Goal: Information Seeking & Learning: Check status

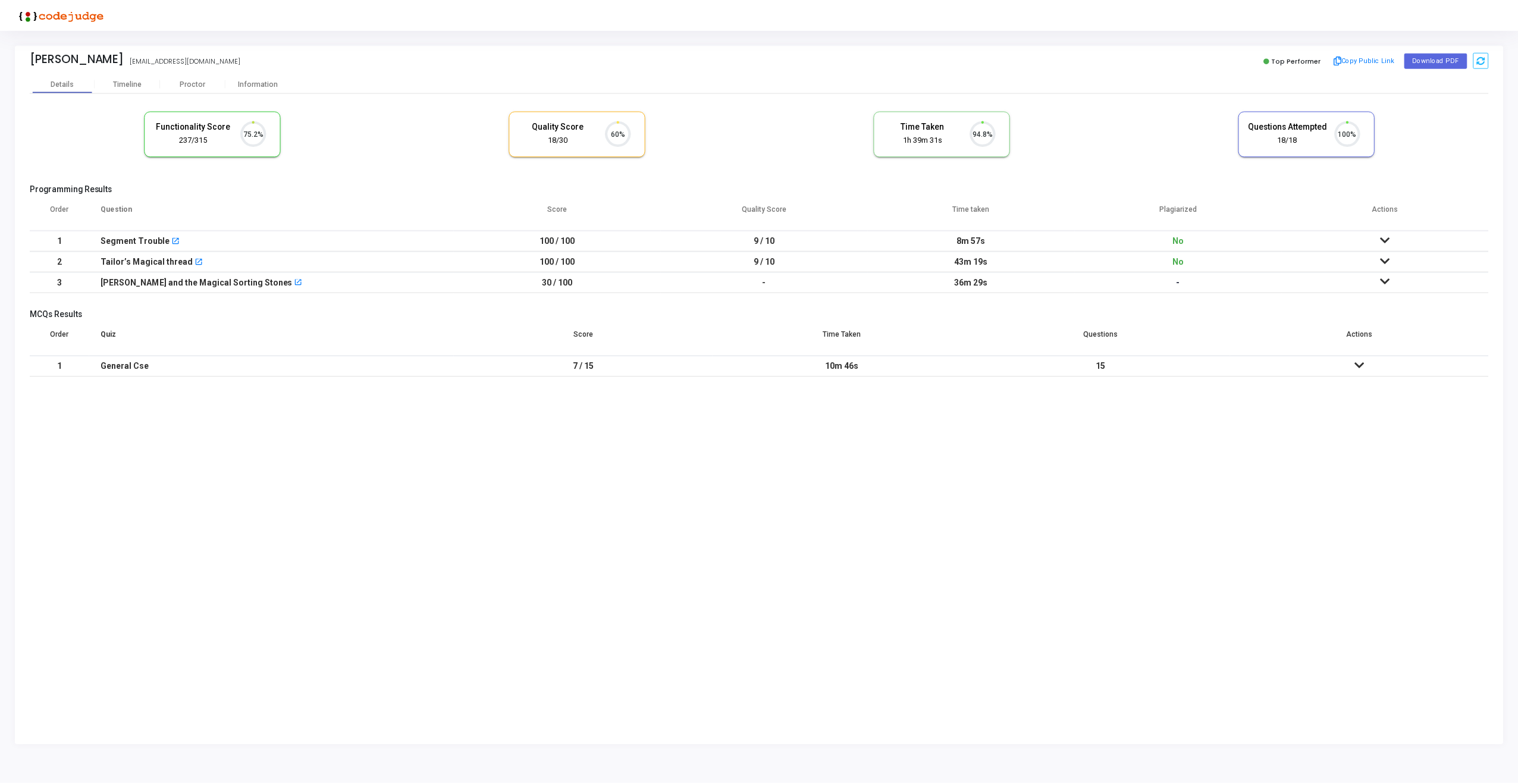
scroll to position [25, 30]
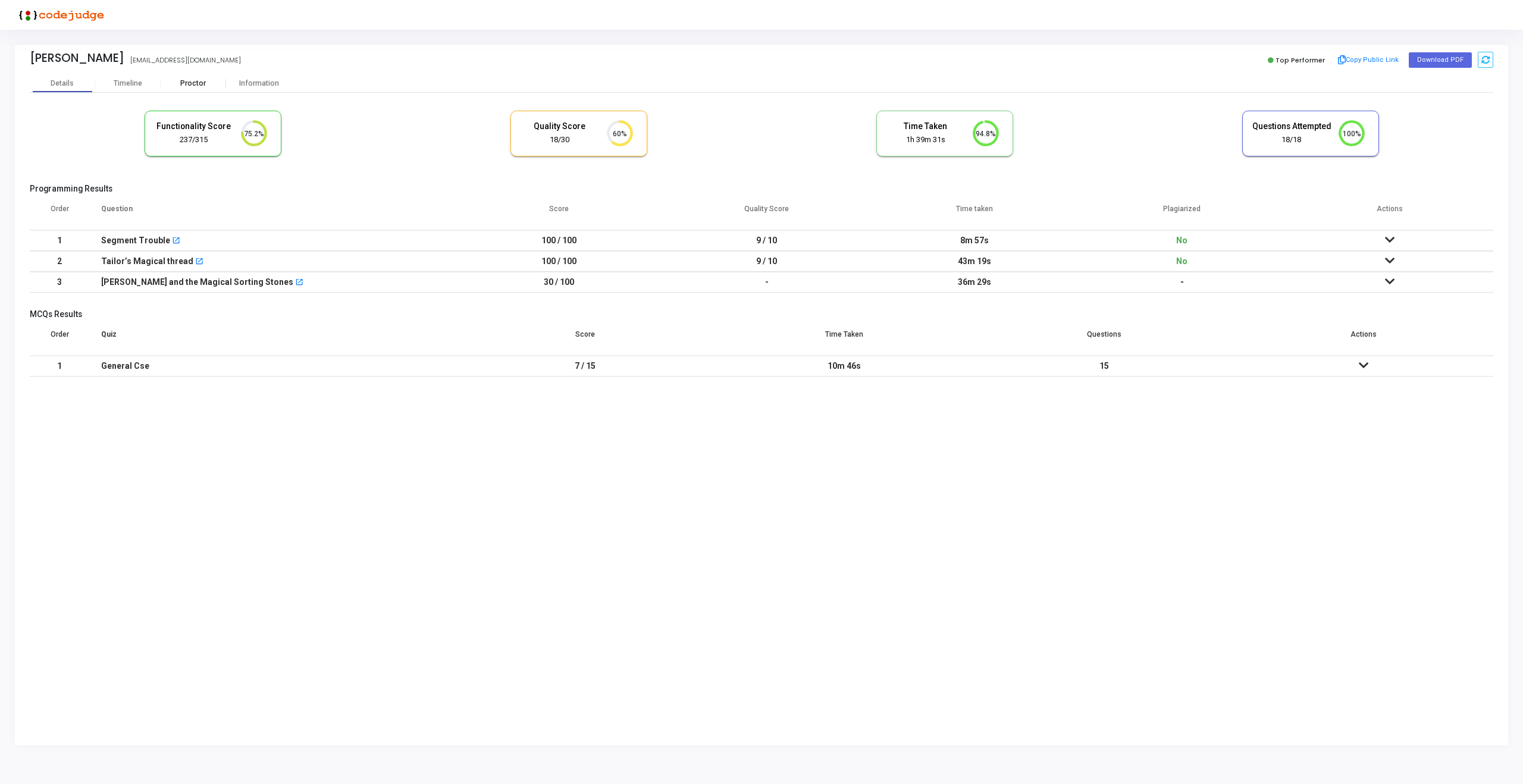
click at [198, 82] on div "Proctor" at bounding box center [193, 83] width 66 height 9
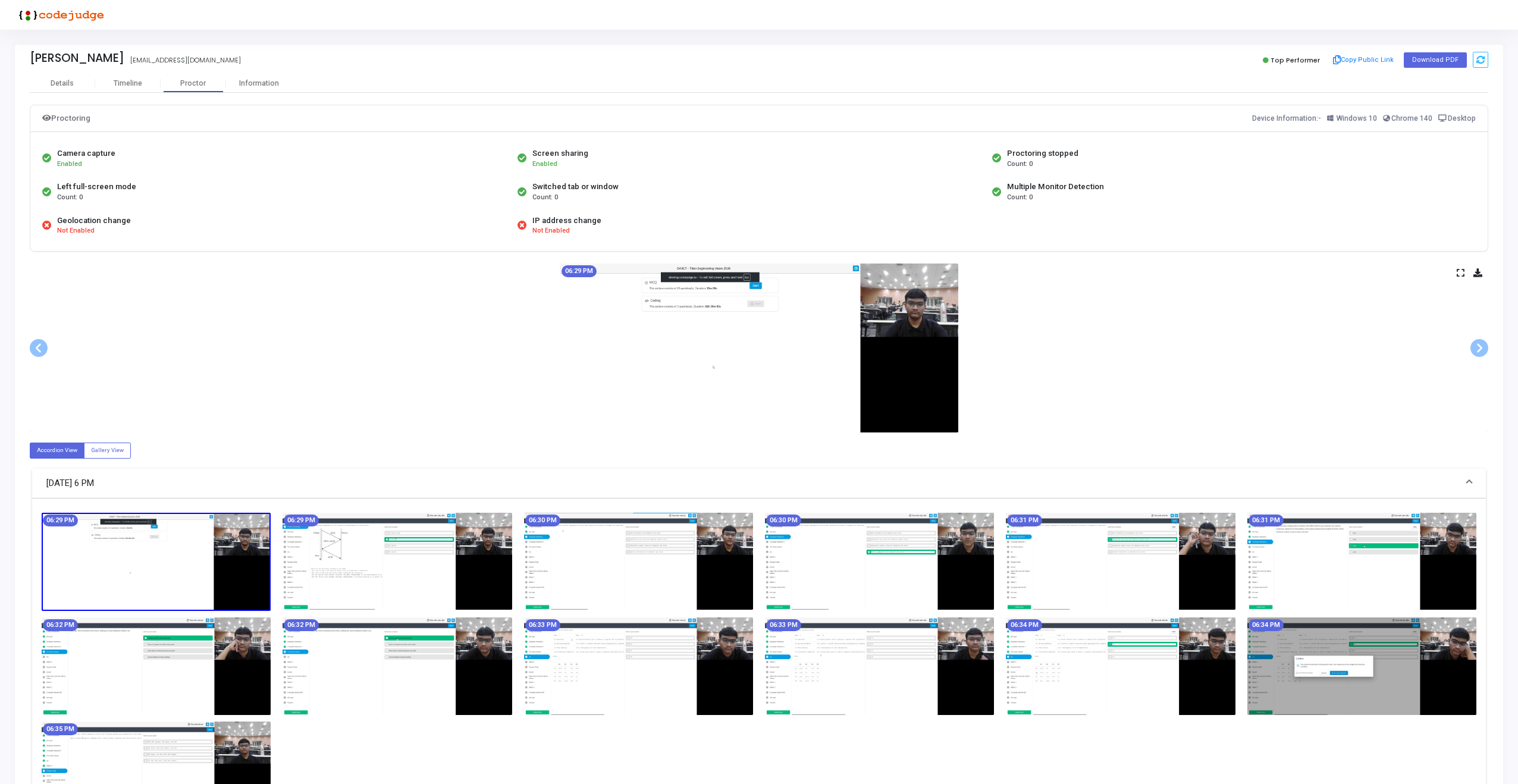
click at [1459, 271] on icon at bounding box center [1461, 272] width 8 height 7
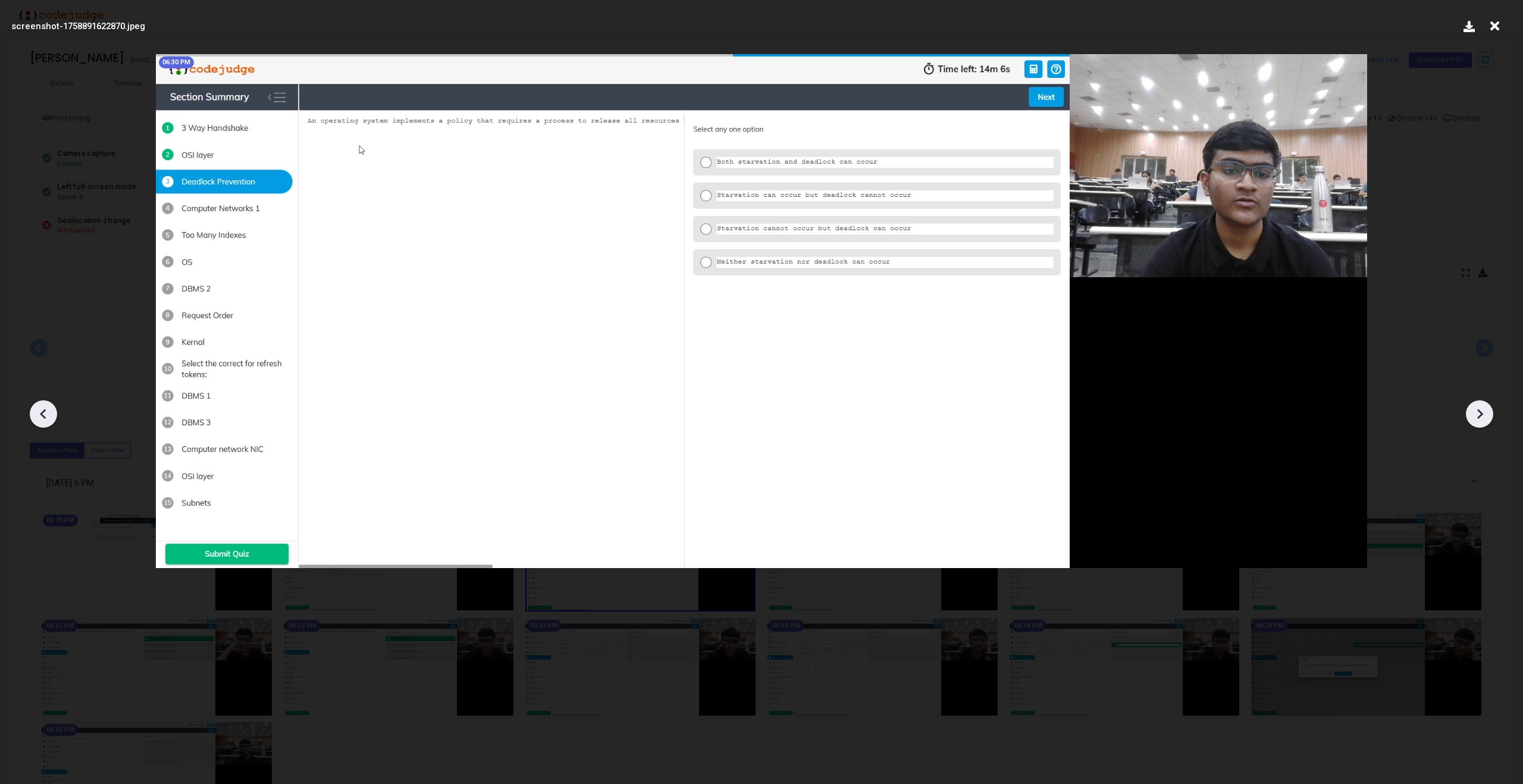
click at [1482, 411] on icon at bounding box center [1479, 413] width 18 height 18
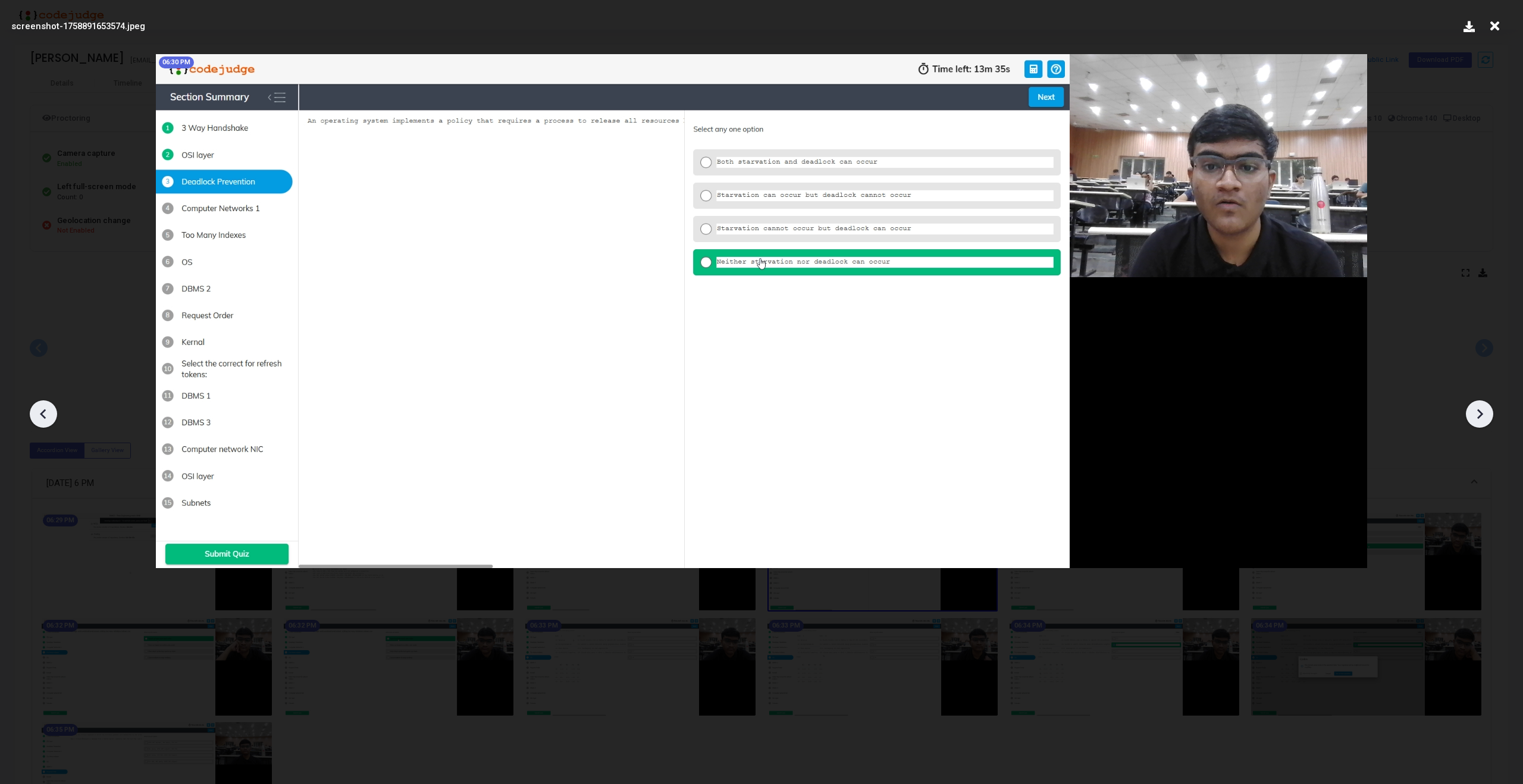
click at [1482, 411] on icon at bounding box center [1479, 413] width 18 height 18
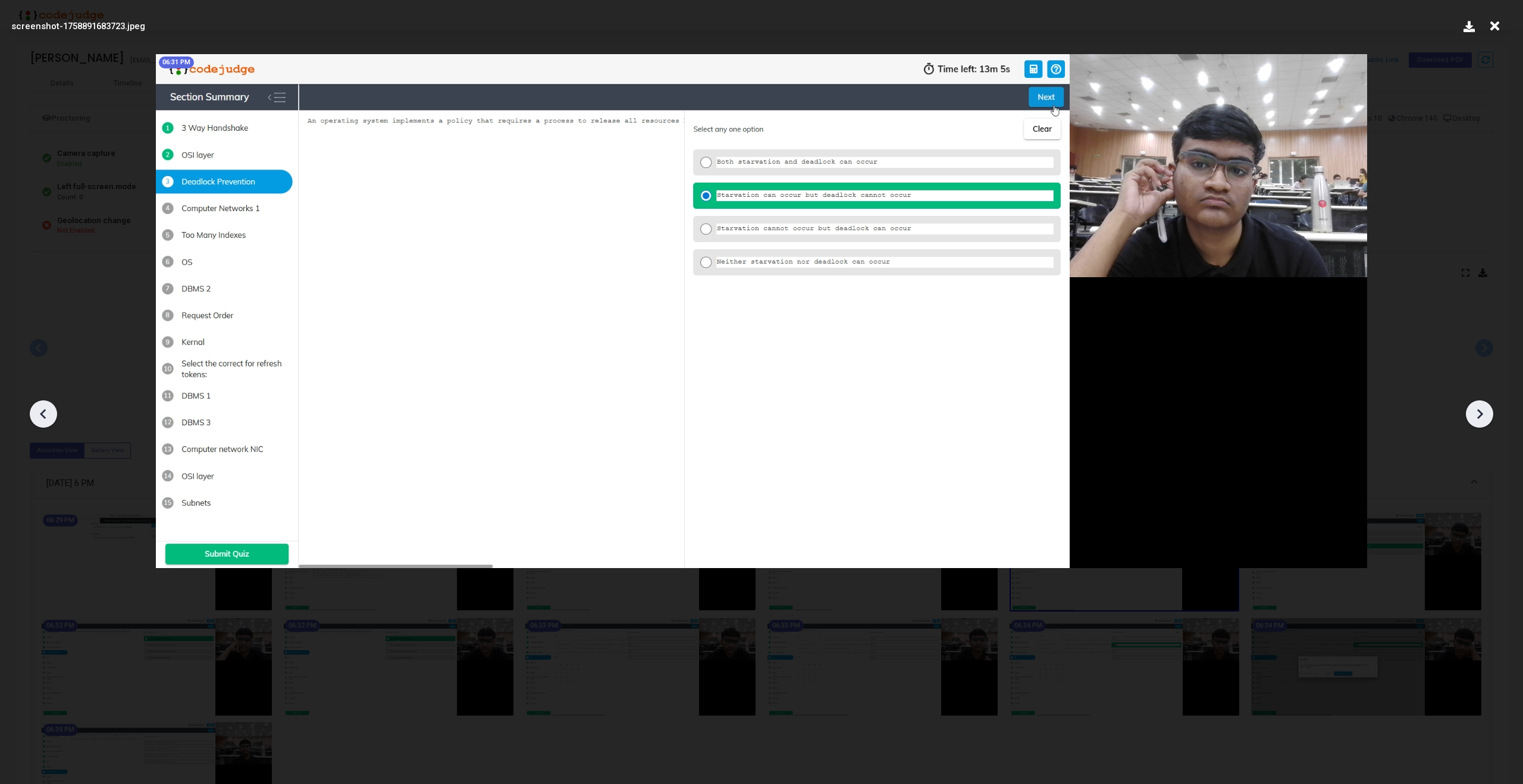
click at [1482, 411] on icon at bounding box center [1479, 413] width 18 height 18
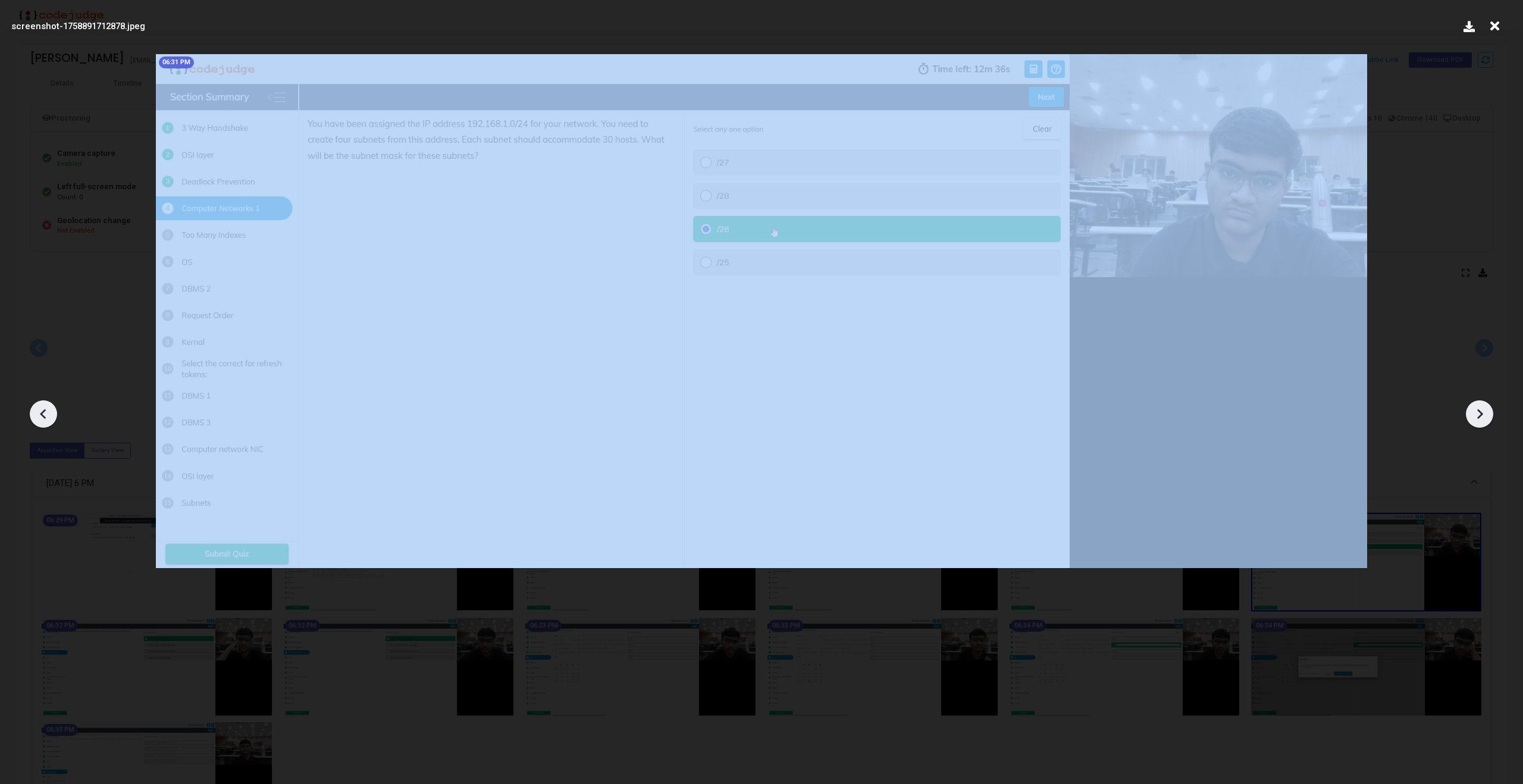
click at [1482, 411] on icon at bounding box center [1479, 413] width 18 height 18
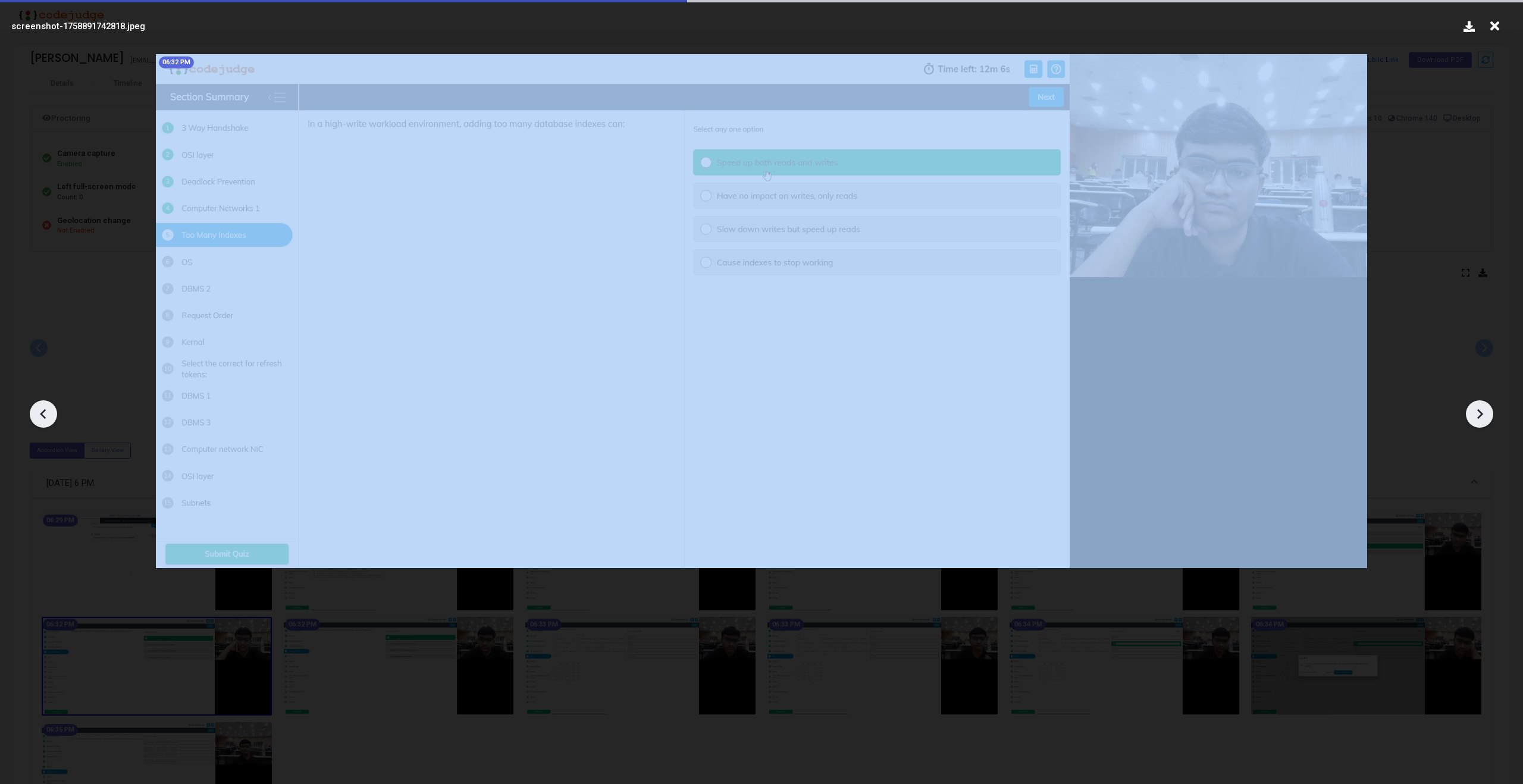
click at [1482, 411] on icon at bounding box center [1479, 413] width 18 height 18
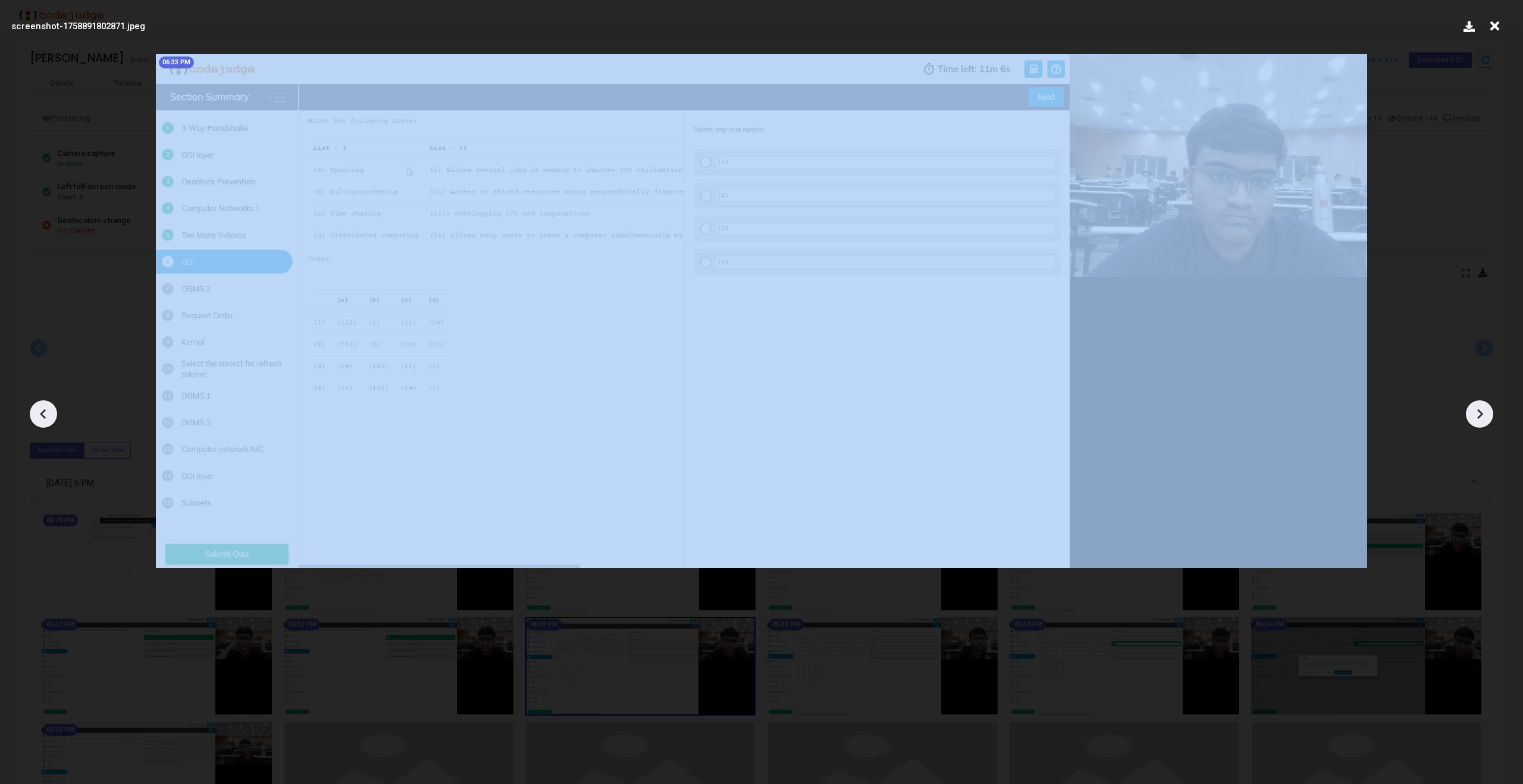
click at [1482, 411] on icon at bounding box center [1479, 413] width 18 height 18
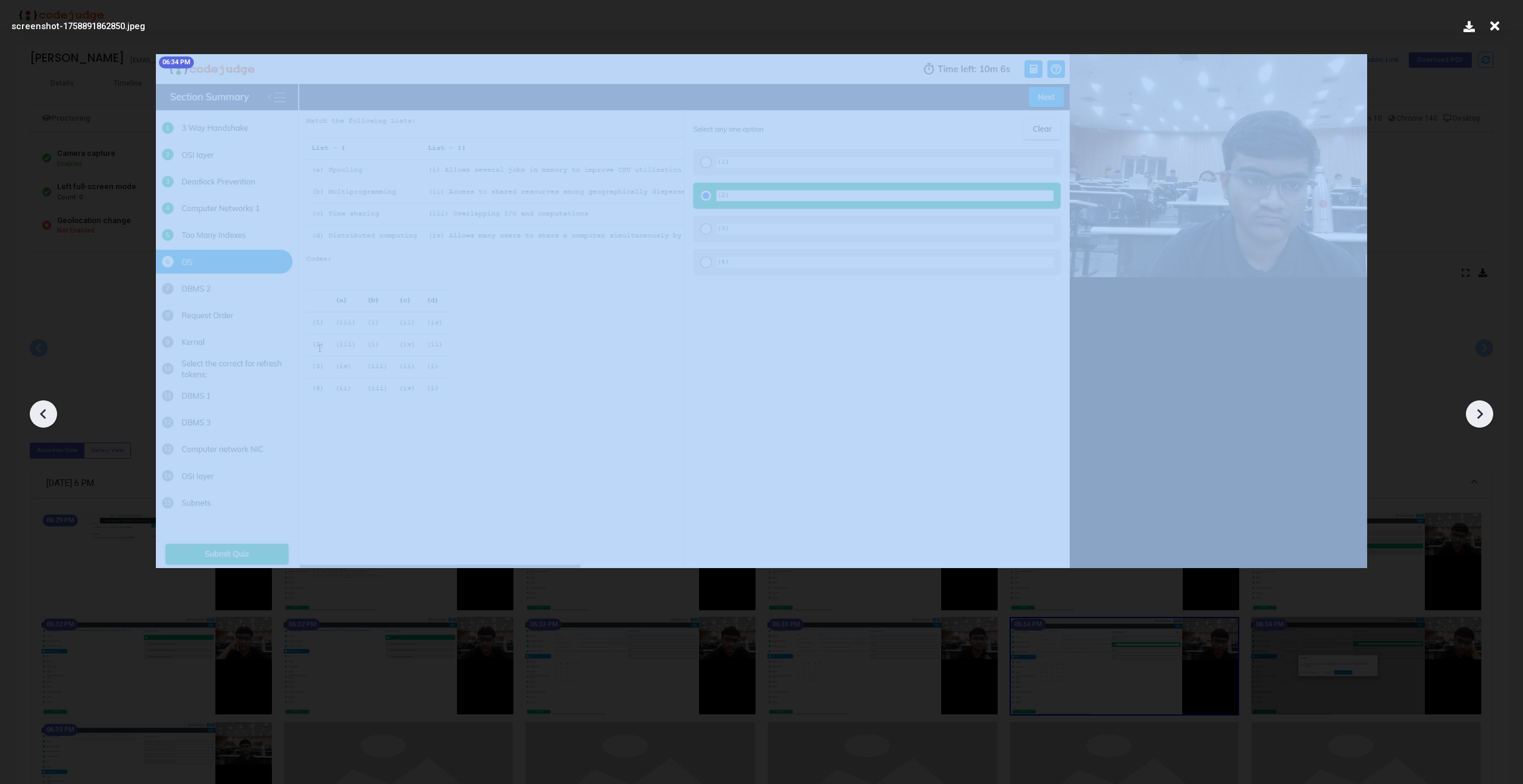
click at [1482, 411] on icon at bounding box center [1479, 413] width 18 height 18
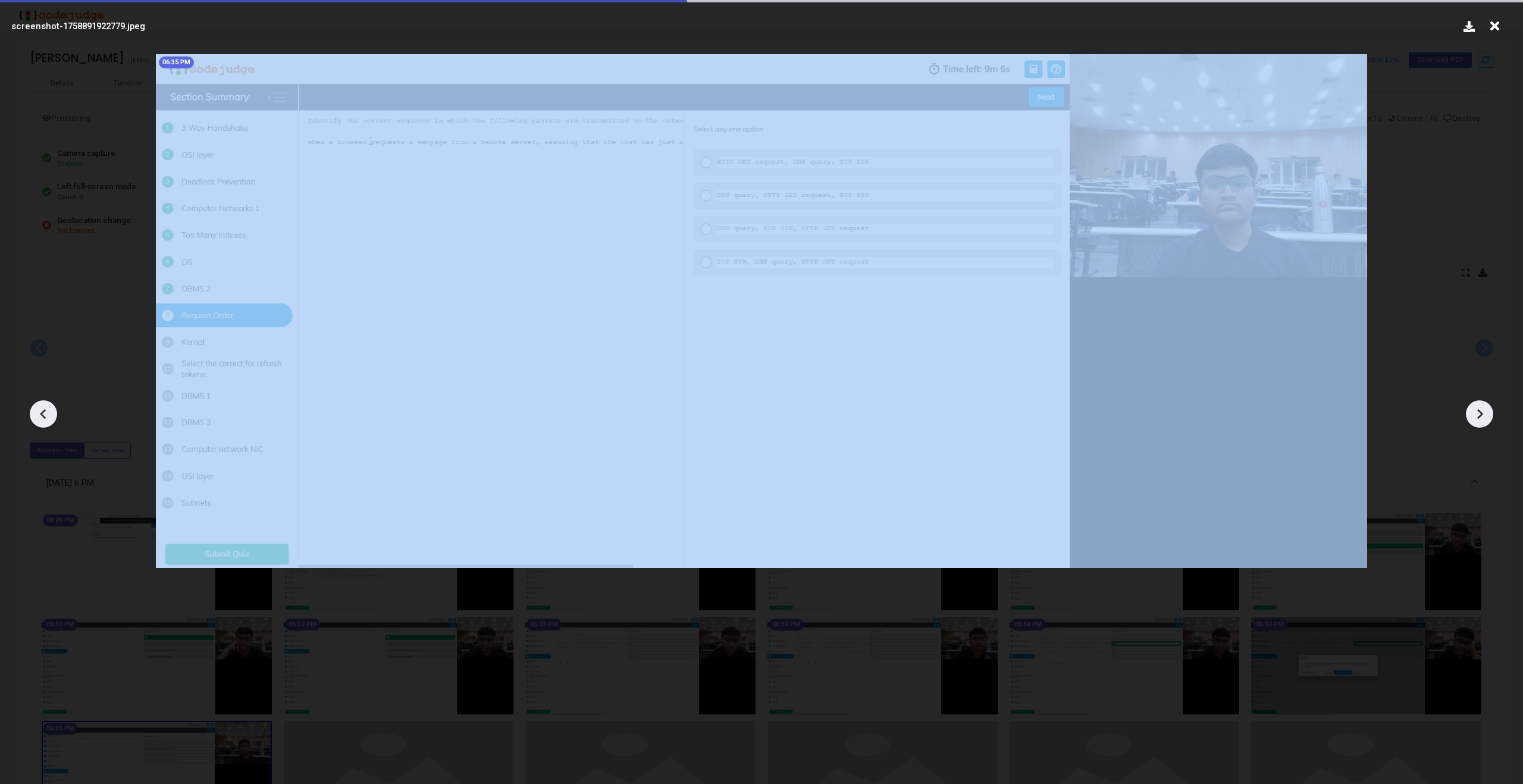
click at [1482, 411] on icon at bounding box center [1479, 413] width 18 height 18
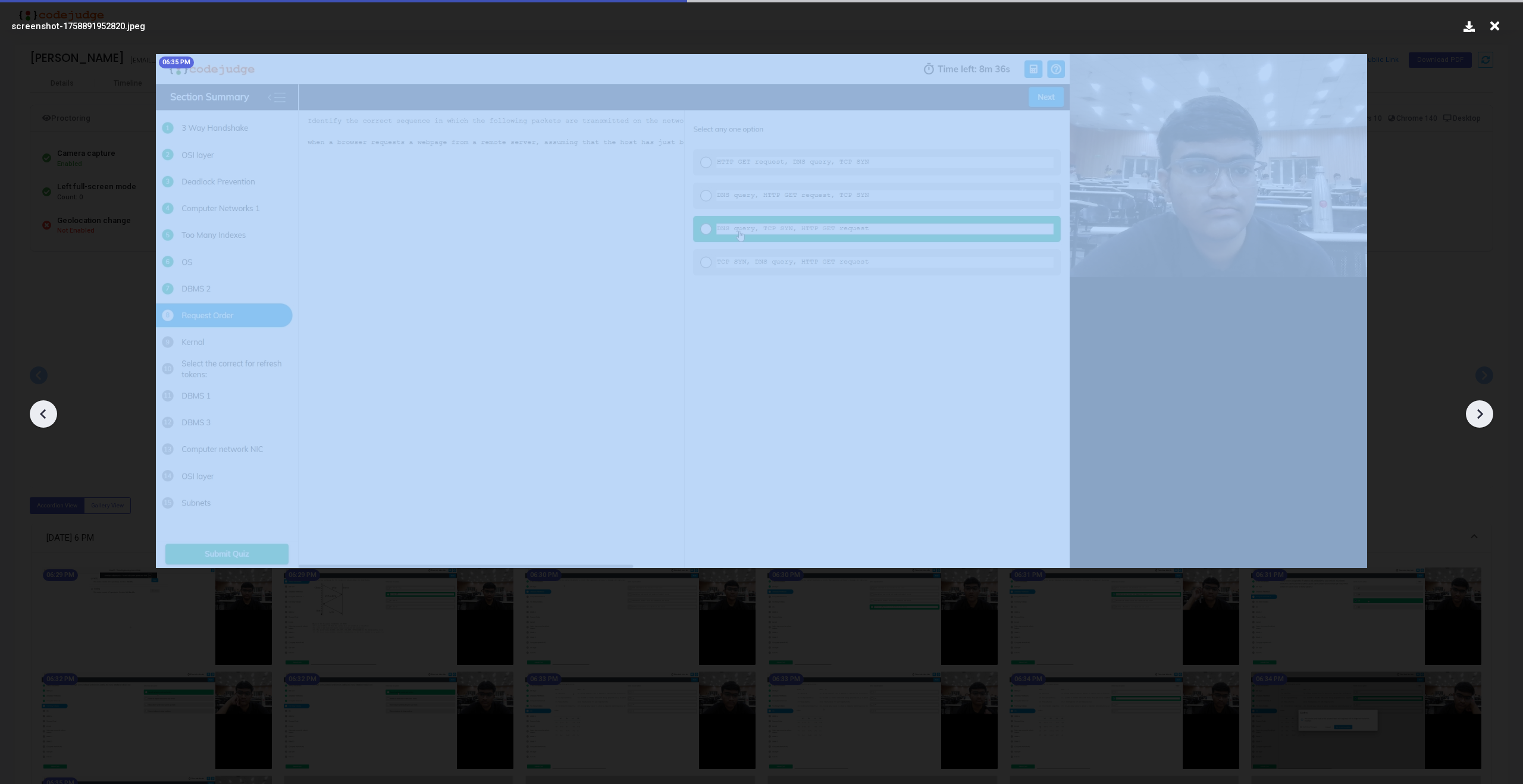
click at [1482, 411] on icon at bounding box center [1479, 413] width 18 height 18
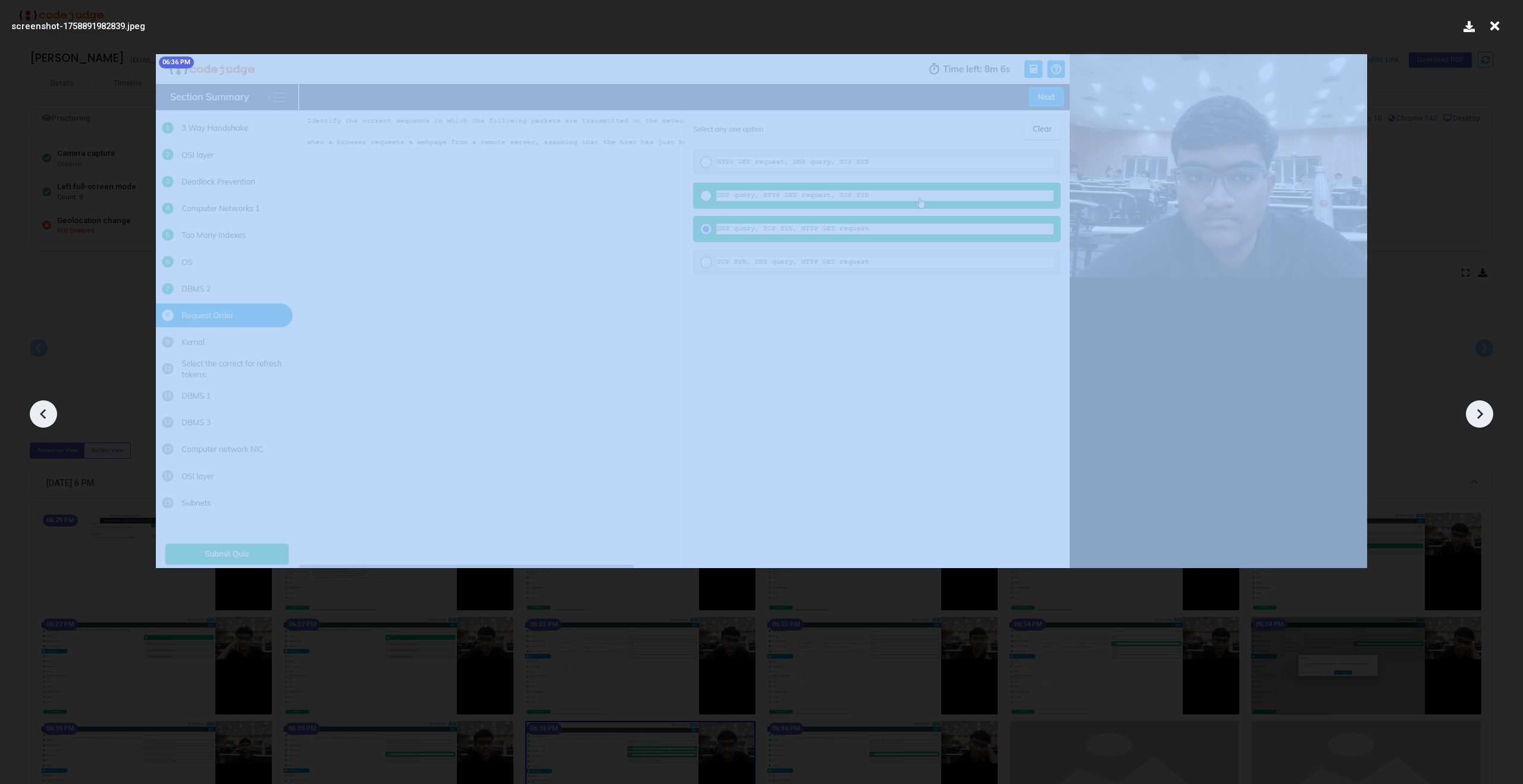
click at [1482, 411] on icon at bounding box center [1479, 413] width 18 height 18
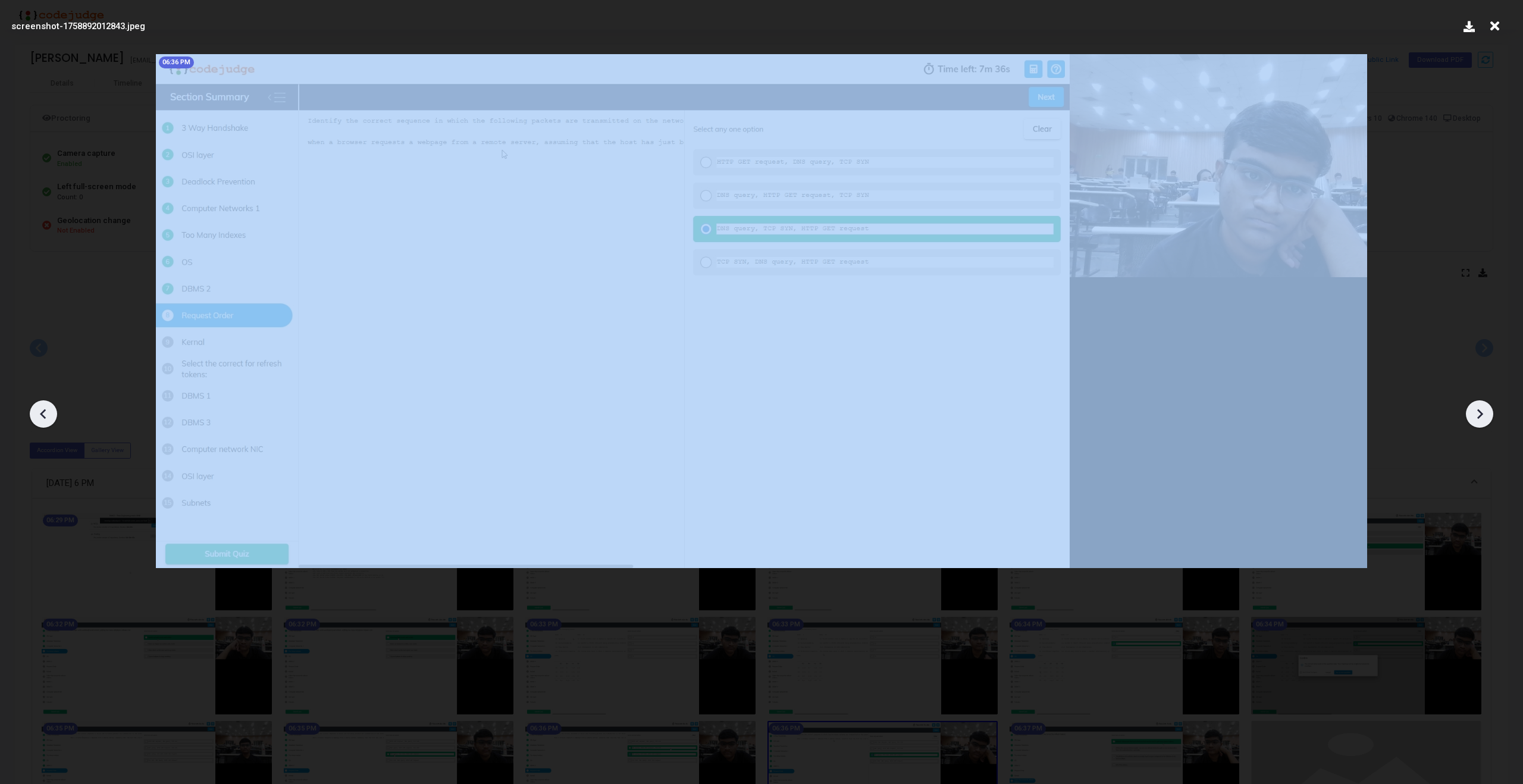
click at [1482, 411] on icon at bounding box center [1479, 413] width 18 height 18
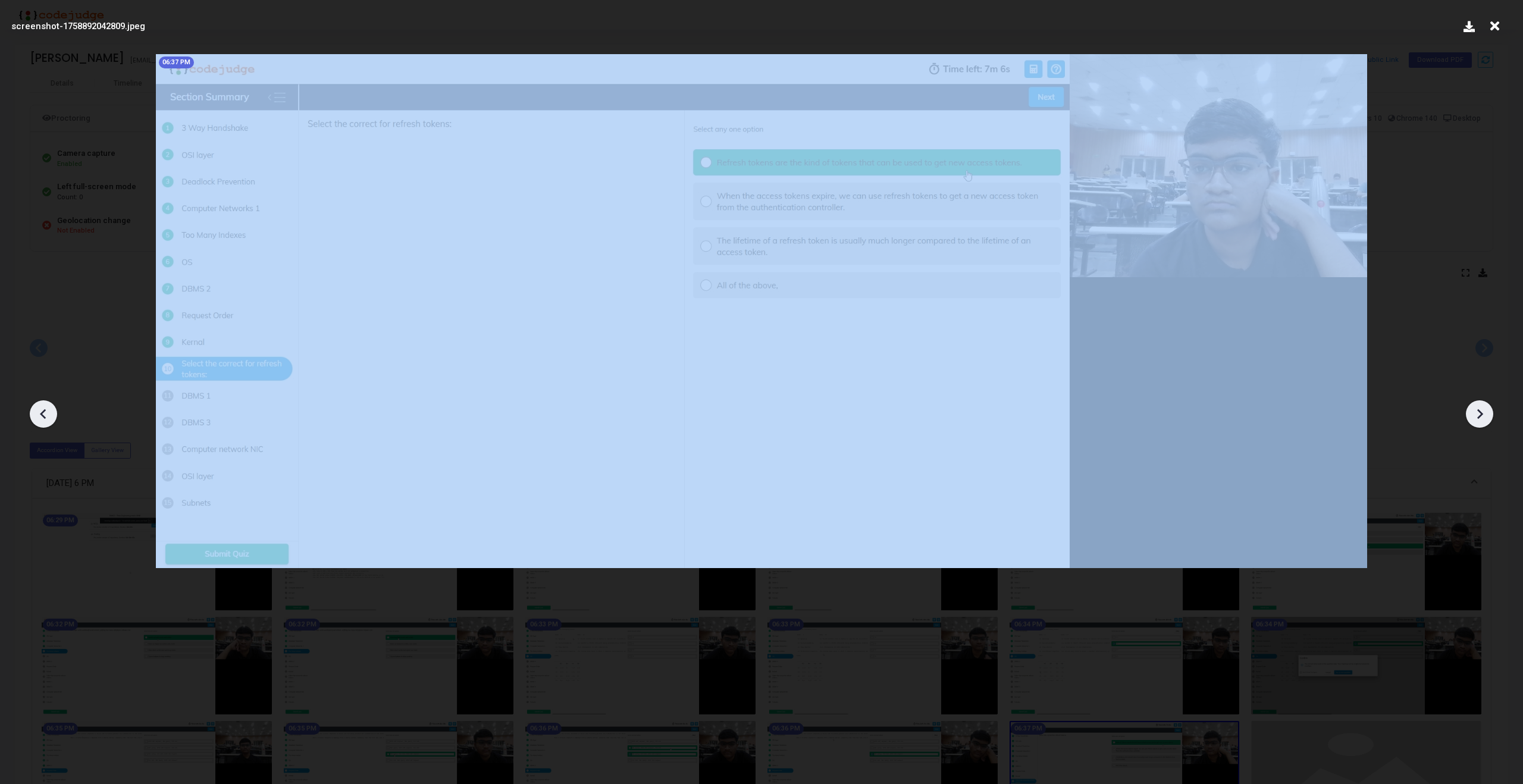
click at [1482, 411] on icon at bounding box center [1479, 413] width 18 height 18
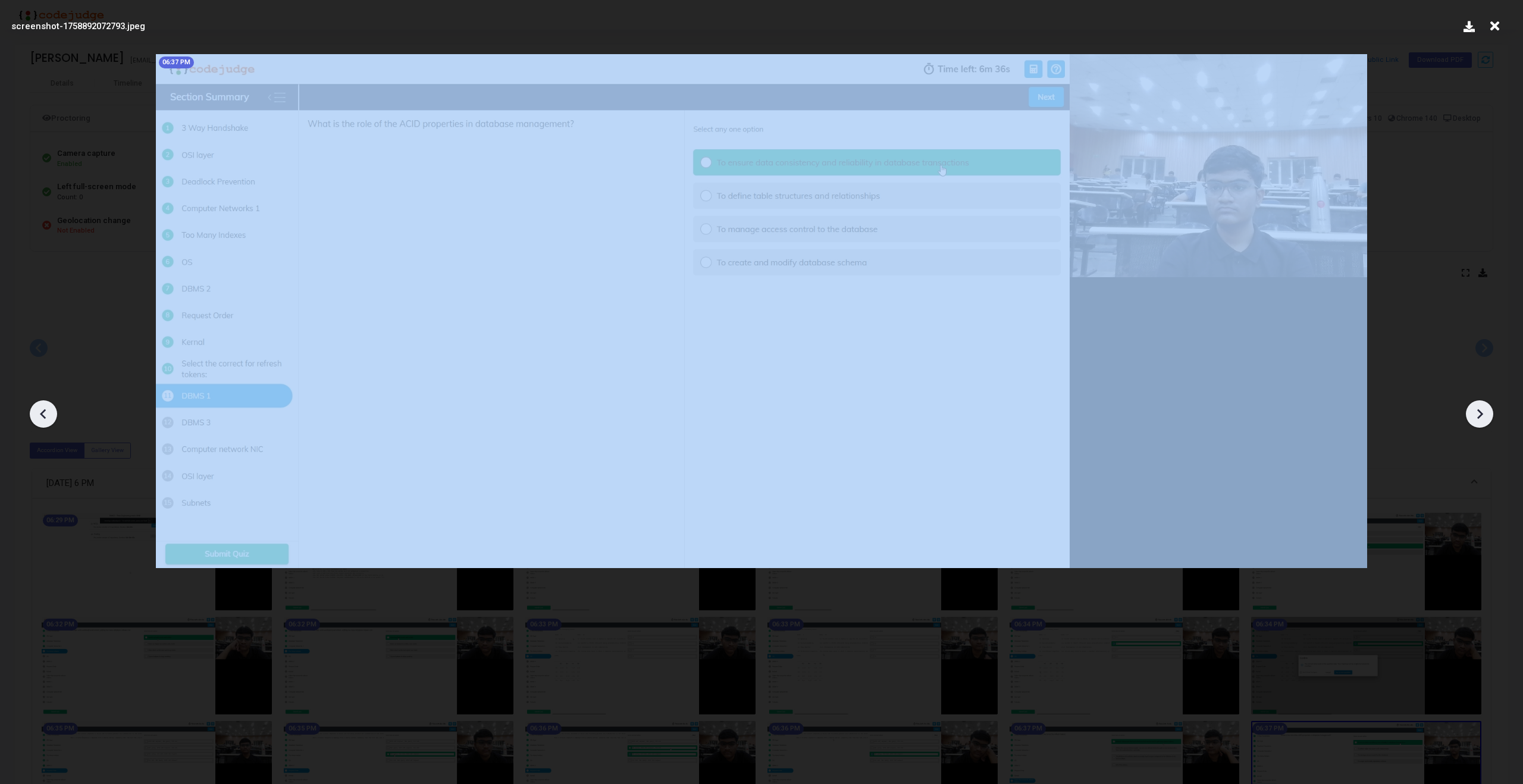
click at [1482, 411] on icon at bounding box center [1479, 413] width 18 height 18
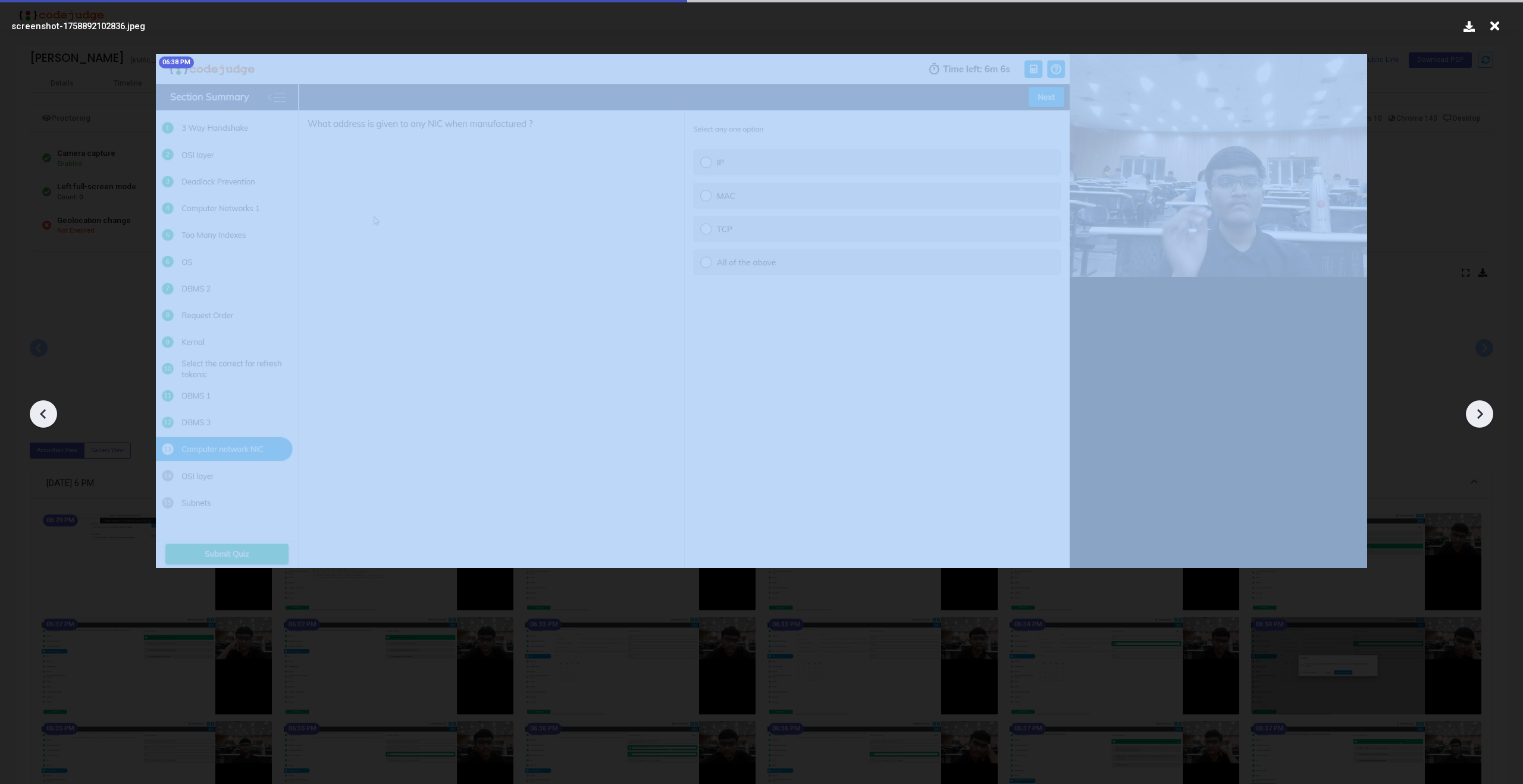
click at [1482, 411] on icon at bounding box center [1479, 413] width 18 height 18
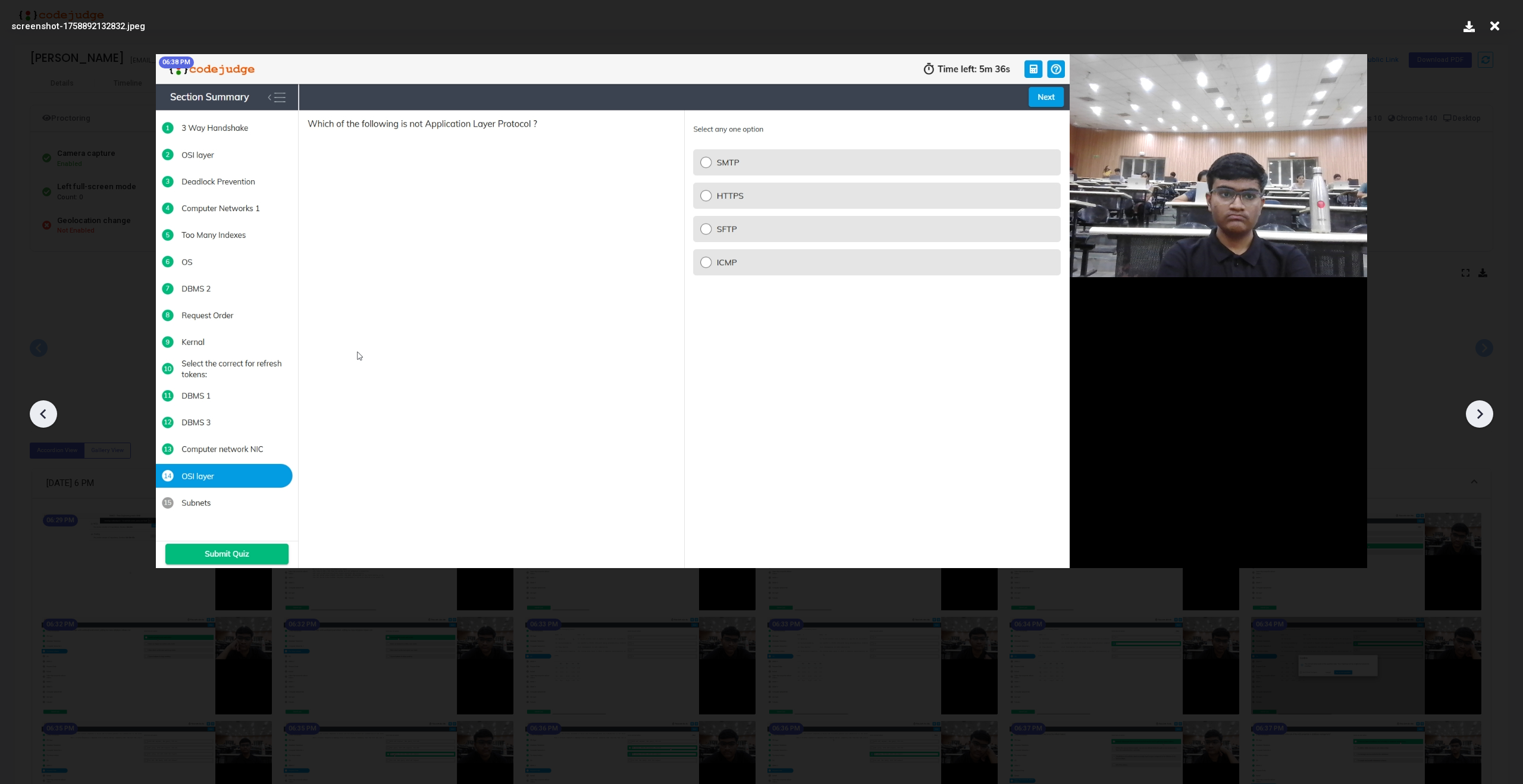
click at [1482, 411] on icon at bounding box center [1479, 413] width 18 height 18
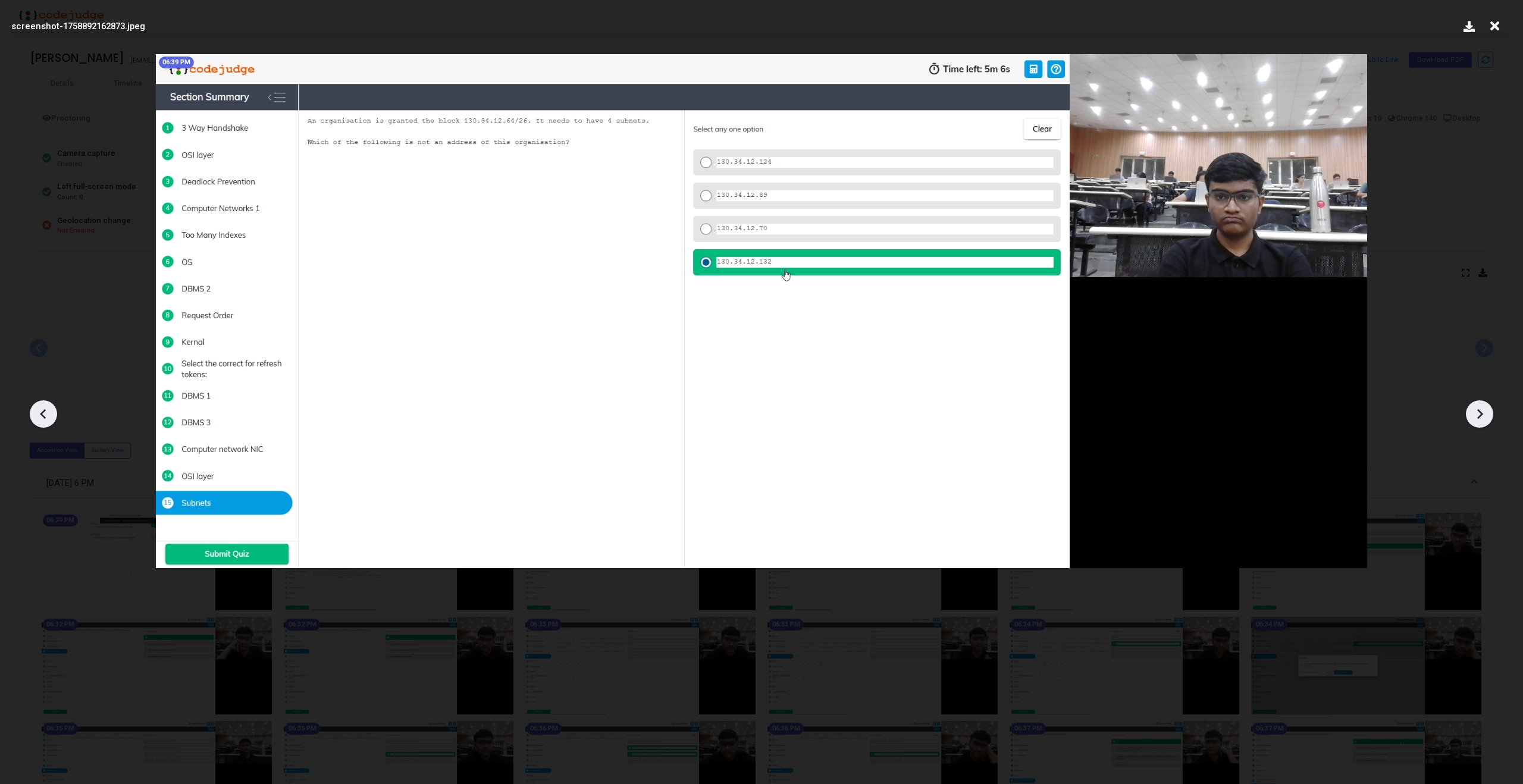
click at [1482, 411] on icon at bounding box center [1479, 413] width 18 height 18
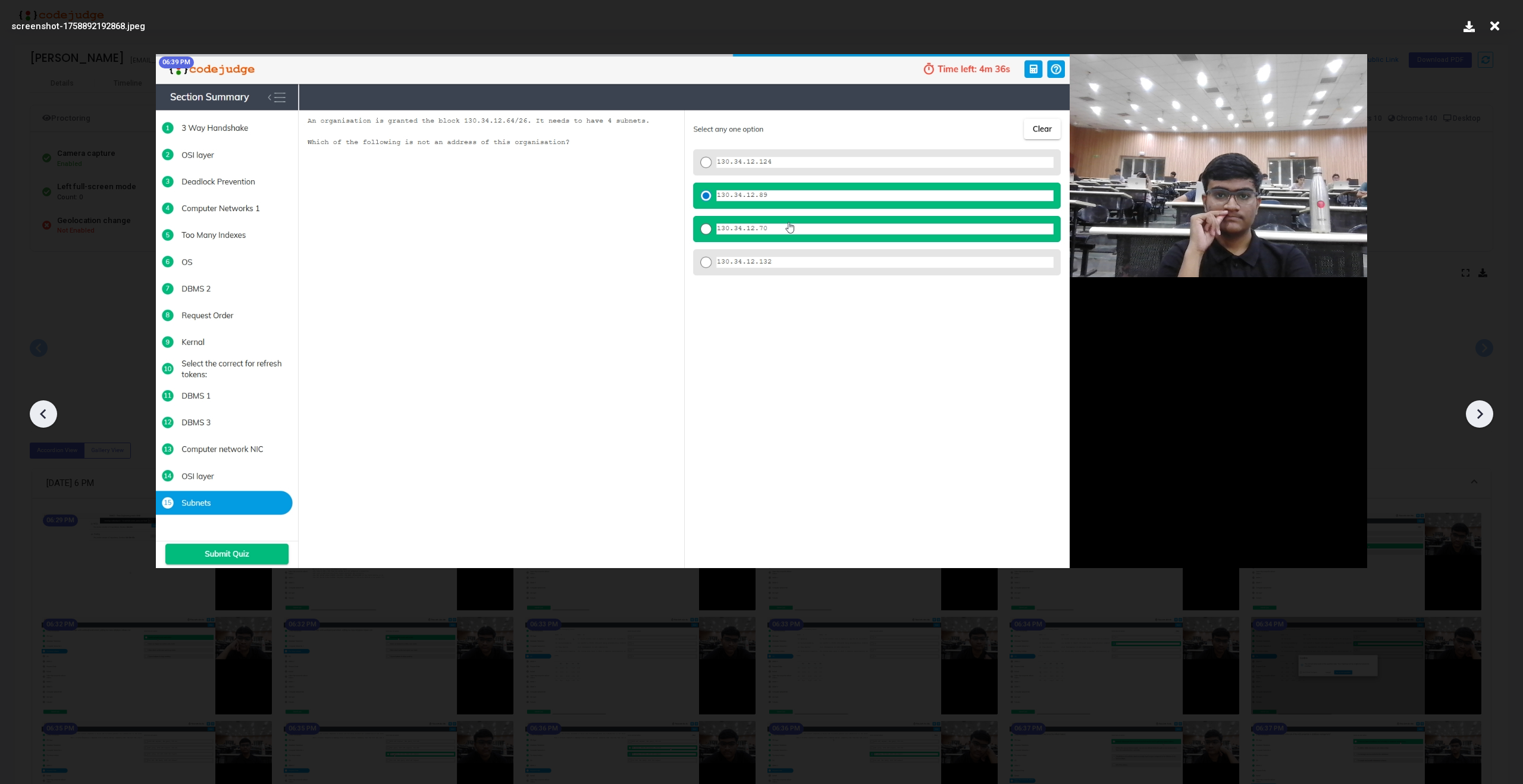
click at [1482, 411] on icon at bounding box center [1479, 413] width 18 height 18
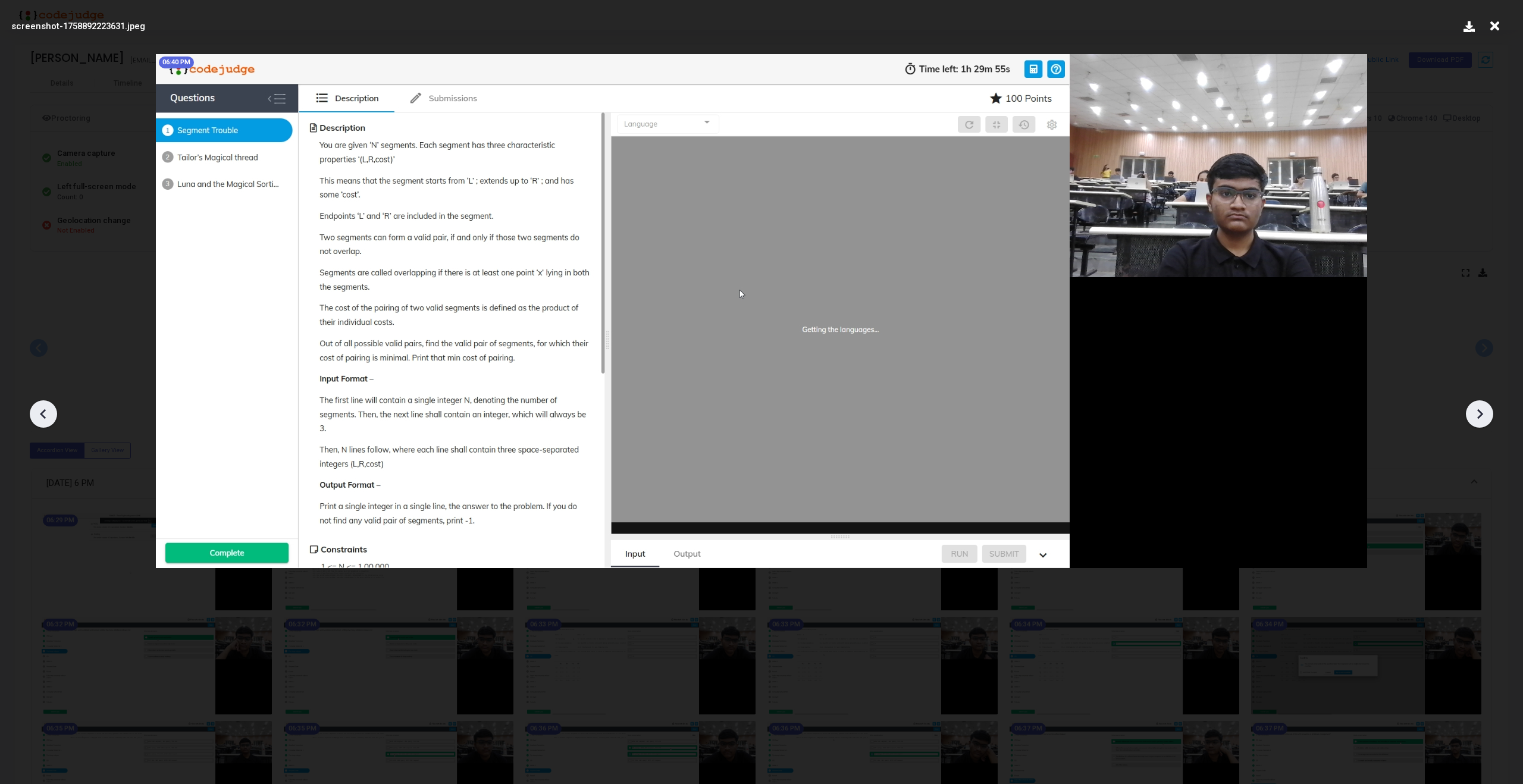
click at [1482, 411] on icon at bounding box center [1479, 413] width 18 height 18
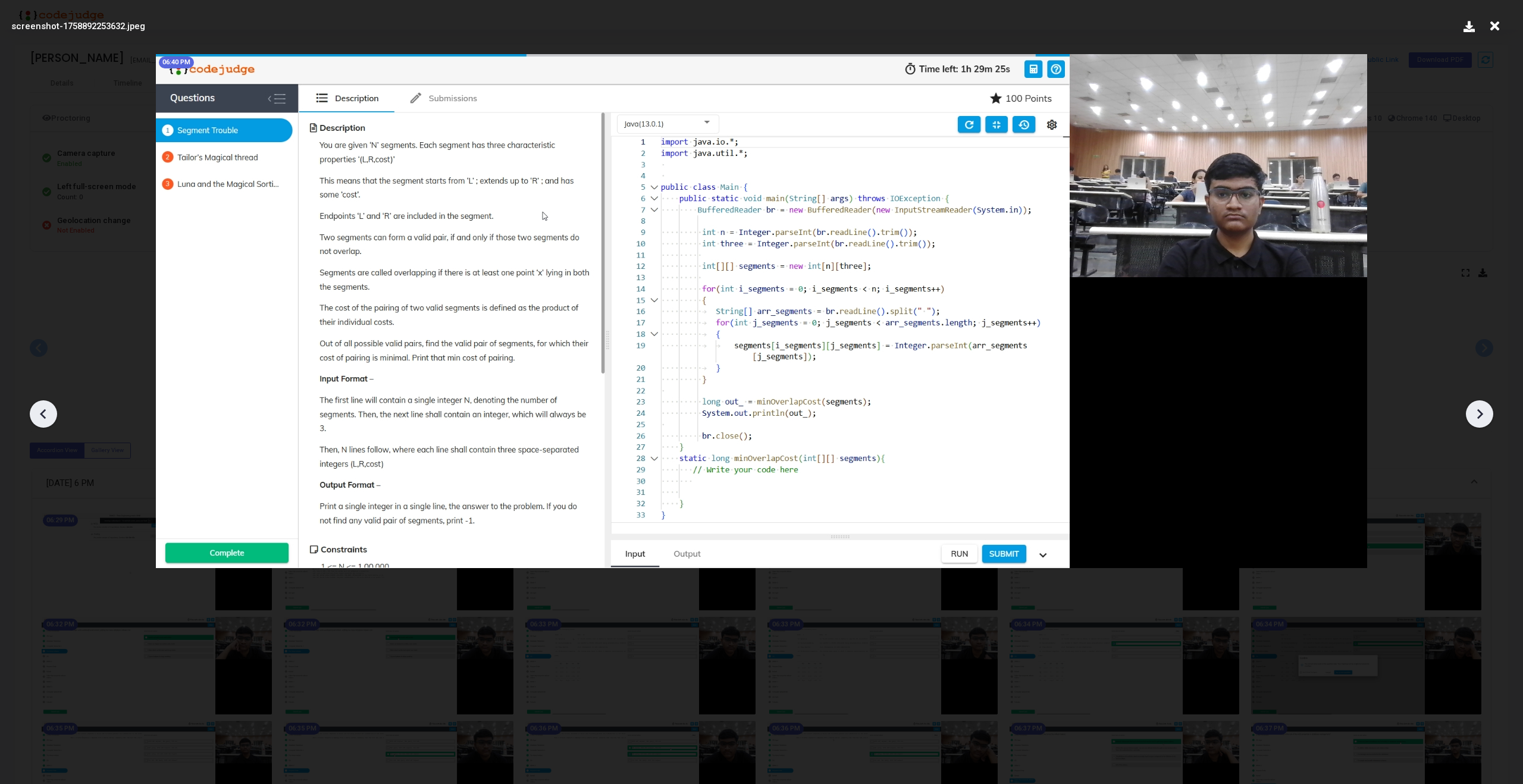
click at [1482, 411] on icon at bounding box center [1479, 413] width 18 height 18
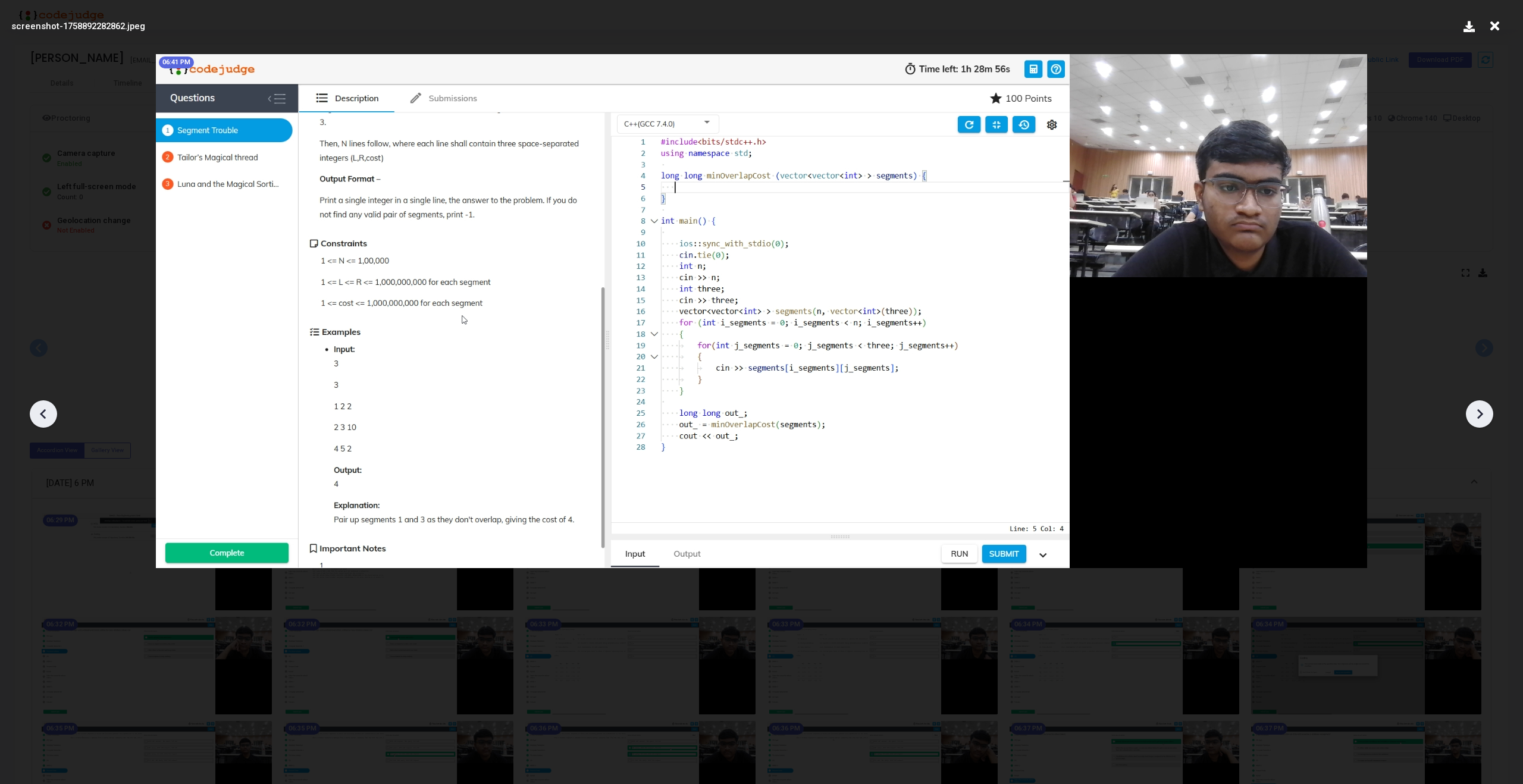
click at [1484, 412] on icon at bounding box center [1479, 413] width 18 height 18
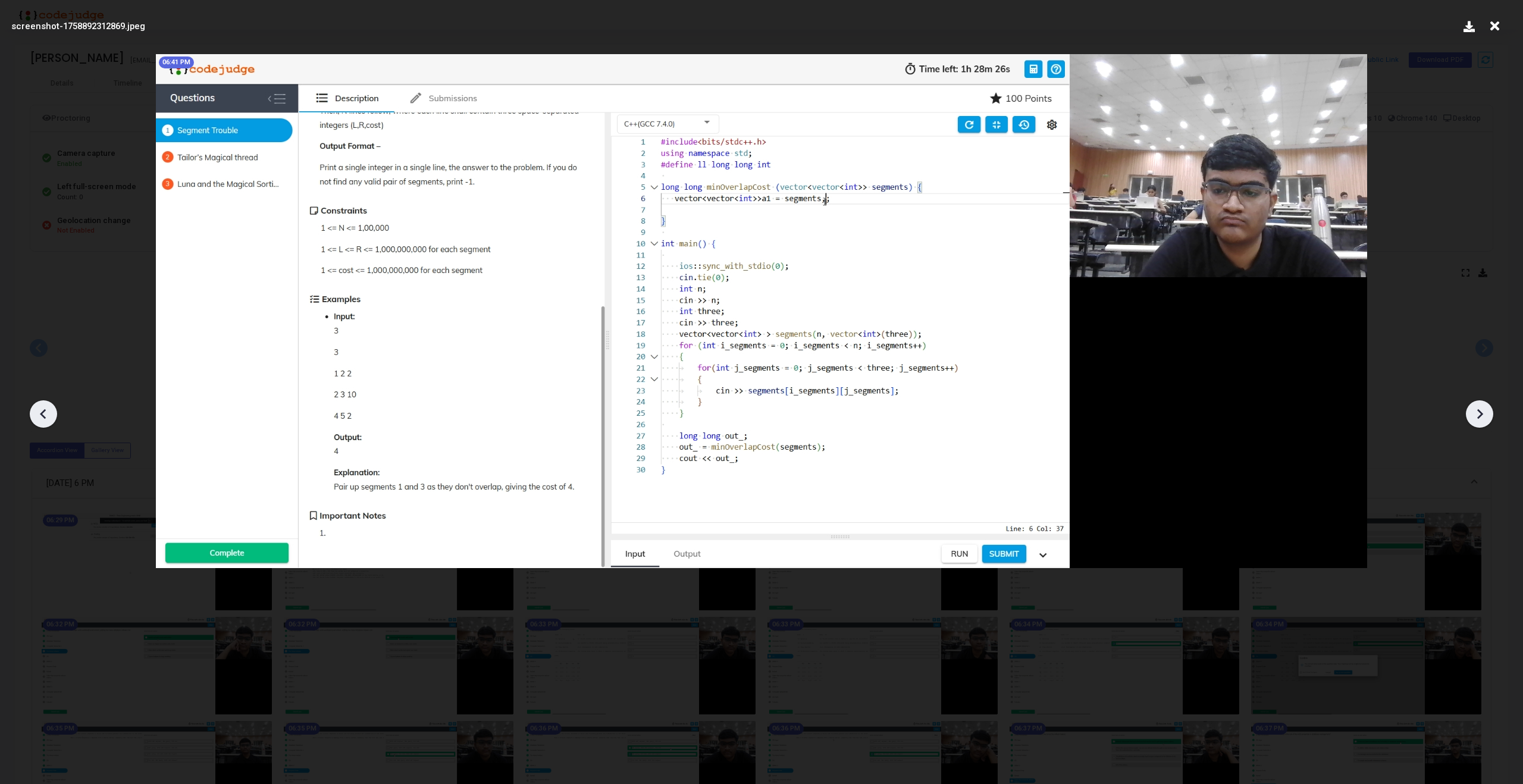
click at [1484, 412] on icon at bounding box center [1479, 413] width 18 height 18
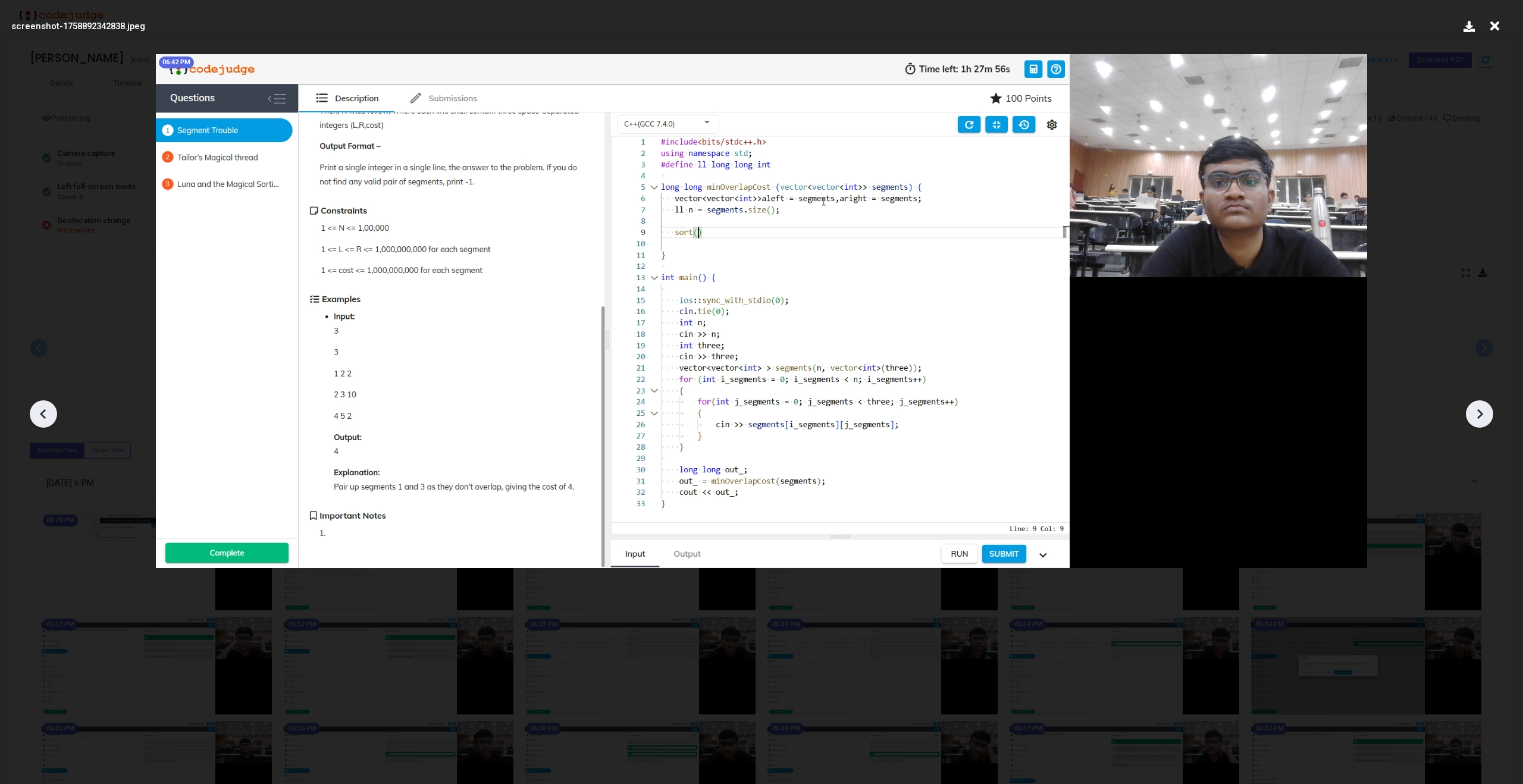
click at [1484, 412] on icon at bounding box center [1479, 413] width 18 height 18
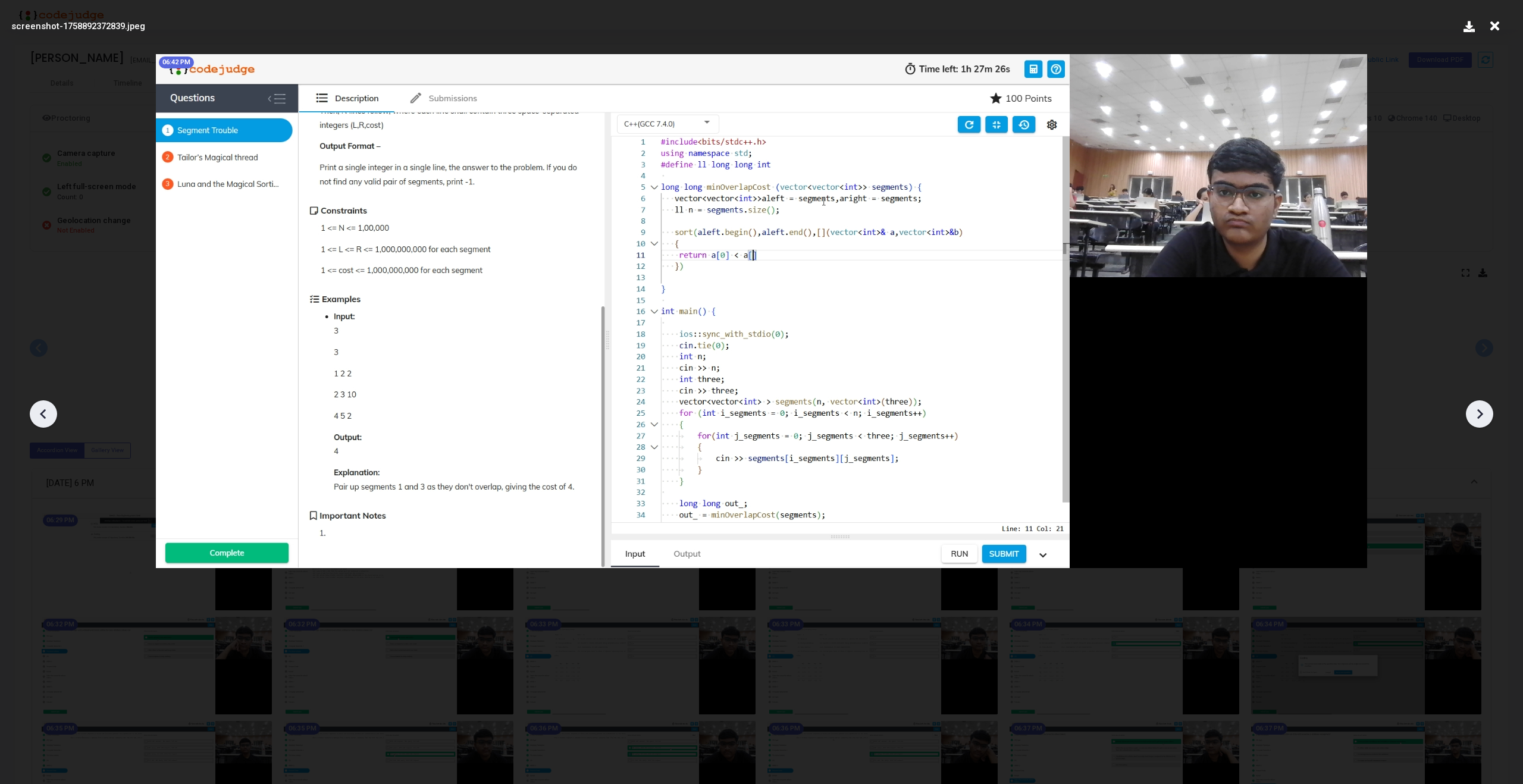
click at [1484, 412] on icon at bounding box center [1479, 413] width 18 height 18
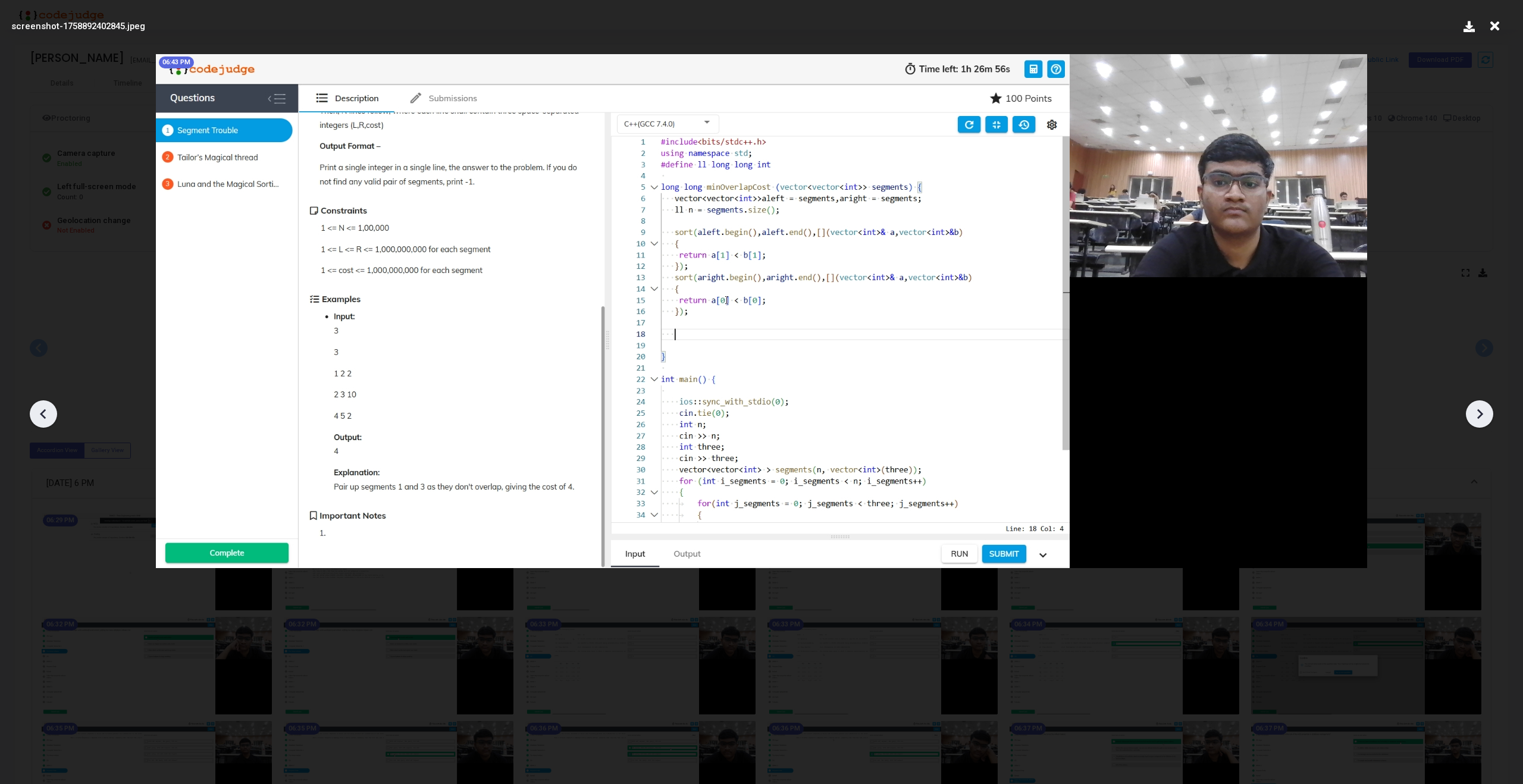
click at [1484, 412] on icon at bounding box center [1479, 413] width 18 height 18
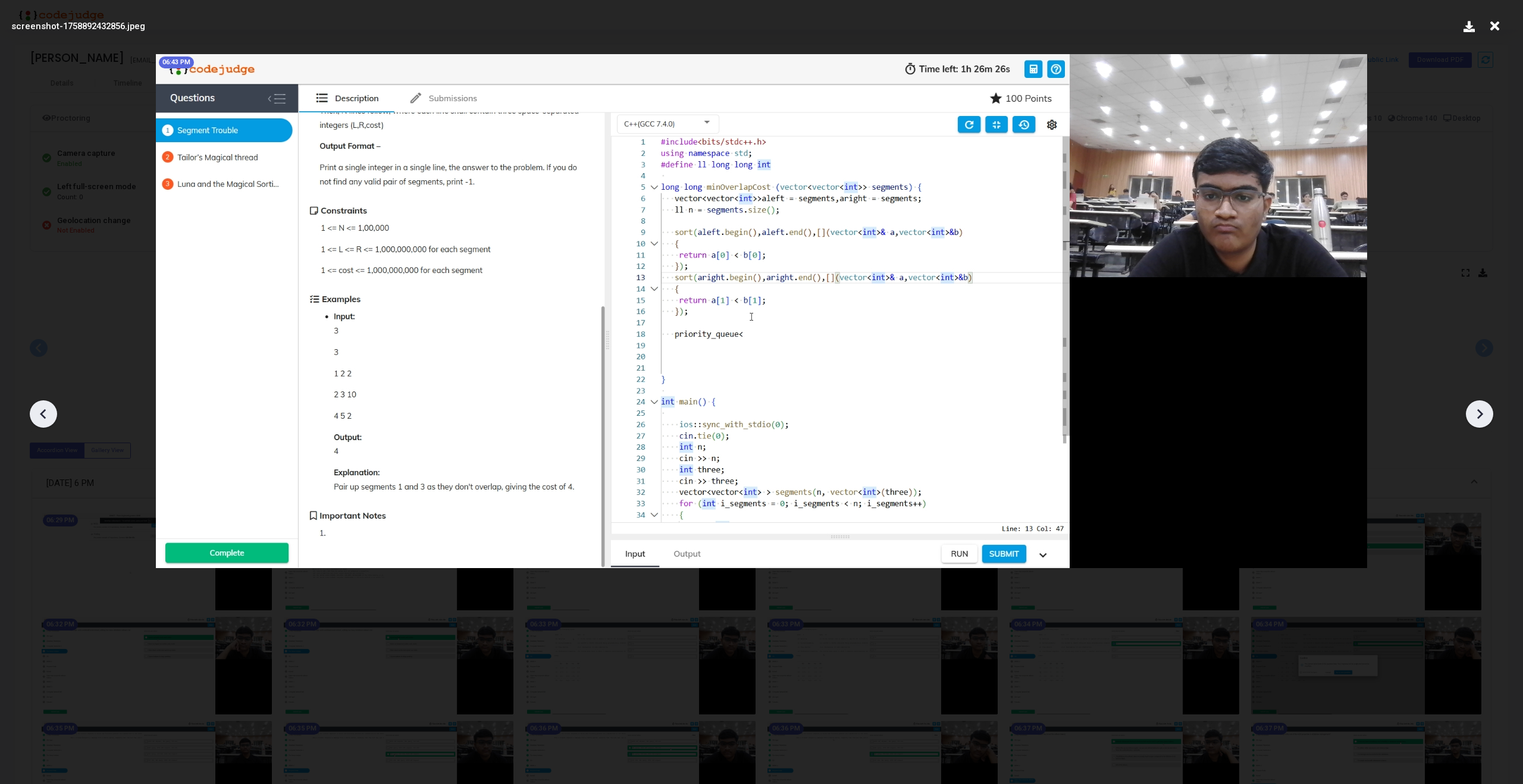
click at [1484, 412] on icon at bounding box center [1479, 413] width 18 height 18
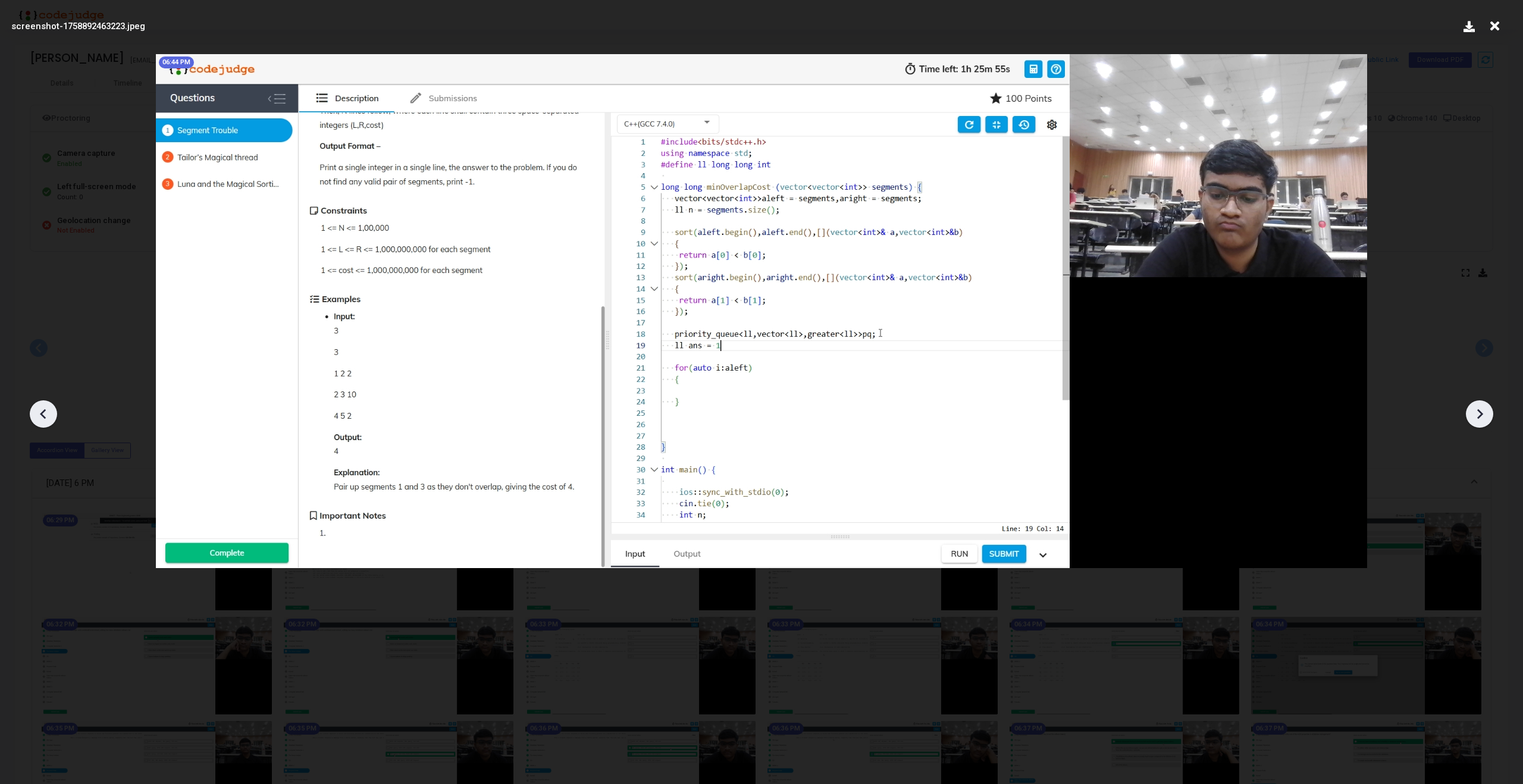
click at [1484, 412] on icon at bounding box center [1479, 413] width 18 height 18
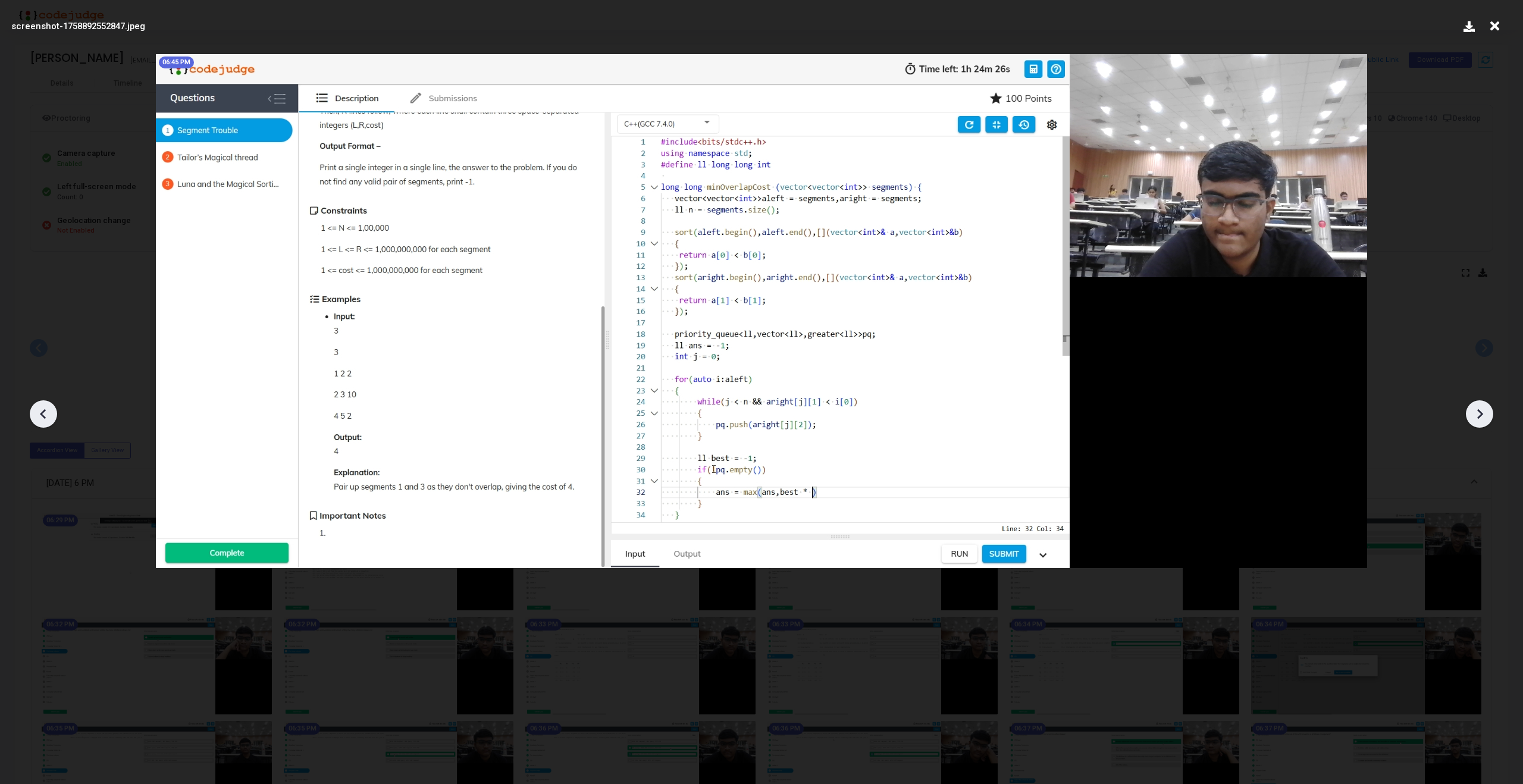
click at [1484, 412] on icon at bounding box center [1479, 413] width 18 height 18
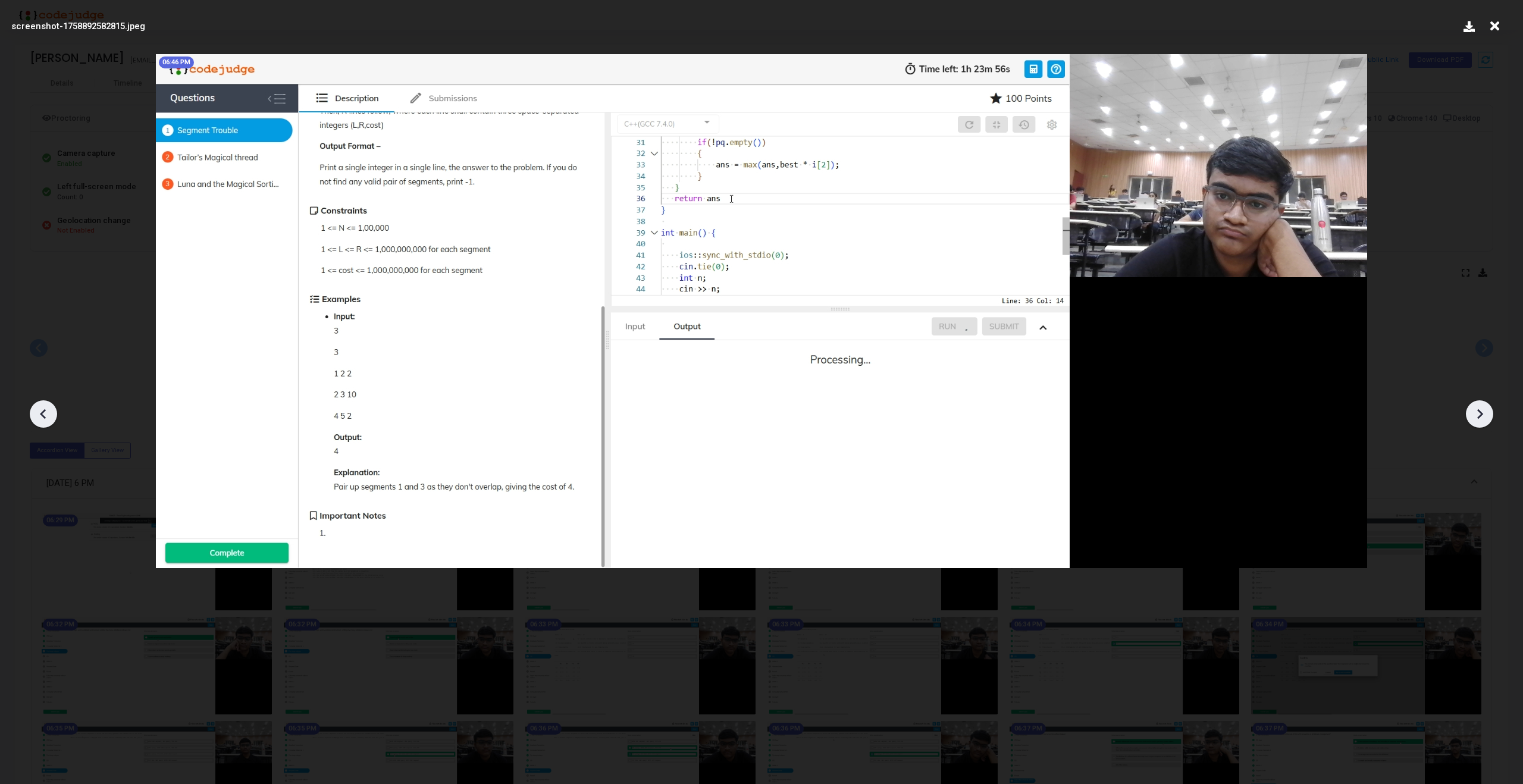
click at [1484, 412] on icon at bounding box center [1479, 413] width 18 height 18
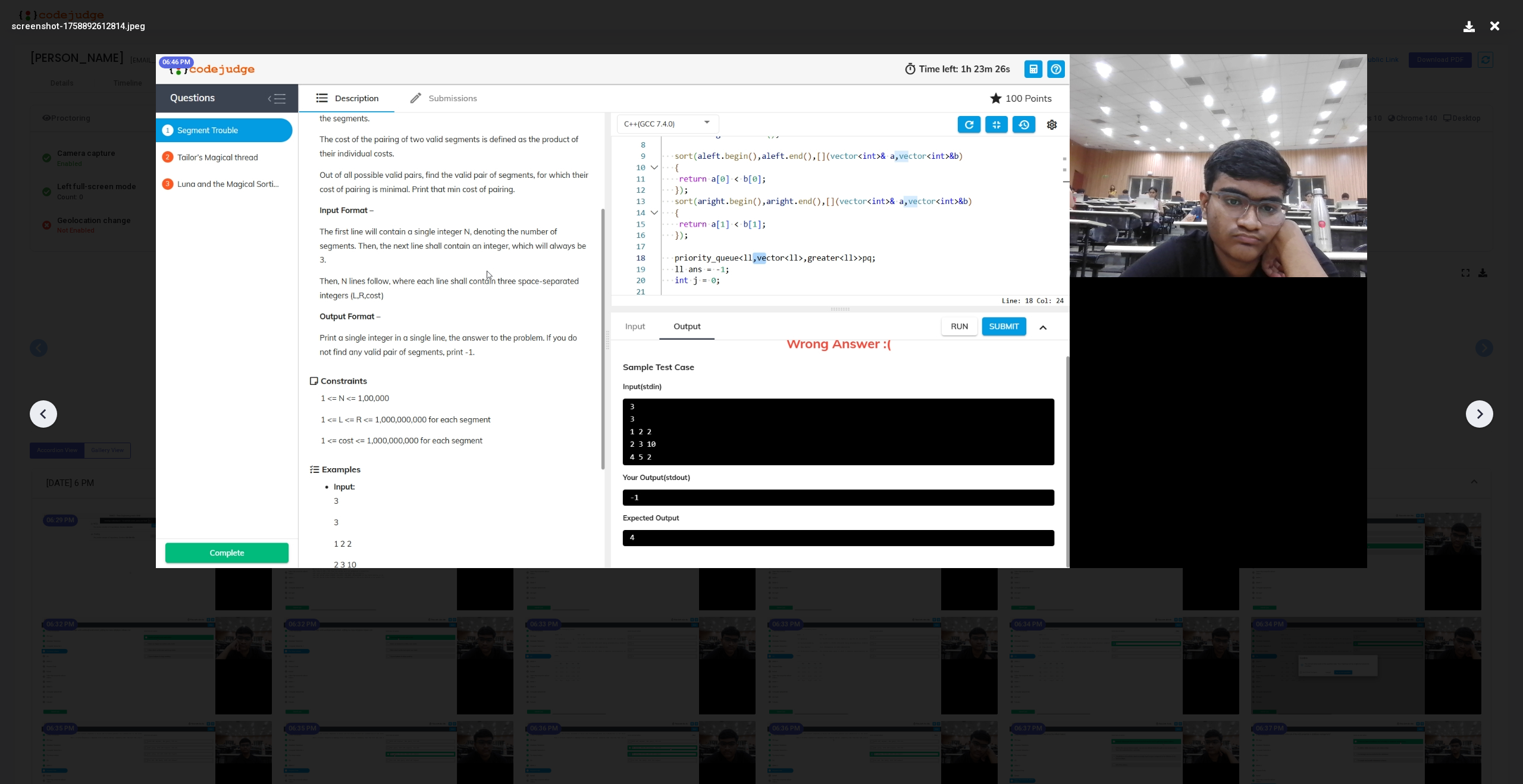
click at [1484, 412] on icon at bounding box center [1479, 413] width 18 height 18
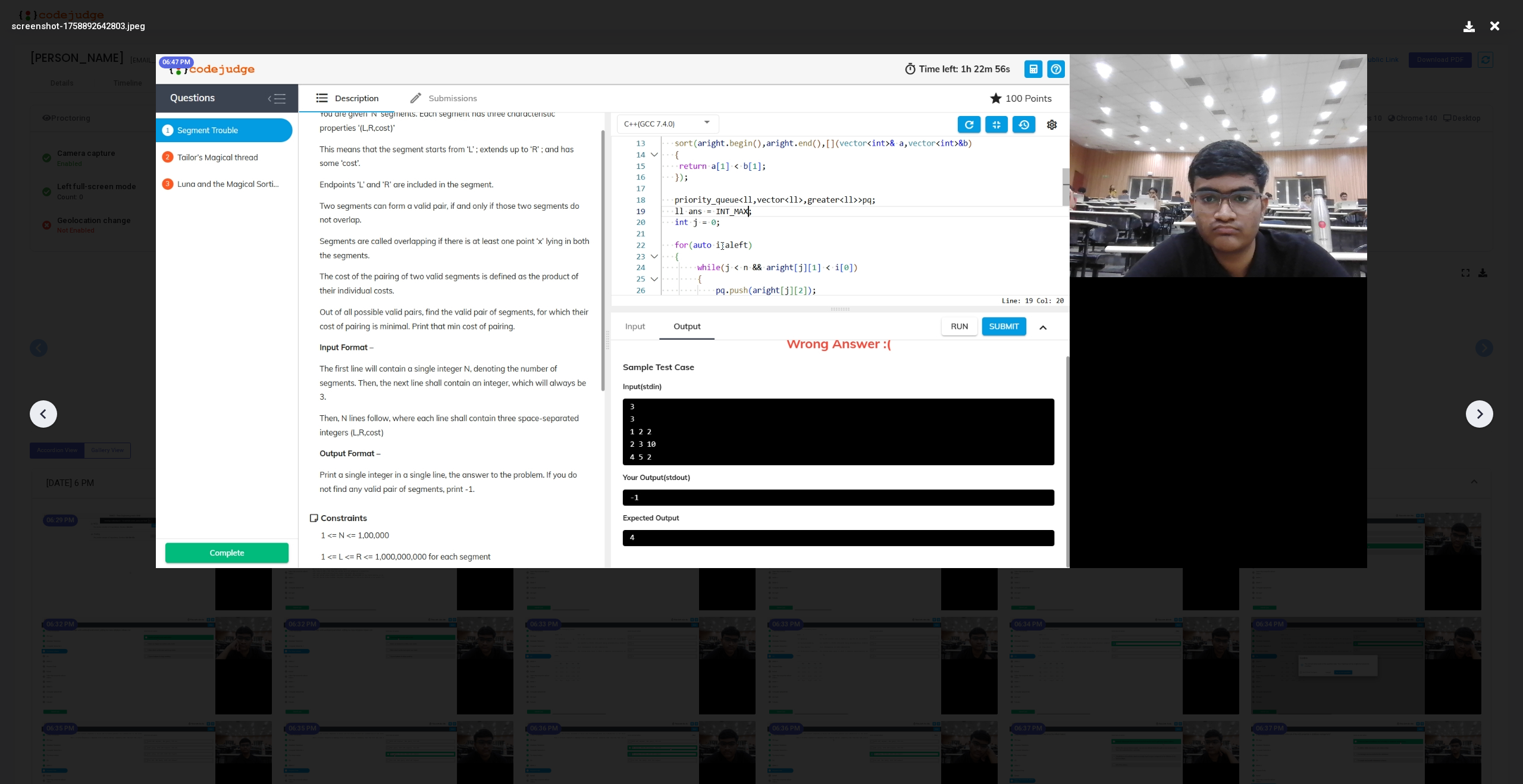
click at [1484, 412] on icon at bounding box center [1479, 413] width 18 height 18
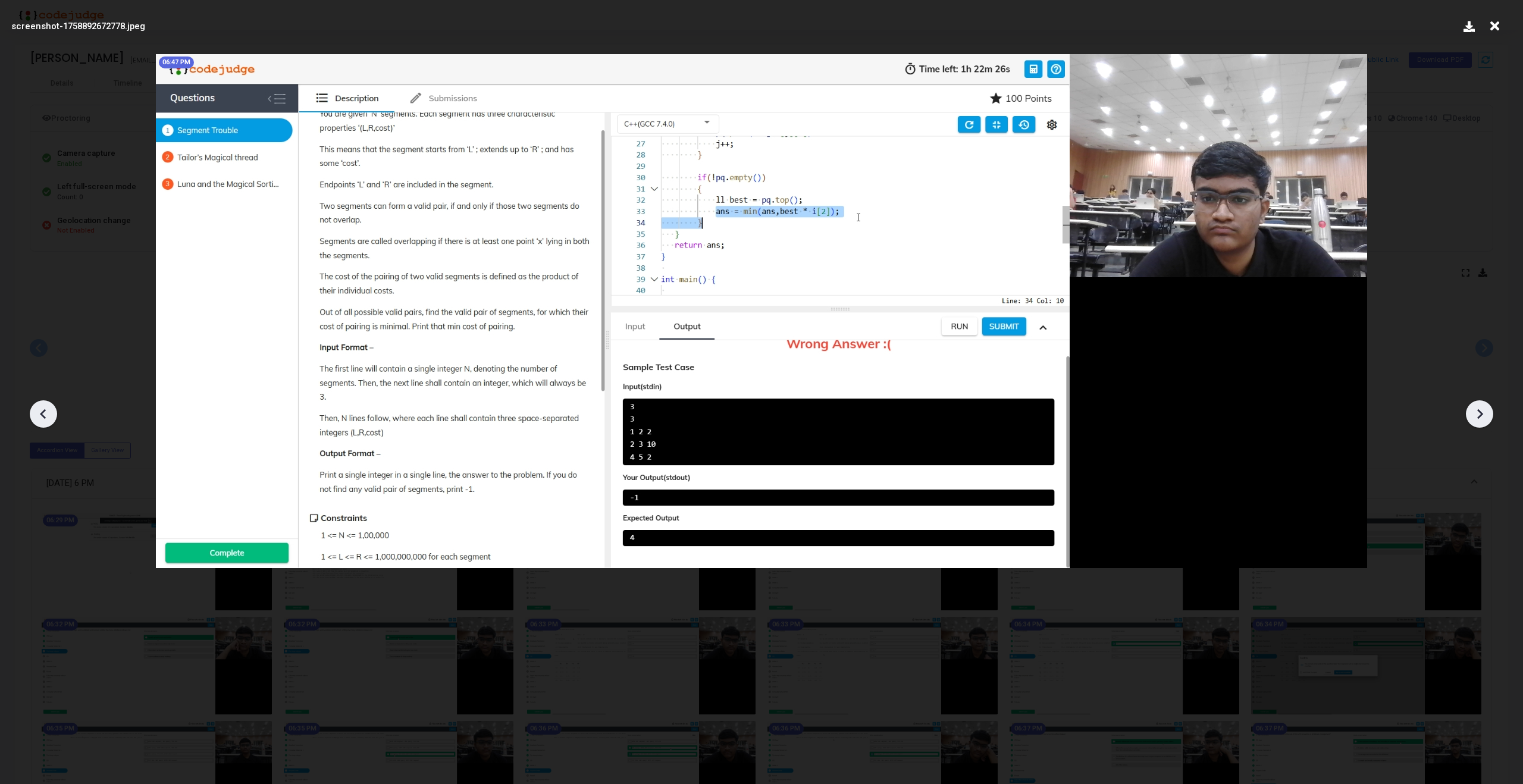
click at [1484, 412] on icon at bounding box center [1479, 413] width 18 height 18
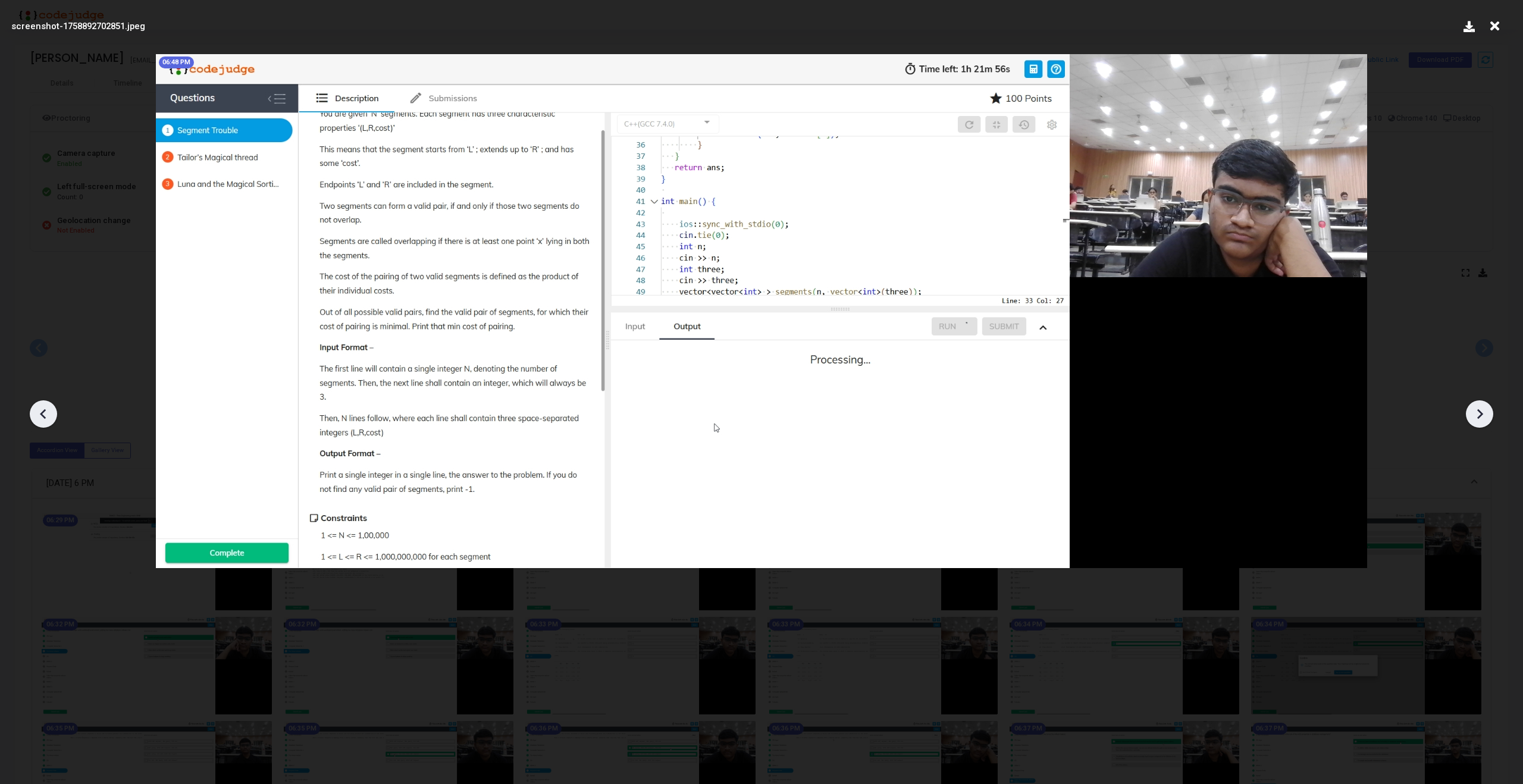
click at [1484, 412] on icon at bounding box center [1479, 413] width 18 height 18
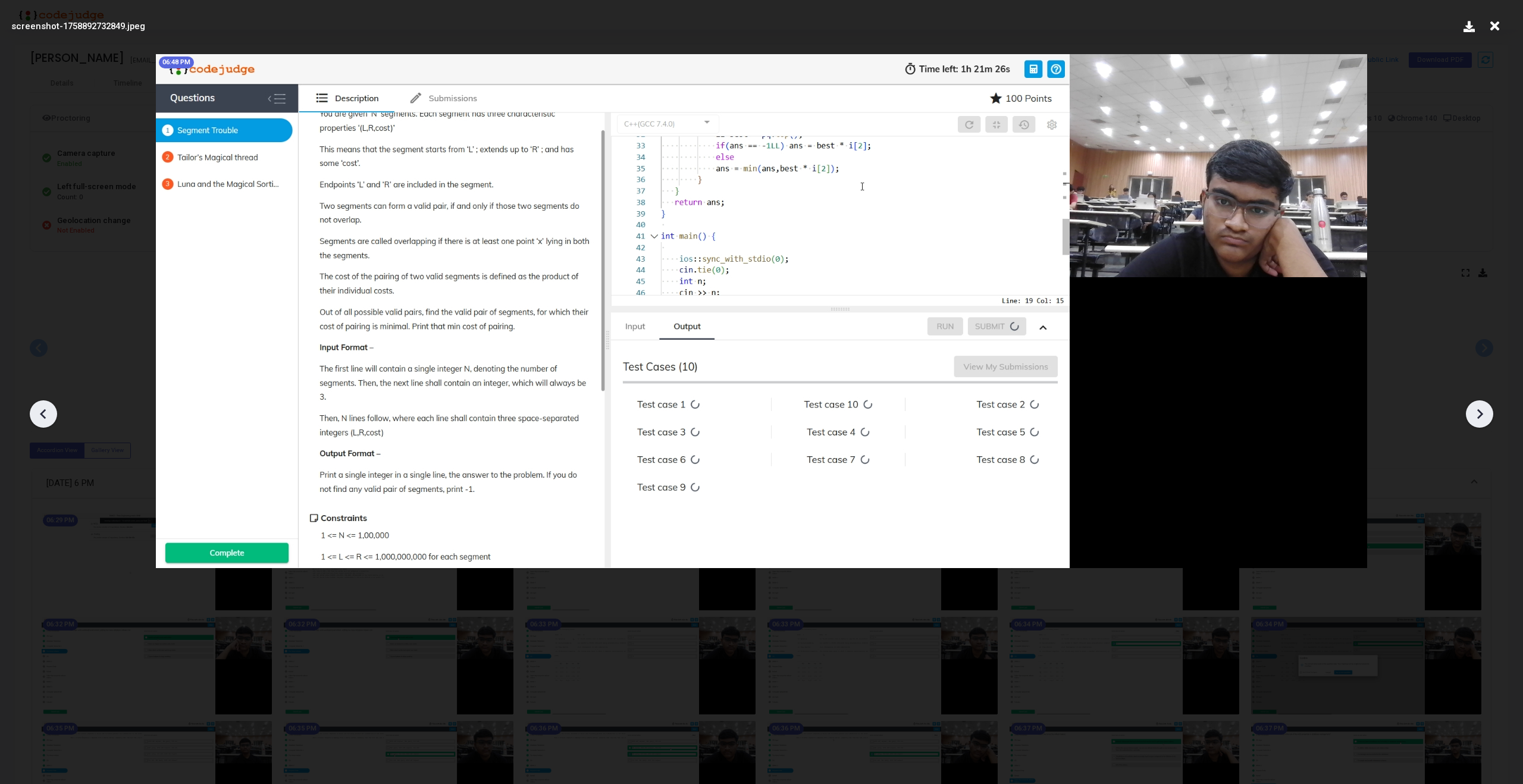
click at [1484, 412] on icon at bounding box center [1479, 413] width 18 height 18
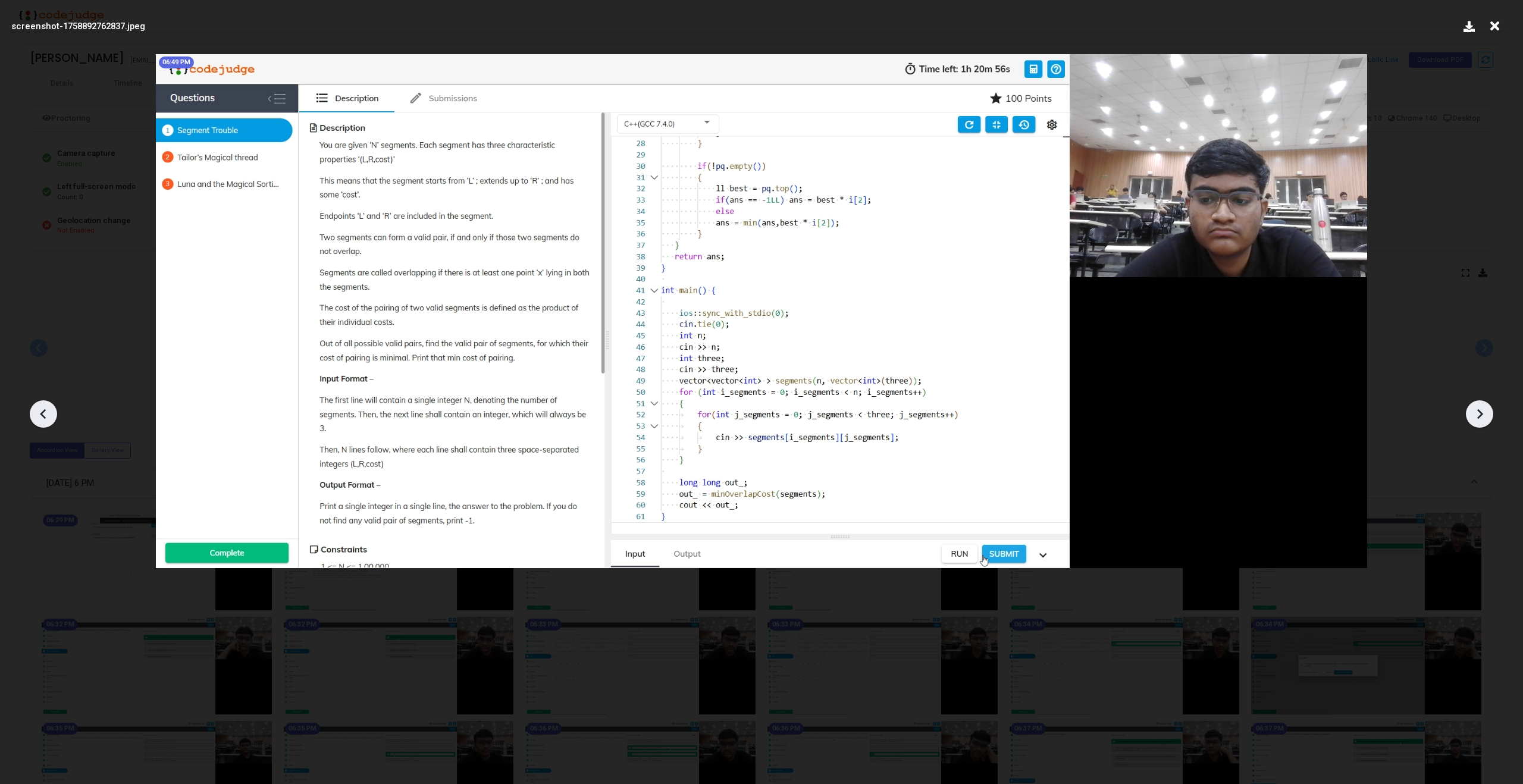
click at [1484, 412] on icon at bounding box center [1479, 413] width 18 height 18
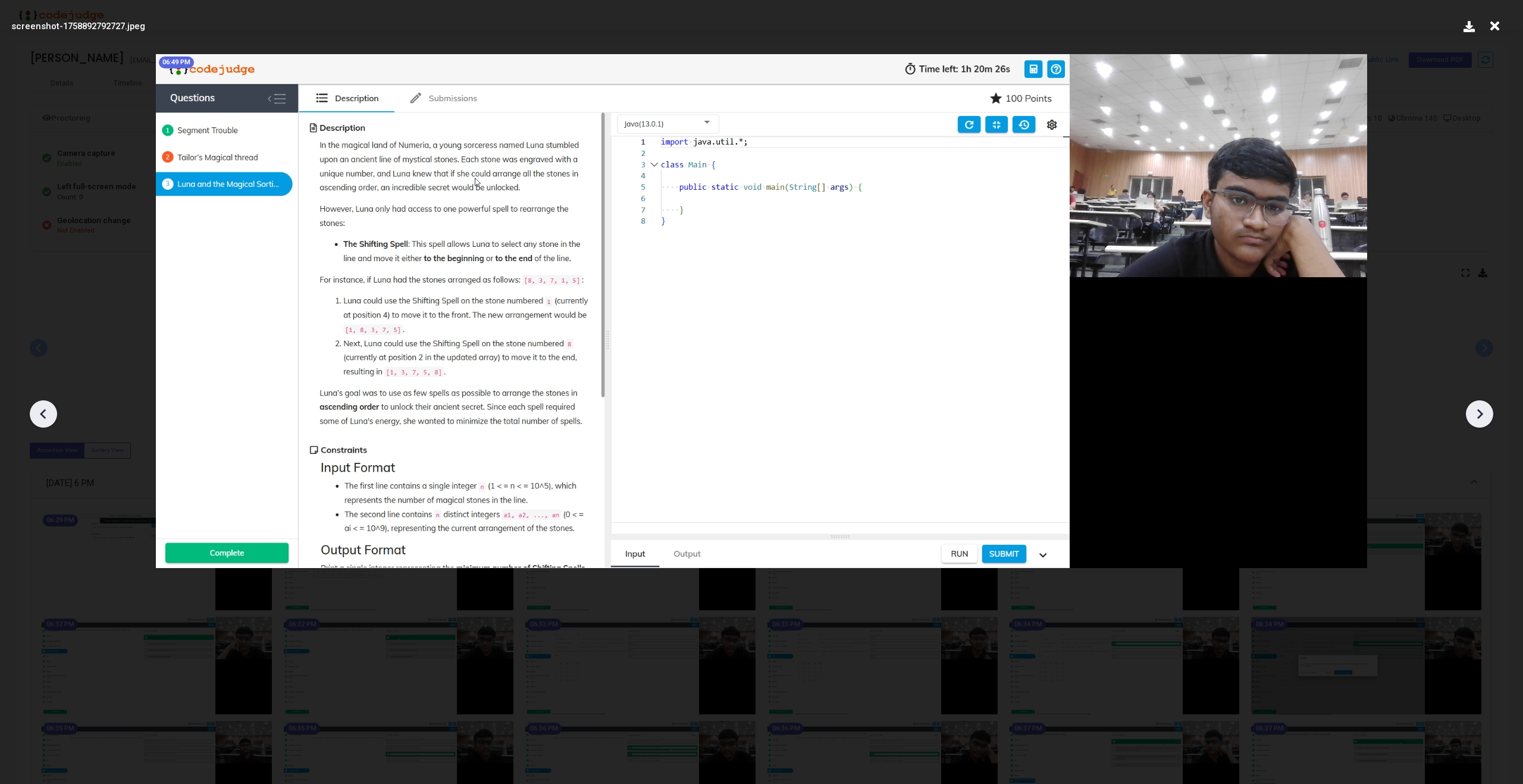
click at [33, 413] on div at bounding box center [43, 414] width 27 height 27
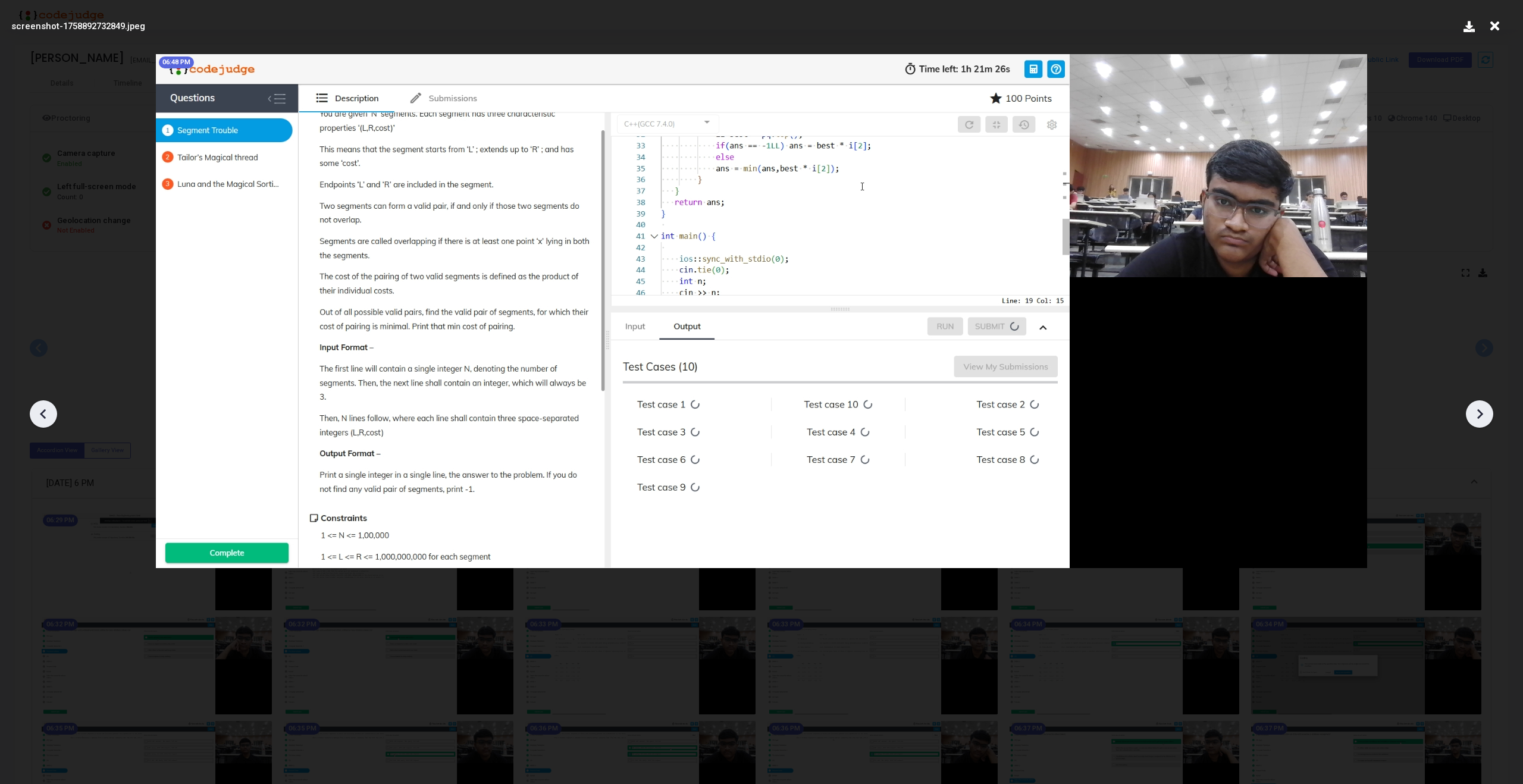
click at [33, 413] on div at bounding box center [43, 414] width 27 height 27
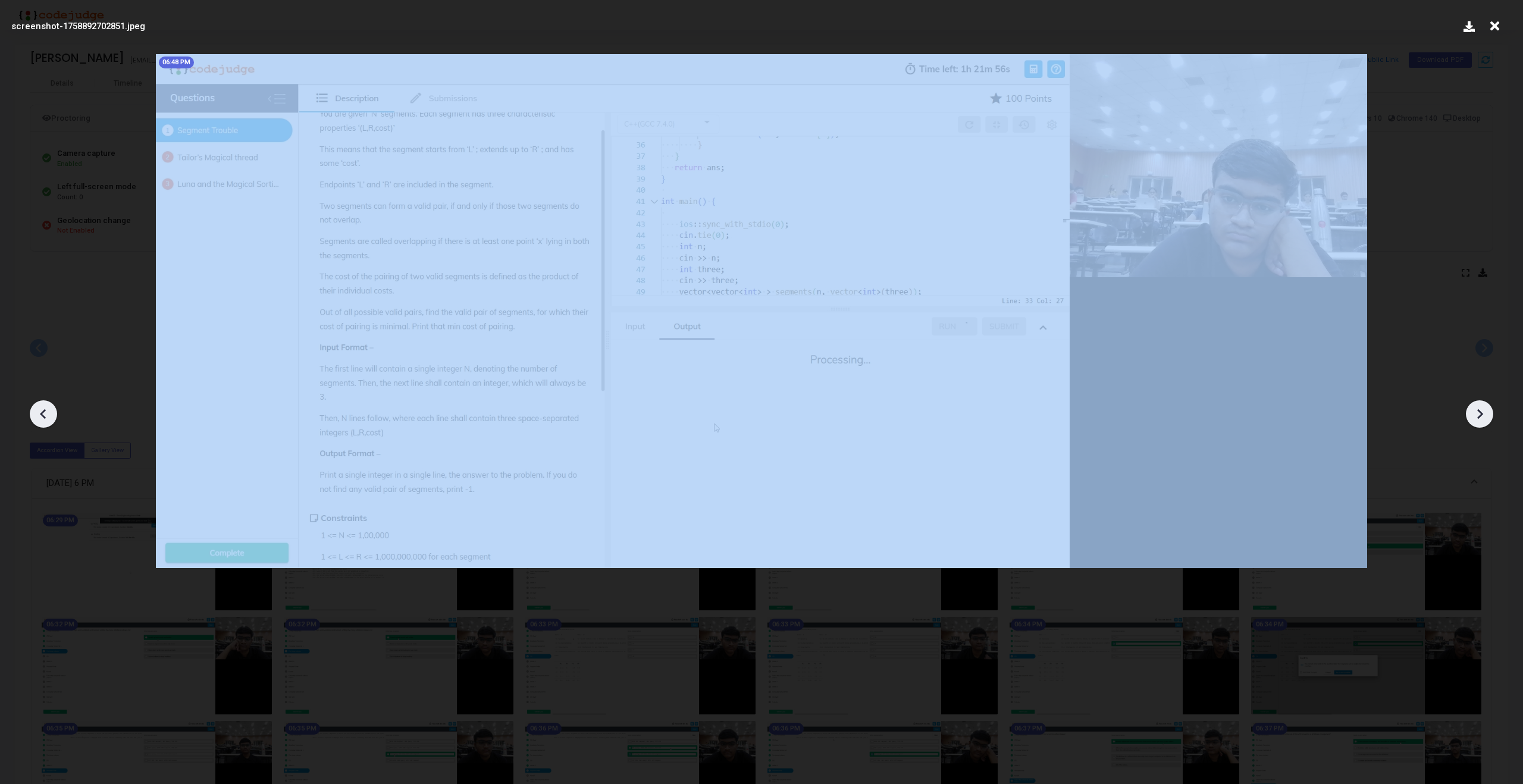
click at [33, 413] on div at bounding box center [43, 414] width 27 height 27
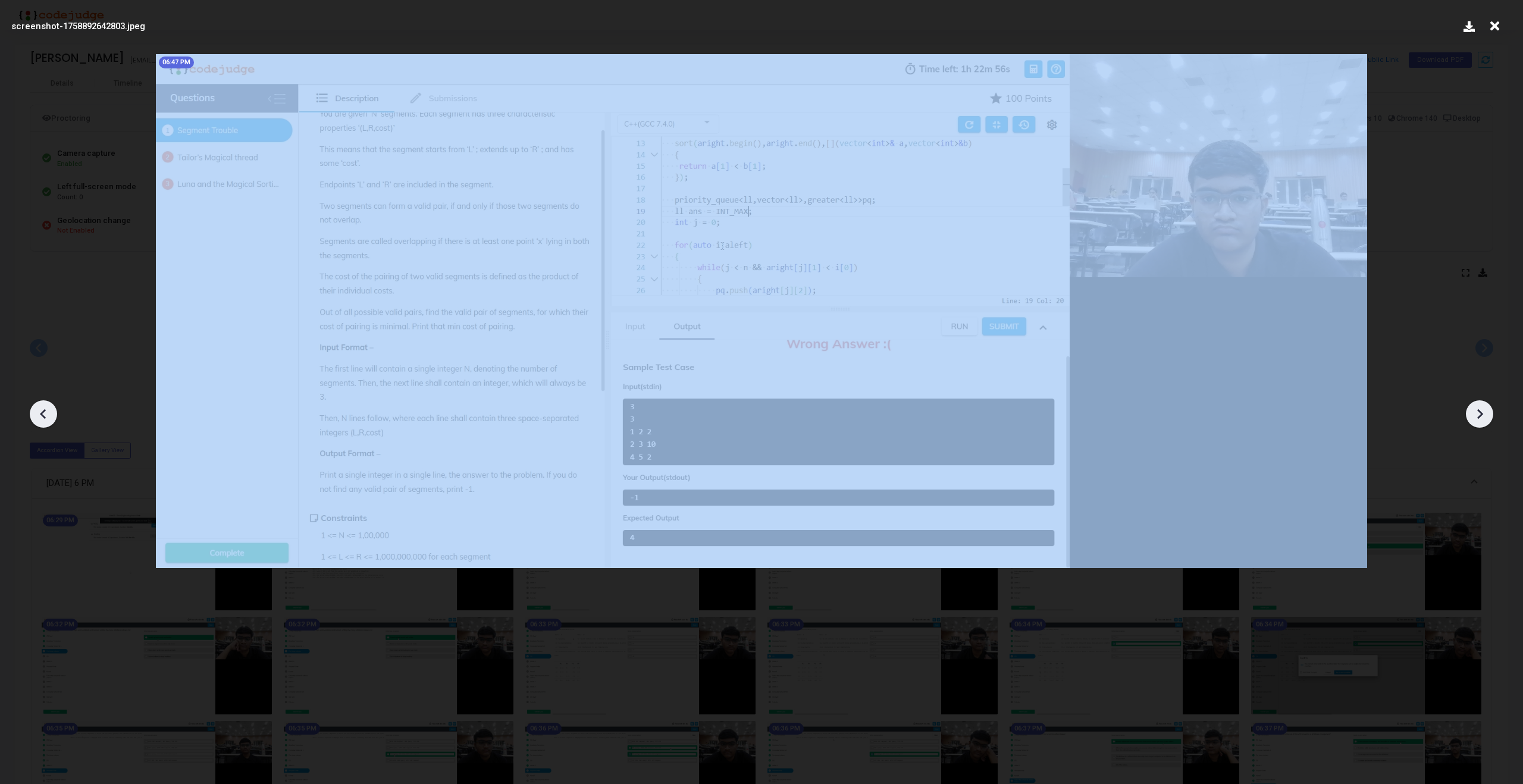
click at [33, 413] on div at bounding box center [43, 414] width 27 height 27
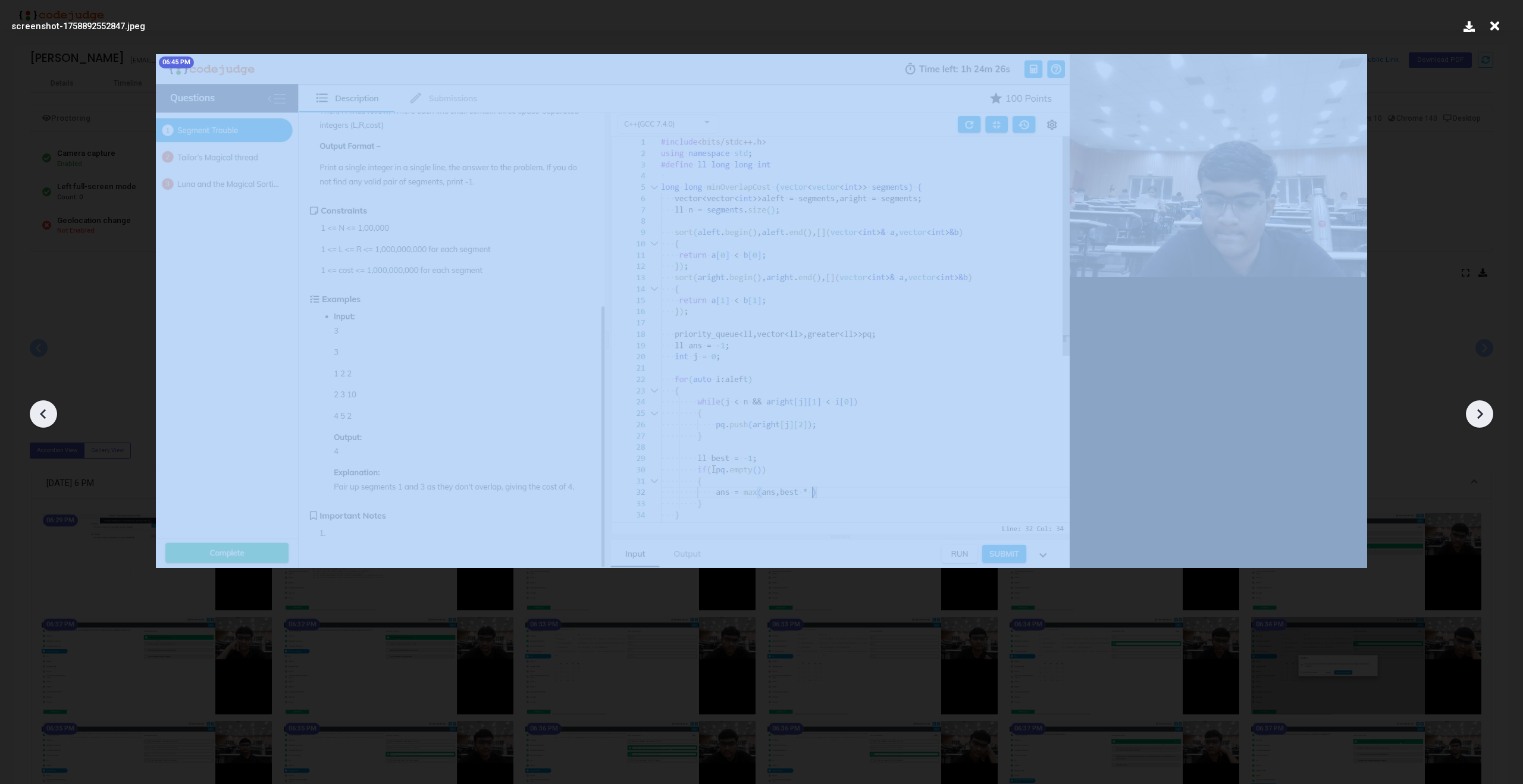
click at [33, 413] on div at bounding box center [43, 414] width 27 height 27
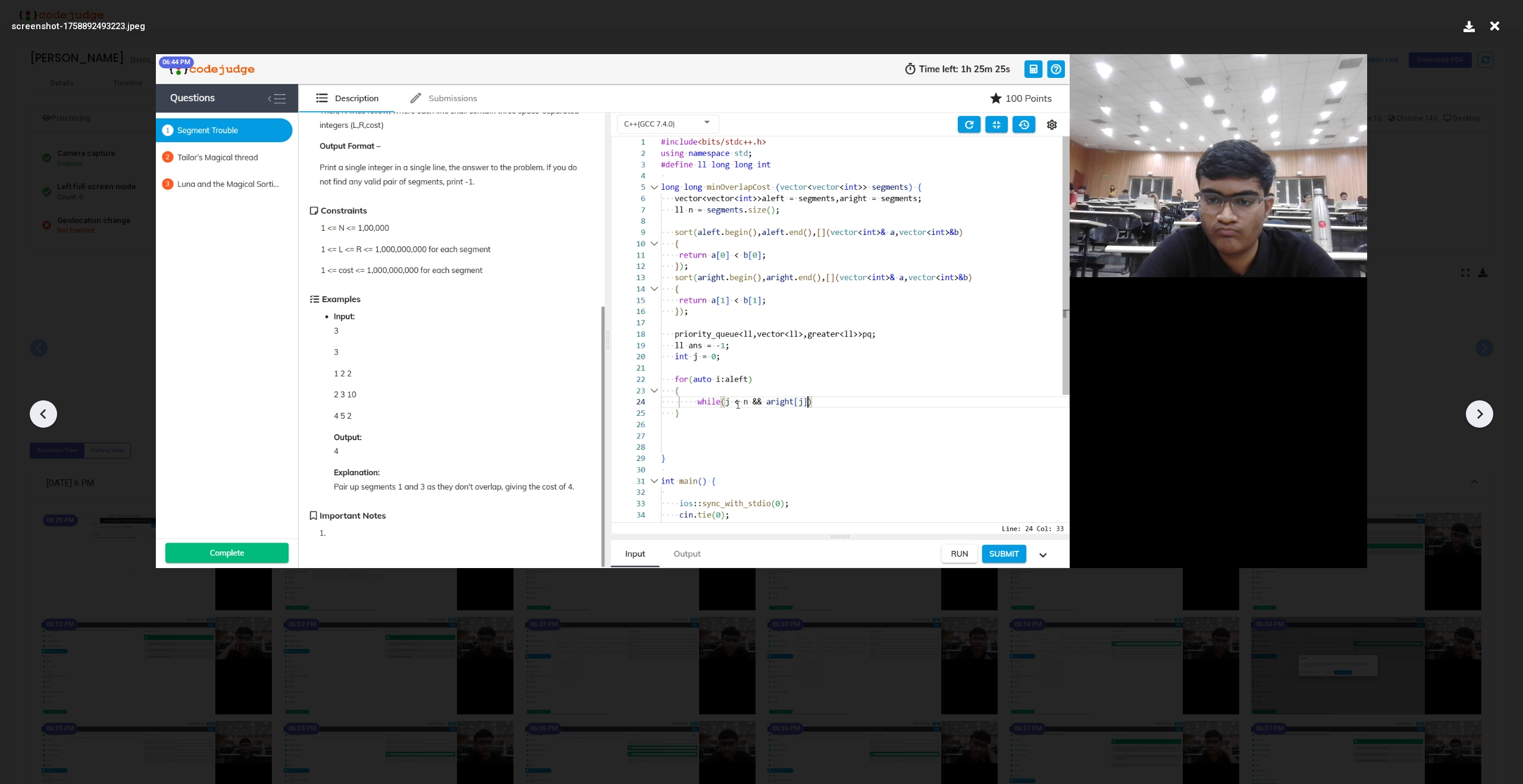
click at [33, 413] on div at bounding box center [43, 414] width 27 height 27
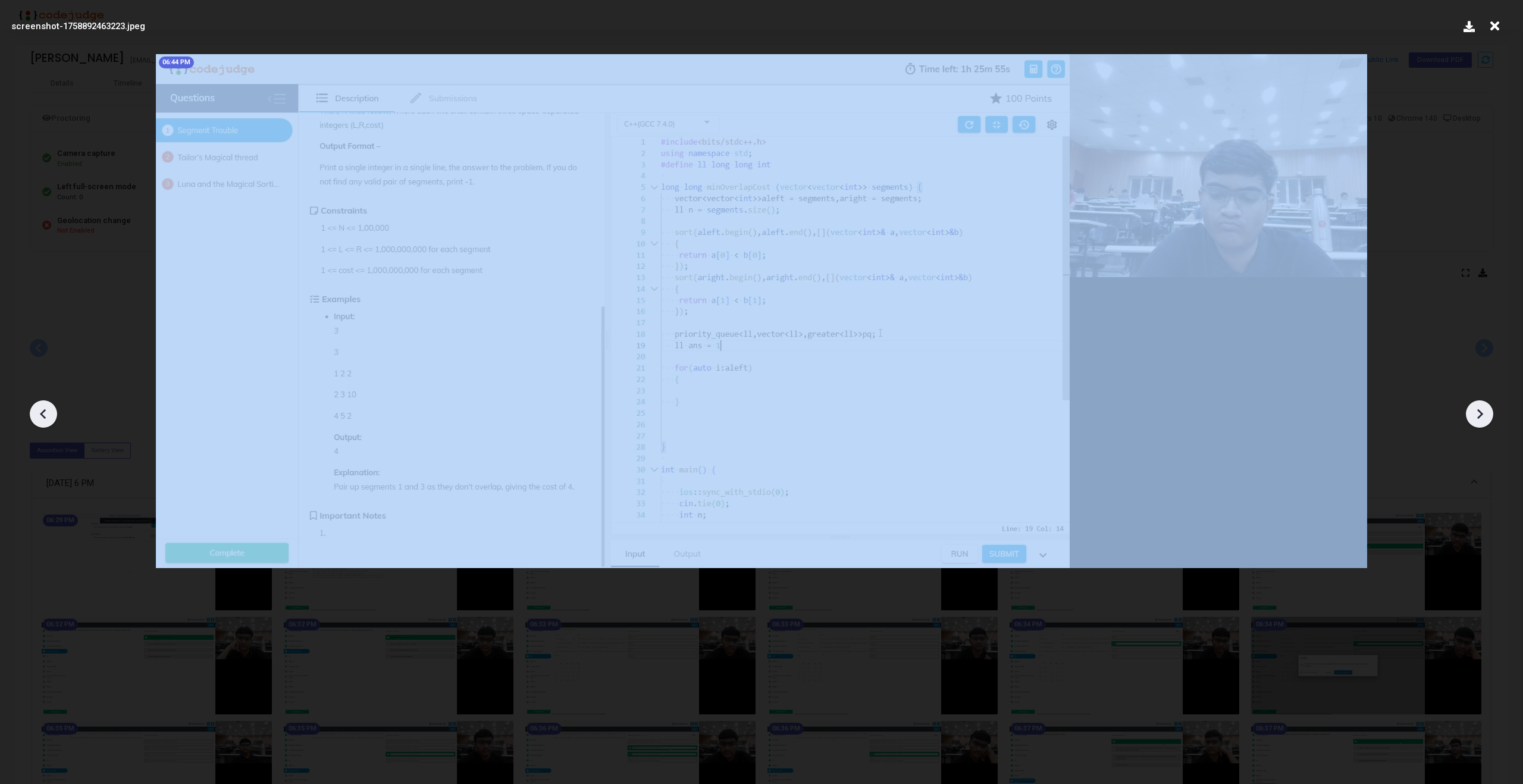
click at [33, 413] on div at bounding box center [43, 414] width 27 height 27
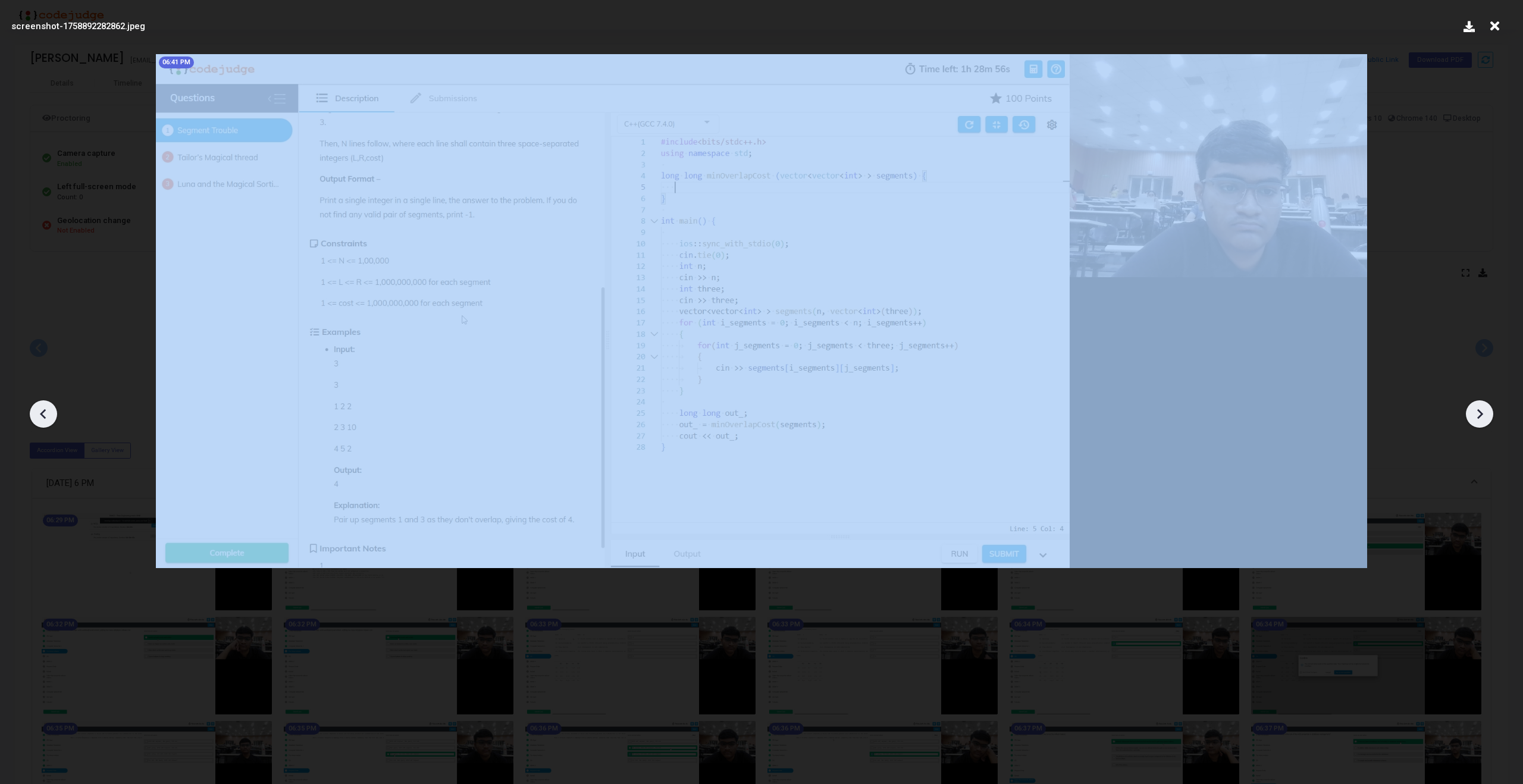
click at [33, 413] on div at bounding box center [43, 414] width 27 height 27
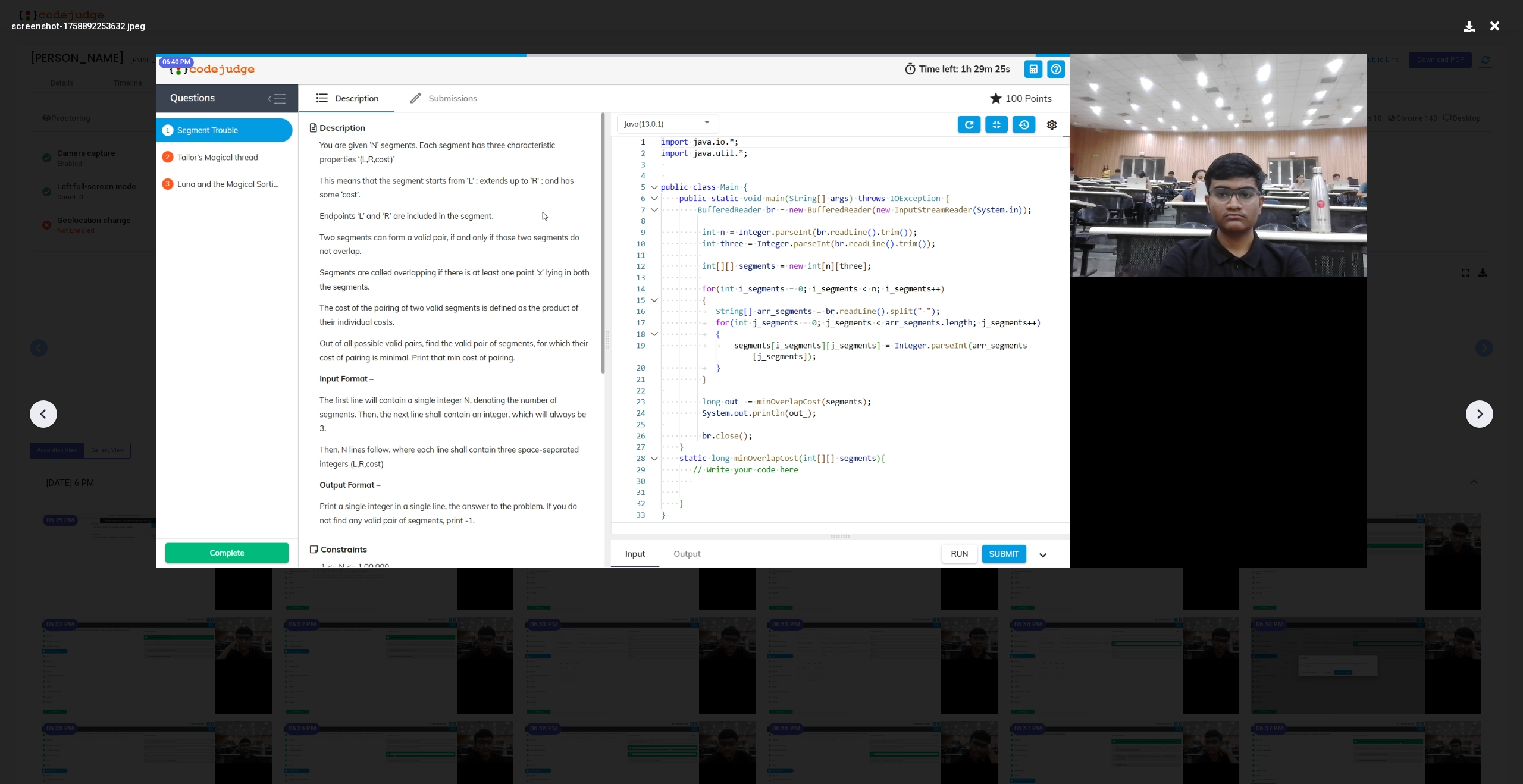
click at [1477, 413] on icon at bounding box center [1479, 413] width 18 height 18
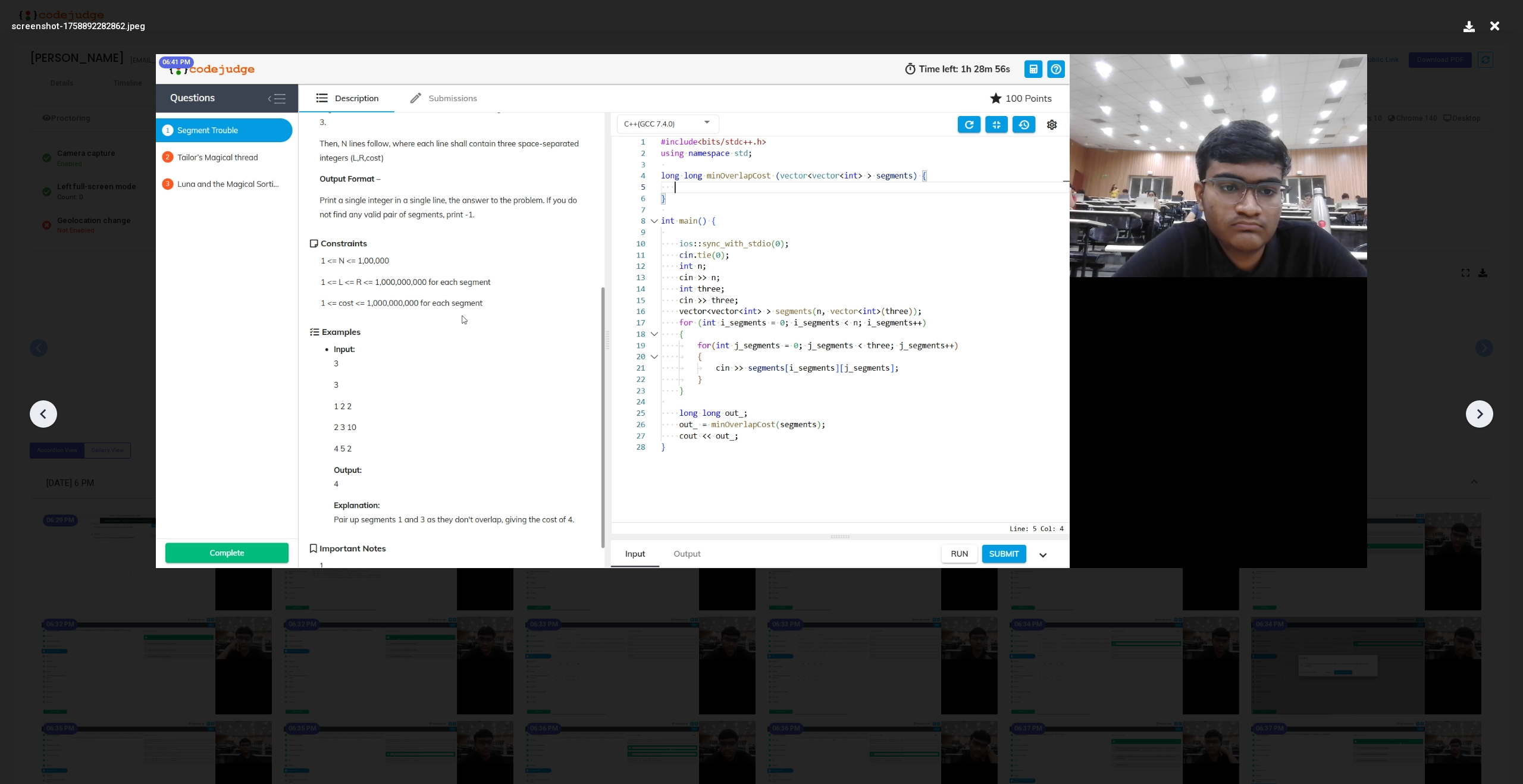
click at [1477, 413] on icon at bounding box center [1479, 413] width 18 height 18
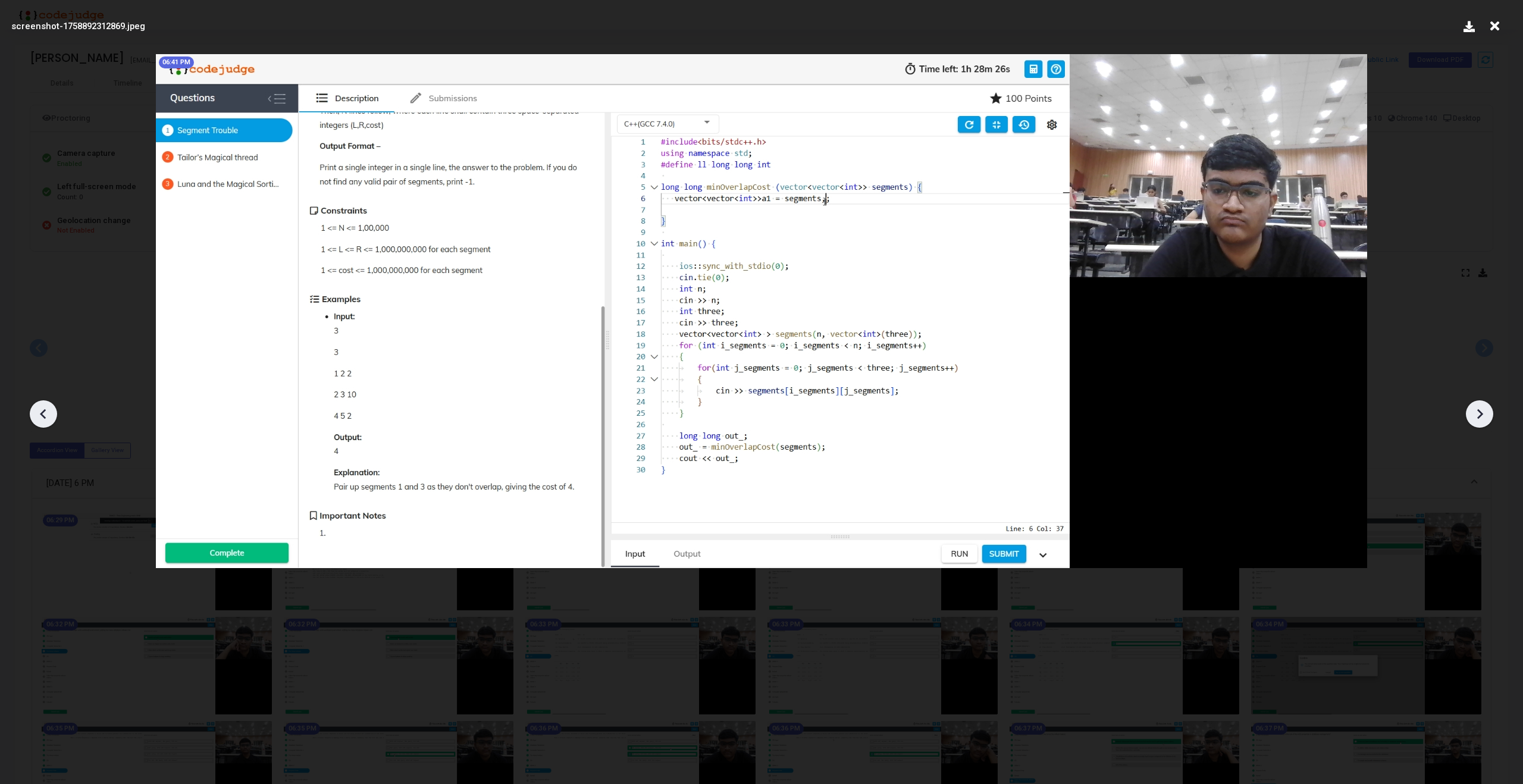
click at [1477, 413] on icon at bounding box center [1479, 413] width 18 height 18
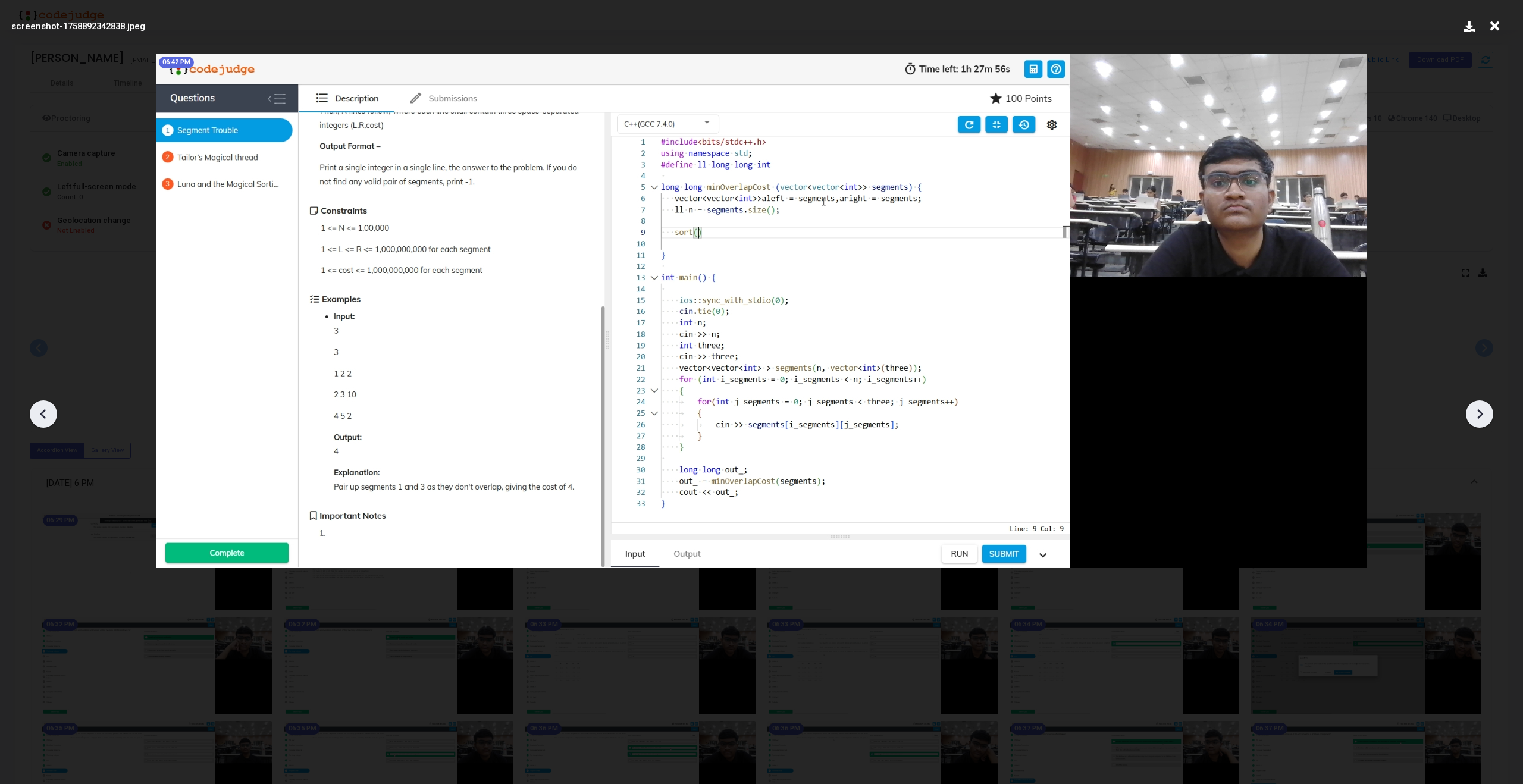
click at [1477, 413] on icon at bounding box center [1479, 413] width 18 height 18
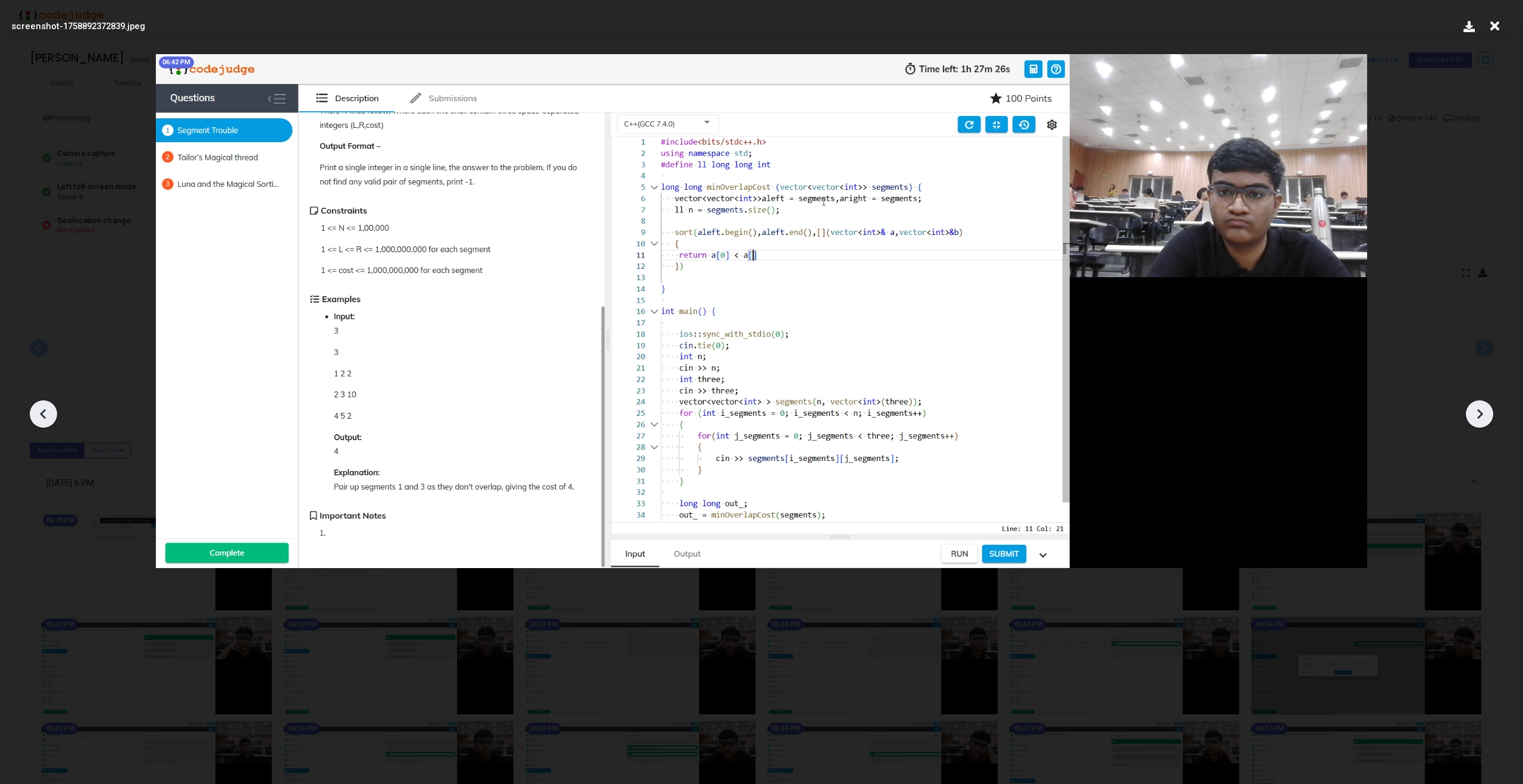
click at [1477, 413] on icon at bounding box center [1479, 413] width 18 height 18
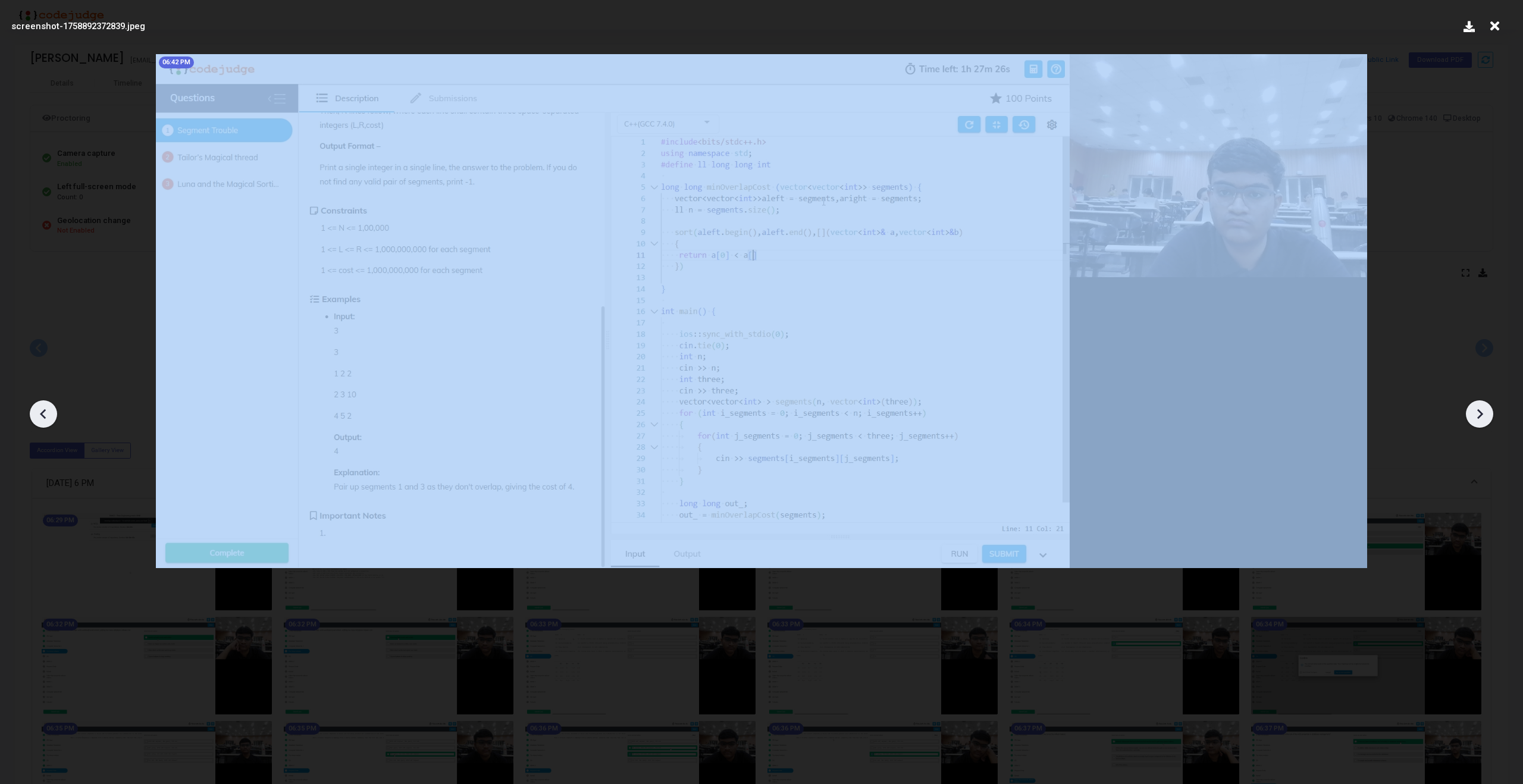
click at [1477, 413] on icon at bounding box center [1479, 413] width 18 height 18
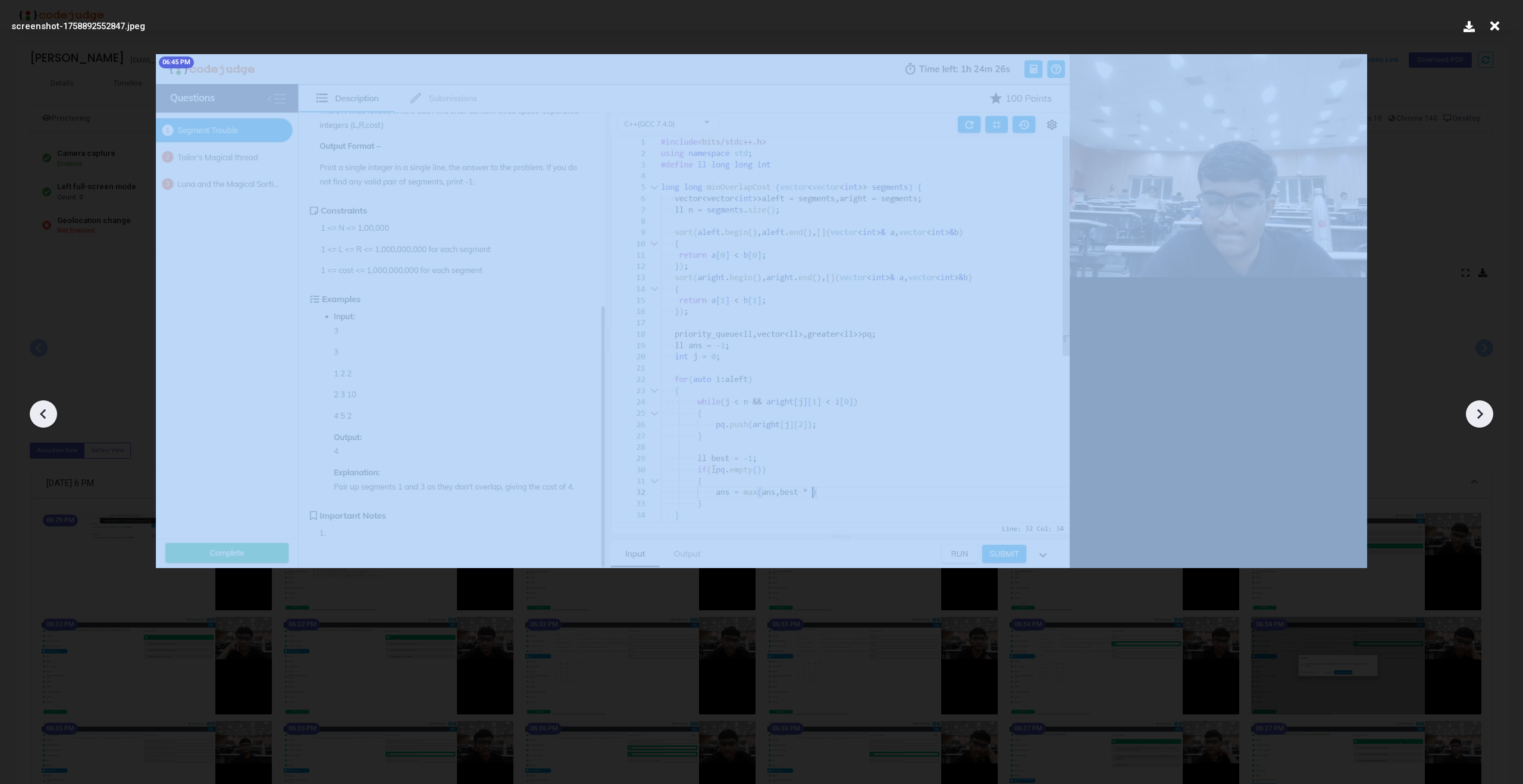
click at [1477, 413] on icon at bounding box center [1479, 413] width 18 height 18
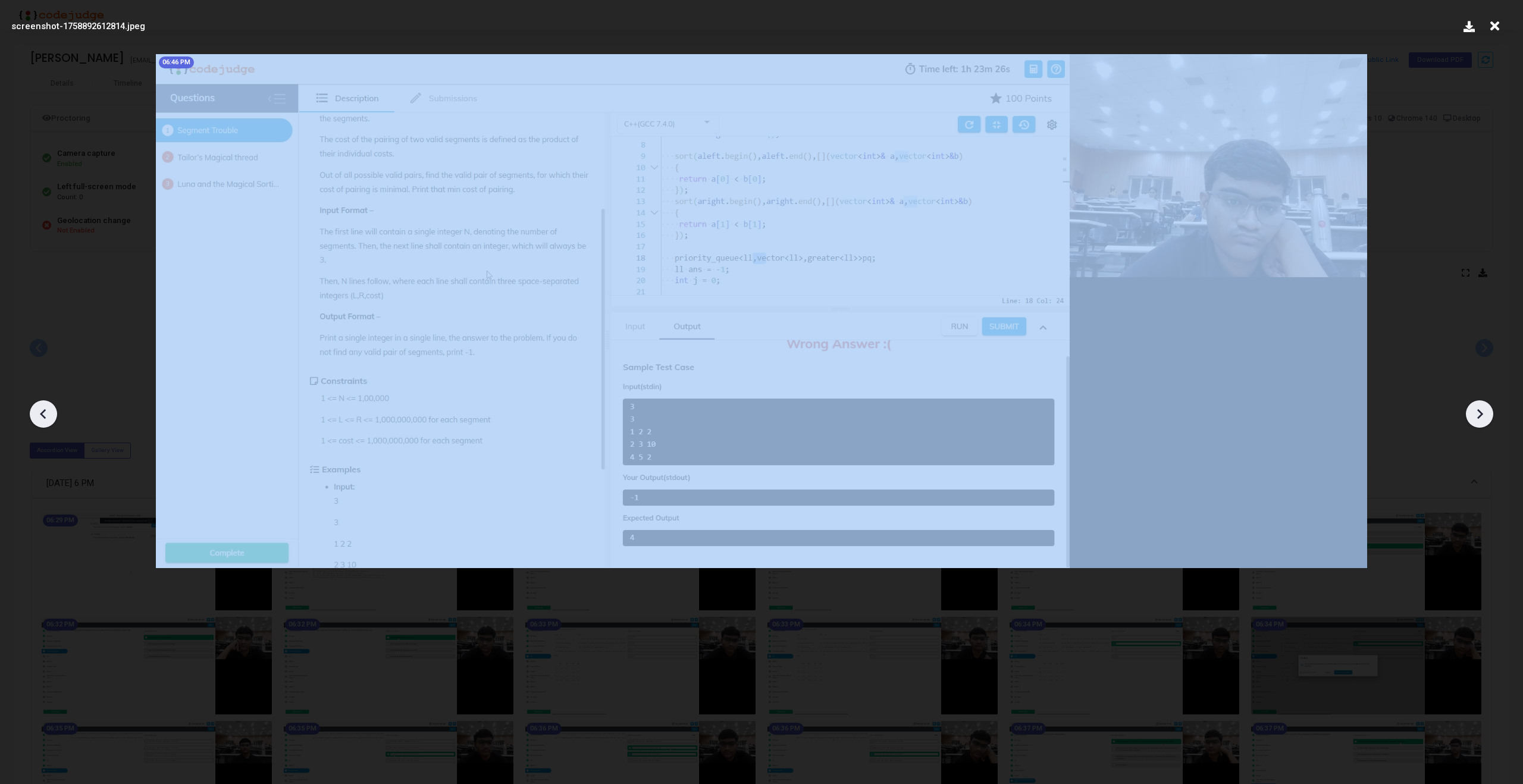
click at [1477, 413] on icon at bounding box center [1479, 413] width 18 height 18
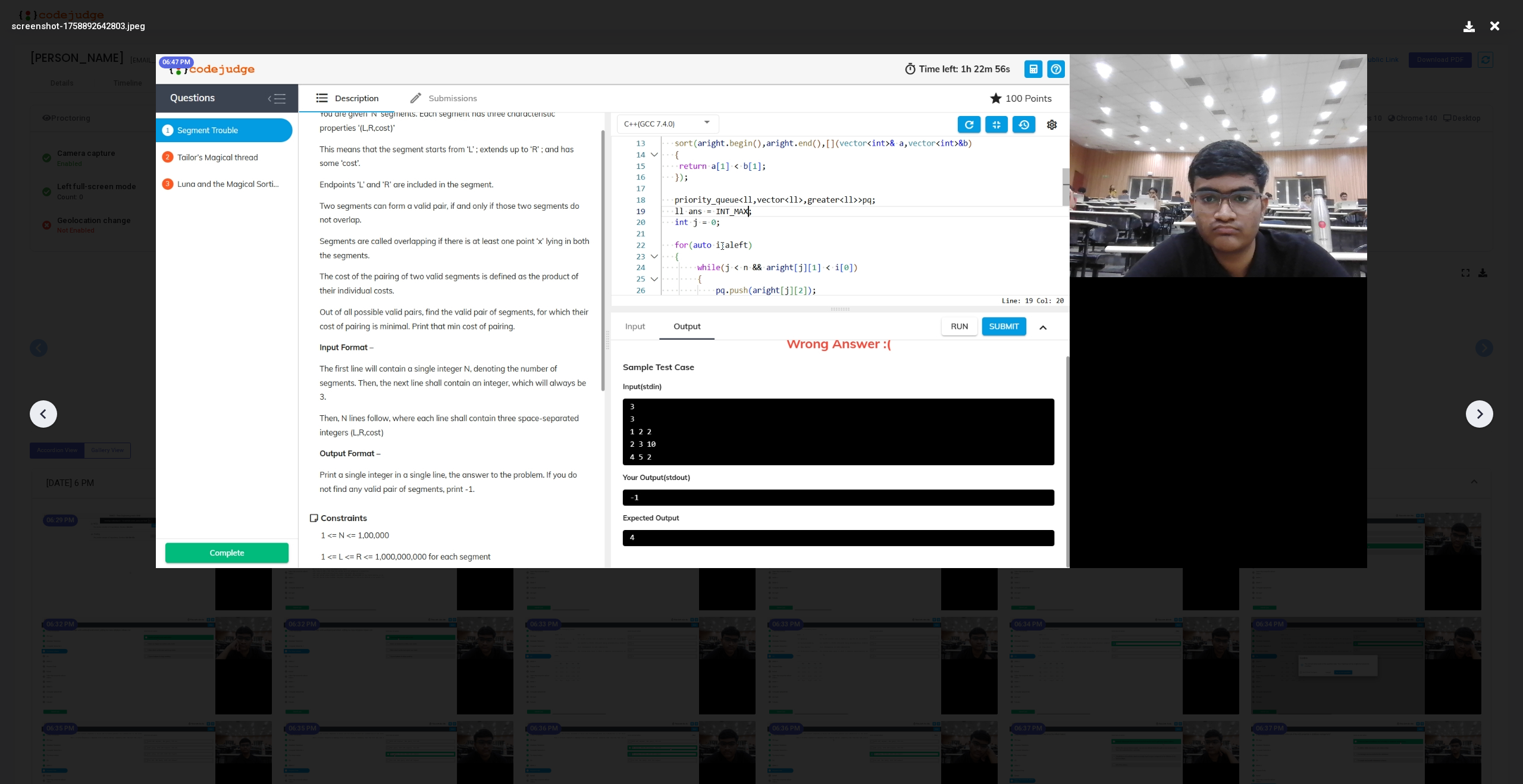
click at [1477, 413] on icon at bounding box center [1479, 413] width 18 height 18
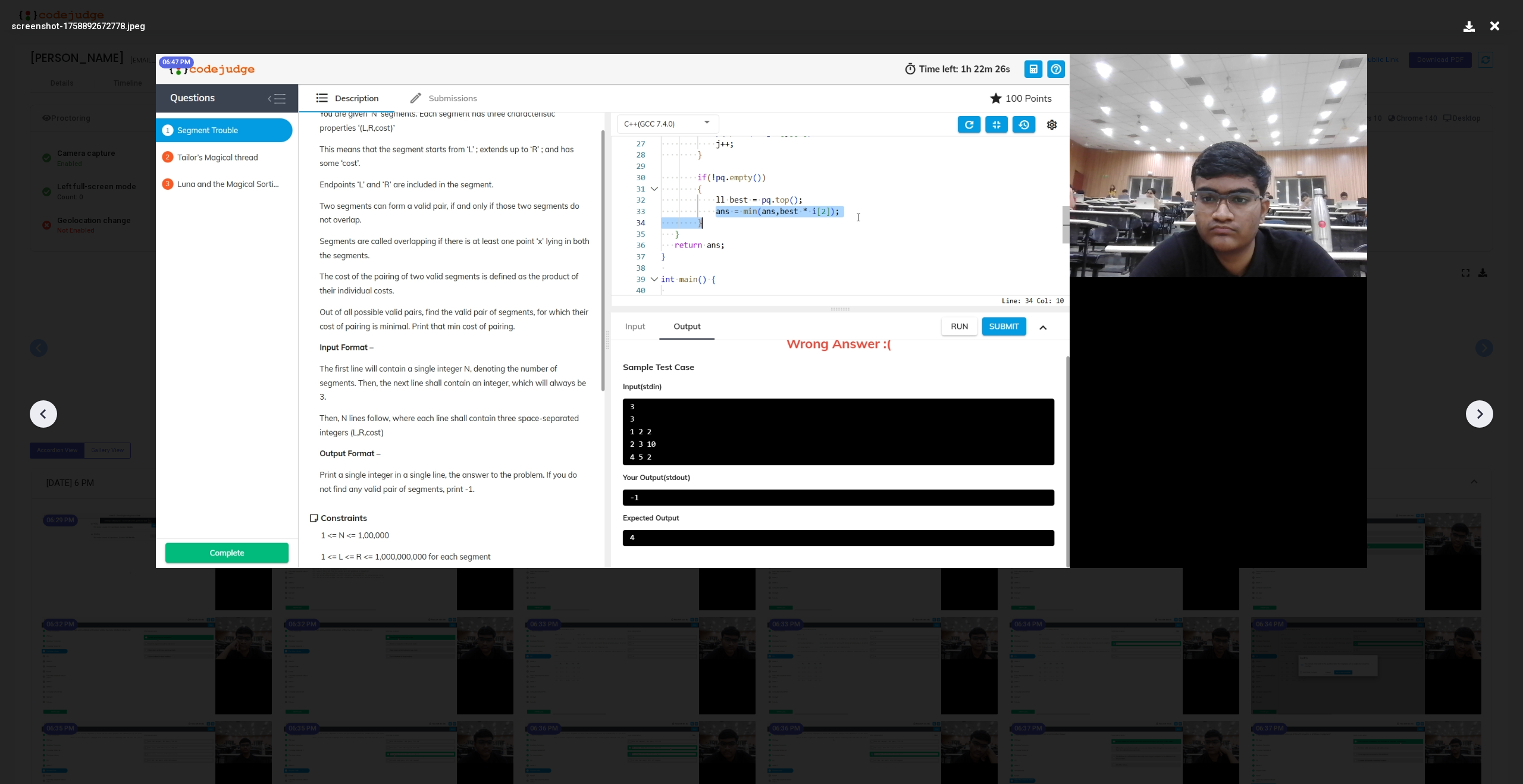
click at [1477, 413] on icon at bounding box center [1479, 413] width 18 height 18
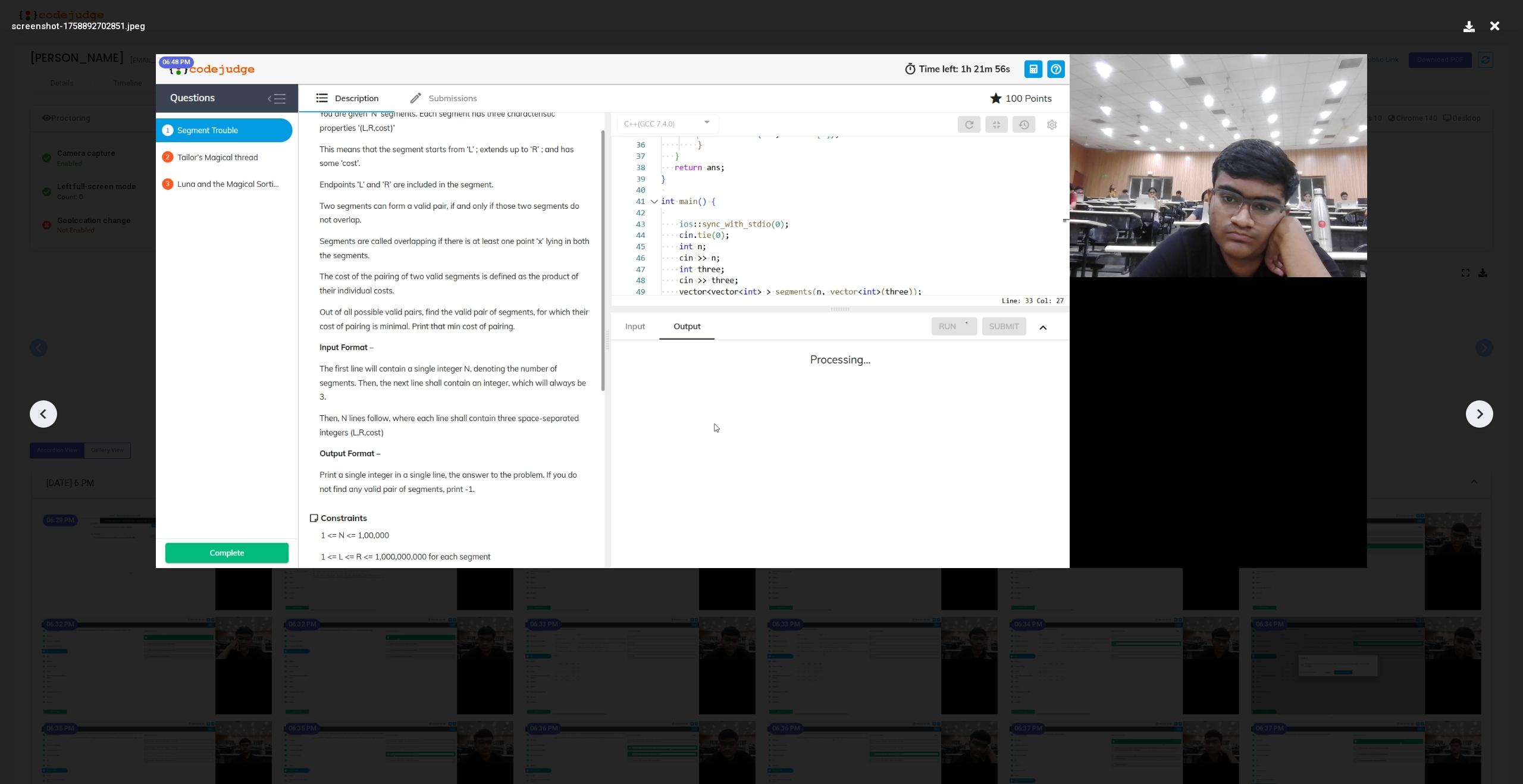
click at [1477, 413] on icon at bounding box center [1479, 413] width 18 height 18
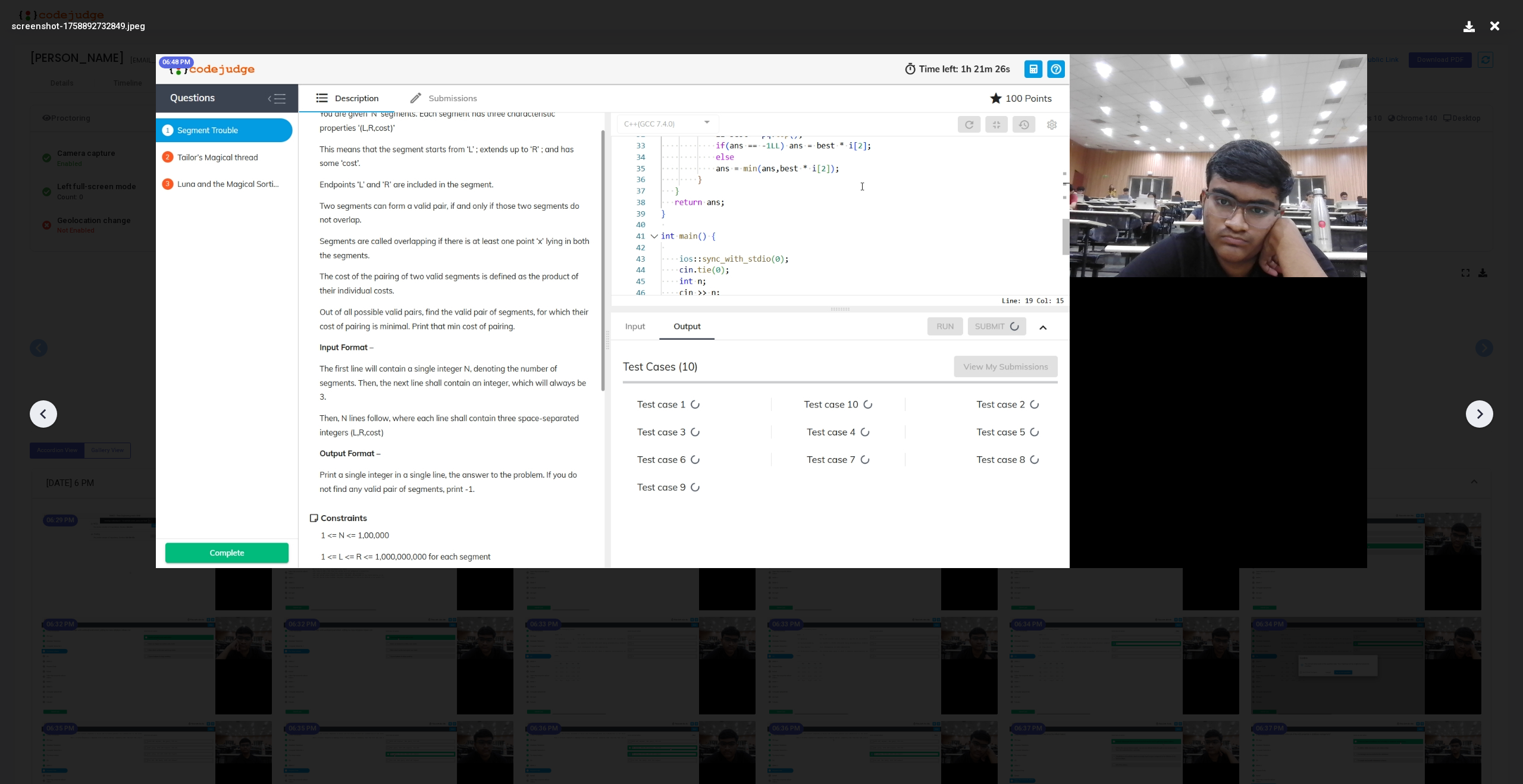
click at [1477, 413] on icon at bounding box center [1479, 413] width 18 height 18
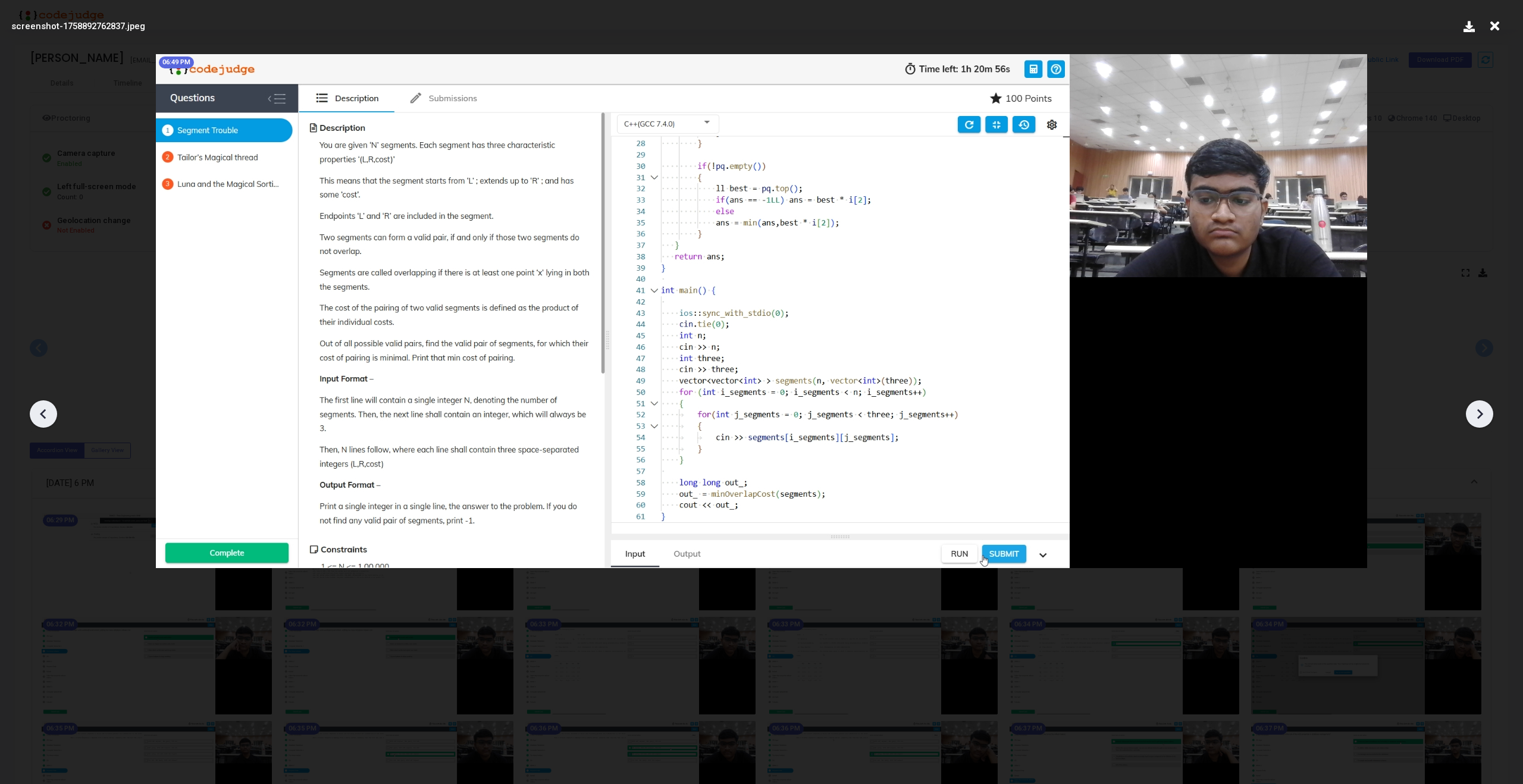
click at [1477, 413] on icon at bounding box center [1479, 413] width 18 height 18
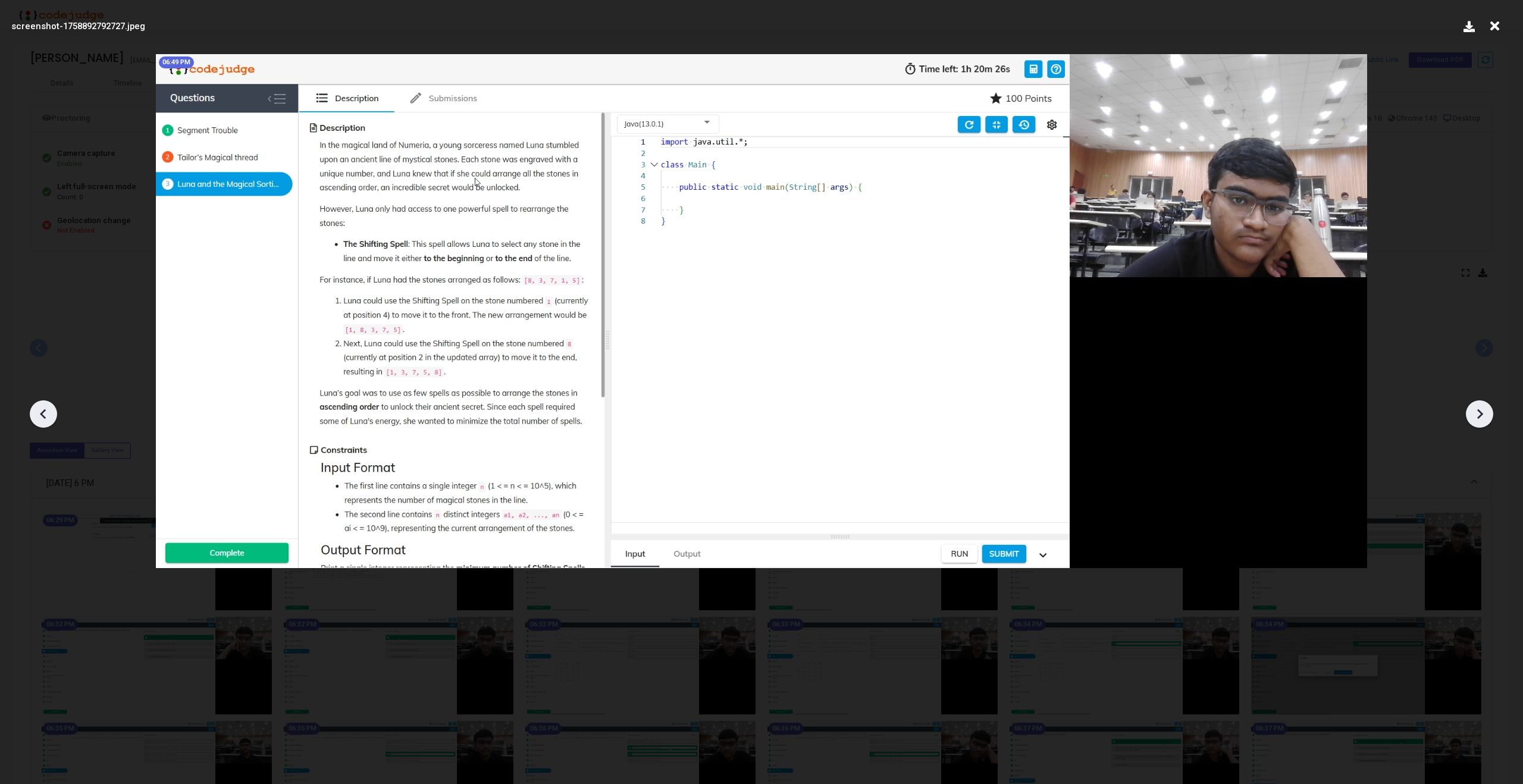
click at [40, 410] on icon at bounding box center [43, 413] width 18 height 18
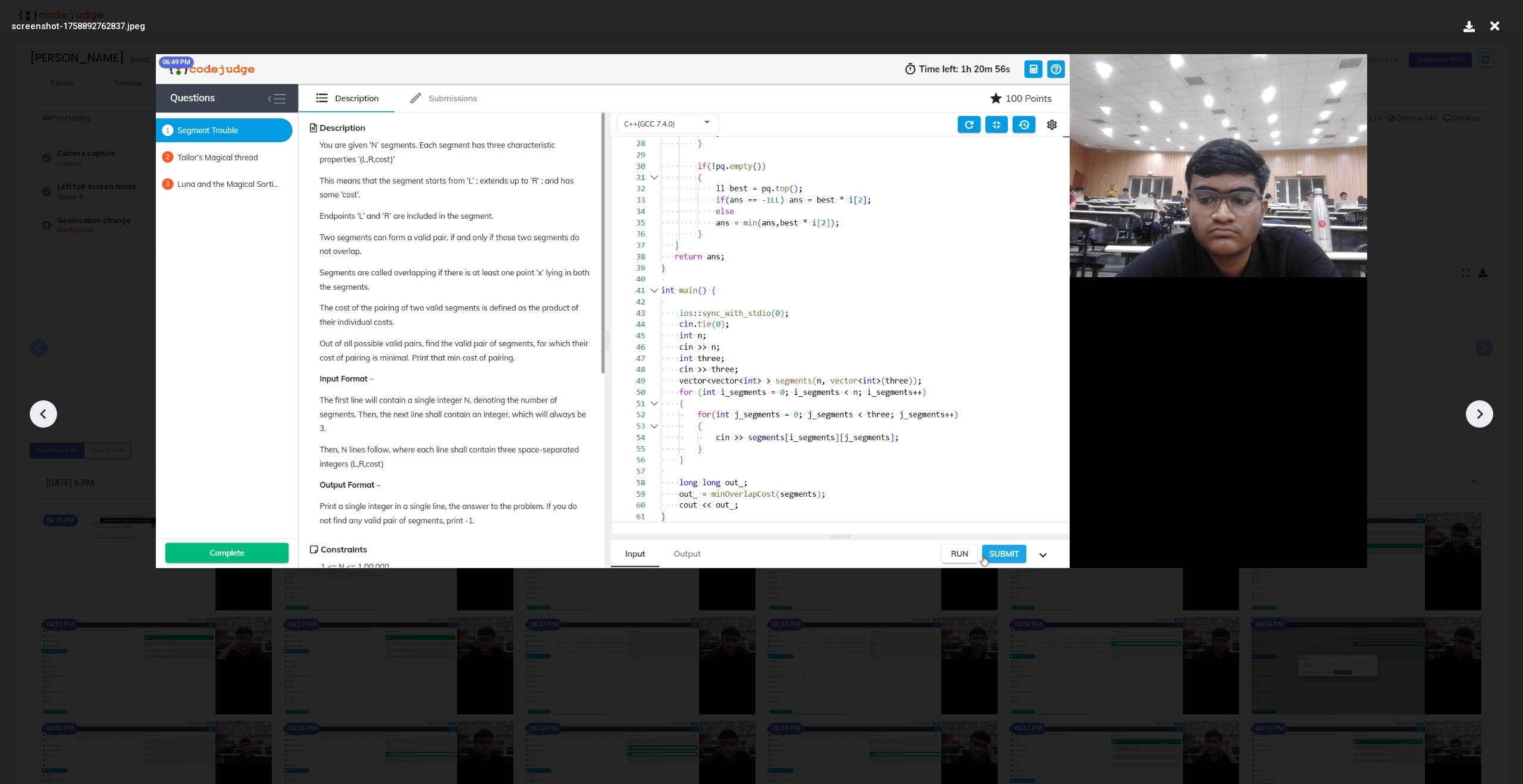
click at [1472, 421] on icon at bounding box center [1479, 413] width 18 height 18
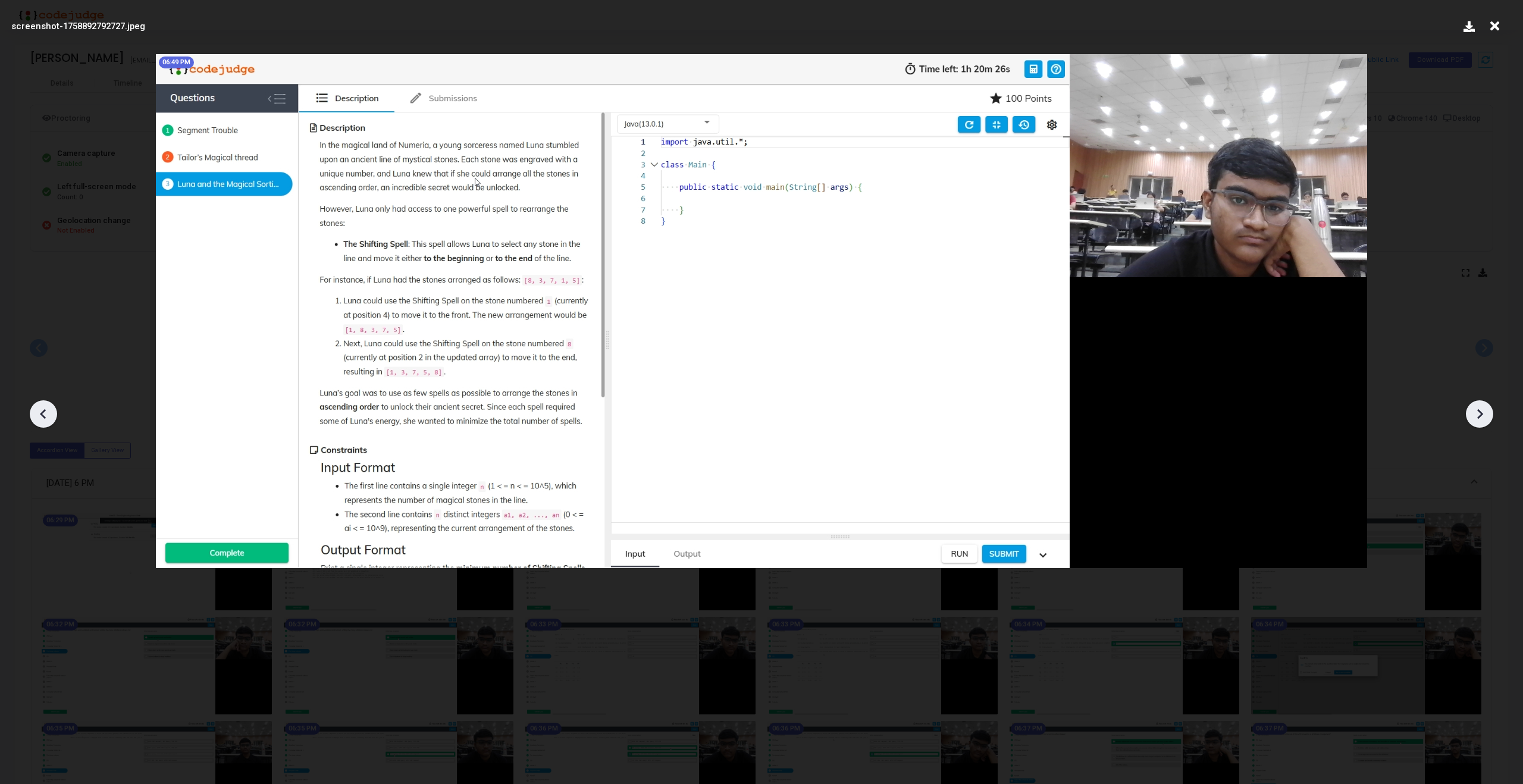
click at [1472, 421] on icon at bounding box center [1479, 413] width 18 height 18
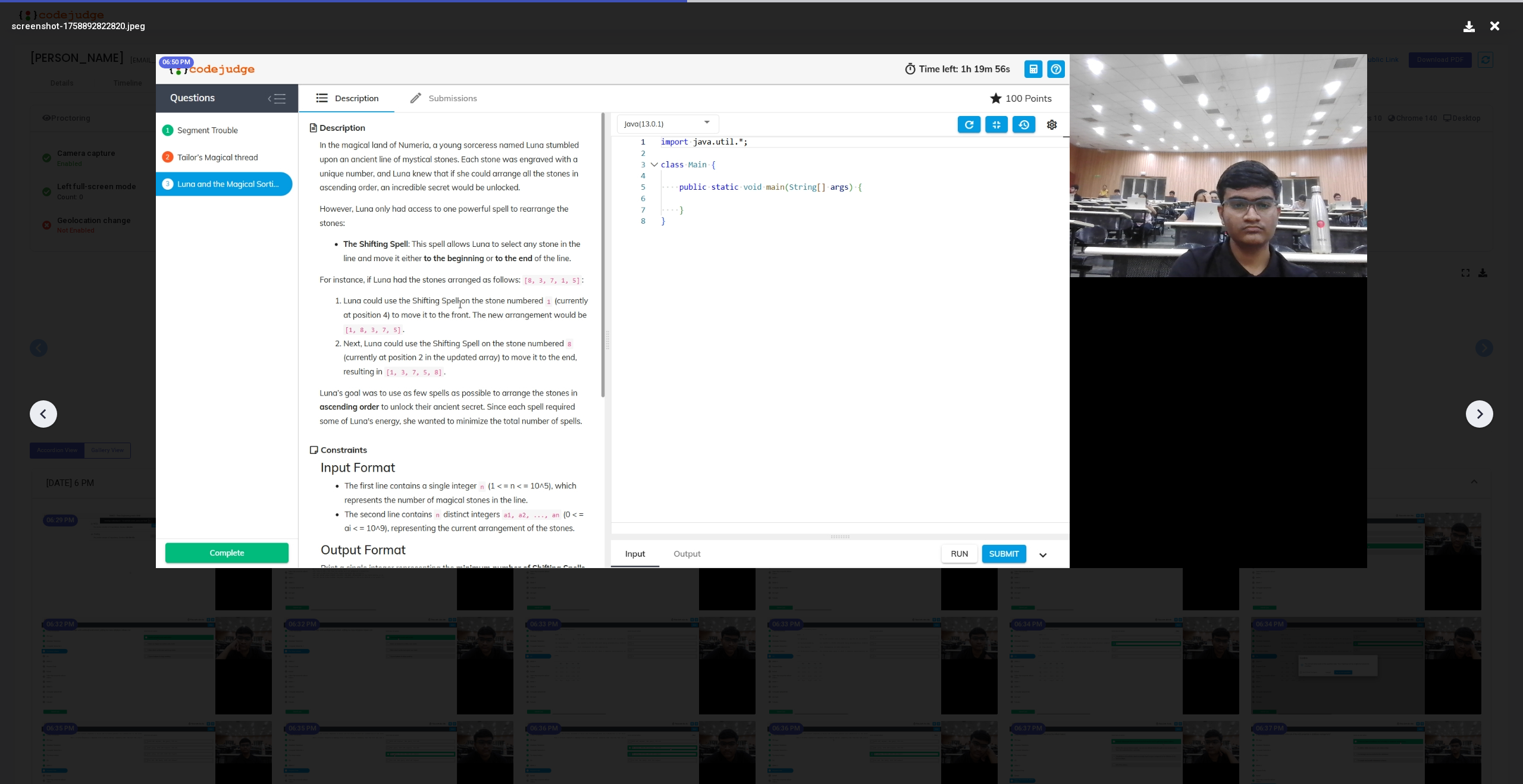
click at [1472, 421] on icon at bounding box center [1479, 413] width 18 height 18
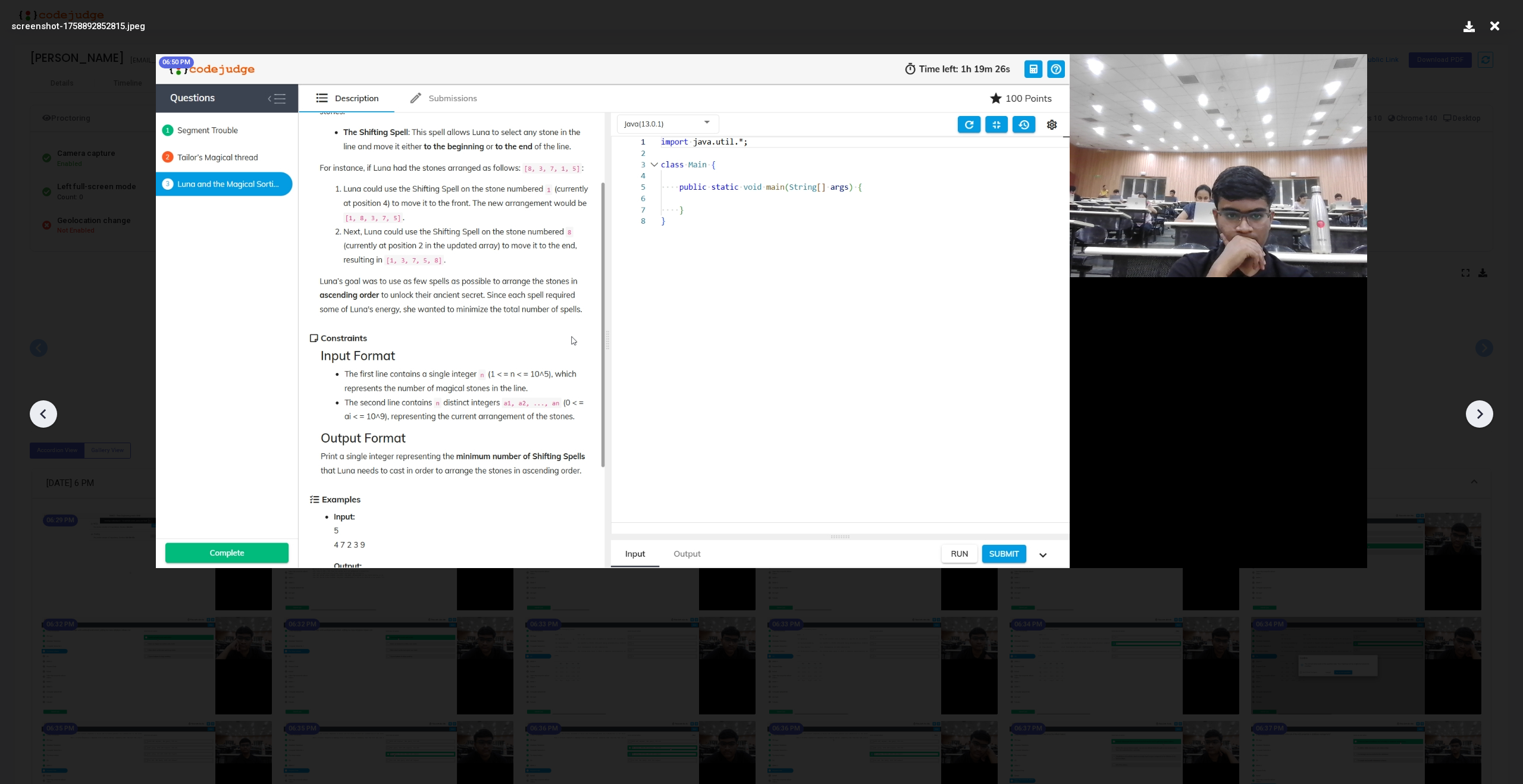
click at [1472, 421] on icon at bounding box center [1479, 413] width 18 height 18
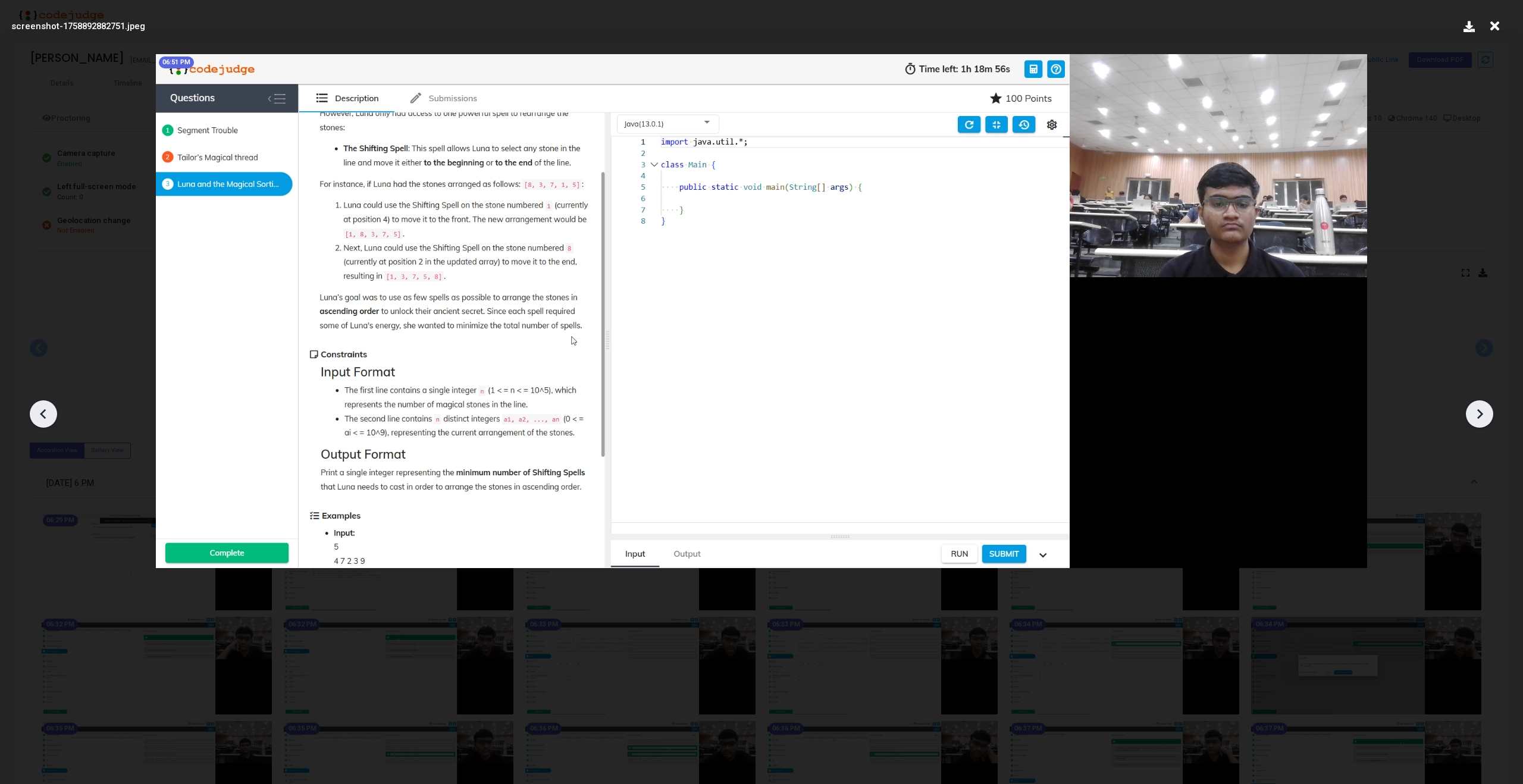
click at [1472, 421] on icon at bounding box center [1479, 413] width 18 height 18
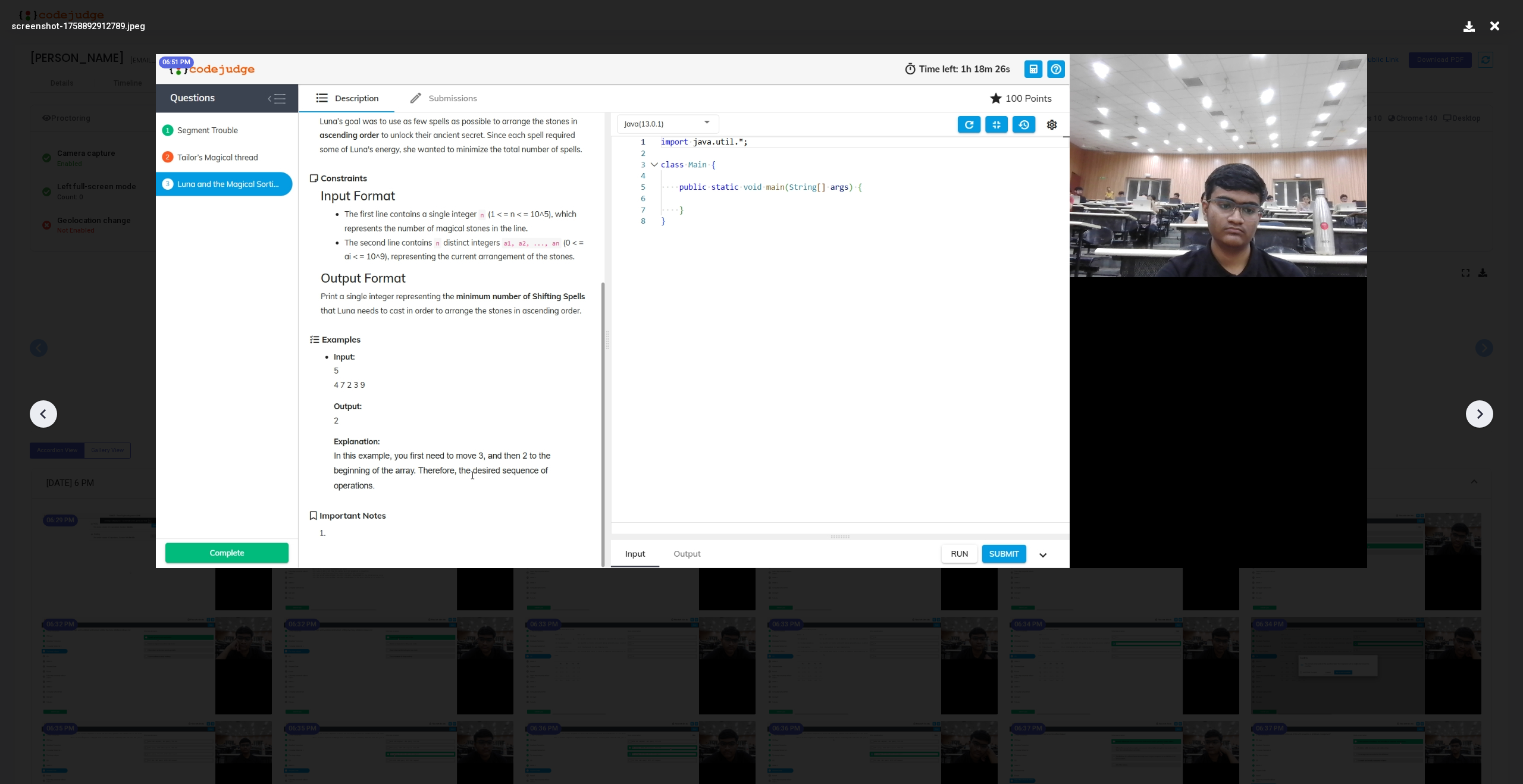
click at [1482, 409] on icon at bounding box center [1479, 413] width 18 height 18
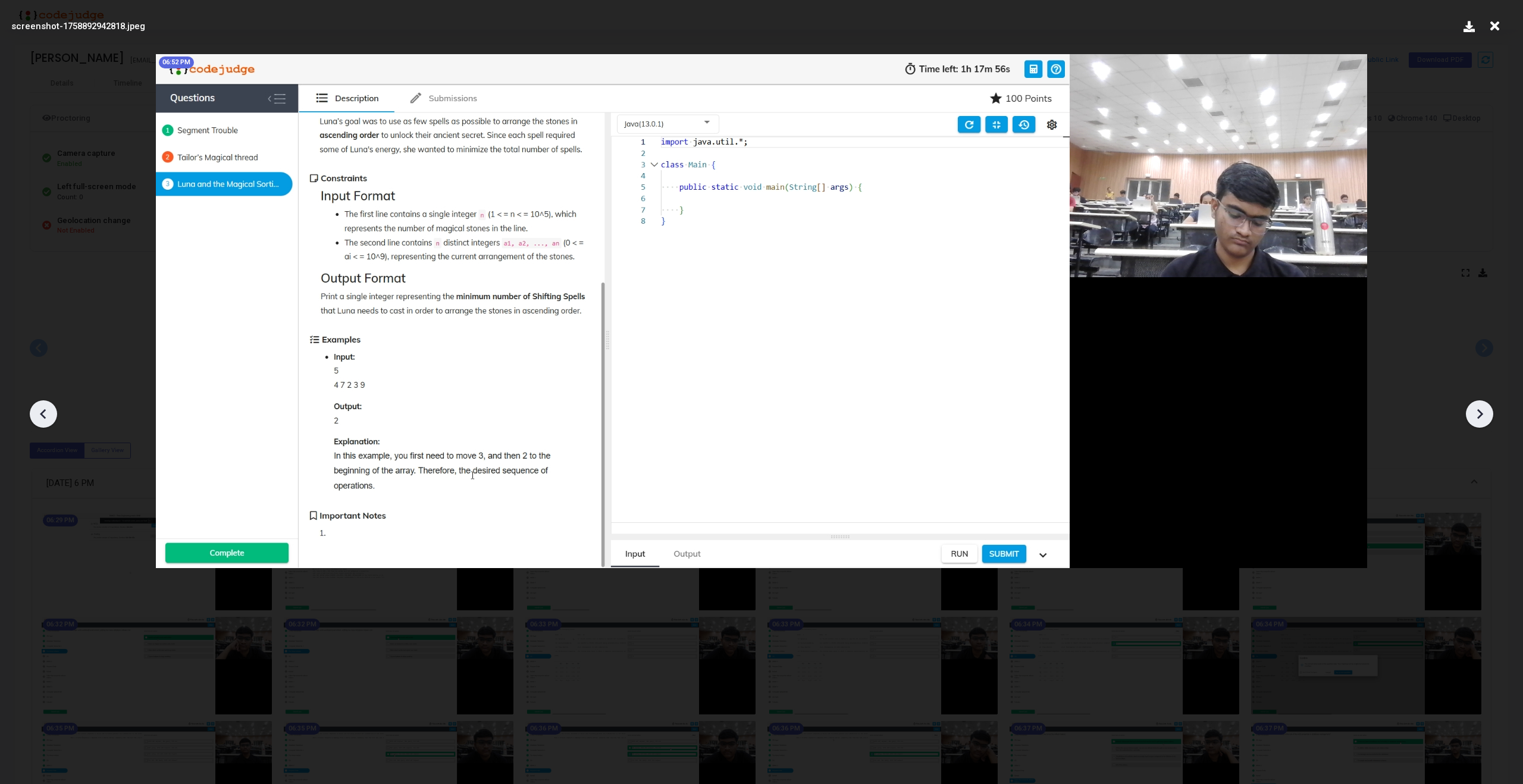
click at [1482, 409] on icon at bounding box center [1479, 413] width 18 height 18
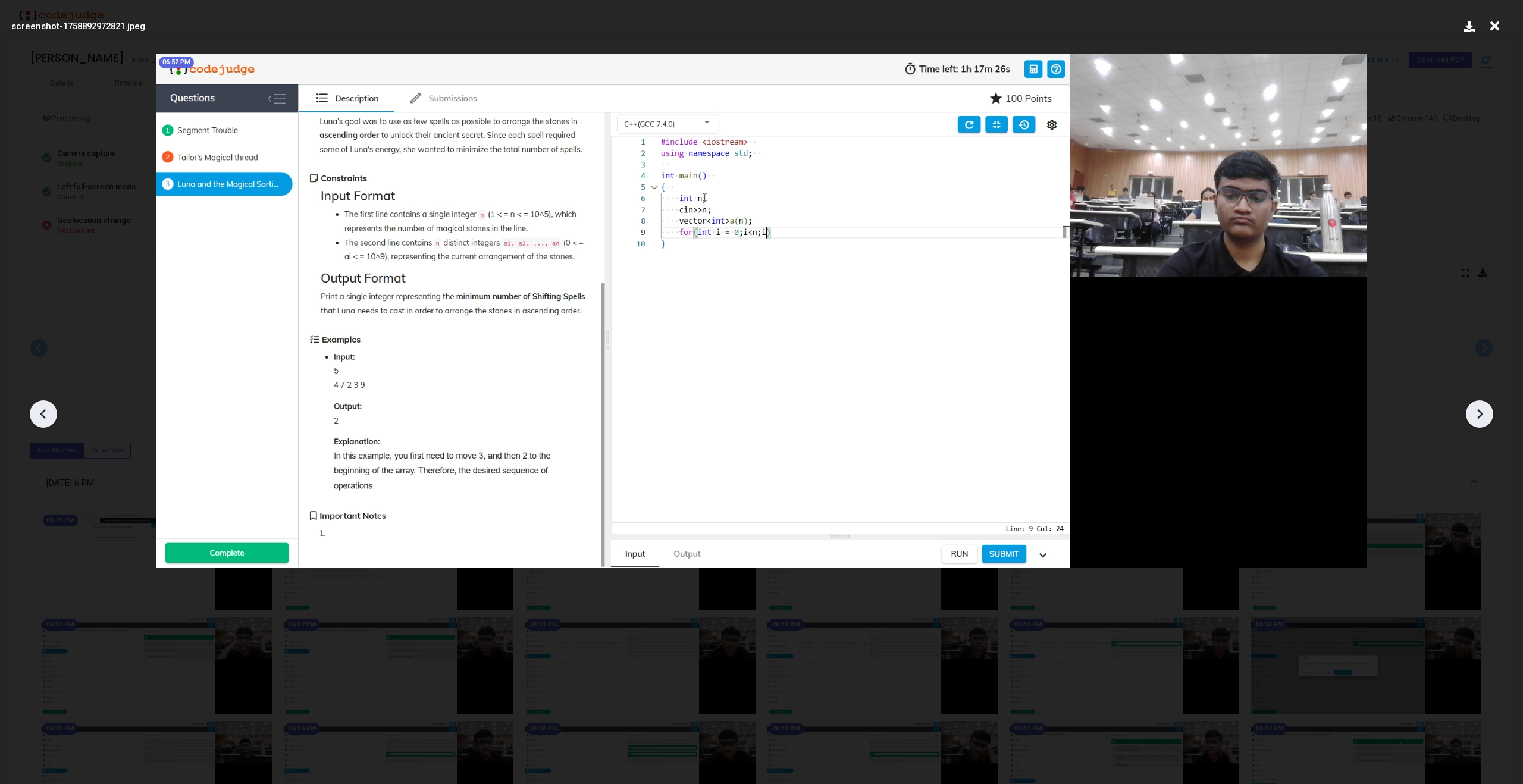
click at [1482, 409] on icon at bounding box center [1479, 413] width 18 height 18
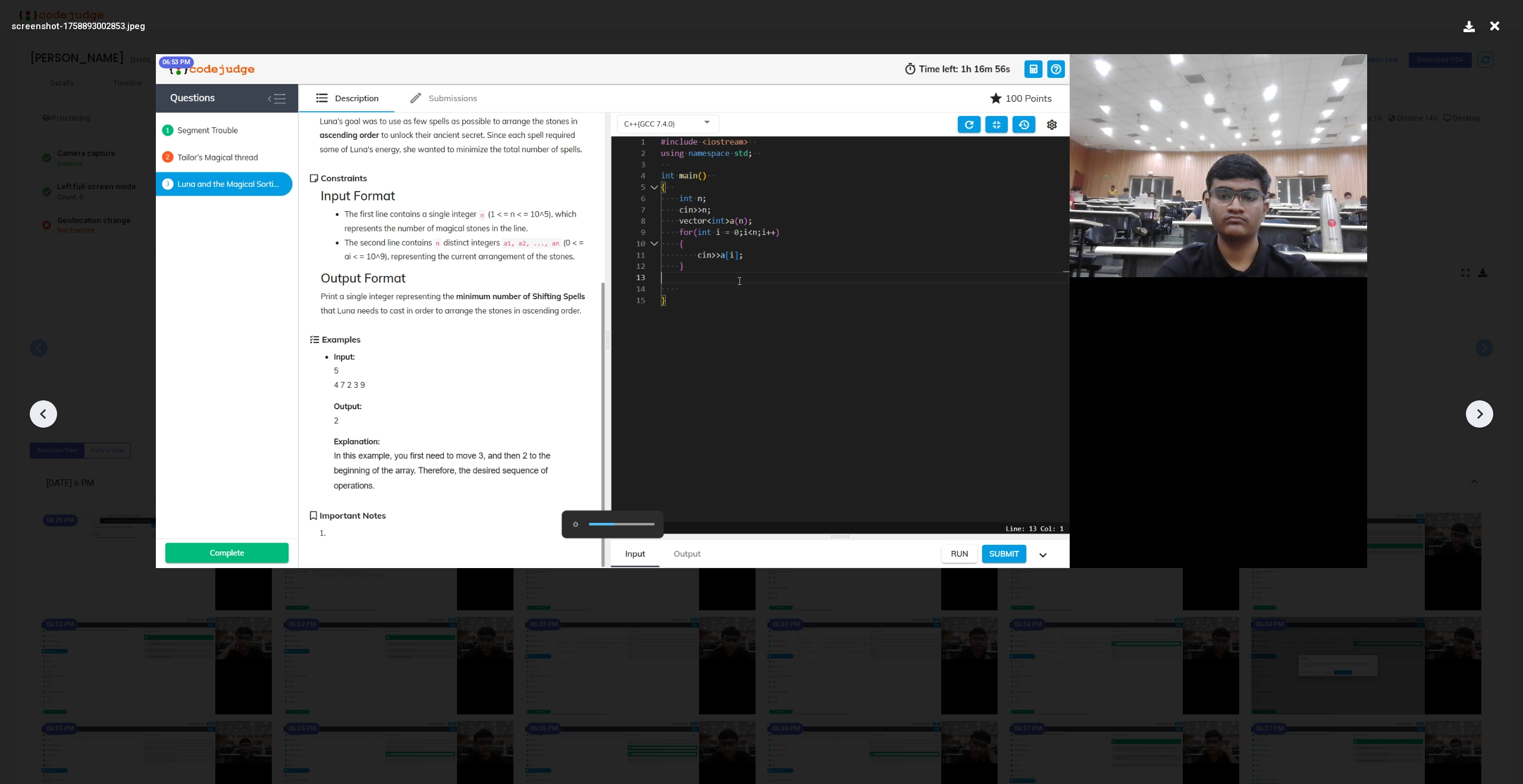
click at [1482, 409] on icon at bounding box center [1479, 413] width 18 height 18
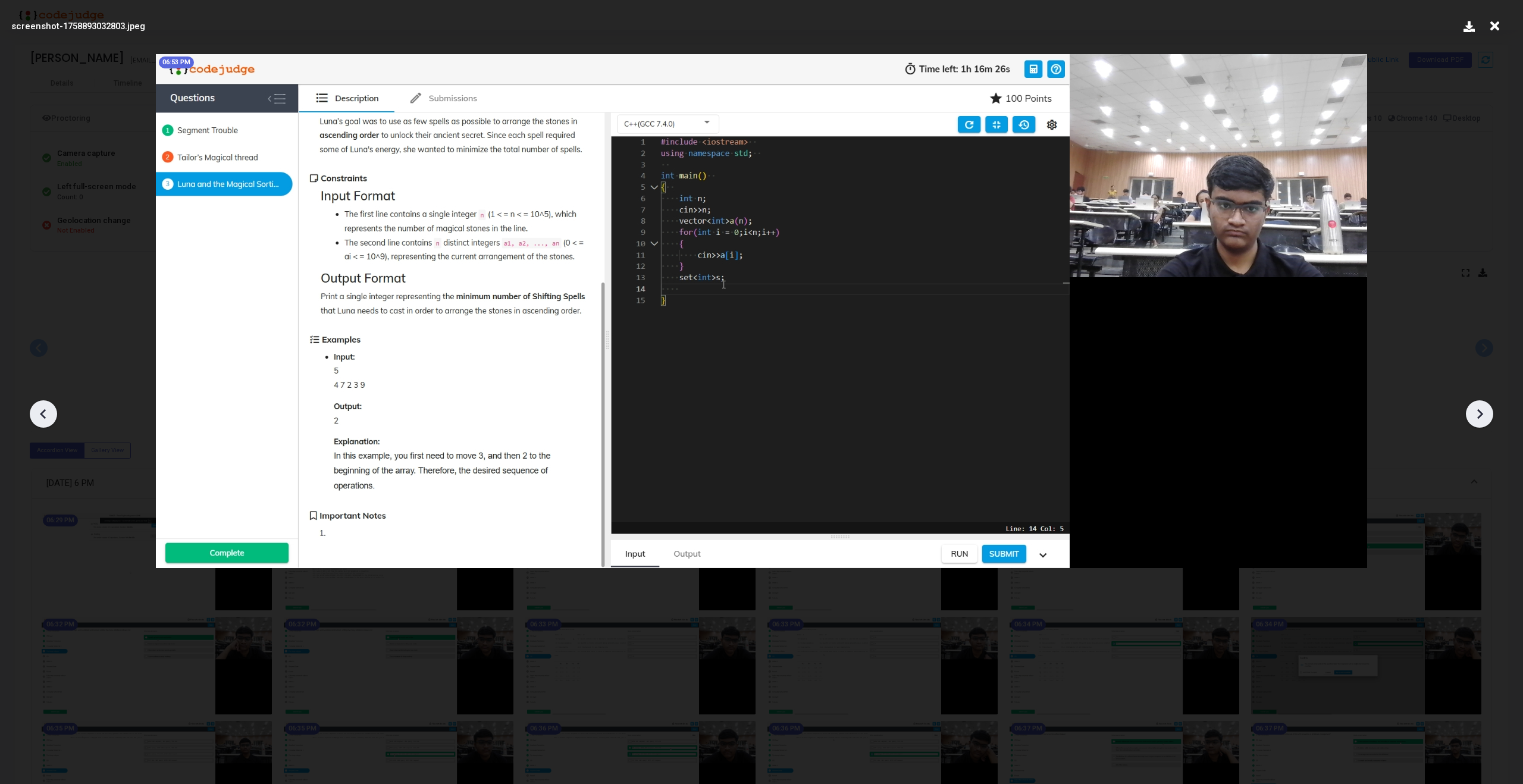
click at [1482, 409] on icon at bounding box center [1479, 413] width 18 height 18
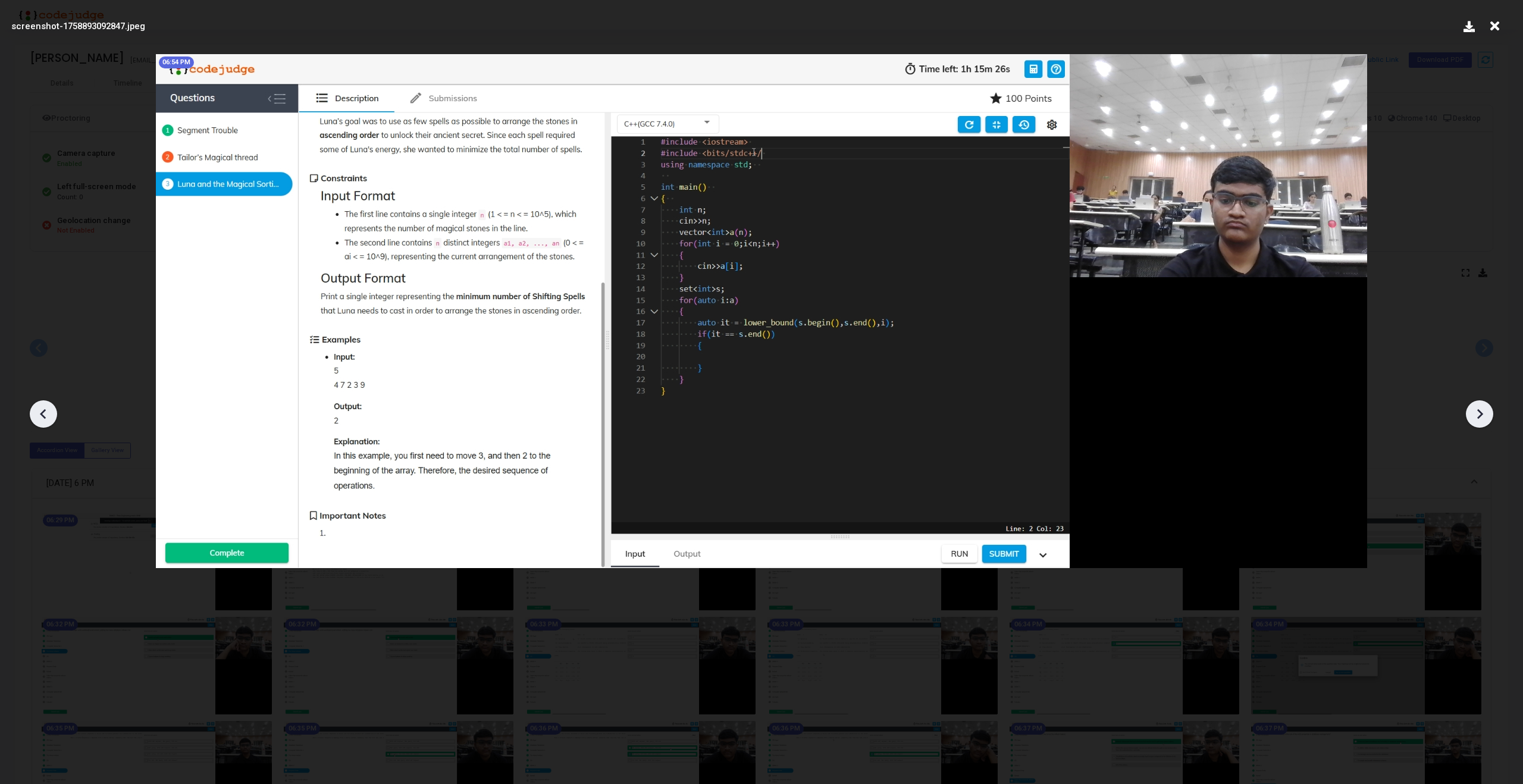
click at [1482, 409] on icon at bounding box center [1479, 413] width 18 height 18
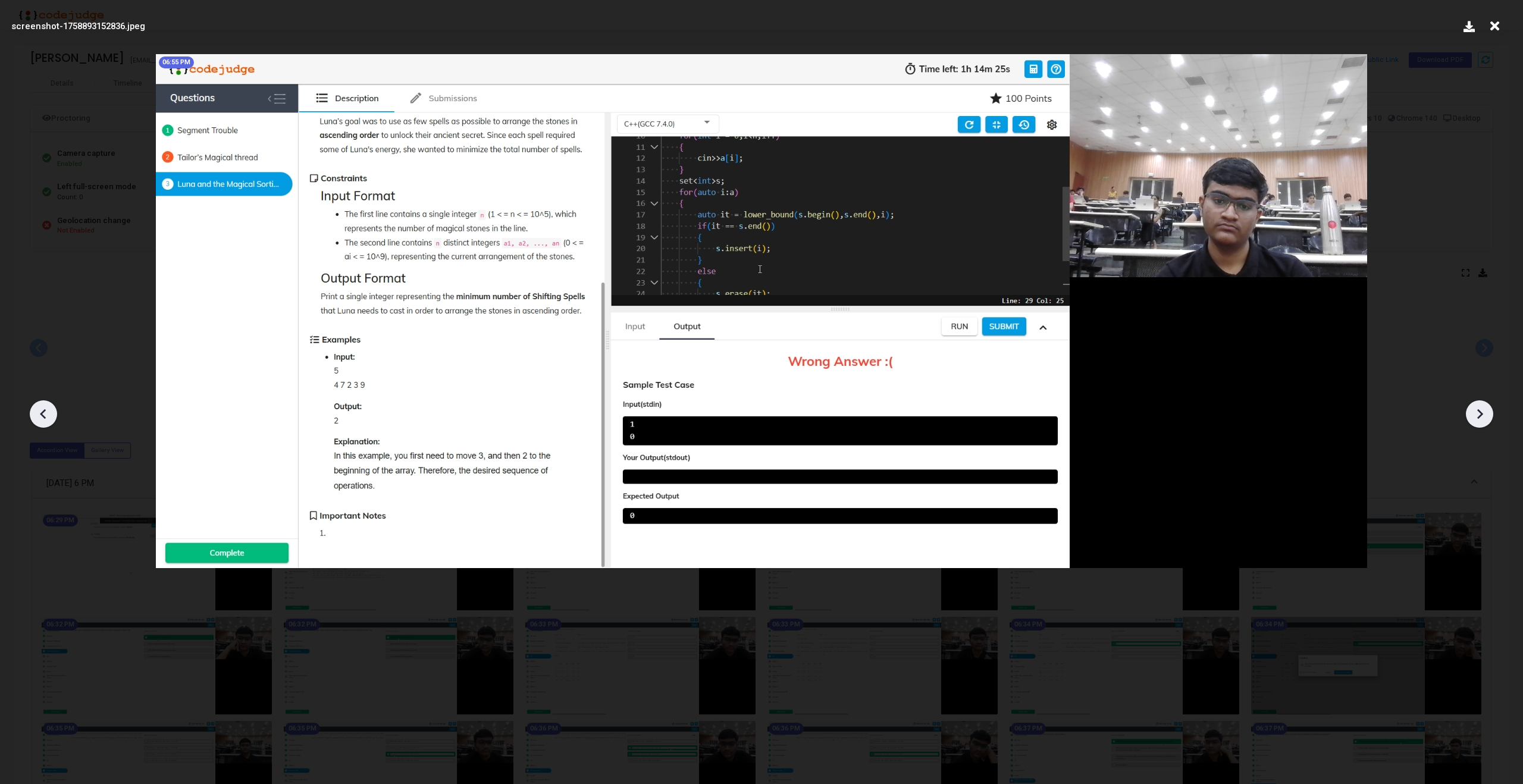
click at [1482, 409] on icon at bounding box center [1479, 413] width 18 height 18
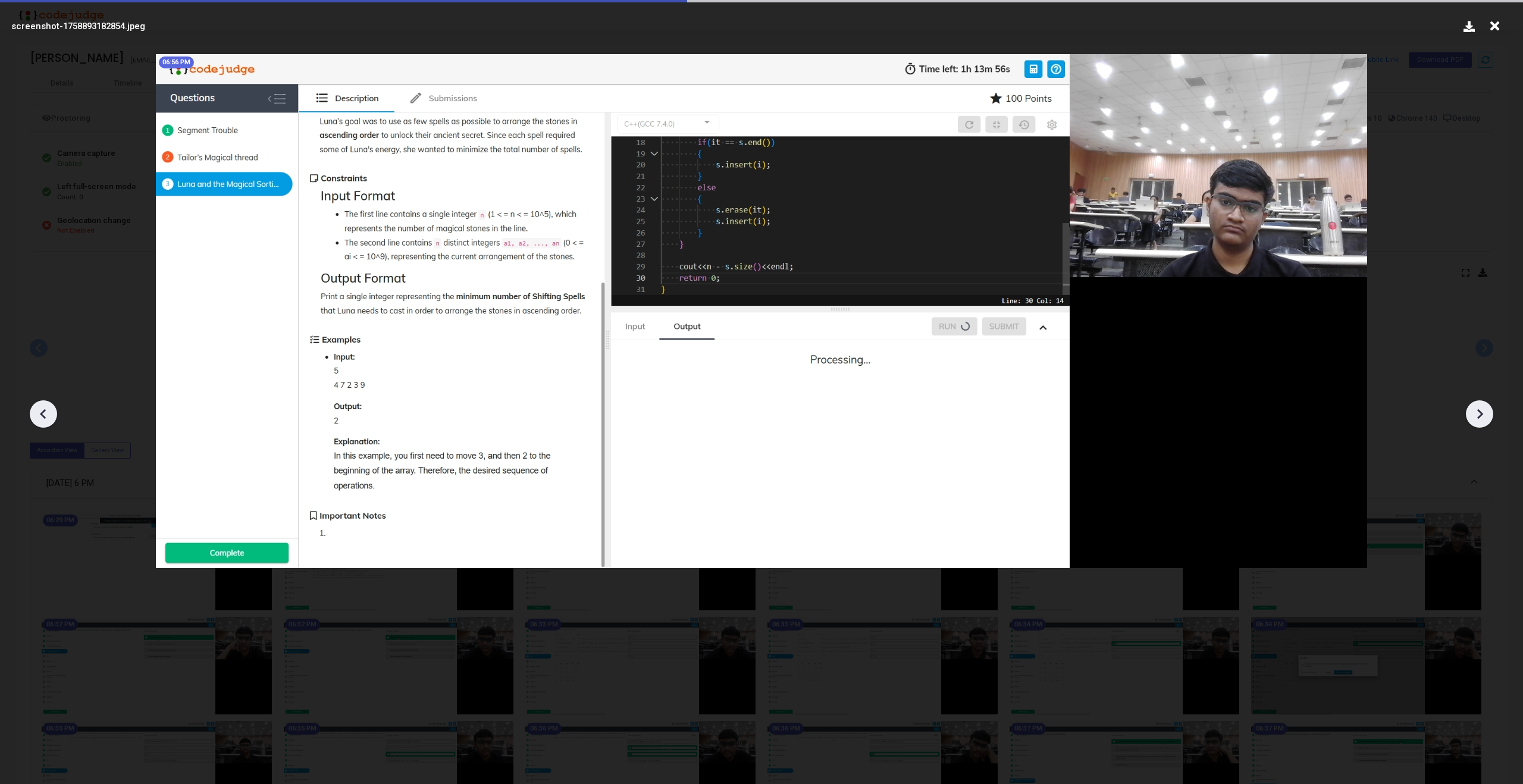
click at [1482, 409] on icon at bounding box center [1479, 413] width 18 height 18
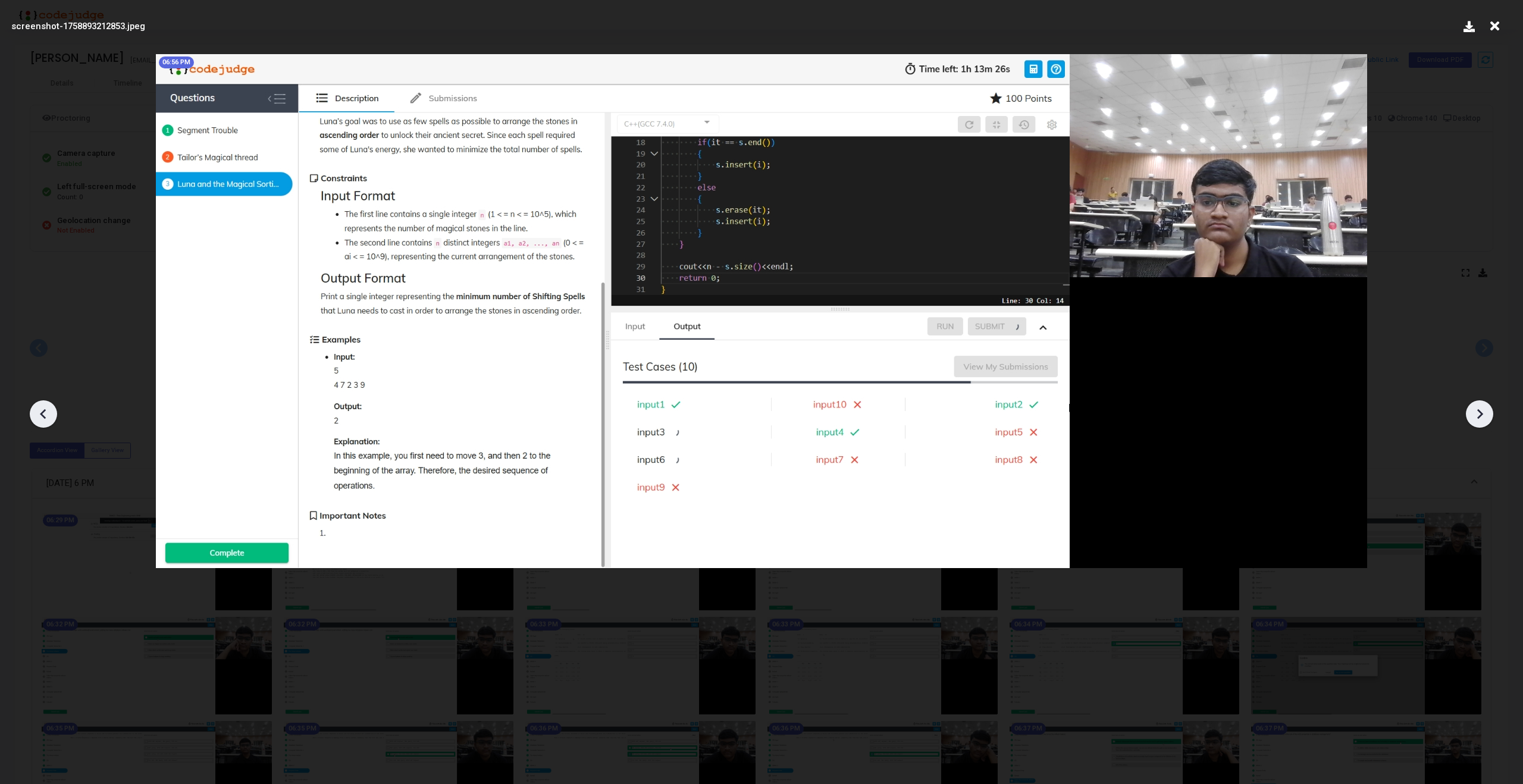
click at [1482, 409] on icon at bounding box center [1479, 413] width 18 height 18
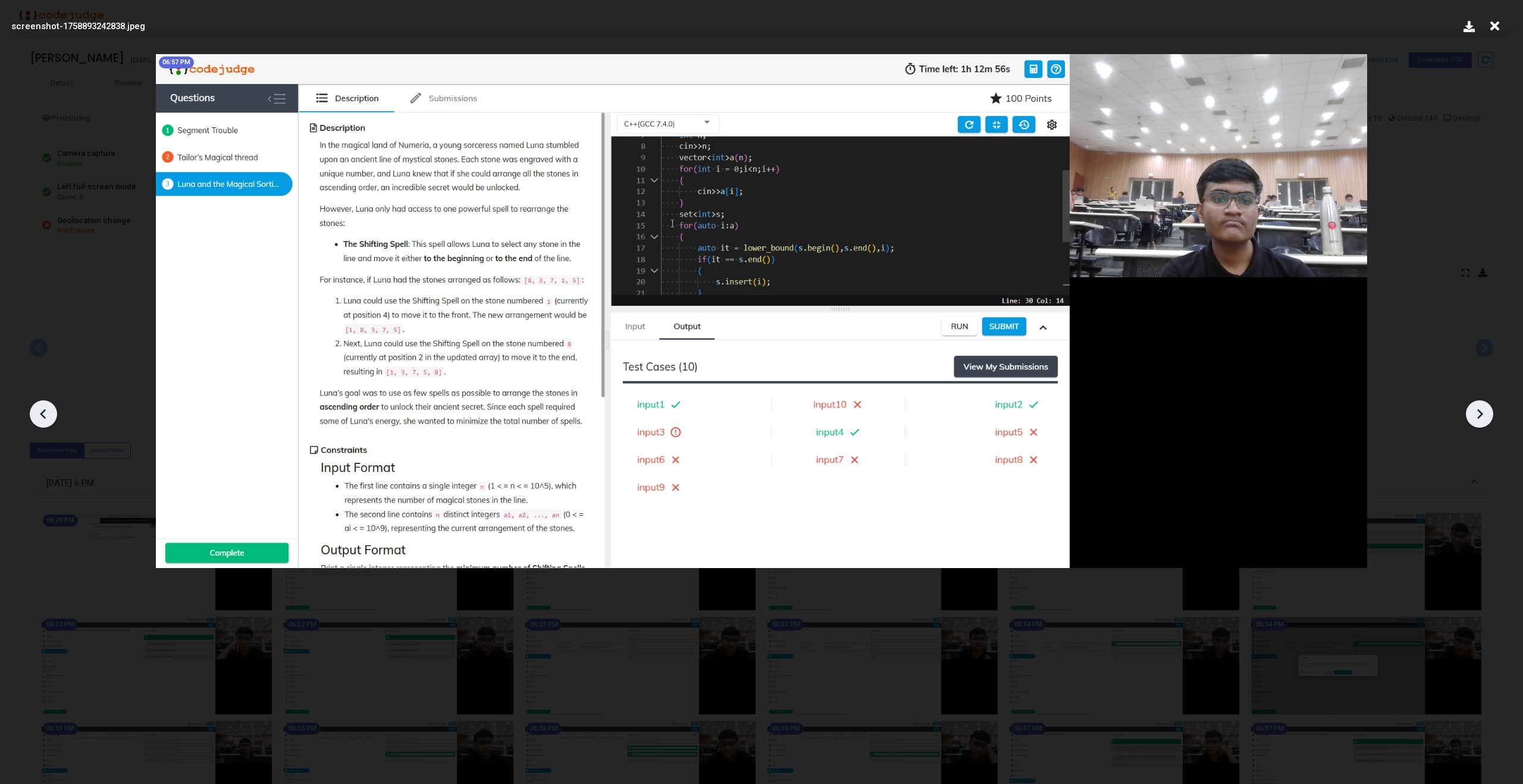
click at [1482, 409] on icon at bounding box center [1479, 413] width 18 height 18
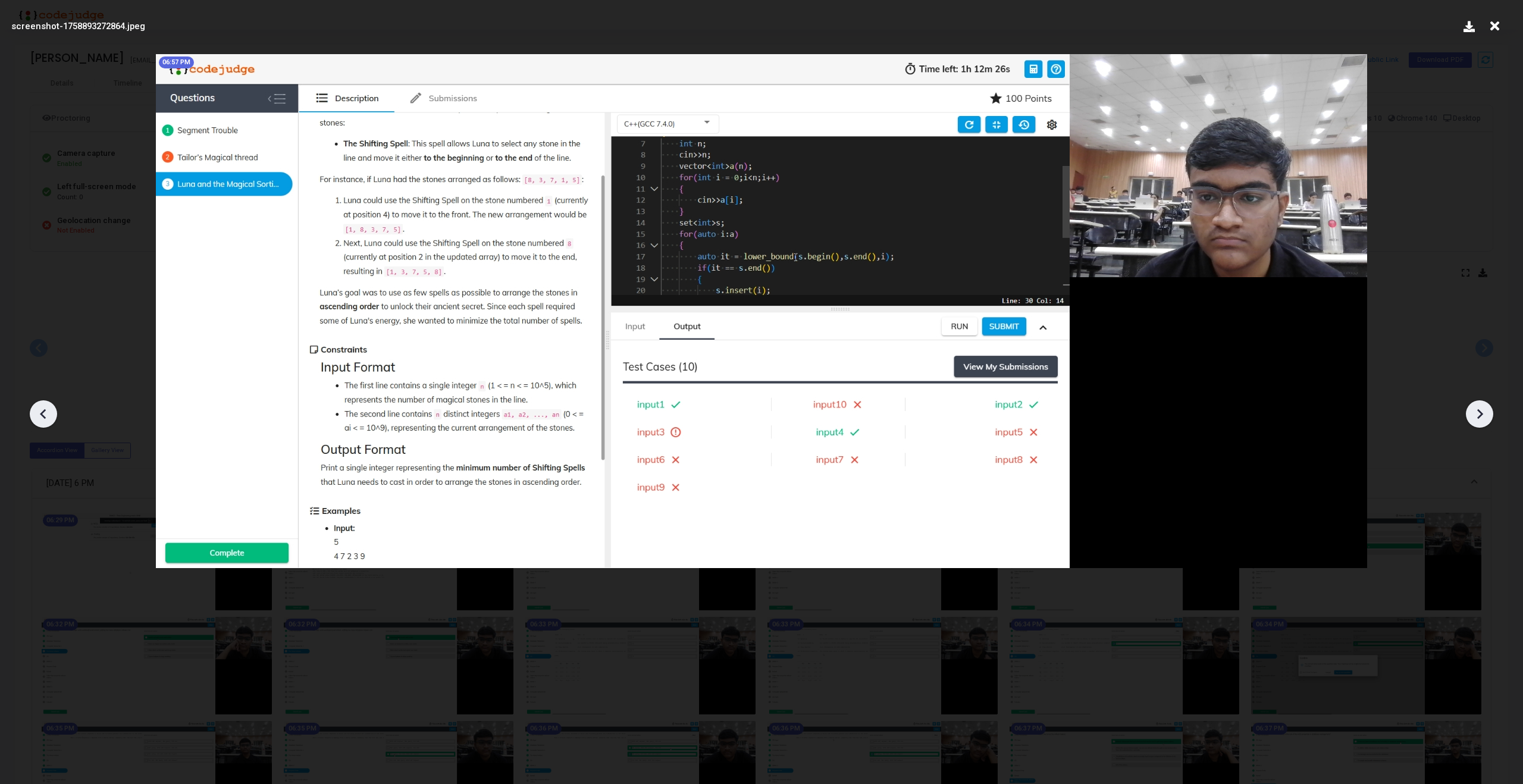
click at [1482, 409] on icon at bounding box center [1479, 413] width 18 height 18
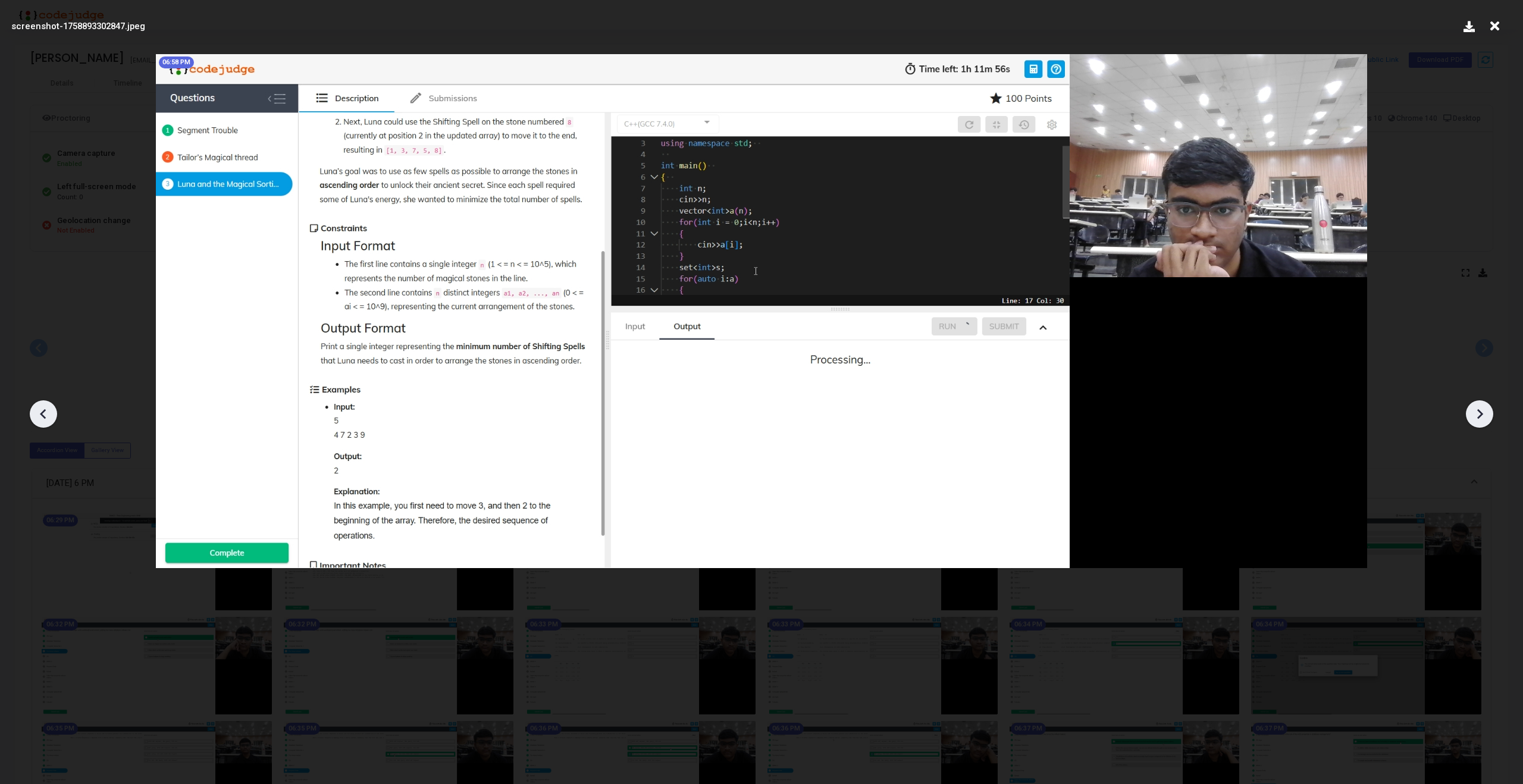
click at [1482, 409] on icon at bounding box center [1479, 413] width 18 height 18
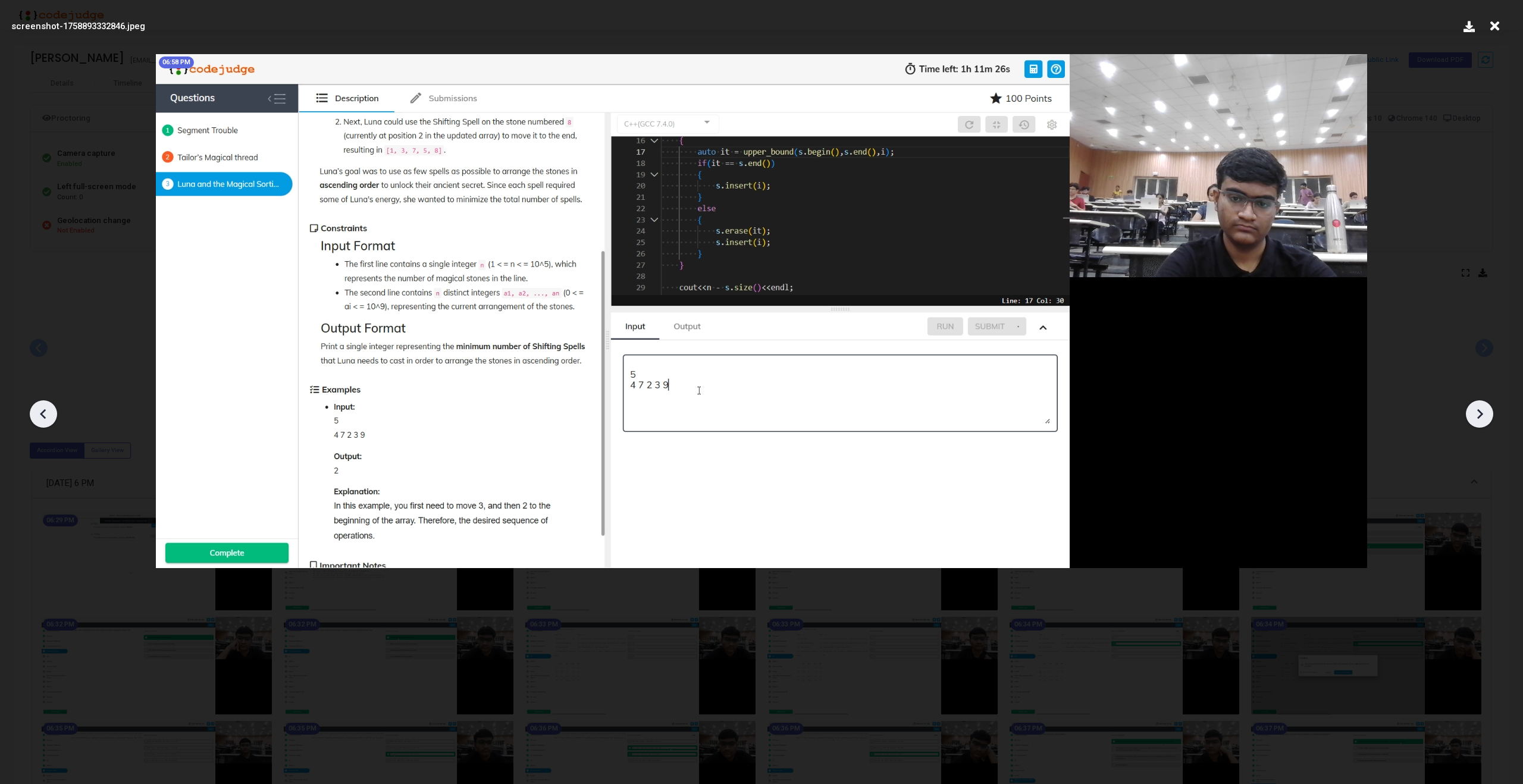
click at [1482, 409] on icon at bounding box center [1479, 413] width 18 height 18
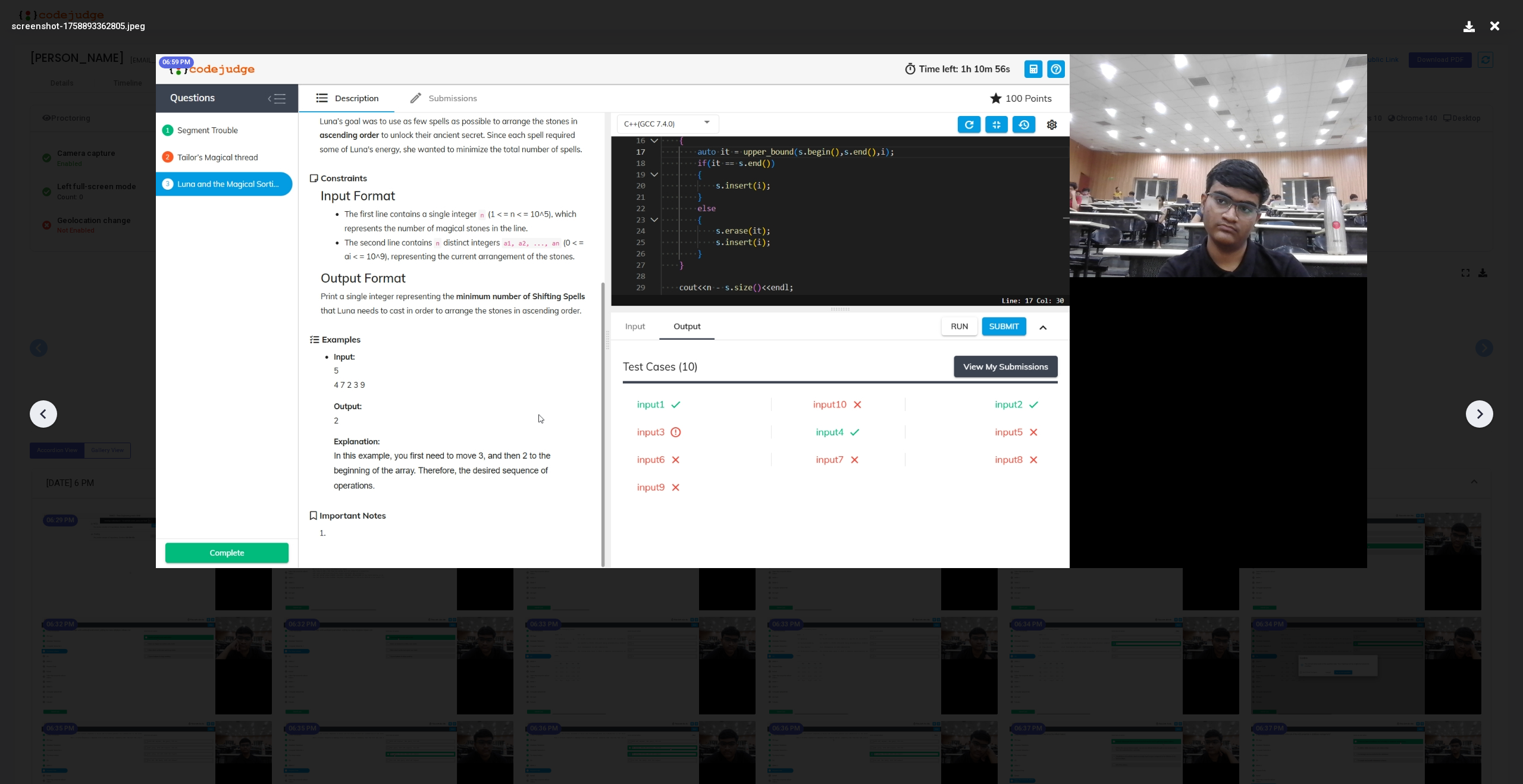
click at [1482, 409] on icon at bounding box center [1479, 413] width 18 height 18
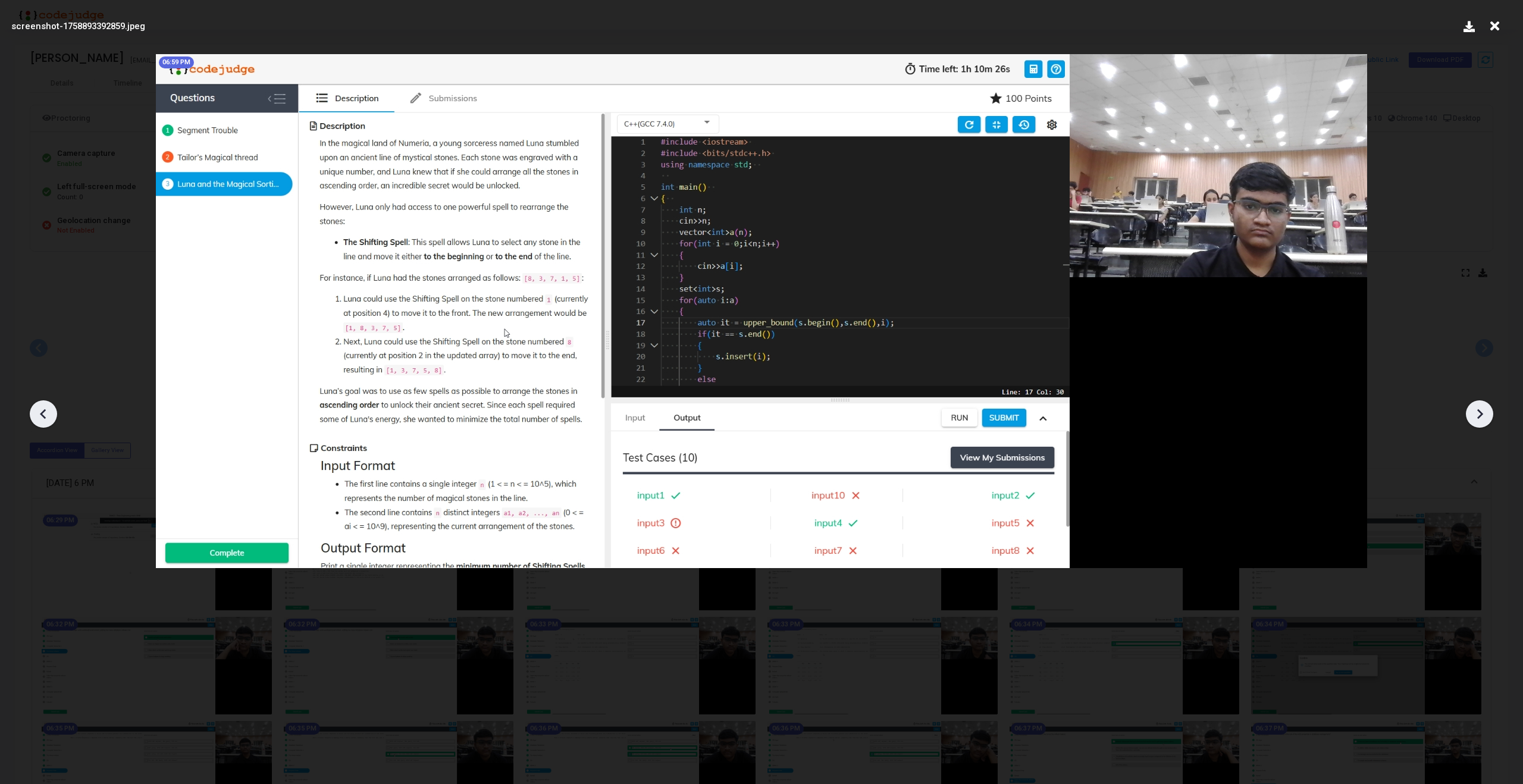
click at [1482, 409] on icon at bounding box center [1479, 413] width 18 height 18
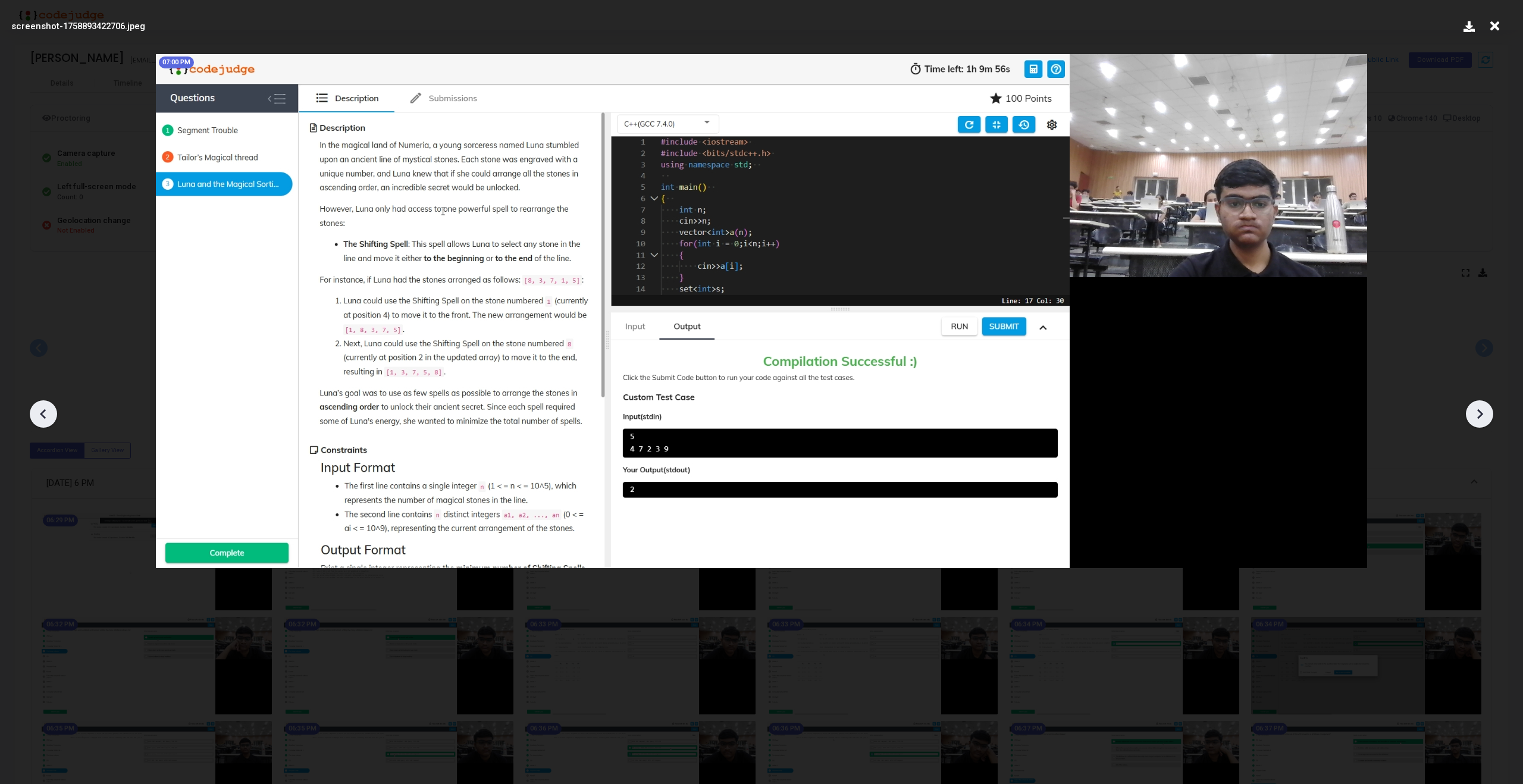
click at [1482, 409] on icon at bounding box center [1479, 413] width 18 height 18
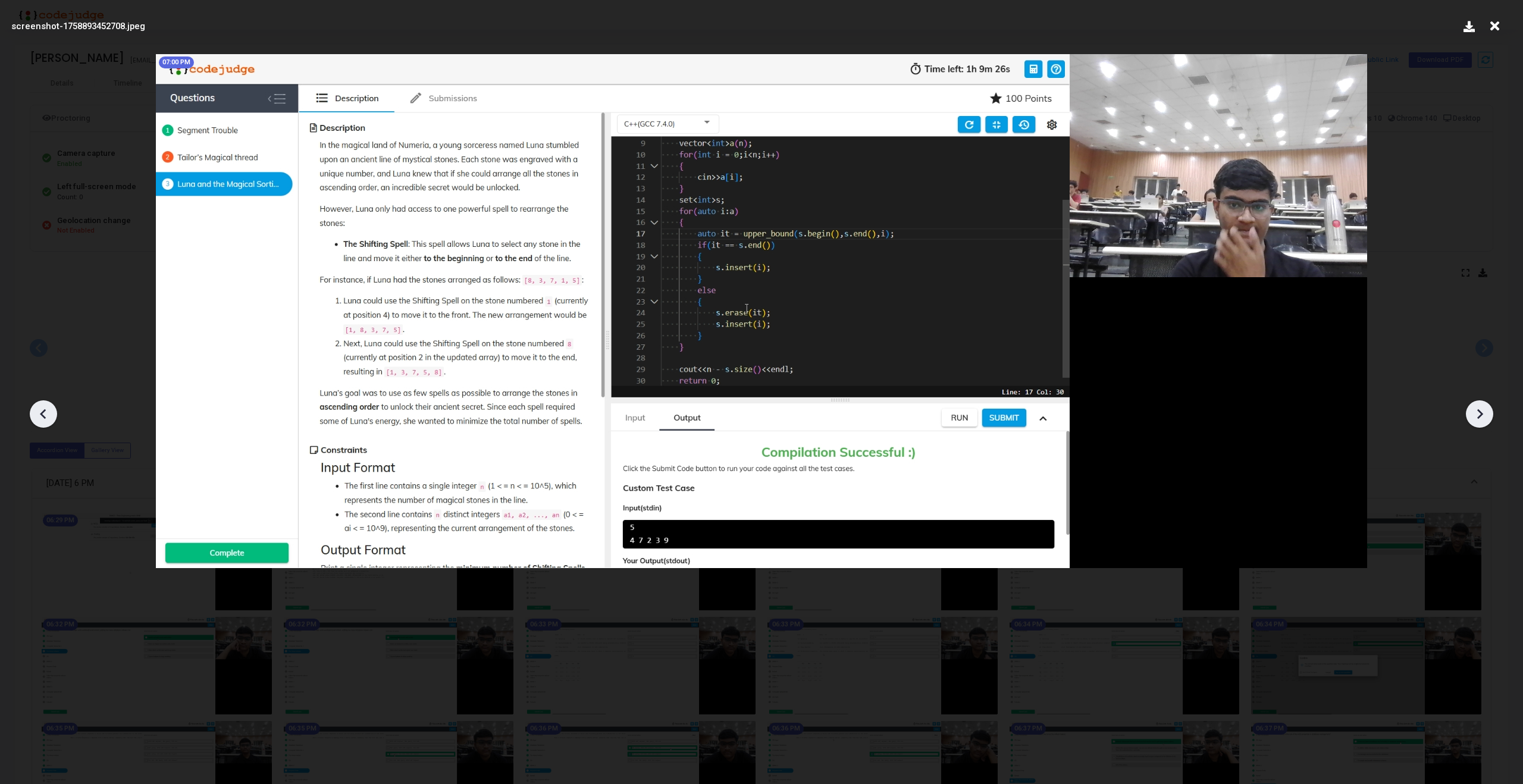
click at [1482, 409] on icon at bounding box center [1479, 413] width 18 height 18
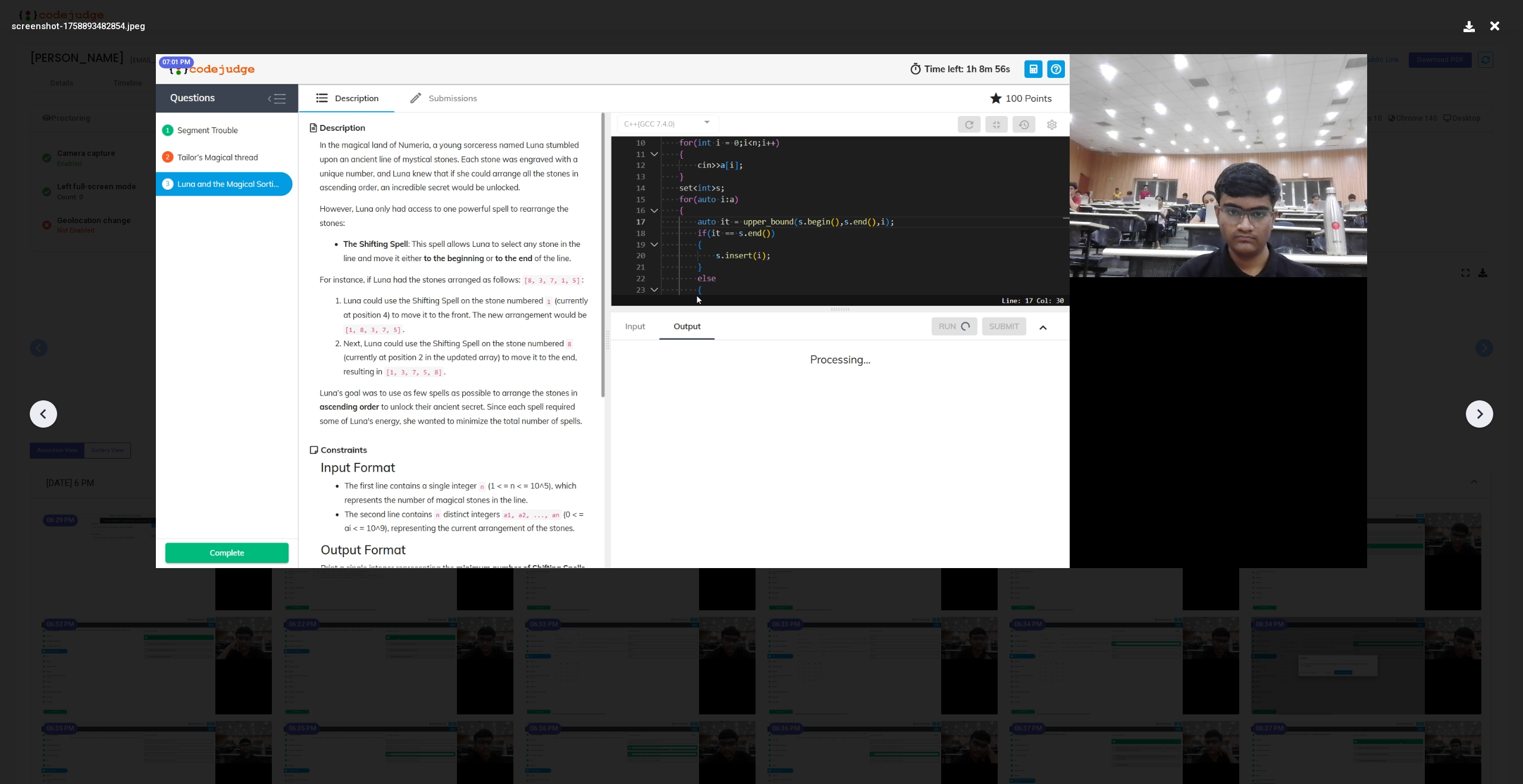
click at [1482, 409] on icon at bounding box center [1479, 413] width 18 height 18
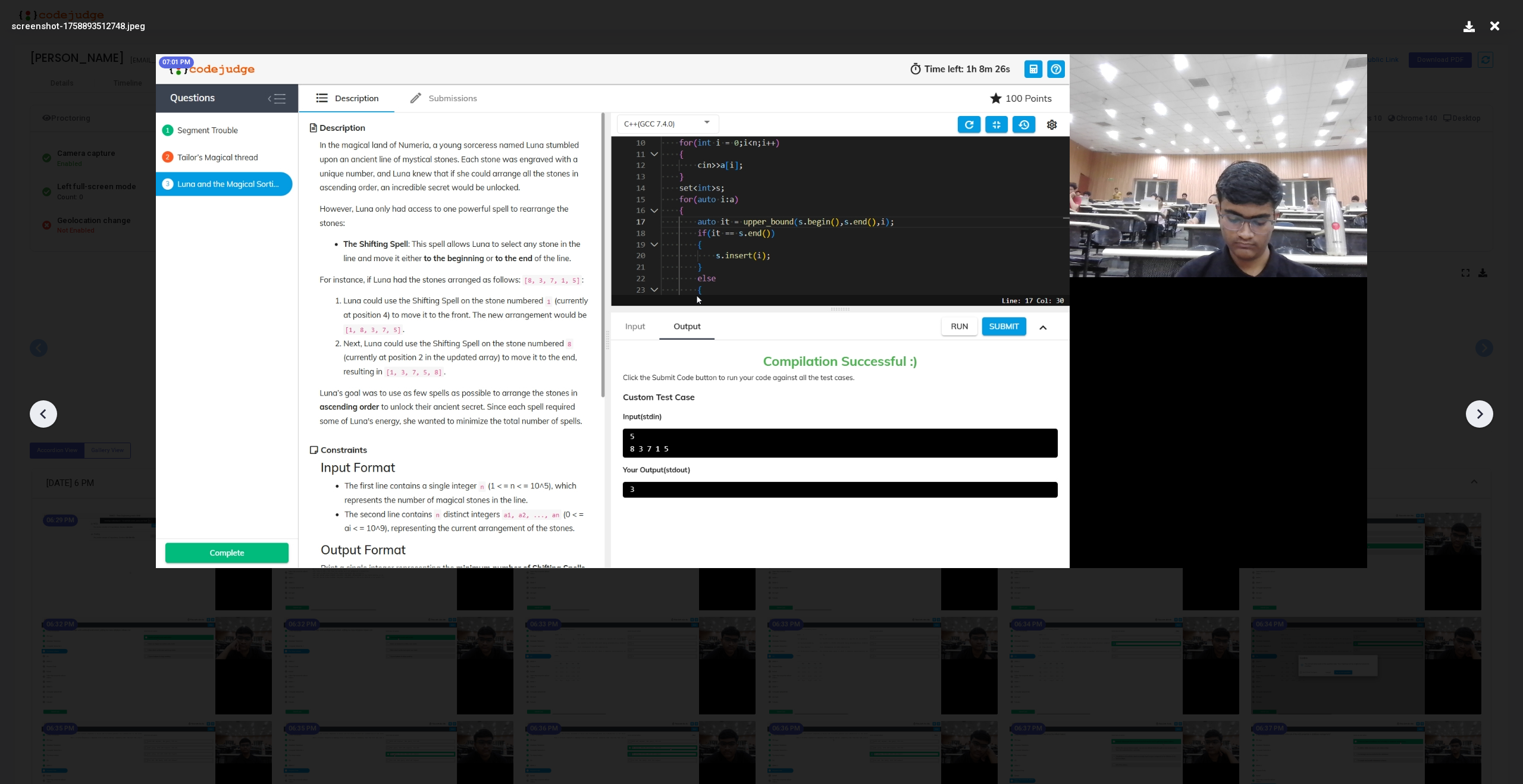
click at [1482, 409] on icon at bounding box center [1479, 413] width 18 height 18
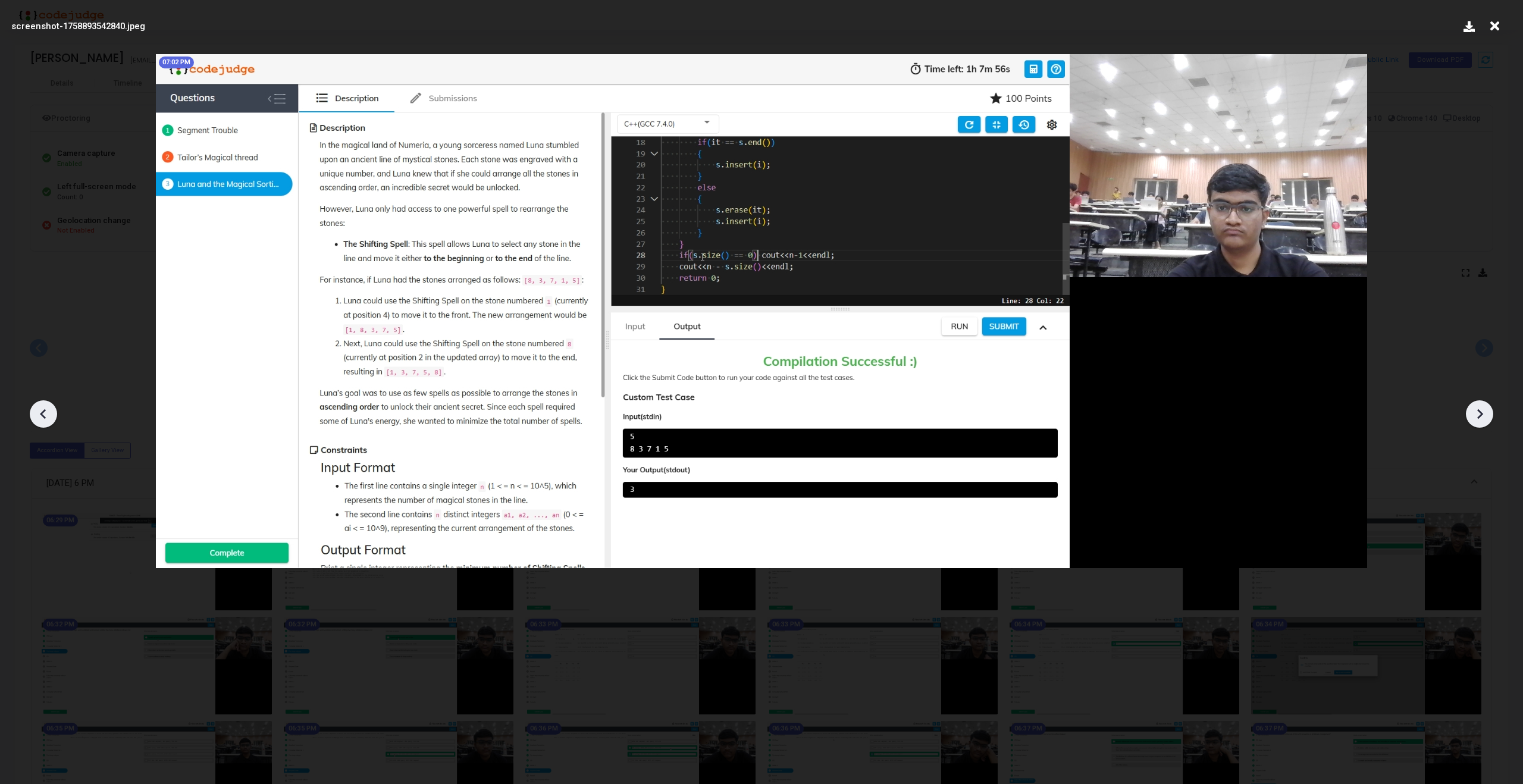
click at [1482, 409] on icon at bounding box center [1479, 413] width 18 height 18
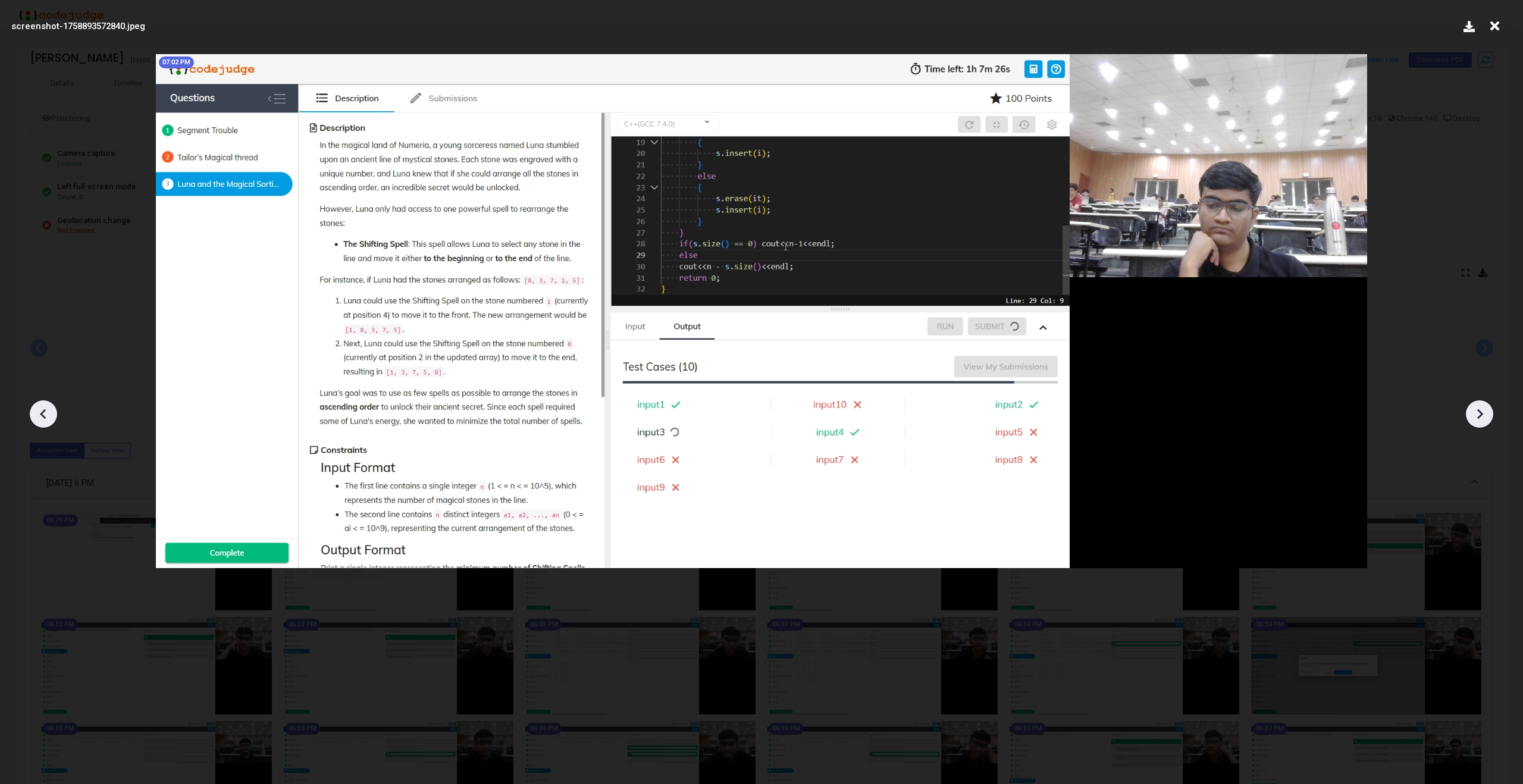
click at [1482, 409] on icon at bounding box center [1479, 413] width 18 height 18
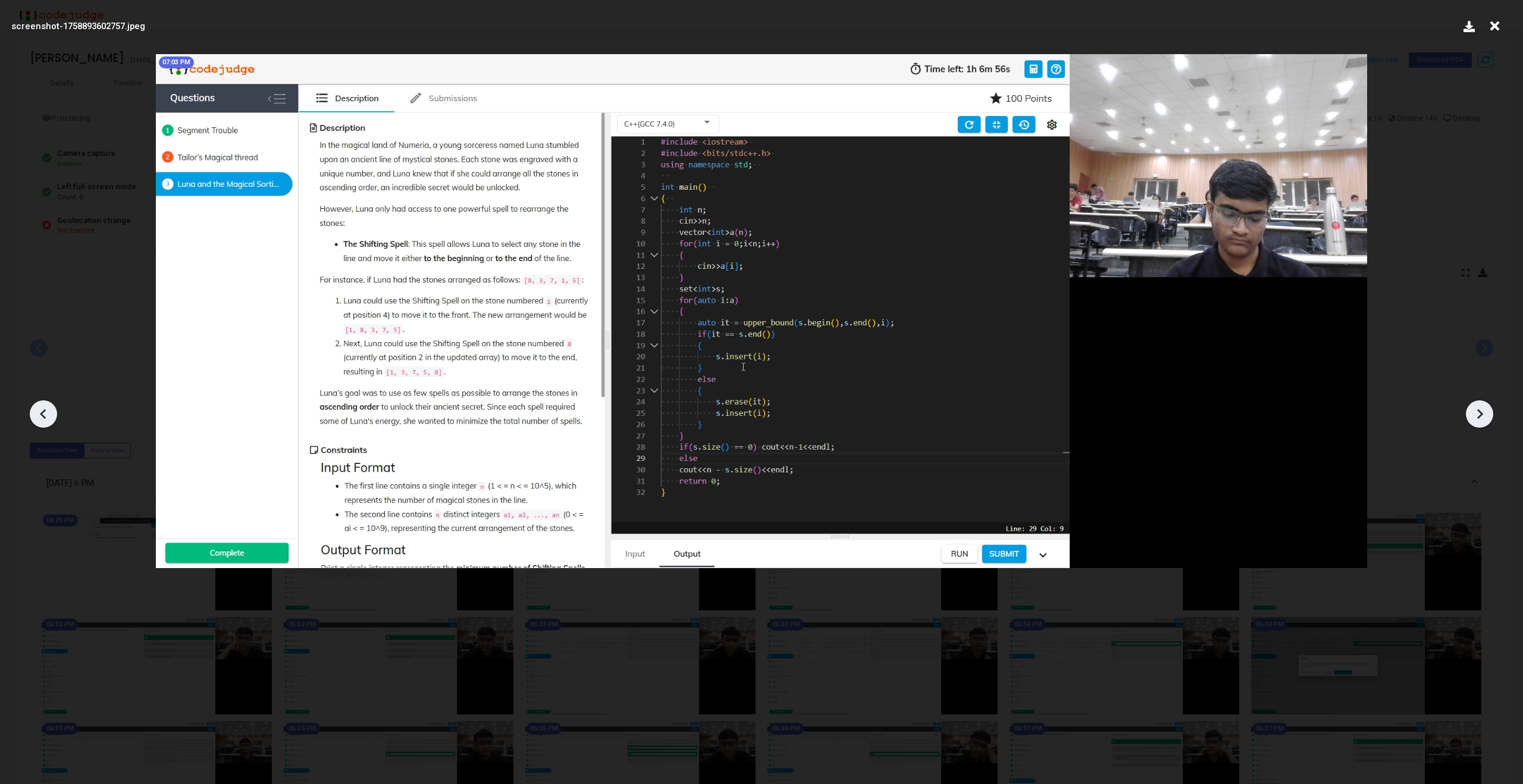
click at [1482, 409] on icon at bounding box center [1479, 413] width 18 height 18
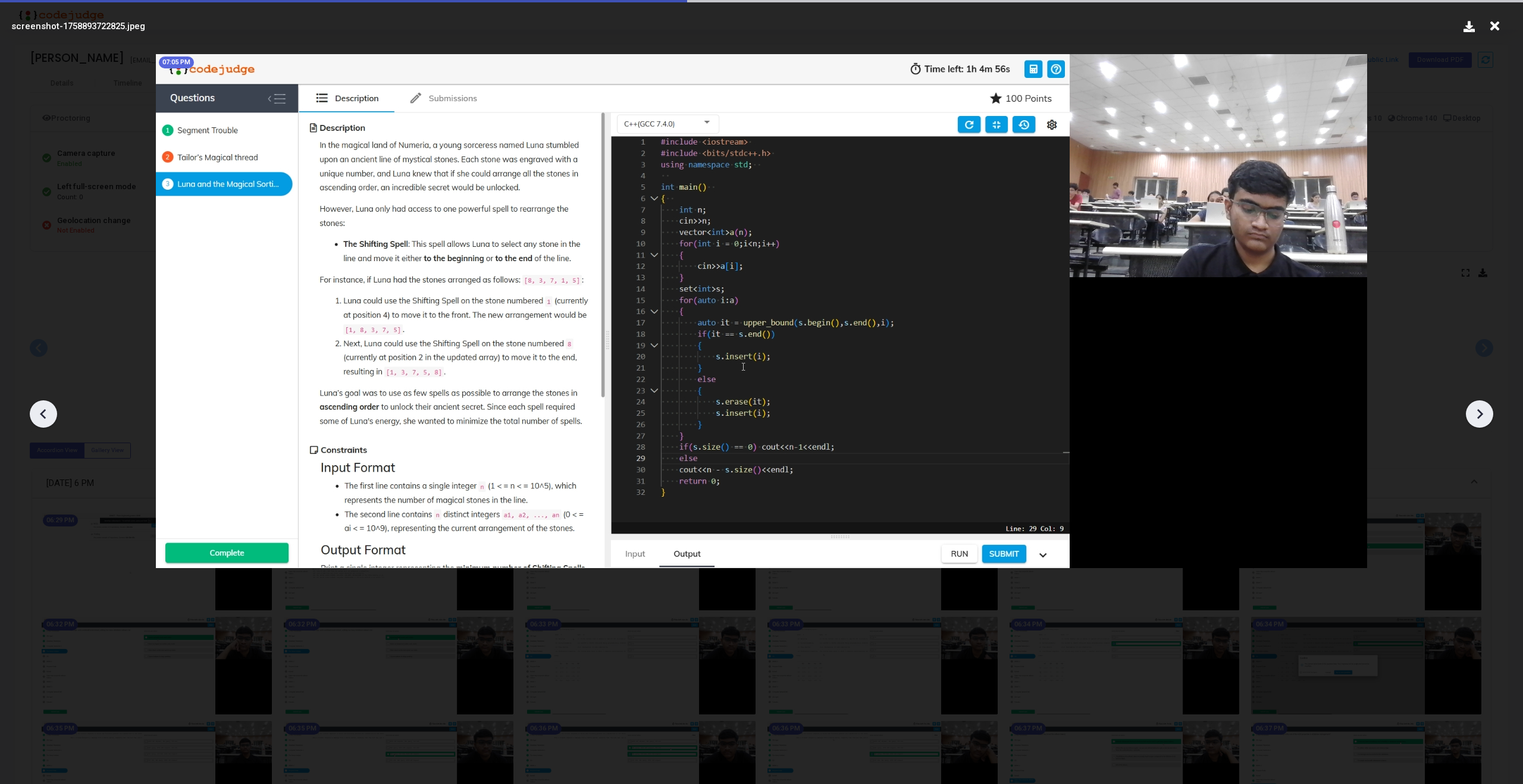
click at [1482, 409] on icon at bounding box center [1479, 413] width 18 height 18
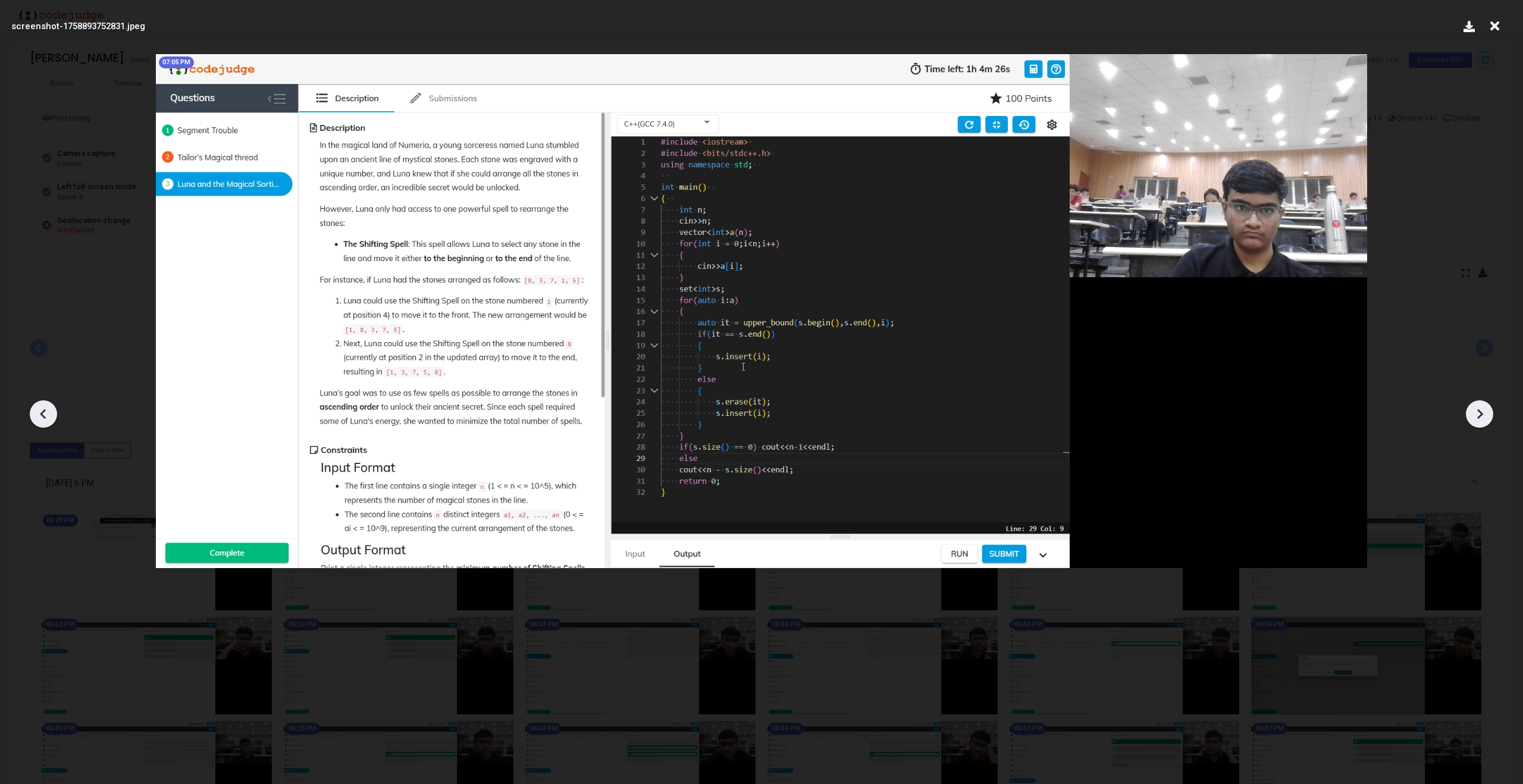
click at [1482, 409] on icon at bounding box center [1479, 413] width 18 height 18
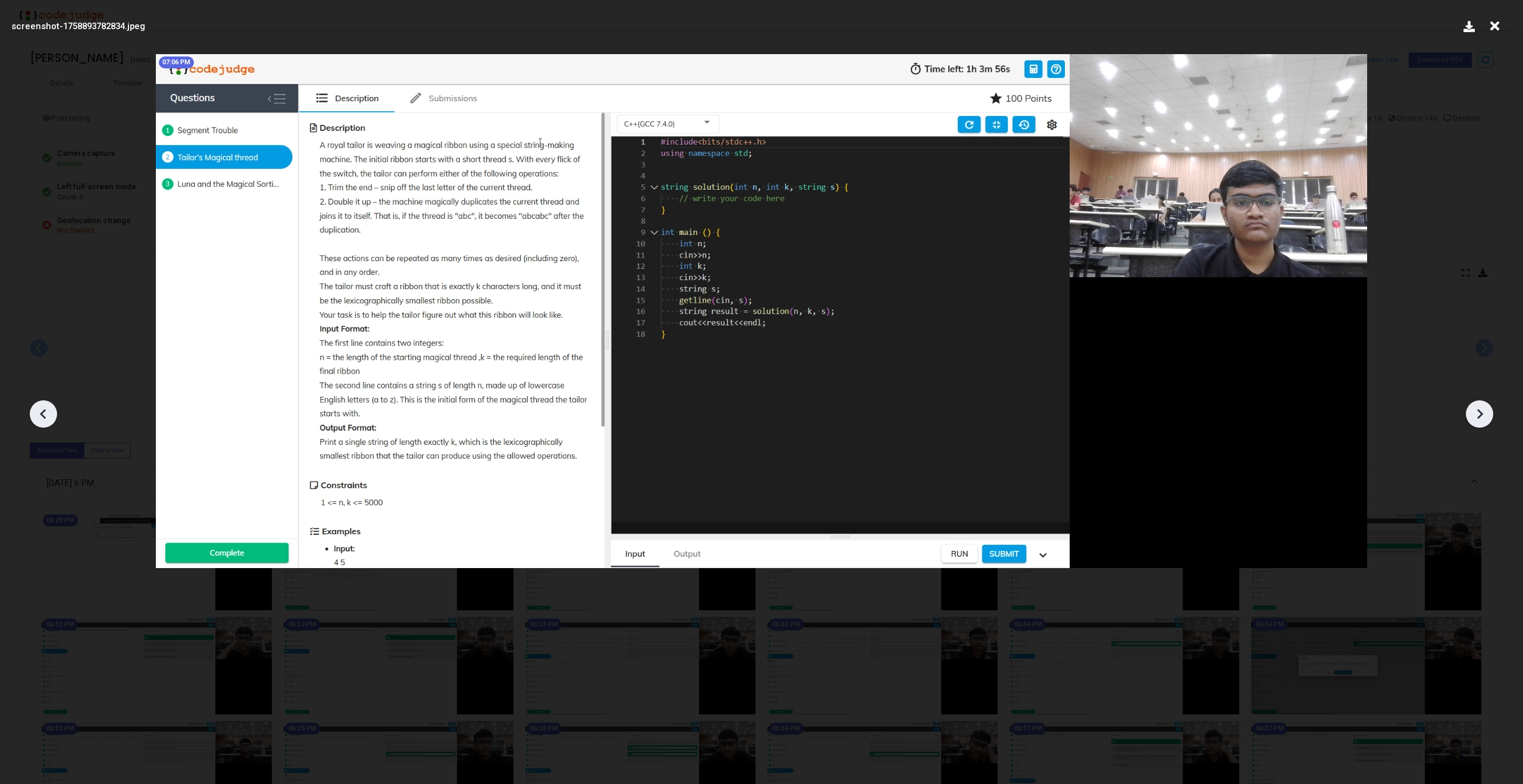
click at [40, 413] on icon at bounding box center [43, 413] width 18 height 18
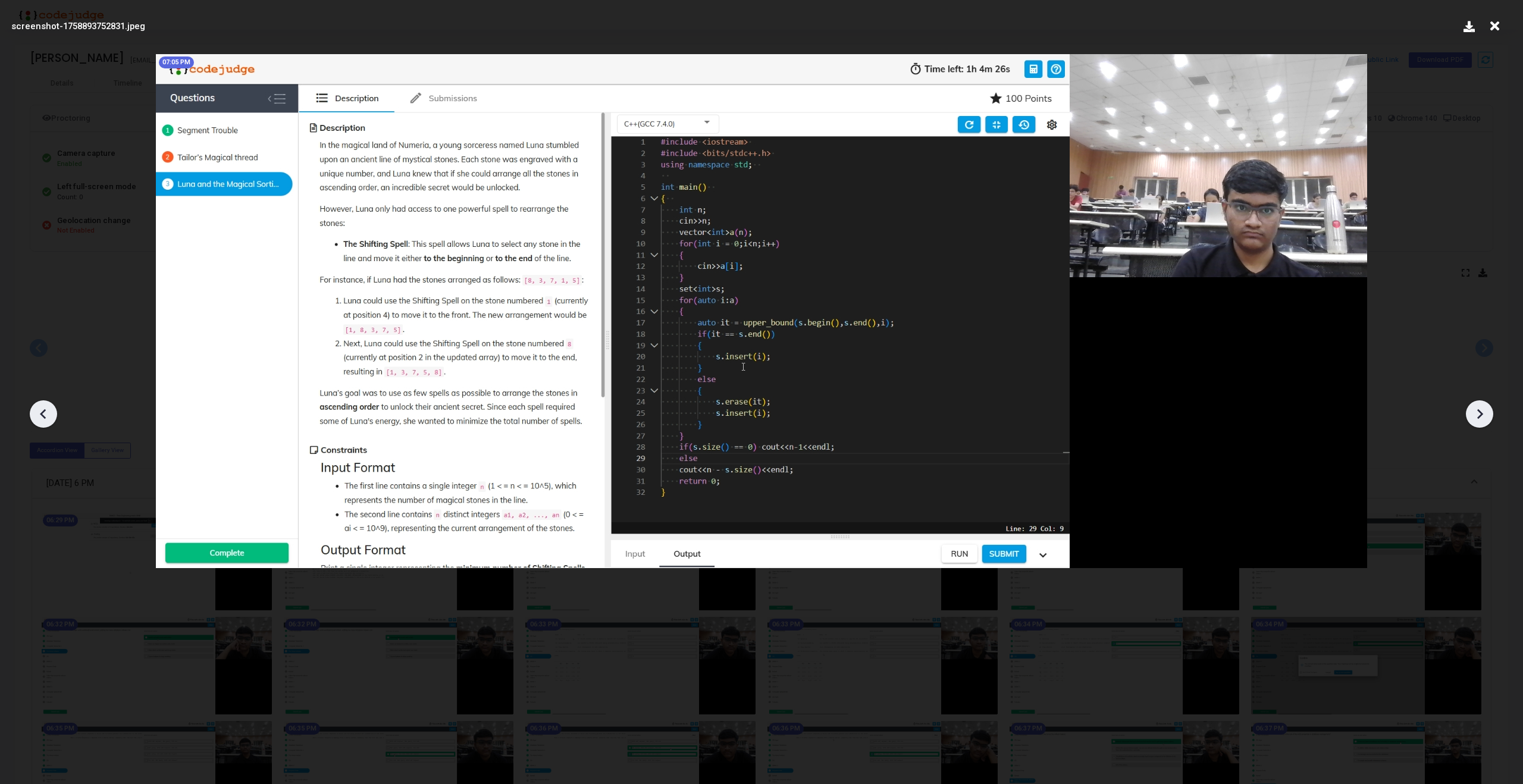
click at [40, 413] on icon at bounding box center [43, 413] width 18 height 18
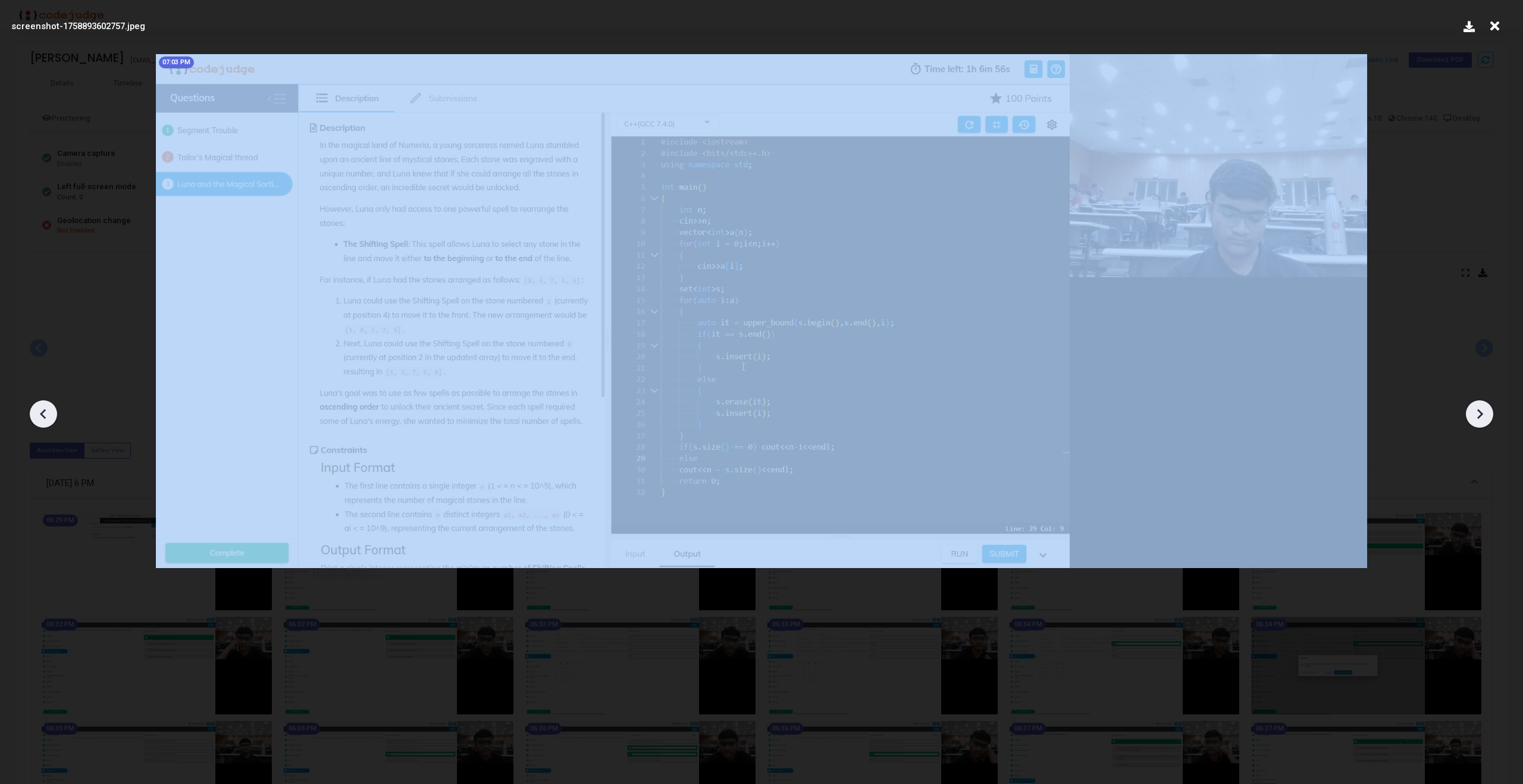
click at [40, 413] on icon at bounding box center [43, 413] width 18 height 18
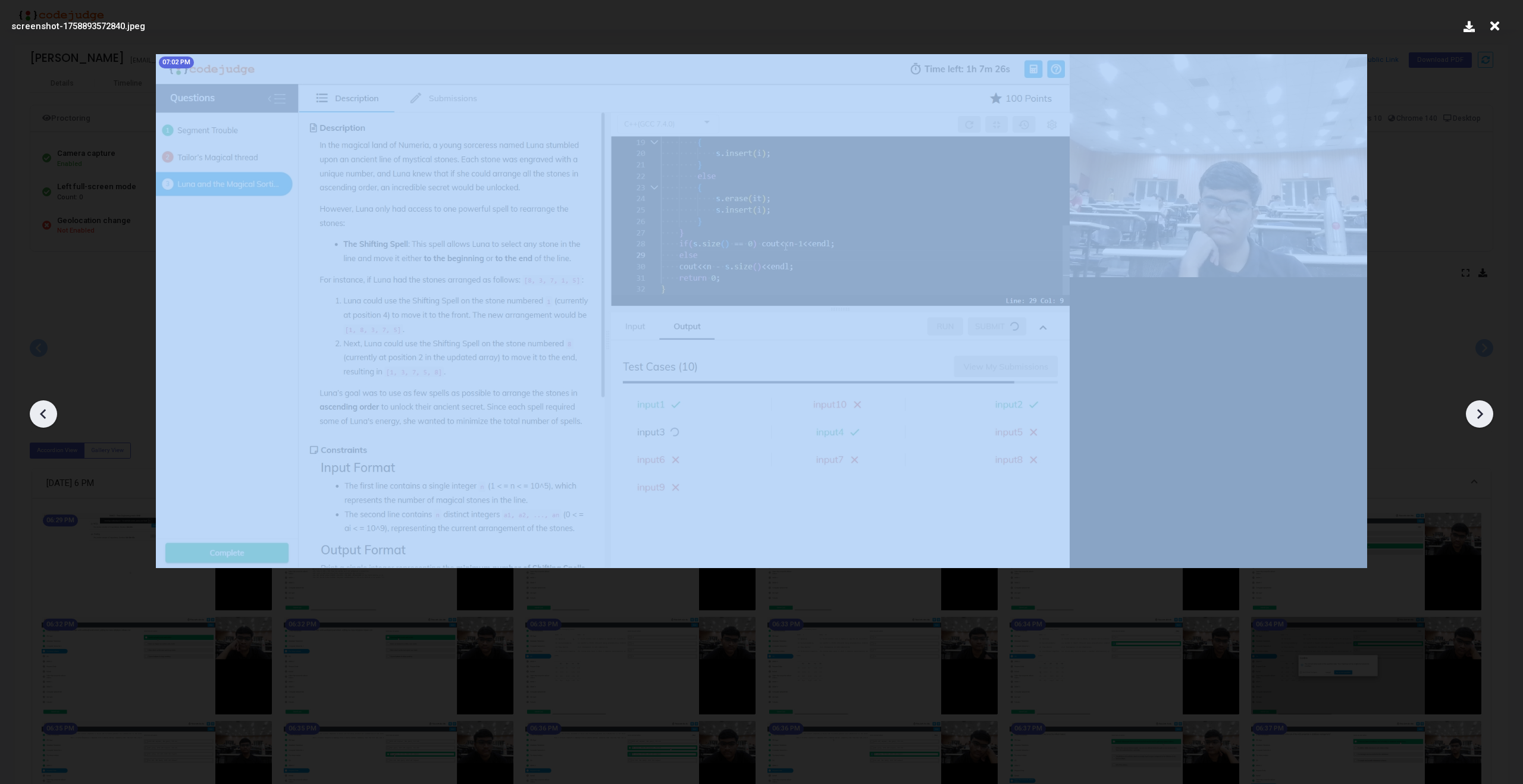
click at [1476, 410] on icon at bounding box center [1479, 413] width 18 height 18
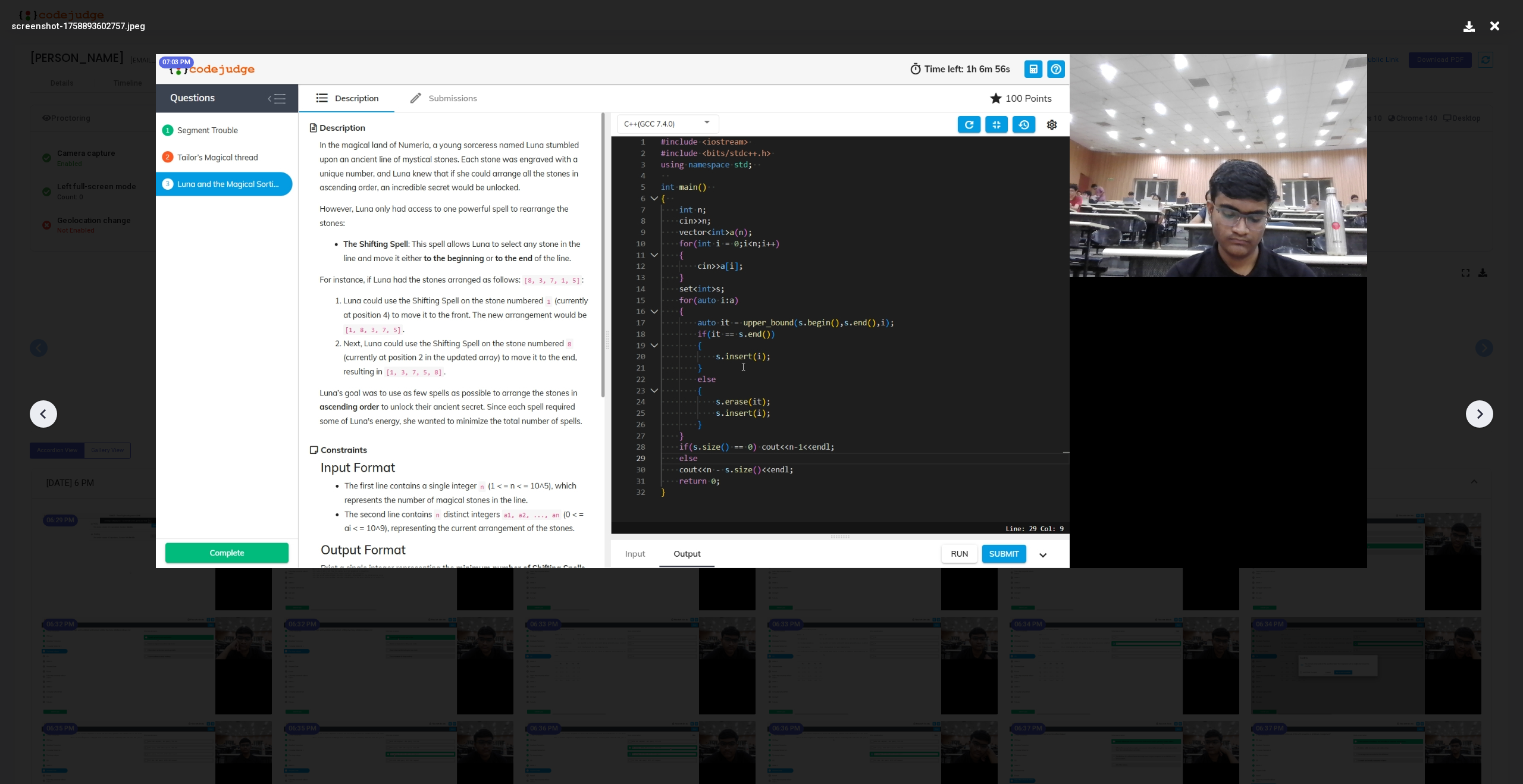
click at [1476, 410] on icon at bounding box center [1479, 413] width 18 height 18
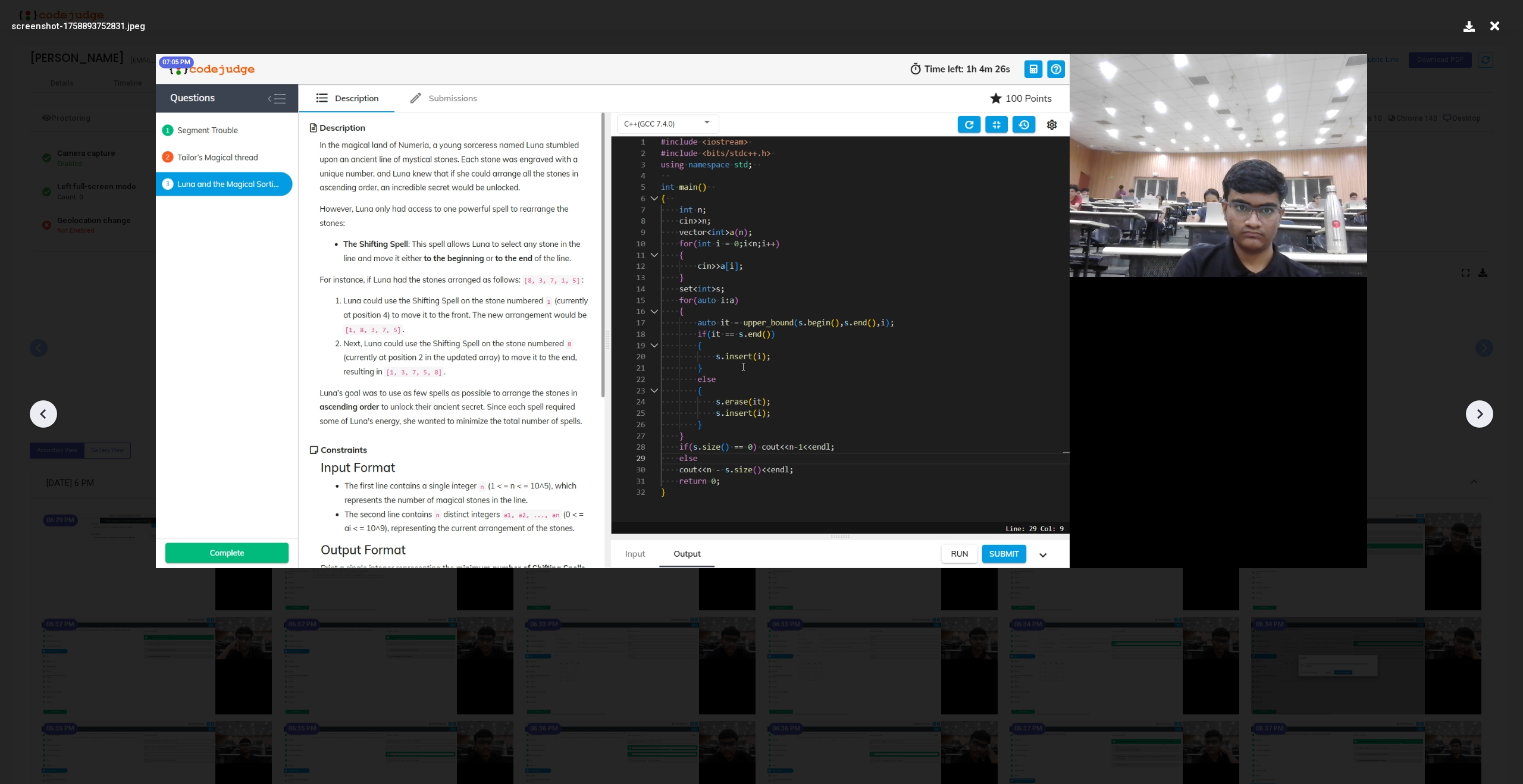
click at [1476, 410] on icon at bounding box center [1479, 413] width 18 height 18
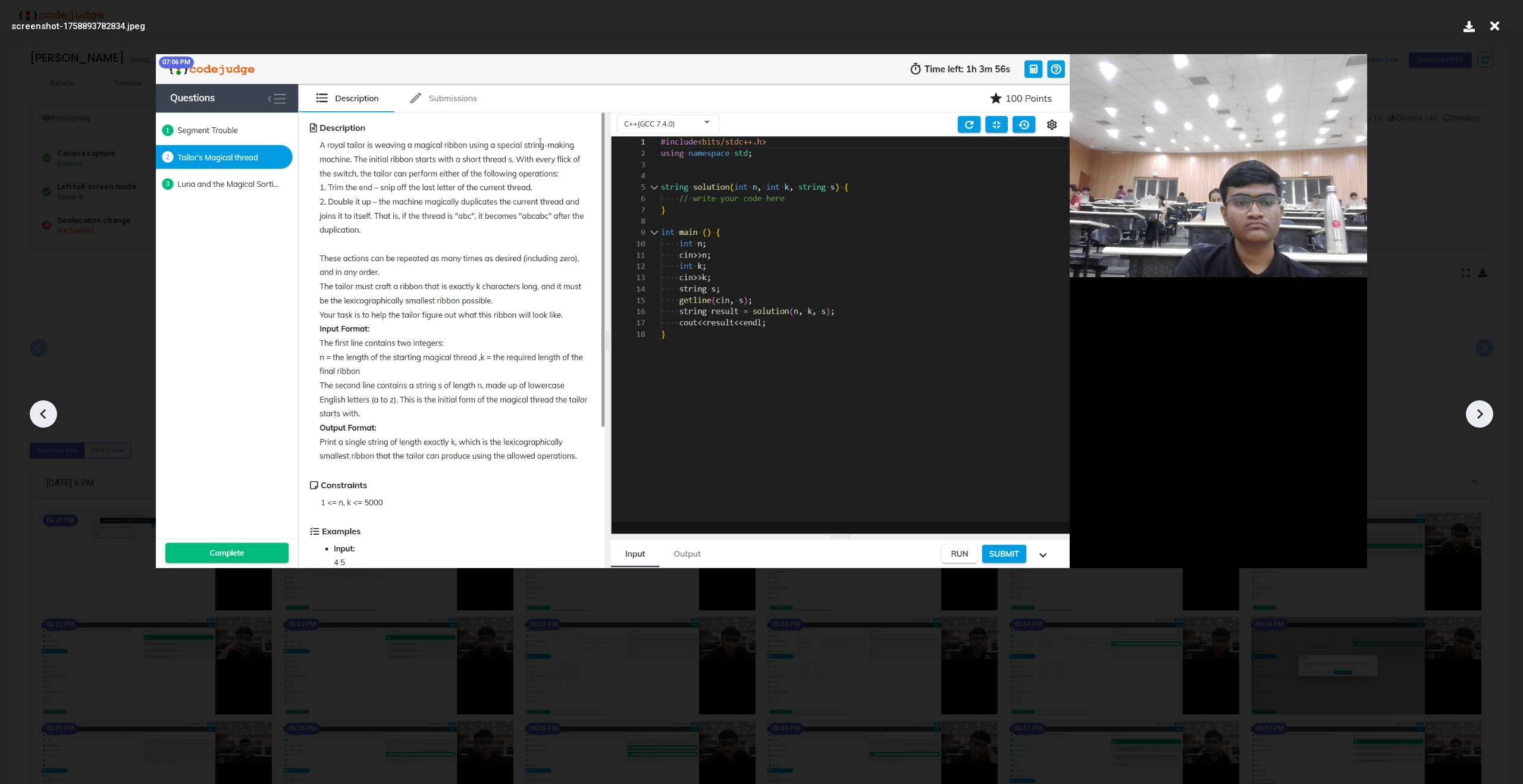
click at [1476, 410] on icon at bounding box center [1479, 413] width 18 height 18
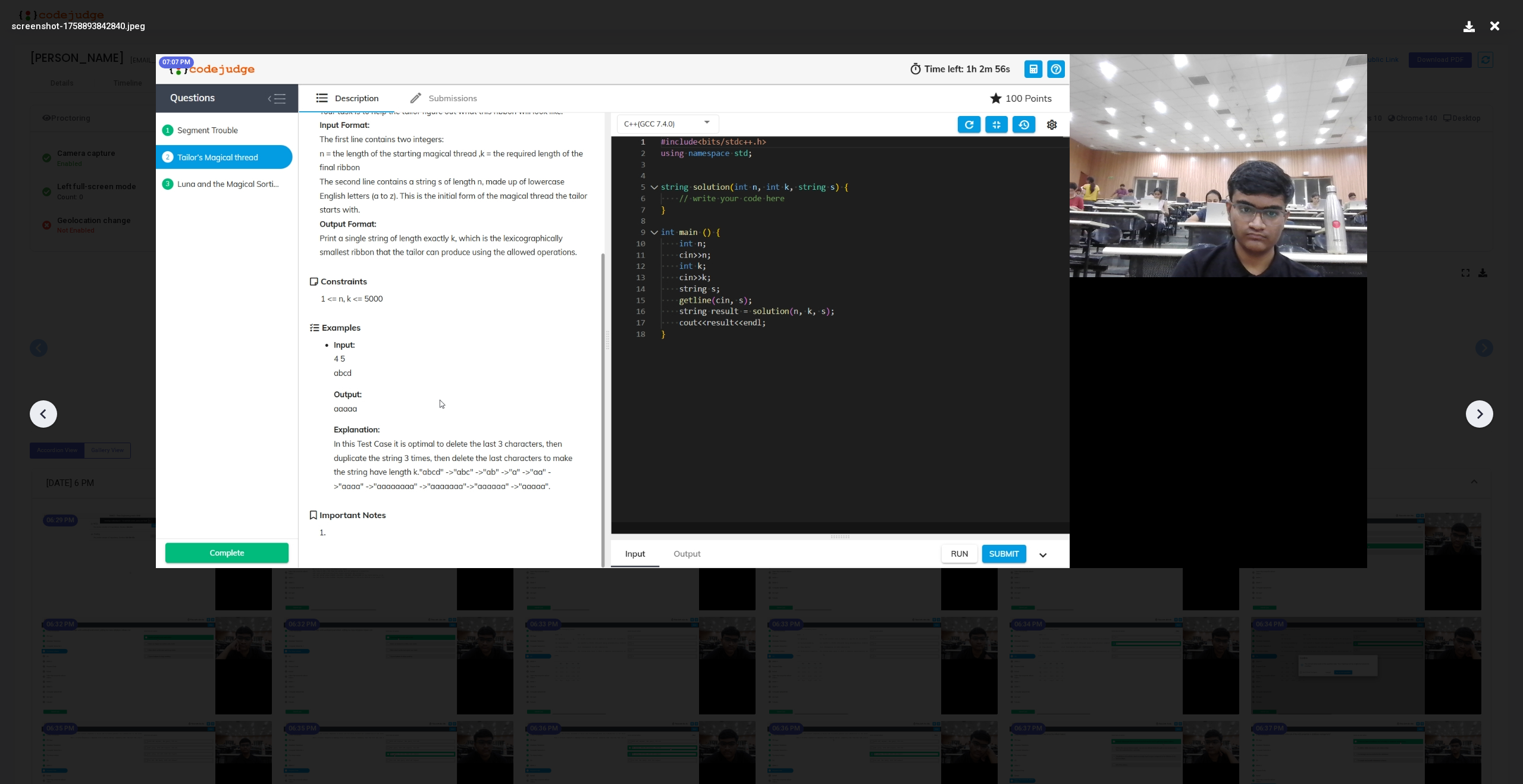
click at [1476, 410] on icon at bounding box center [1479, 413] width 18 height 18
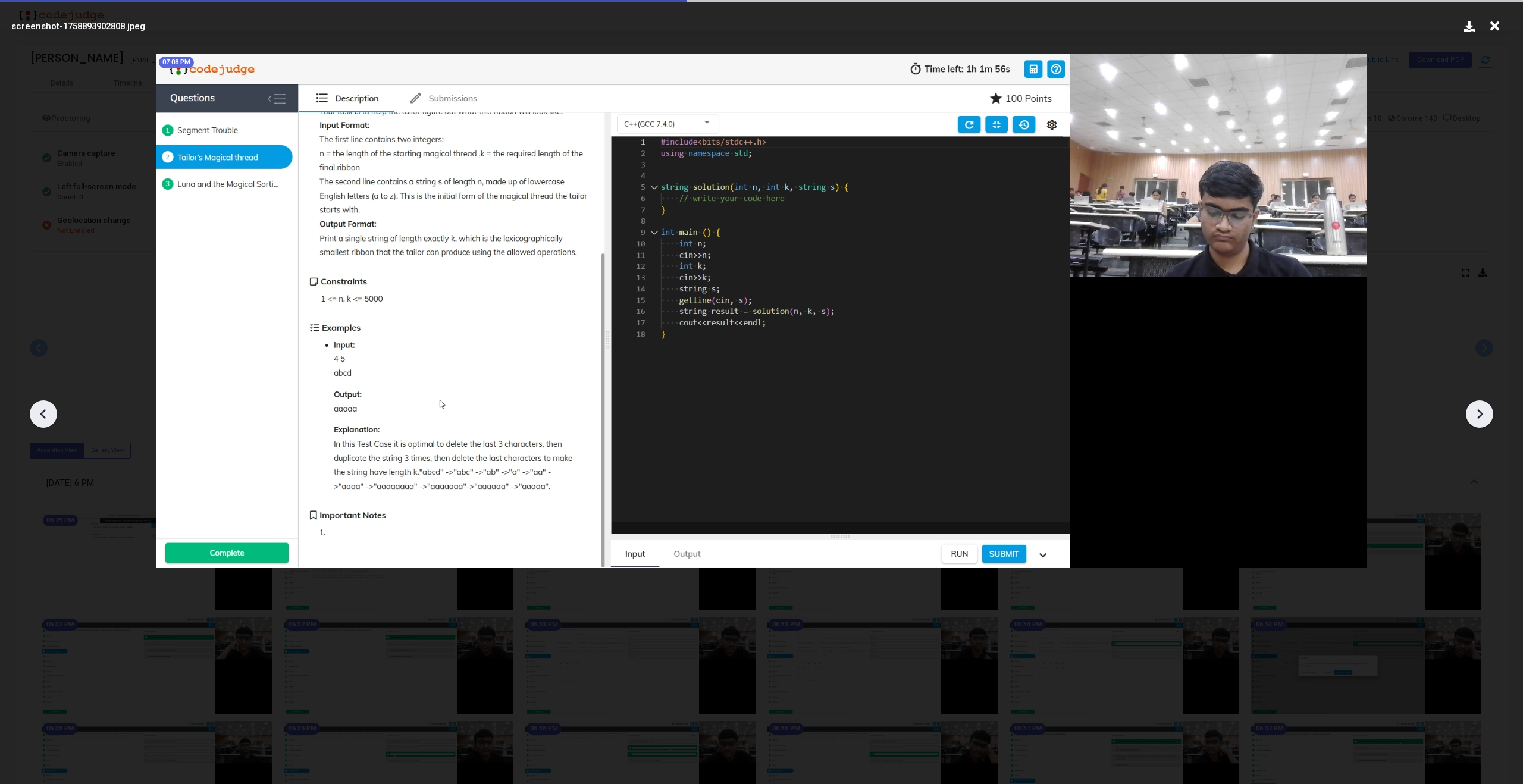
click at [1476, 410] on icon at bounding box center [1479, 413] width 18 height 18
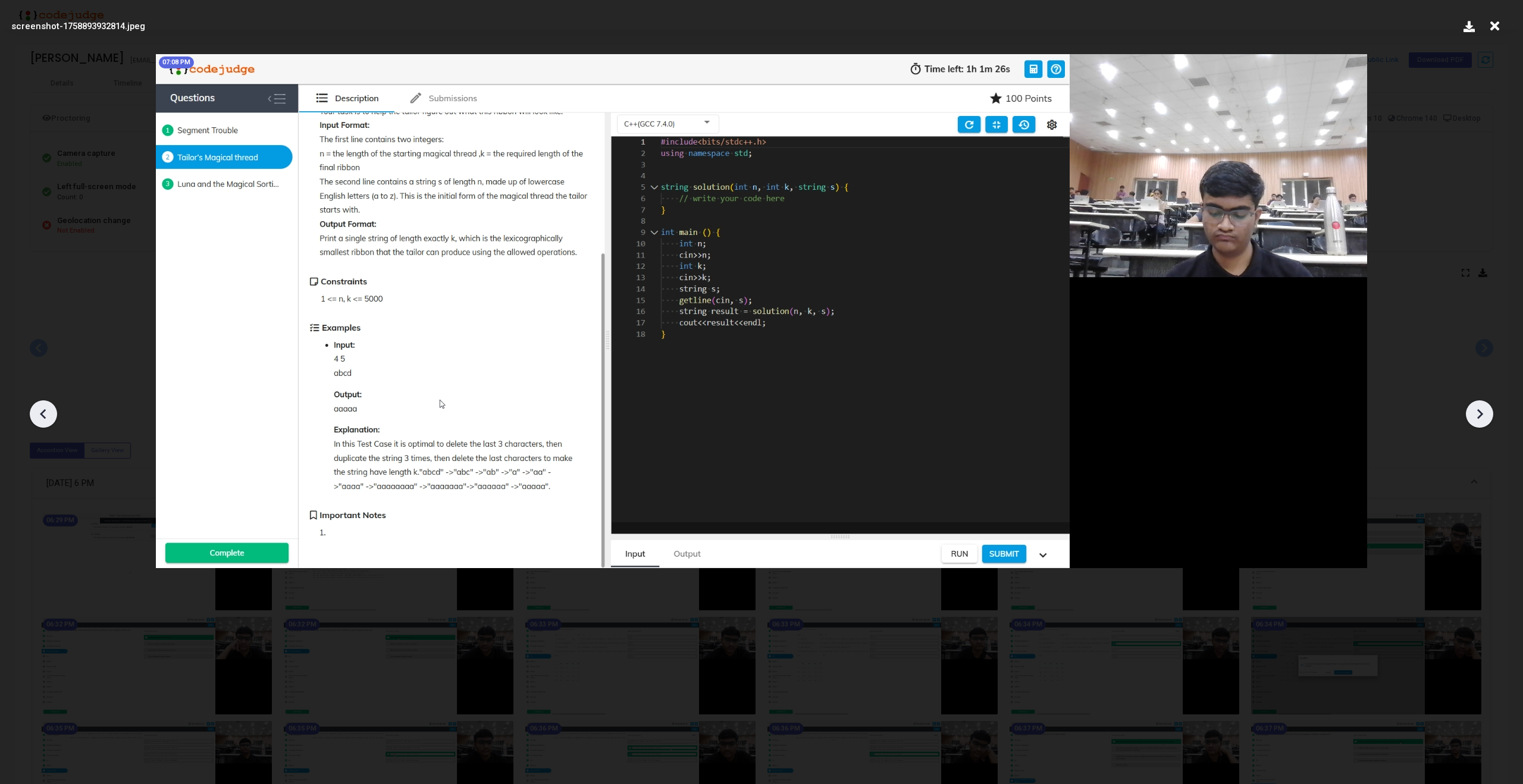
click at [1476, 410] on icon at bounding box center [1479, 413] width 18 height 18
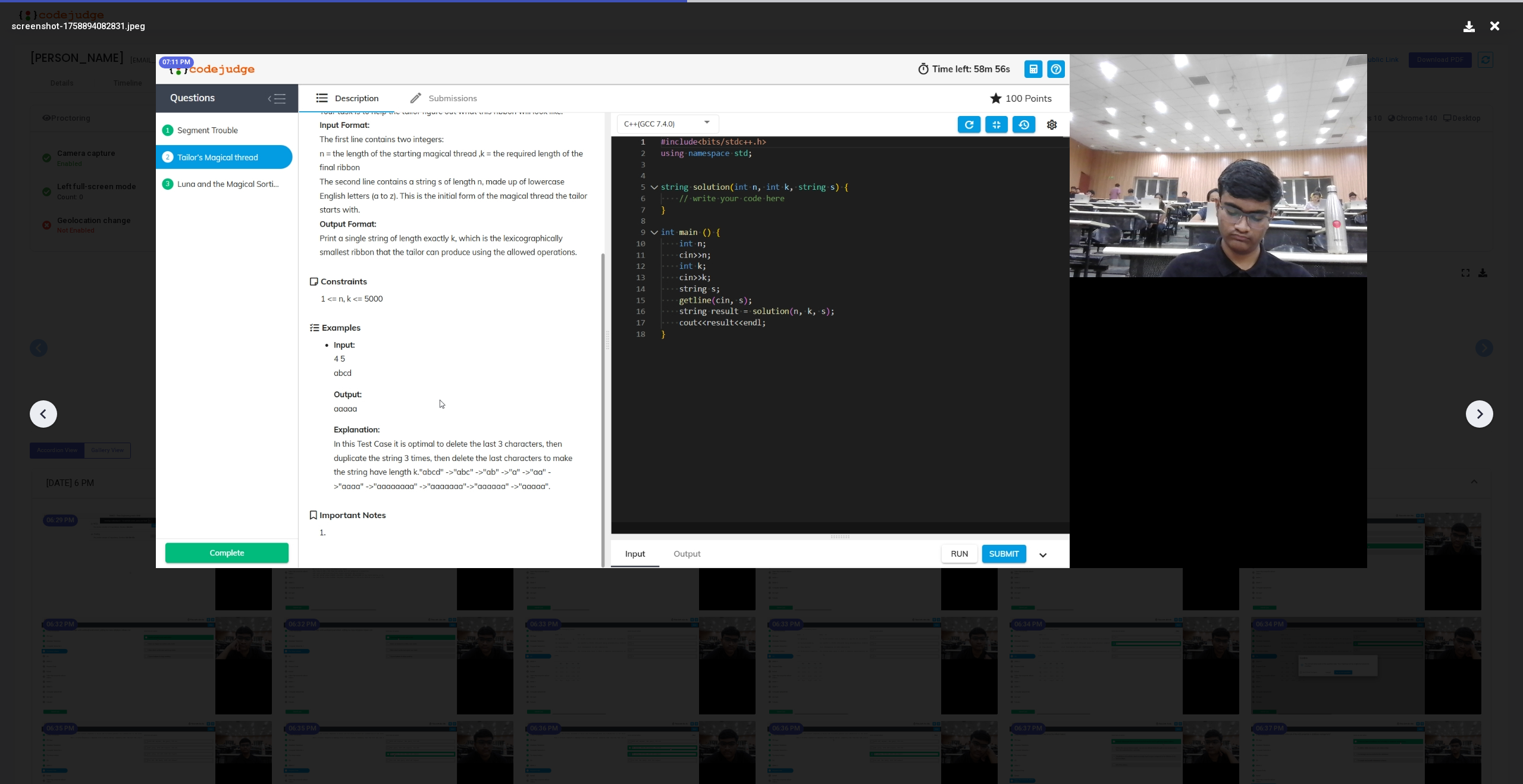
click at [1476, 410] on icon at bounding box center [1479, 413] width 18 height 18
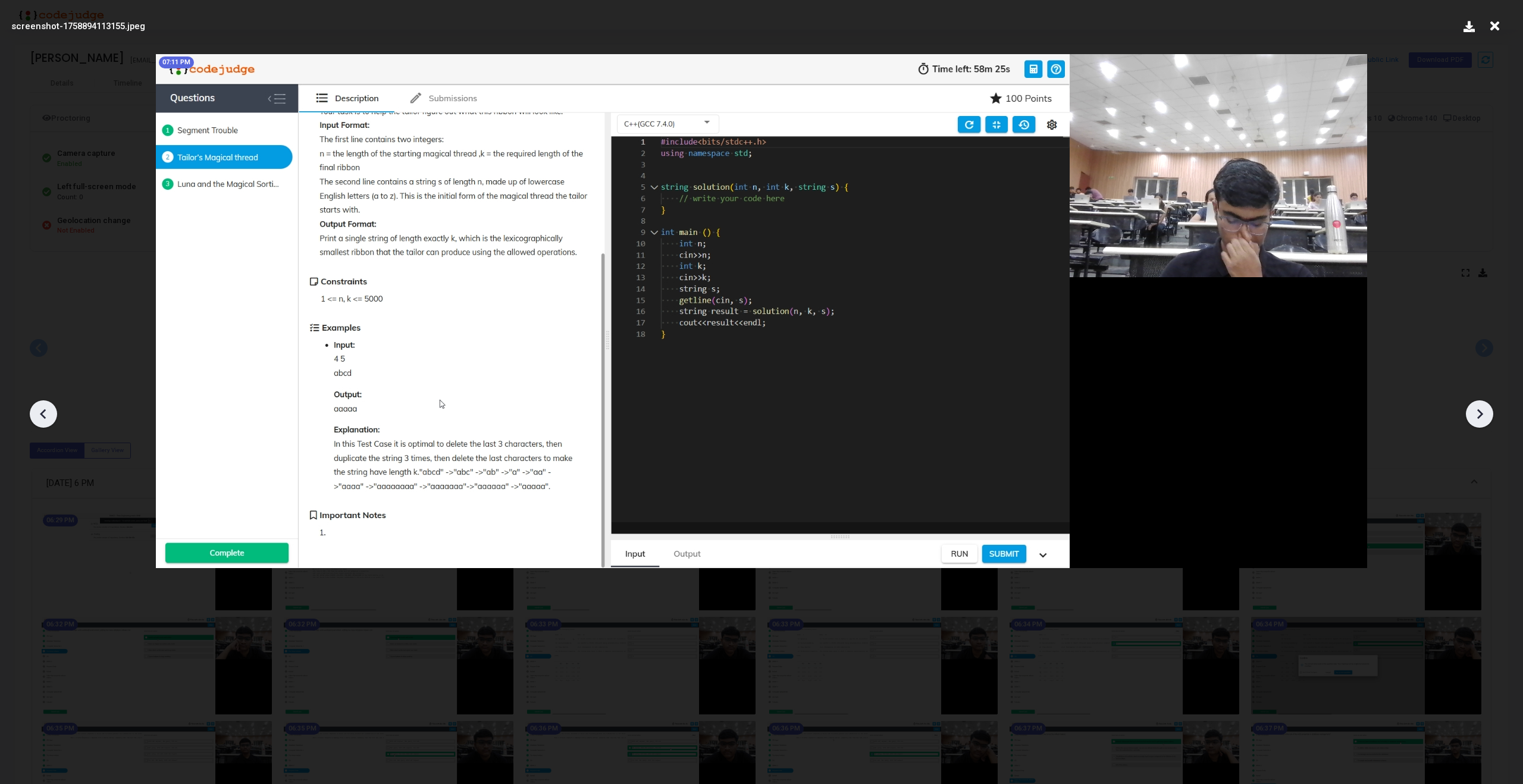
click at [1476, 410] on icon at bounding box center [1479, 413] width 18 height 18
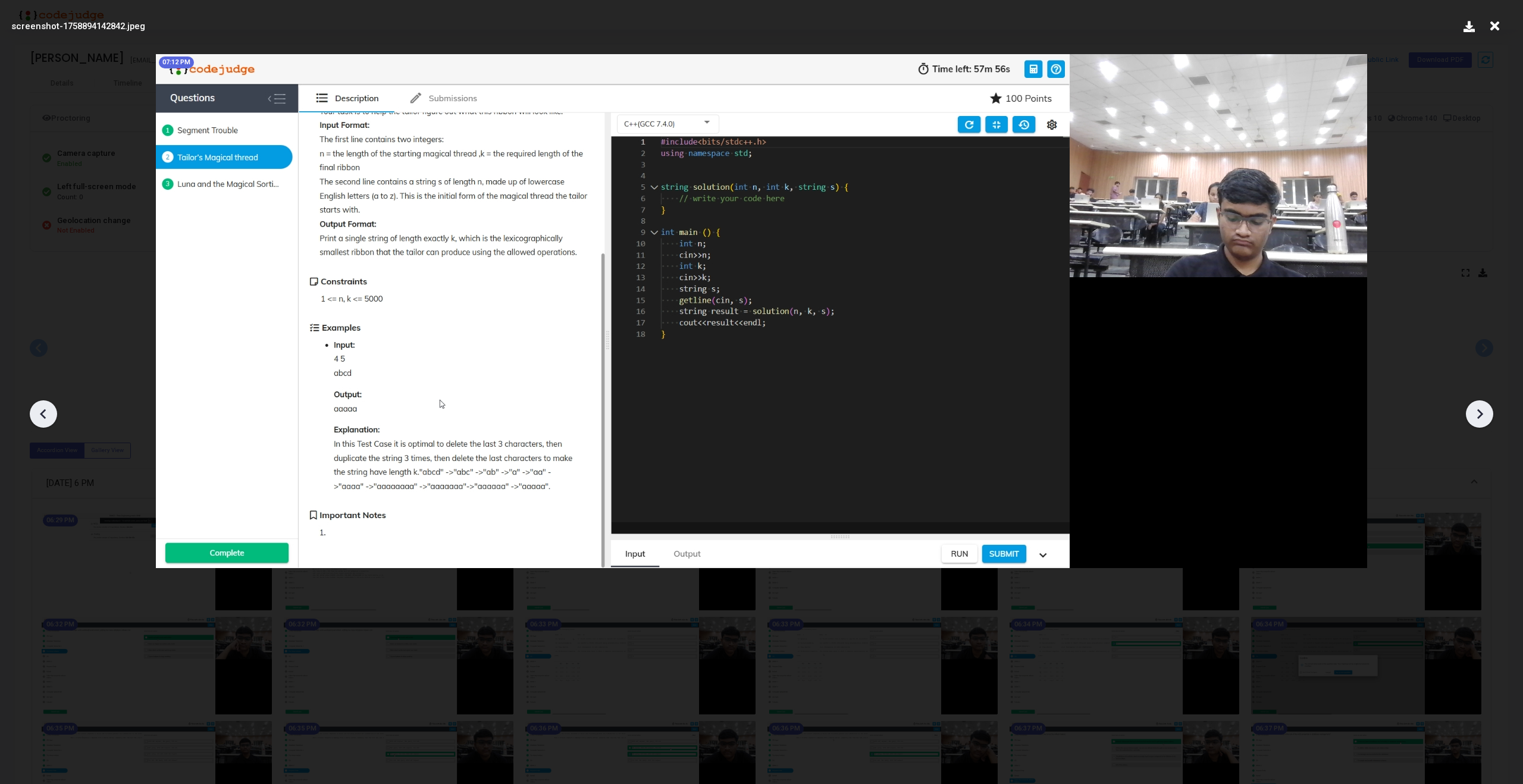
click at [1476, 410] on icon at bounding box center [1479, 413] width 18 height 18
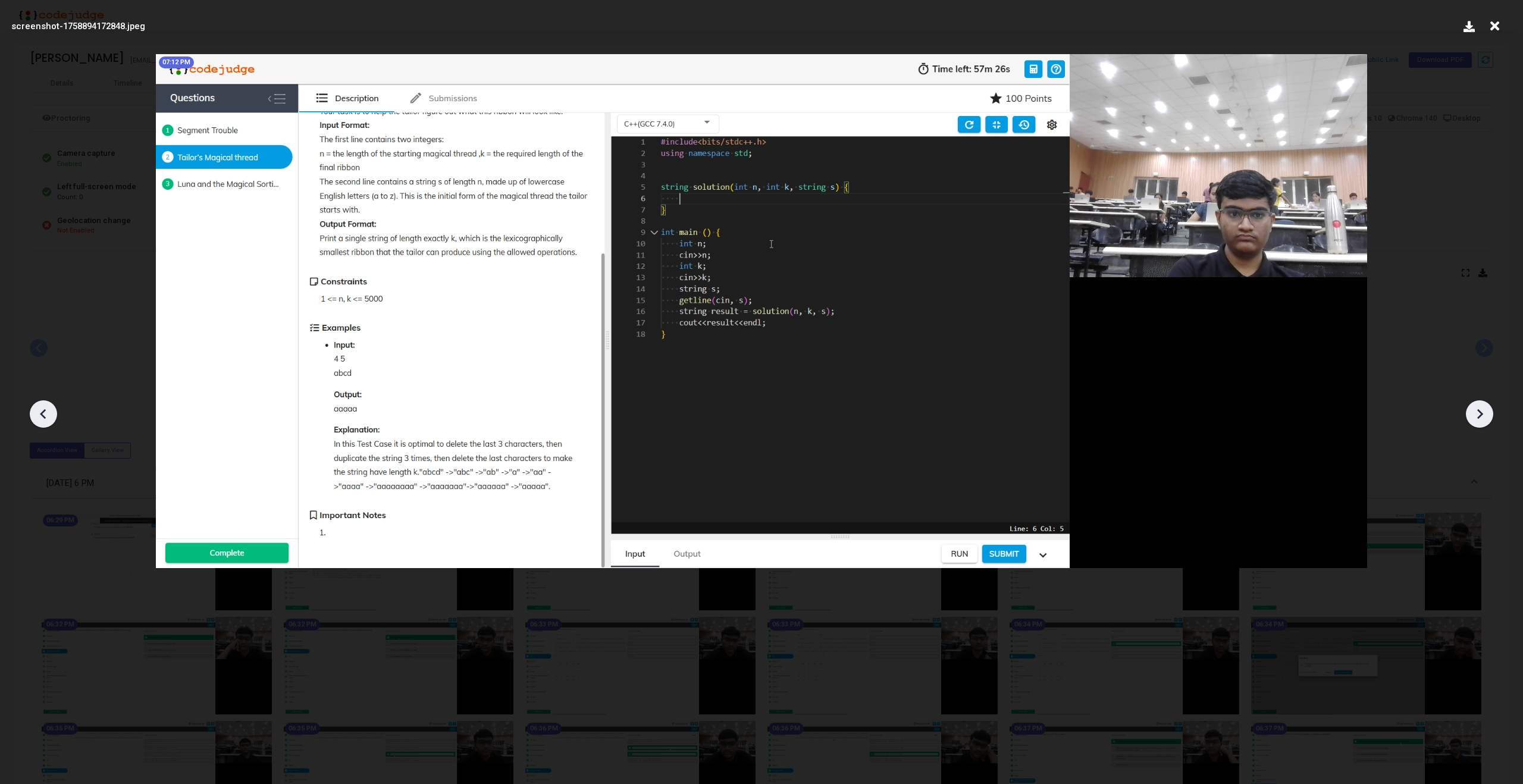
click at [1476, 410] on icon at bounding box center [1479, 413] width 18 height 18
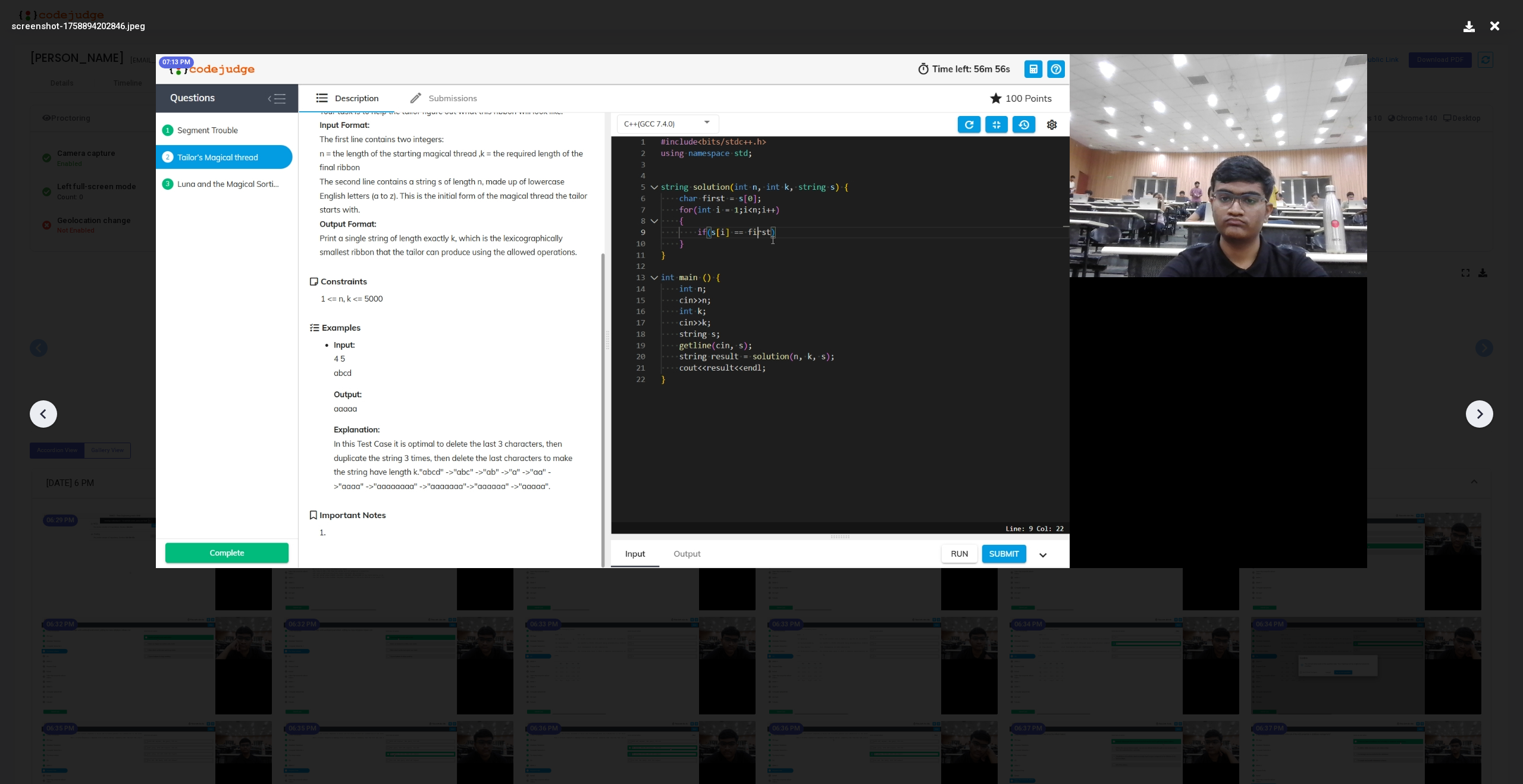
click at [41, 410] on icon at bounding box center [43, 413] width 18 height 18
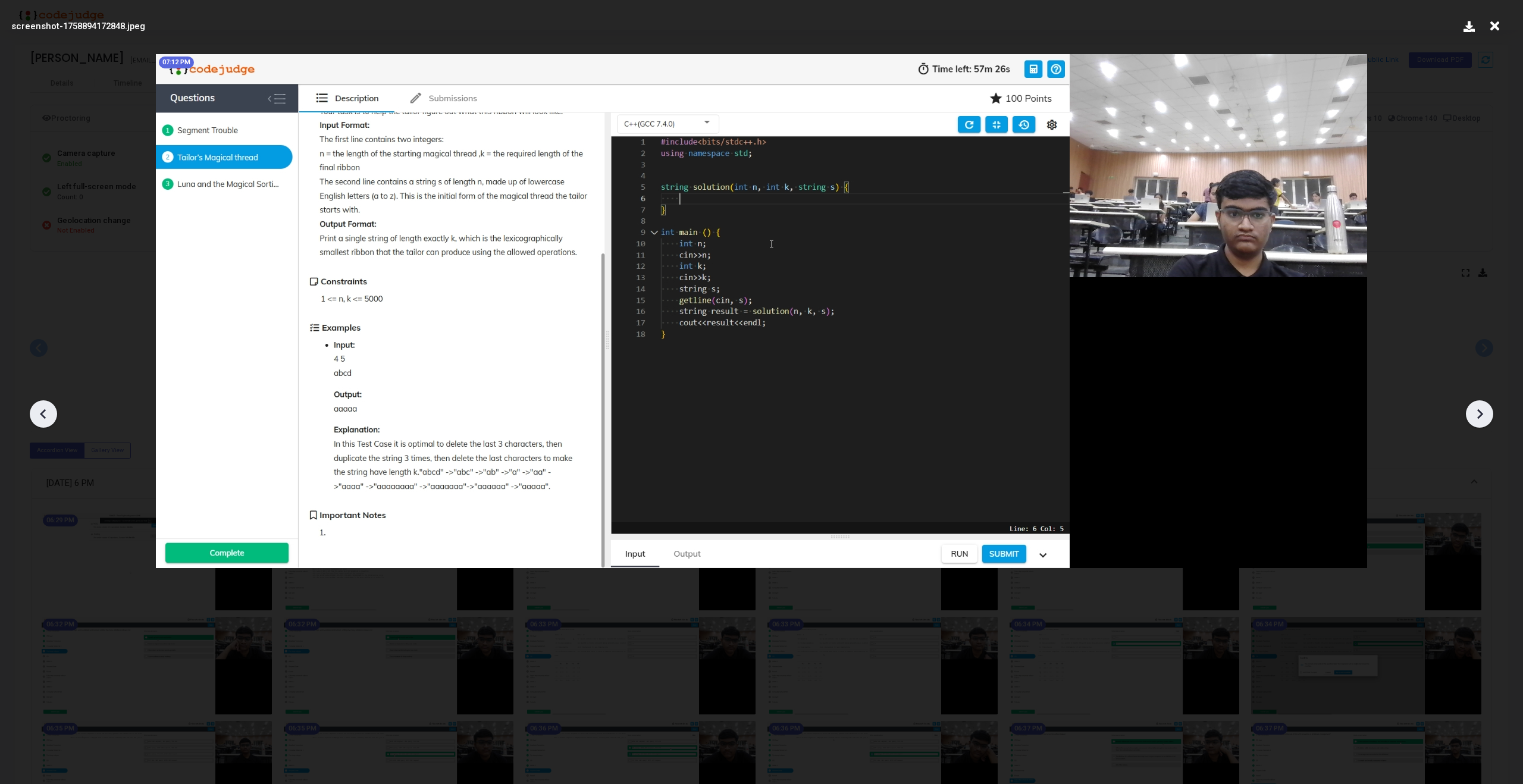
click at [41, 410] on icon at bounding box center [43, 413] width 18 height 18
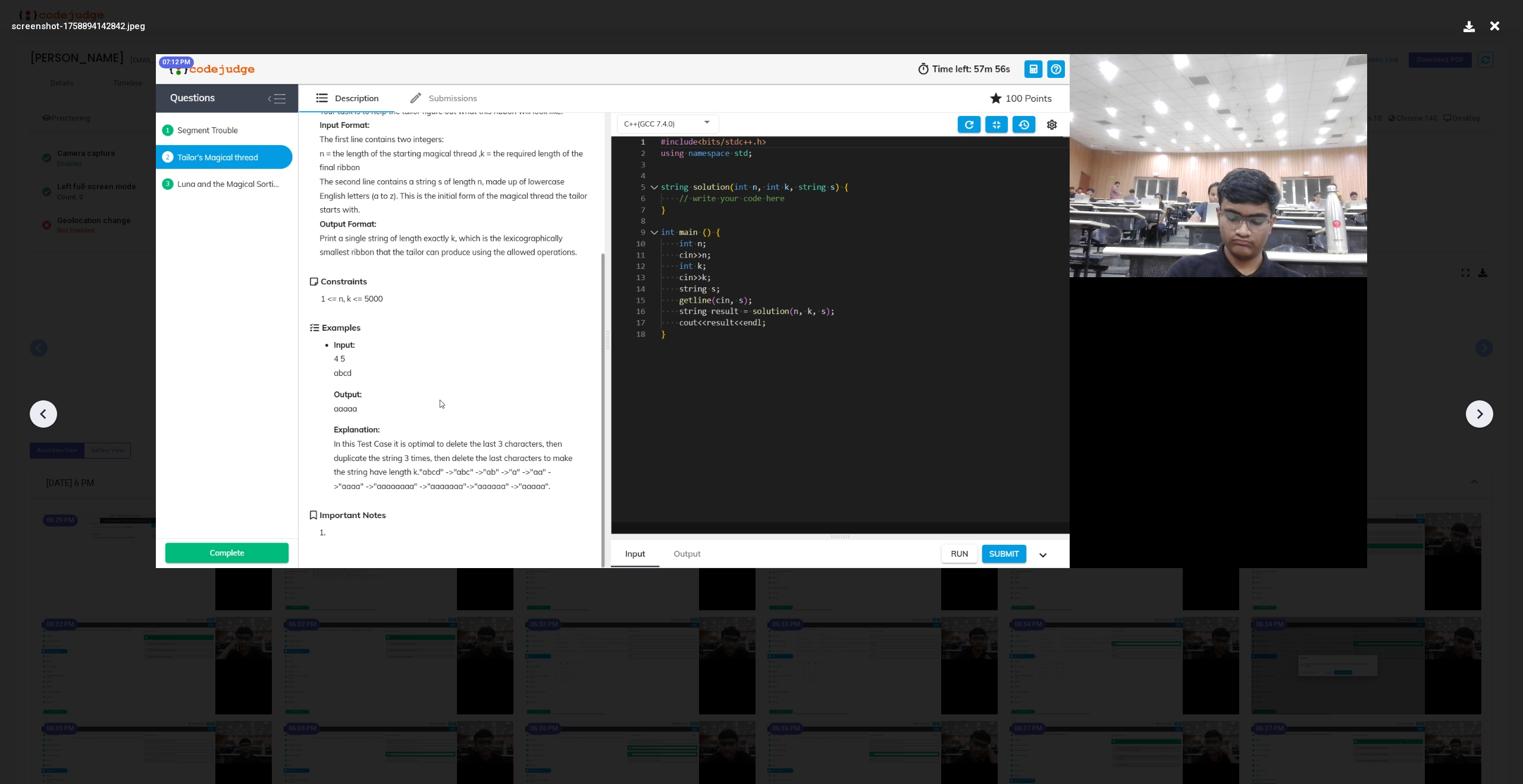
click at [1482, 415] on icon at bounding box center [1479, 413] width 18 height 18
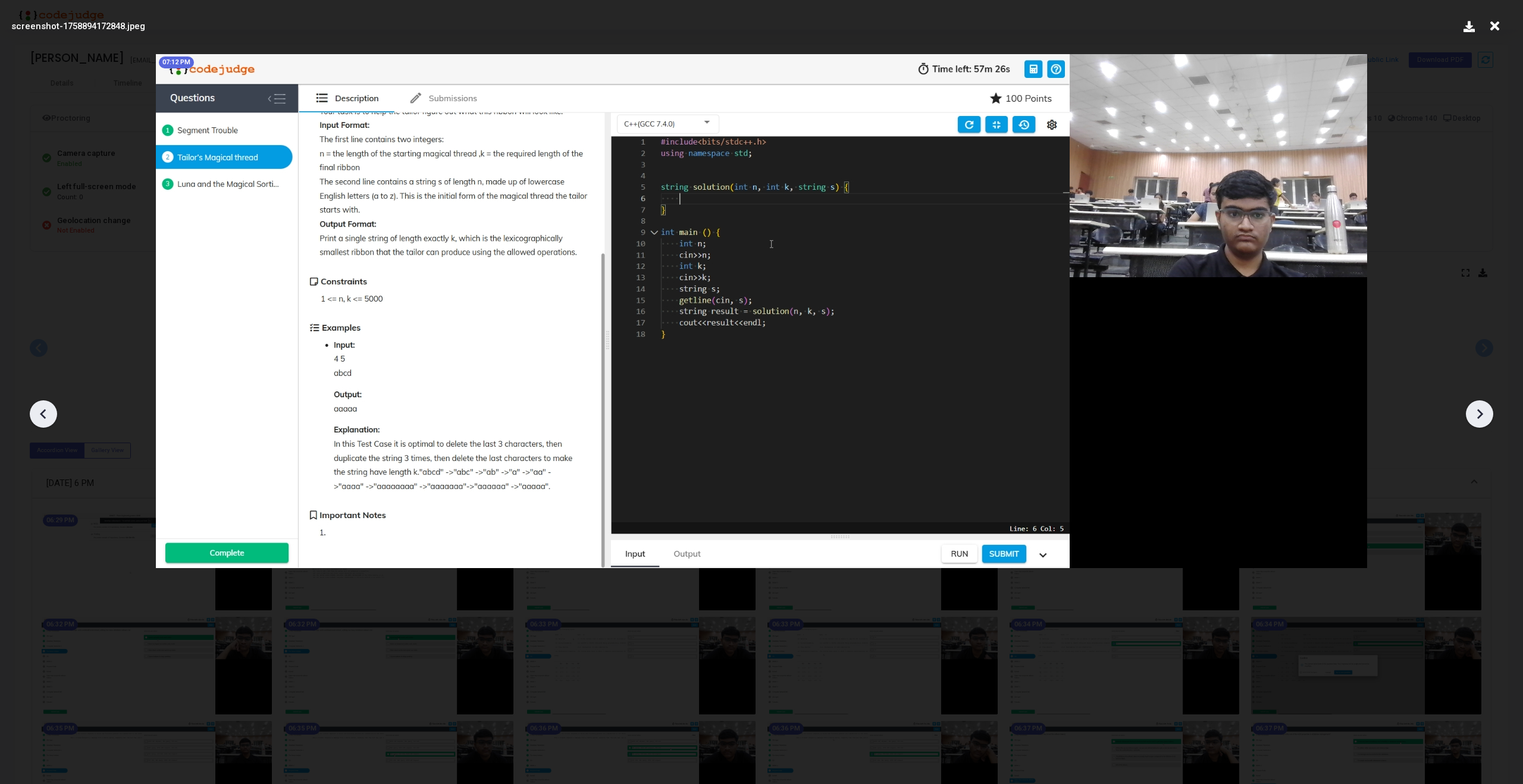
click at [1482, 415] on icon at bounding box center [1479, 413] width 18 height 18
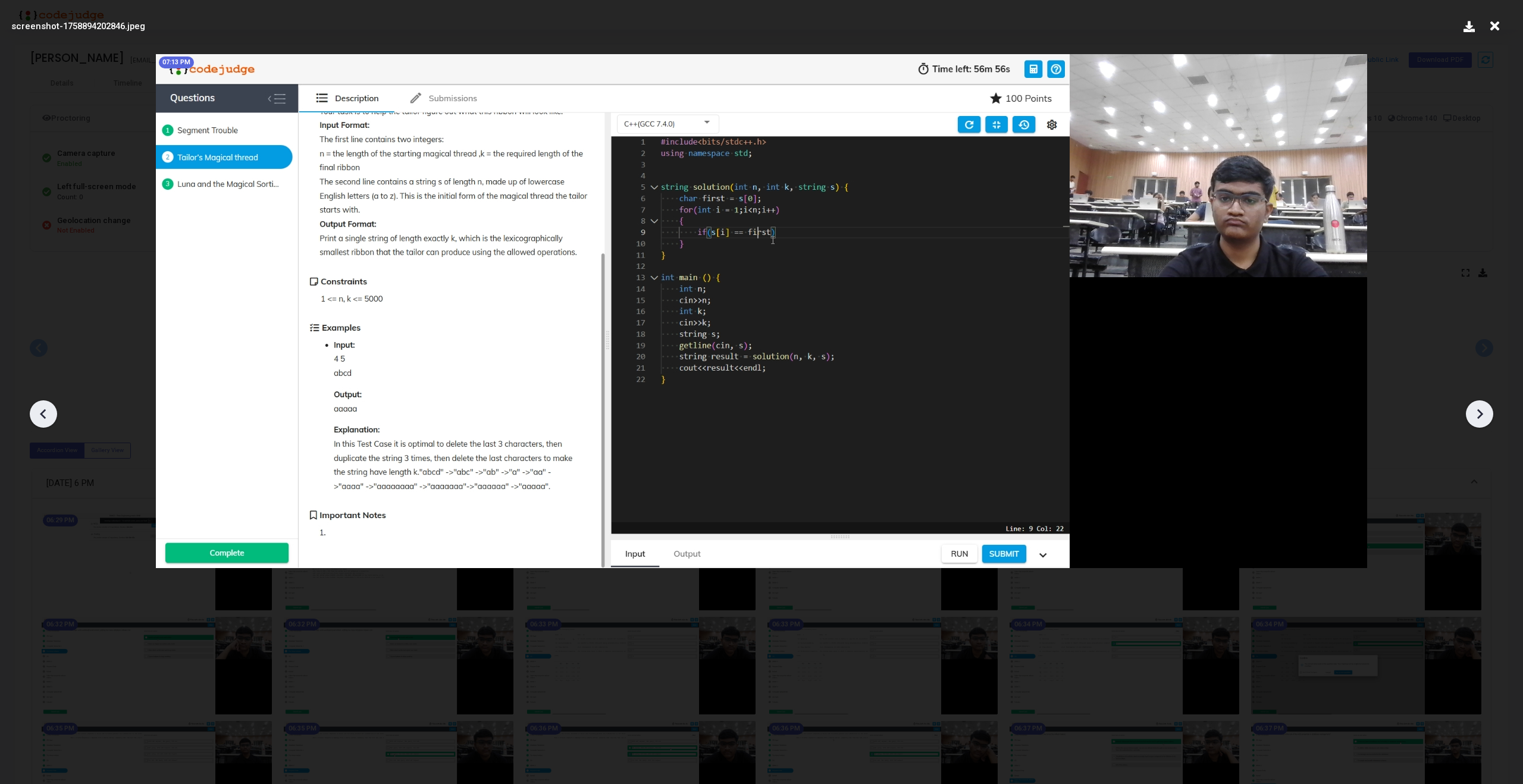
click at [1482, 415] on icon at bounding box center [1479, 413] width 18 height 18
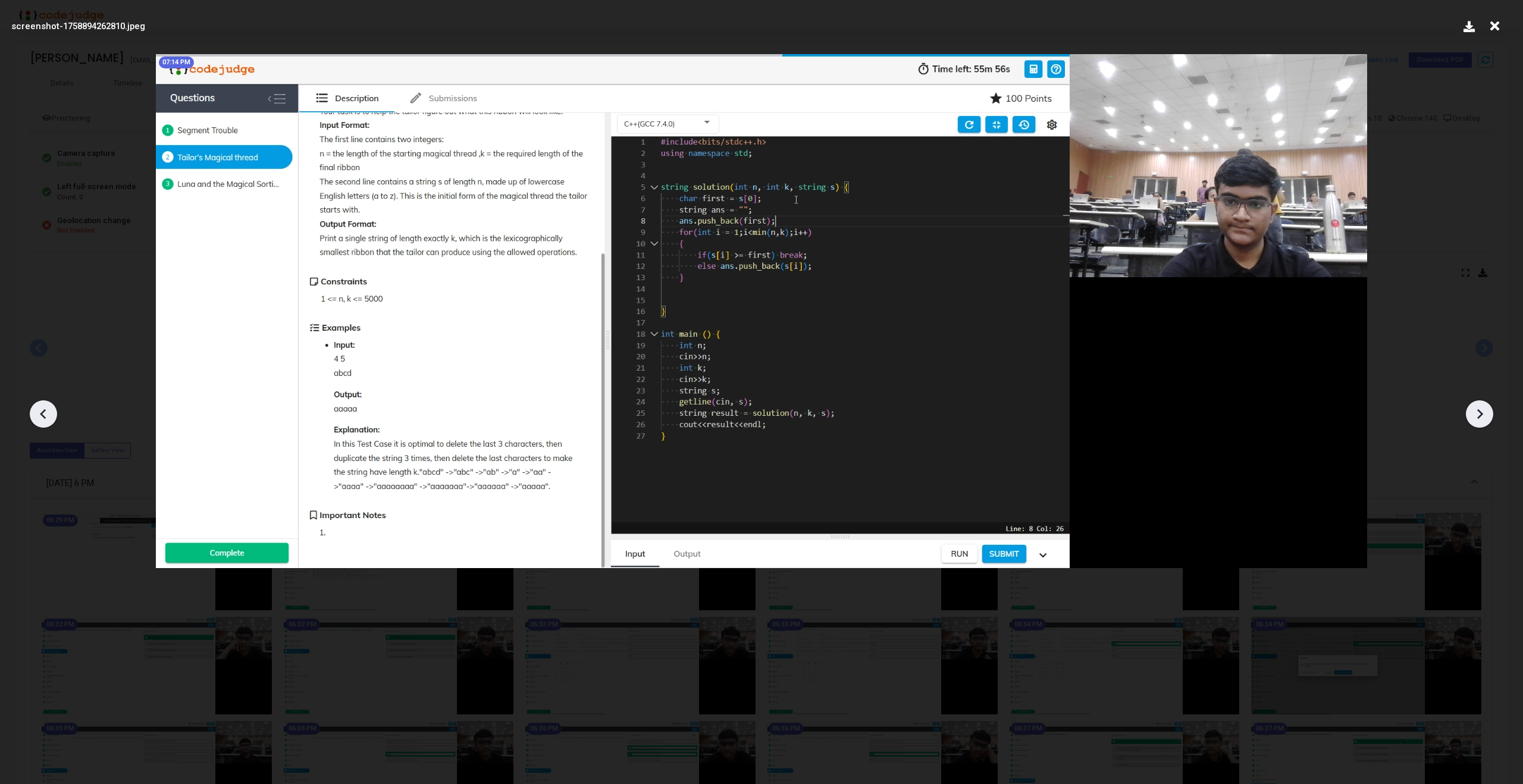
click at [1482, 415] on icon at bounding box center [1479, 413] width 18 height 18
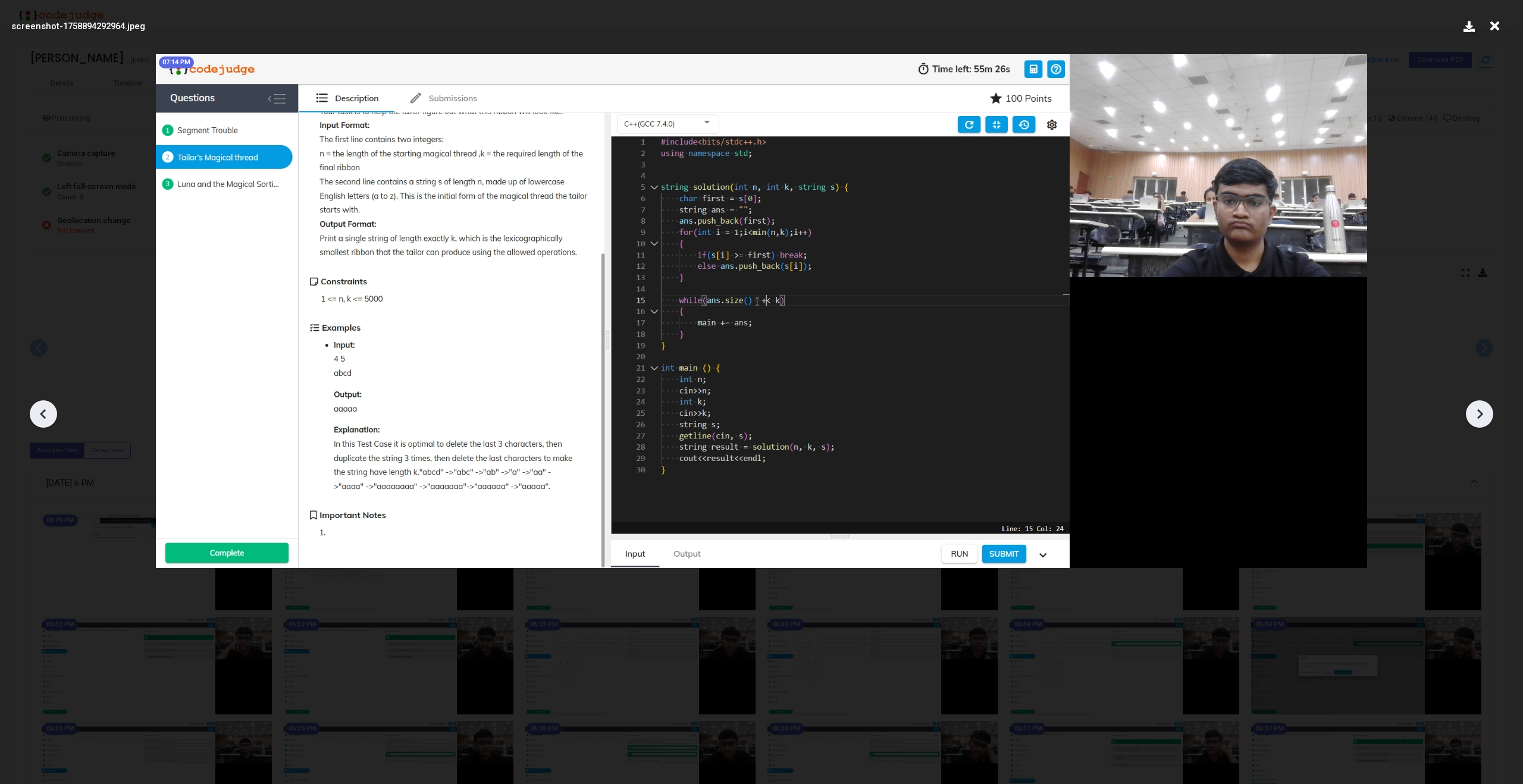
click at [1482, 415] on icon at bounding box center [1479, 413] width 18 height 18
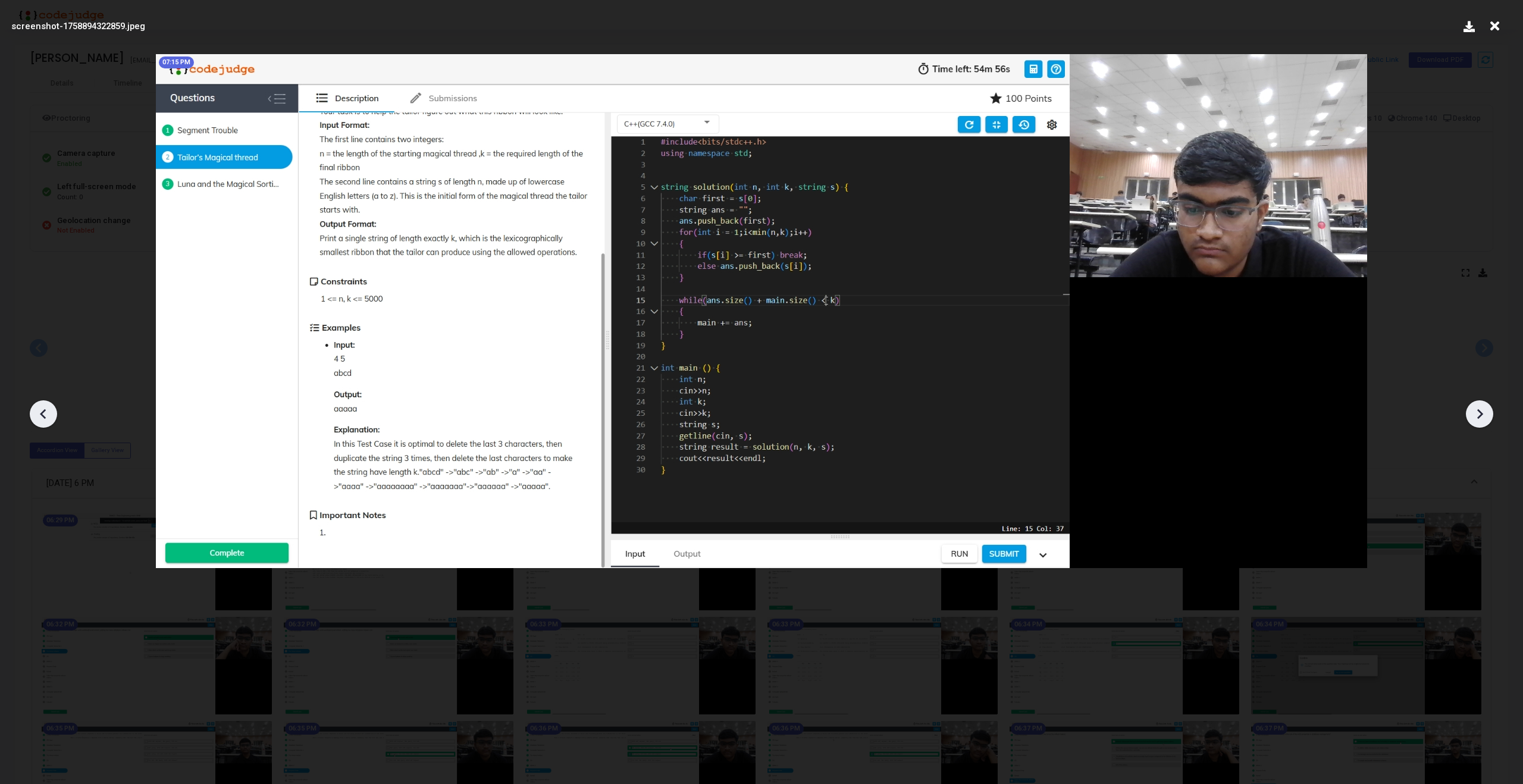
click at [1482, 415] on icon at bounding box center [1479, 413] width 18 height 18
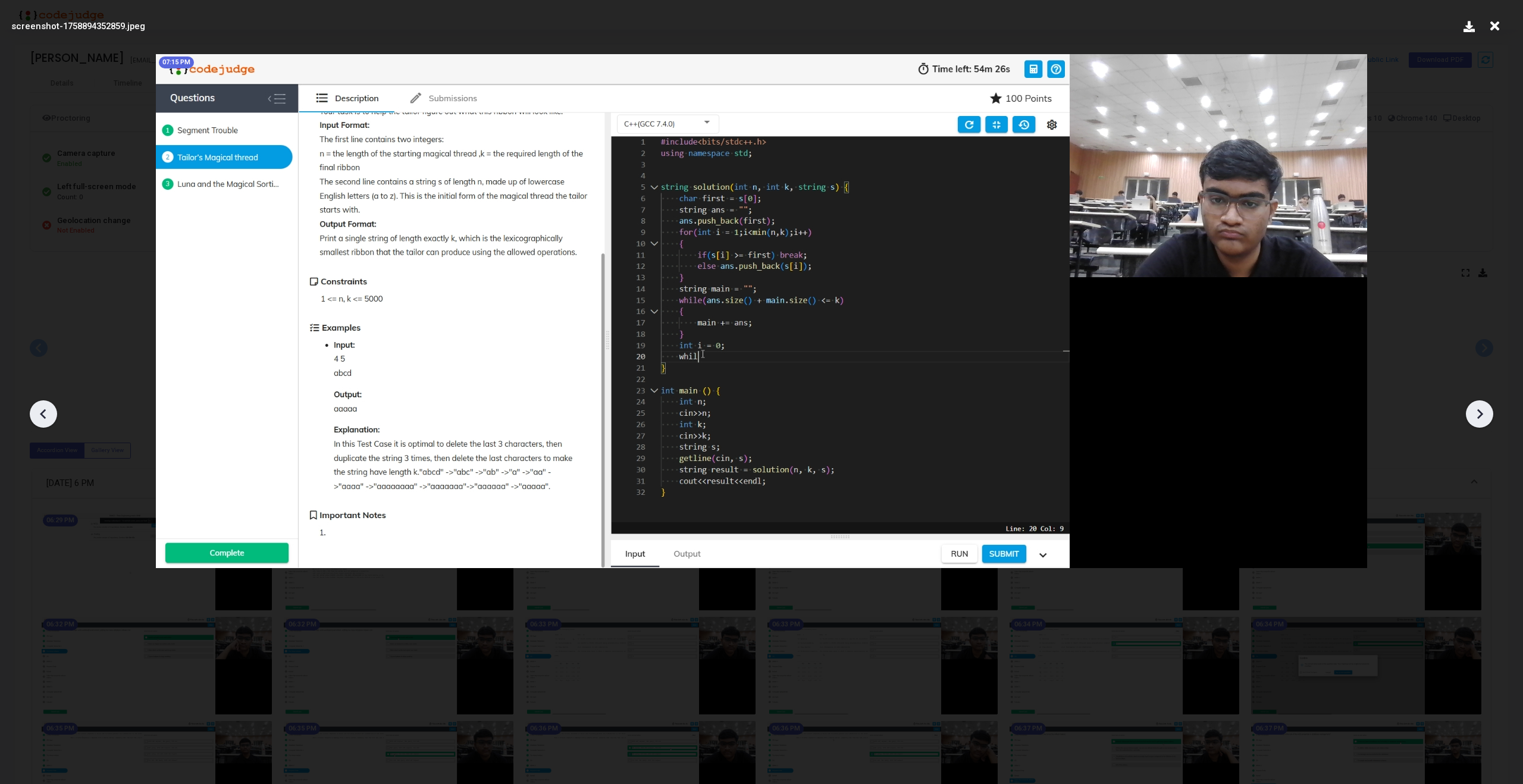
click at [1482, 415] on icon at bounding box center [1479, 413] width 18 height 18
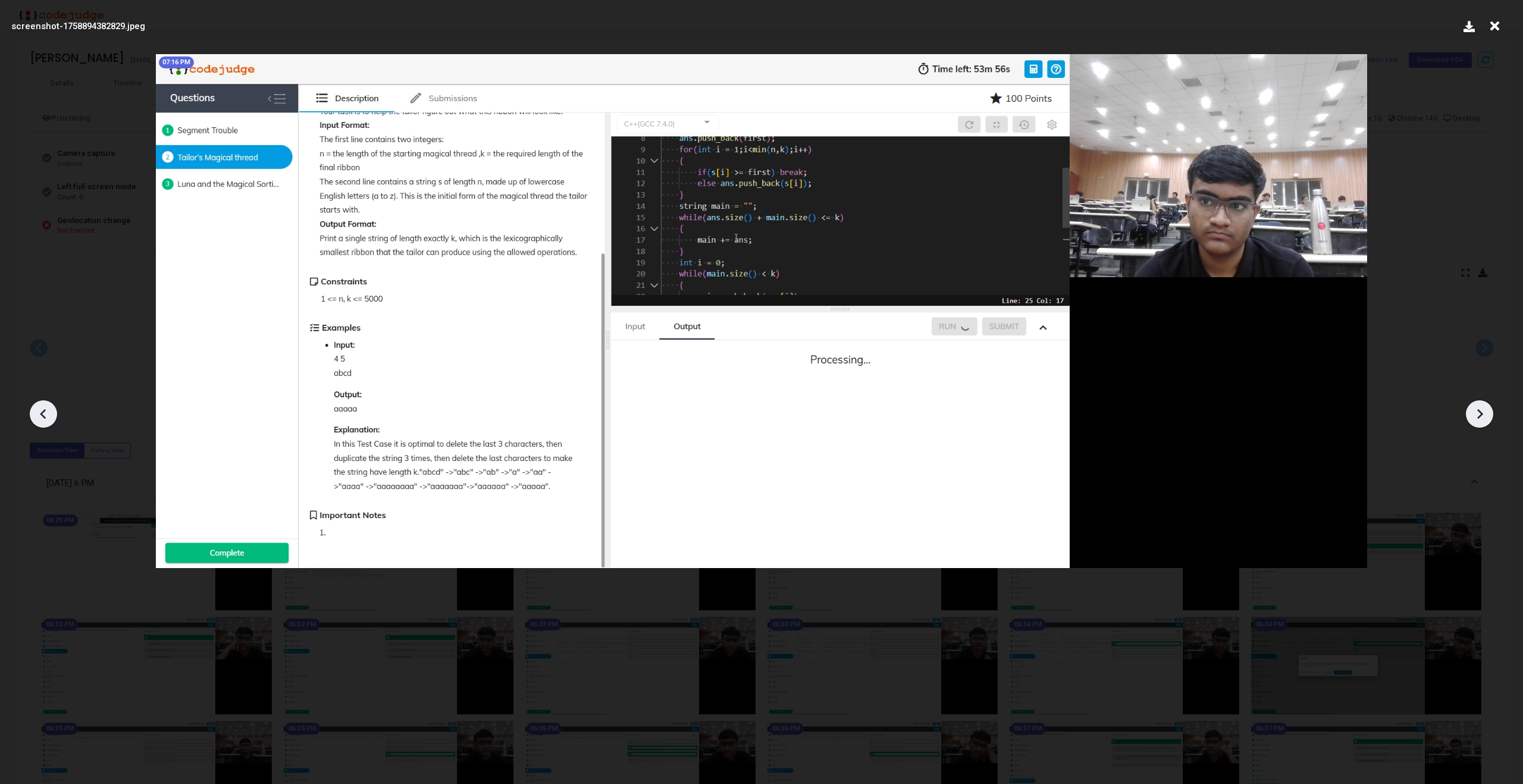
click at [1482, 415] on icon at bounding box center [1479, 413] width 18 height 18
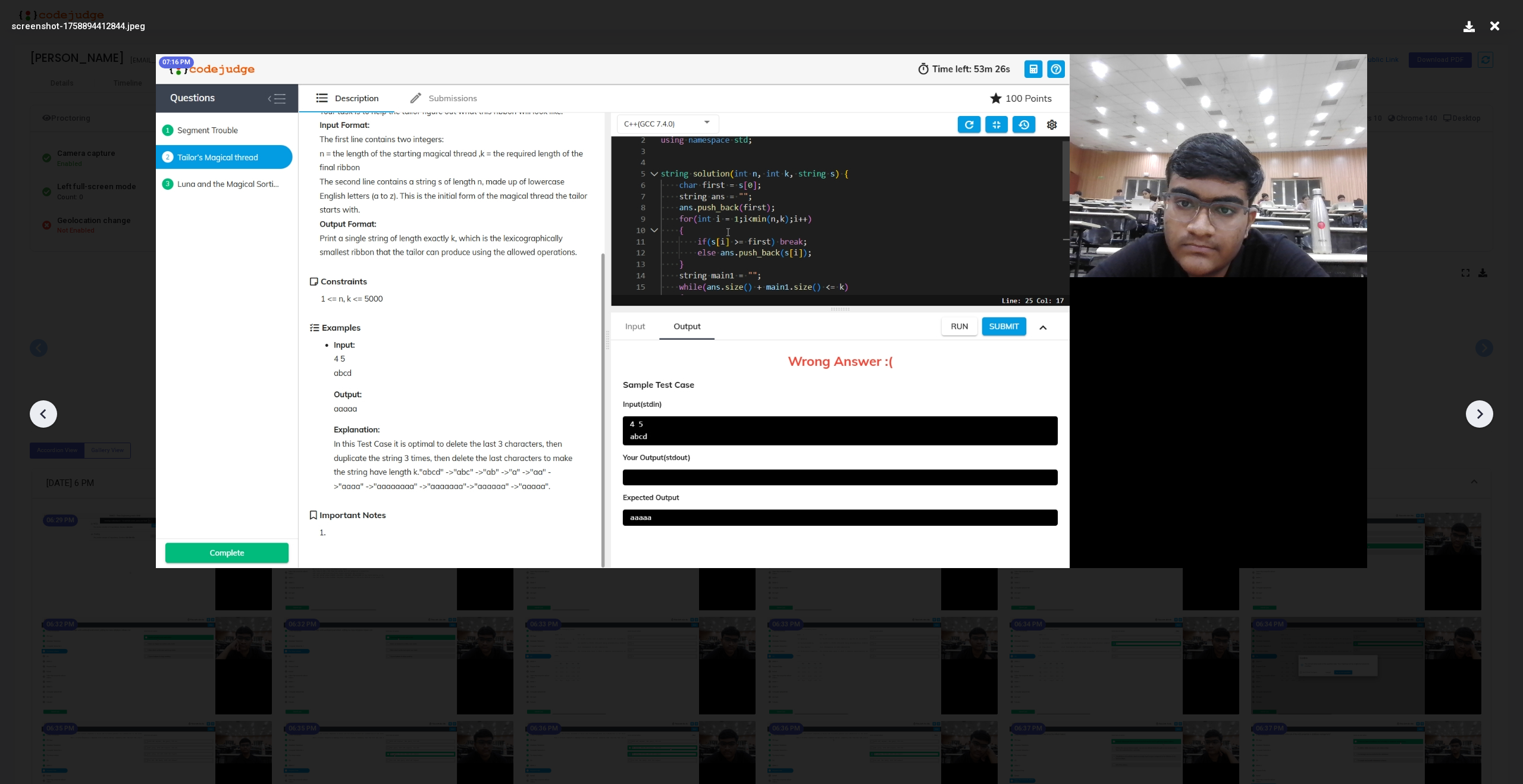
click at [1482, 415] on icon at bounding box center [1479, 413] width 18 height 18
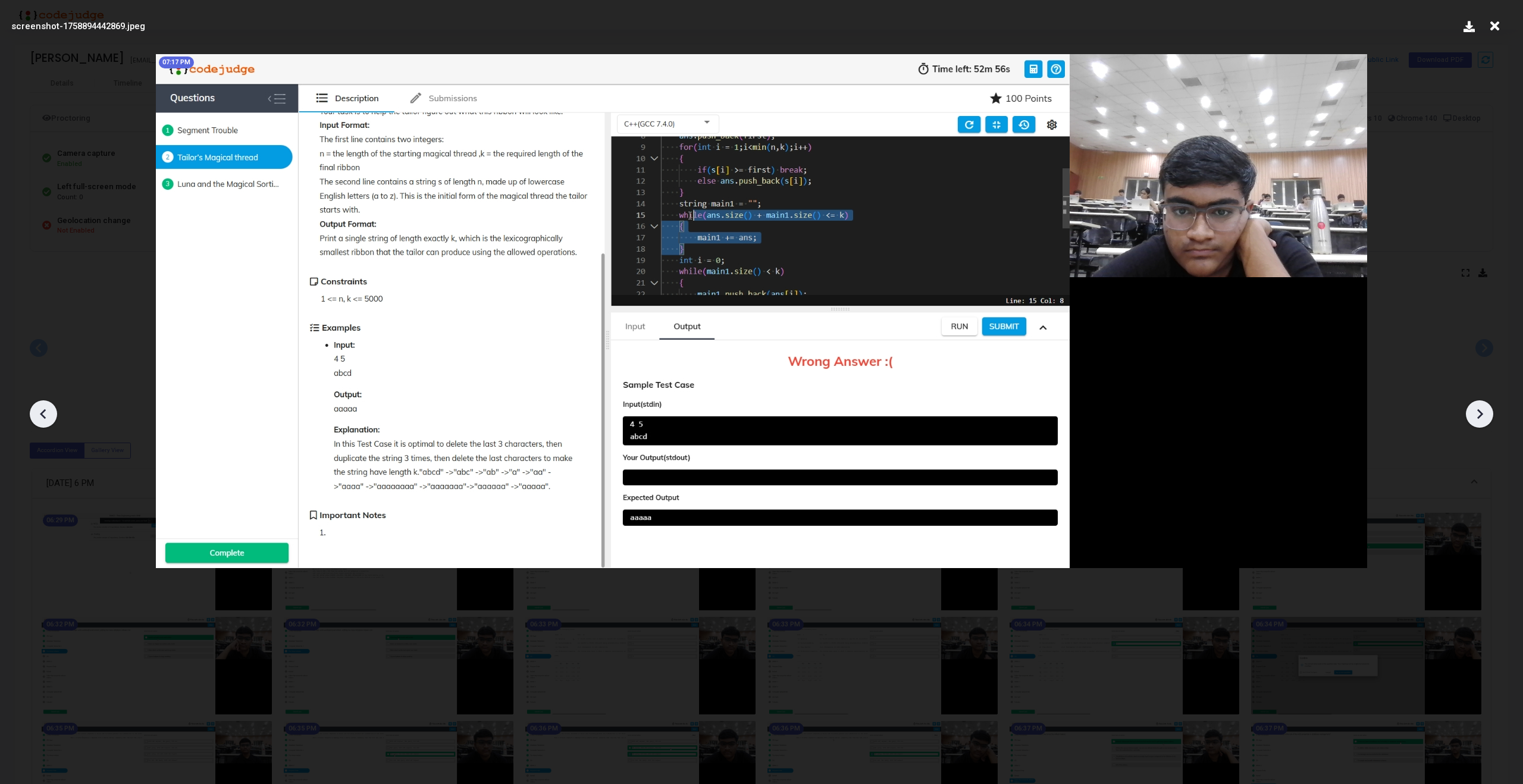
click at [1482, 415] on icon at bounding box center [1479, 413] width 18 height 18
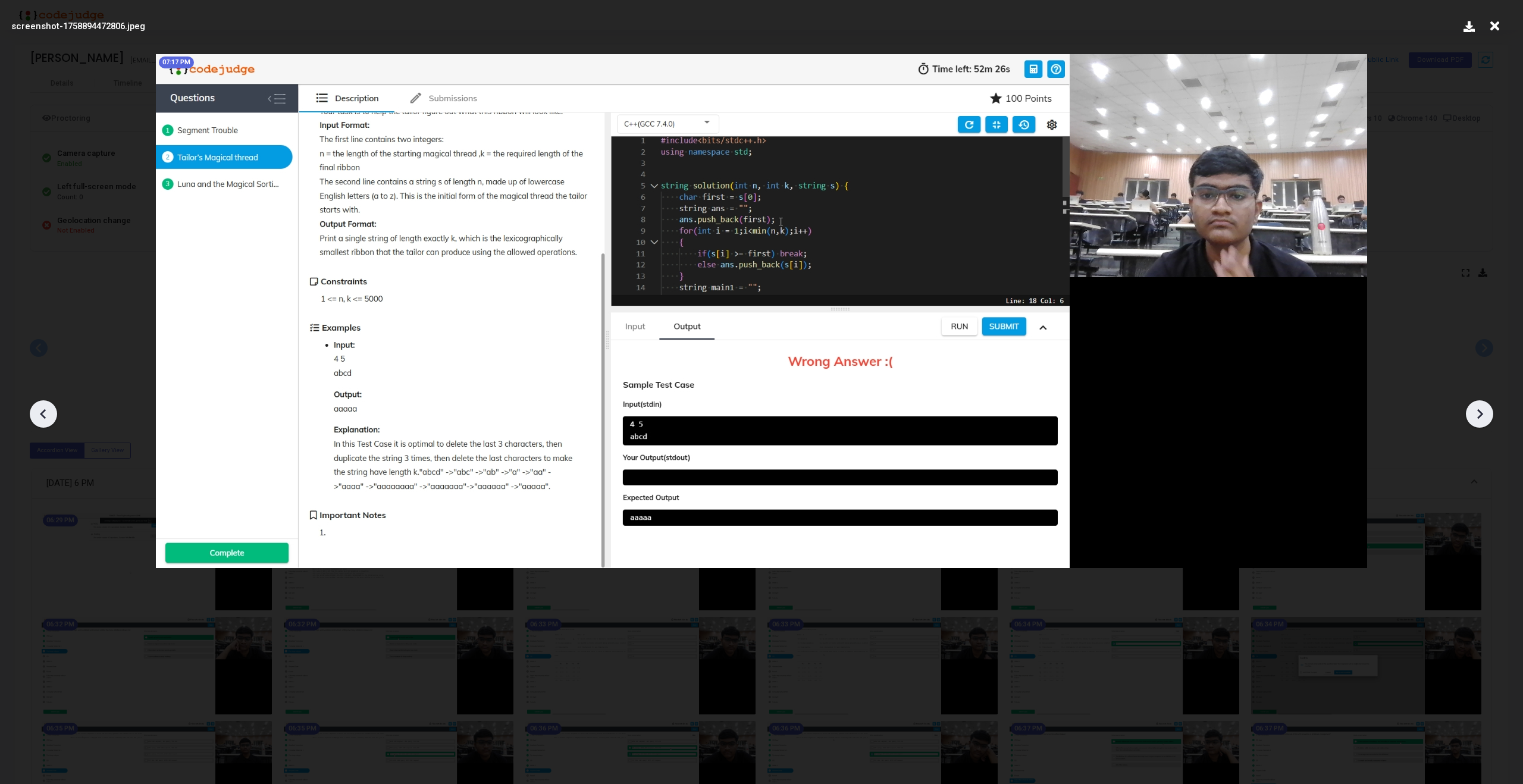
click at [1482, 415] on icon at bounding box center [1479, 413] width 18 height 18
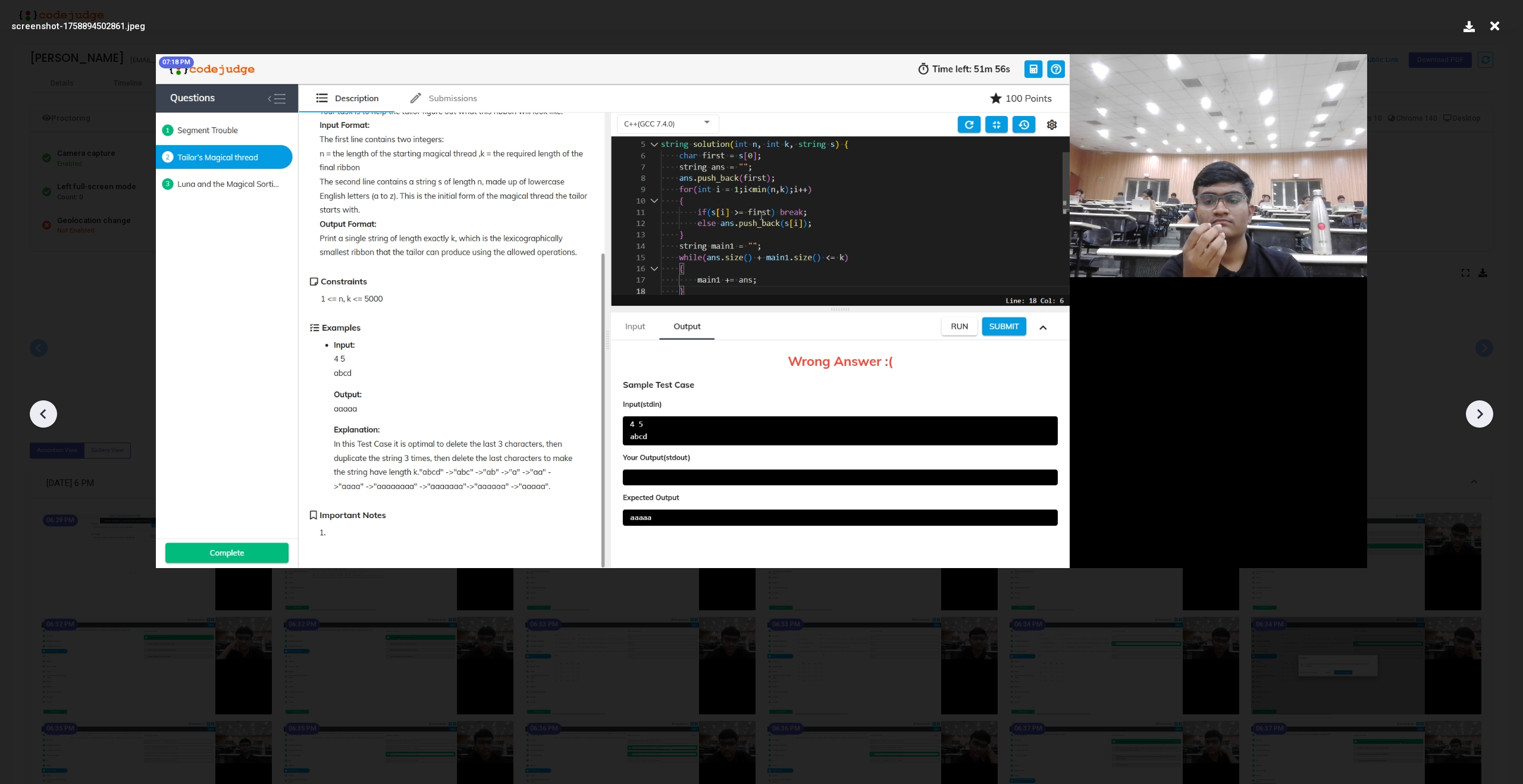
click at [1482, 415] on icon at bounding box center [1479, 413] width 18 height 18
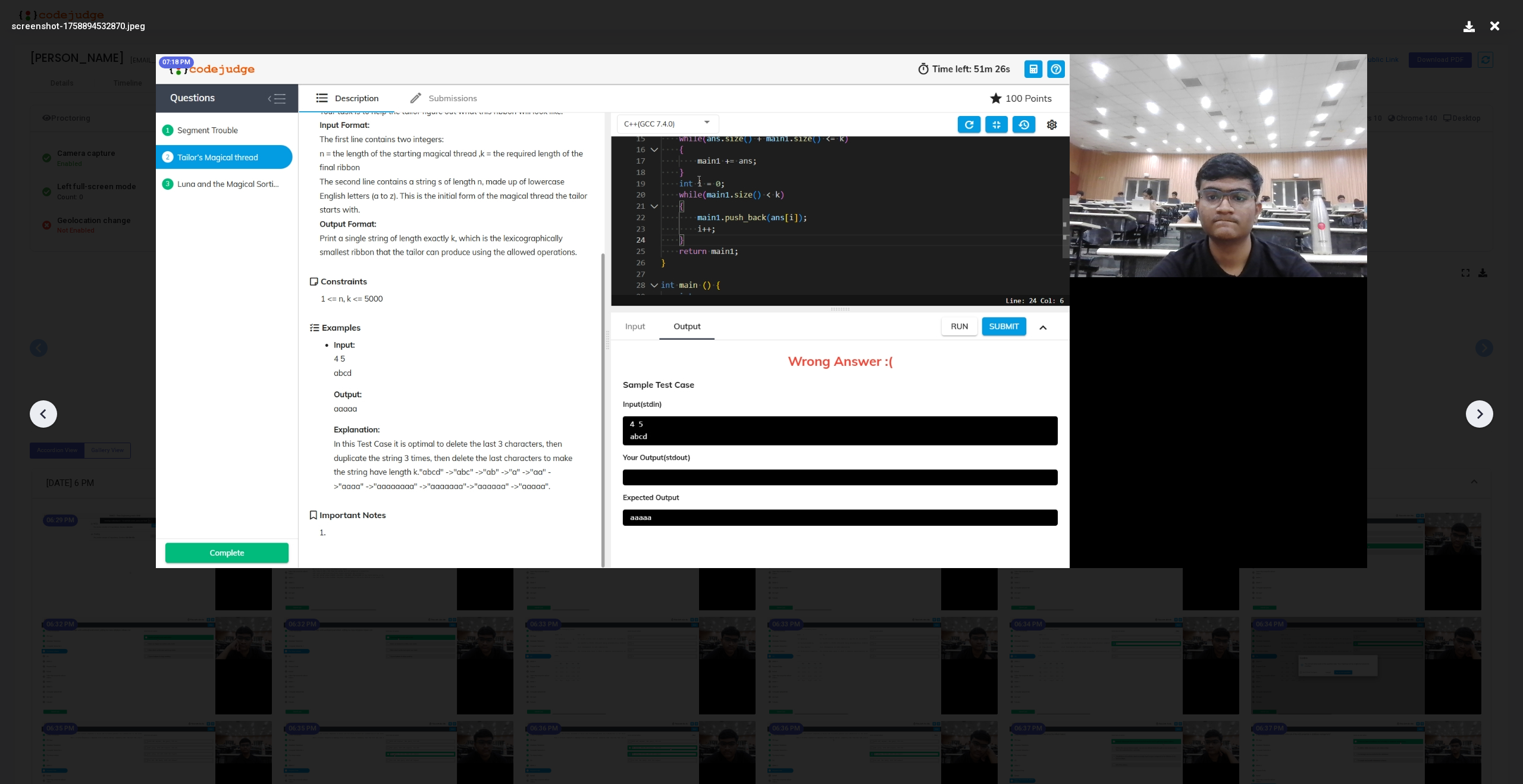
click at [1482, 415] on icon at bounding box center [1479, 413] width 18 height 18
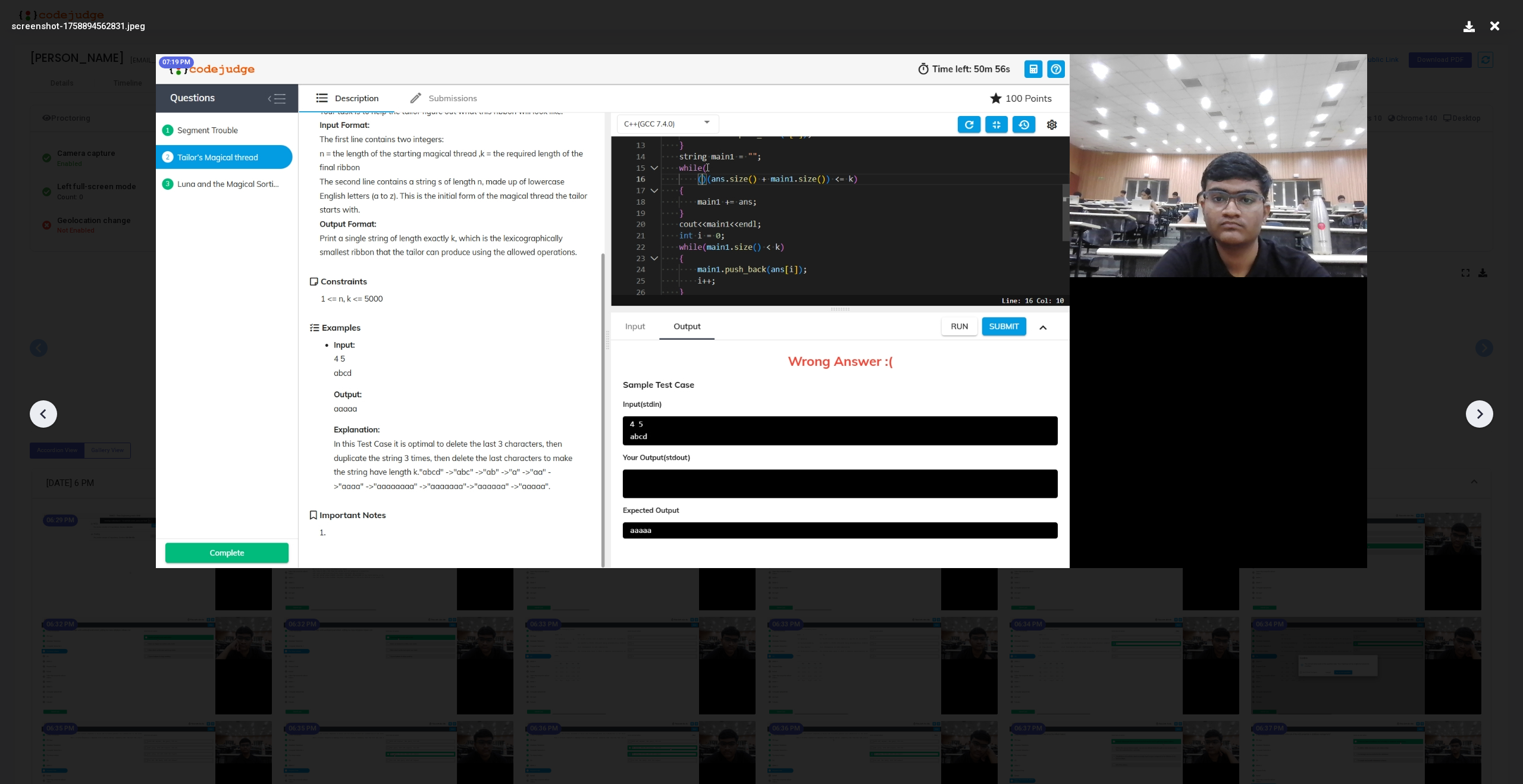
click at [1482, 415] on icon at bounding box center [1479, 413] width 18 height 18
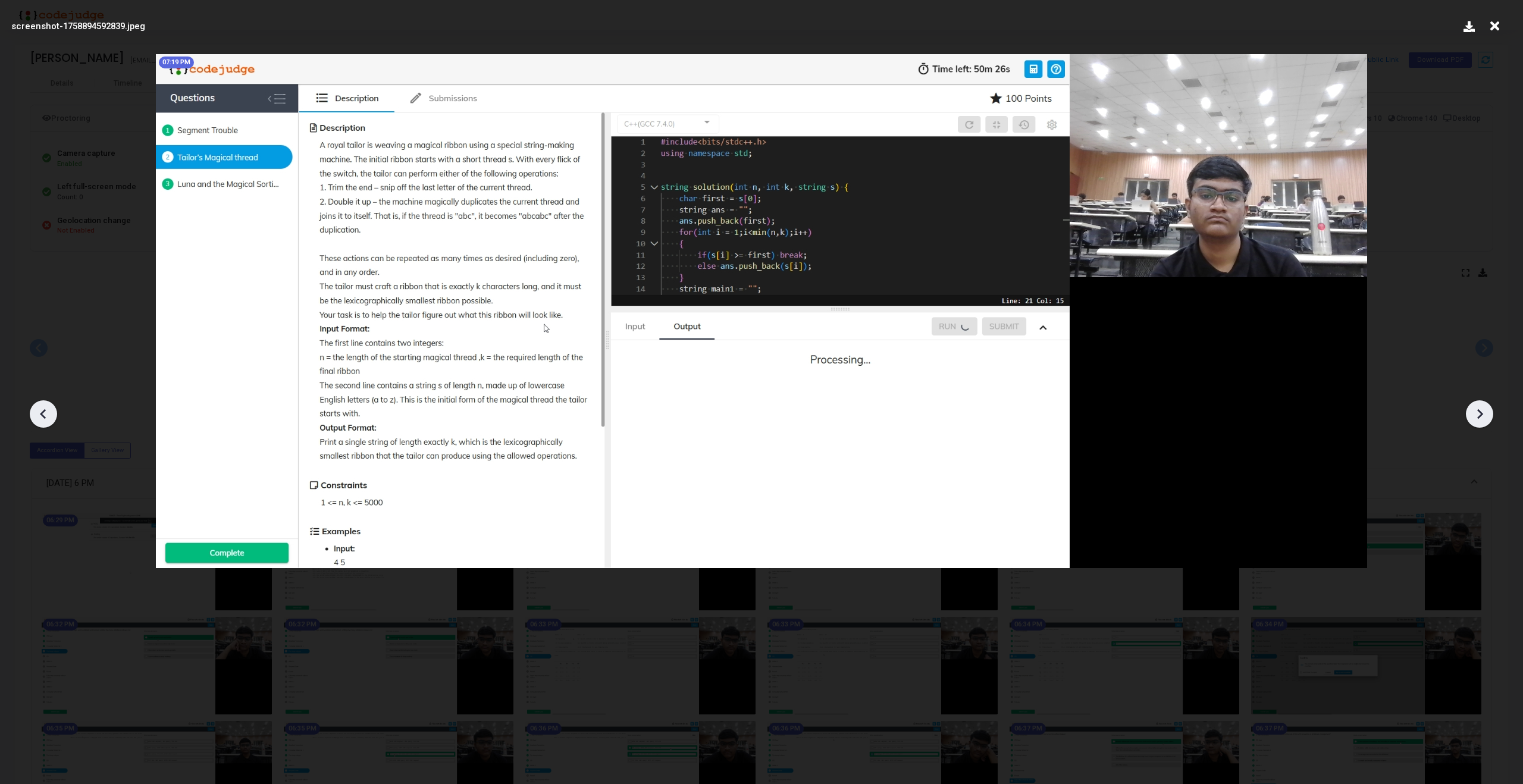
click at [1482, 415] on icon at bounding box center [1479, 413] width 18 height 18
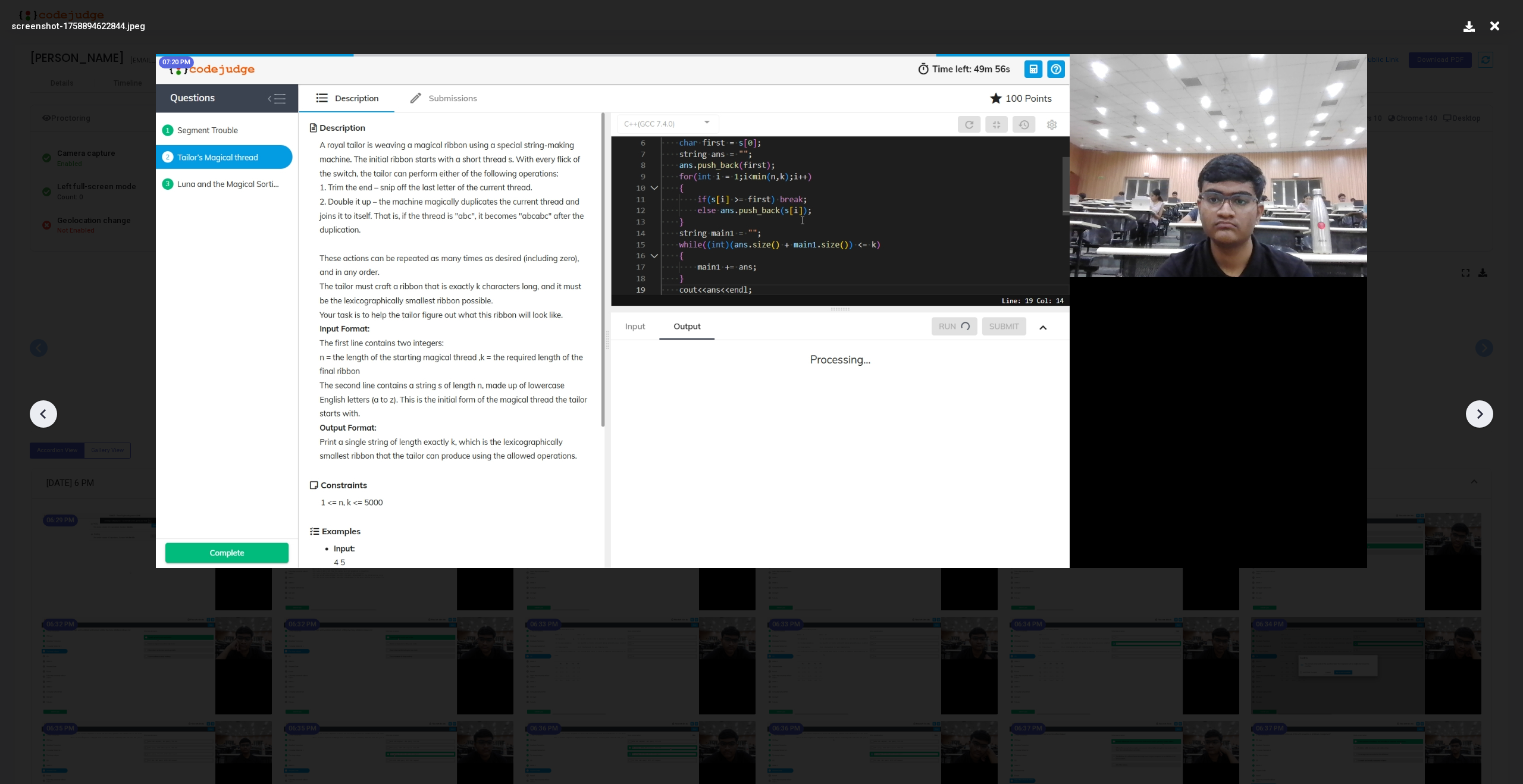
click at [1482, 415] on icon at bounding box center [1479, 413] width 18 height 18
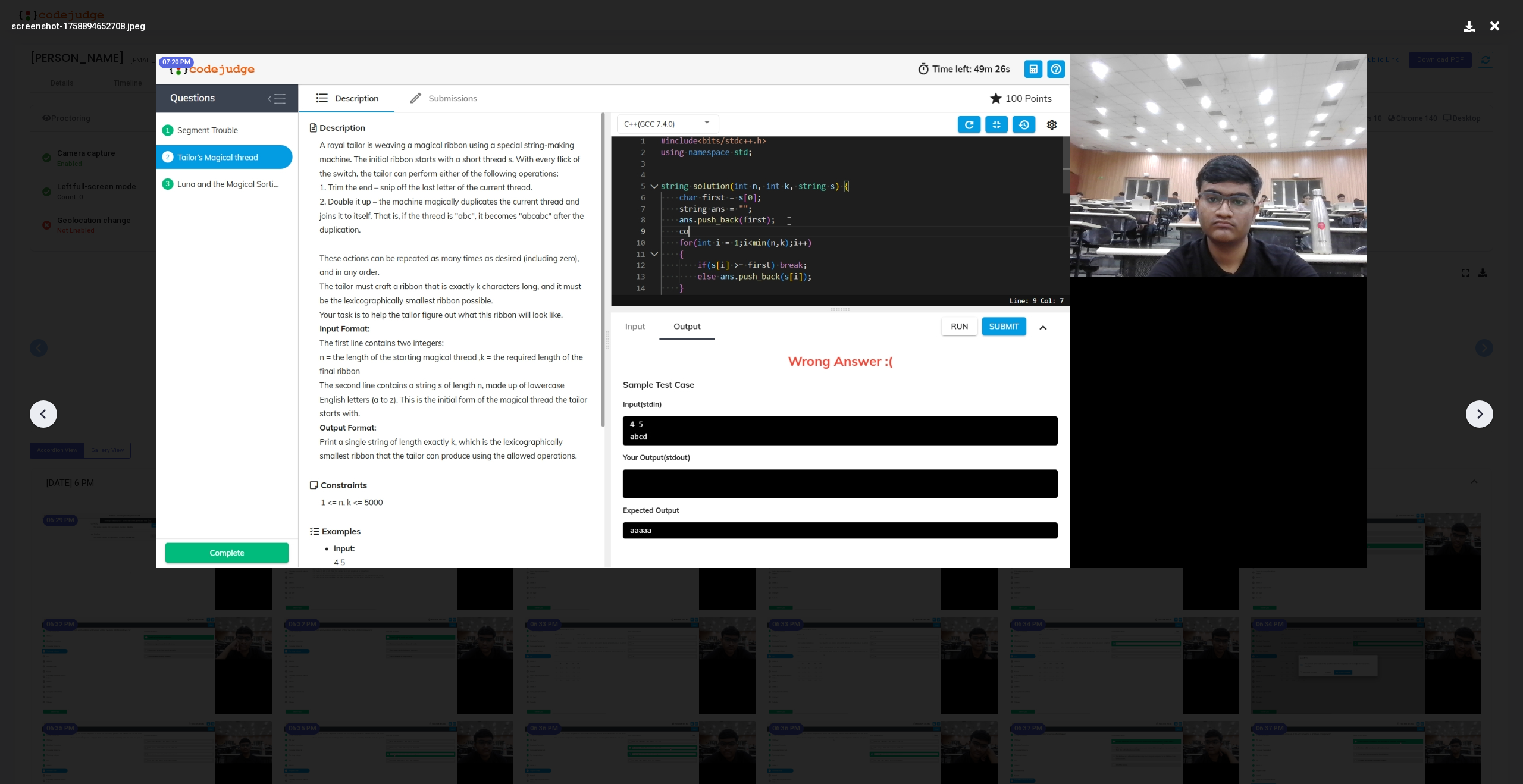
click at [1482, 415] on icon at bounding box center [1479, 413] width 18 height 18
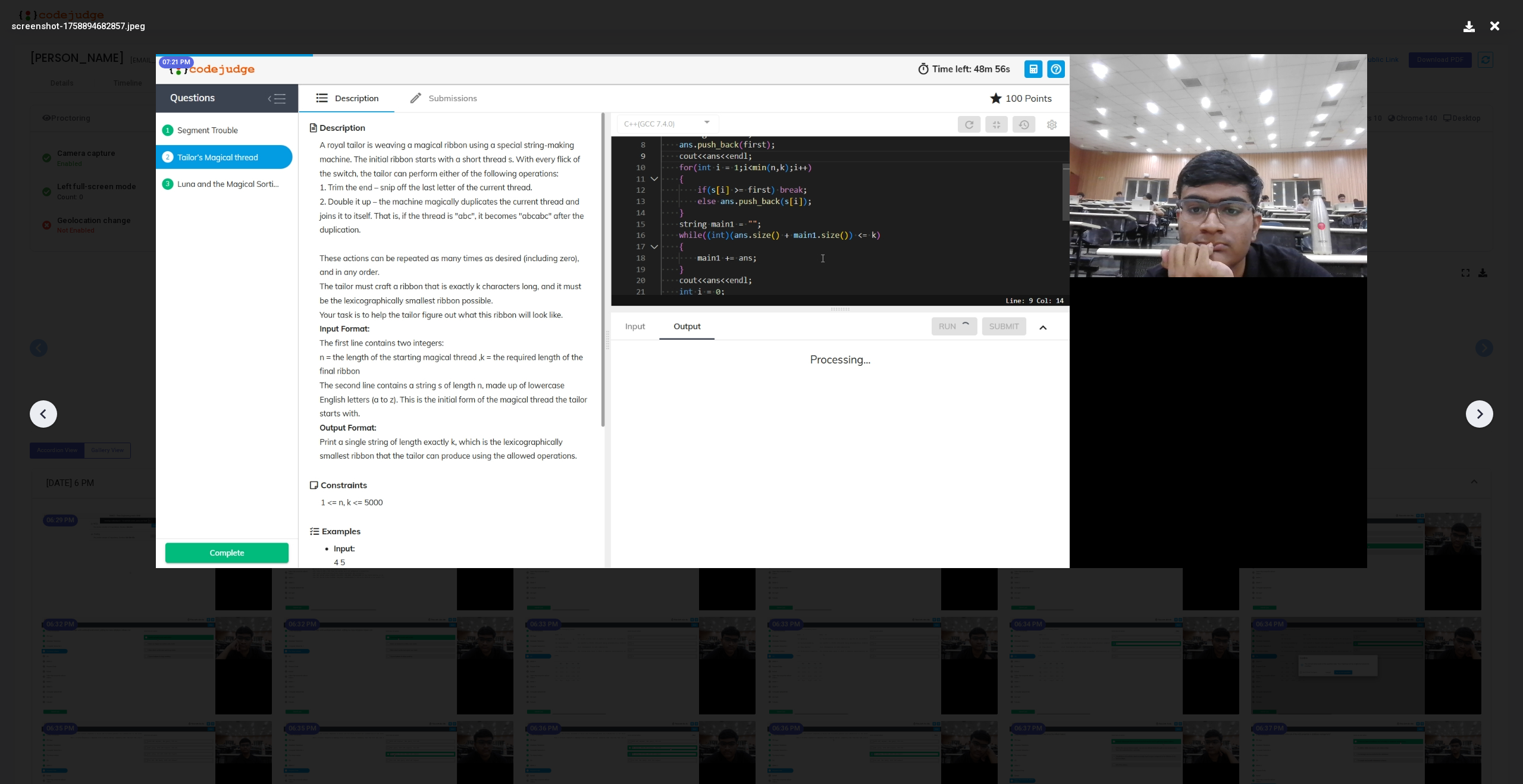
click at [1482, 415] on icon at bounding box center [1479, 413] width 18 height 18
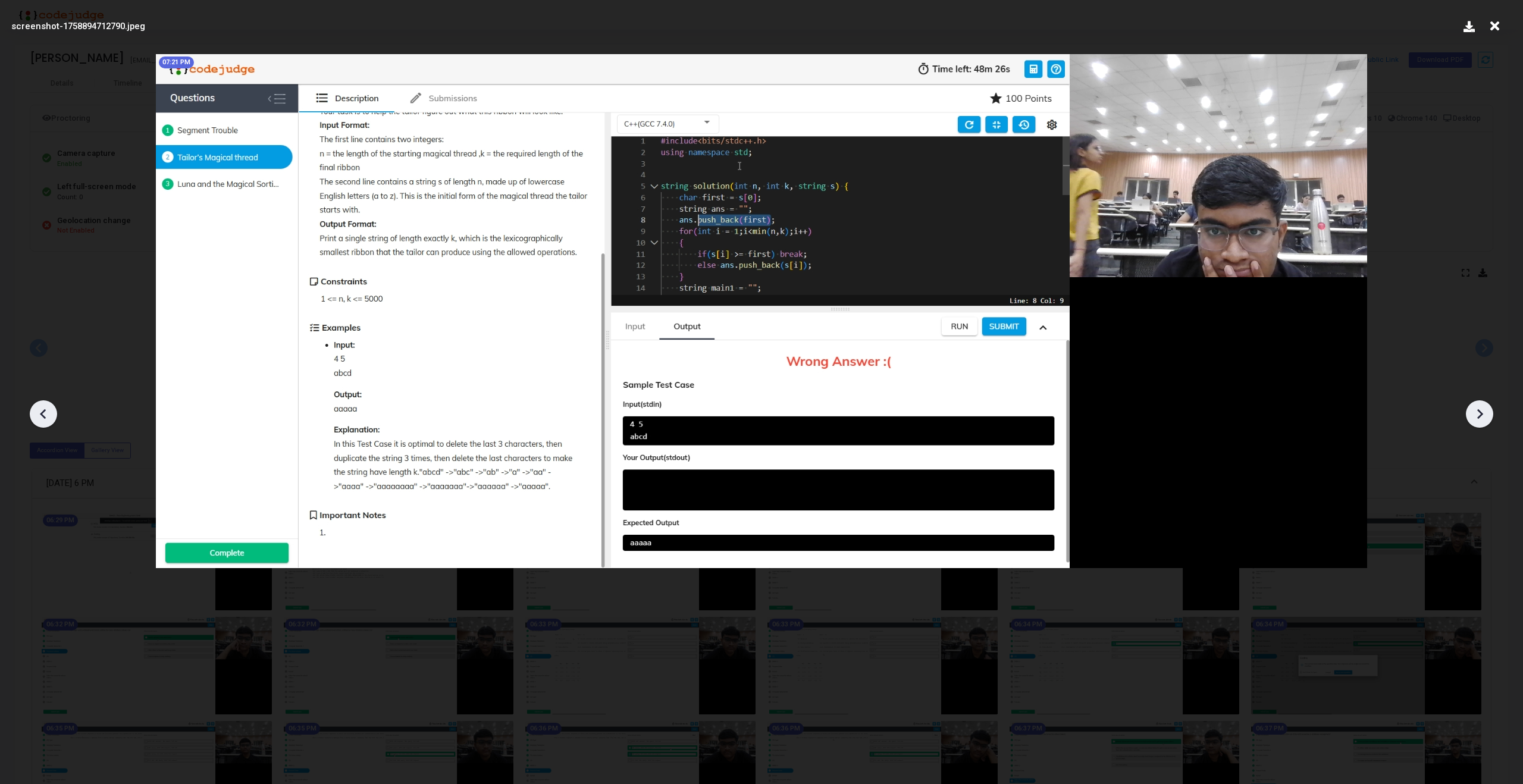
click at [1482, 415] on icon at bounding box center [1479, 413] width 18 height 18
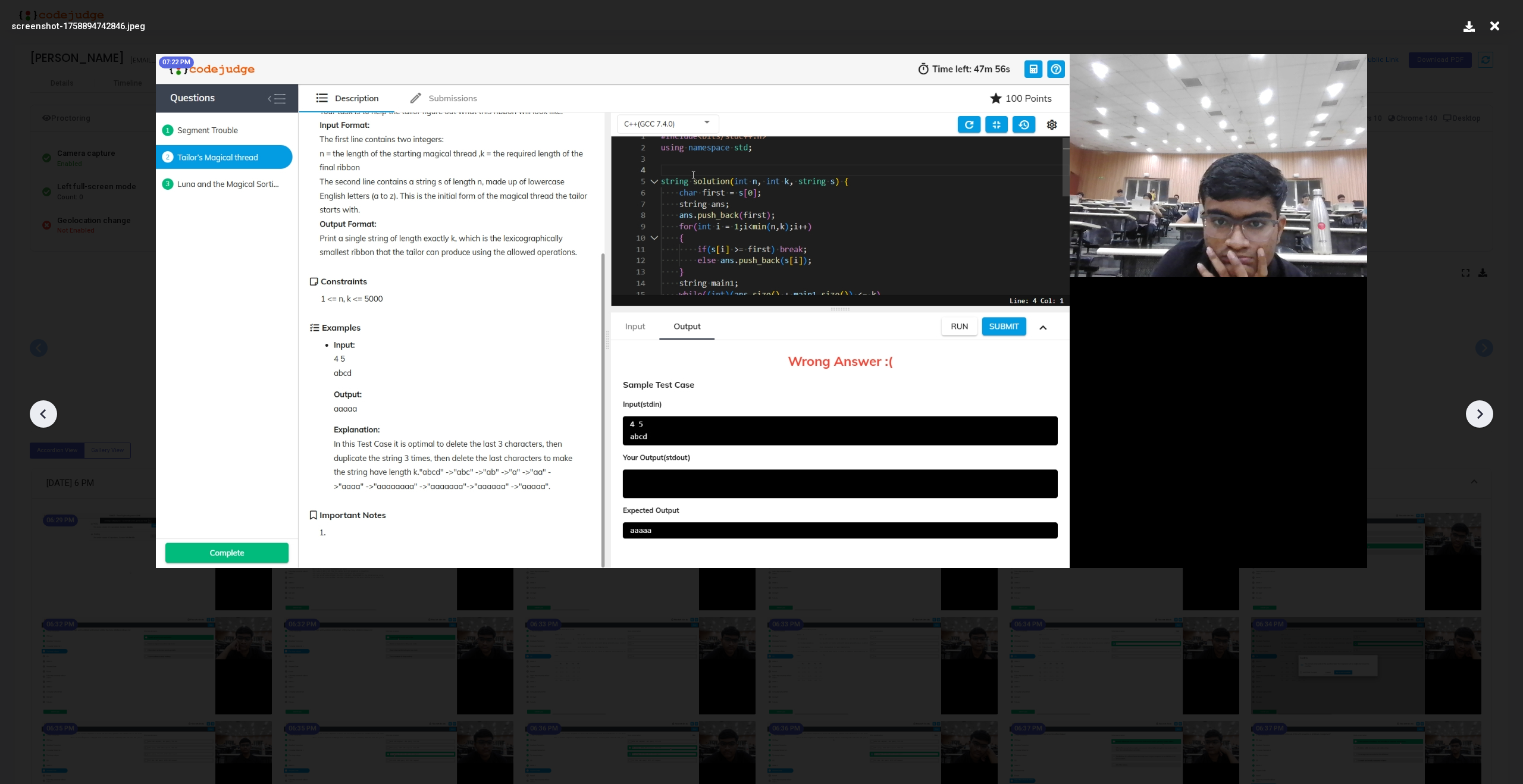
click at [1482, 415] on icon at bounding box center [1479, 413] width 18 height 18
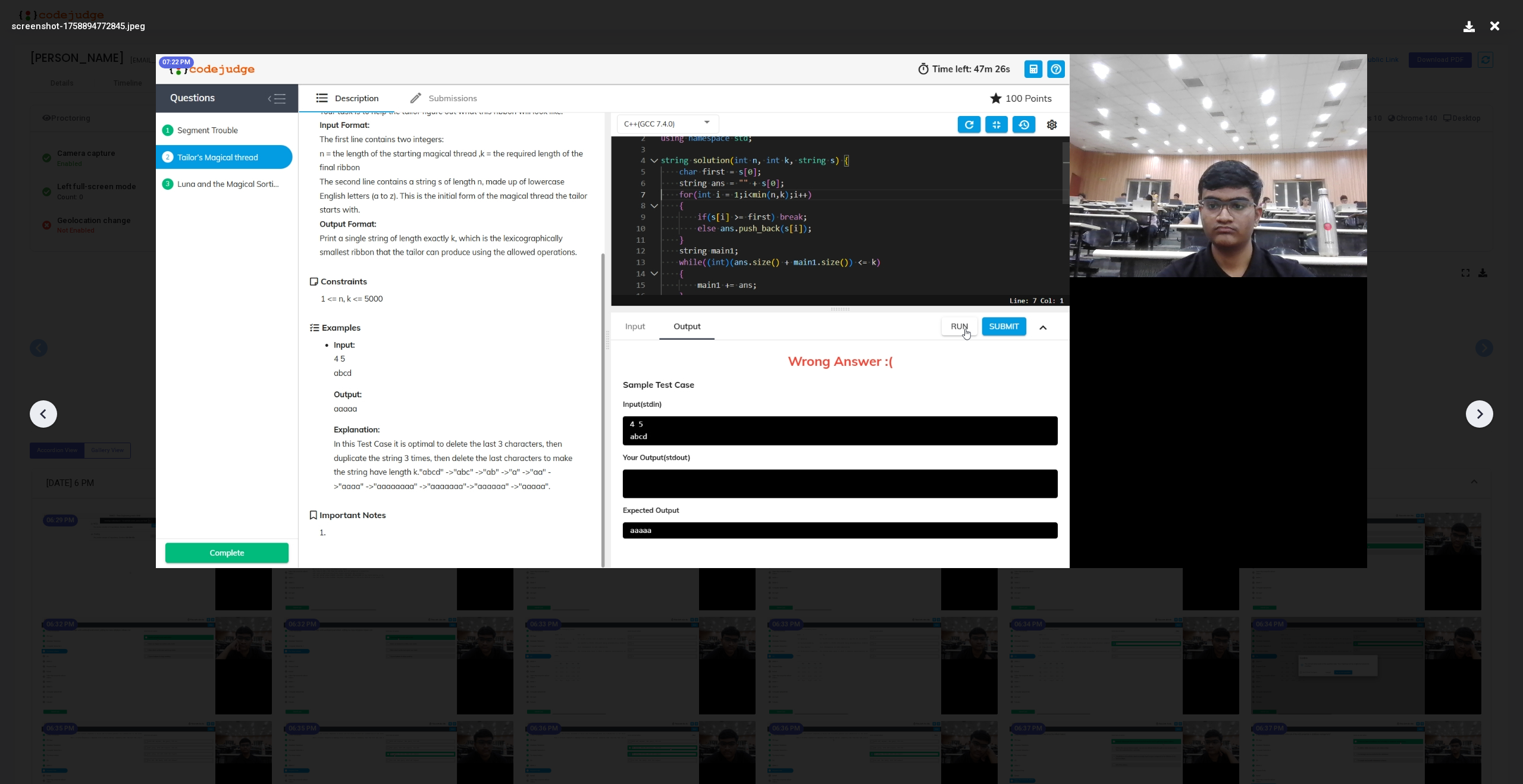
click at [1482, 415] on icon at bounding box center [1479, 413] width 18 height 18
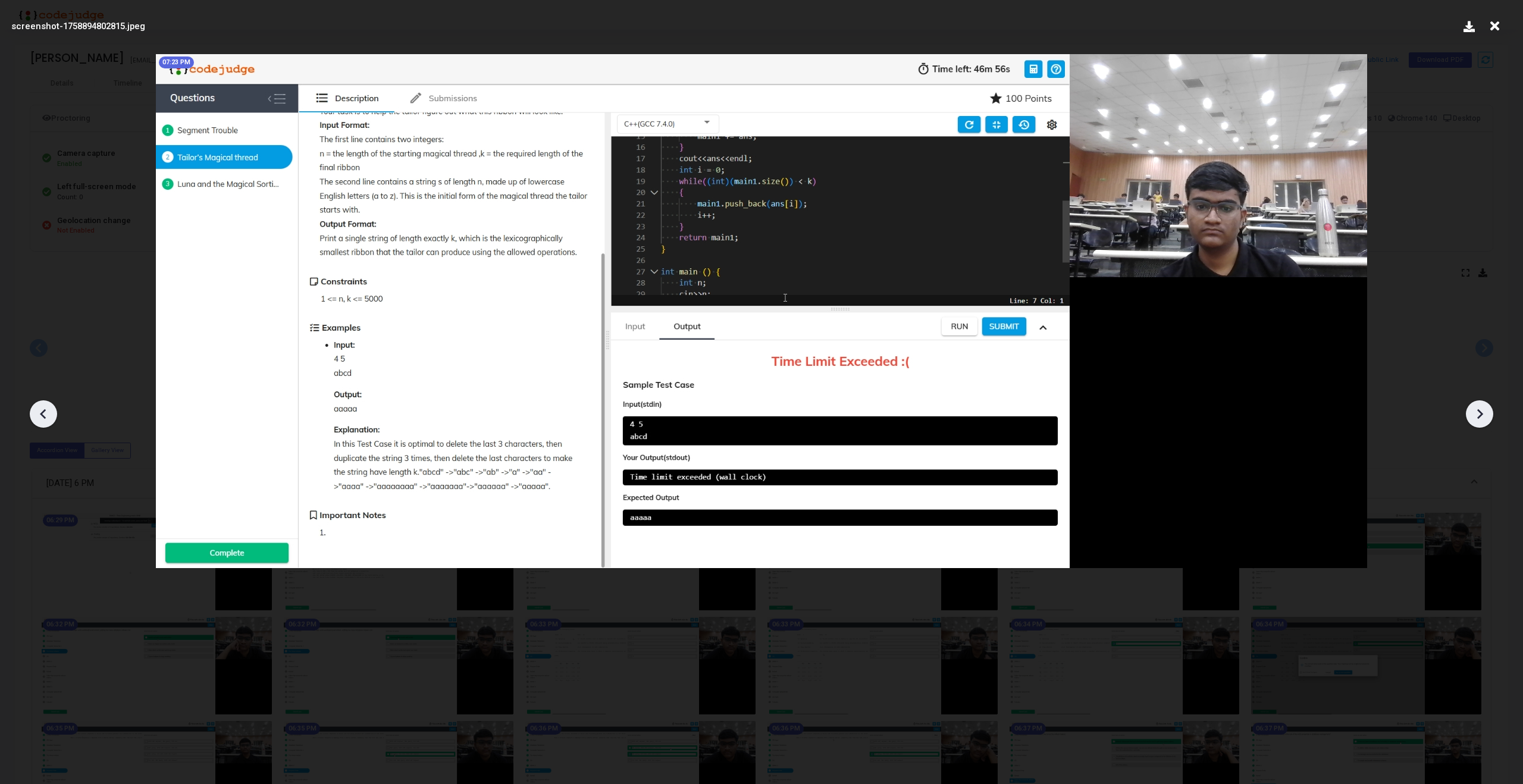
click at [1482, 415] on icon at bounding box center [1479, 413] width 18 height 18
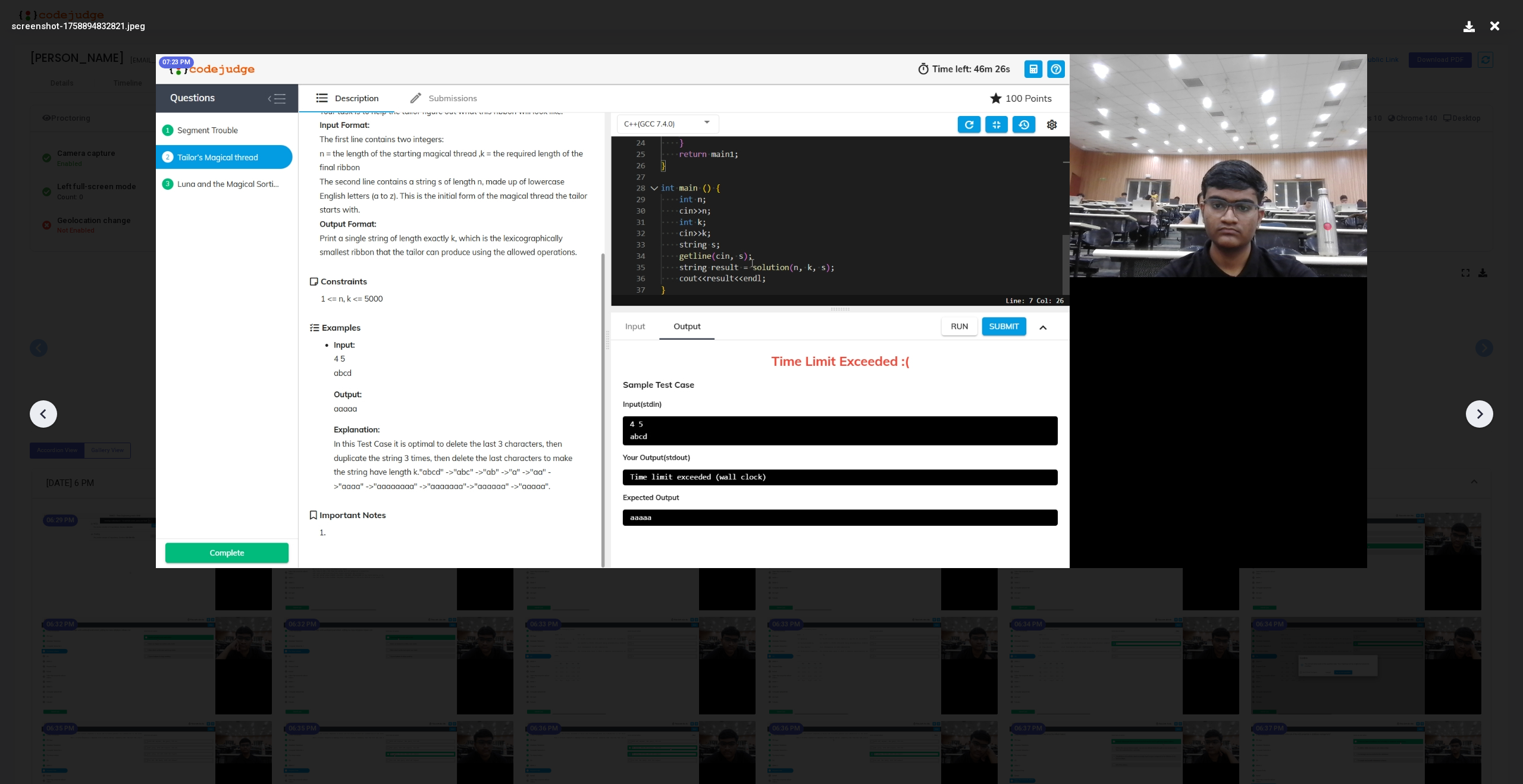
click at [1482, 415] on icon at bounding box center [1479, 413] width 18 height 18
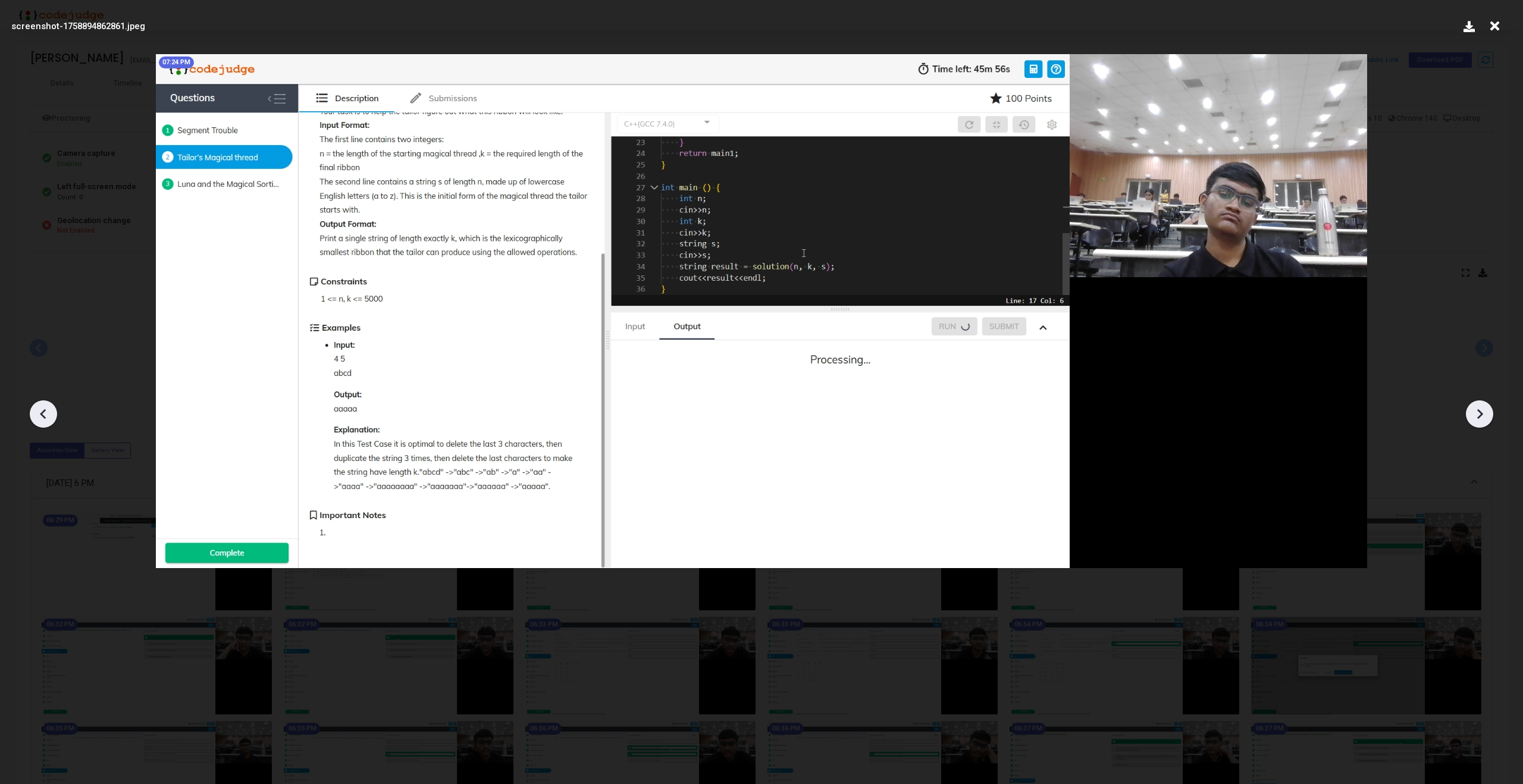
click at [1482, 415] on icon at bounding box center [1479, 413] width 18 height 18
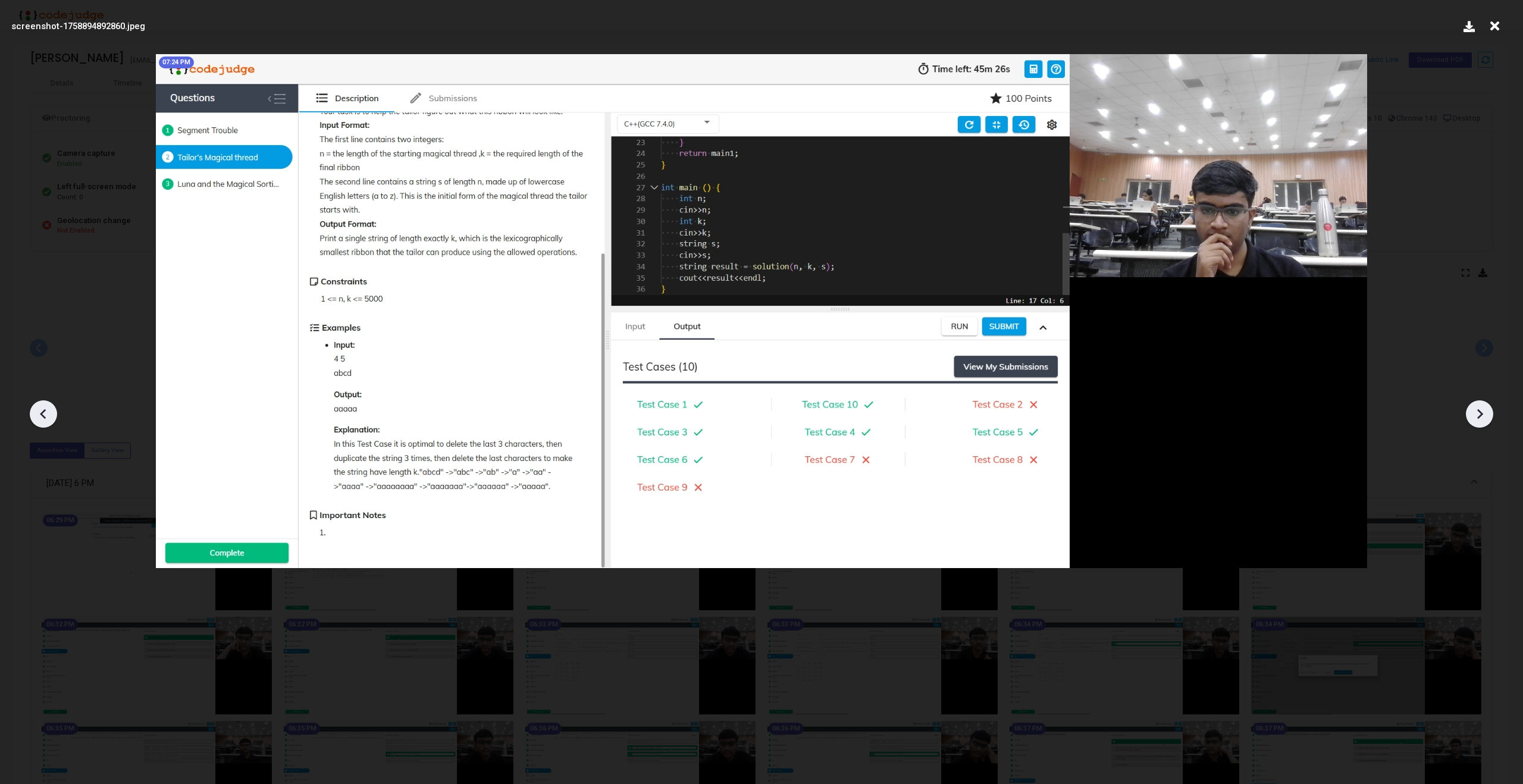
click at [1482, 415] on icon at bounding box center [1479, 413] width 18 height 18
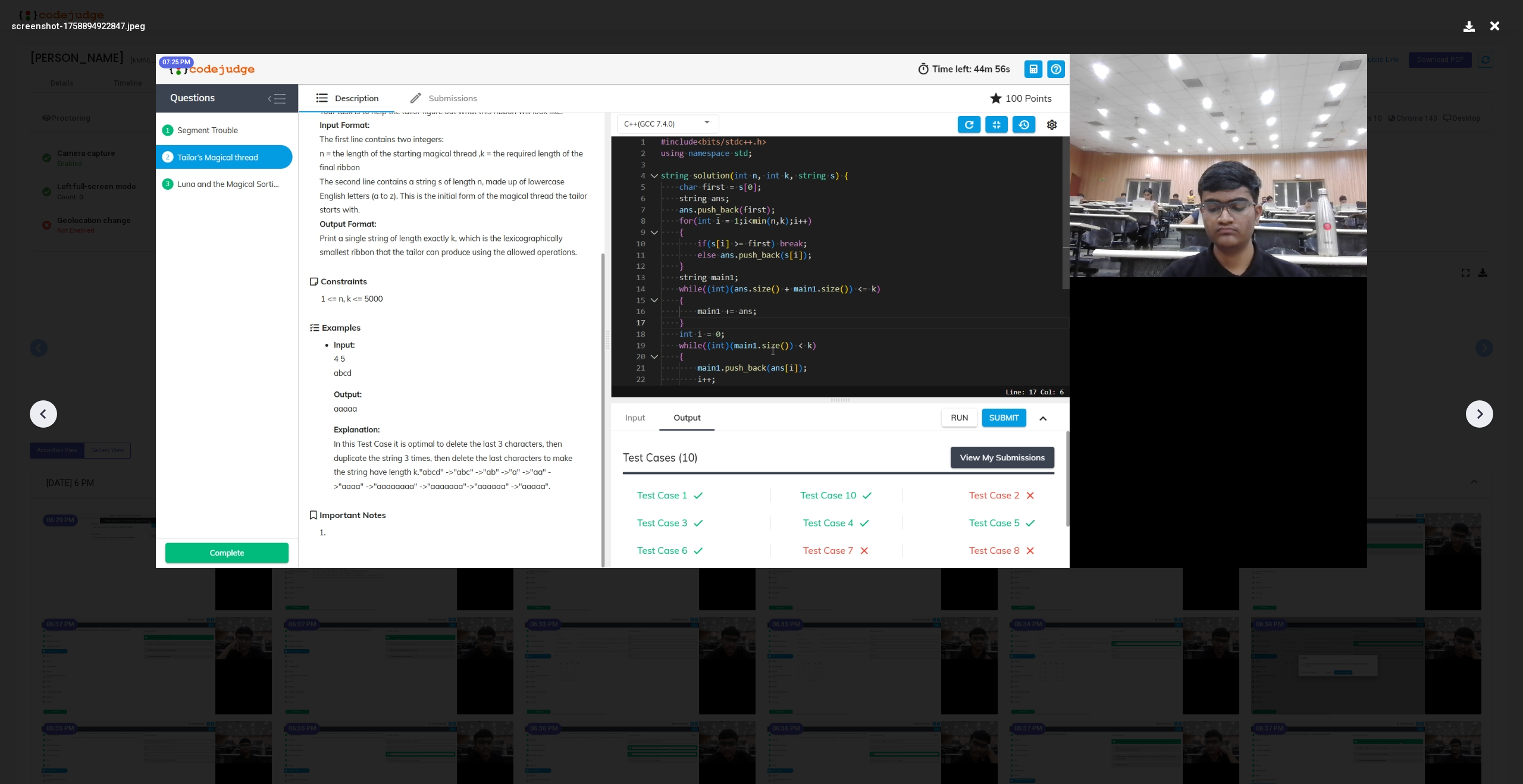
click at [1482, 415] on icon at bounding box center [1479, 413] width 18 height 18
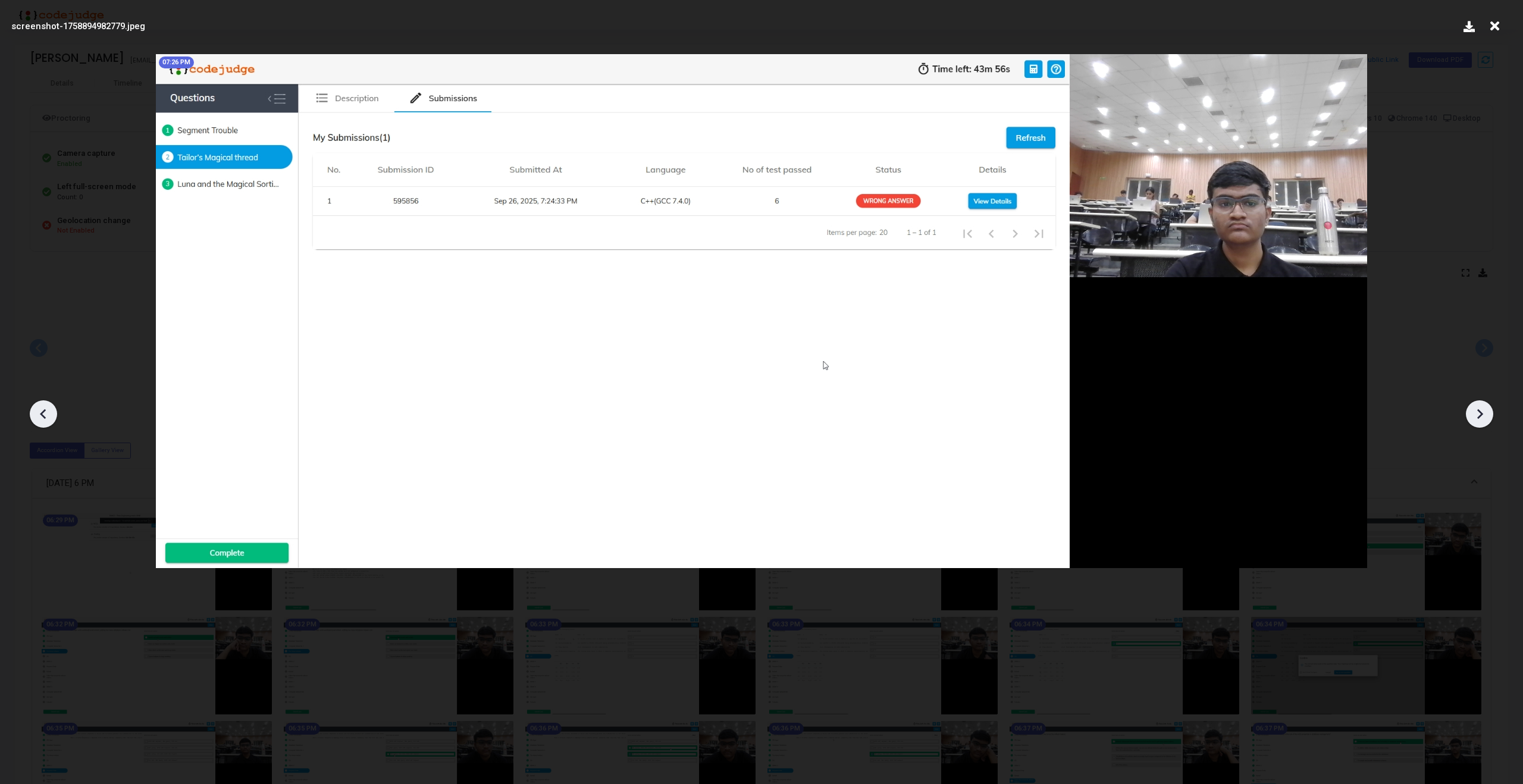
click at [1482, 415] on icon at bounding box center [1479, 413] width 18 height 18
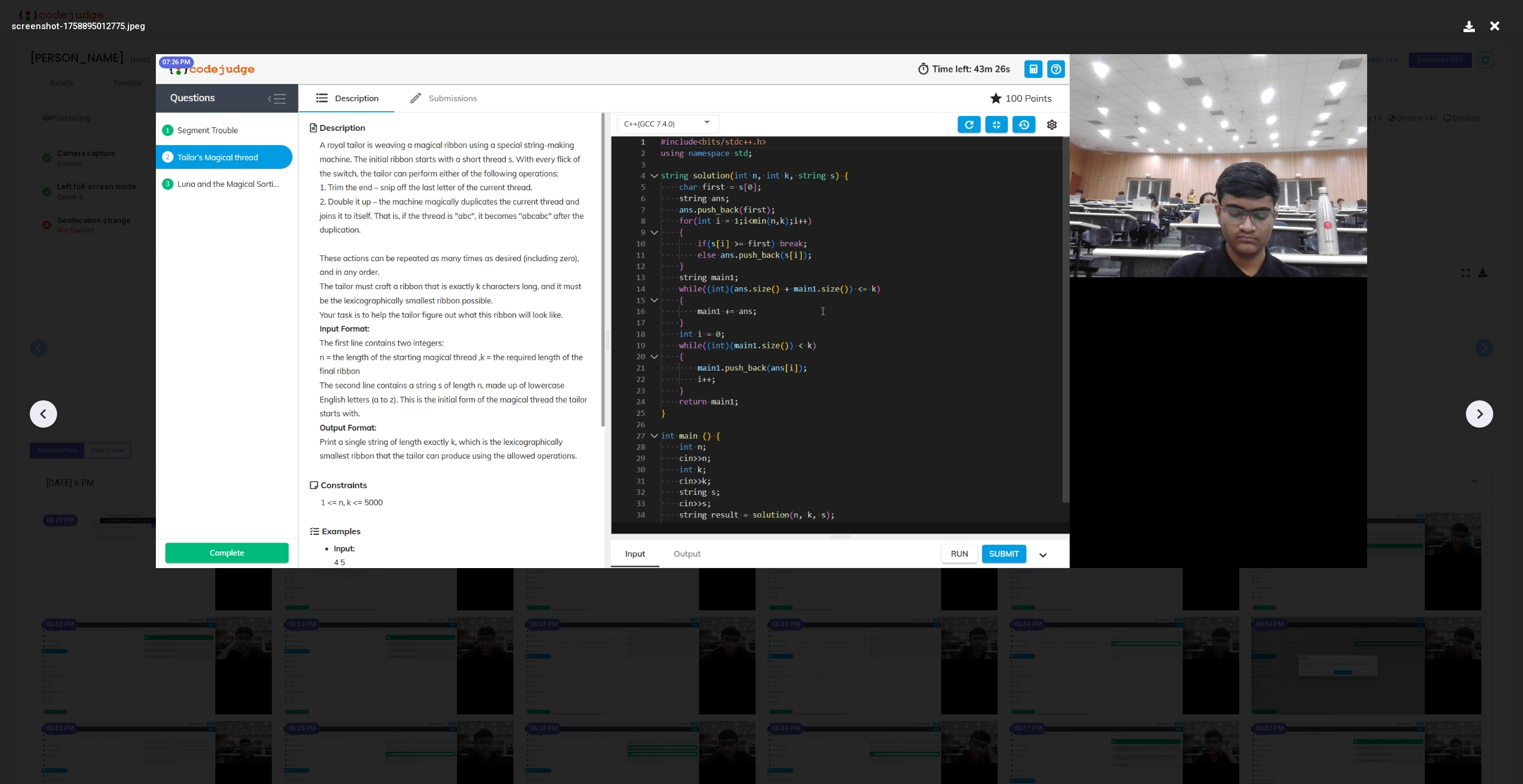
click at [1482, 415] on icon at bounding box center [1479, 413] width 18 height 18
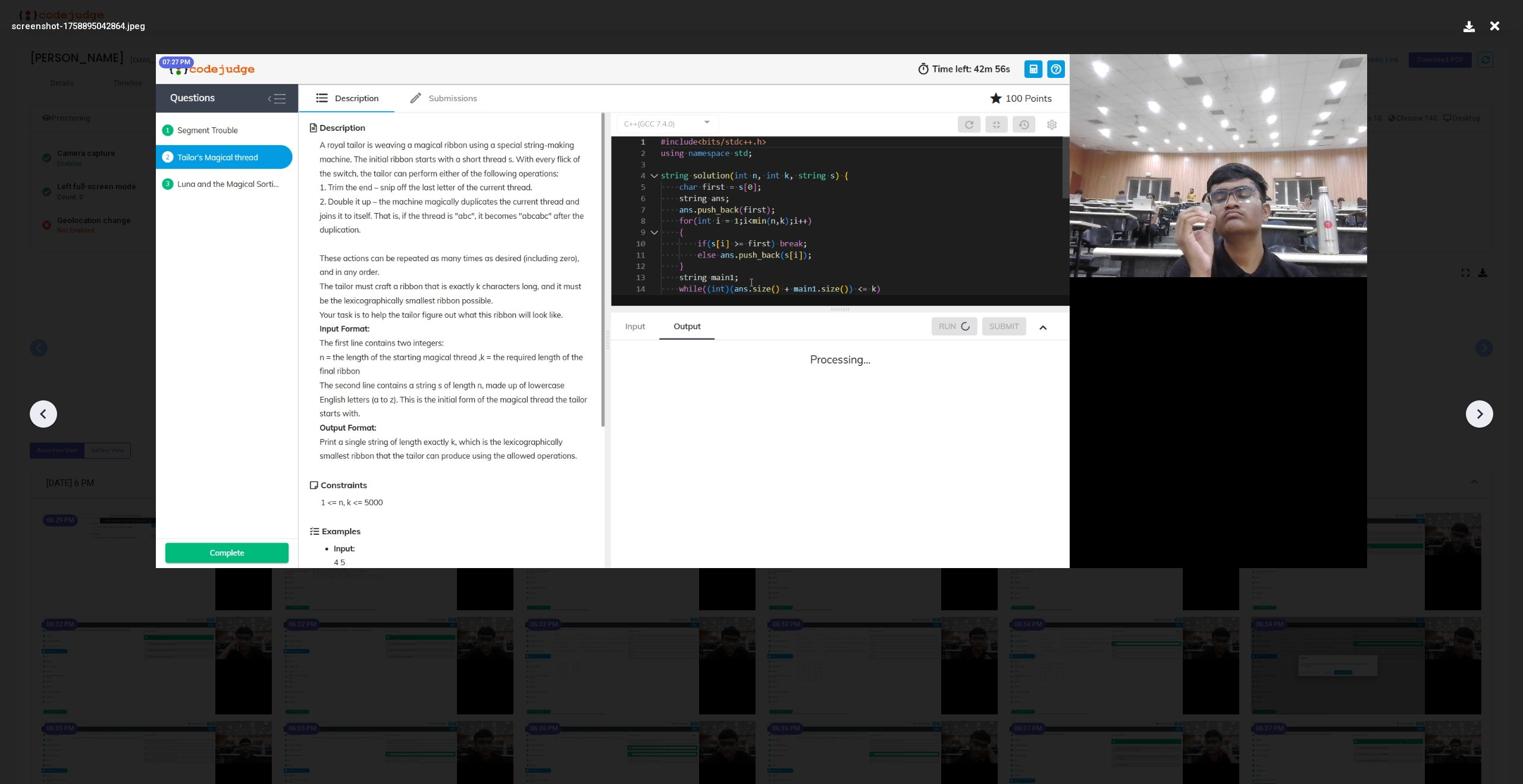
click at [1482, 415] on icon at bounding box center [1479, 413] width 18 height 18
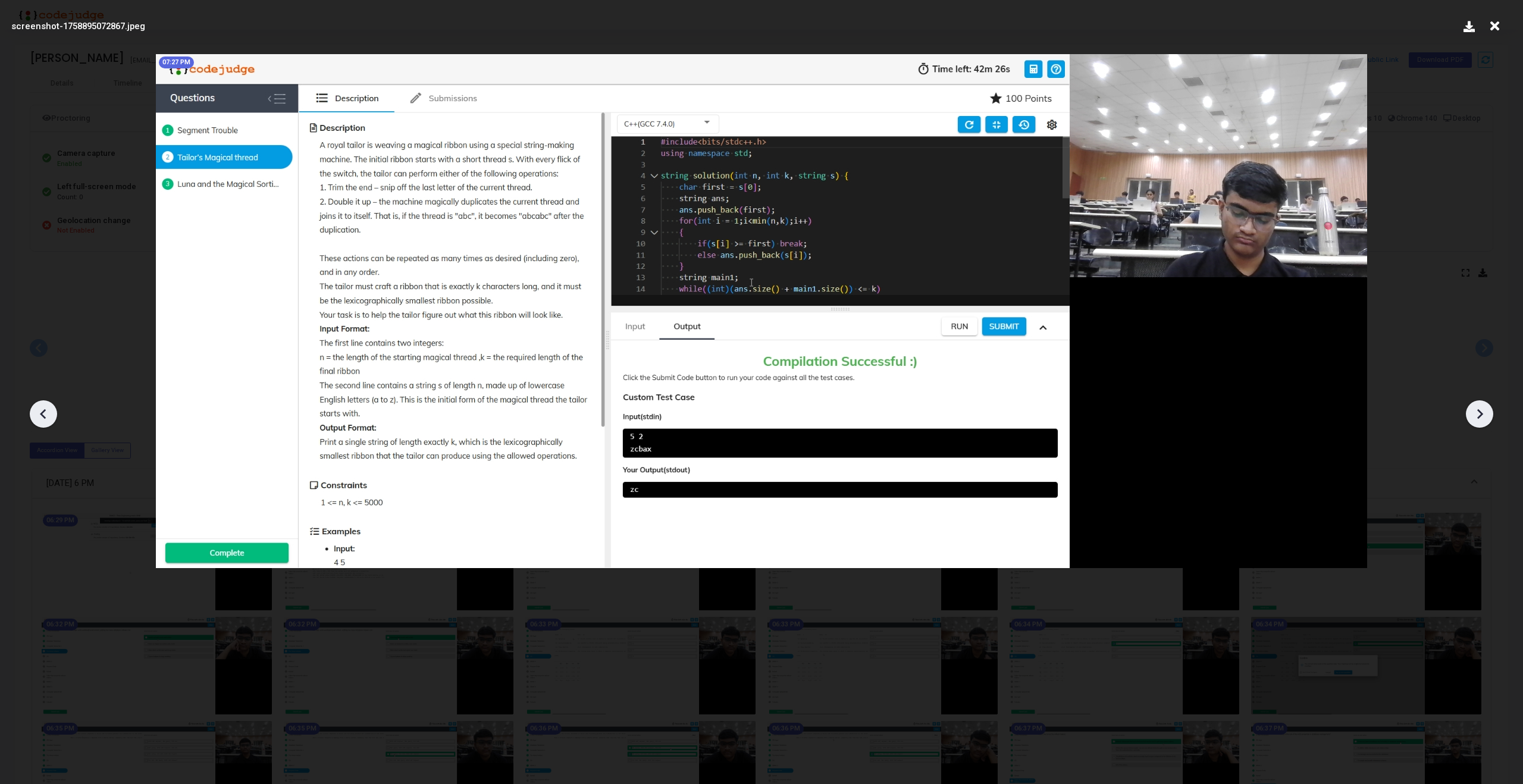
click at [1482, 415] on icon at bounding box center [1479, 413] width 18 height 18
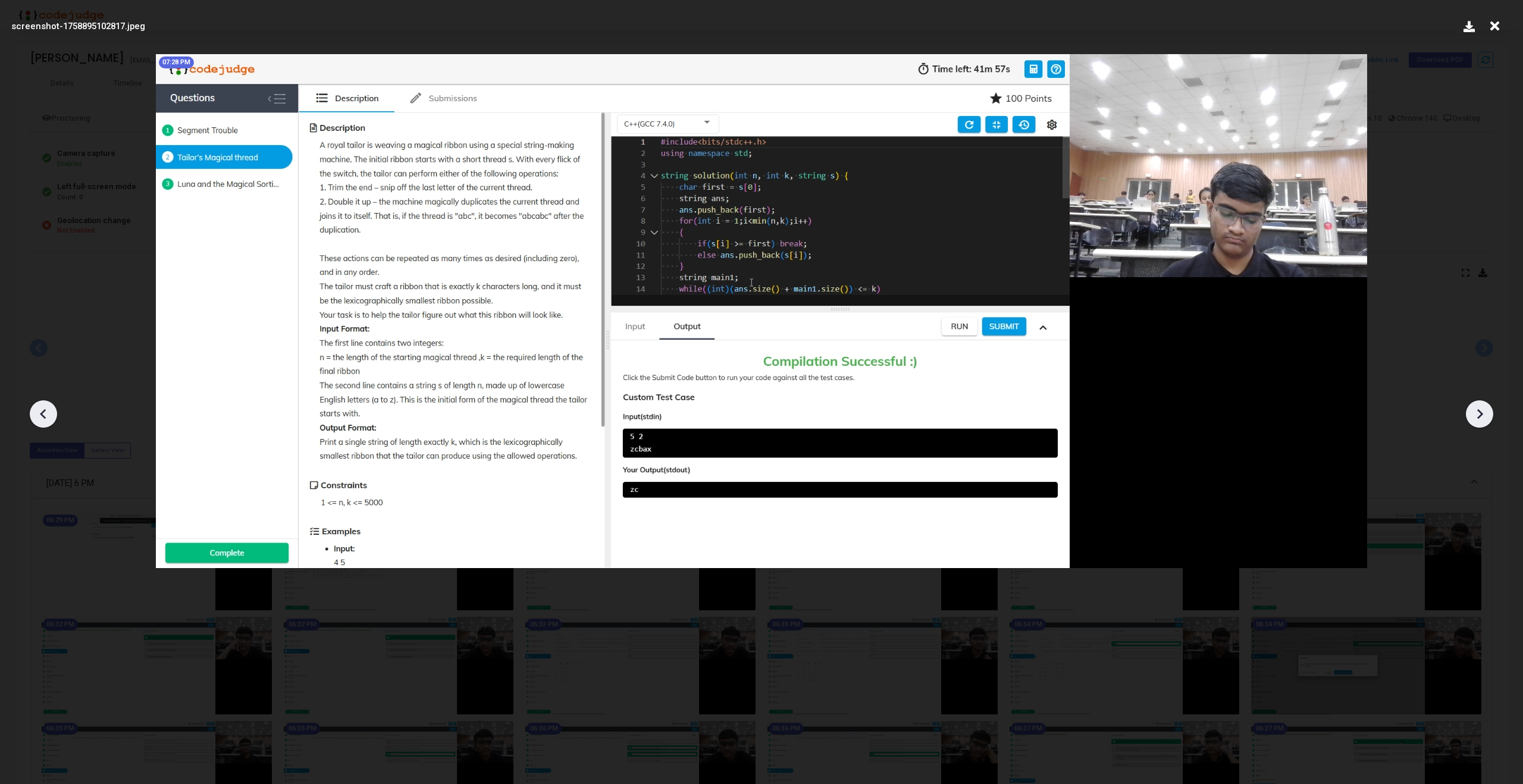
click at [1482, 415] on icon at bounding box center [1479, 413] width 18 height 18
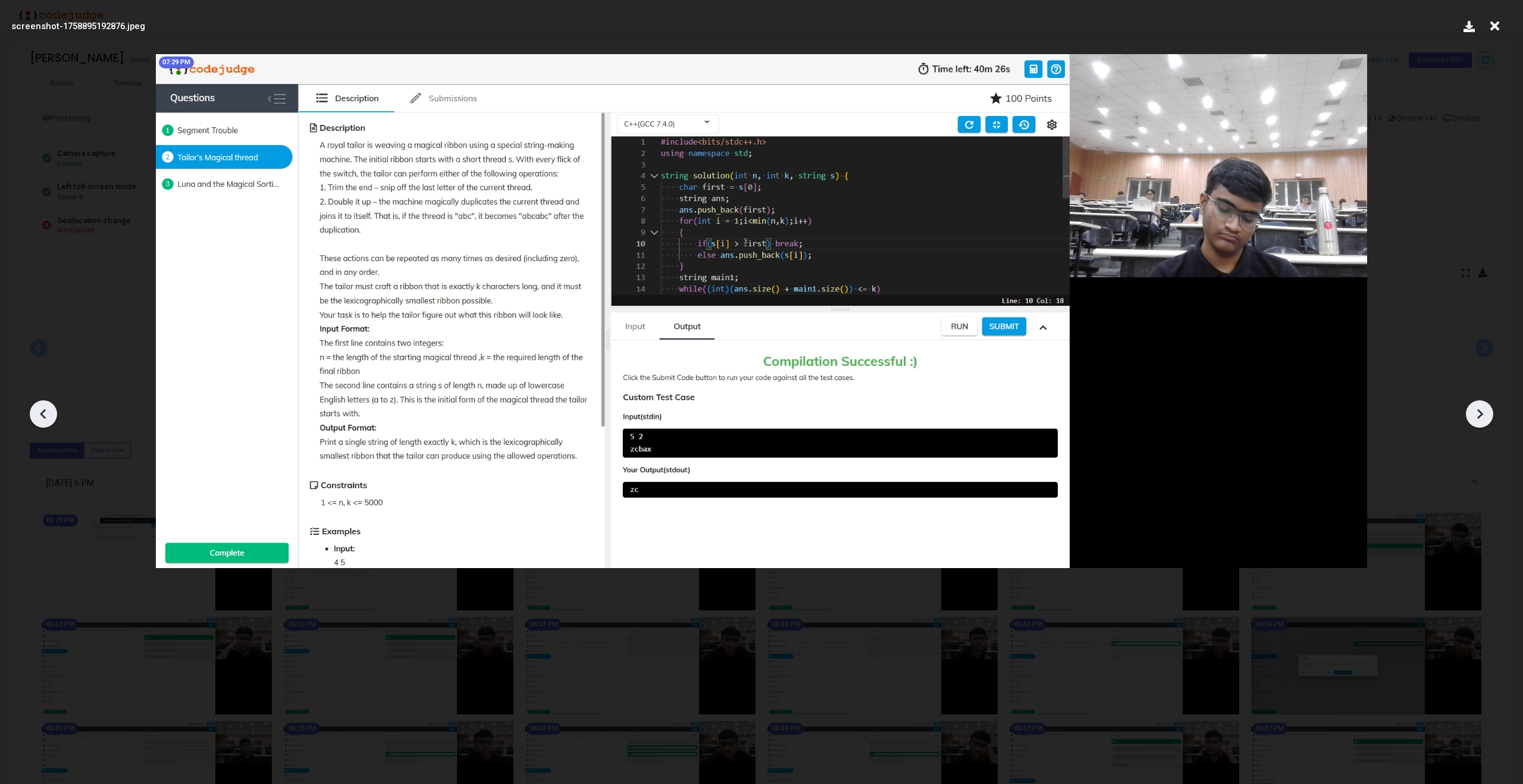
click at [1482, 415] on icon at bounding box center [1479, 413] width 18 height 18
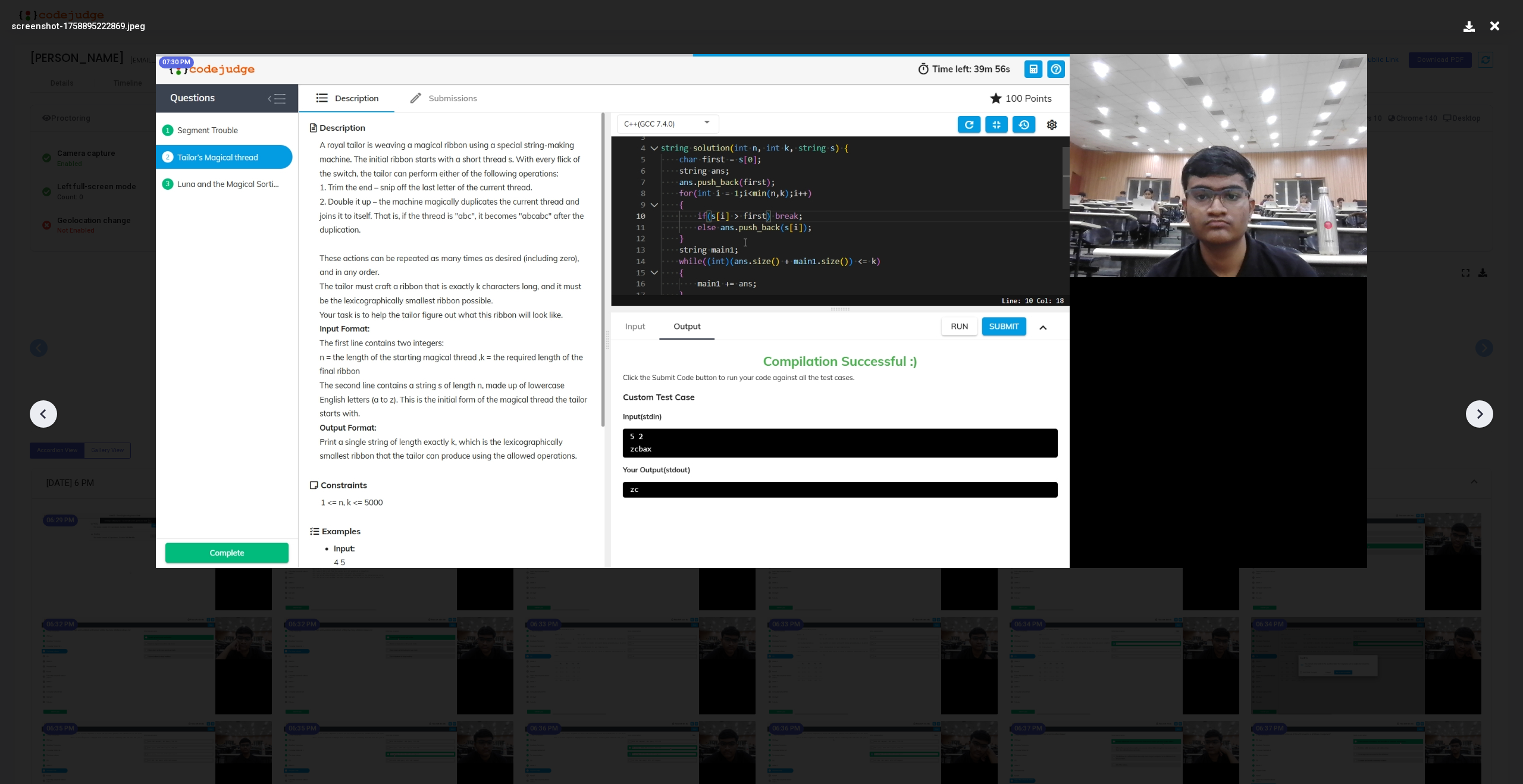
click at [1482, 415] on icon at bounding box center [1479, 413] width 18 height 18
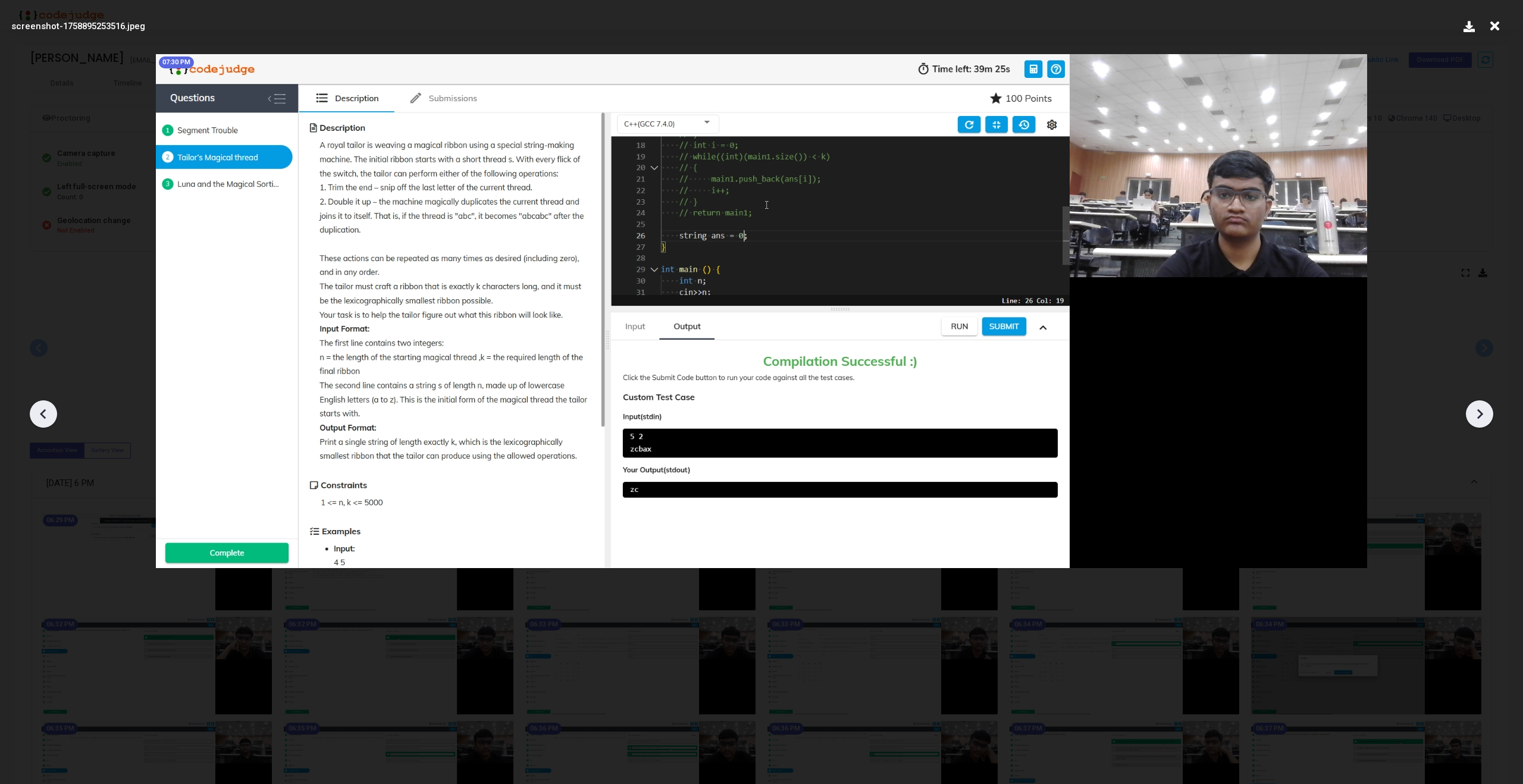
click at [1482, 415] on icon at bounding box center [1479, 413] width 18 height 18
click at [1487, 407] on icon at bounding box center [1479, 413] width 18 height 18
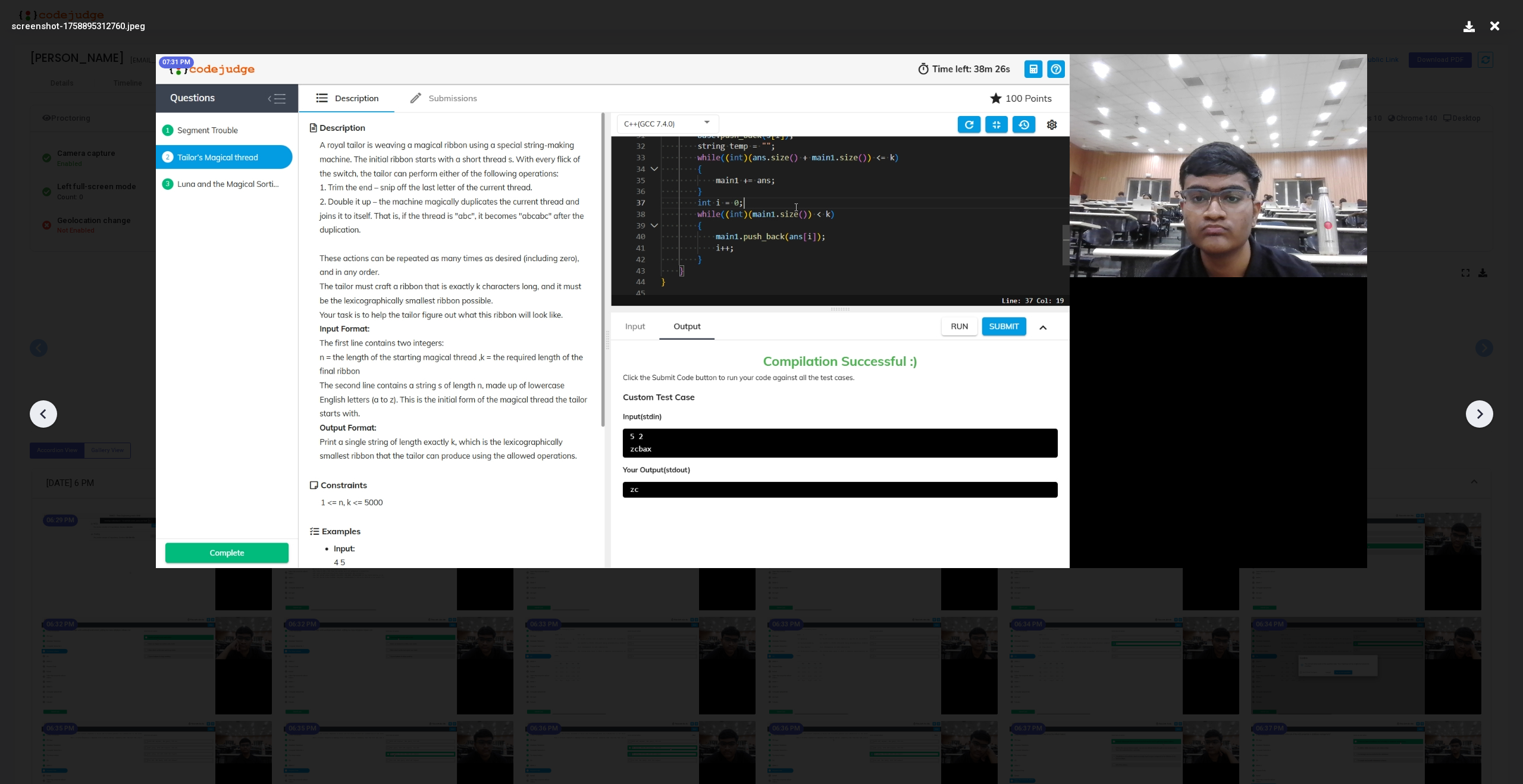
click at [1487, 407] on icon at bounding box center [1479, 413] width 18 height 18
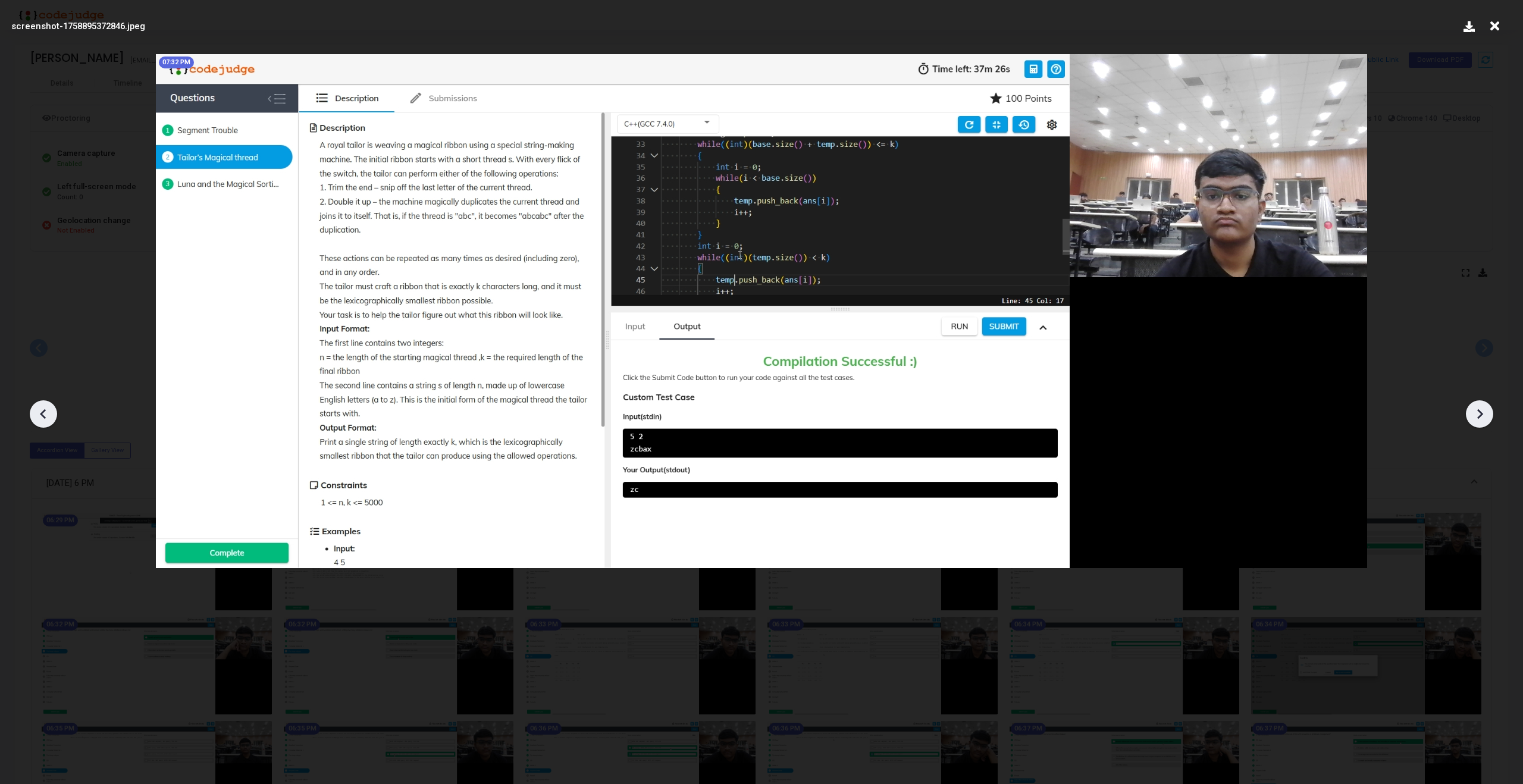
click at [1487, 407] on icon at bounding box center [1479, 413] width 18 height 18
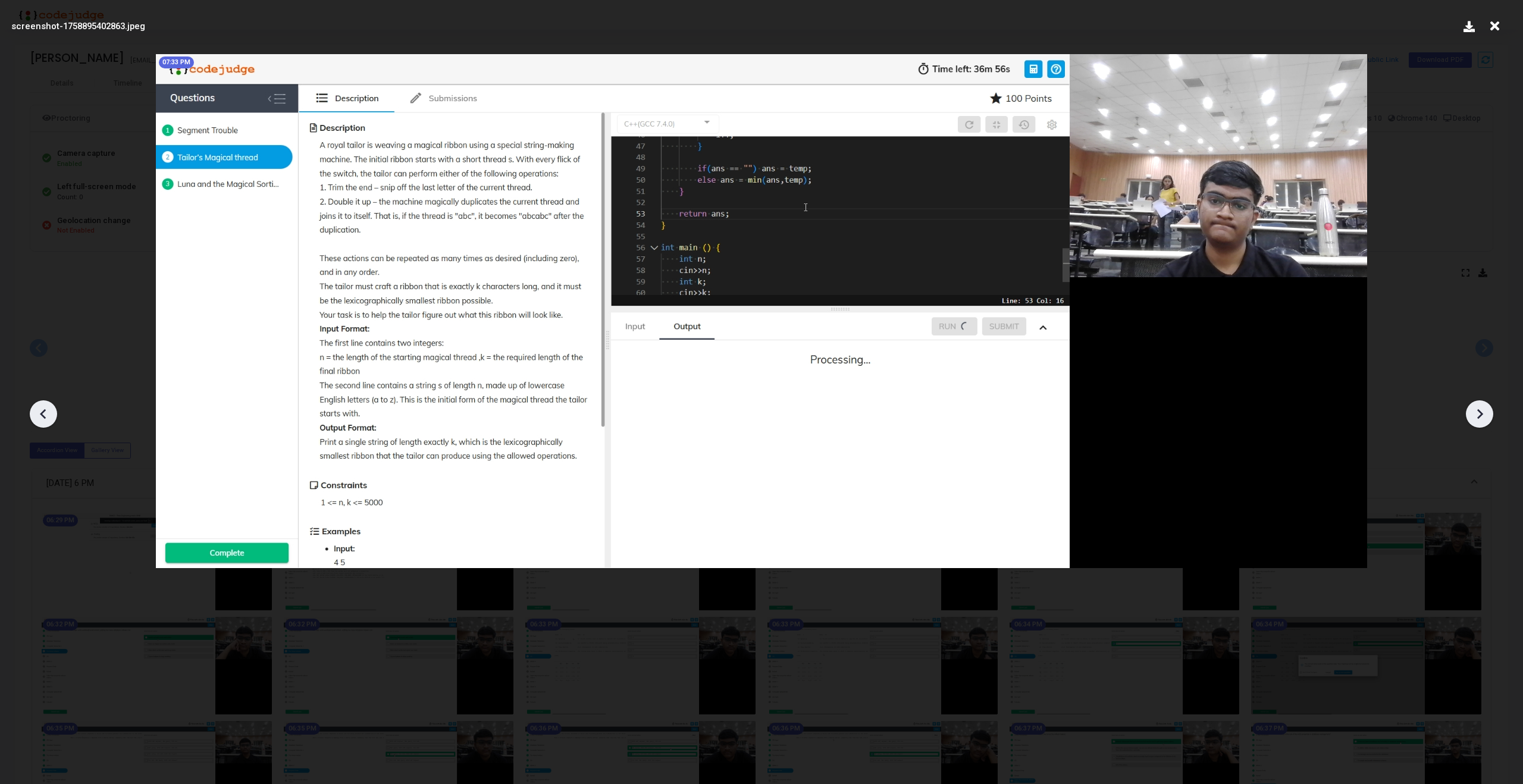
click at [1487, 407] on icon at bounding box center [1479, 413] width 18 height 18
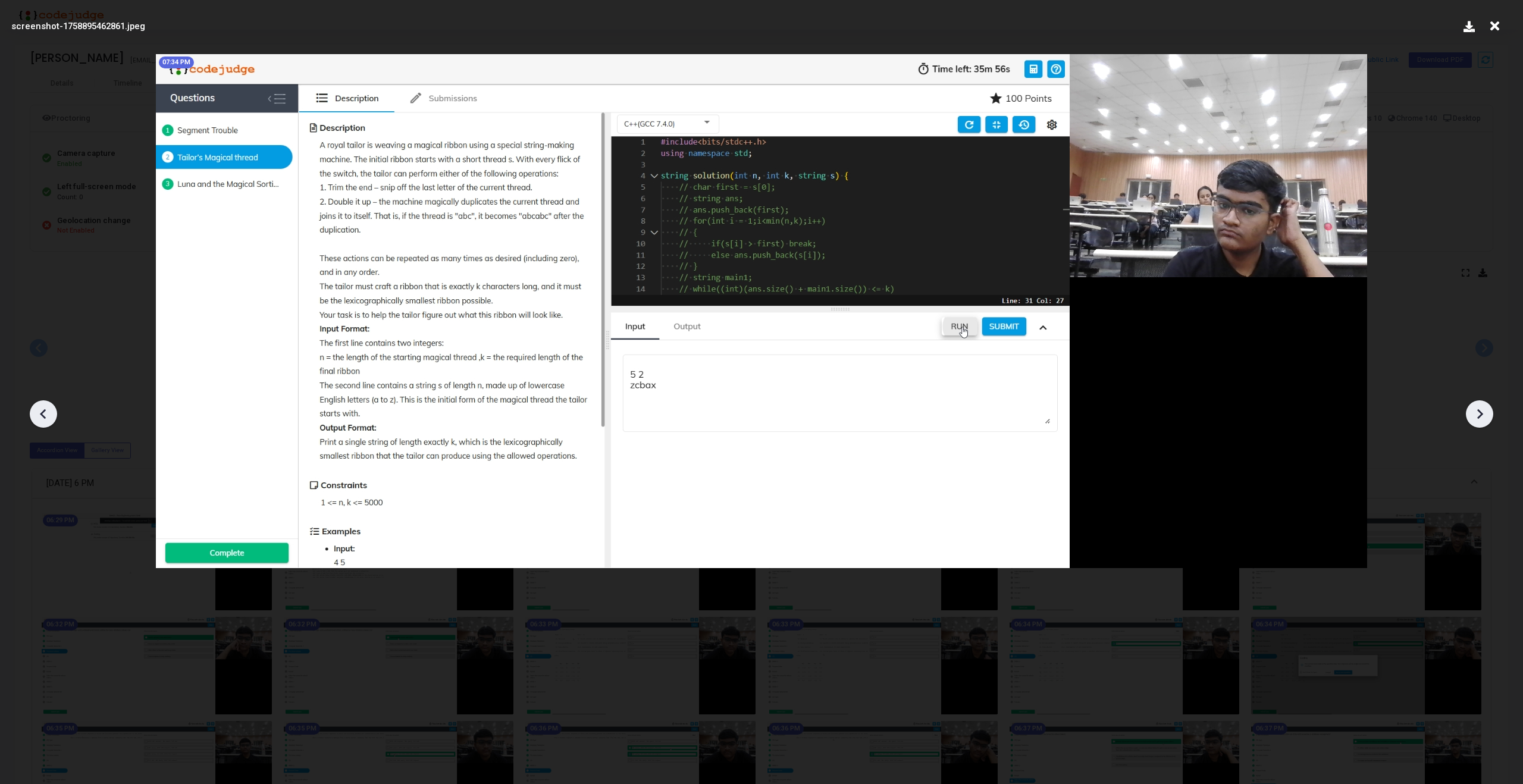
click at [1487, 407] on icon at bounding box center [1479, 413] width 18 height 18
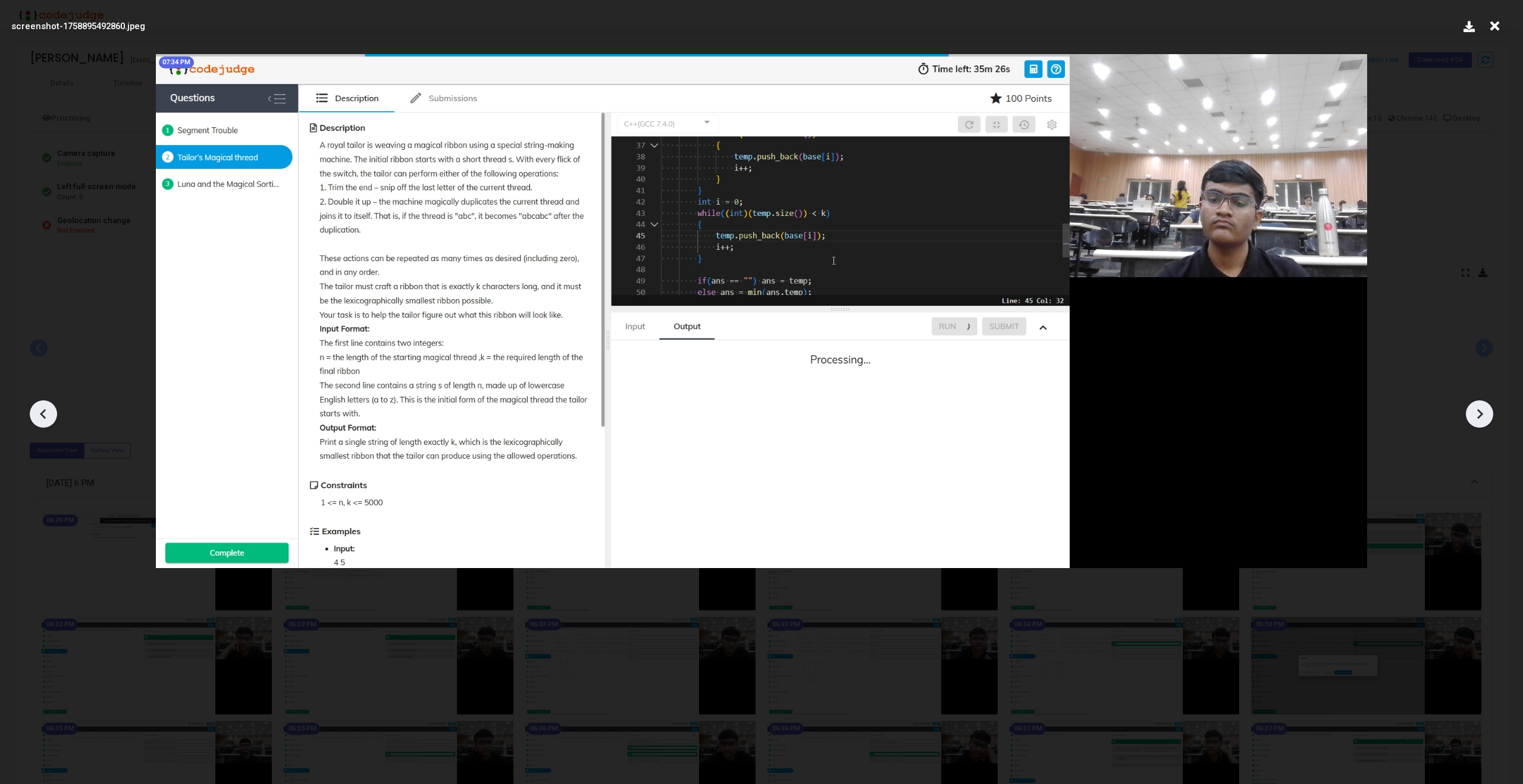
click at [1487, 407] on icon at bounding box center [1479, 413] width 18 height 18
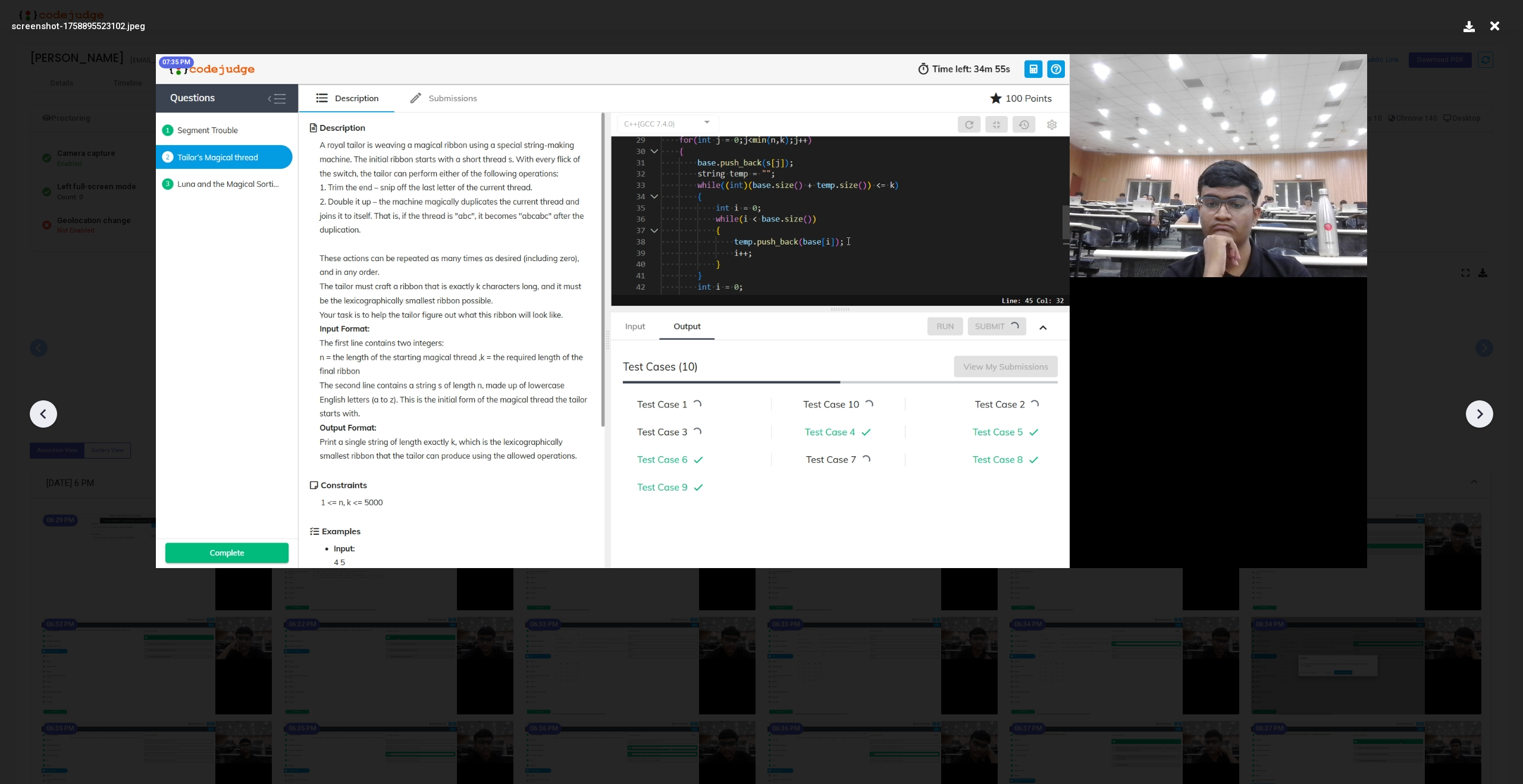
click at [1487, 407] on icon at bounding box center [1479, 413] width 18 height 18
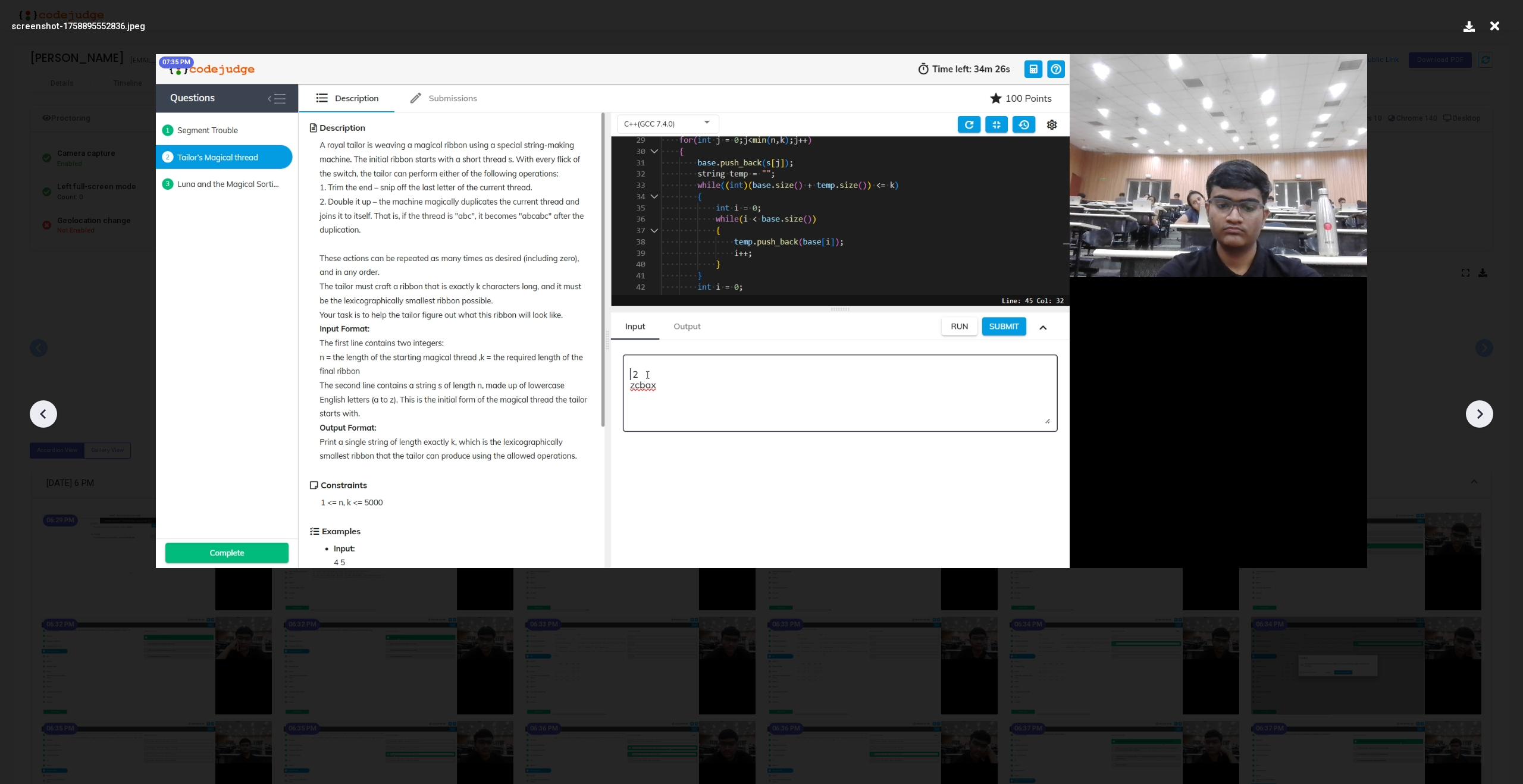
click at [1487, 407] on icon at bounding box center [1479, 413] width 18 height 18
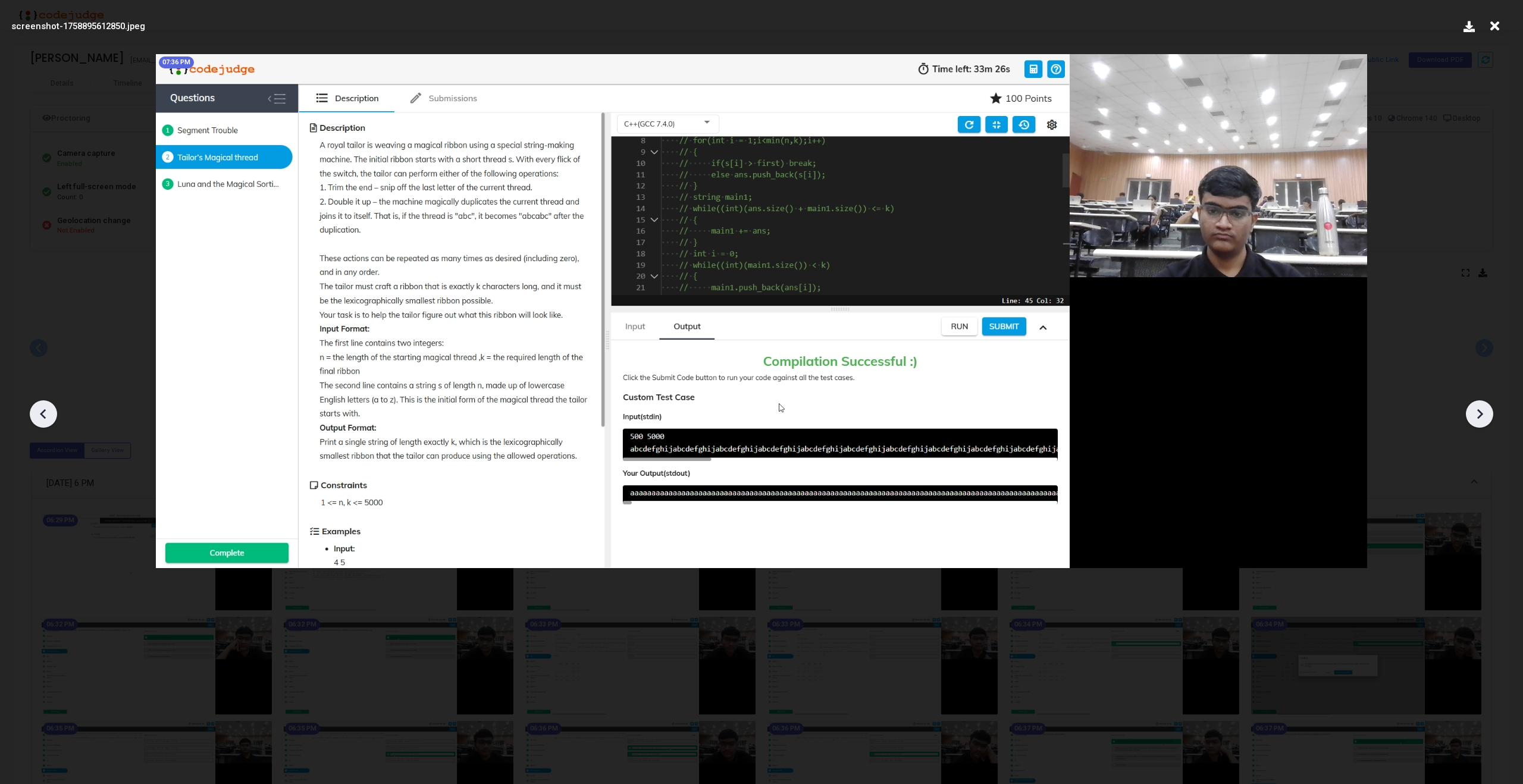
click at [1487, 407] on icon at bounding box center [1479, 413] width 18 height 18
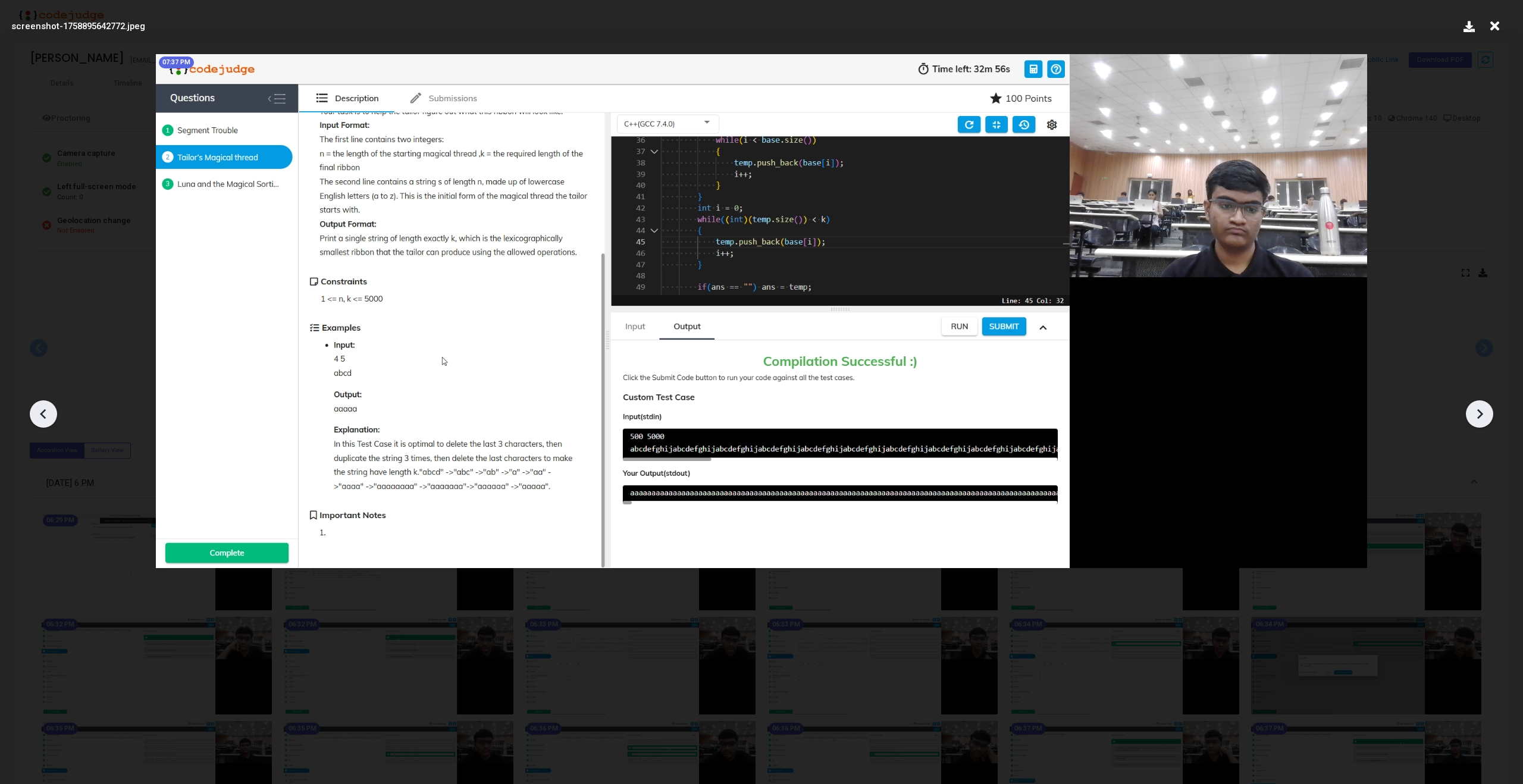
click at [1487, 407] on icon at bounding box center [1479, 413] width 18 height 18
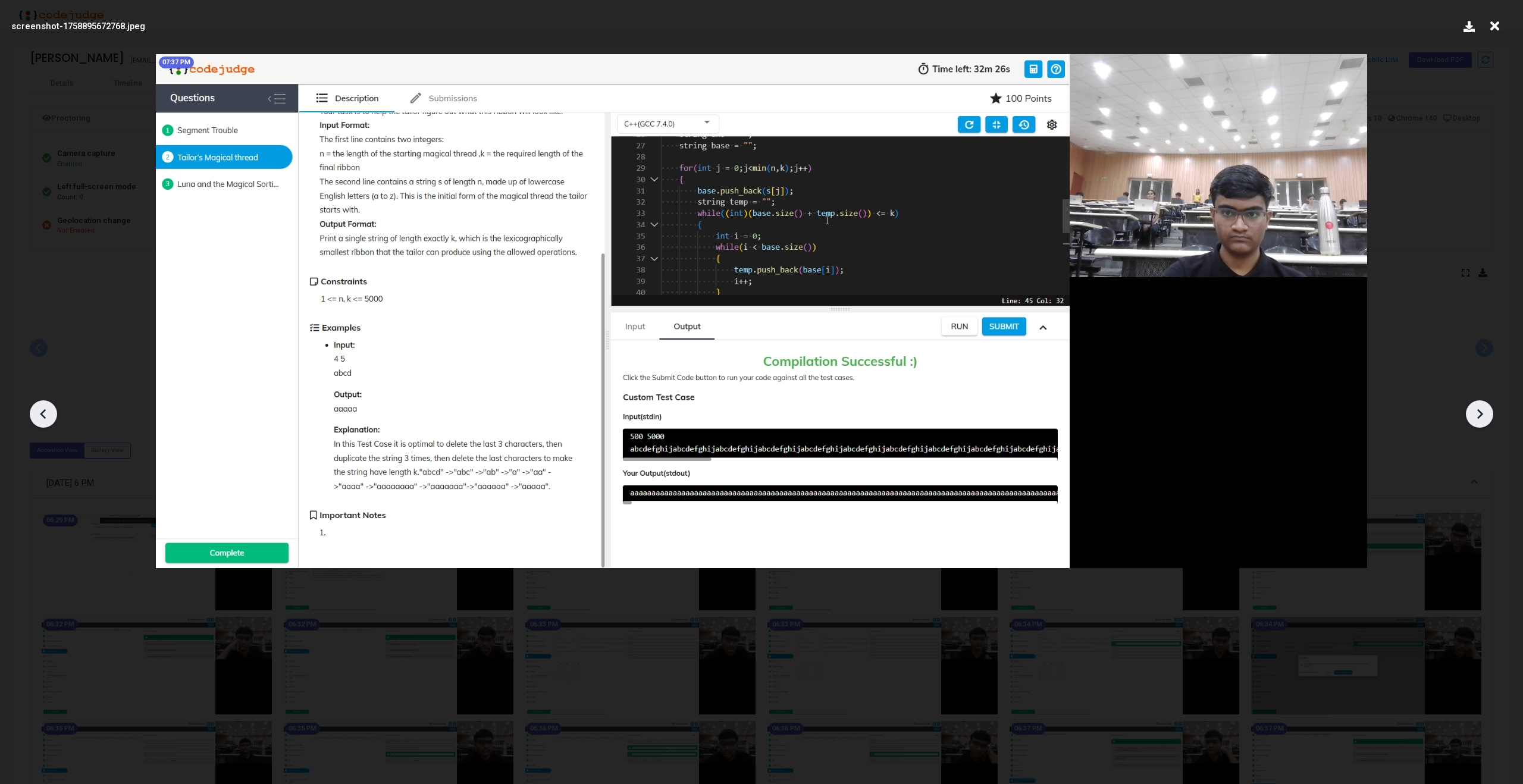
click at [1487, 407] on icon at bounding box center [1479, 413] width 18 height 18
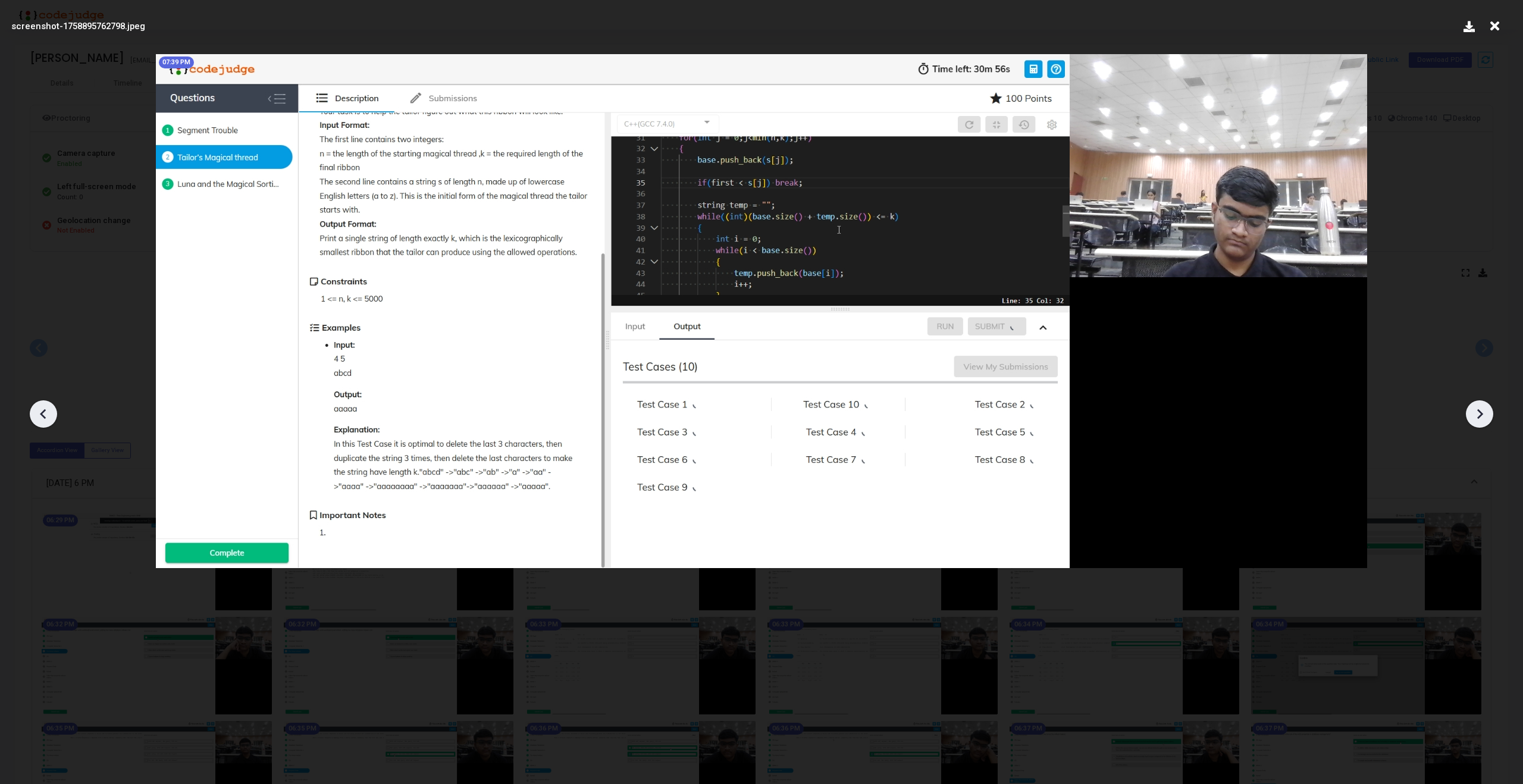
click at [38, 415] on icon at bounding box center [43, 413] width 18 height 18
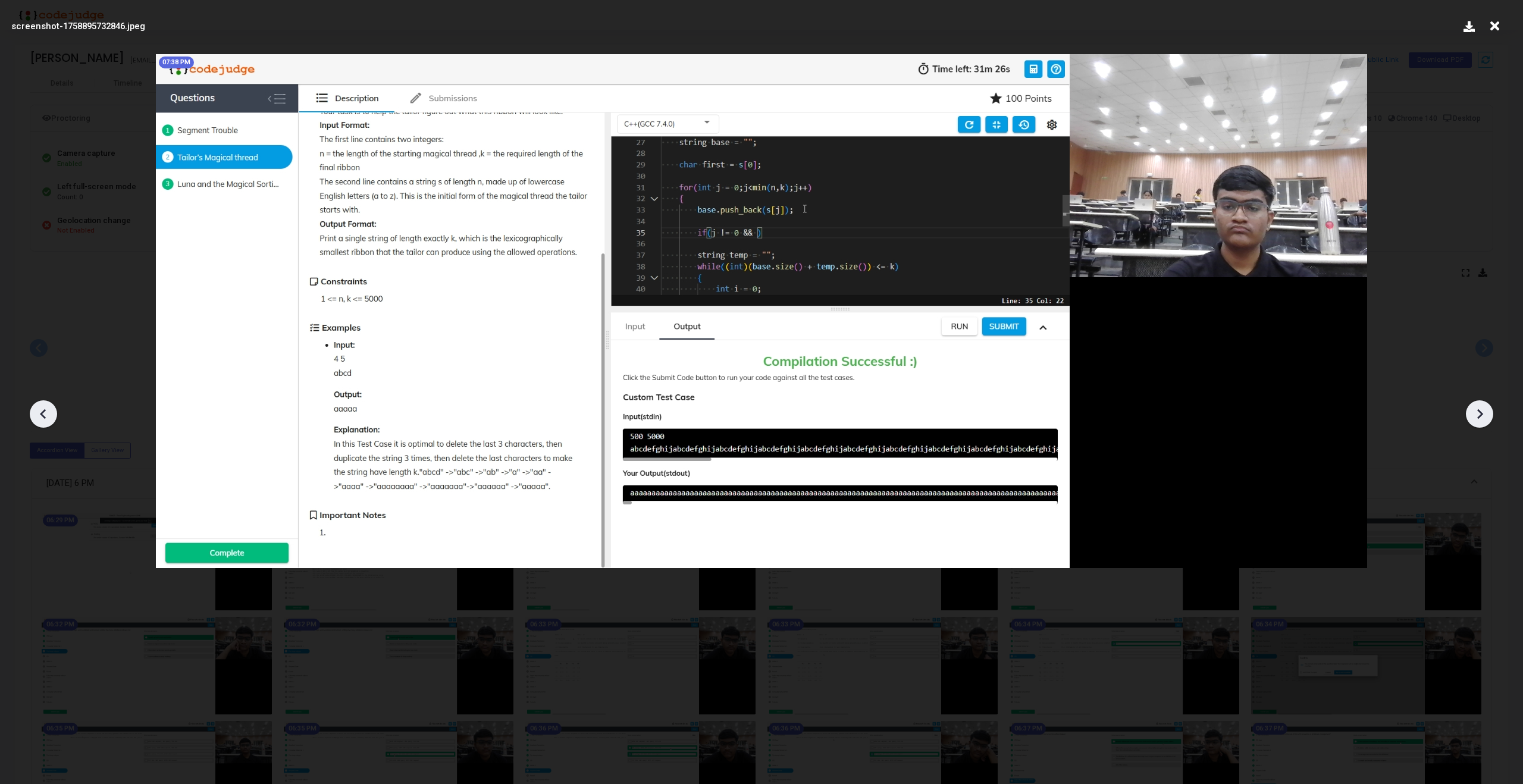
click at [38, 415] on icon at bounding box center [43, 413] width 18 height 18
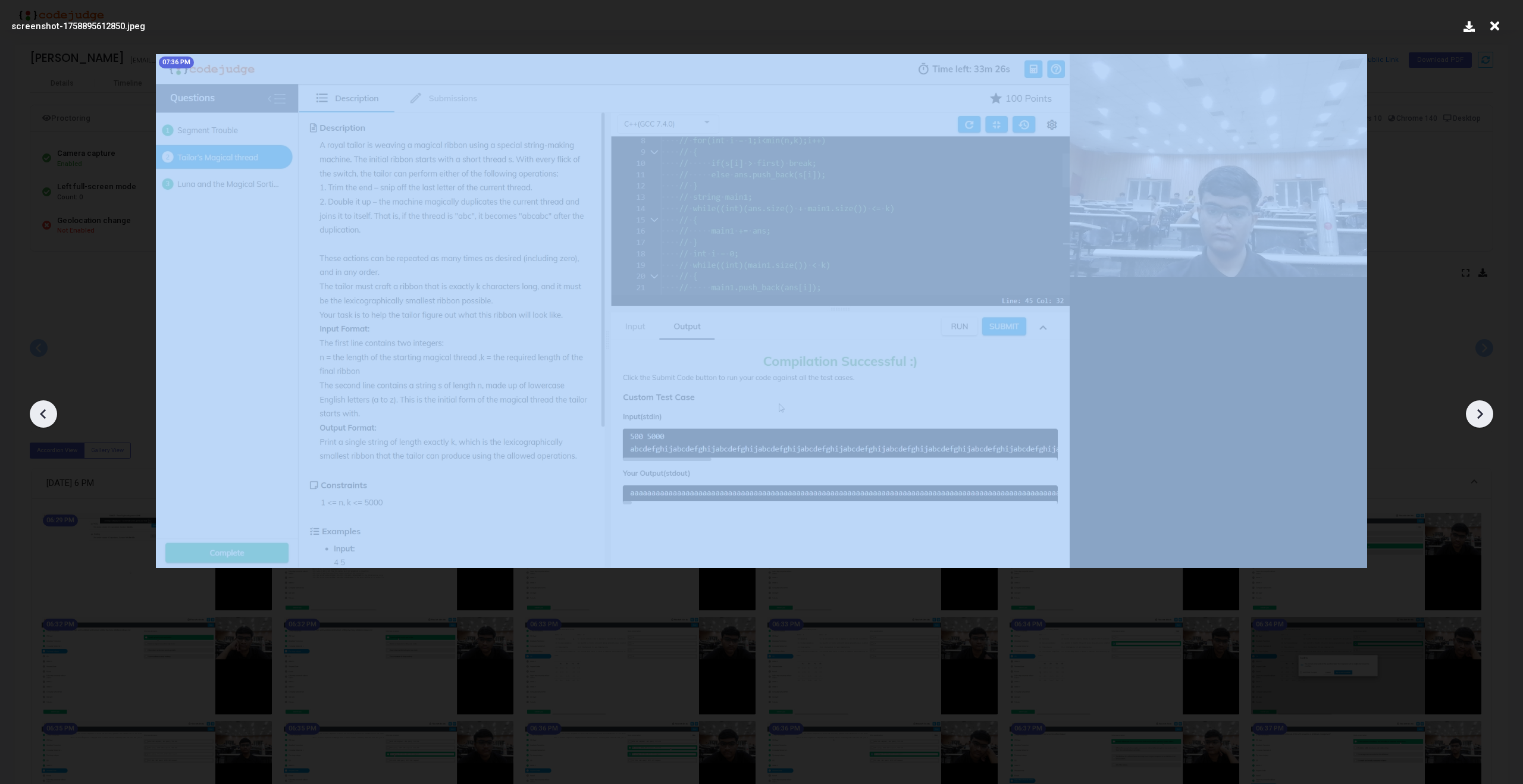
click at [38, 415] on icon at bounding box center [43, 413] width 18 height 18
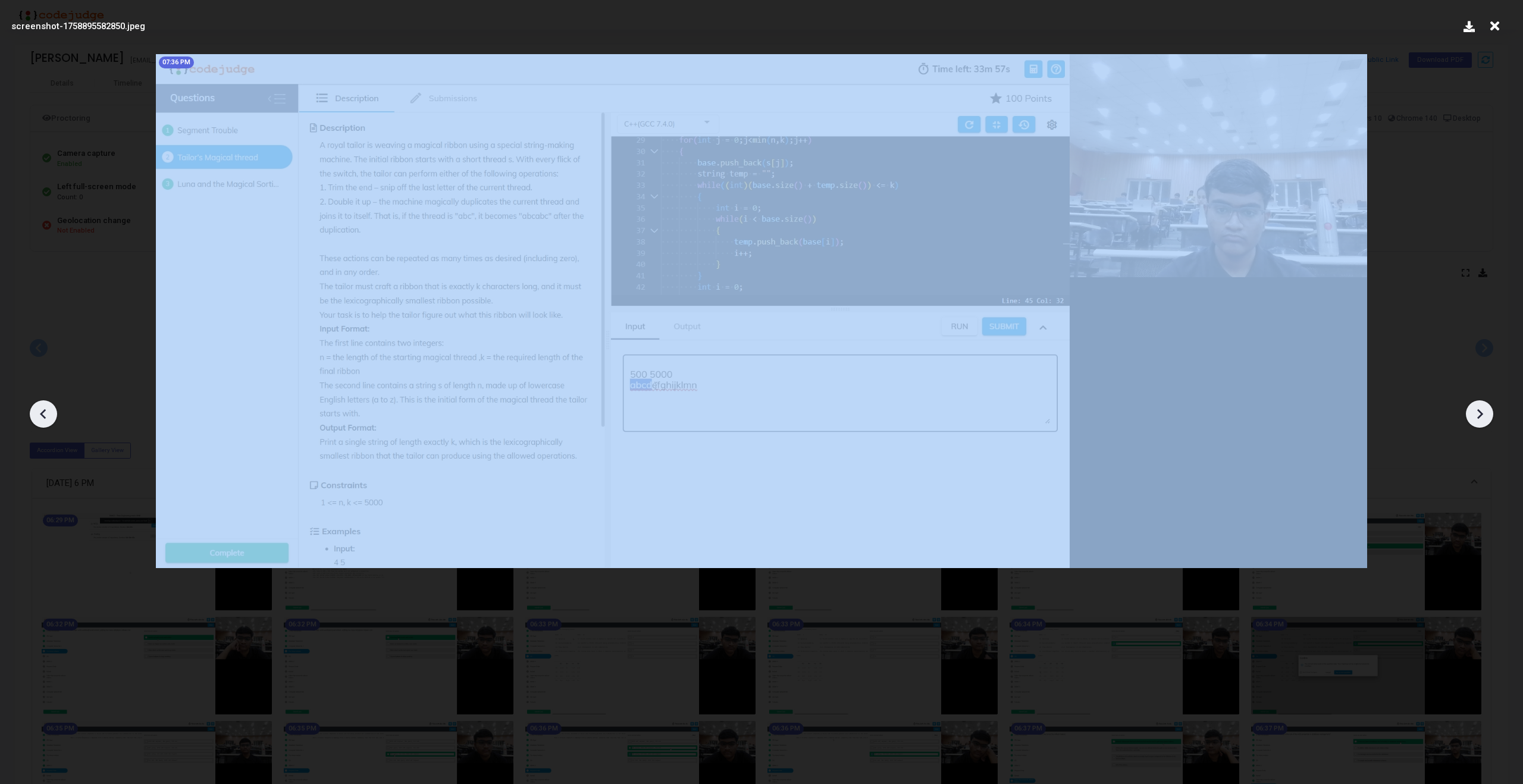
click at [38, 415] on icon at bounding box center [43, 413] width 18 height 18
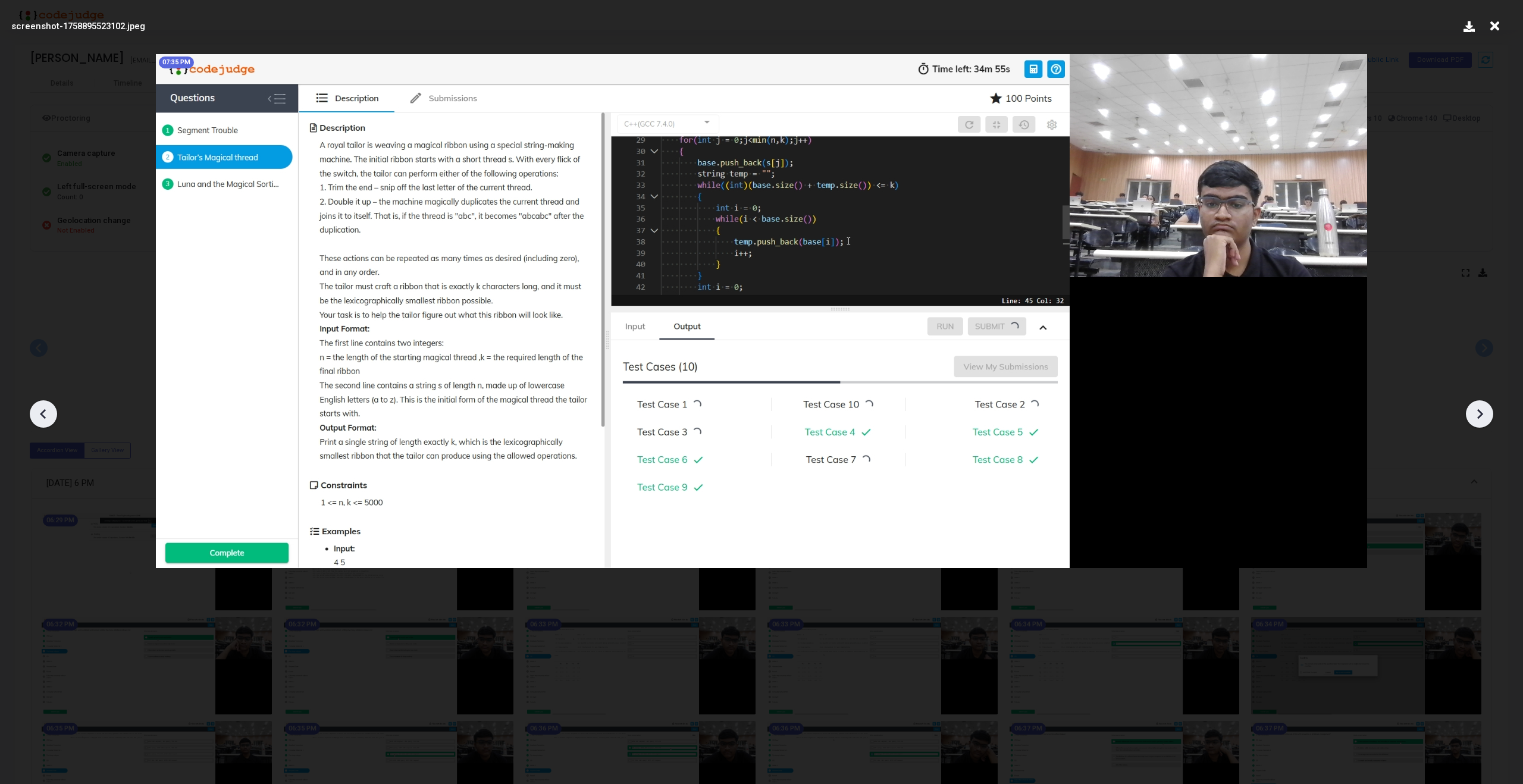
click at [38, 415] on icon at bounding box center [43, 413] width 18 height 18
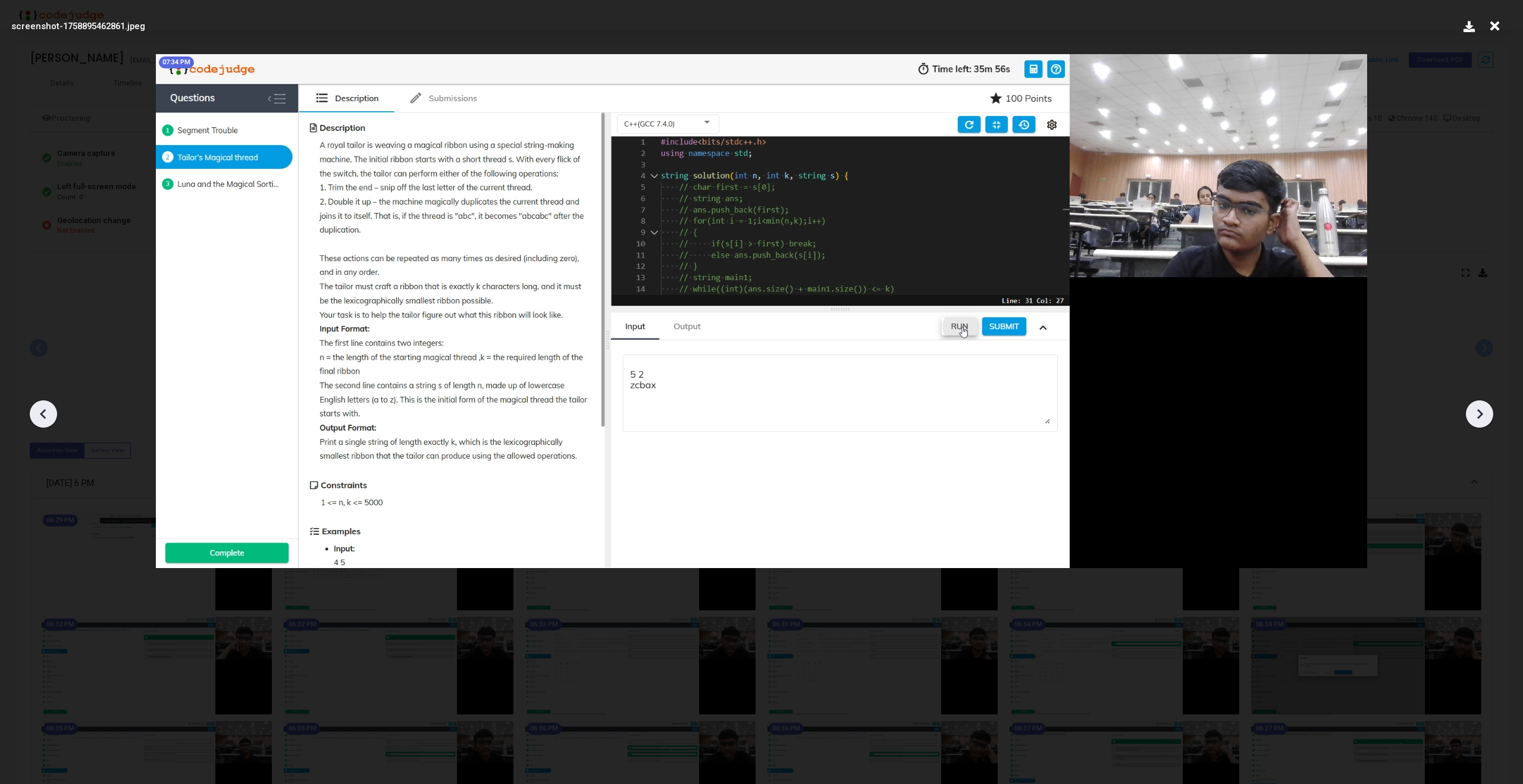
click at [1483, 413] on icon at bounding box center [1479, 413] width 18 height 18
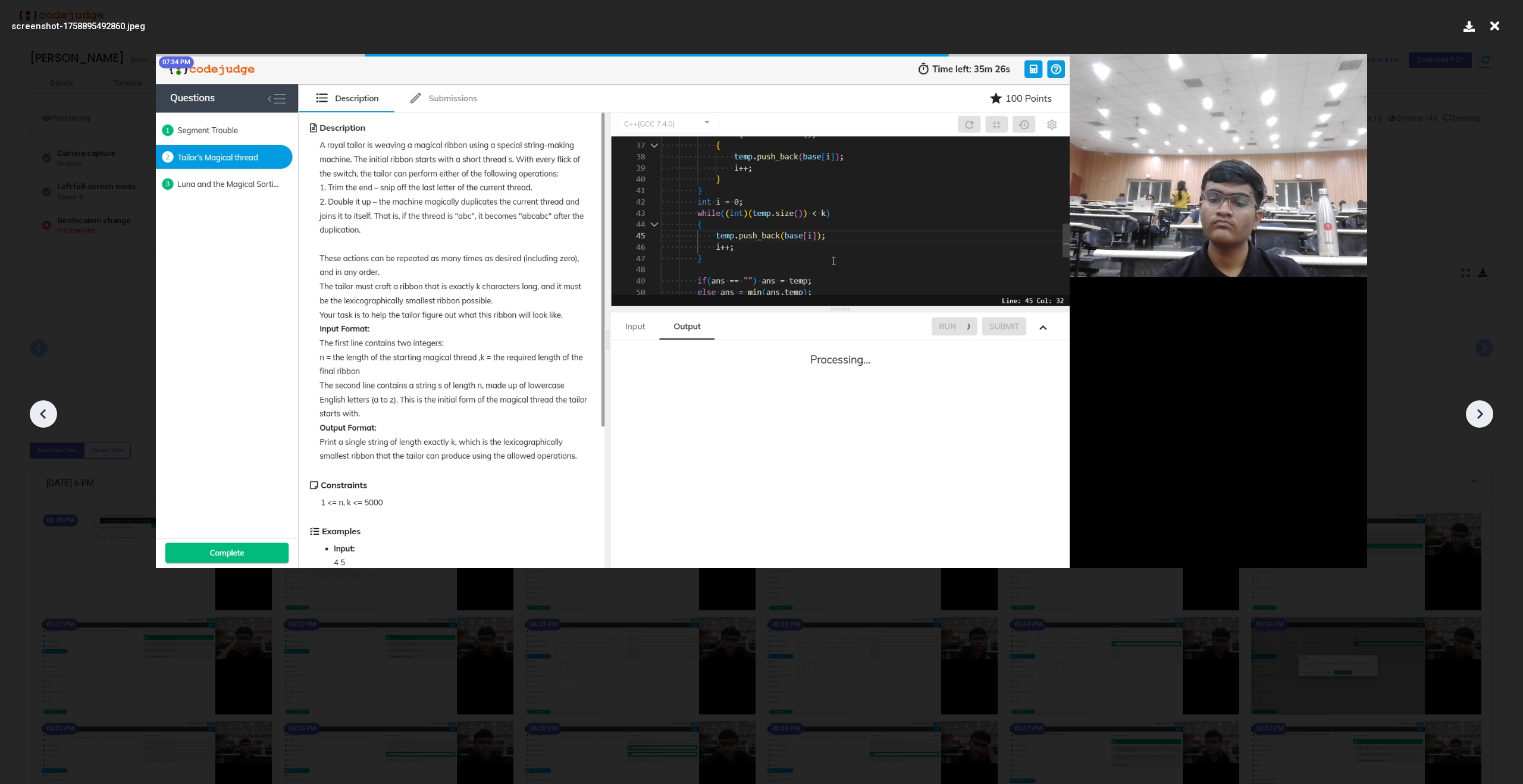
click at [1483, 413] on icon at bounding box center [1479, 413] width 18 height 18
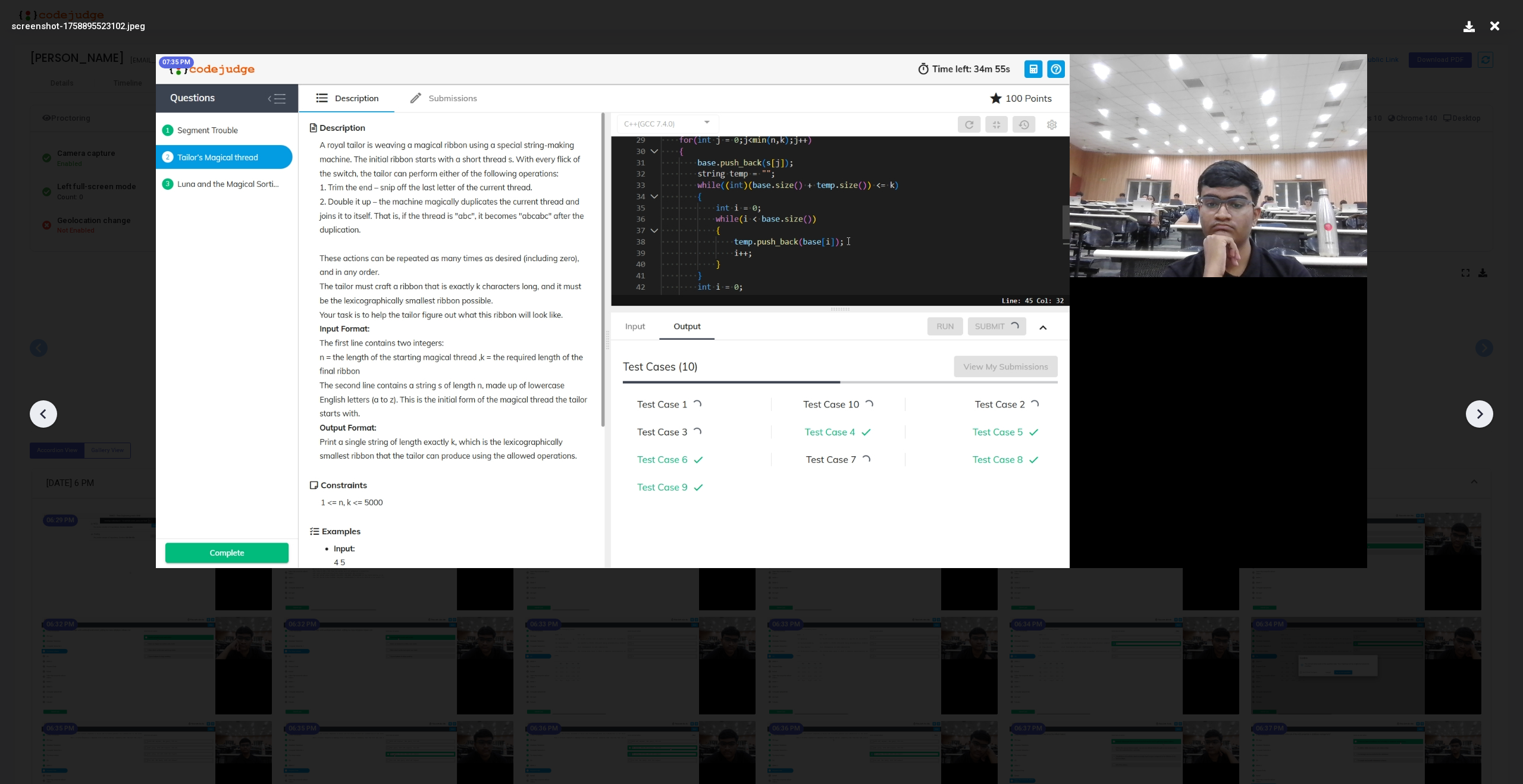
click at [1483, 413] on icon at bounding box center [1479, 413] width 18 height 18
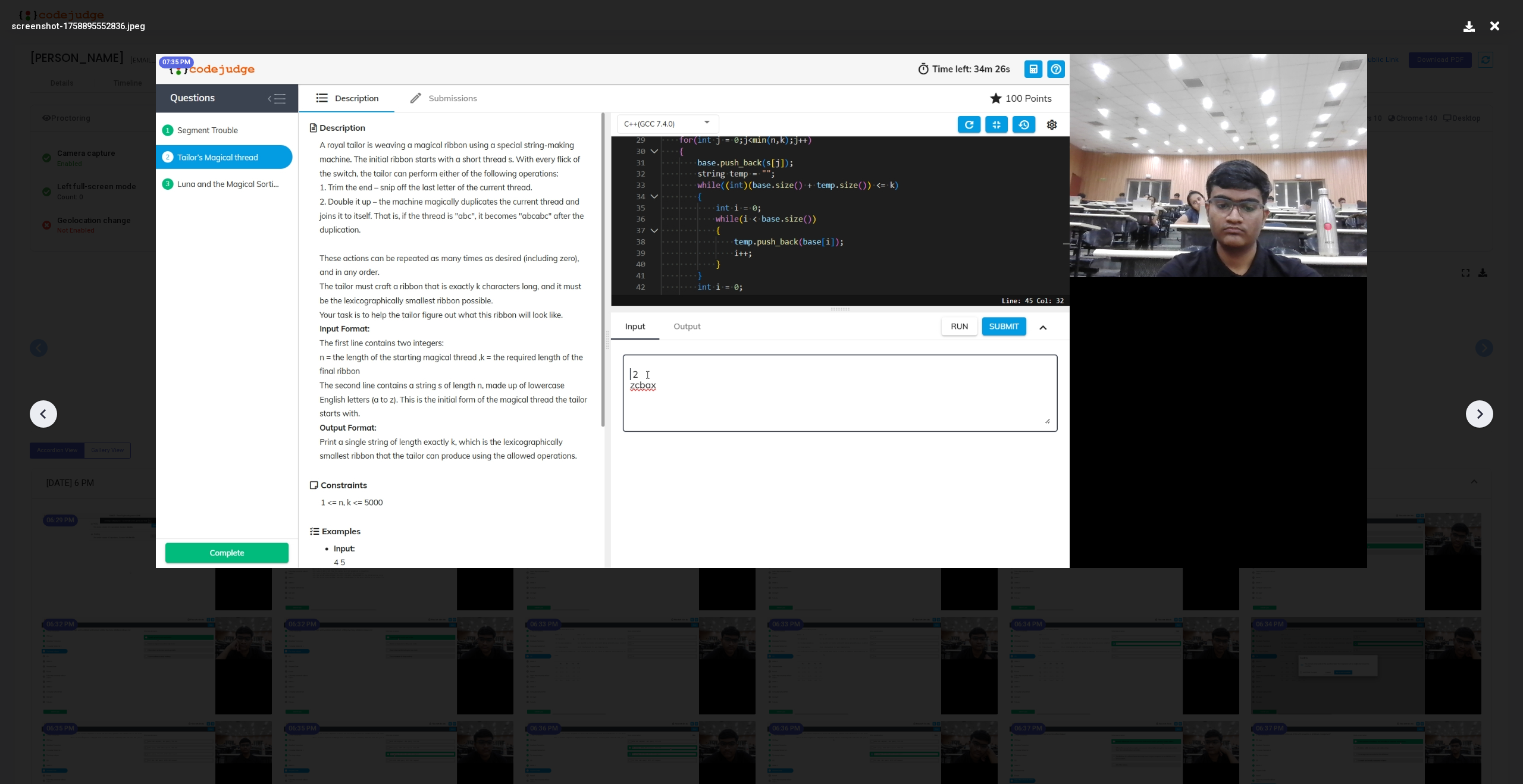
click at [1483, 413] on icon at bounding box center [1479, 413] width 18 height 18
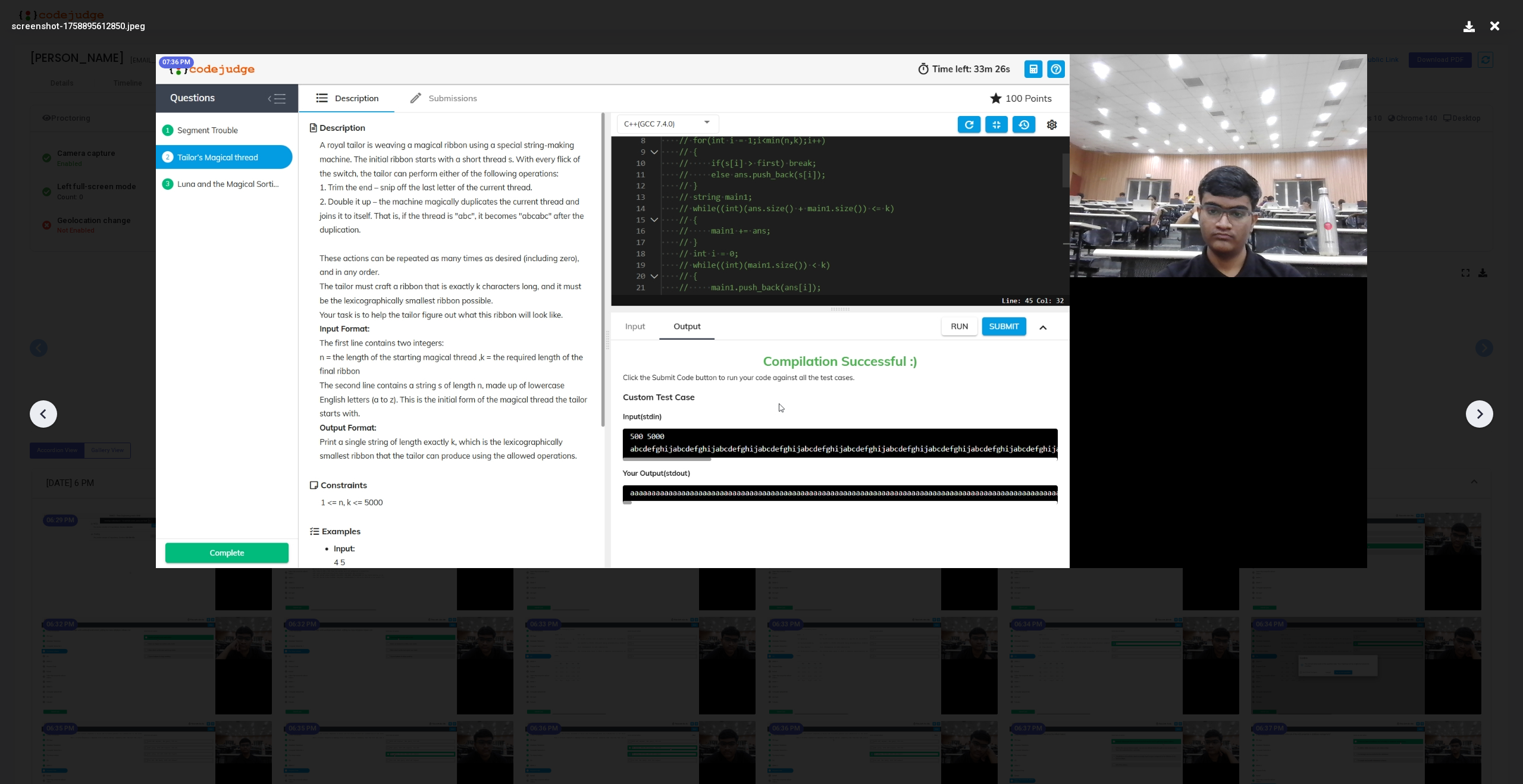
click at [1483, 413] on icon at bounding box center [1479, 413] width 18 height 18
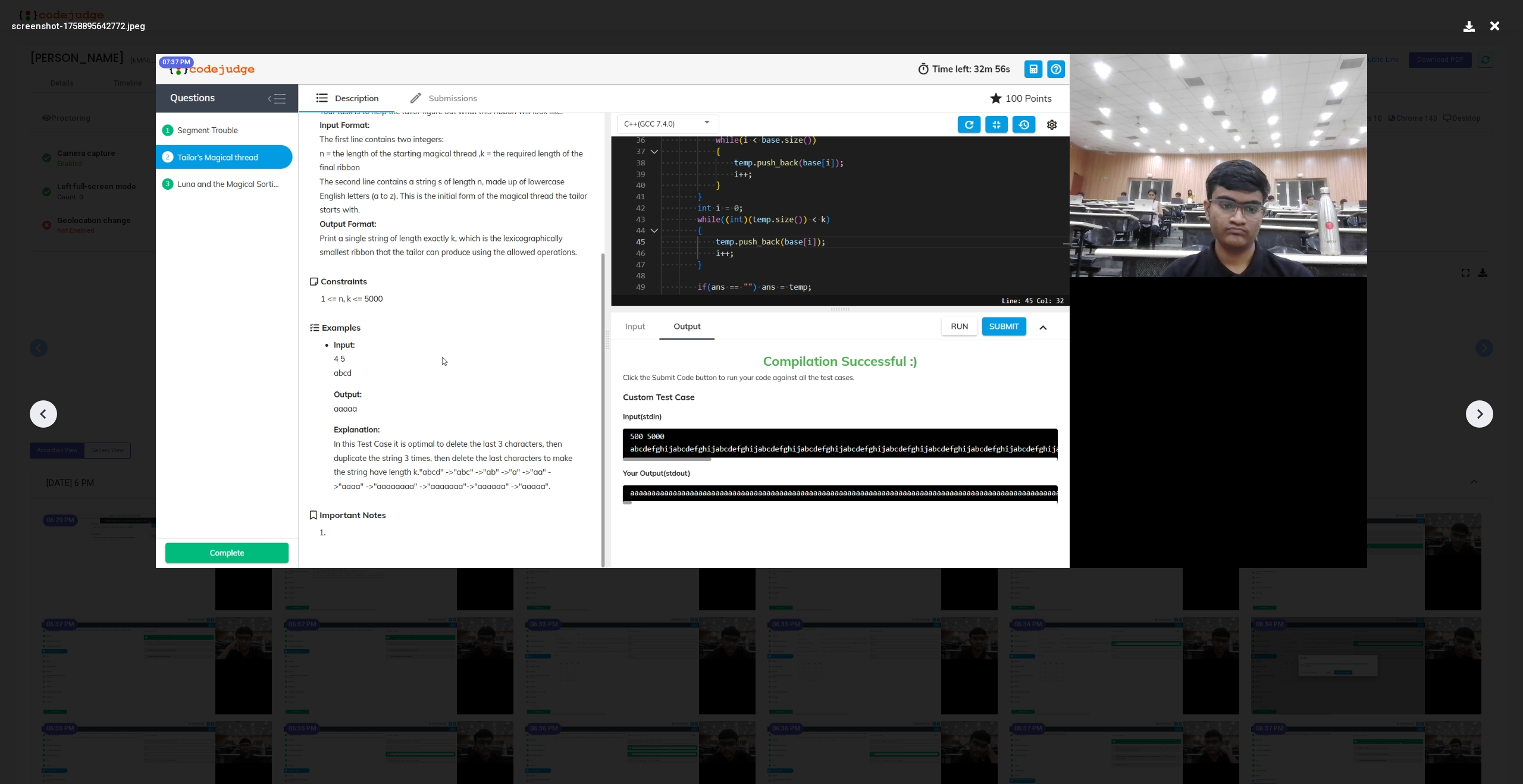
click at [33, 418] on div at bounding box center [43, 414] width 27 height 27
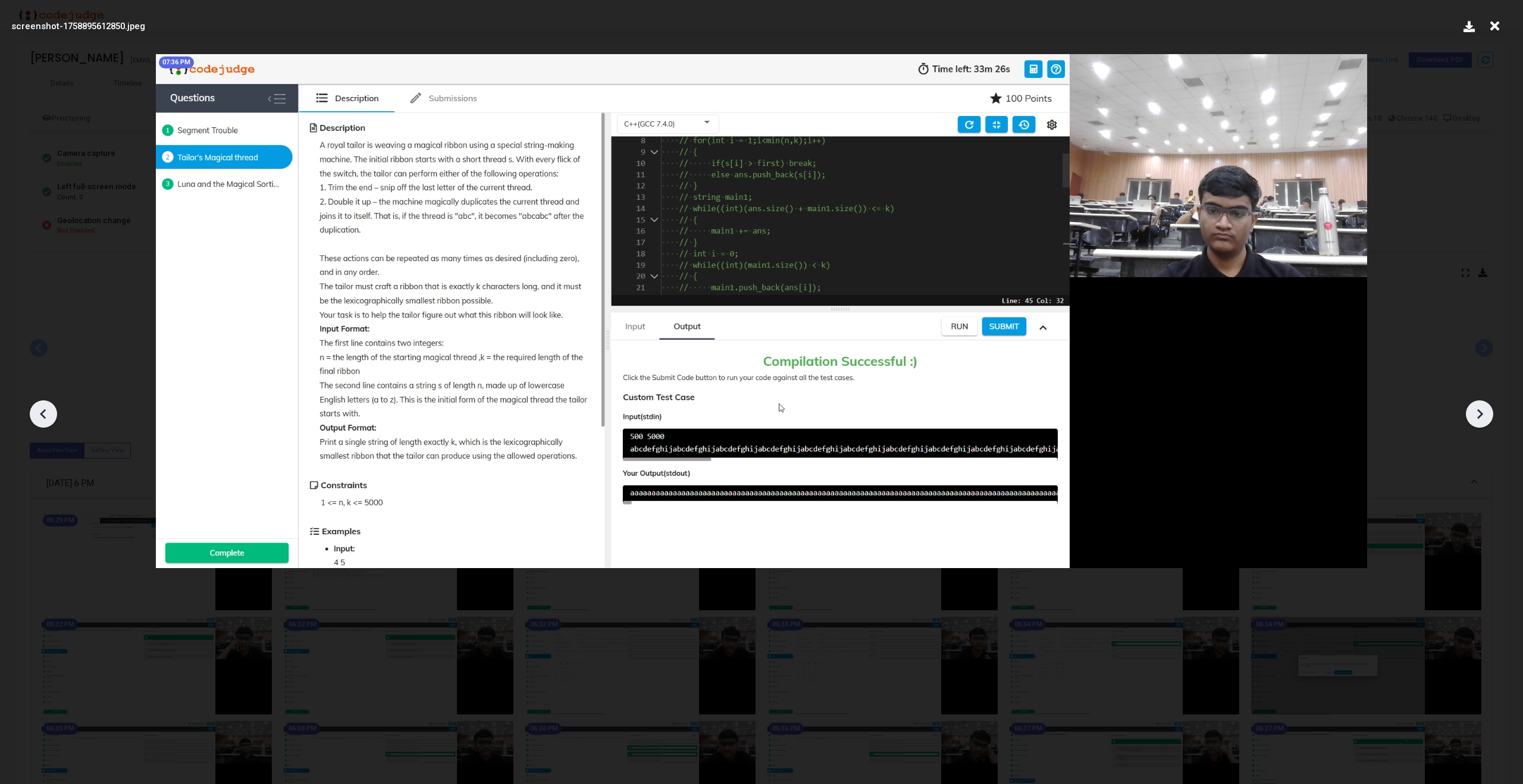
click at [33, 418] on div at bounding box center [43, 414] width 27 height 27
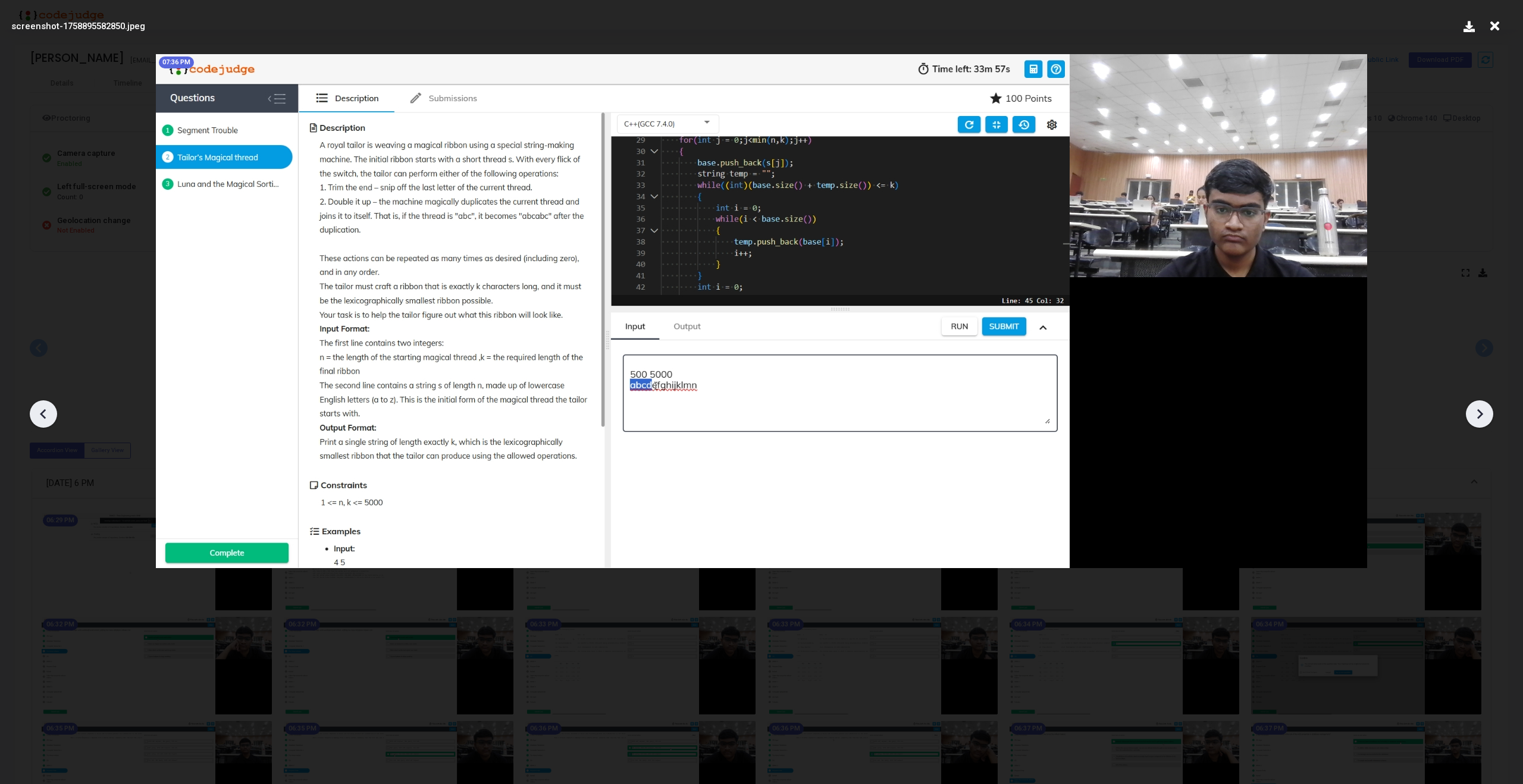
click at [33, 418] on div at bounding box center [43, 414] width 27 height 27
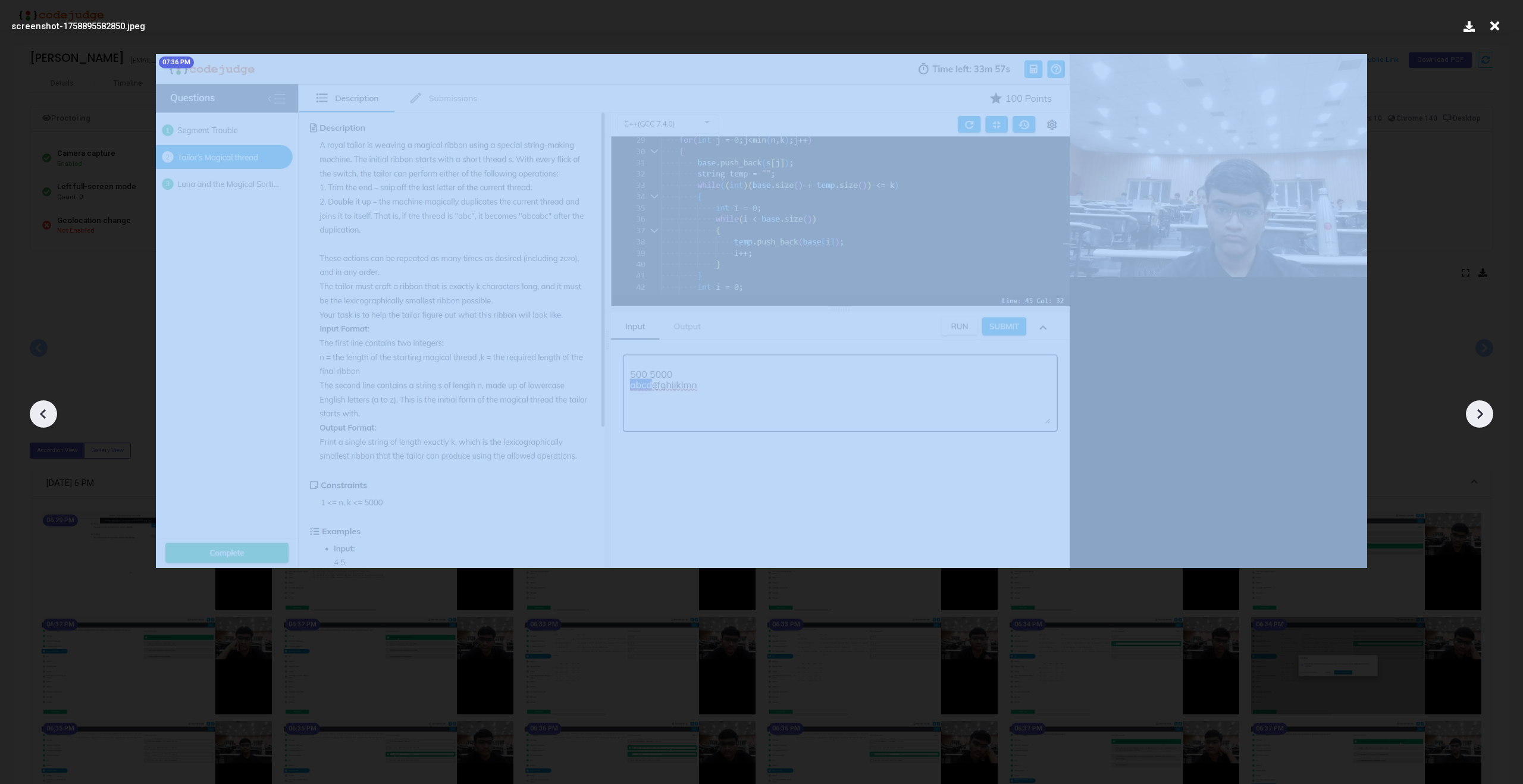
click at [33, 418] on div at bounding box center [43, 414] width 27 height 27
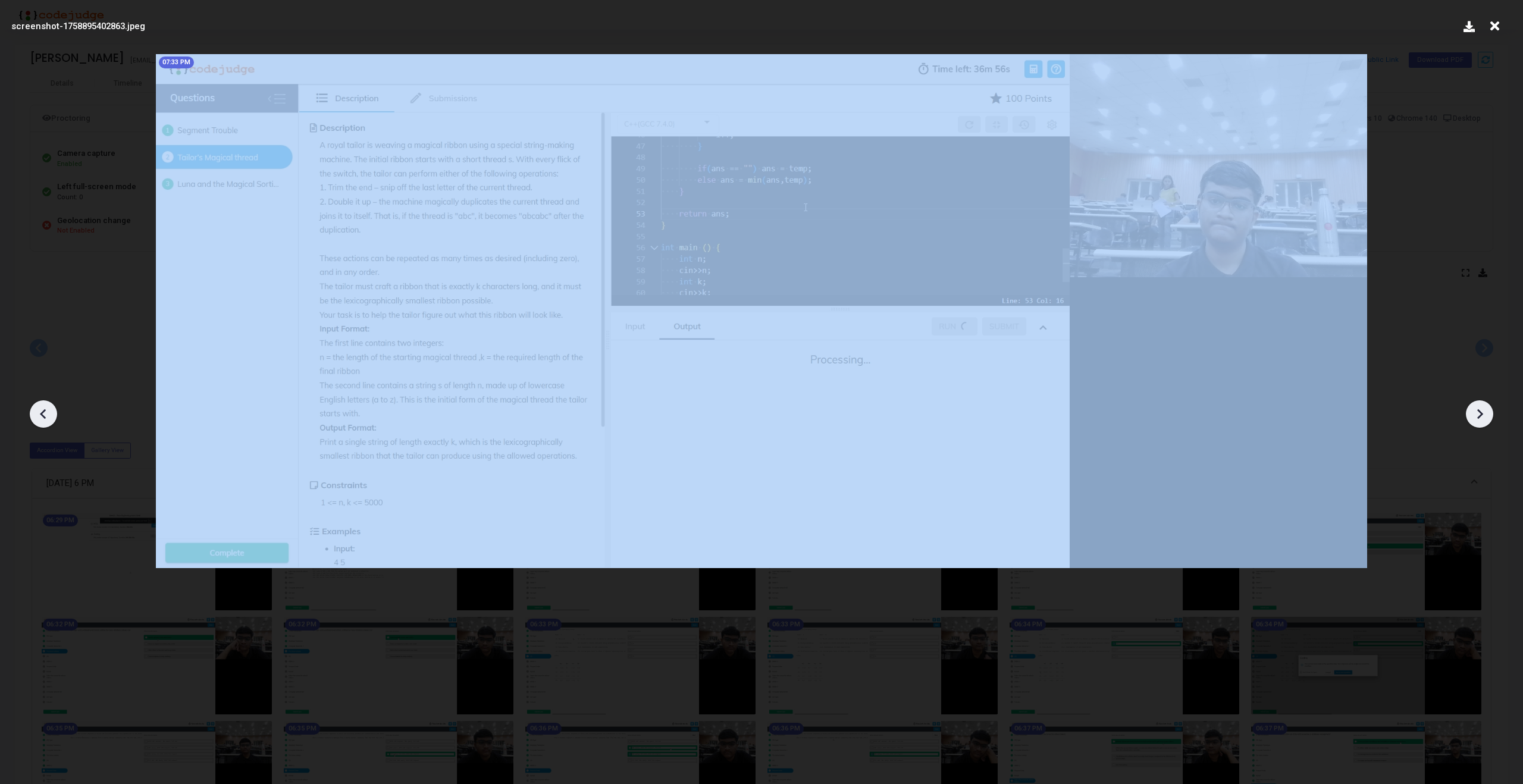
click at [33, 418] on div at bounding box center [43, 414] width 27 height 27
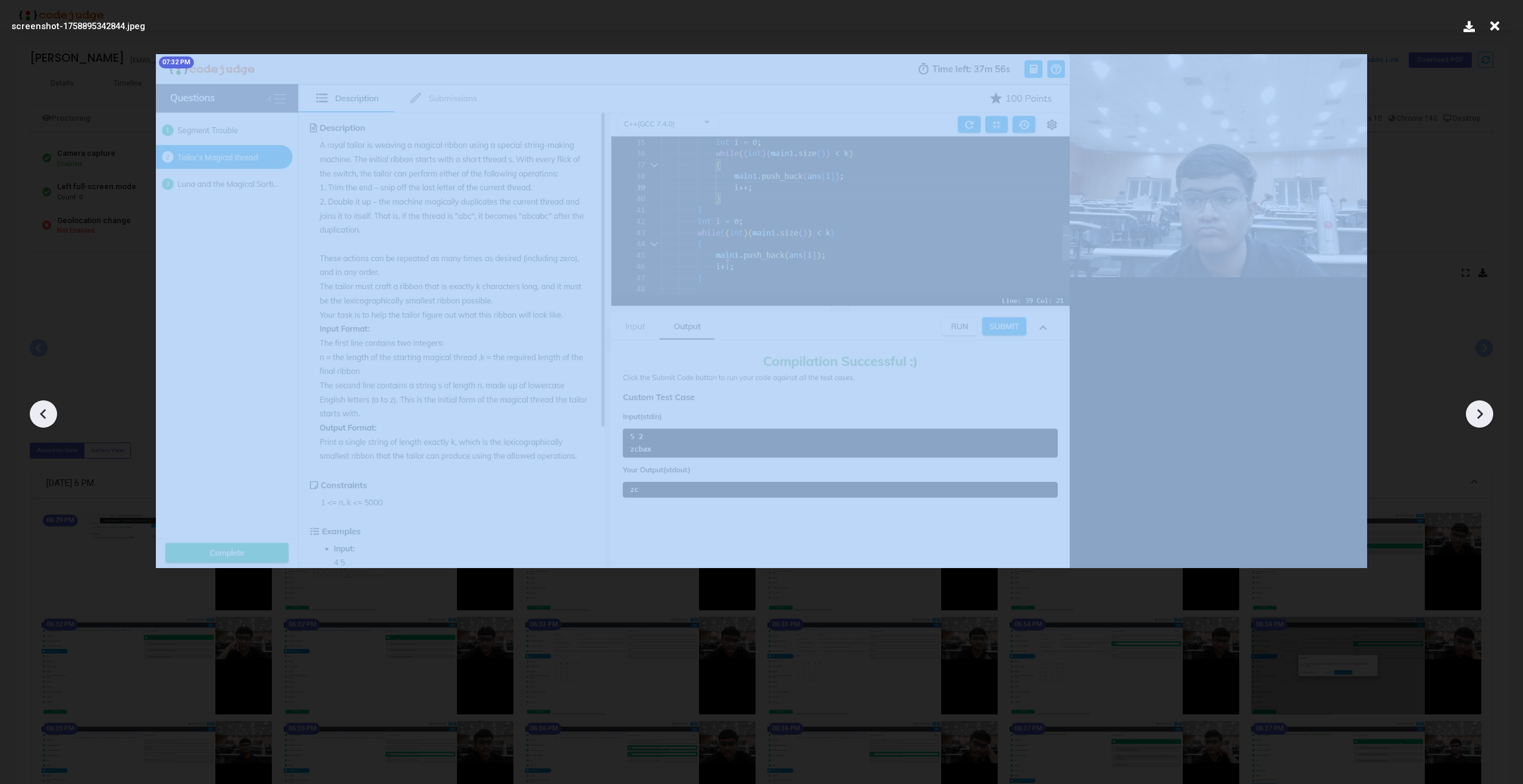
click at [33, 418] on div at bounding box center [43, 414] width 27 height 27
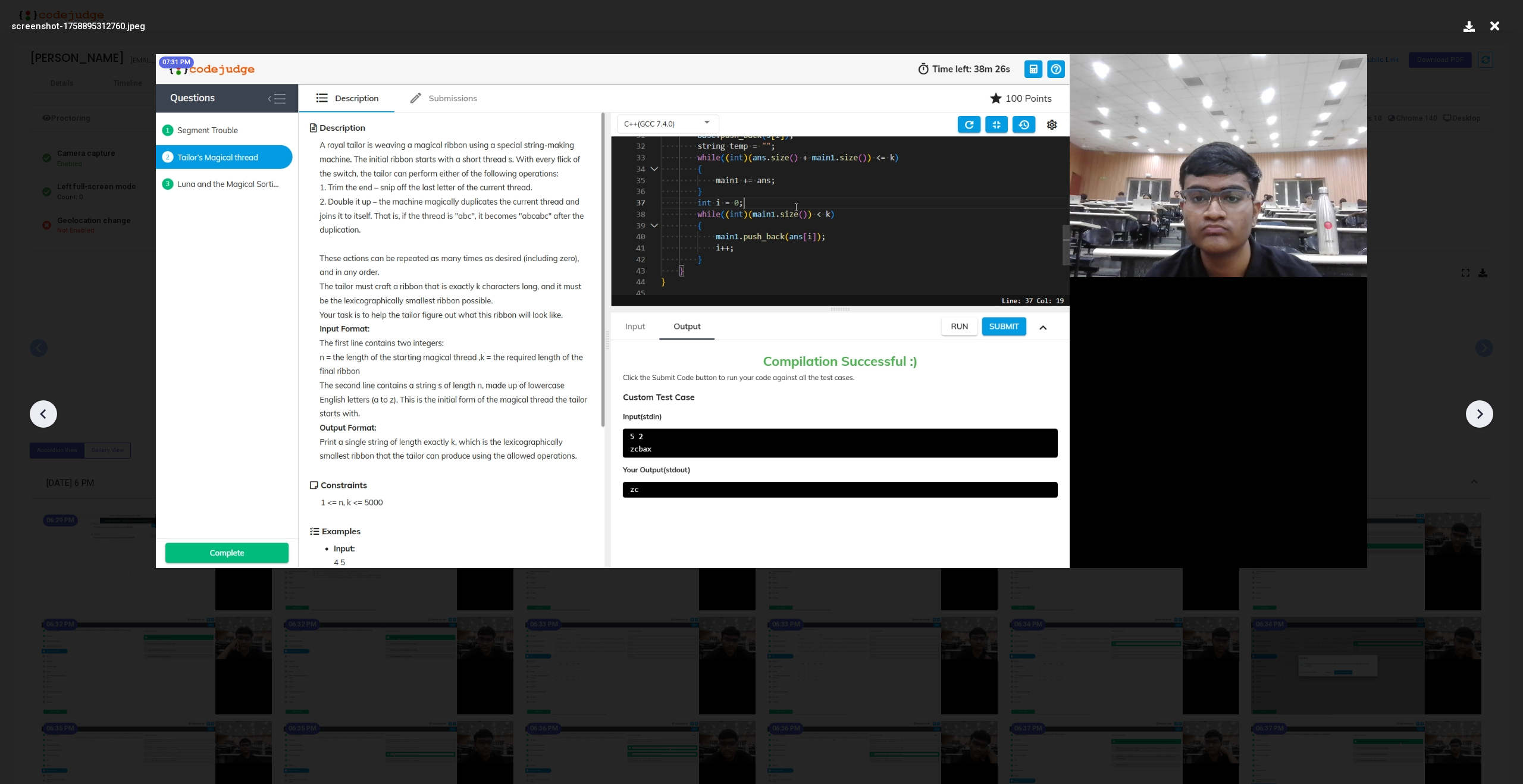
click at [33, 418] on div at bounding box center [43, 414] width 27 height 27
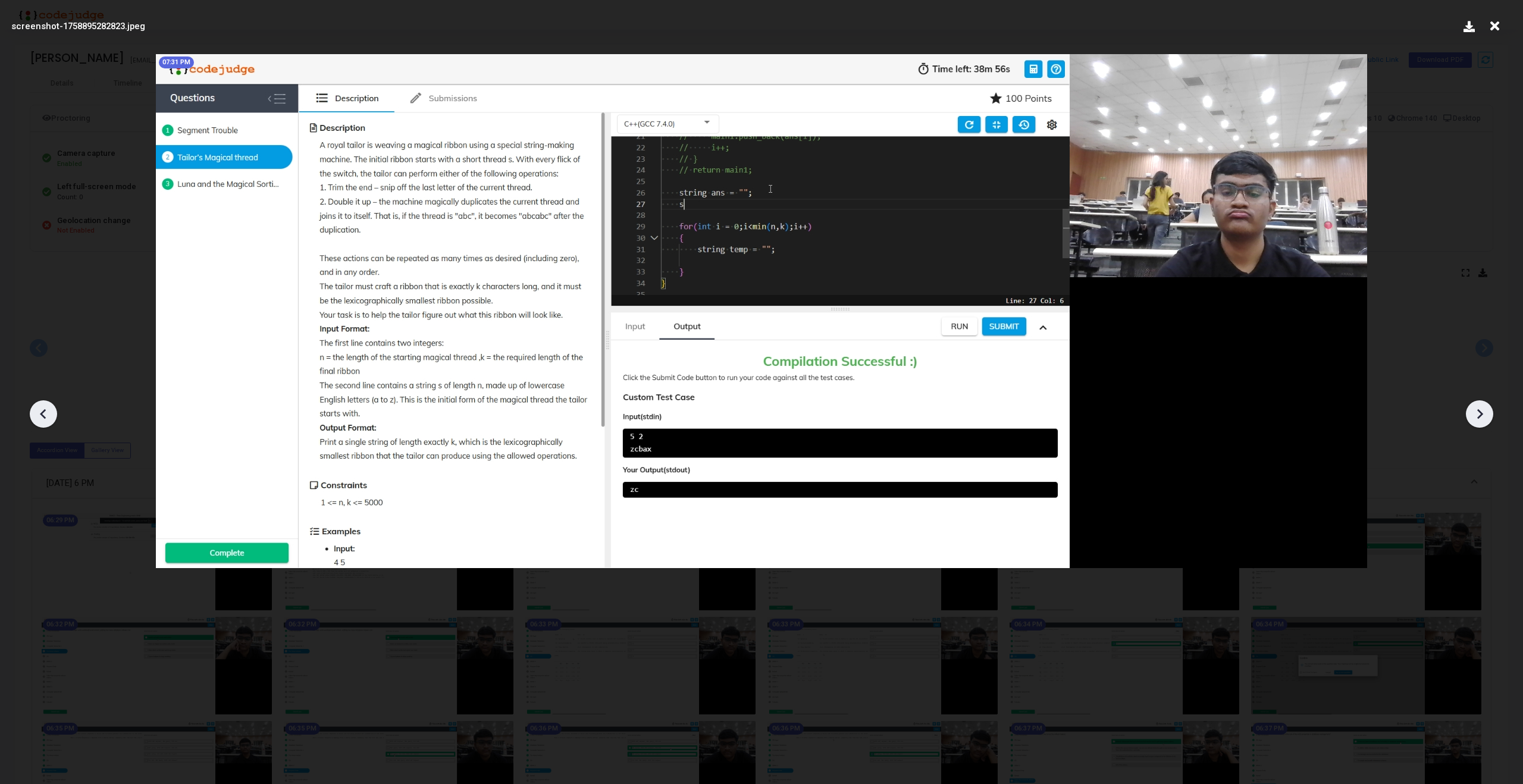
click at [33, 418] on div at bounding box center [43, 414] width 27 height 27
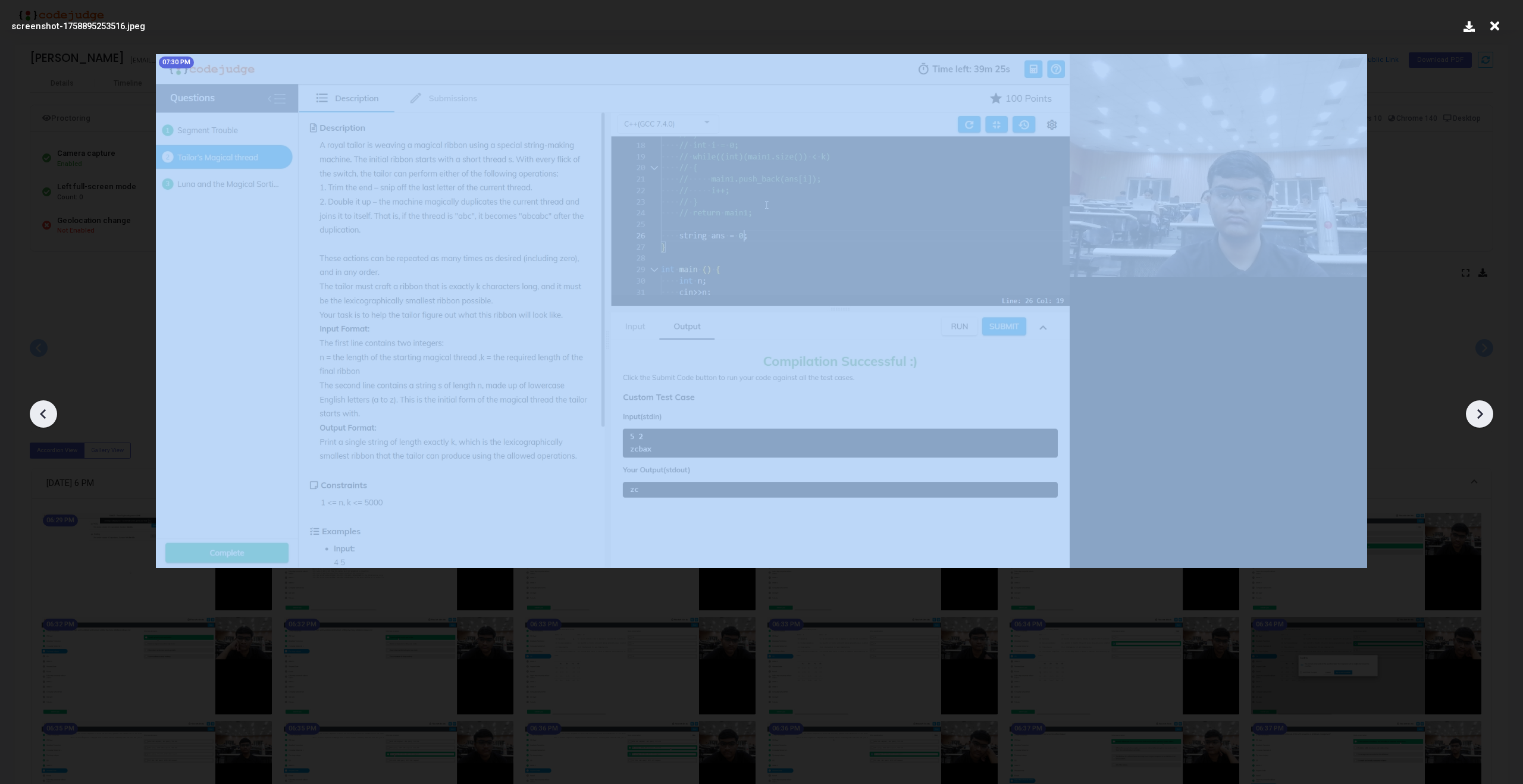
click at [33, 418] on div at bounding box center [43, 414] width 27 height 27
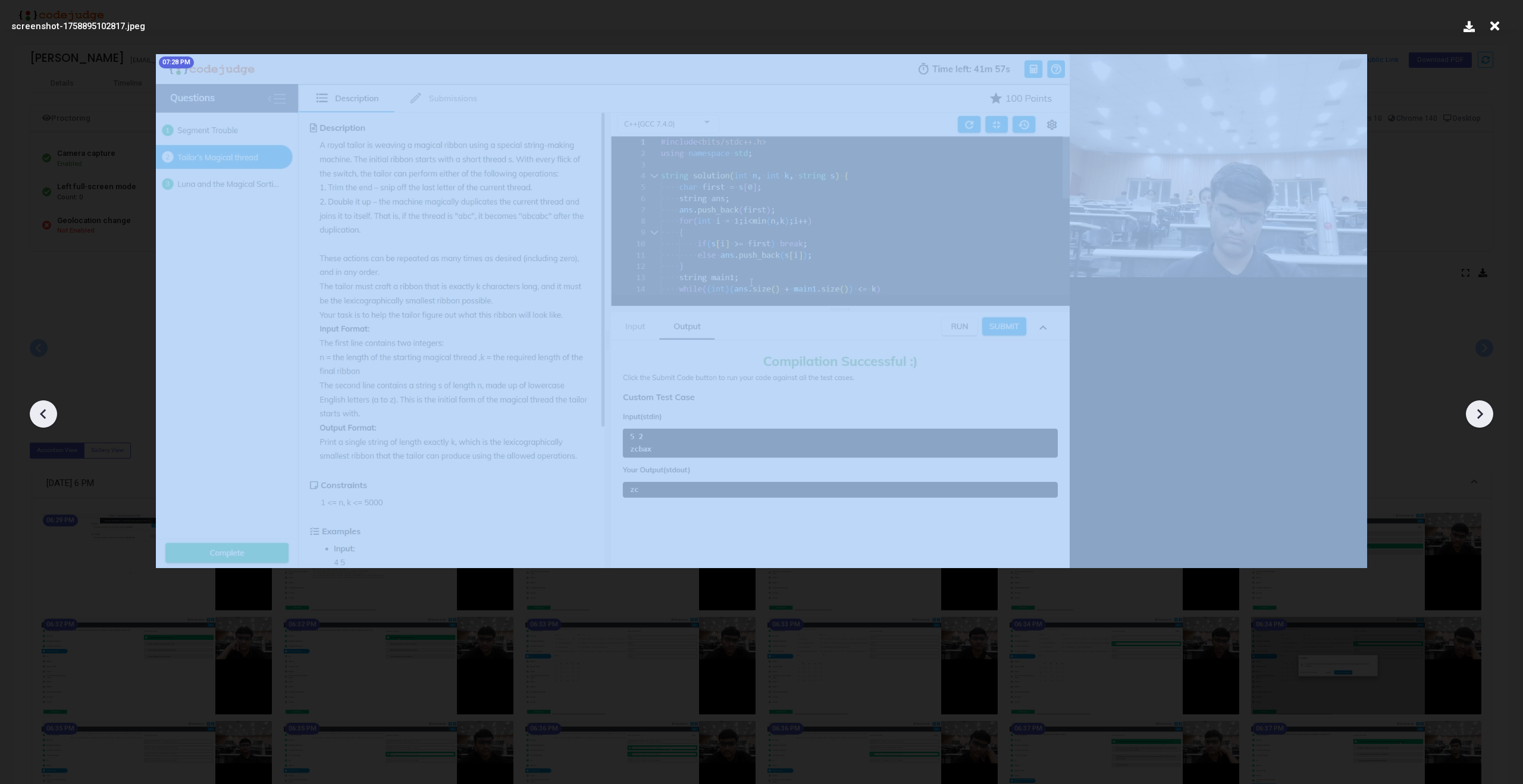
click at [33, 418] on div at bounding box center [43, 414] width 27 height 27
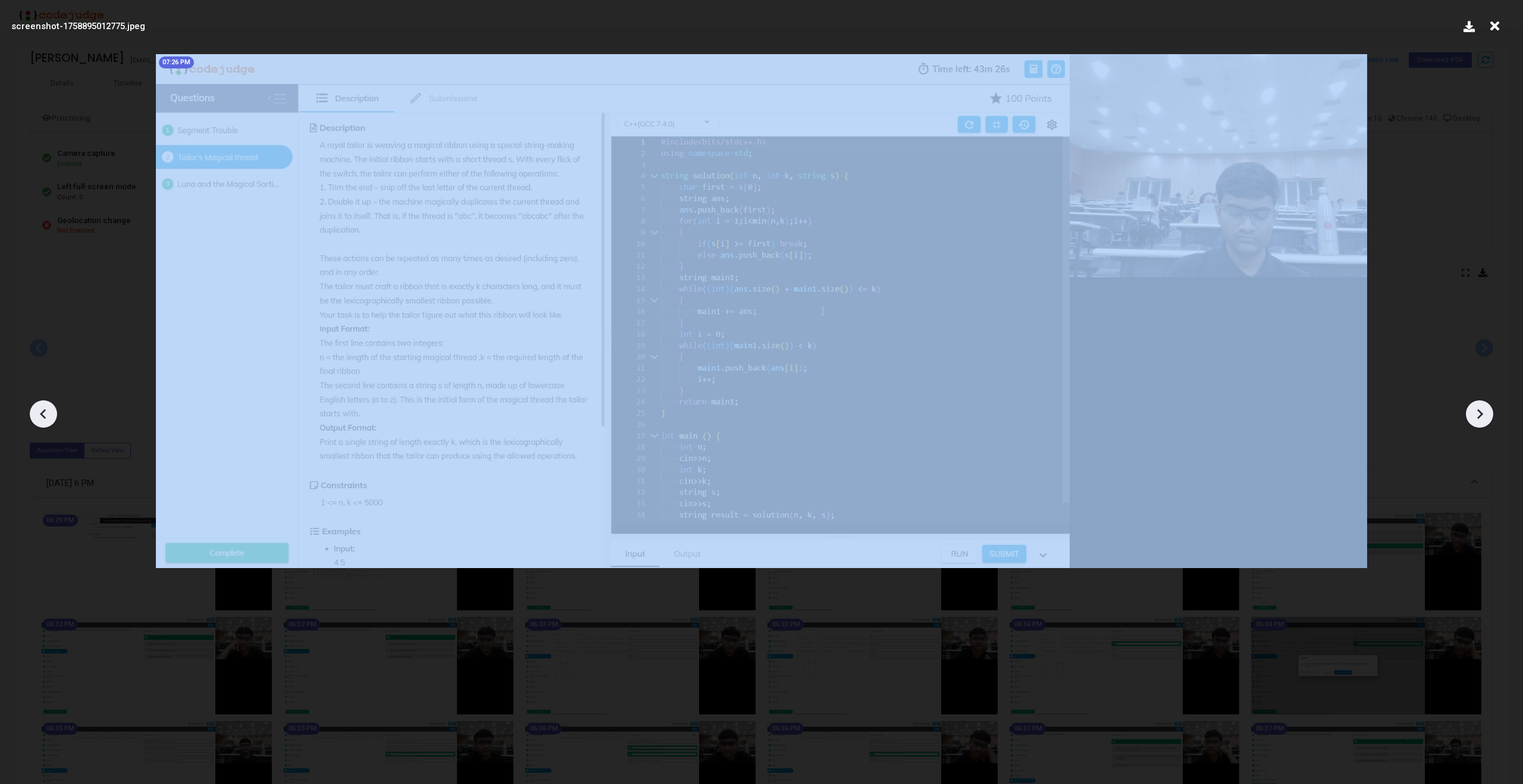
click at [33, 418] on div at bounding box center [43, 414] width 27 height 27
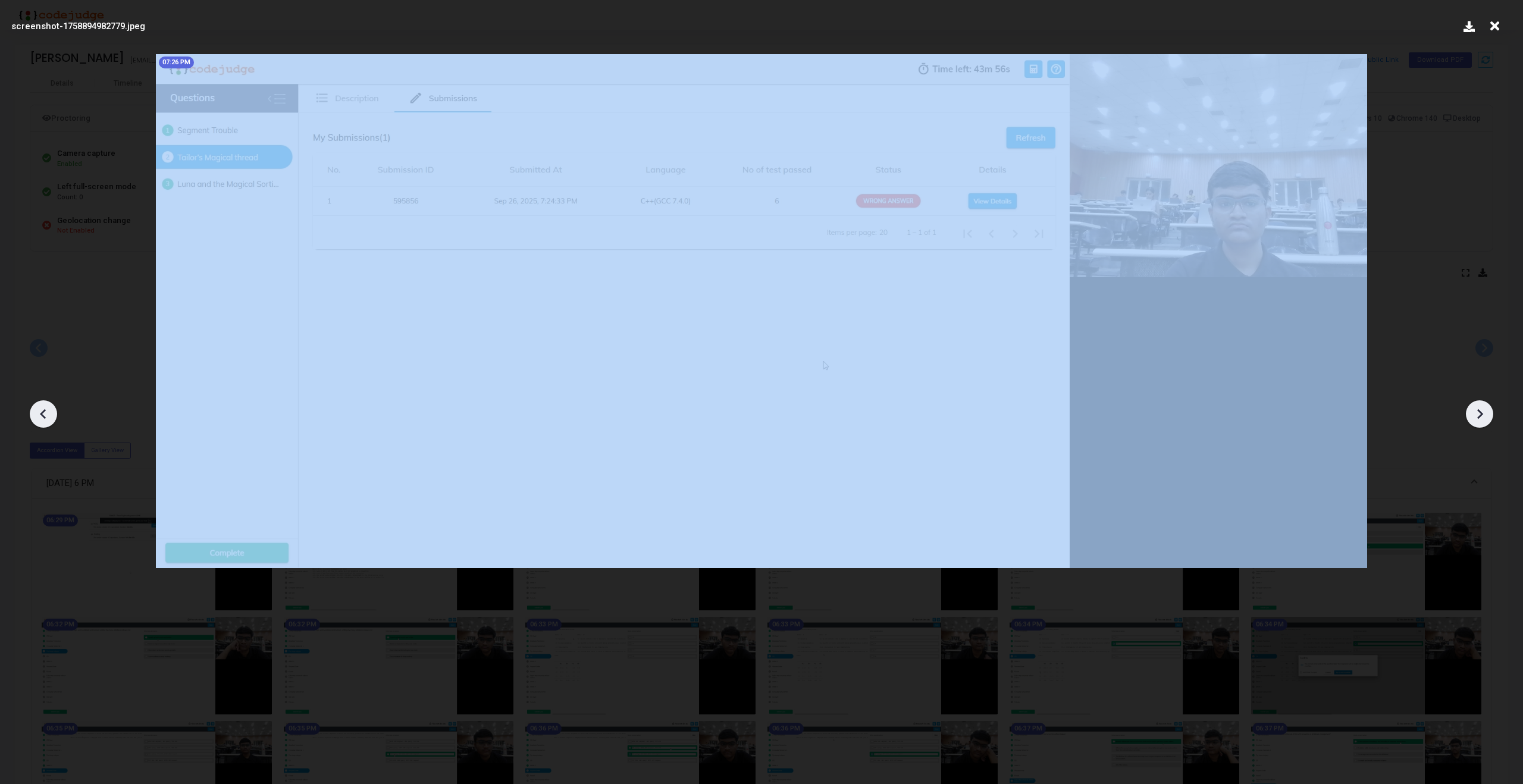
click at [33, 418] on div at bounding box center [43, 414] width 27 height 27
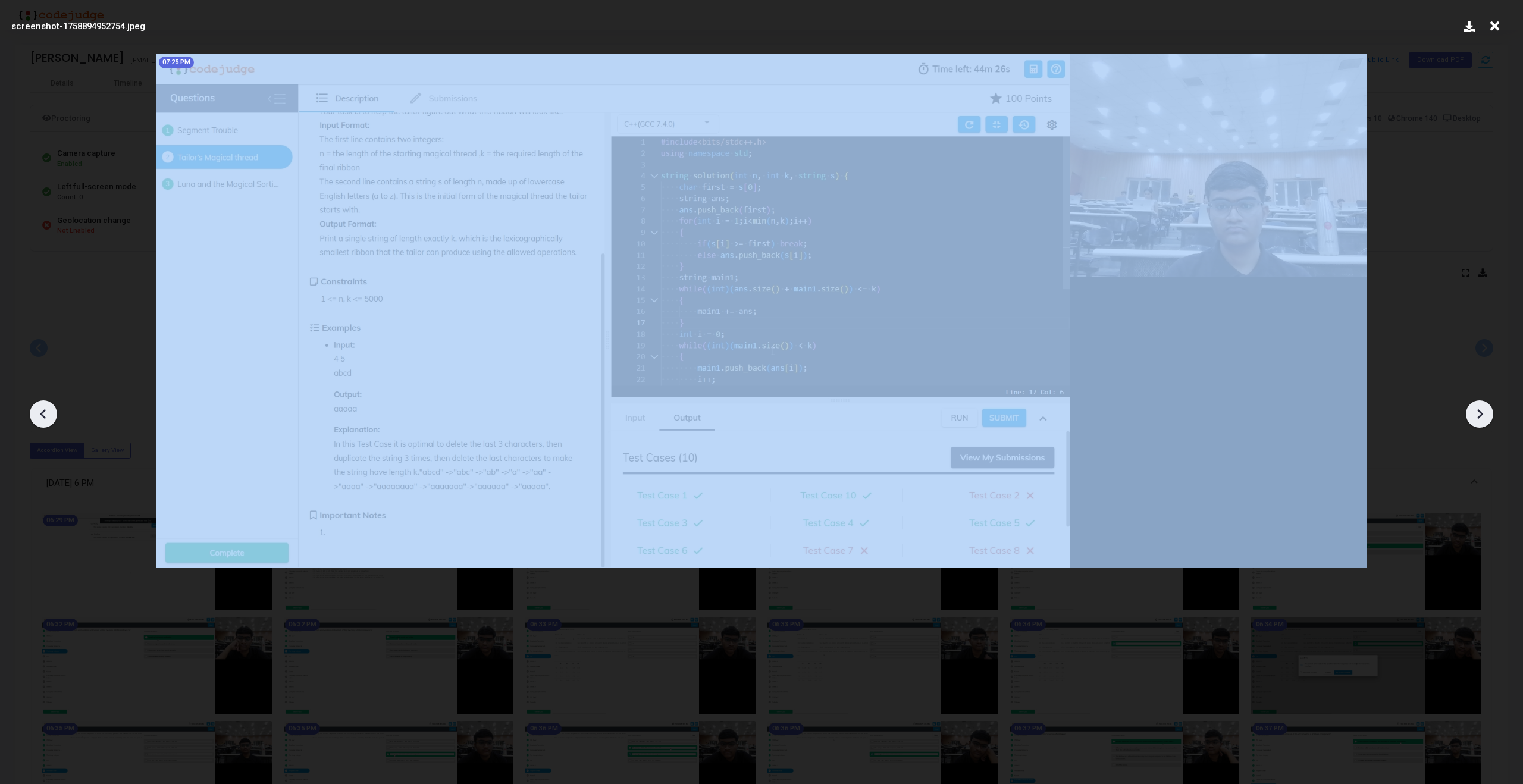
click at [33, 418] on div at bounding box center [43, 414] width 27 height 27
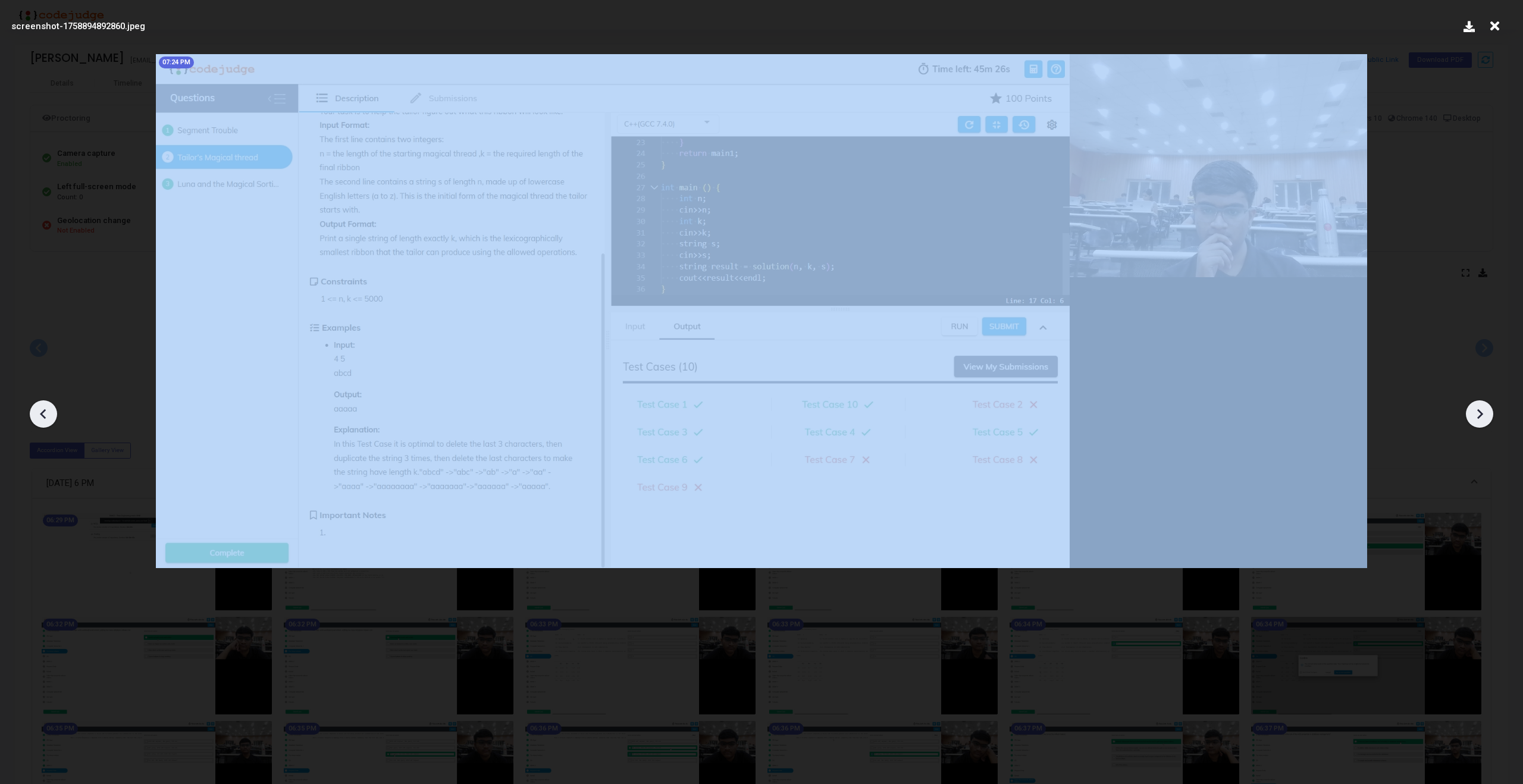
click at [33, 418] on div at bounding box center [43, 414] width 27 height 27
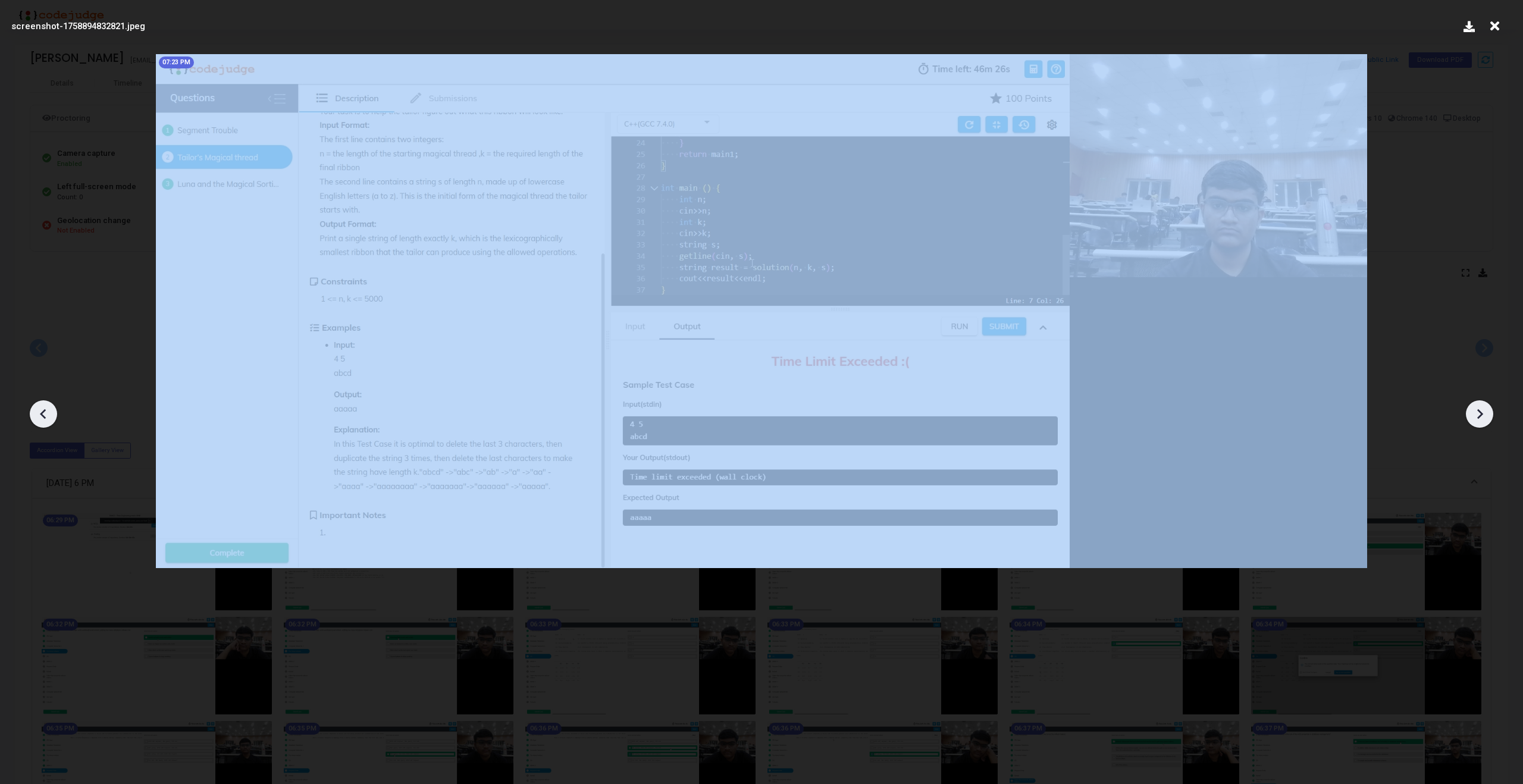
click at [33, 418] on div at bounding box center [43, 414] width 27 height 27
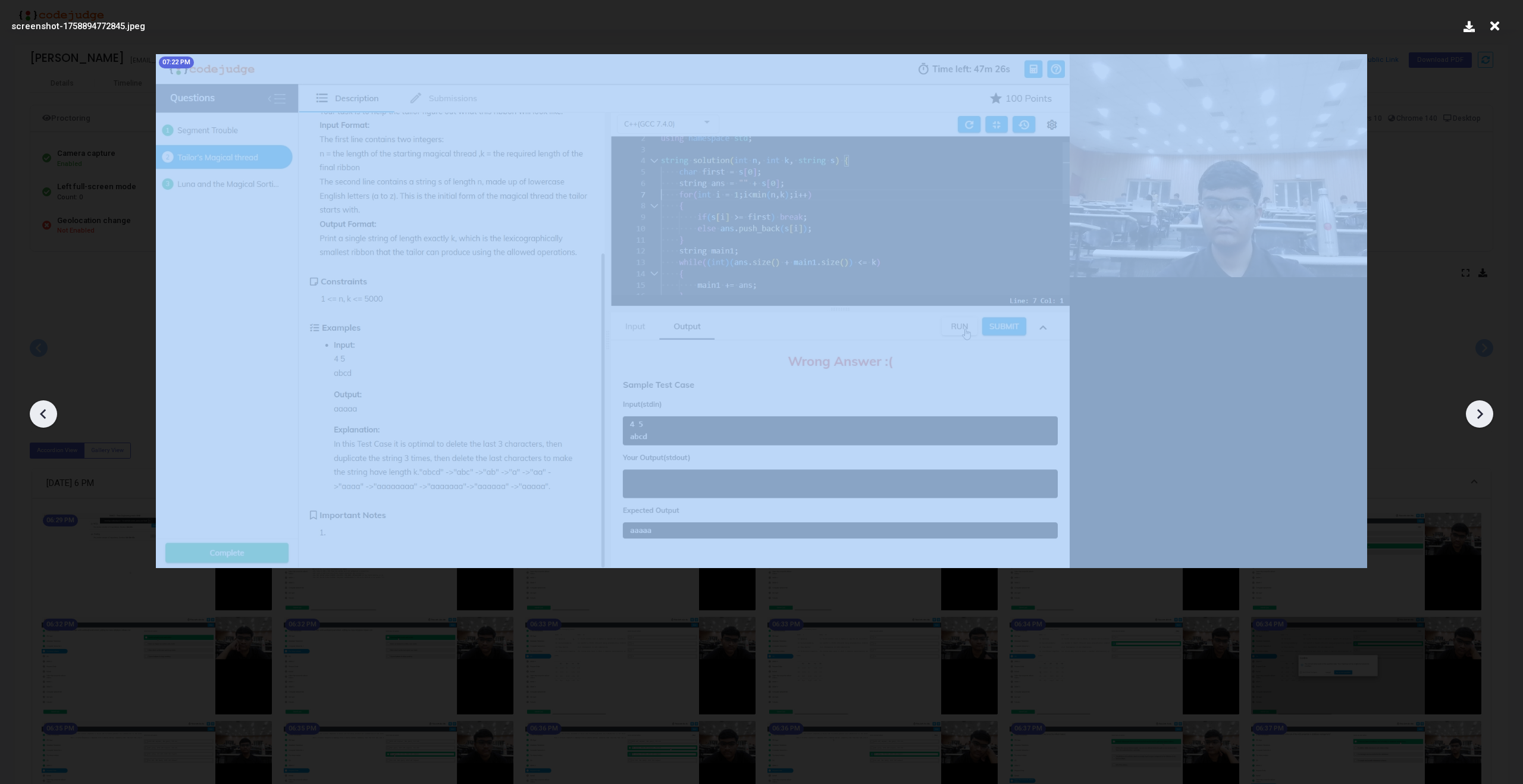
click at [33, 418] on div at bounding box center [43, 414] width 27 height 27
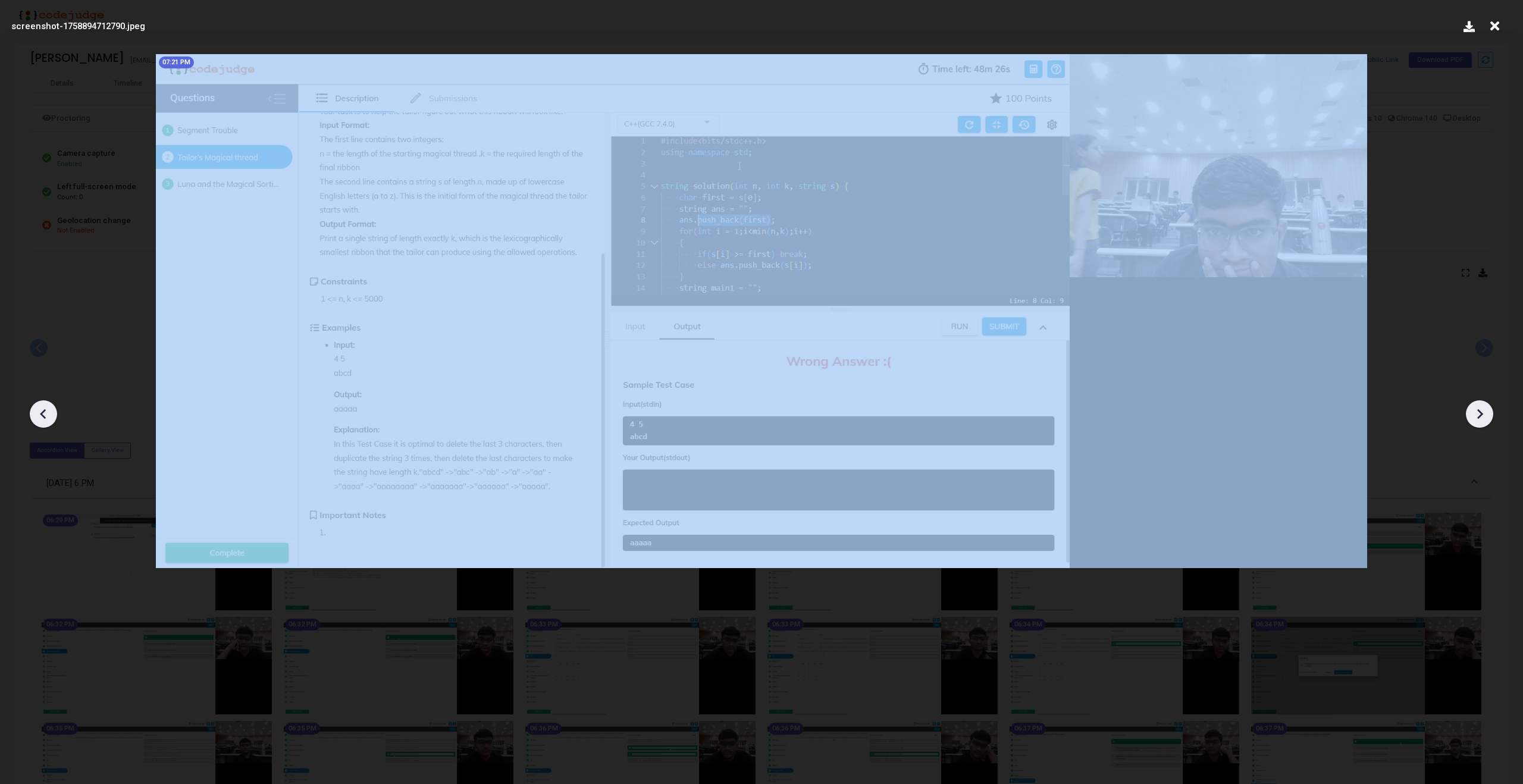
click at [33, 418] on div at bounding box center [43, 414] width 27 height 27
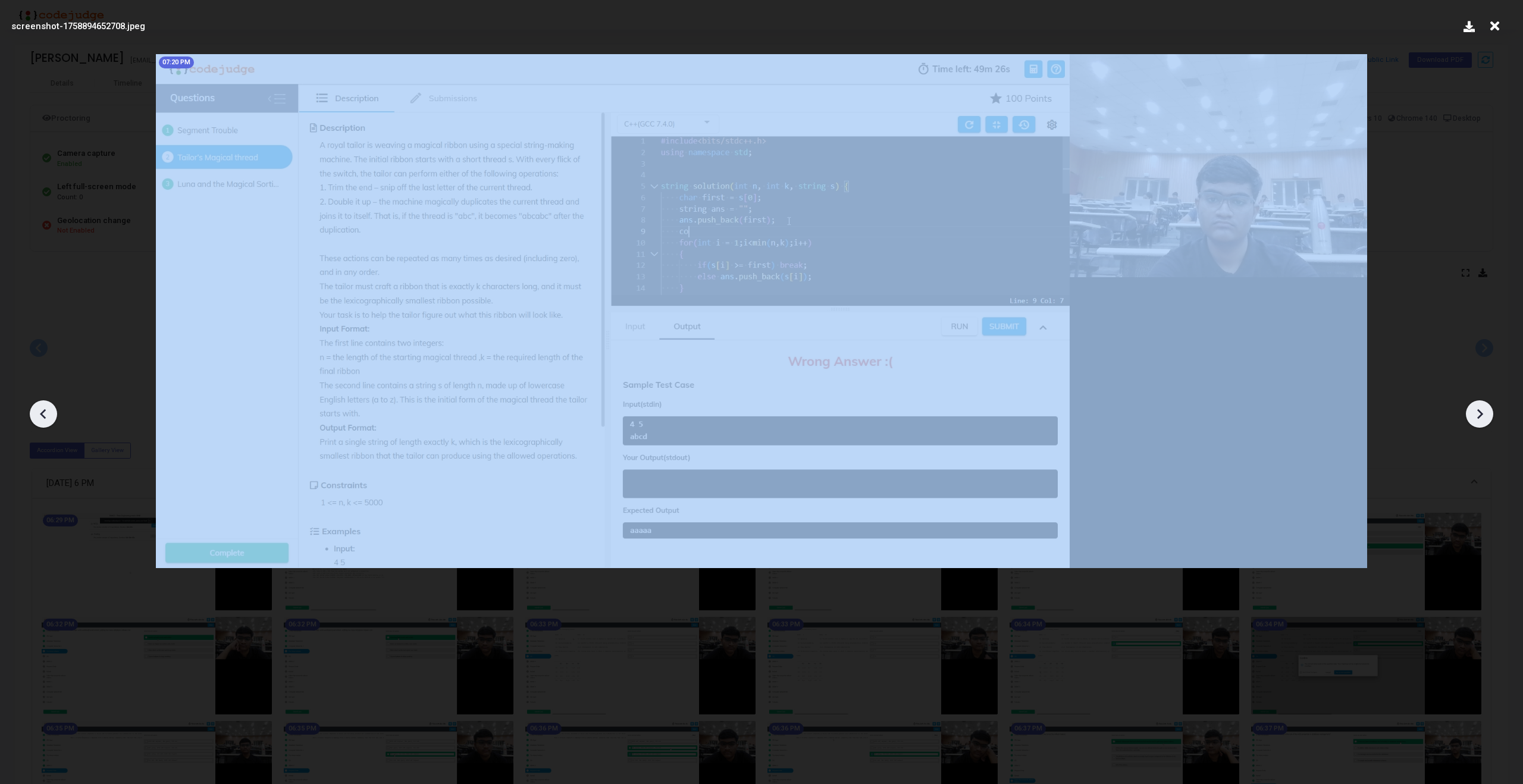
click at [33, 418] on div at bounding box center [43, 414] width 27 height 27
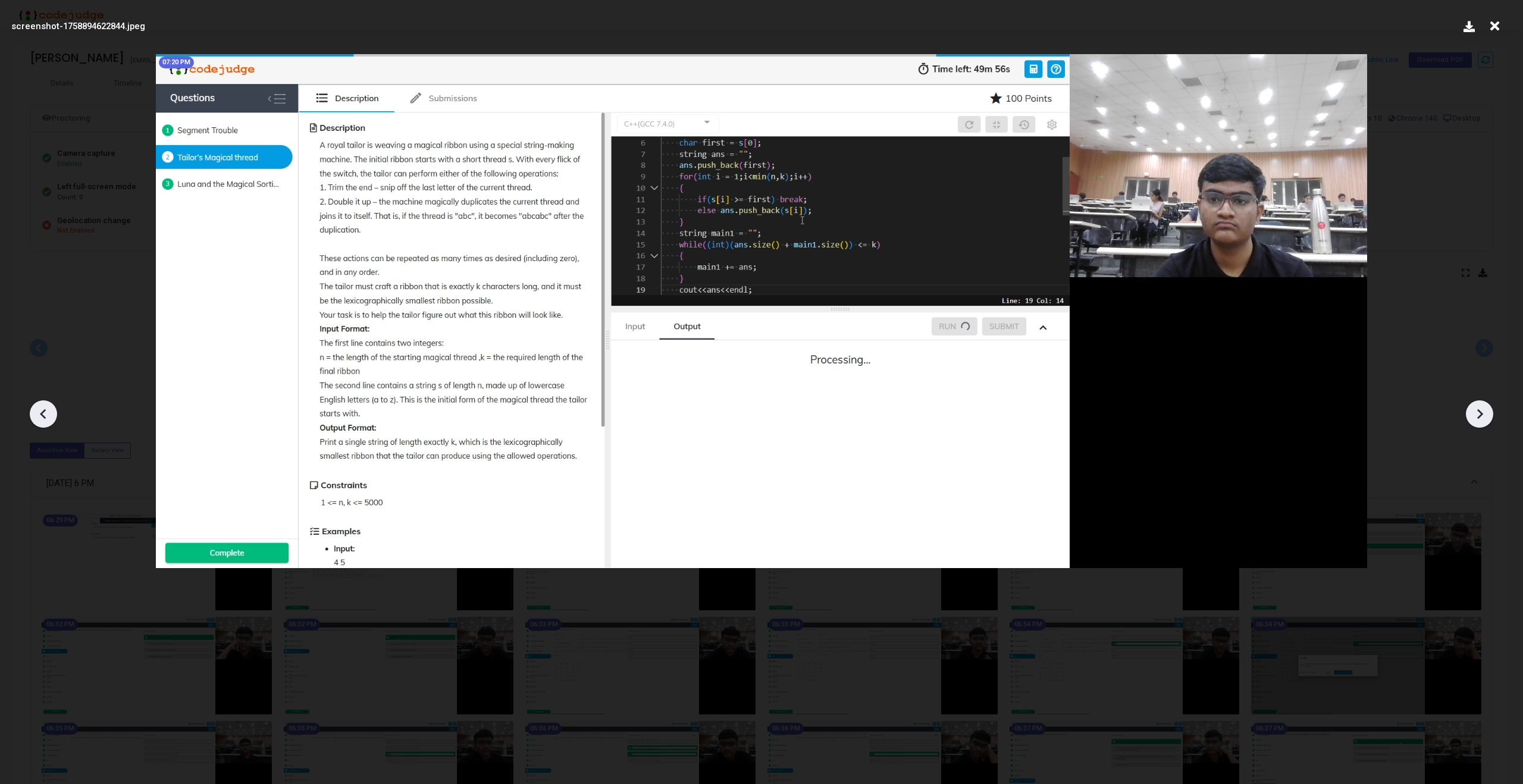
click at [33, 418] on div at bounding box center [43, 414] width 27 height 27
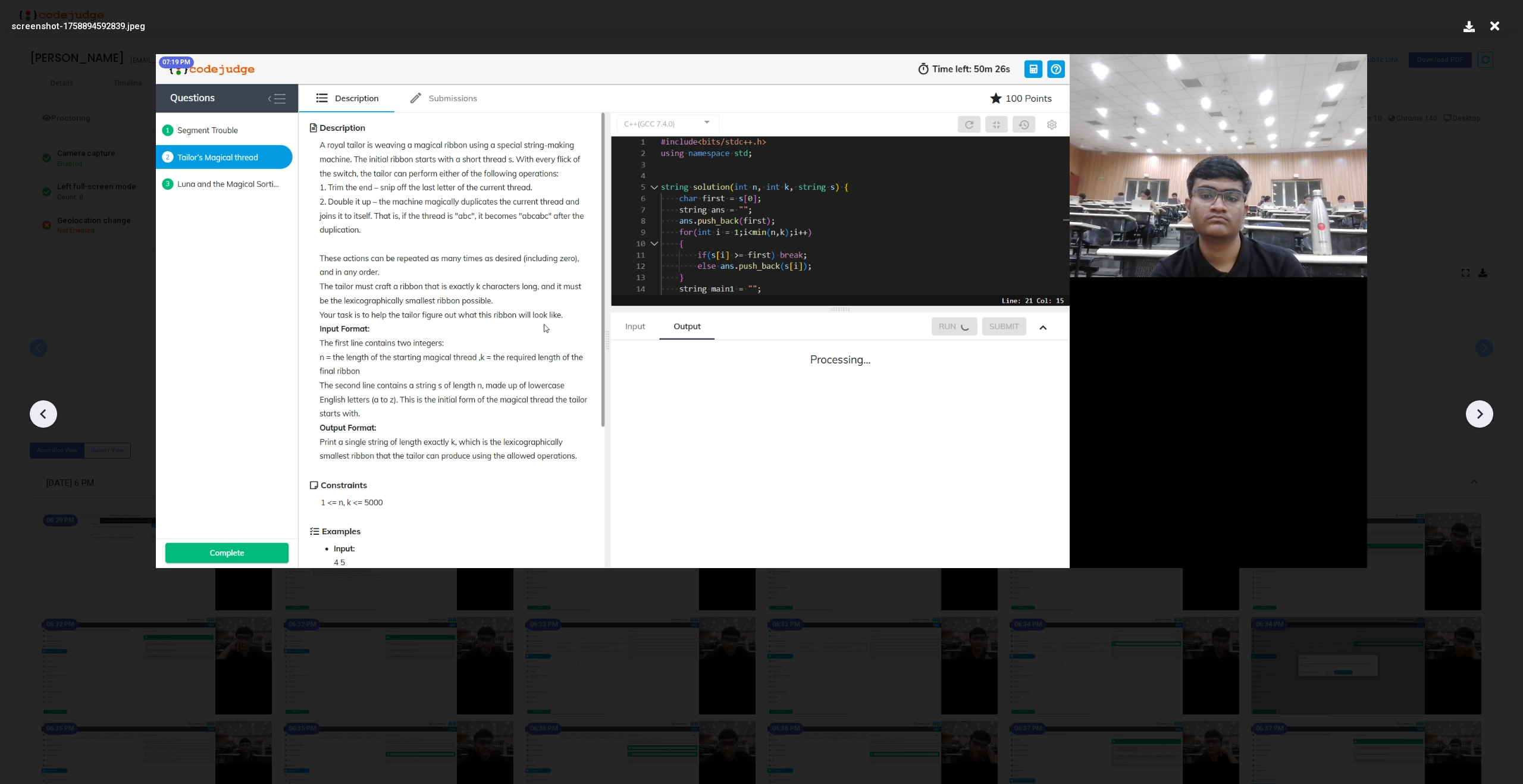
click at [33, 418] on div at bounding box center [43, 414] width 27 height 27
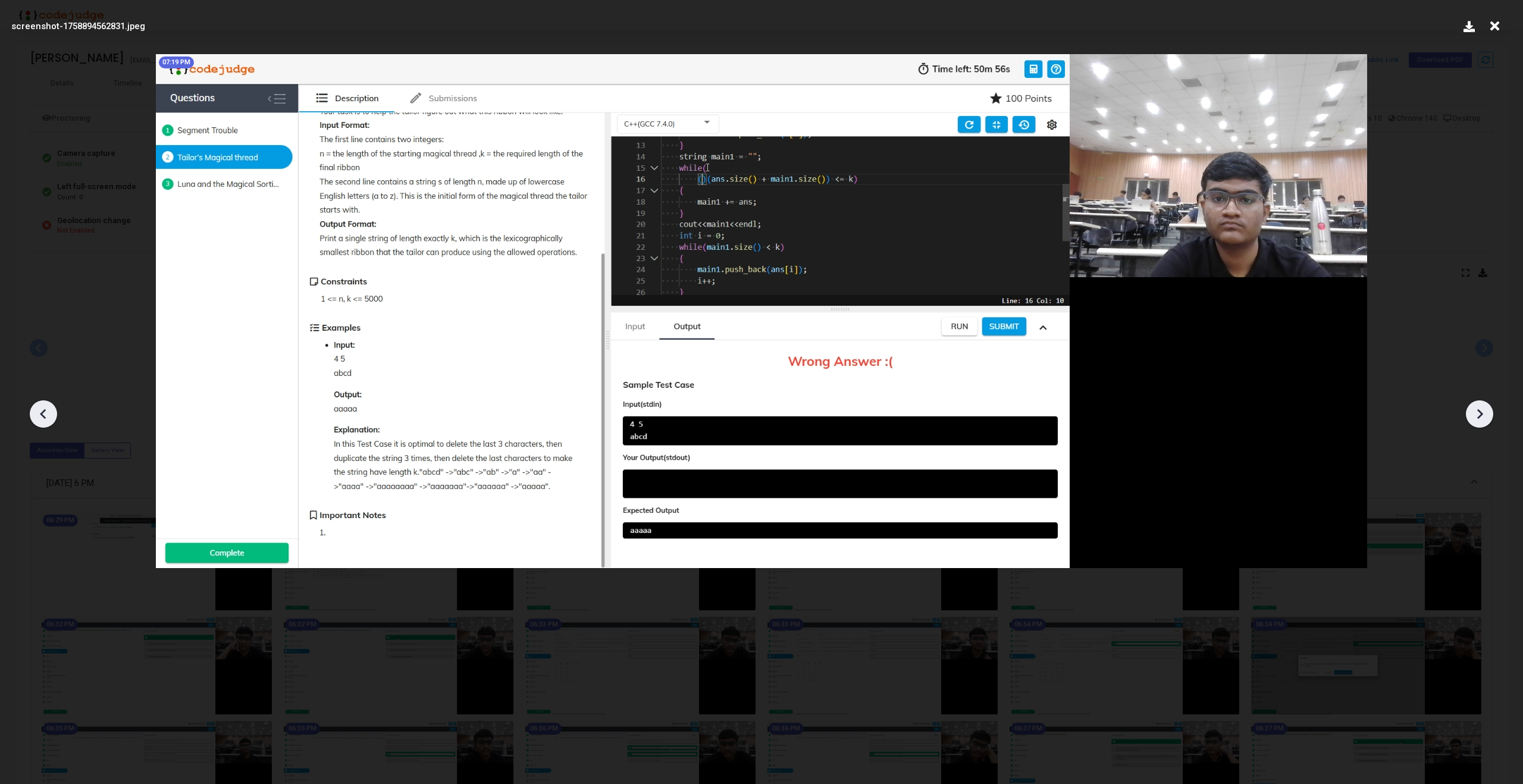
click at [33, 418] on div at bounding box center [43, 414] width 27 height 27
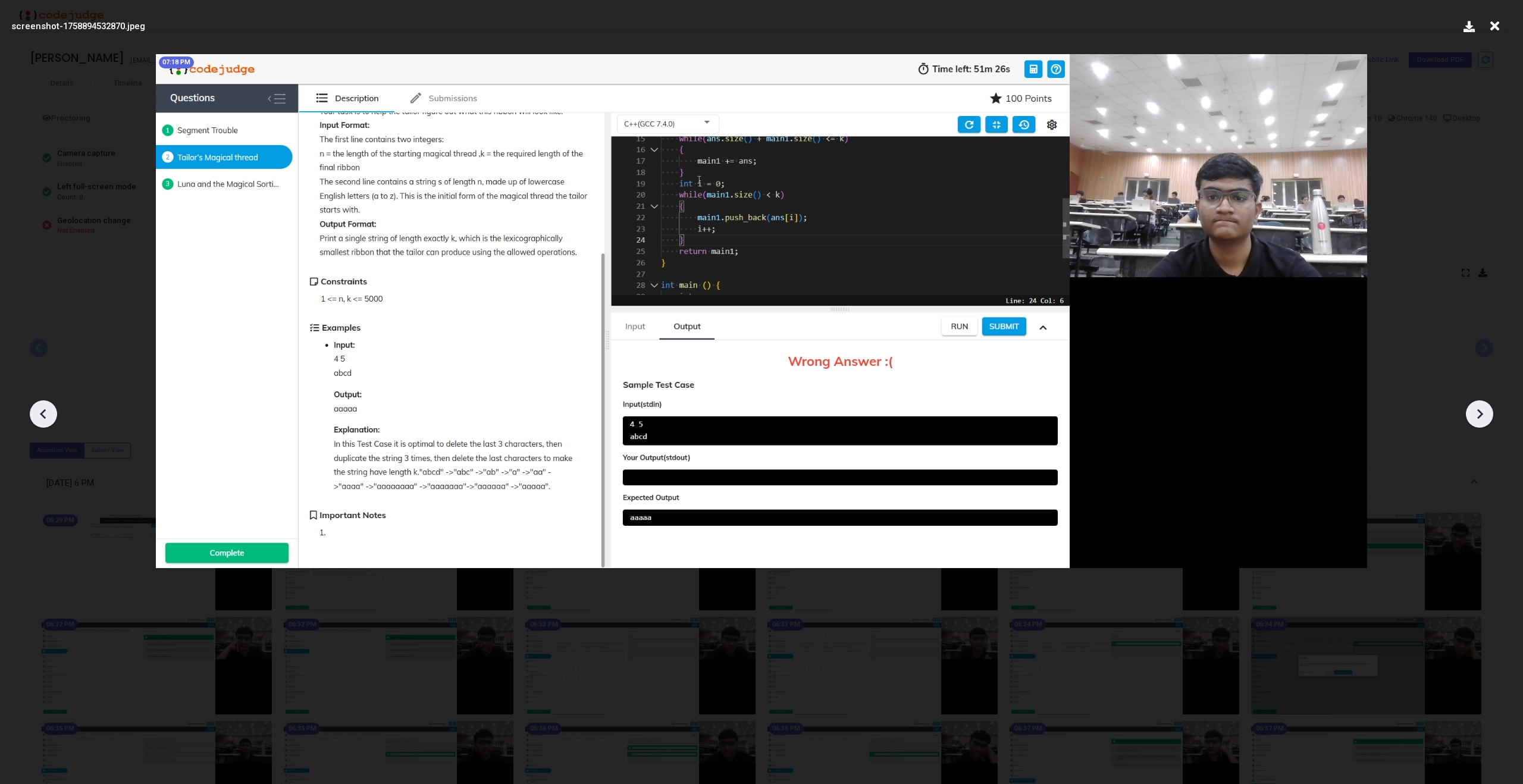
click at [33, 418] on div at bounding box center [43, 414] width 27 height 27
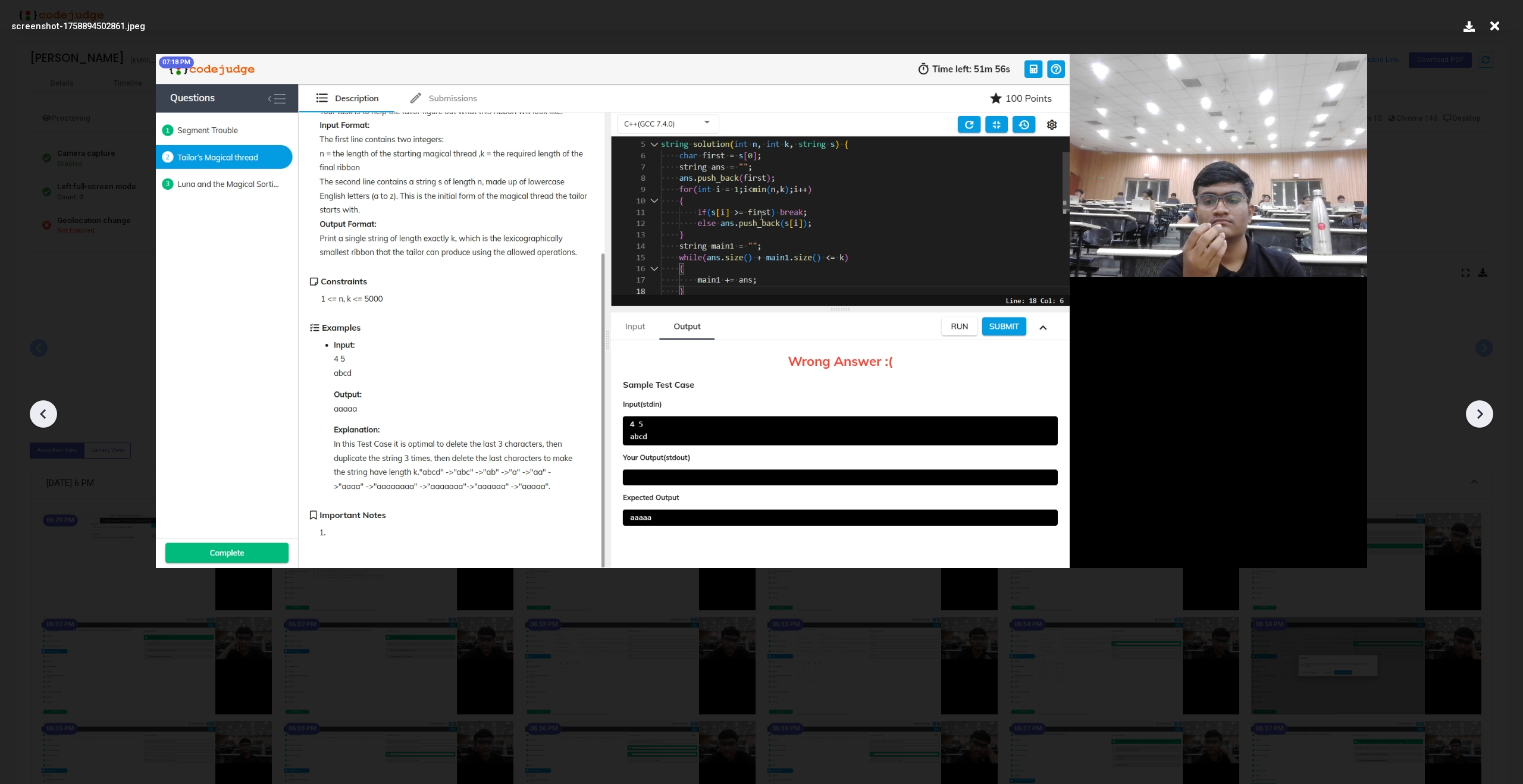
click at [33, 418] on div at bounding box center [43, 414] width 27 height 27
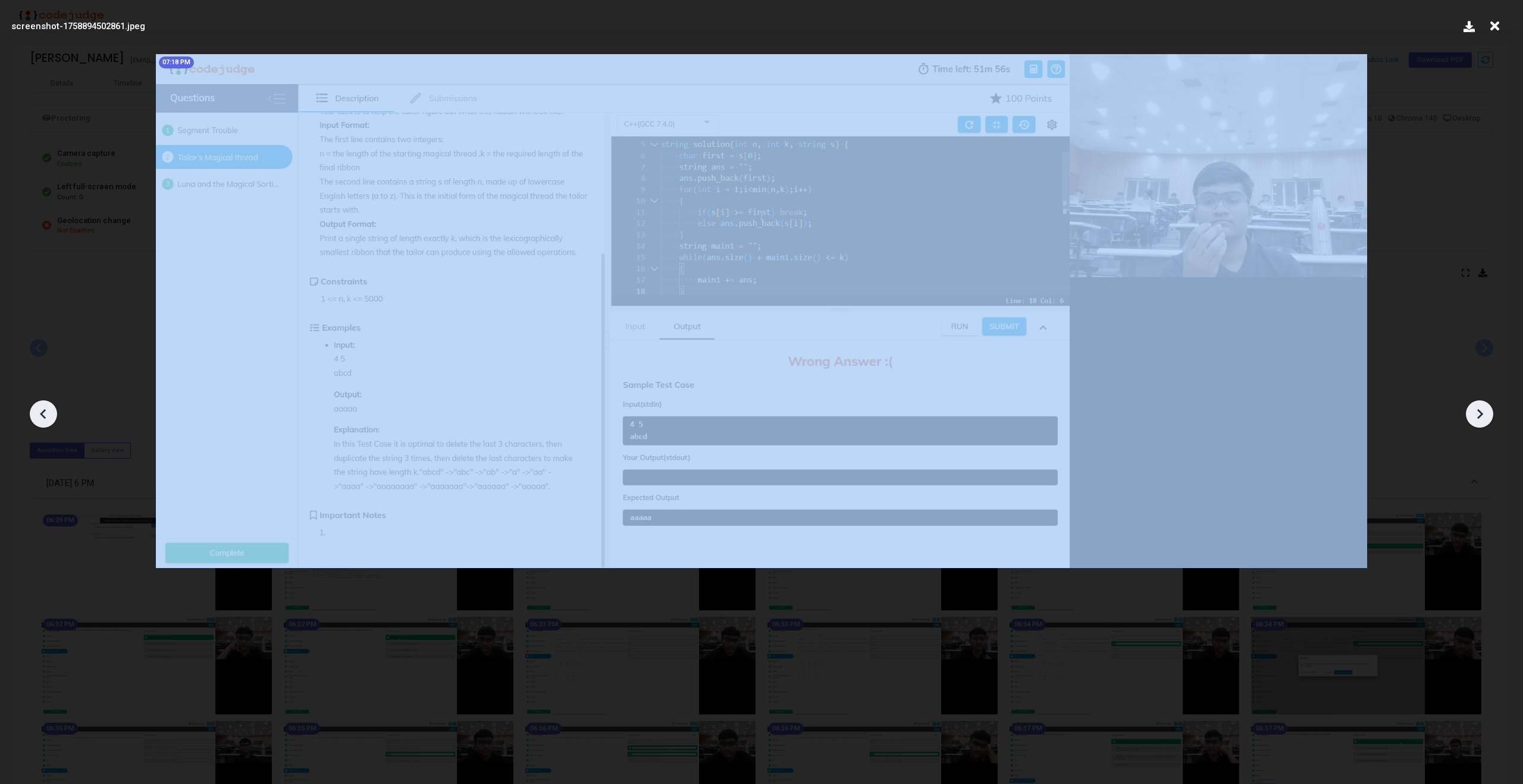
click at [33, 418] on div at bounding box center [43, 414] width 27 height 27
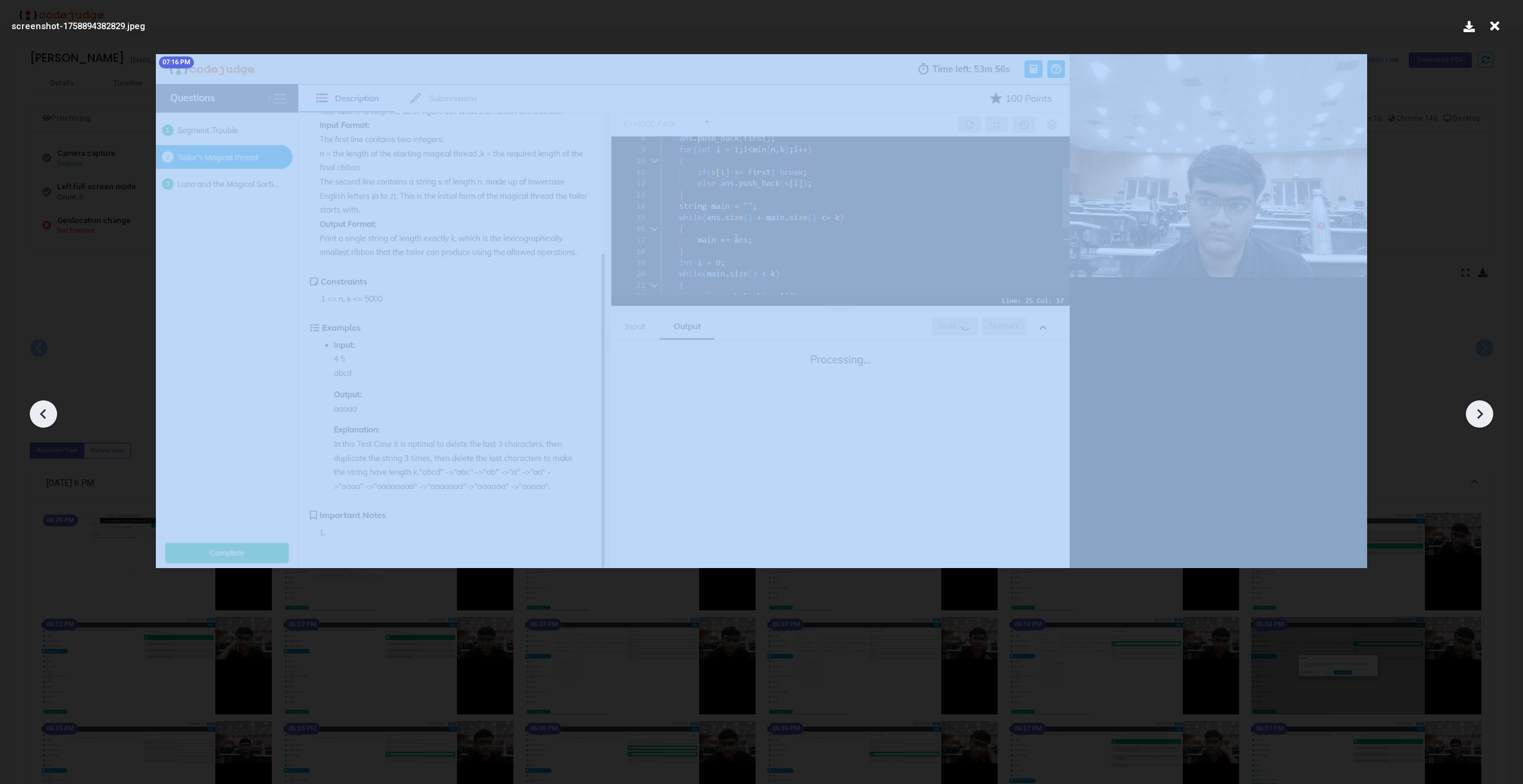
click at [33, 418] on div at bounding box center [43, 414] width 27 height 27
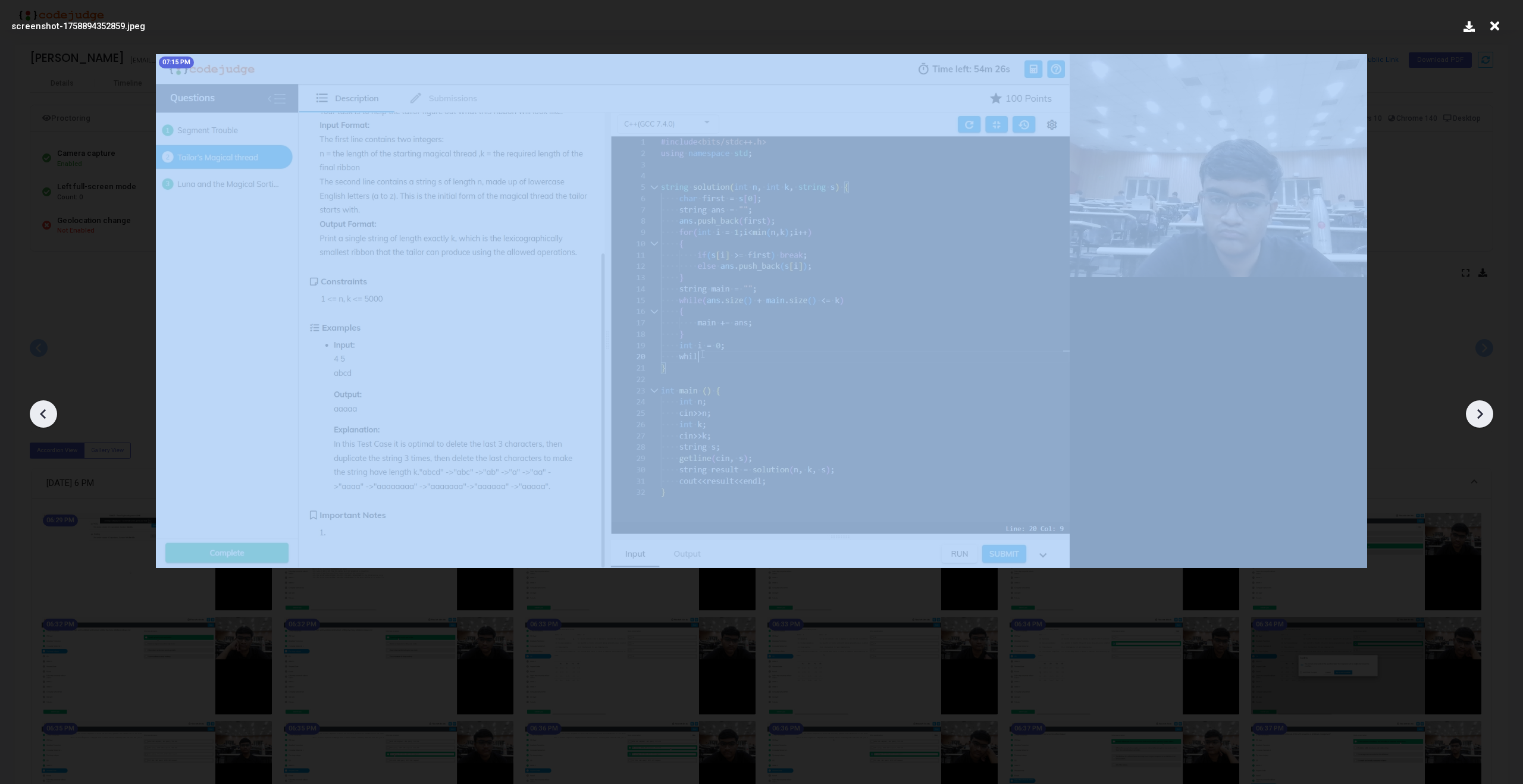
click at [33, 418] on div at bounding box center [43, 414] width 27 height 27
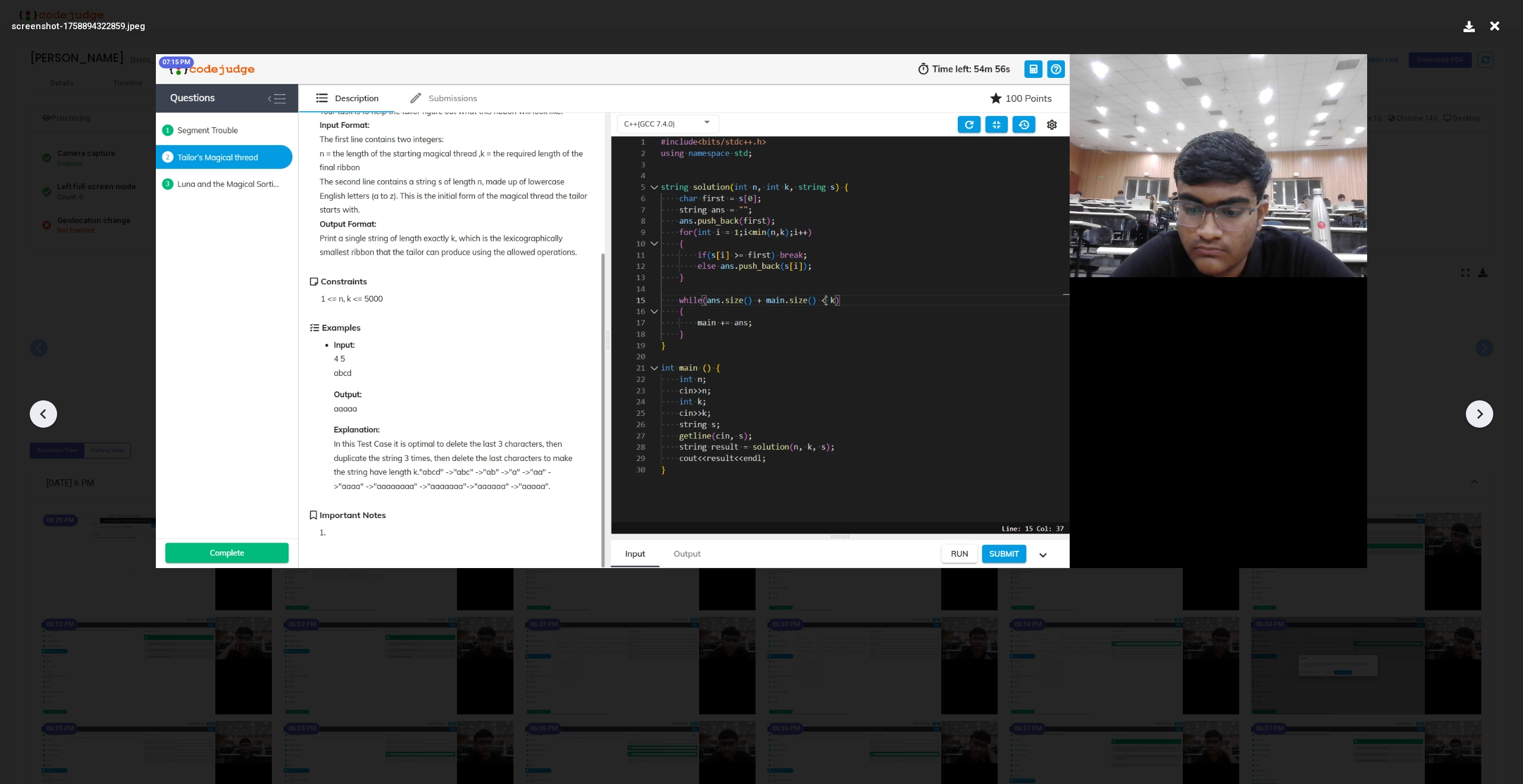
click at [33, 418] on div at bounding box center [43, 414] width 27 height 27
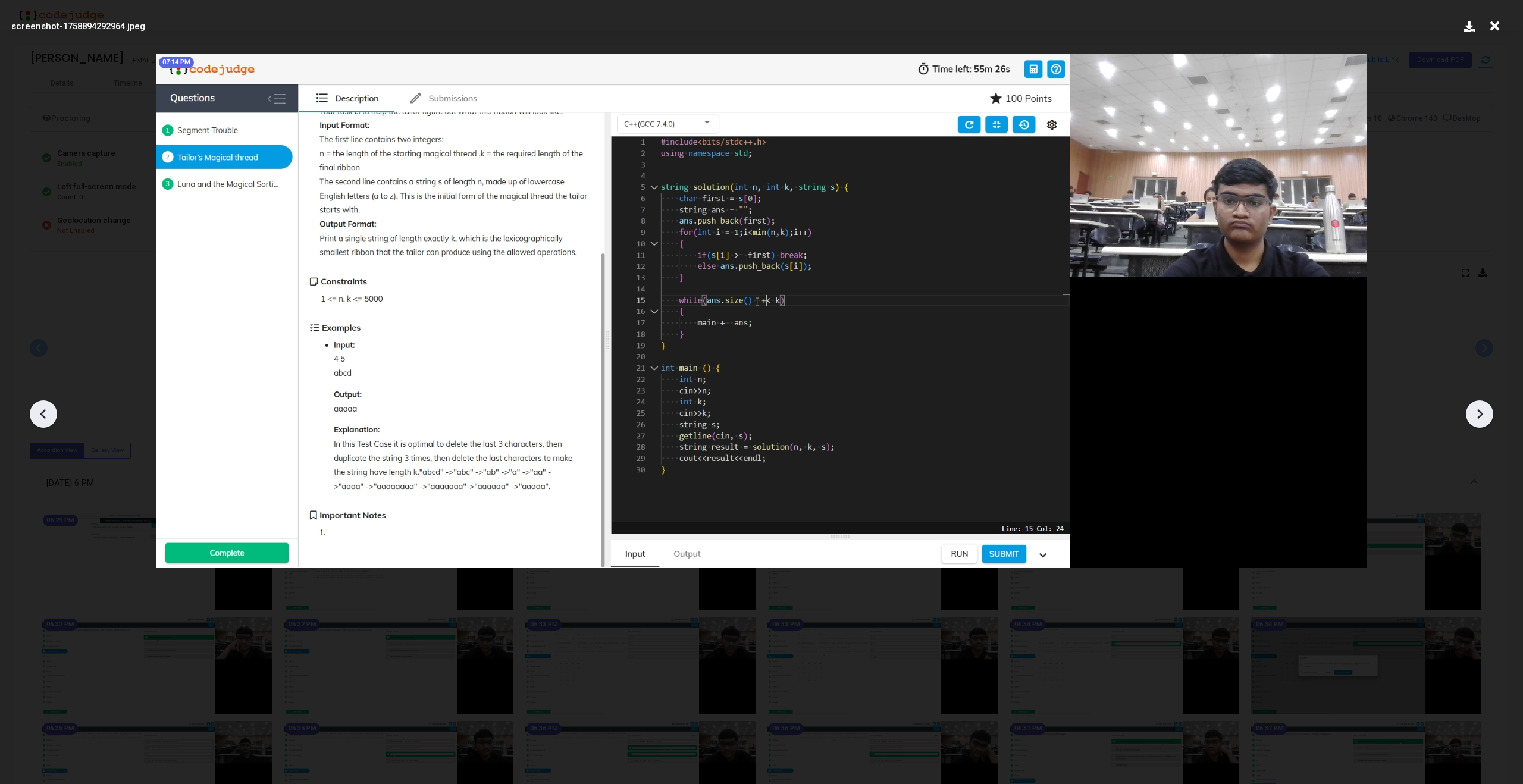
click at [33, 418] on div at bounding box center [43, 414] width 27 height 27
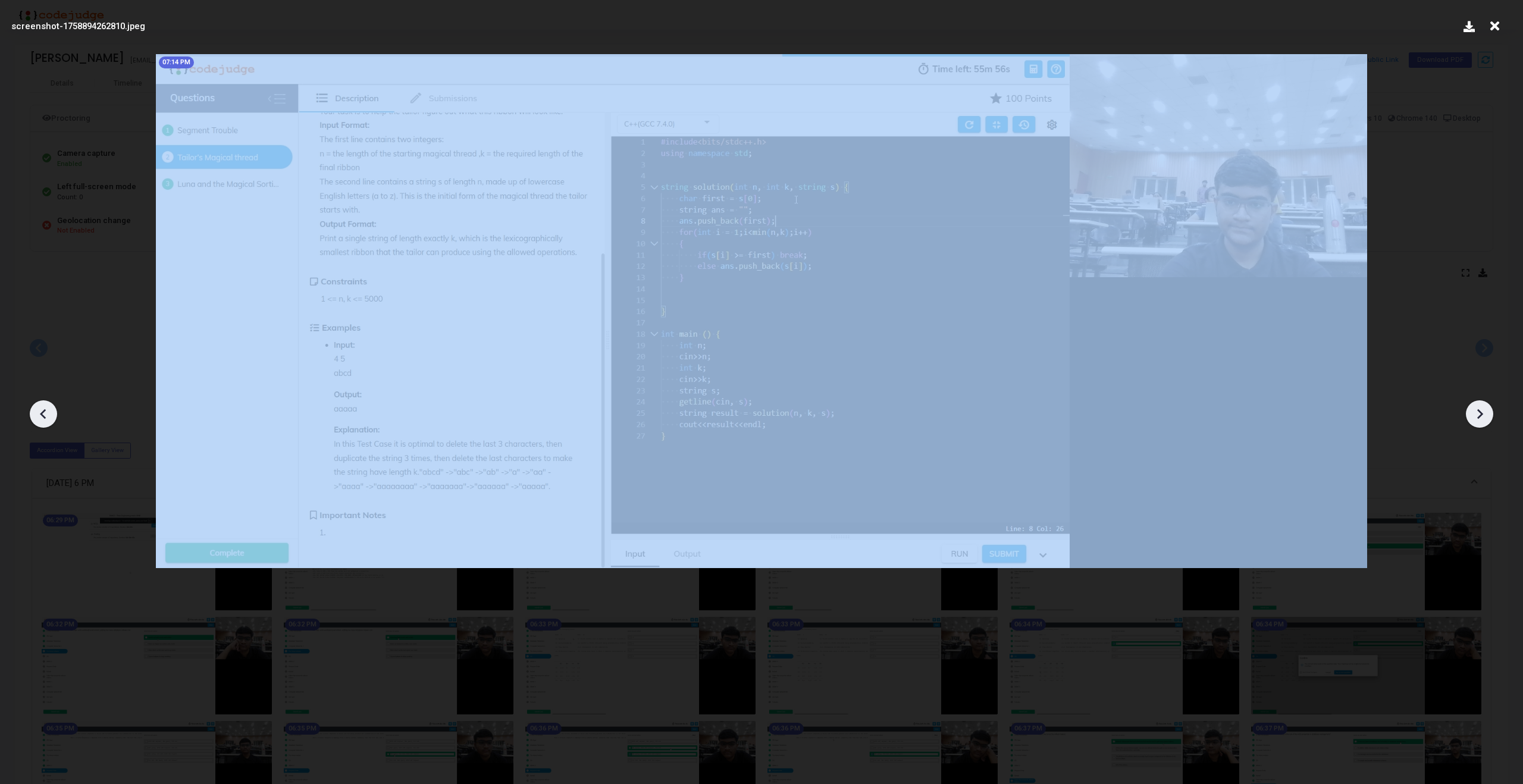
click at [33, 418] on div at bounding box center [43, 414] width 27 height 27
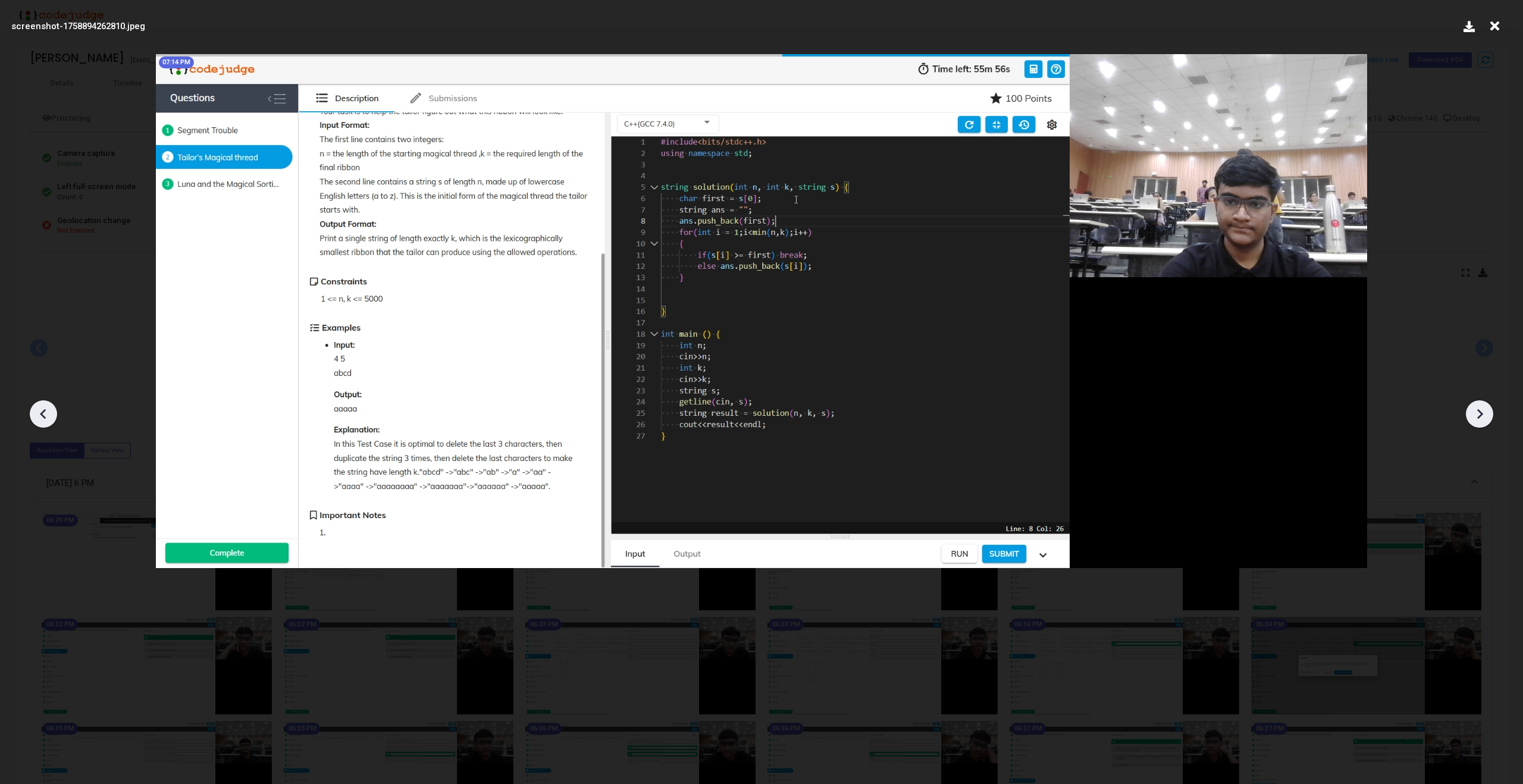
click at [33, 418] on div at bounding box center [43, 414] width 27 height 27
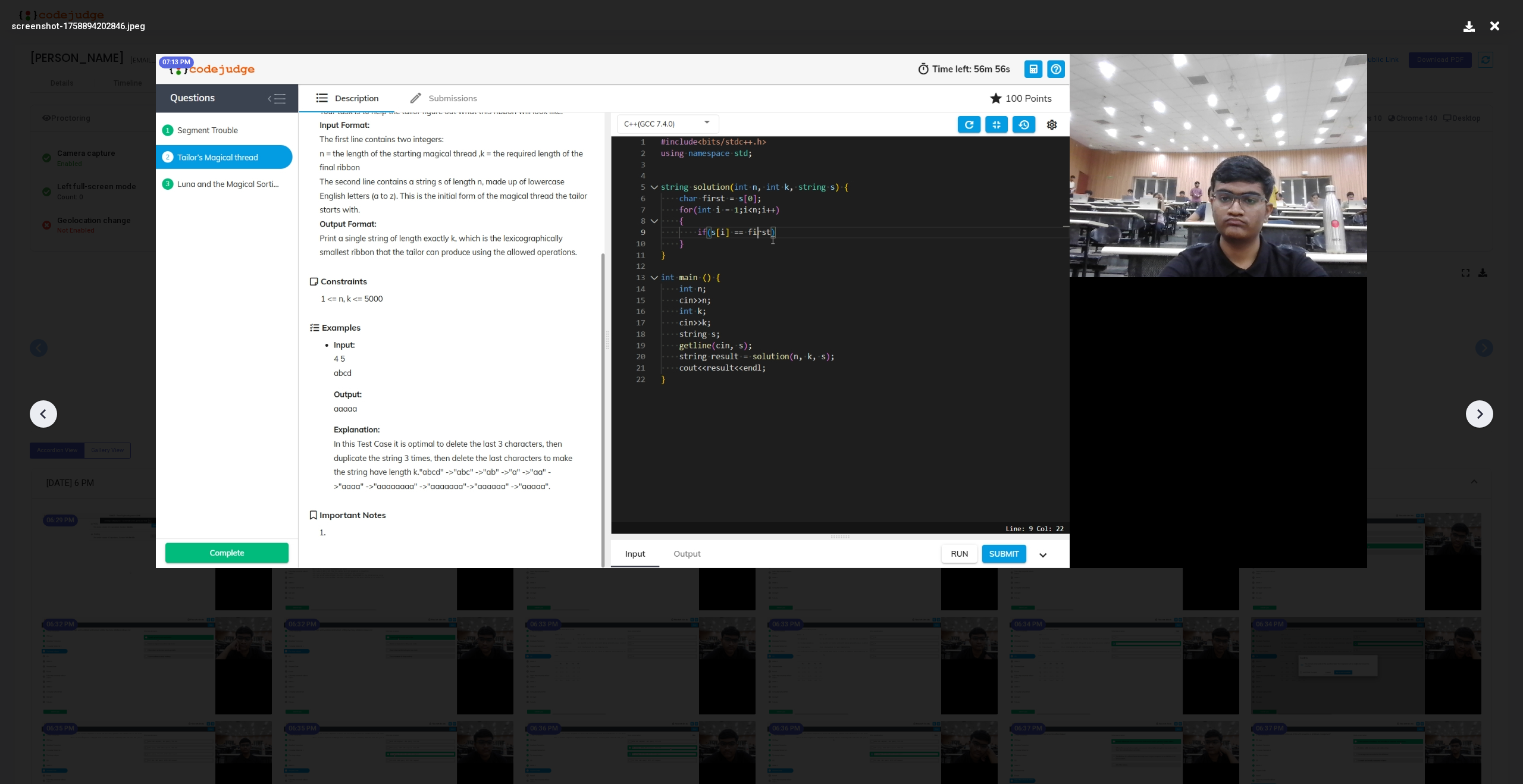
click at [33, 418] on div at bounding box center [43, 414] width 27 height 27
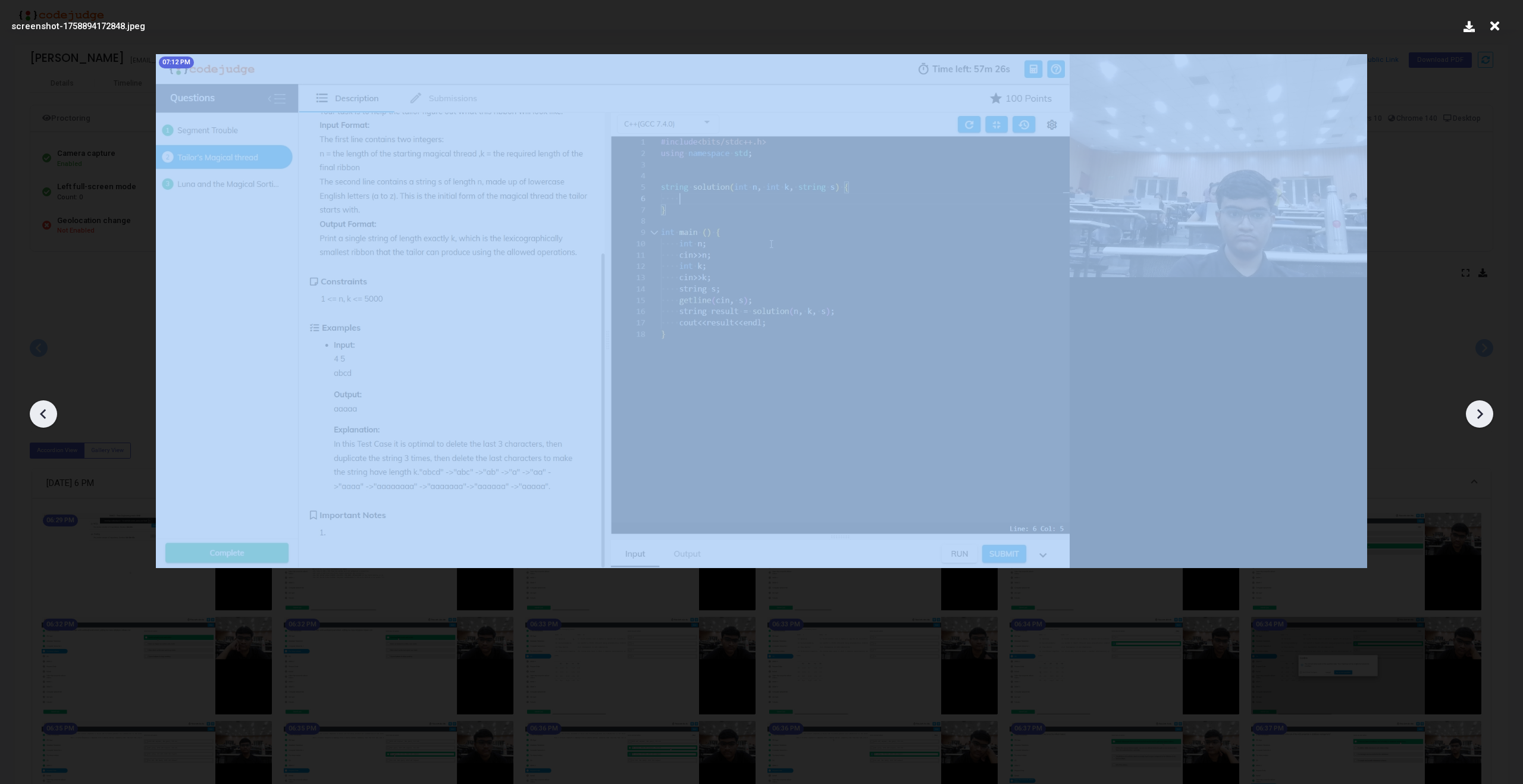
click at [33, 418] on div at bounding box center [43, 414] width 27 height 27
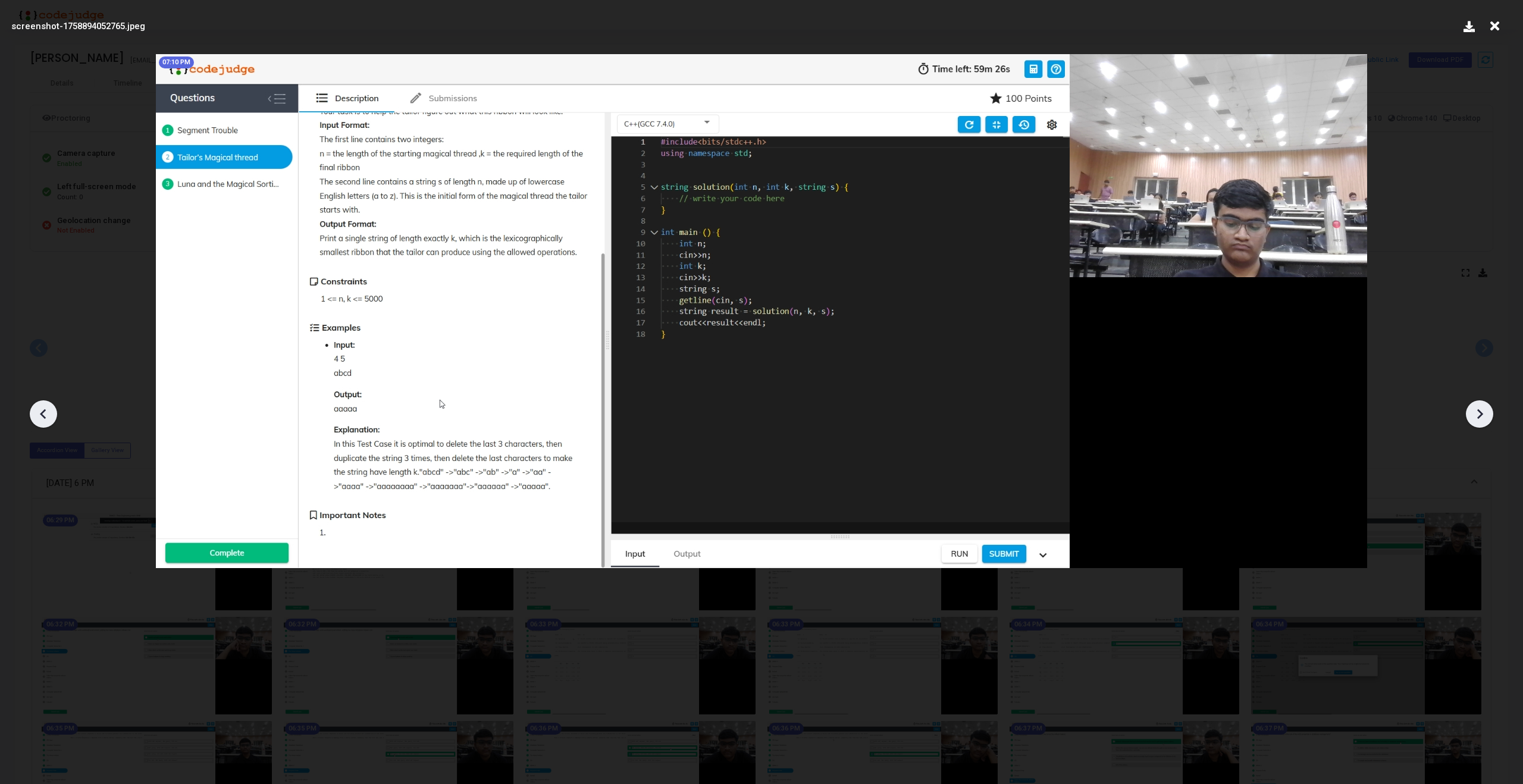
click at [33, 418] on div at bounding box center [43, 414] width 27 height 27
click at [36, 416] on icon at bounding box center [43, 413] width 18 height 18
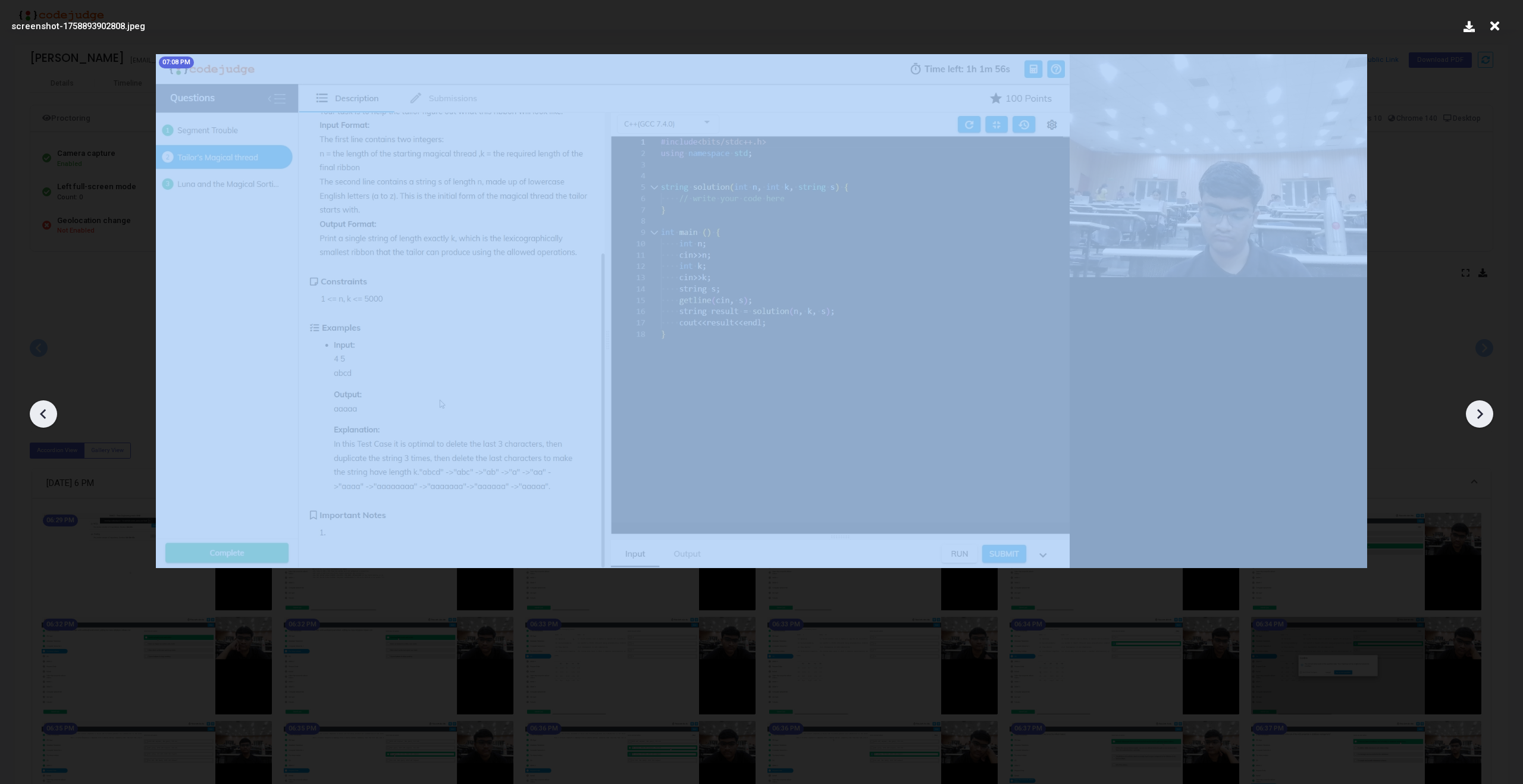
click at [36, 416] on icon at bounding box center [43, 413] width 18 height 18
click at [1485, 413] on icon at bounding box center [1479, 413] width 18 height 18
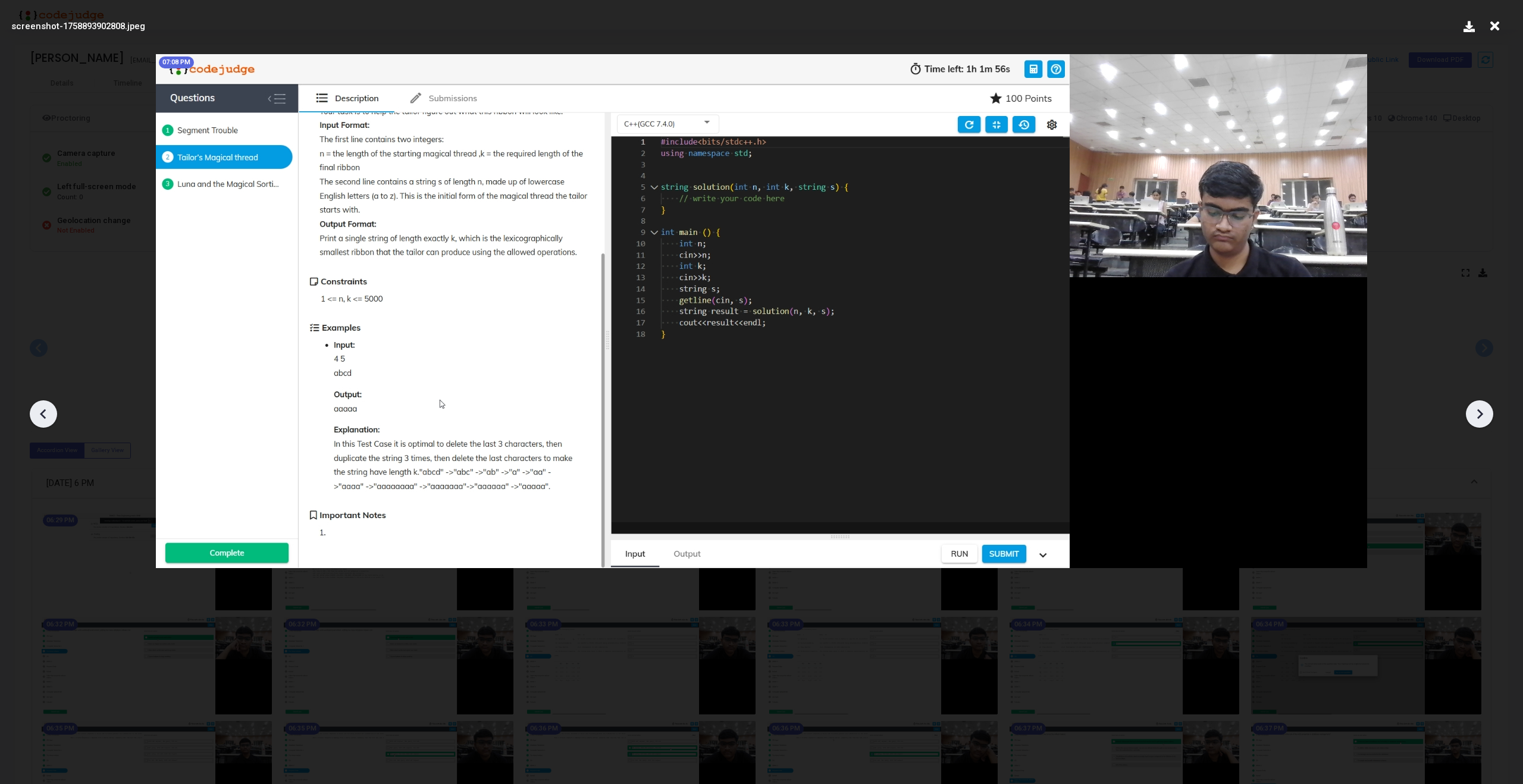
click at [1485, 413] on icon at bounding box center [1479, 413] width 18 height 18
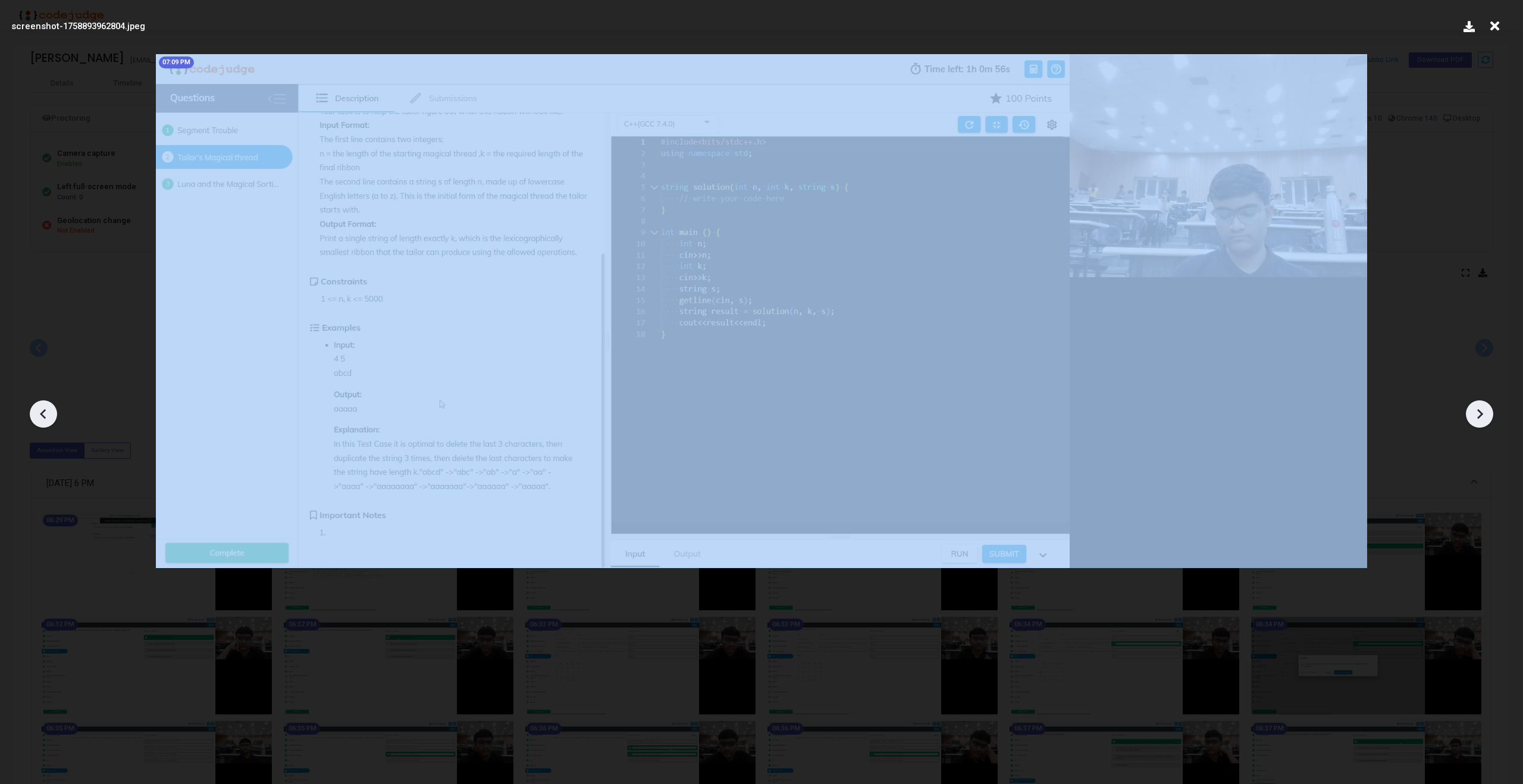
click at [1485, 413] on icon at bounding box center [1479, 413] width 18 height 18
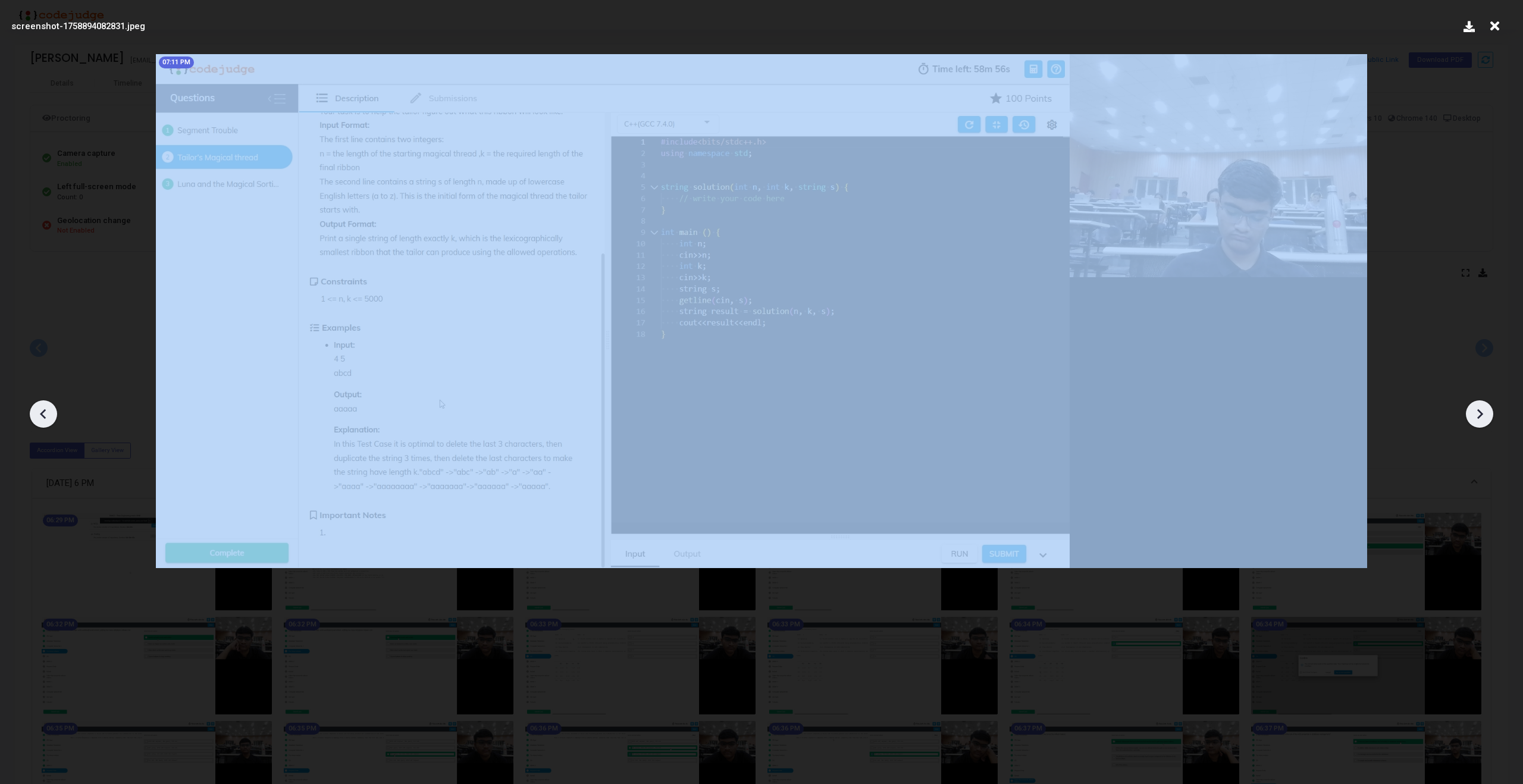
click at [1485, 413] on icon at bounding box center [1479, 413] width 18 height 18
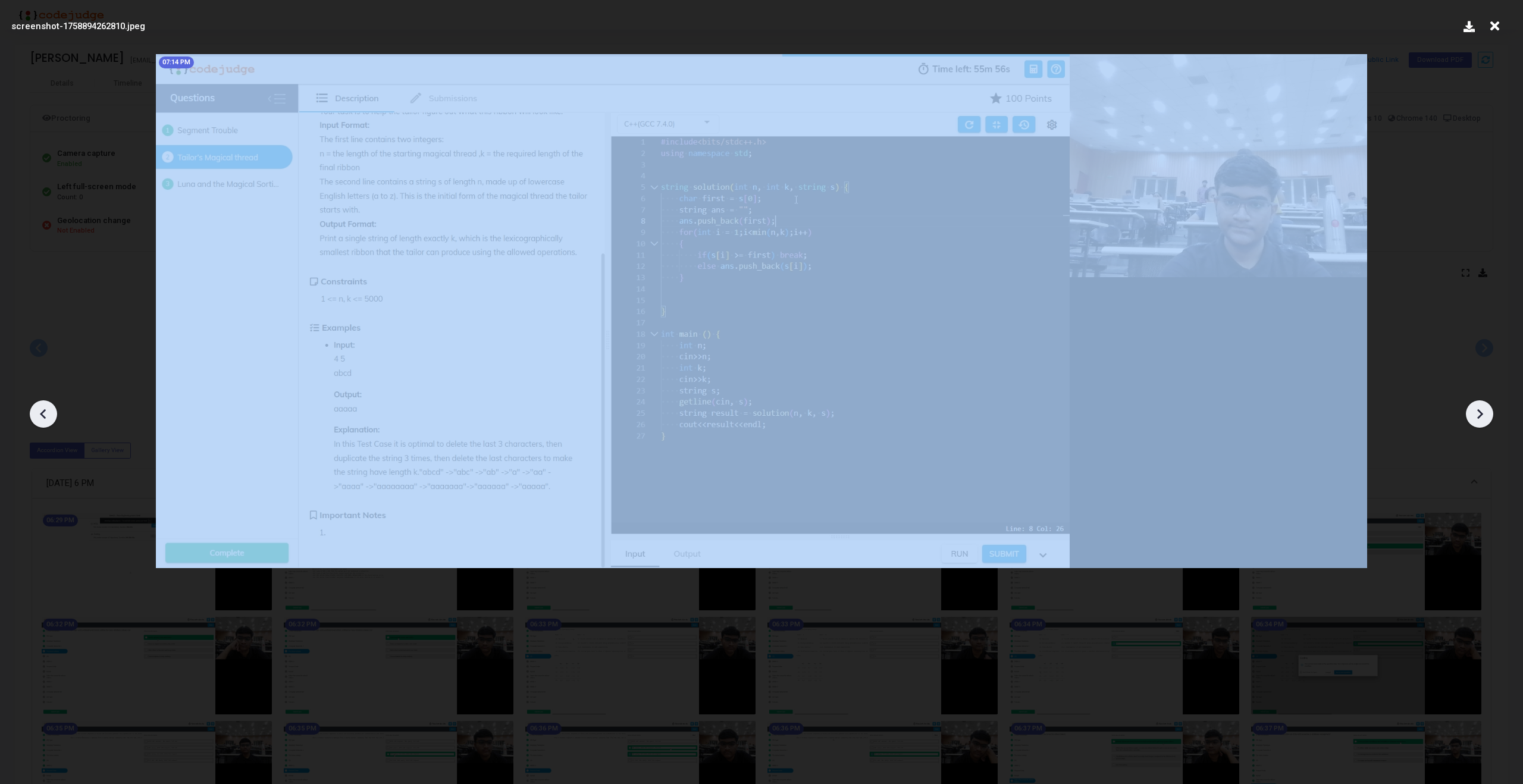
click at [1485, 413] on icon at bounding box center [1479, 413] width 18 height 18
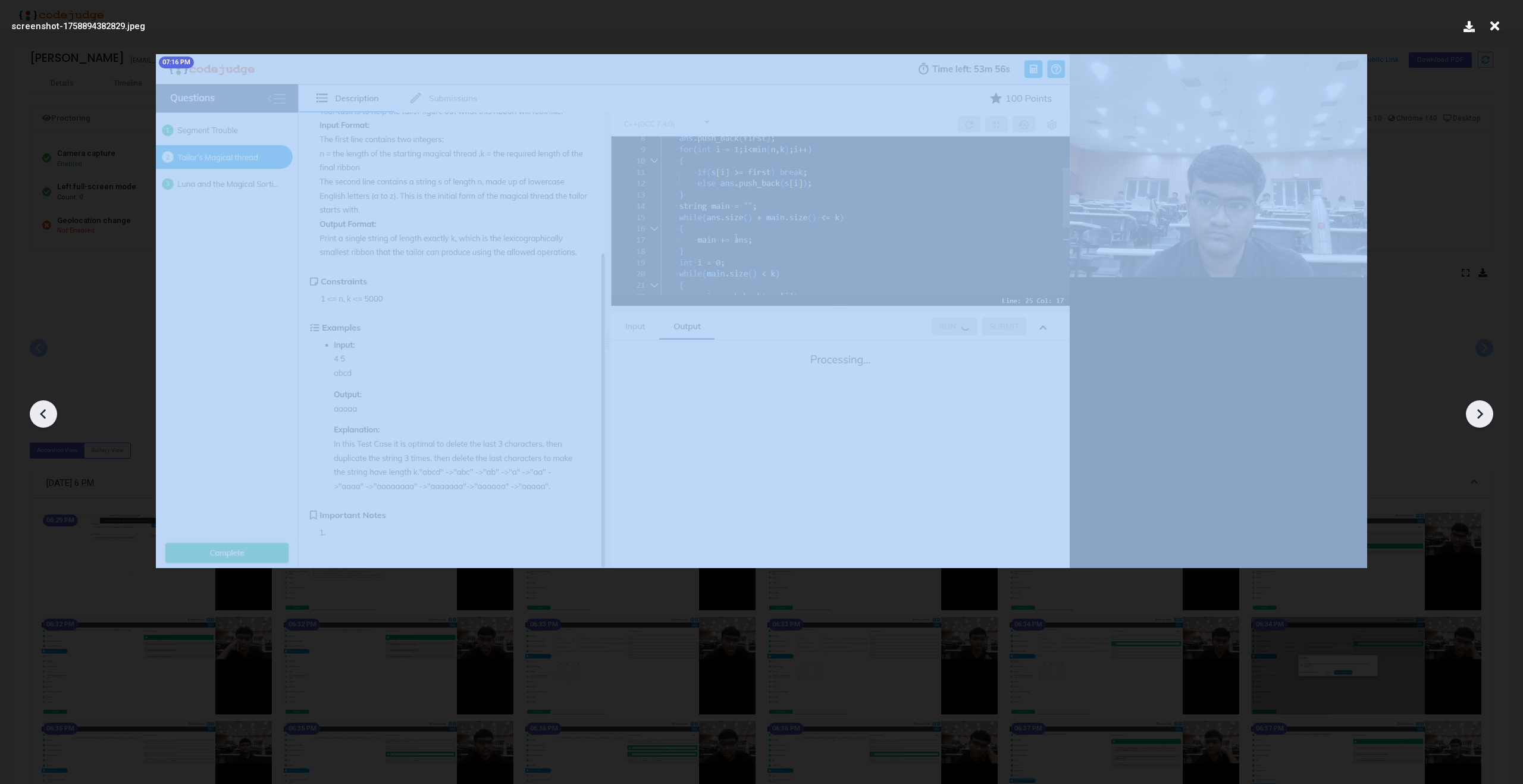
click at [1485, 413] on icon at bounding box center [1479, 413] width 18 height 18
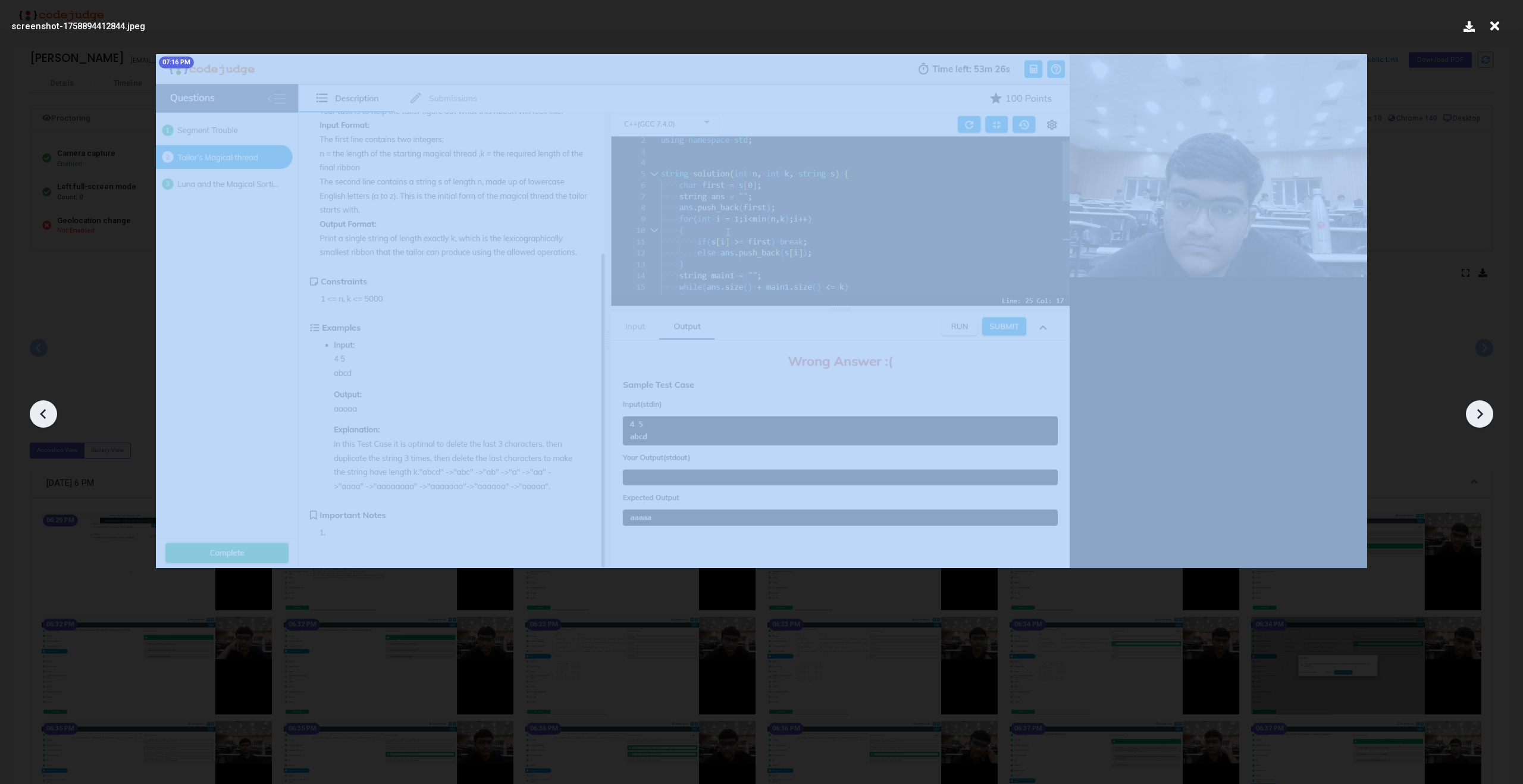
click at [1485, 413] on icon at bounding box center [1479, 413] width 18 height 18
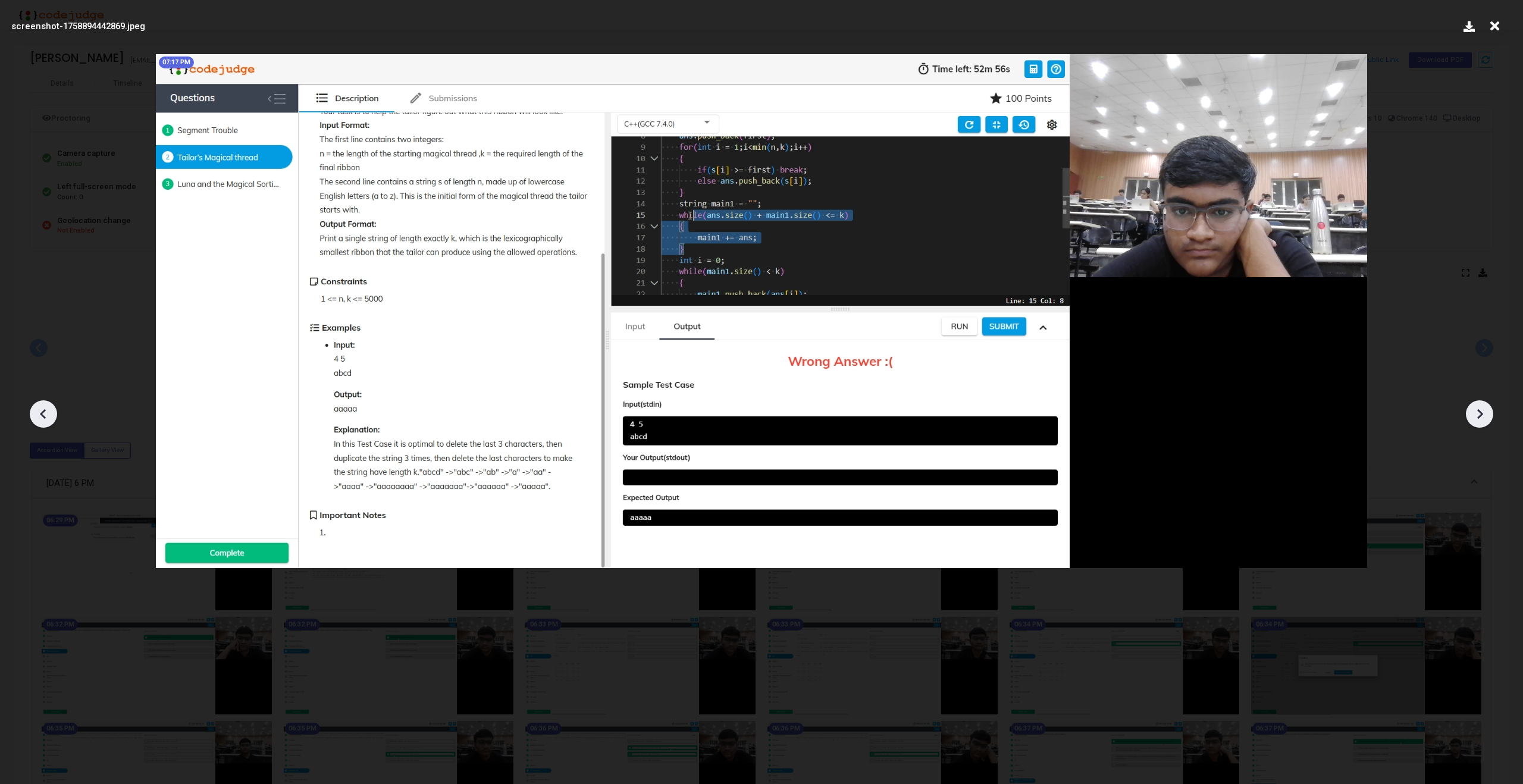
click at [1485, 413] on icon at bounding box center [1479, 413] width 18 height 18
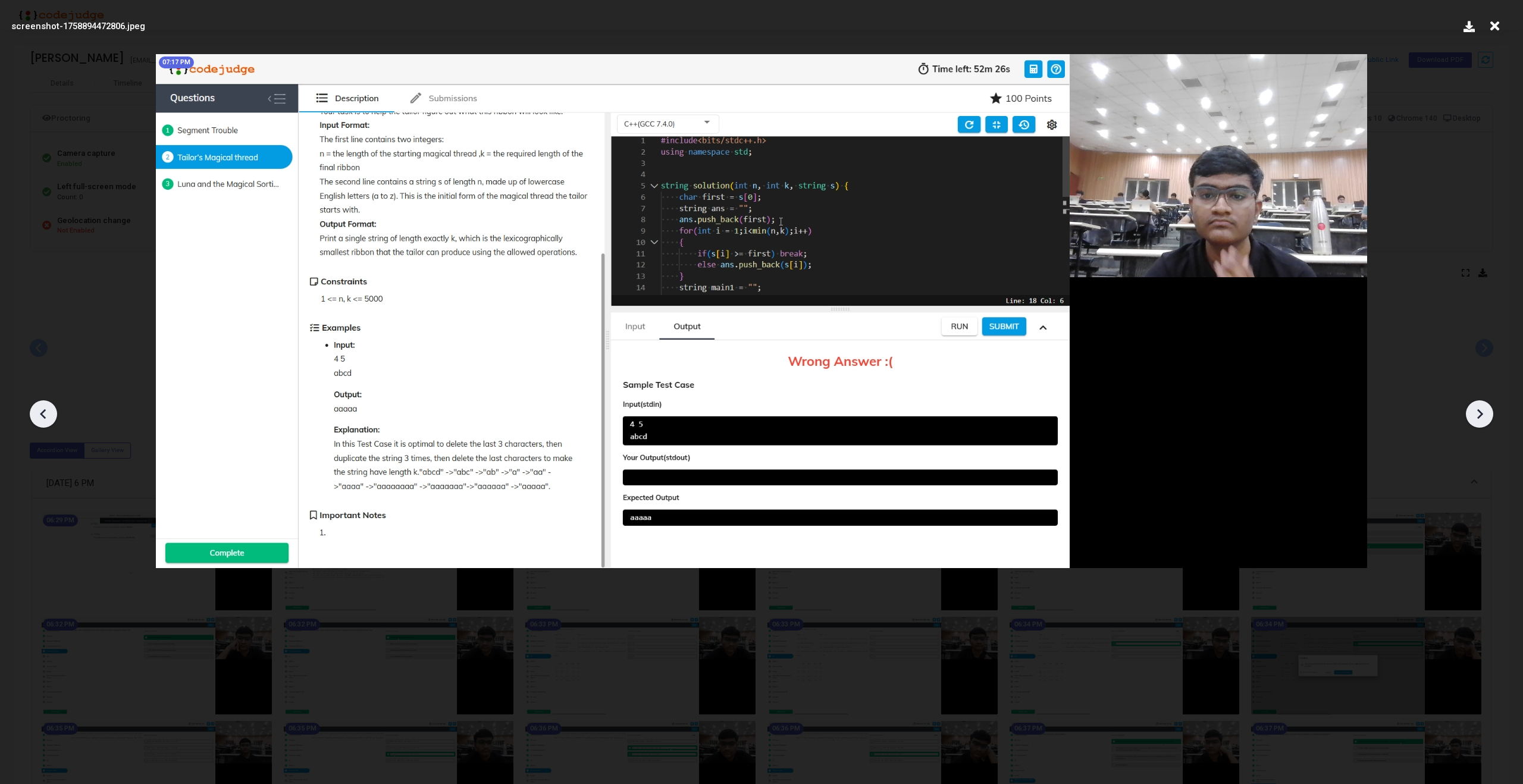
click at [1485, 413] on icon at bounding box center [1479, 413] width 18 height 18
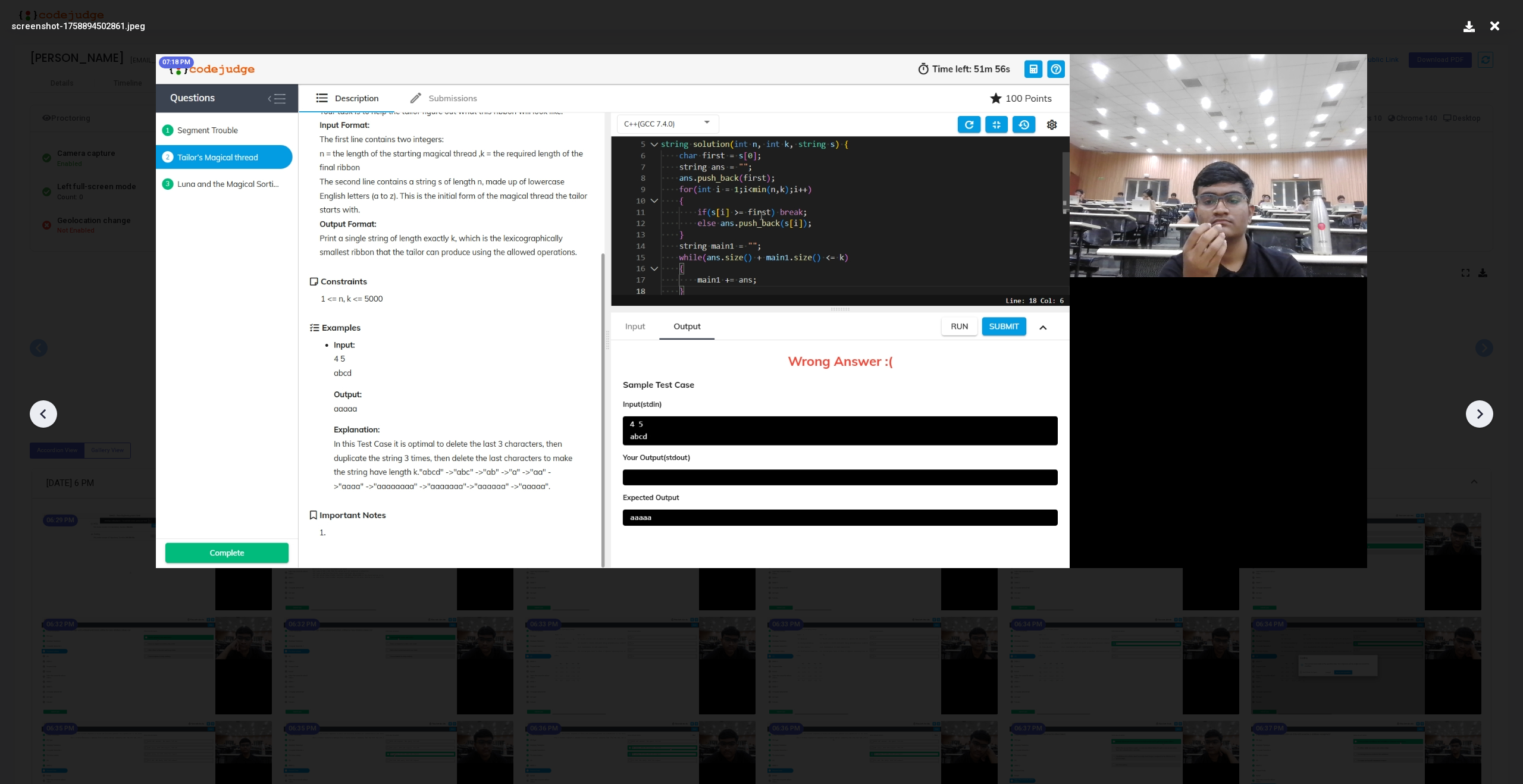
click at [1485, 413] on icon at bounding box center [1479, 413] width 18 height 18
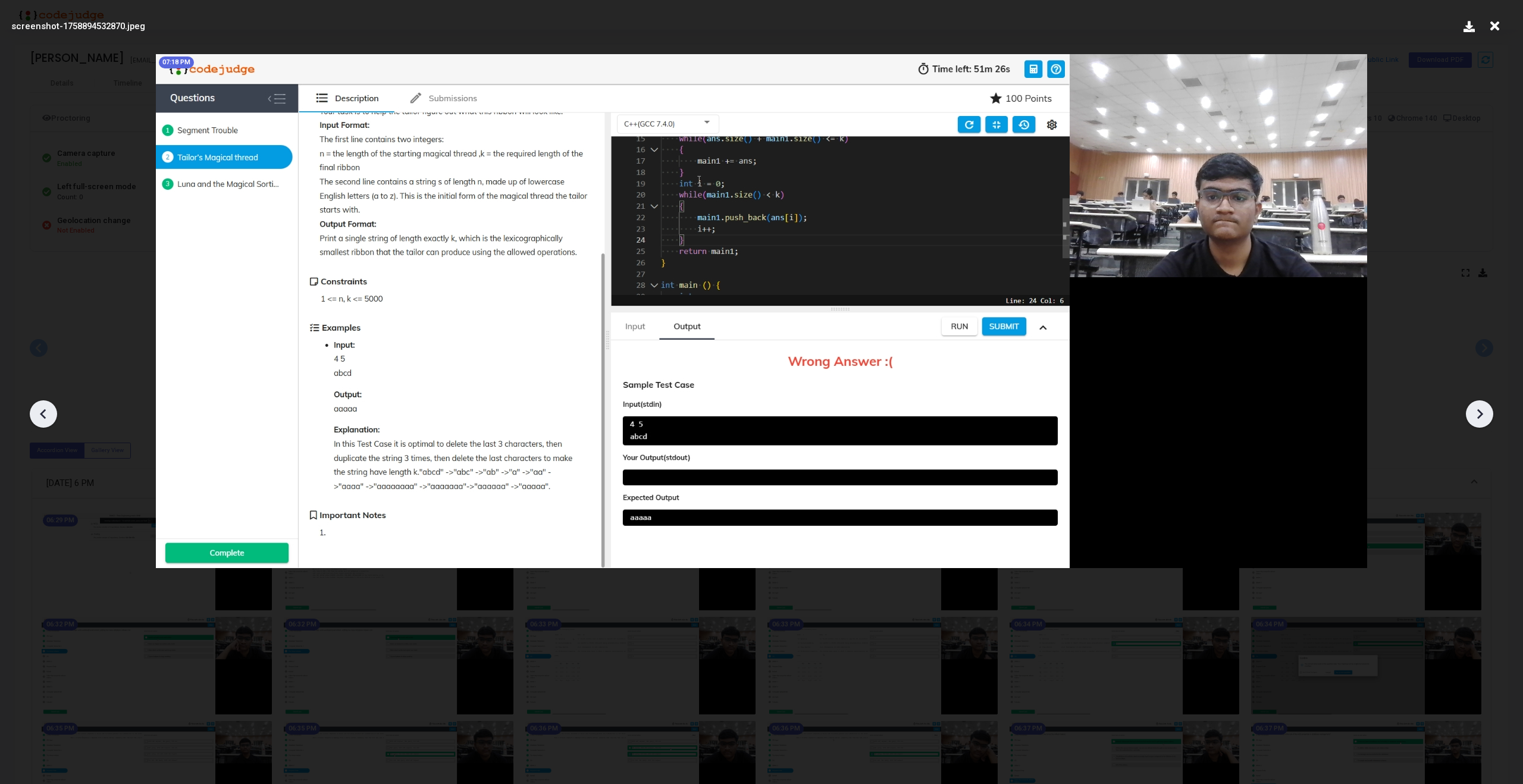
click at [1485, 413] on icon at bounding box center [1479, 413] width 18 height 18
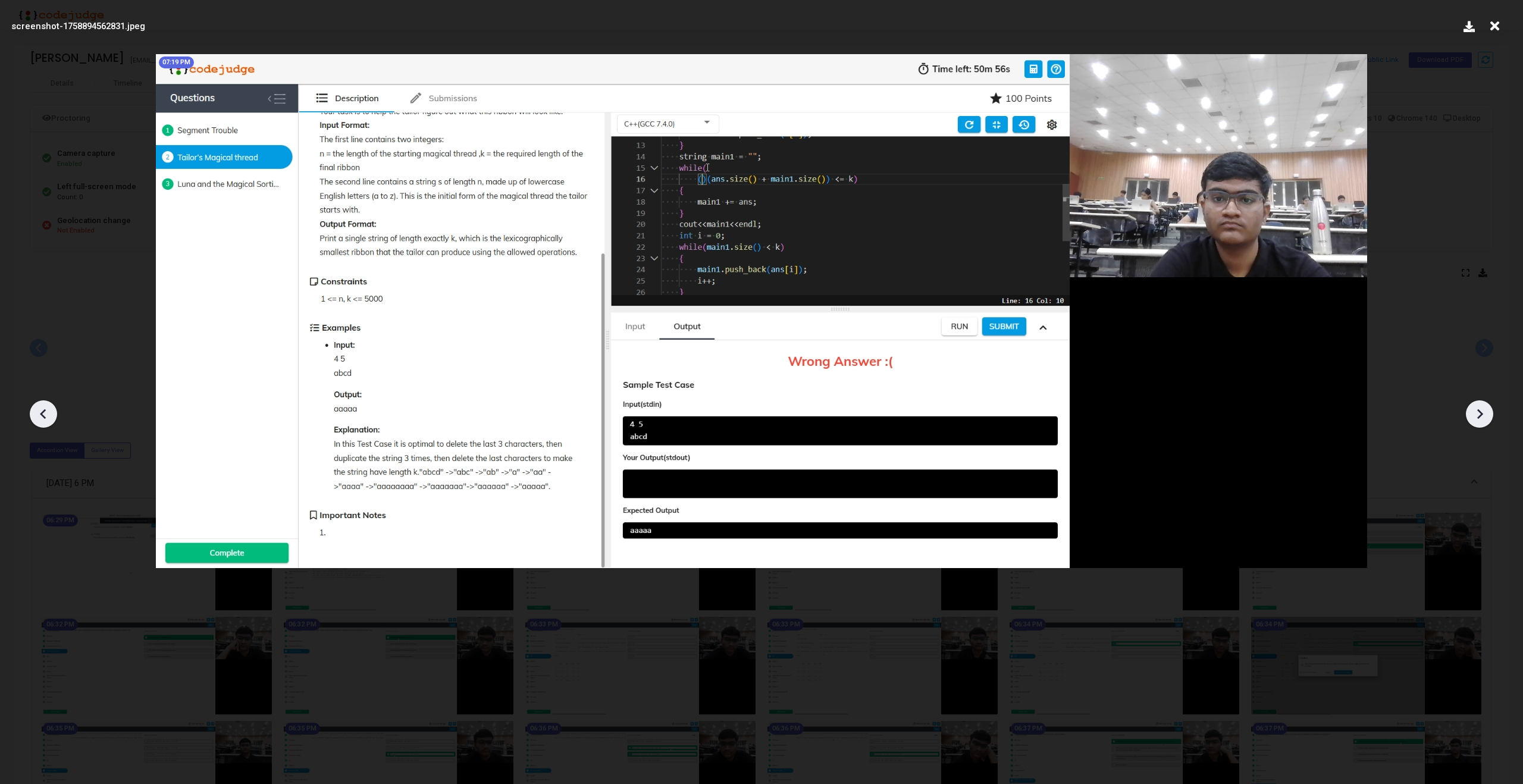
click at [1485, 413] on icon at bounding box center [1479, 413] width 18 height 18
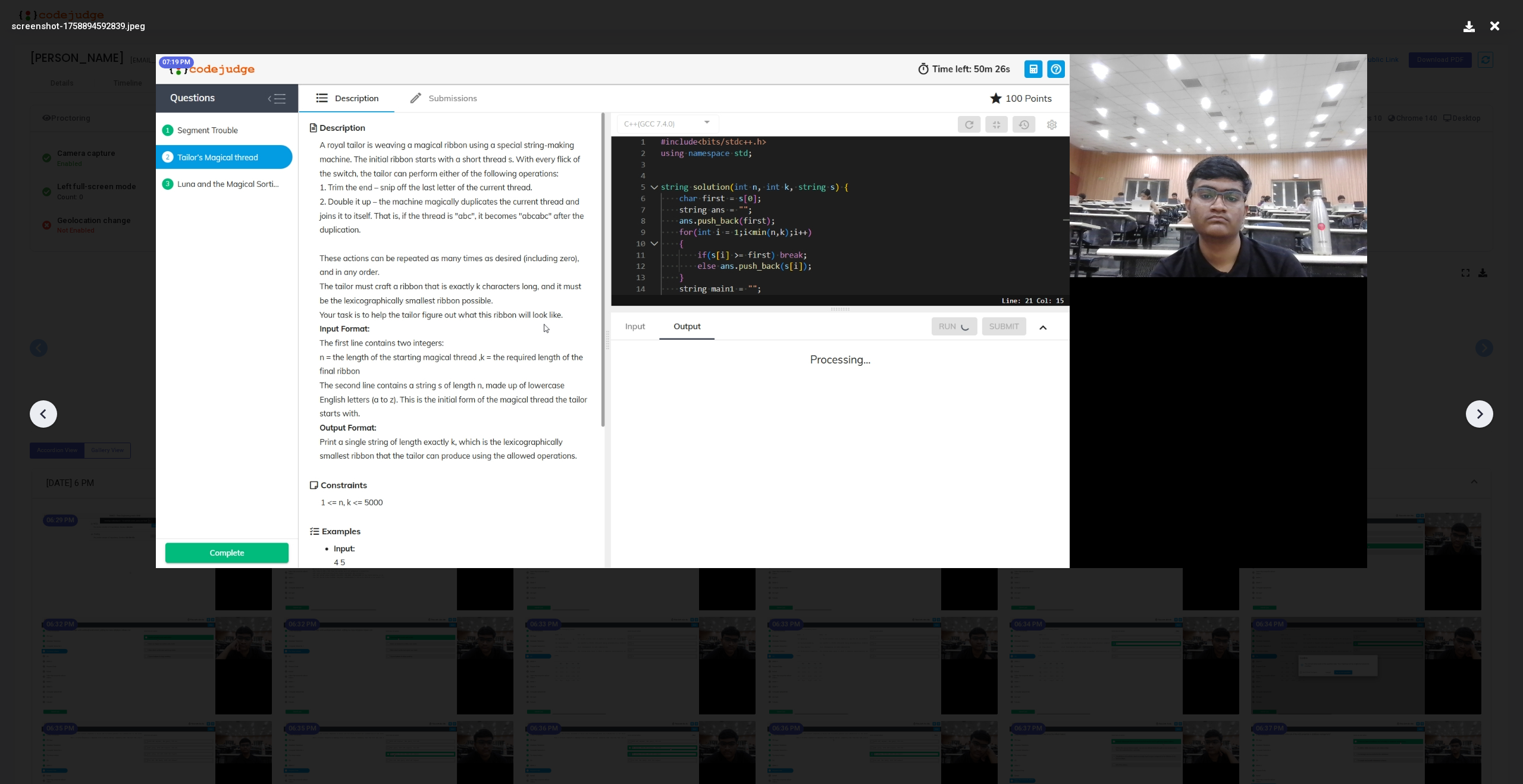
click at [1485, 413] on icon at bounding box center [1479, 413] width 18 height 18
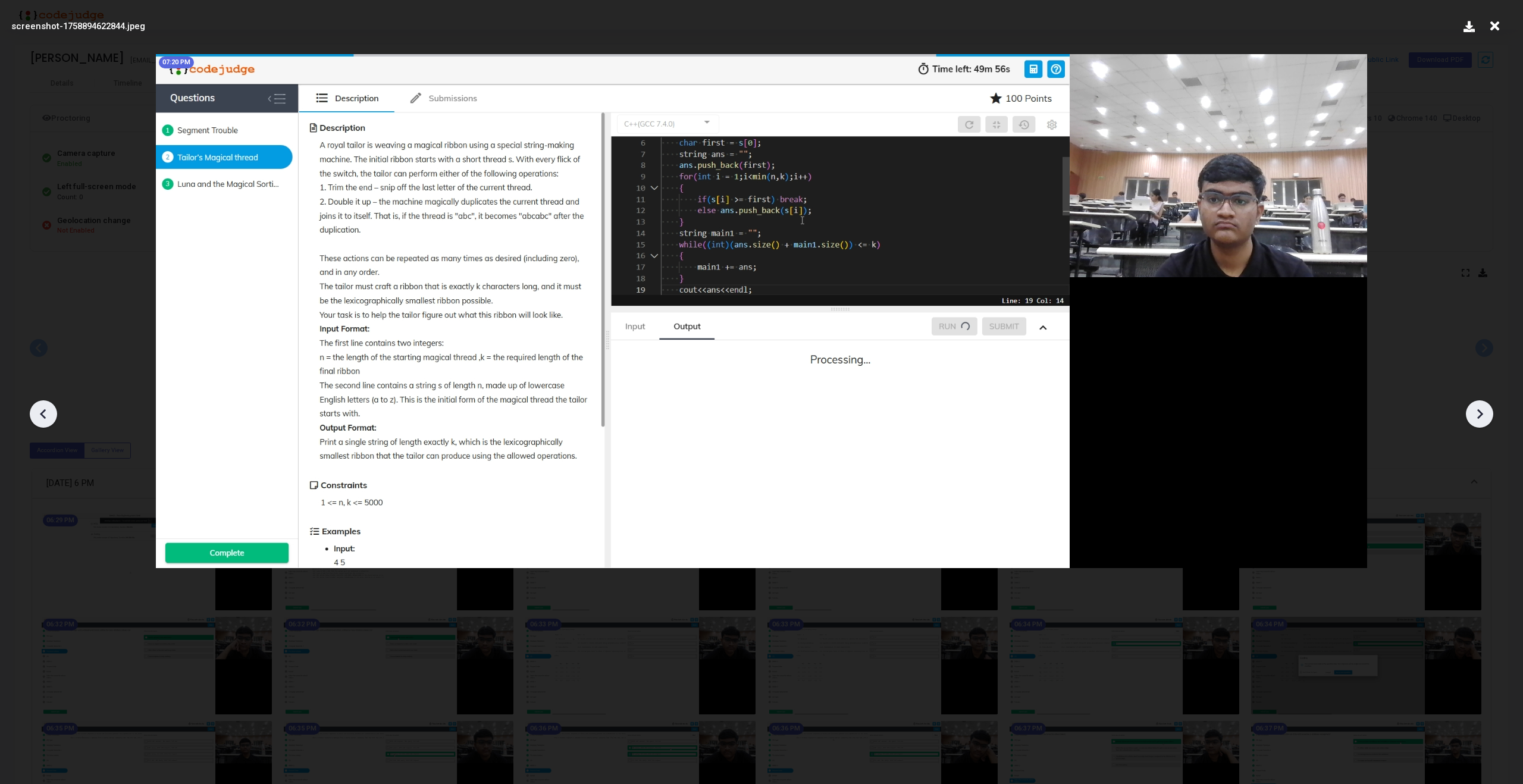
click at [1485, 413] on icon at bounding box center [1479, 413] width 18 height 18
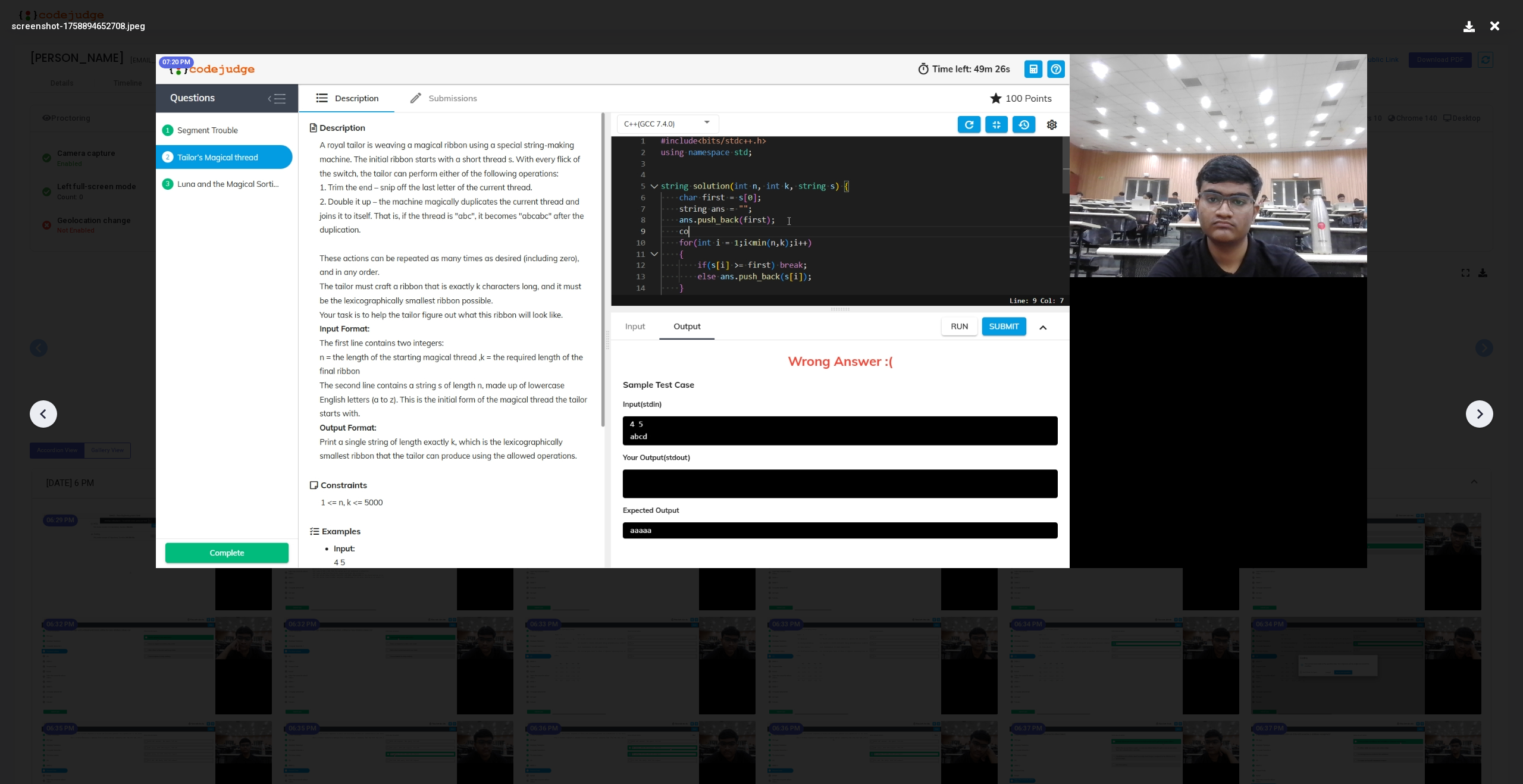
click at [1485, 413] on icon at bounding box center [1479, 413] width 18 height 18
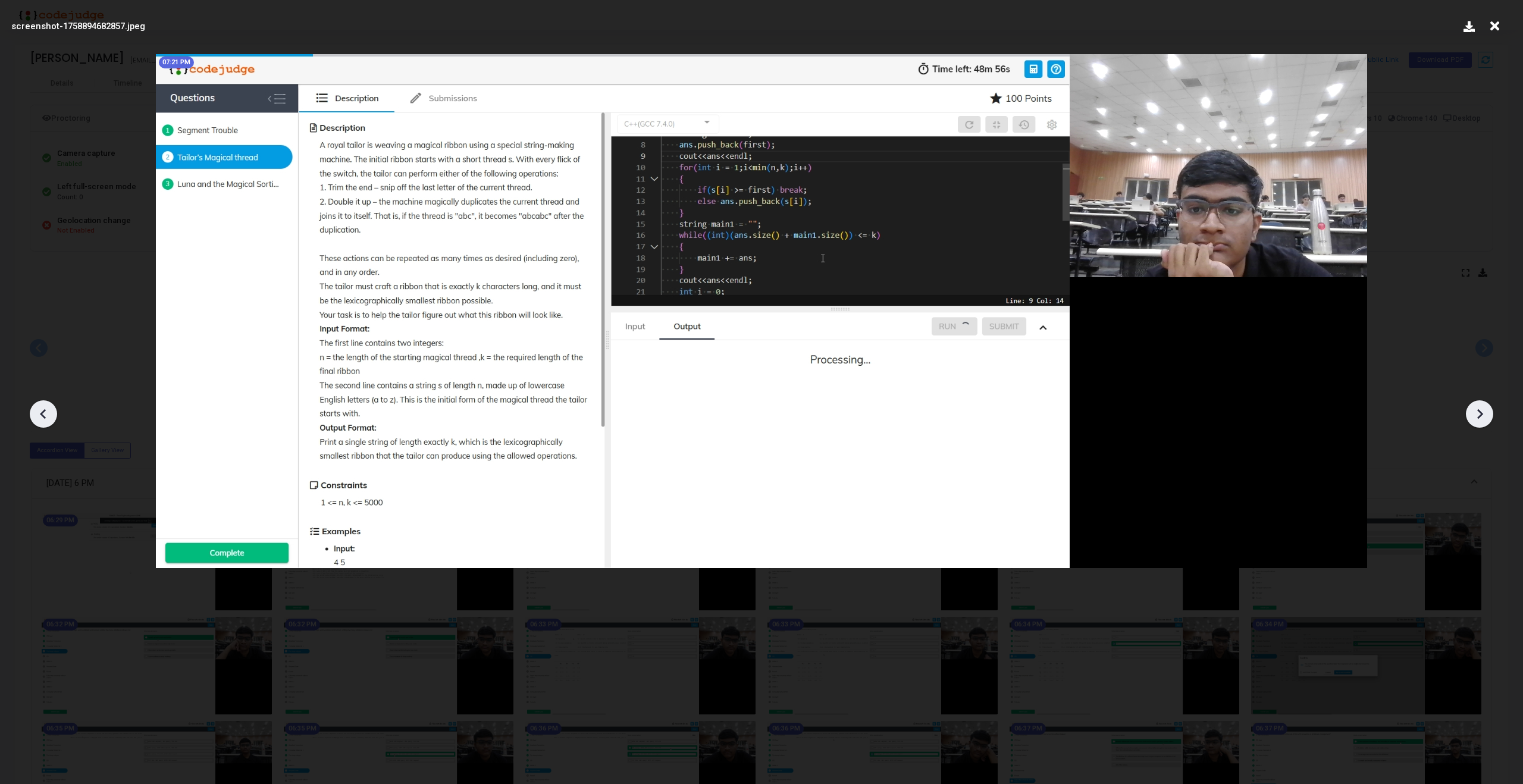
click at [1485, 413] on icon at bounding box center [1479, 413] width 18 height 18
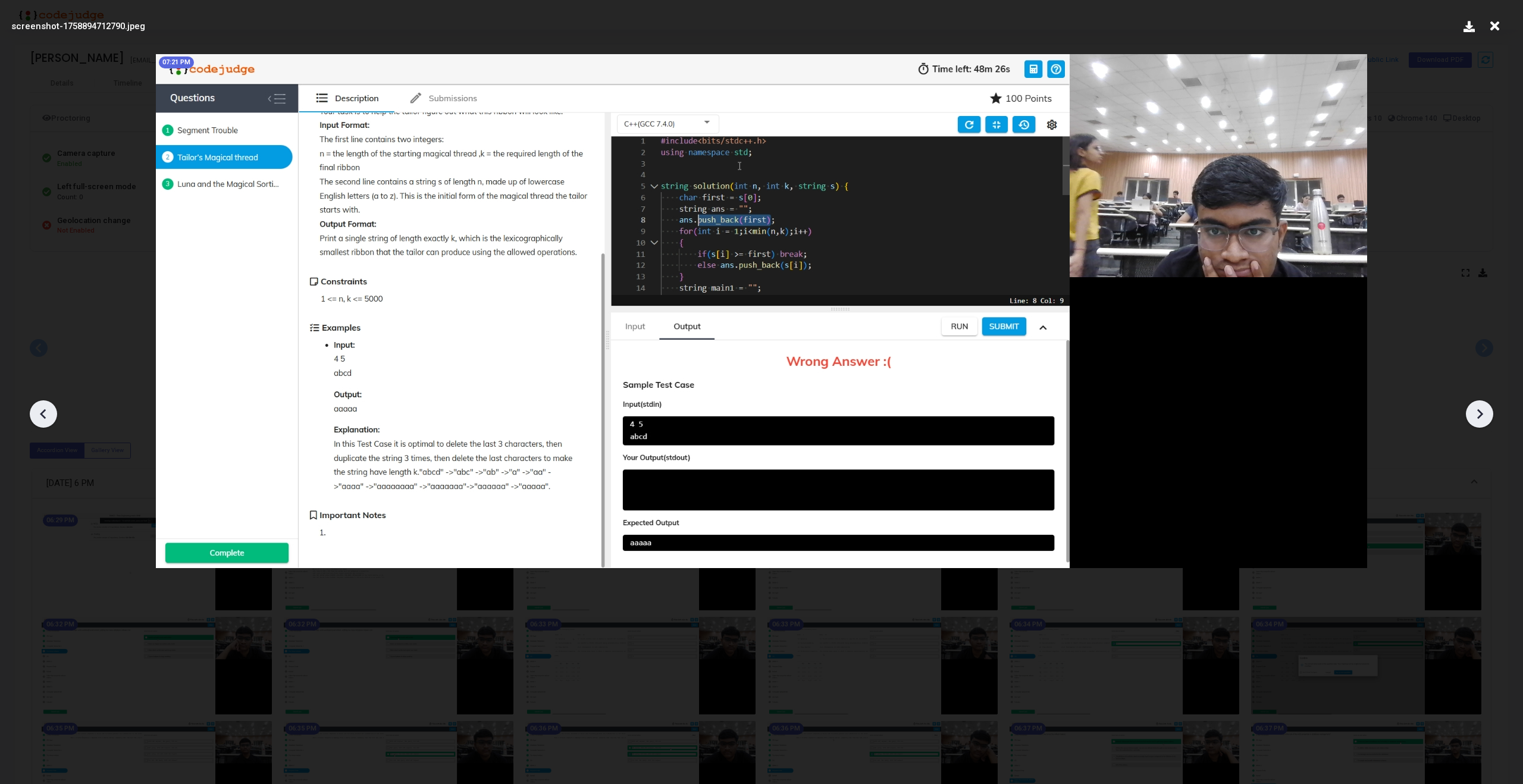
click at [1485, 413] on icon at bounding box center [1479, 413] width 18 height 18
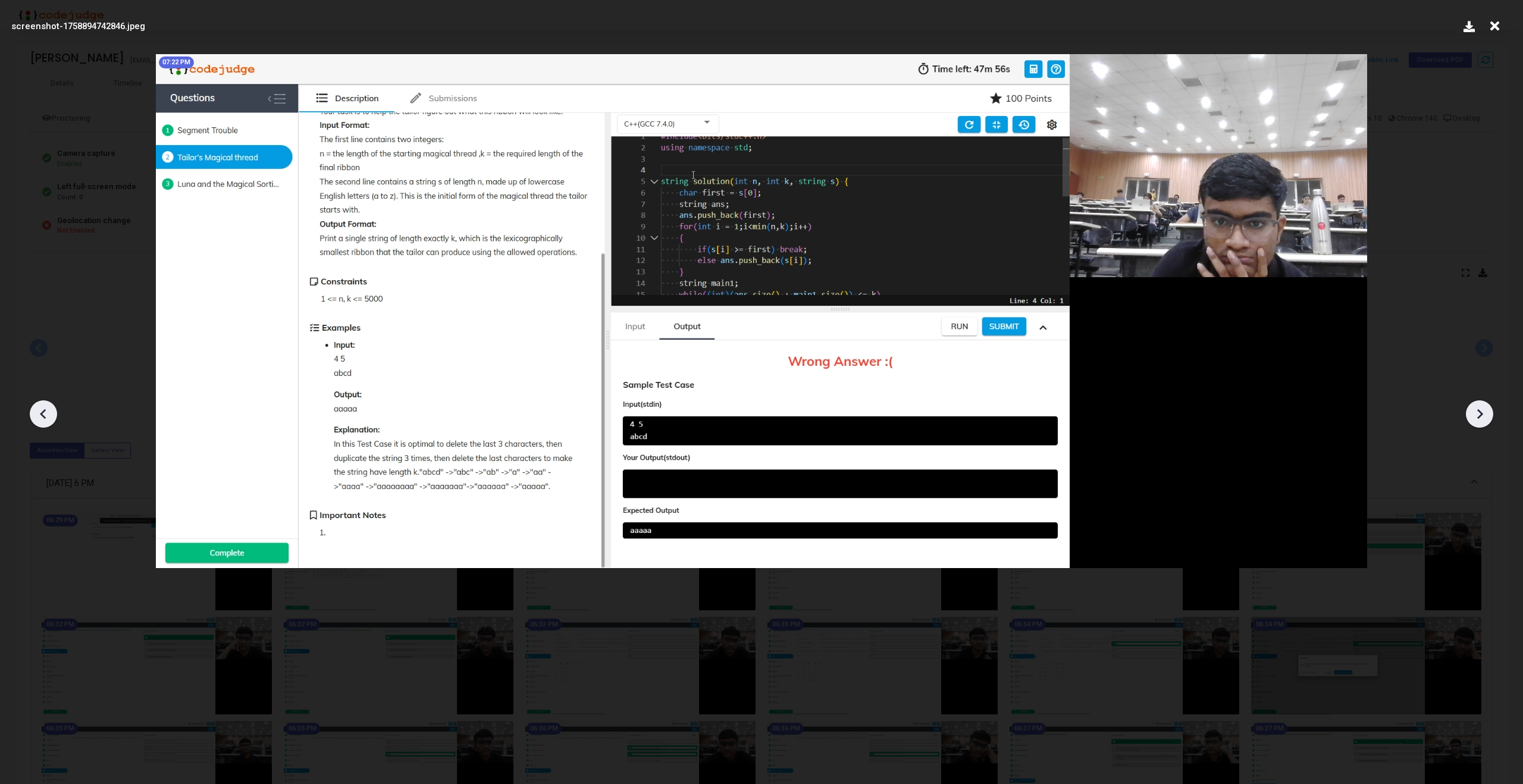
click at [1485, 413] on icon at bounding box center [1479, 413] width 18 height 18
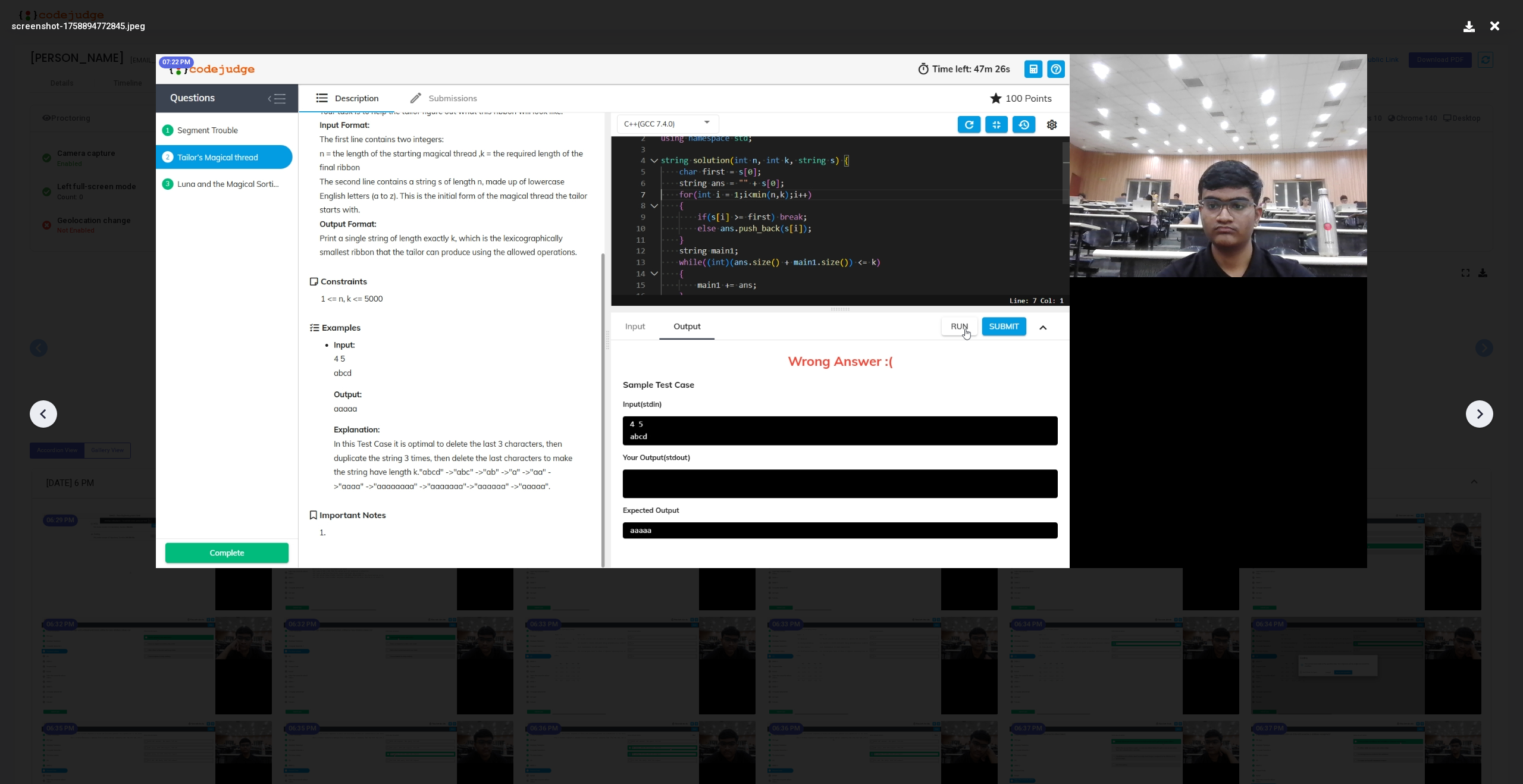
click at [1485, 413] on icon at bounding box center [1479, 413] width 18 height 18
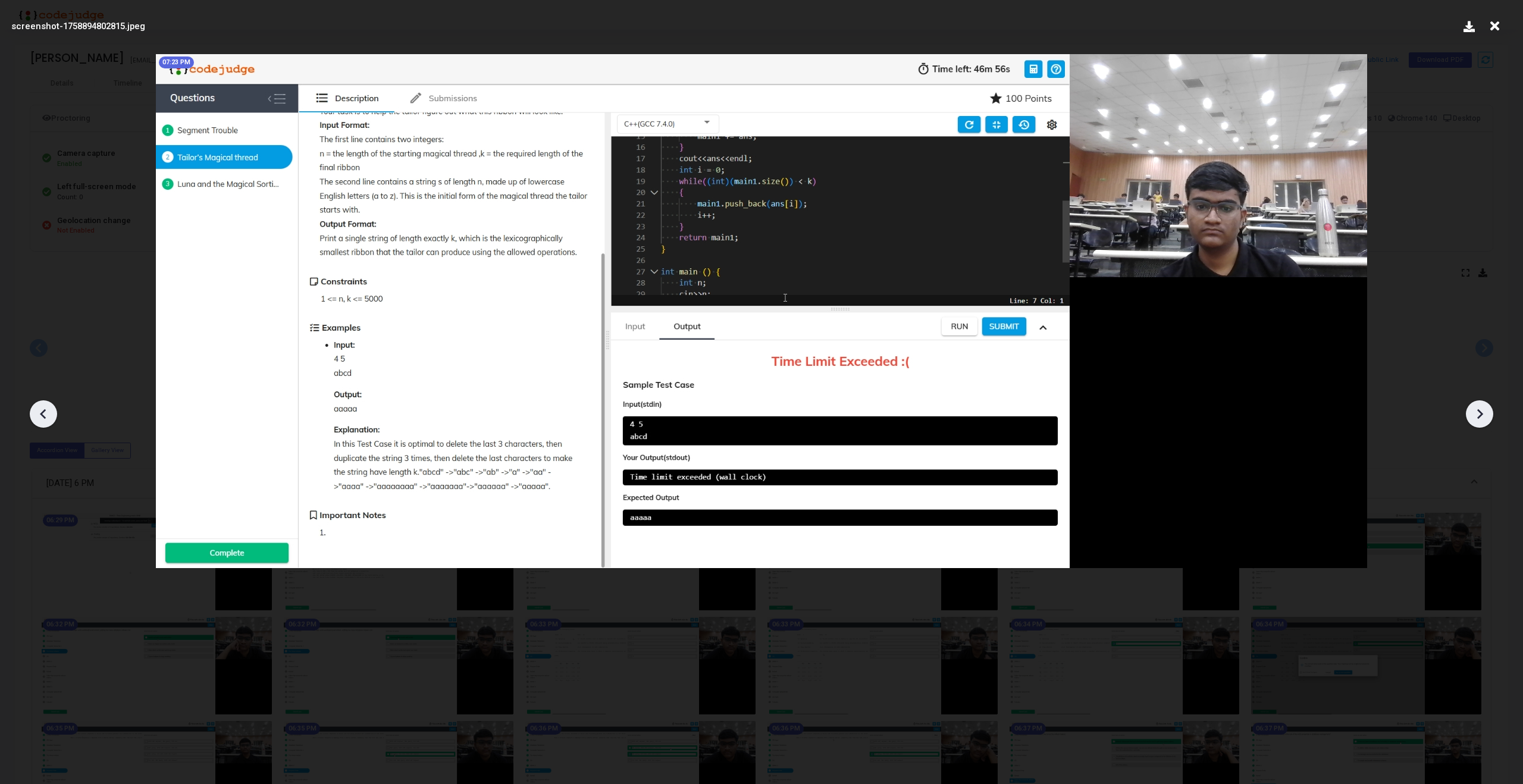
click at [1485, 413] on icon at bounding box center [1479, 413] width 18 height 18
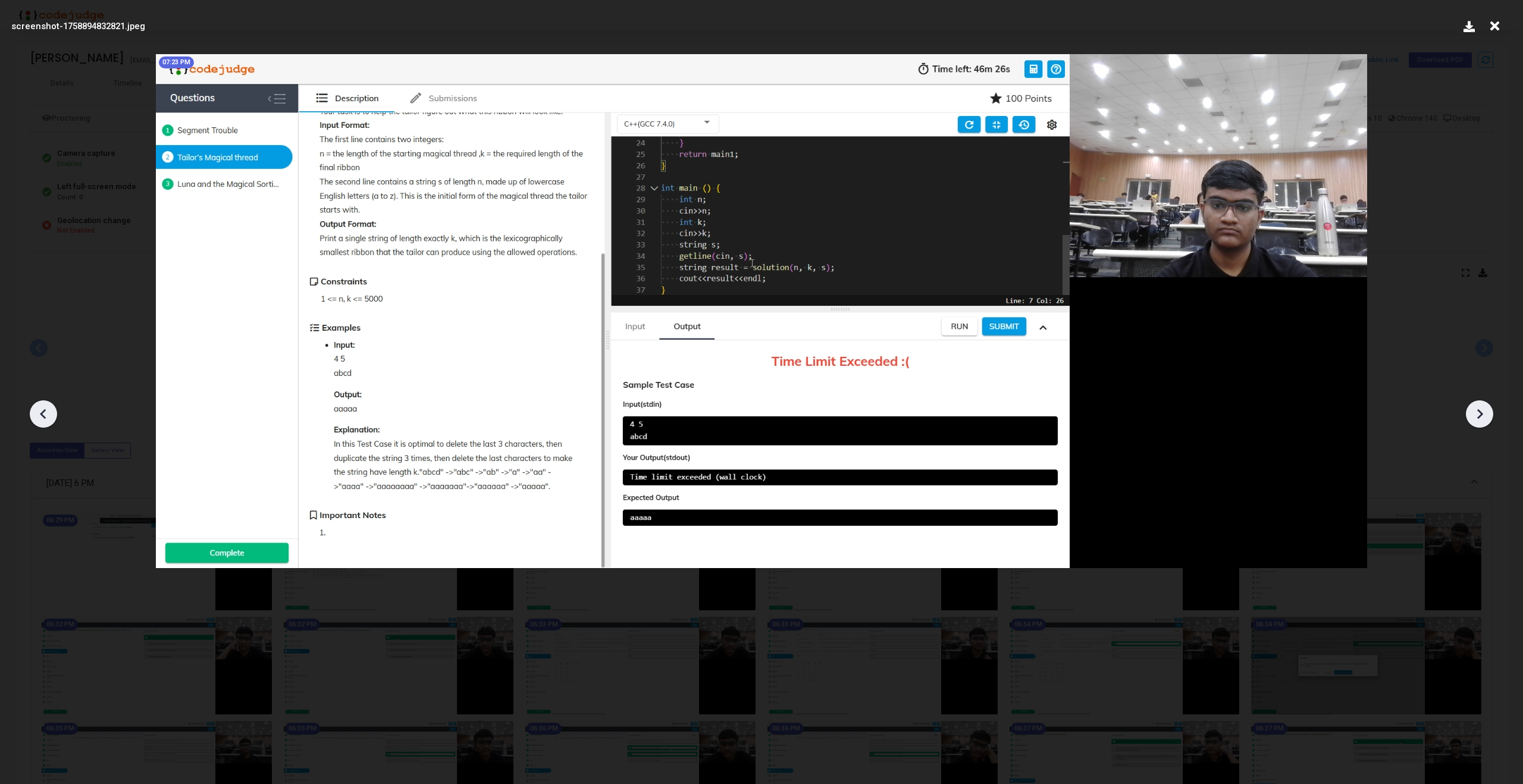
click at [1485, 413] on icon at bounding box center [1479, 413] width 18 height 18
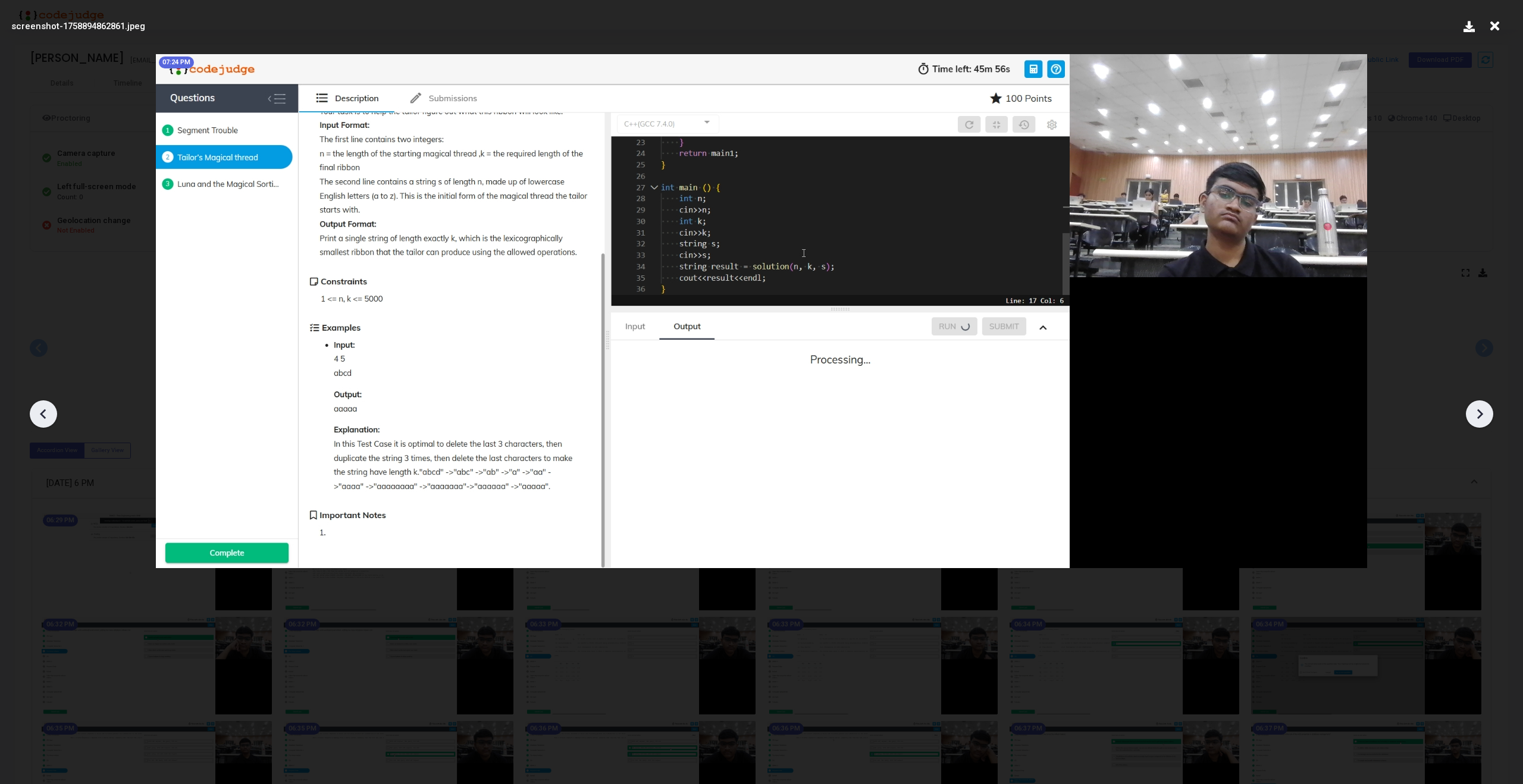
click at [1485, 413] on icon at bounding box center [1479, 413] width 18 height 18
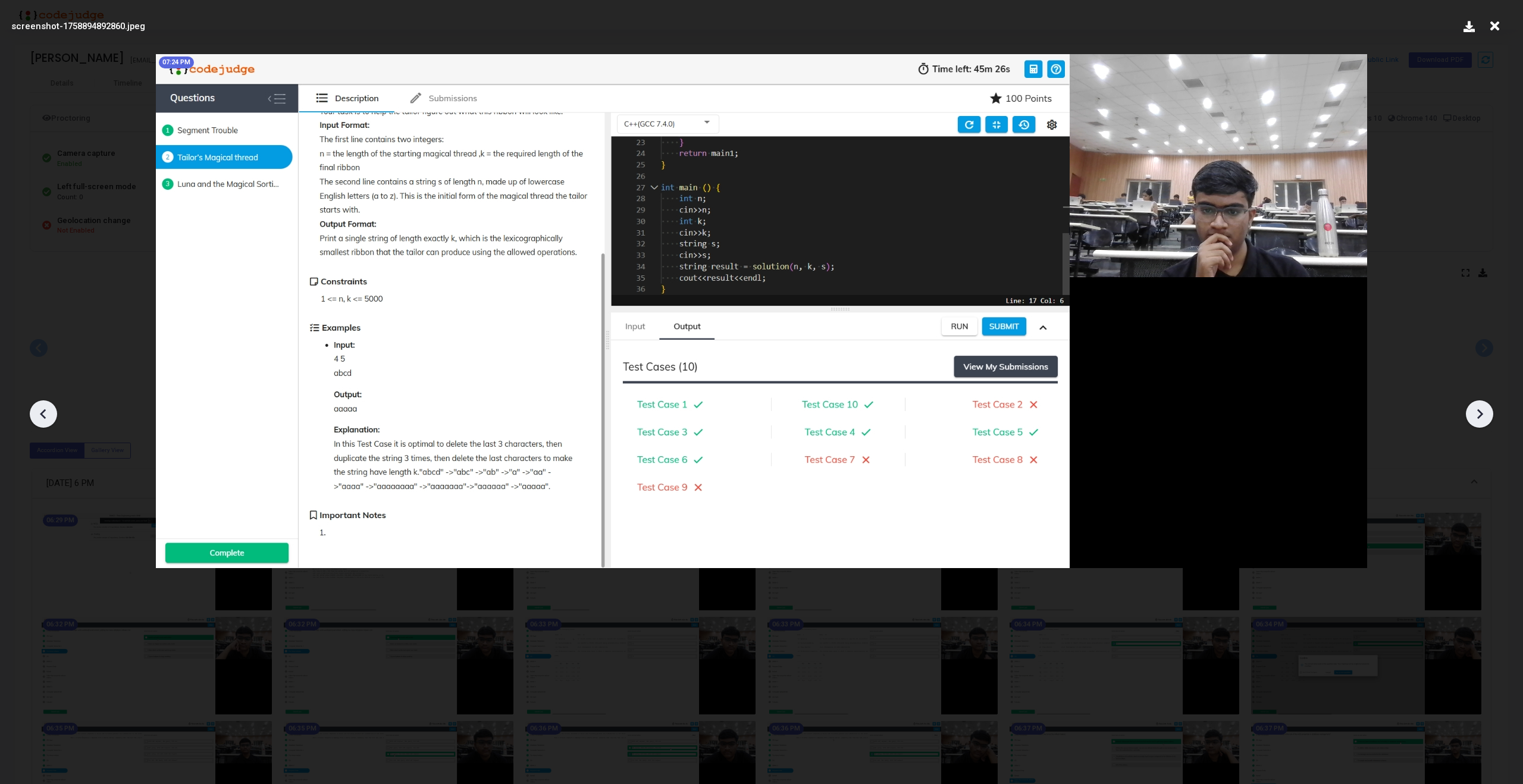
click at [1485, 413] on icon at bounding box center [1479, 413] width 18 height 18
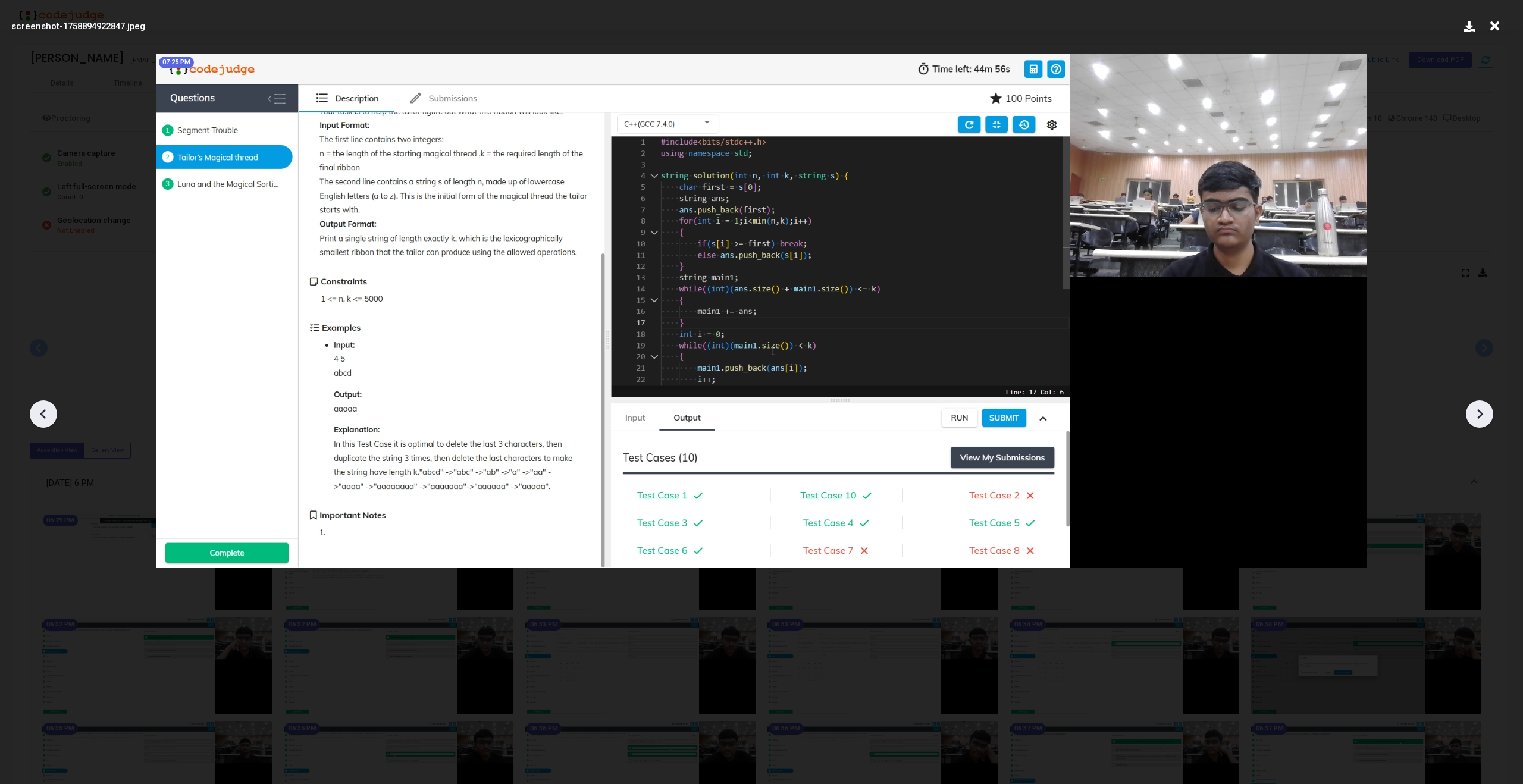
click at [1485, 413] on icon at bounding box center [1479, 413] width 18 height 18
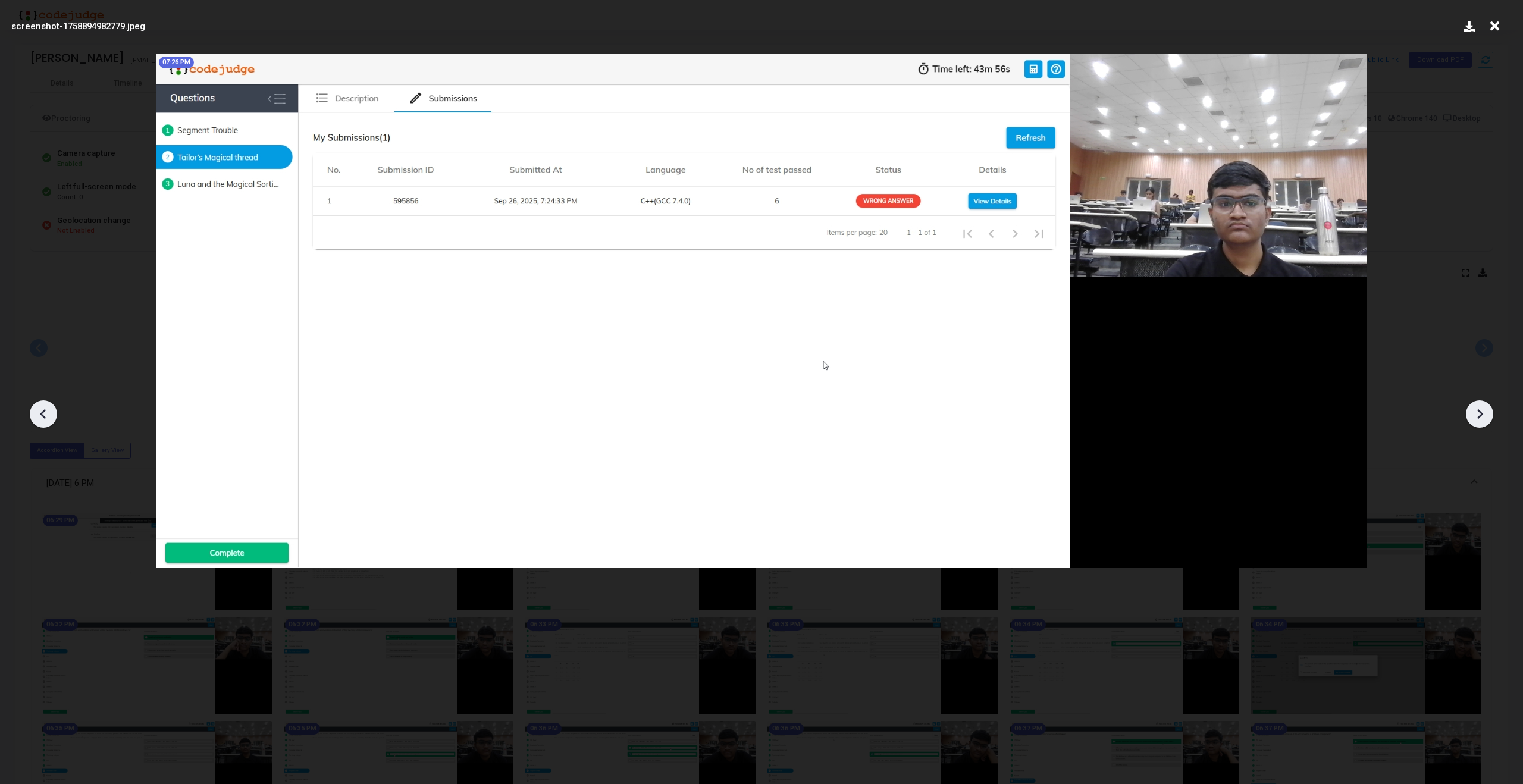
click at [1485, 413] on icon at bounding box center [1479, 413] width 18 height 18
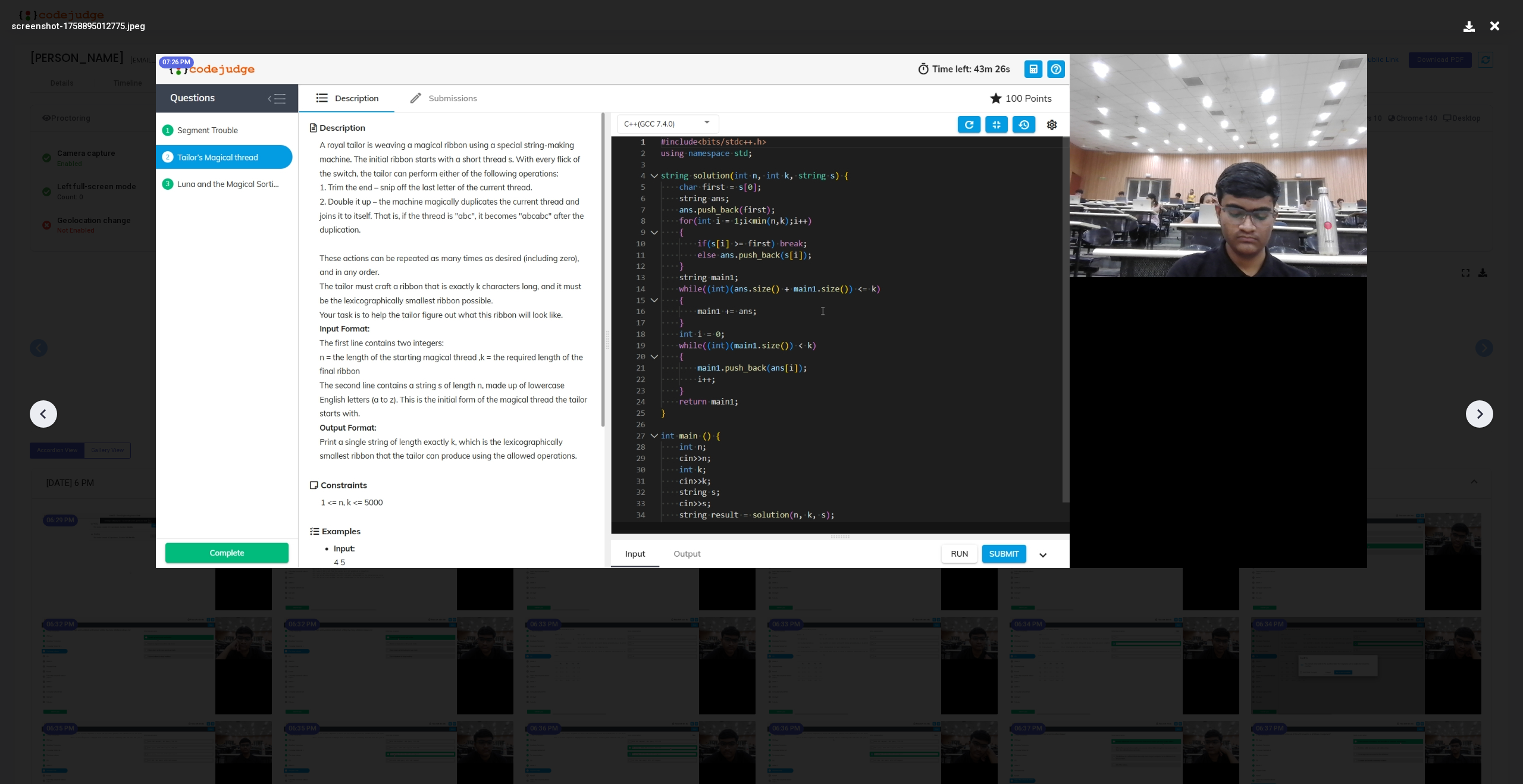
click at [1485, 413] on icon at bounding box center [1479, 413] width 18 height 18
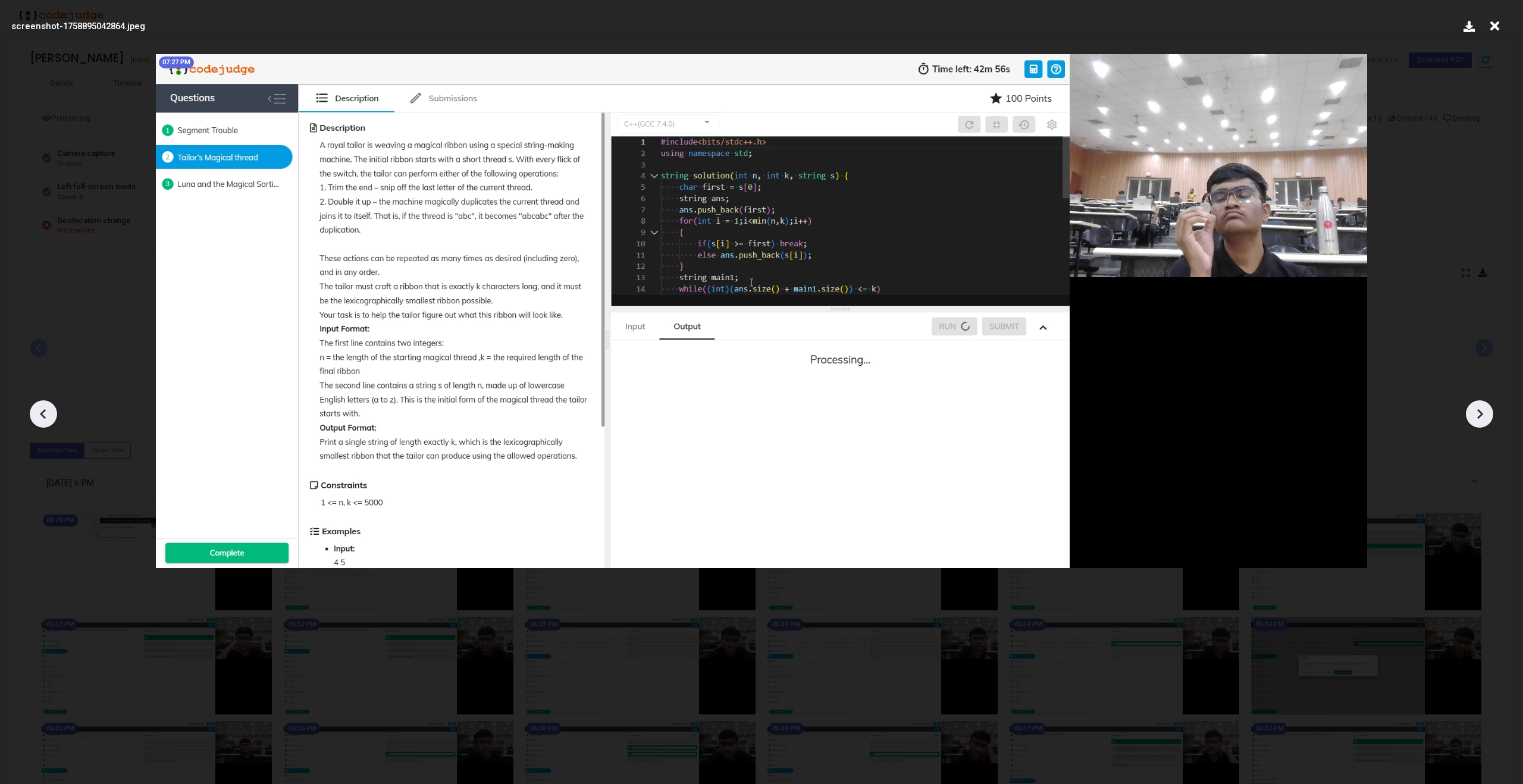
click at [1485, 413] on icon at bounding box center [1479, 413] width 18 height 18
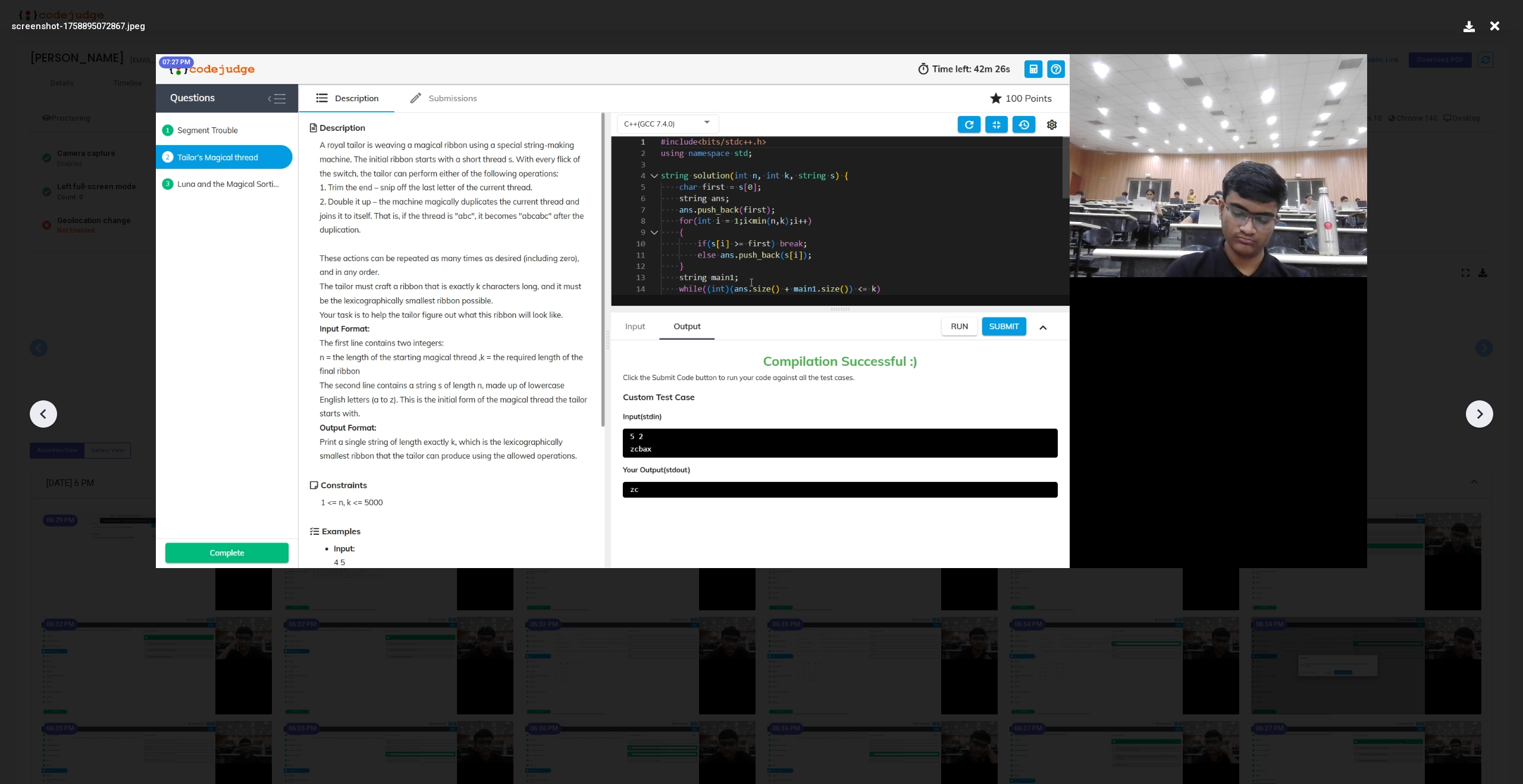
click at [1485, 413] on icon at bounding box center [1479, 413] width 18 height 18
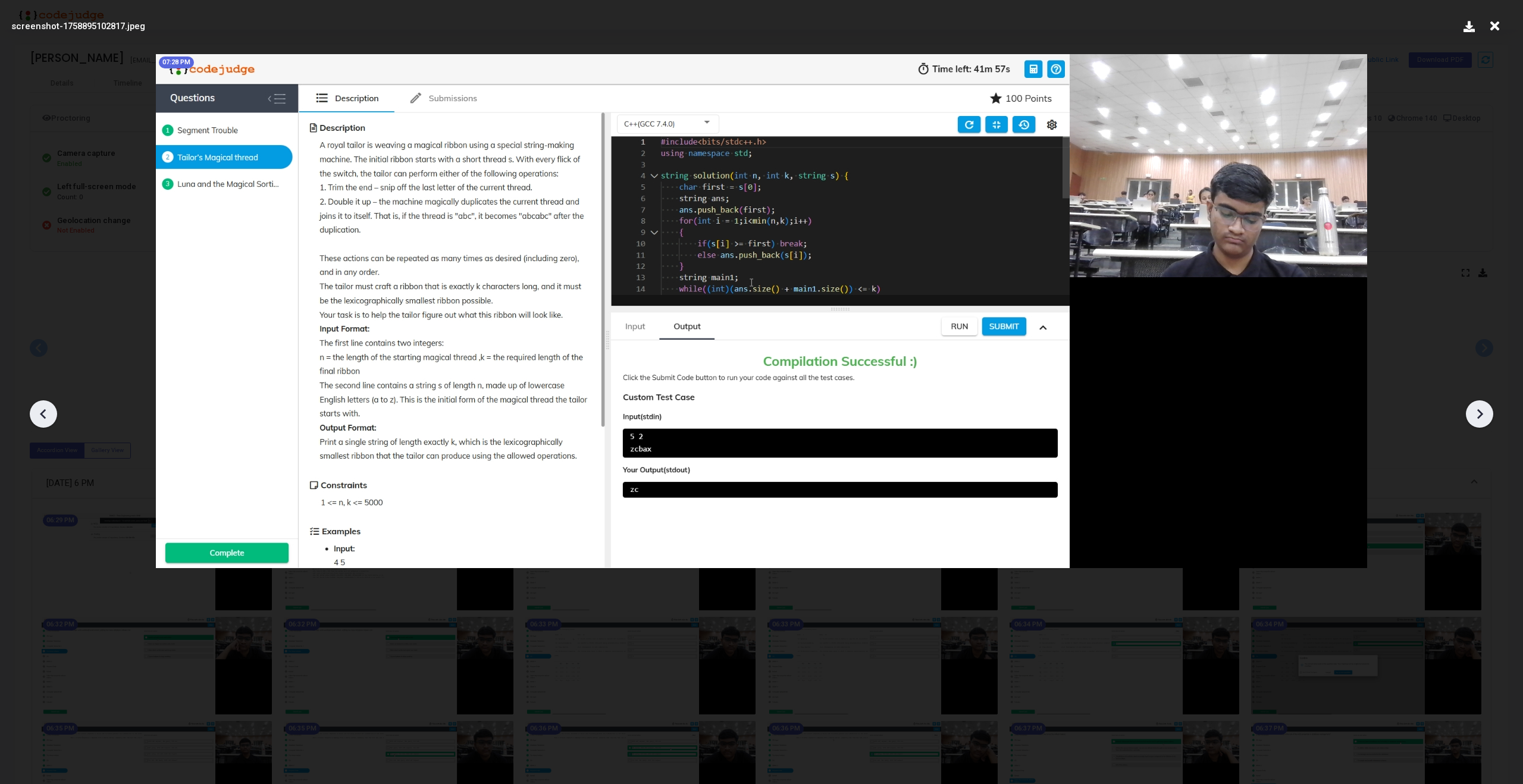
click at [1485, 413] on icon at bounding box center [1479, 413] width 18 height 18
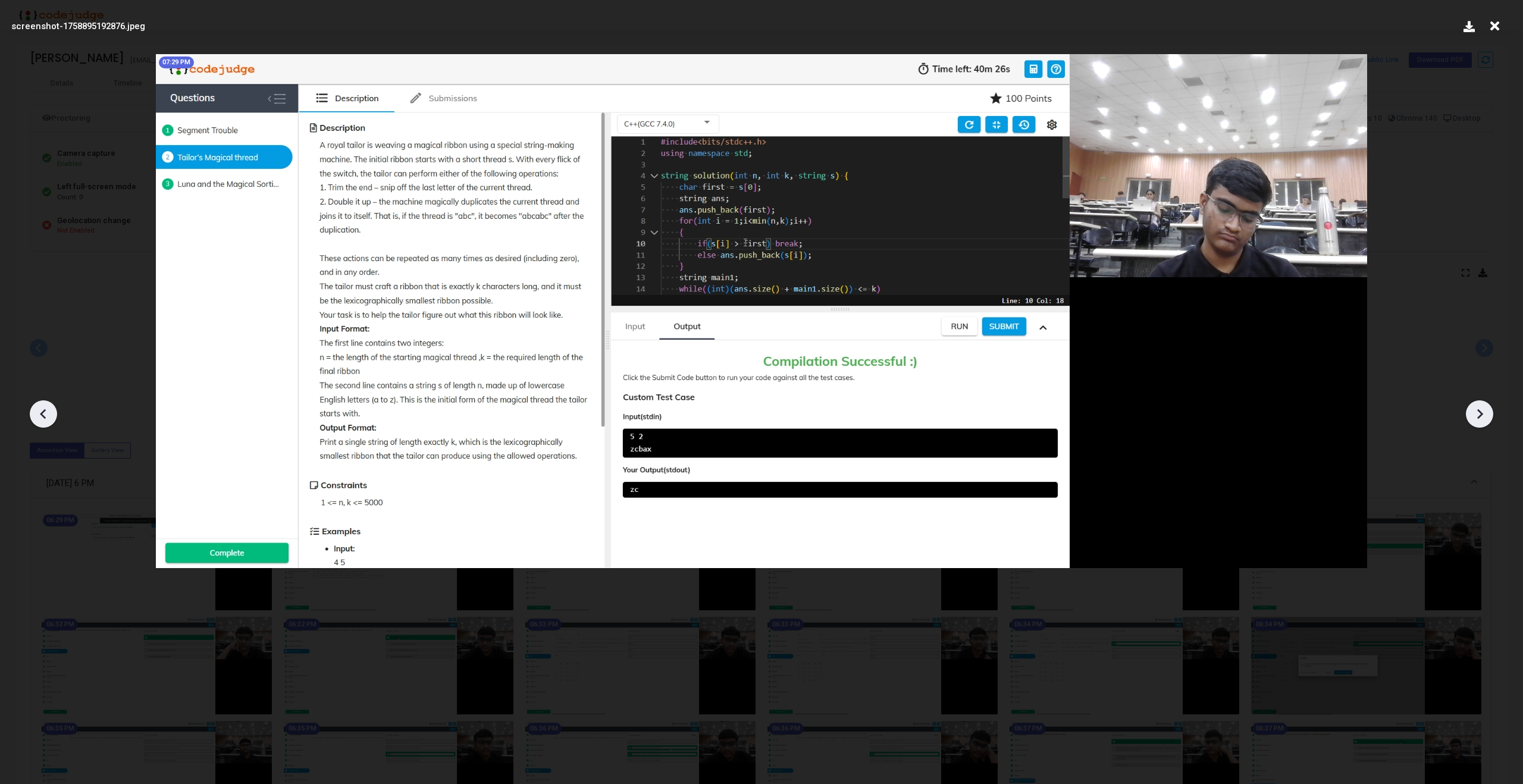
click at [1485, 413] on icon at bounding box center [1479, 413] width 18 height 18
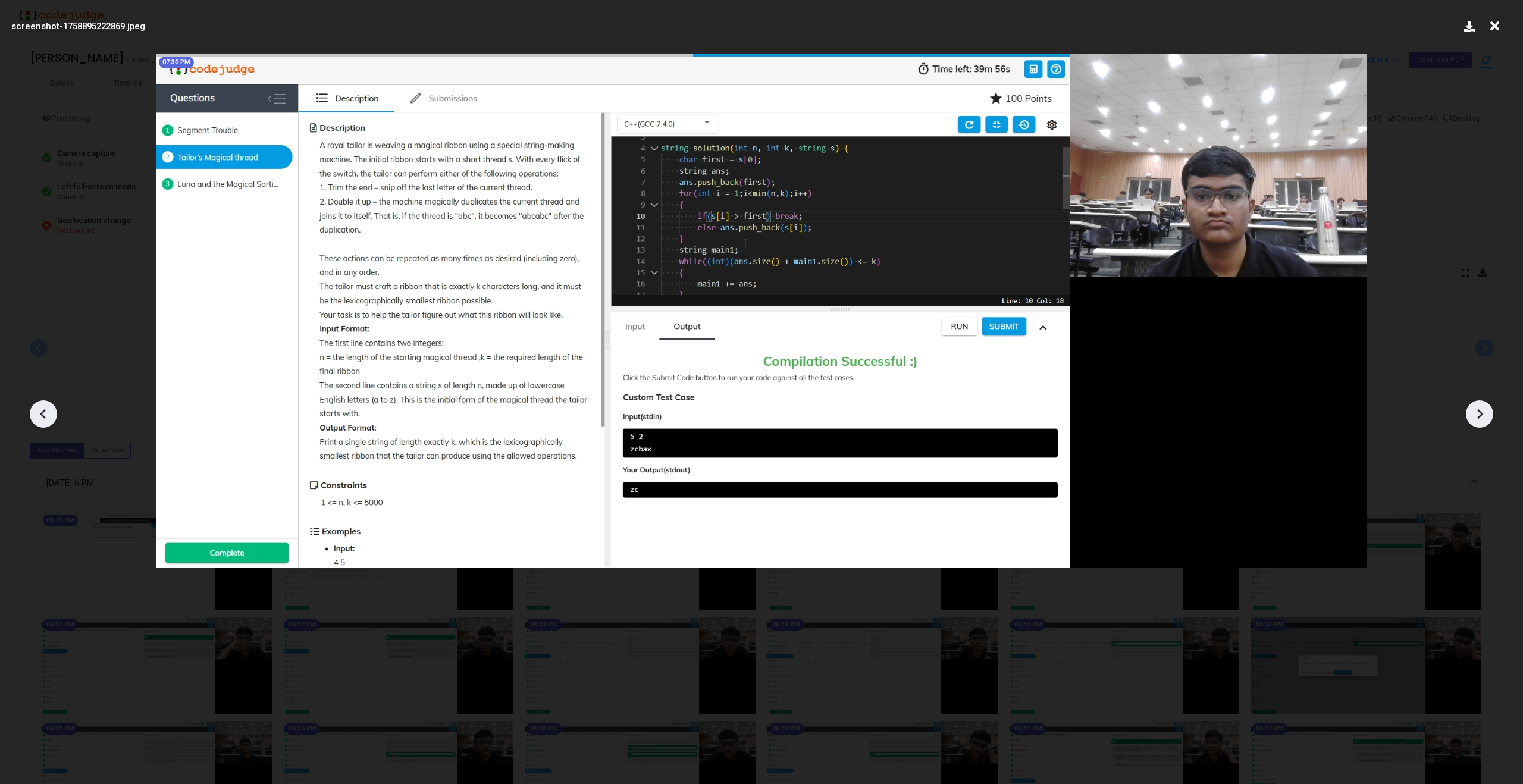
click at [1485, 413] on icon at bounding box center [1479, 413] width 18 height 18
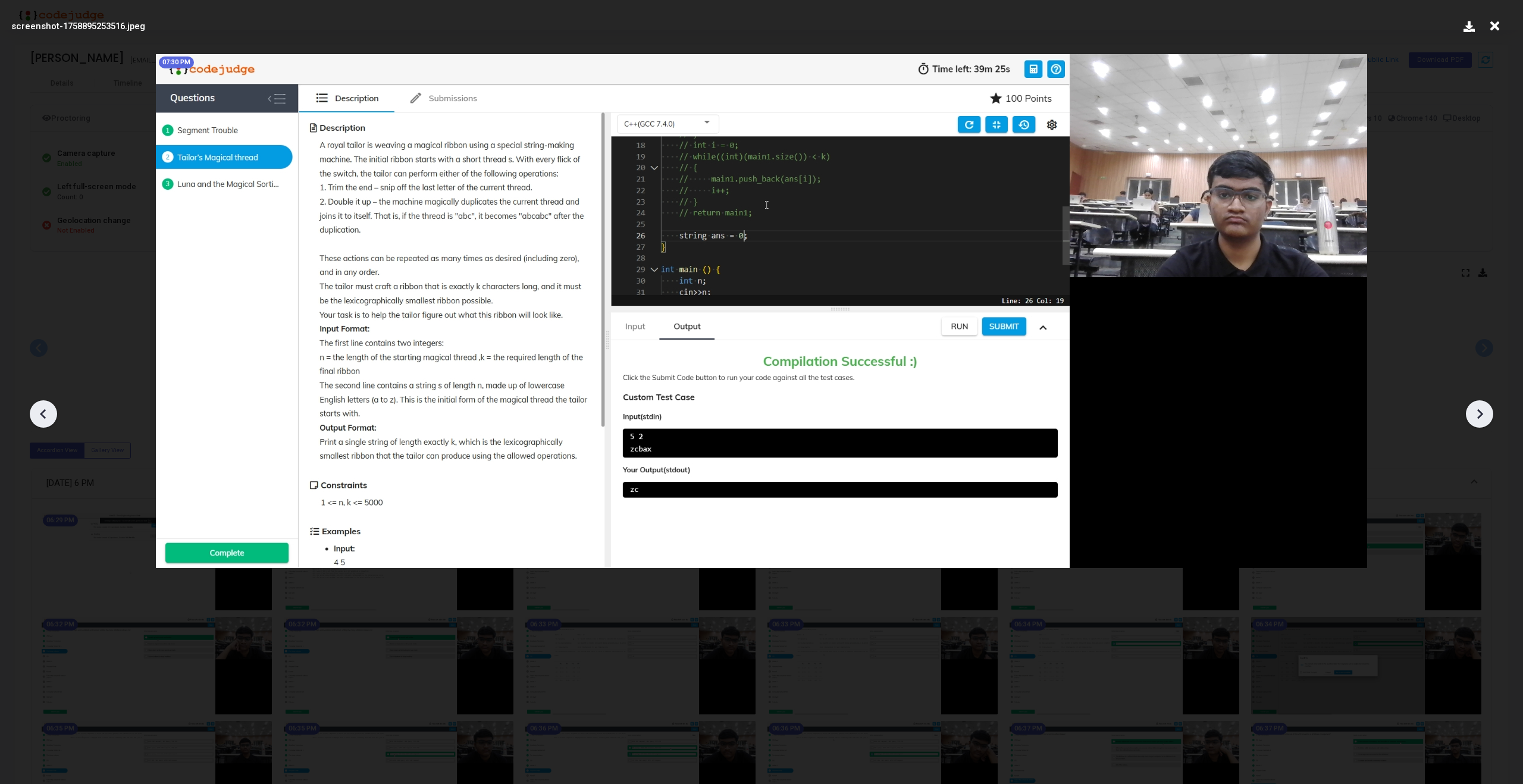
click at [1485, 413] on icon at bounding box center [1479, 413] width 18 height 18
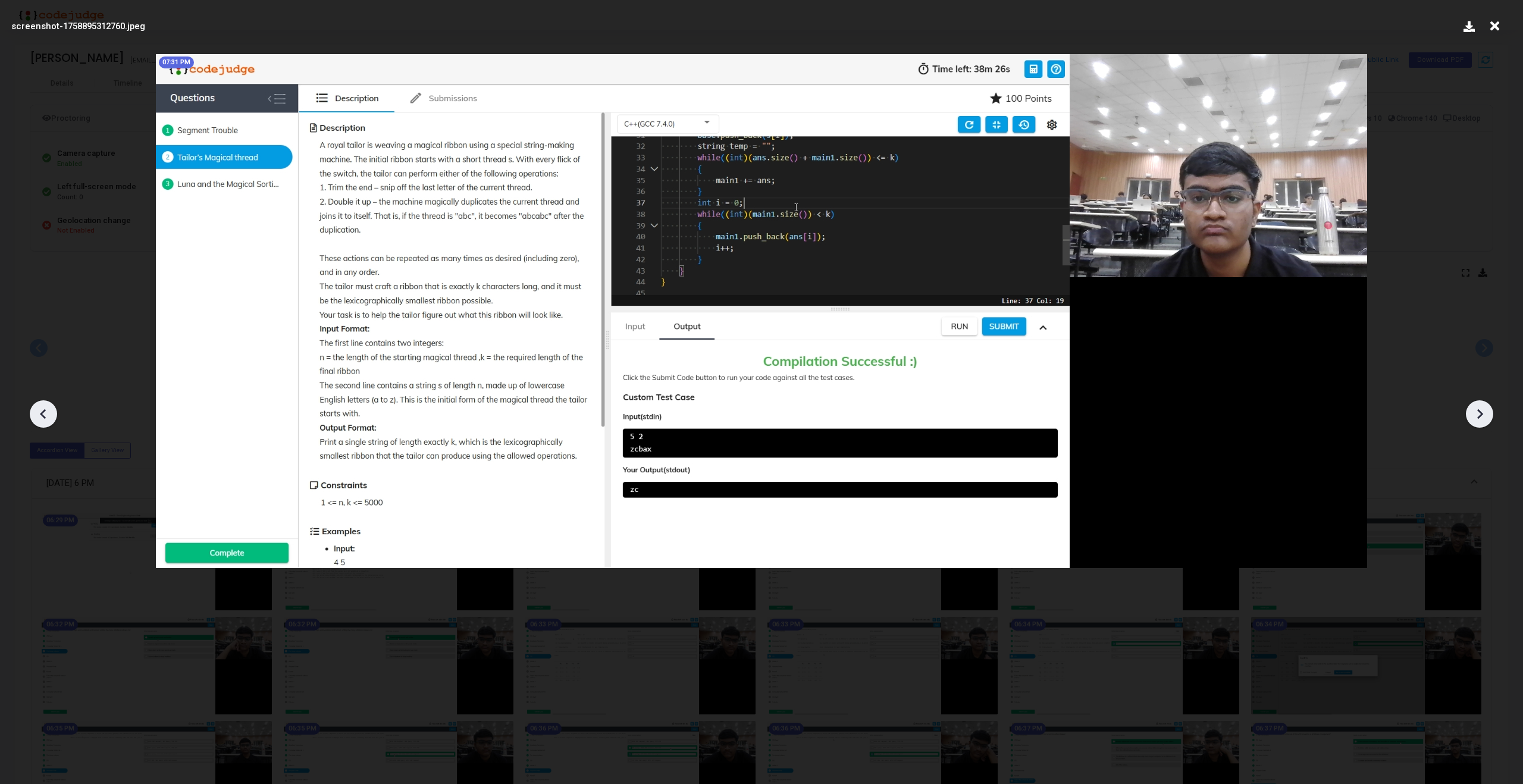
click at [1485, 413] on icon at bounding box center [1479, 413] width 18 height 18
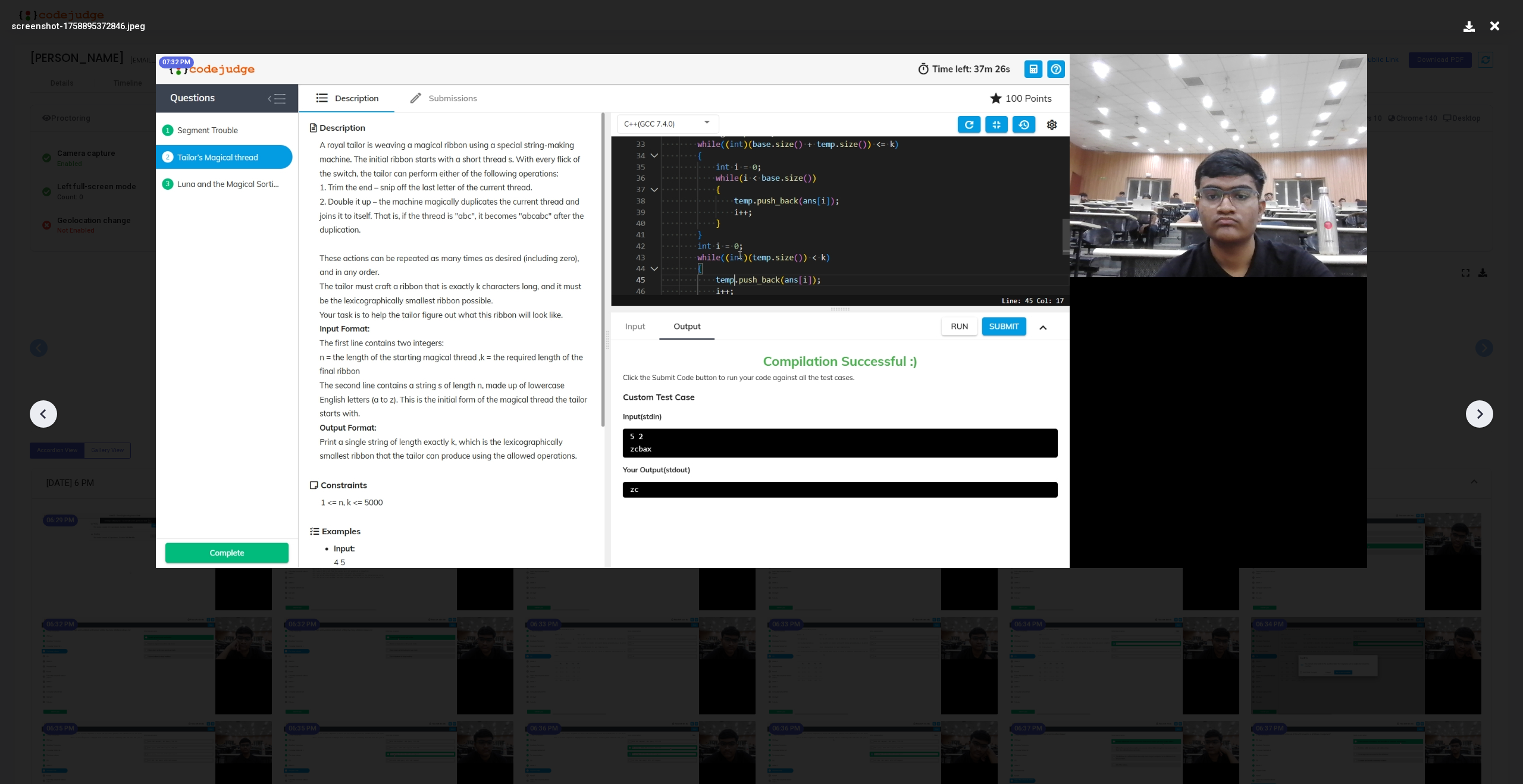
click at [1485, 413] on icon at bounding box center [1479, 413] width 18 height 18
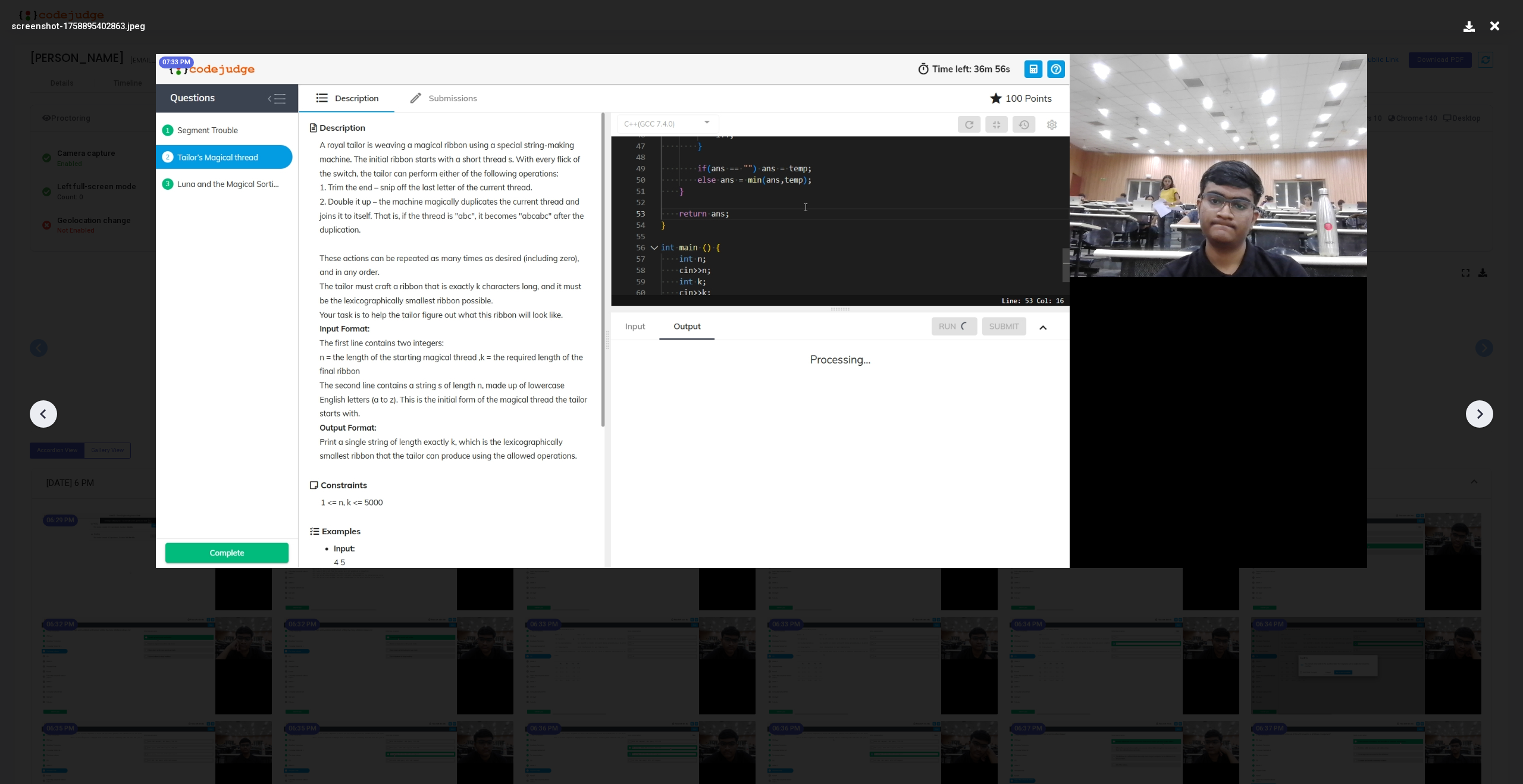
click at [1485, 413] on icon at bounding box center [1479, 413] width 18 height 18
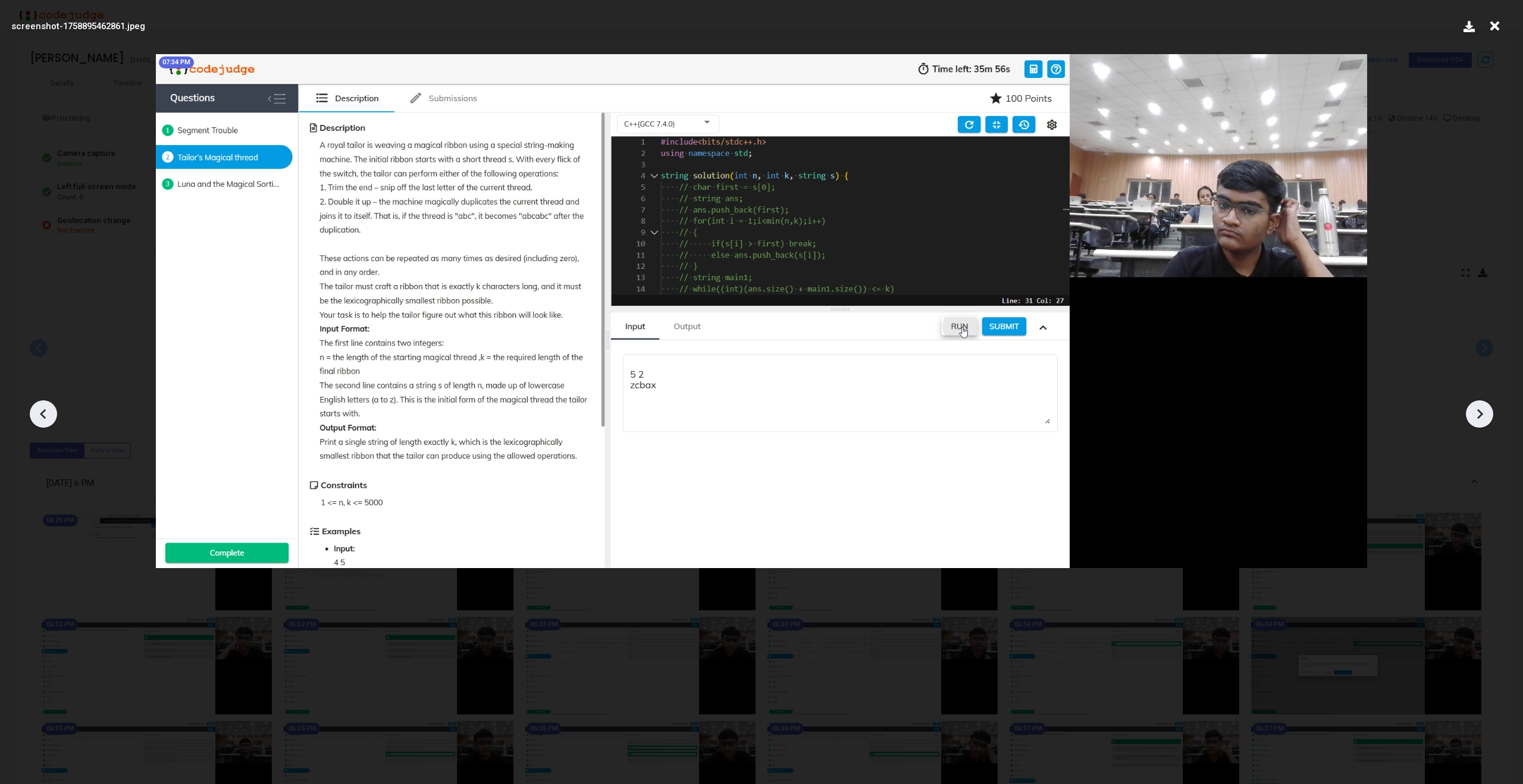
click at [46, 418] on icon at bounding box center [43, 413] width 18 height 18
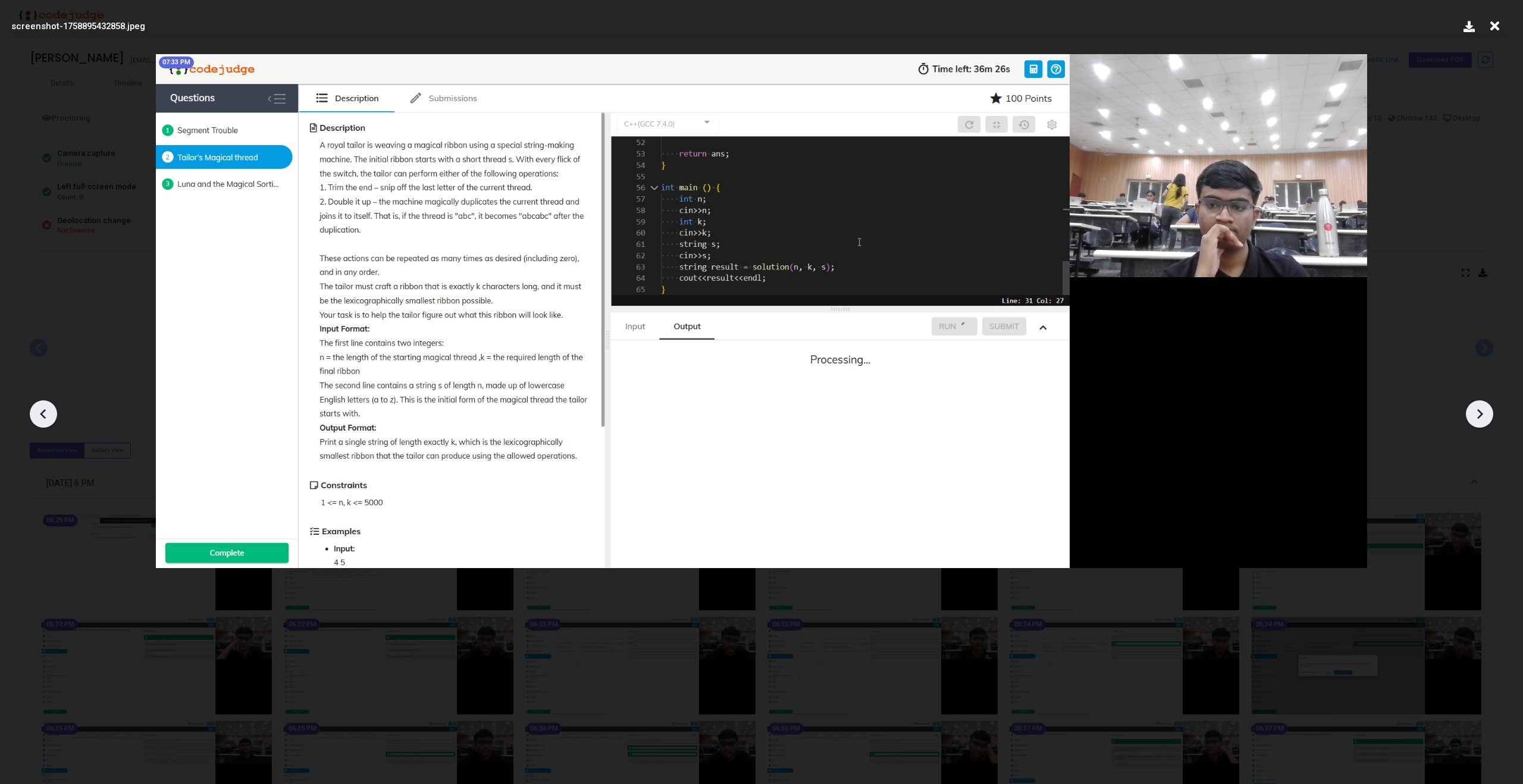
click at [1479, 412] on icon at bounding box center [1479, 413] width 18 height 18
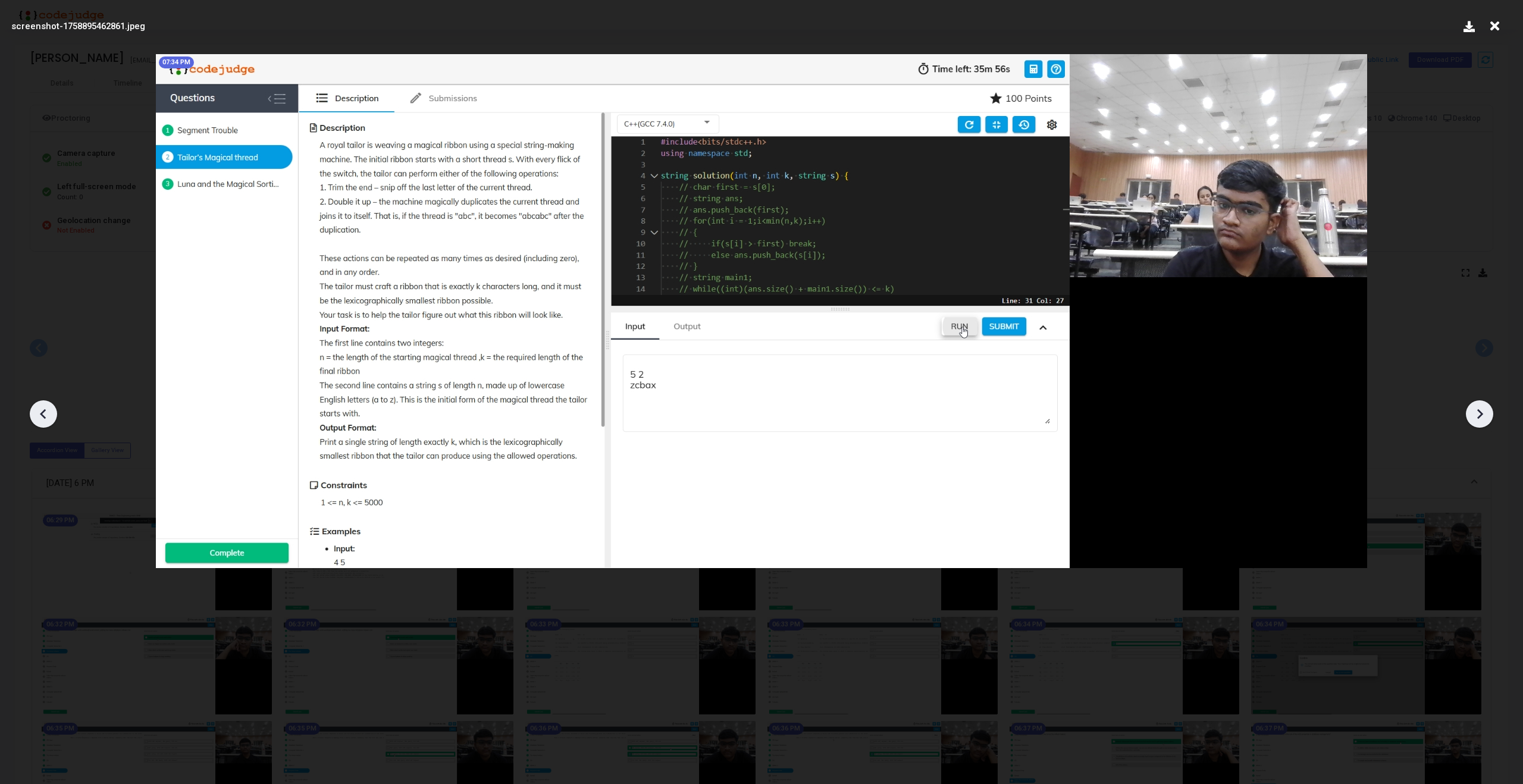
click at [1479, 412] on icon at bounding box center [1479, 413] width 18 height 18
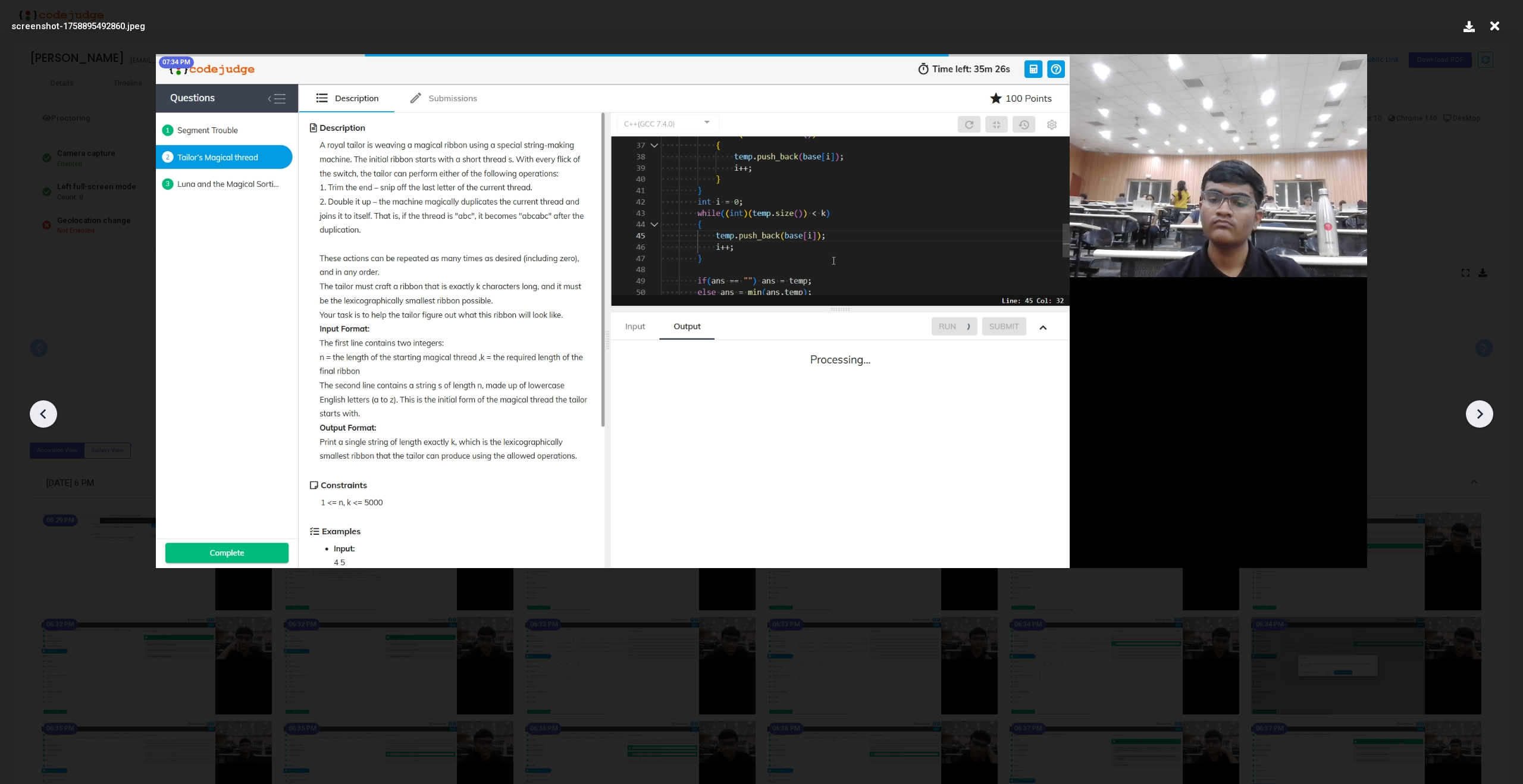
click at [1479, 412] on icon at bounding box center [1479, 413] width 18 height 18
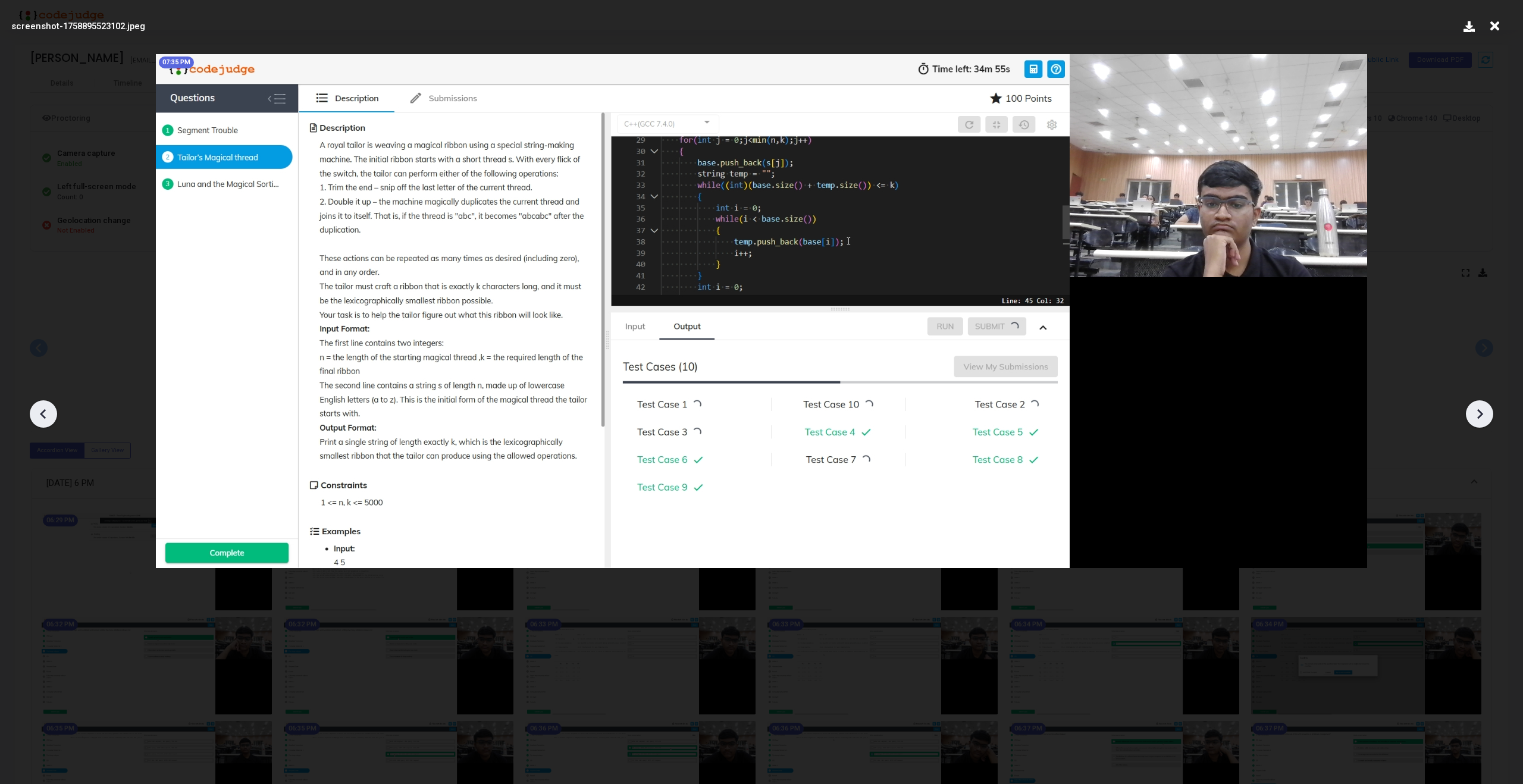
click at [1479, 412] on icon at bounding box center [1479, 413] width 18 height 18
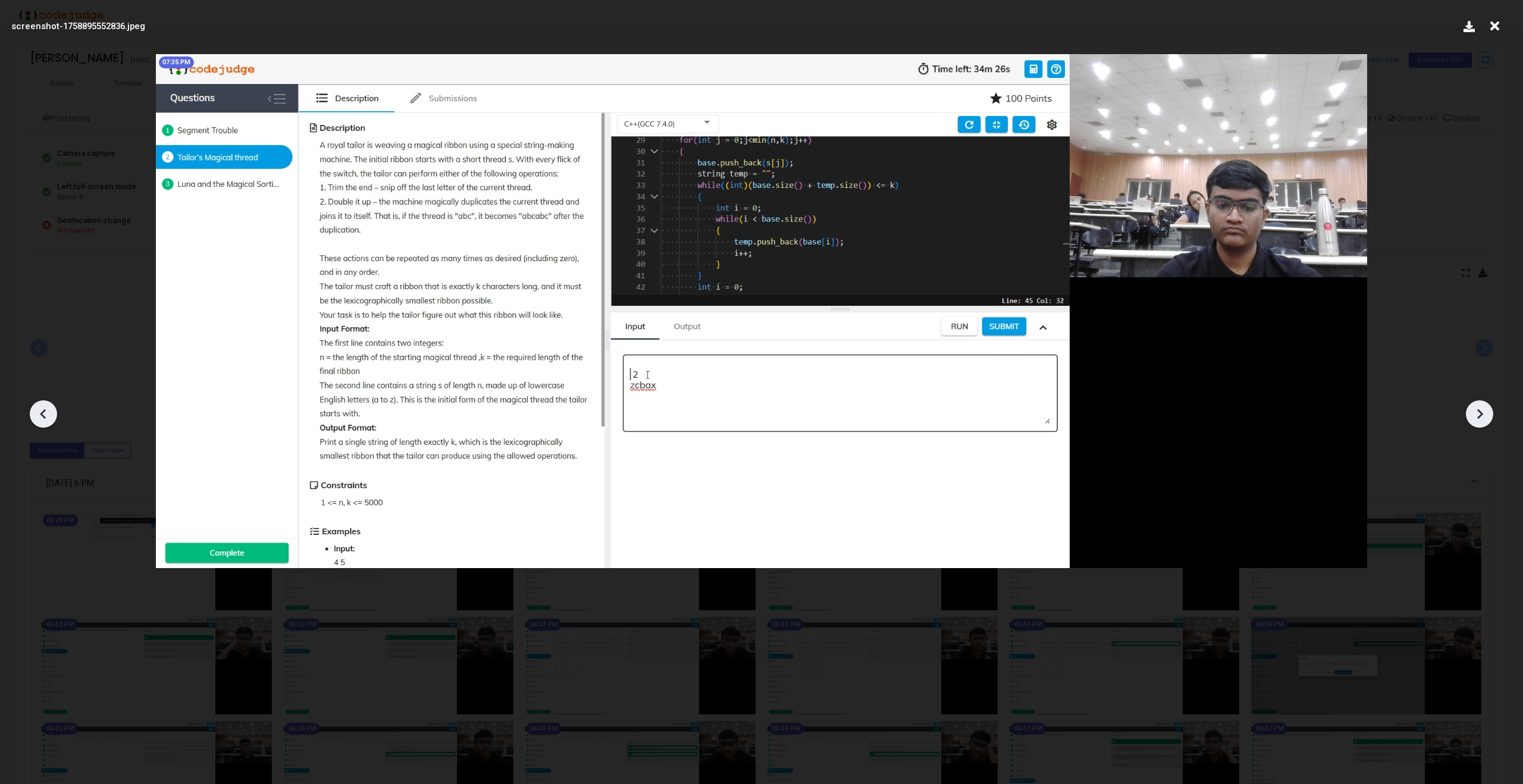
click at [1479, 412] on icon at bounding box center [1479, 413] width 18 height 18
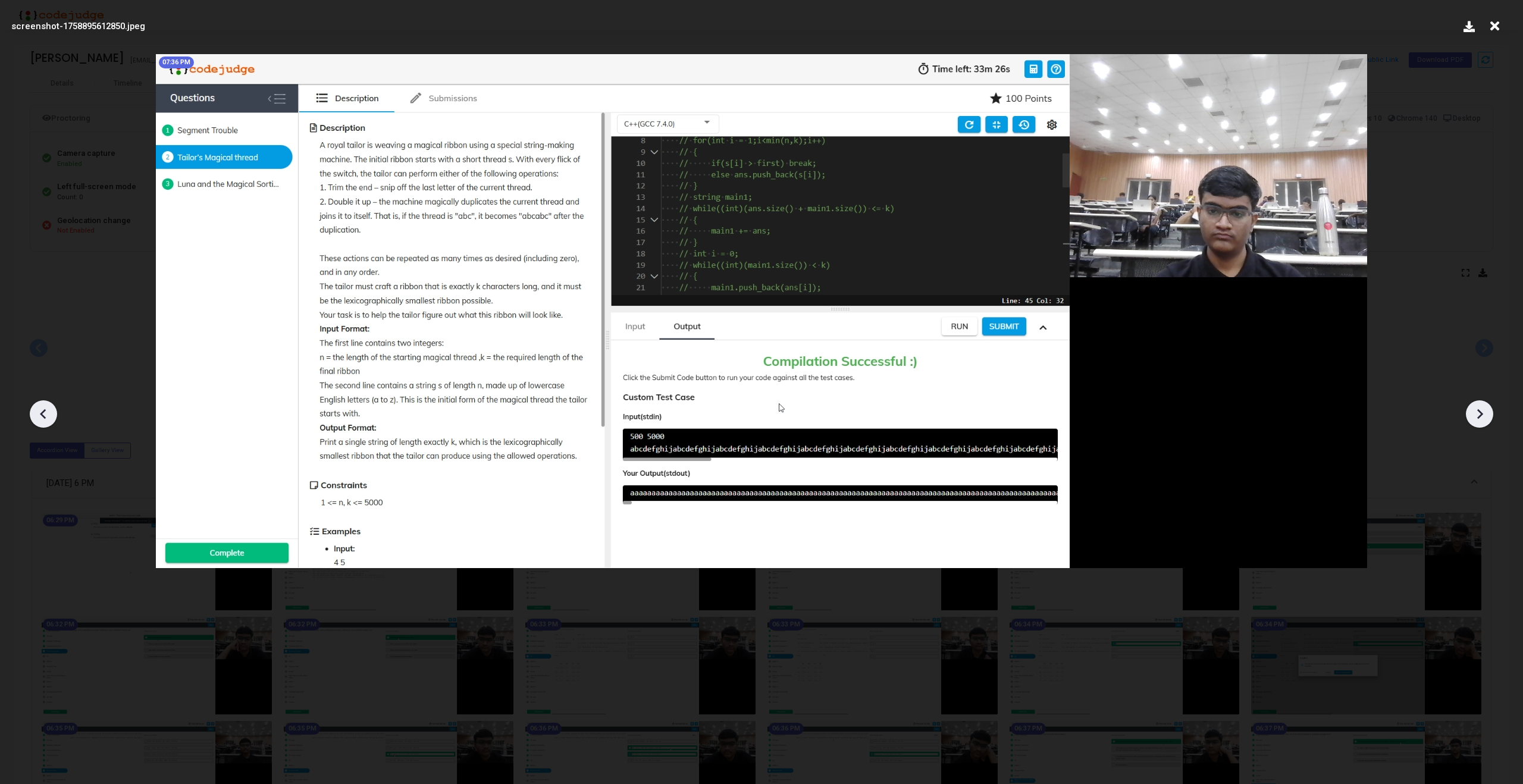
click at [1479, 412] on icon at bounding box center [1479, 413] width 18 height 18
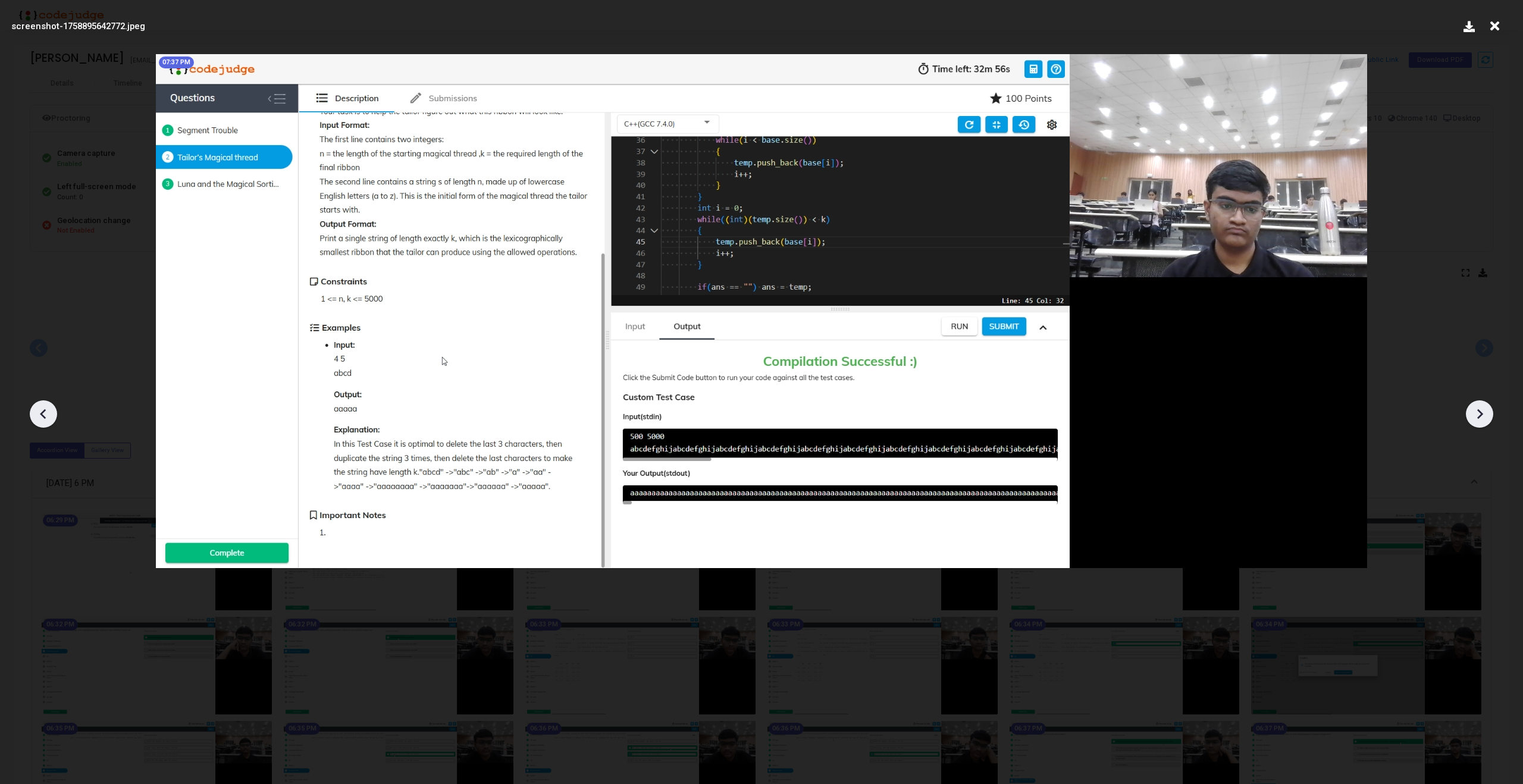
click at [1479, 412] on icon at bounding box center [1479, 413] width 18 height 18
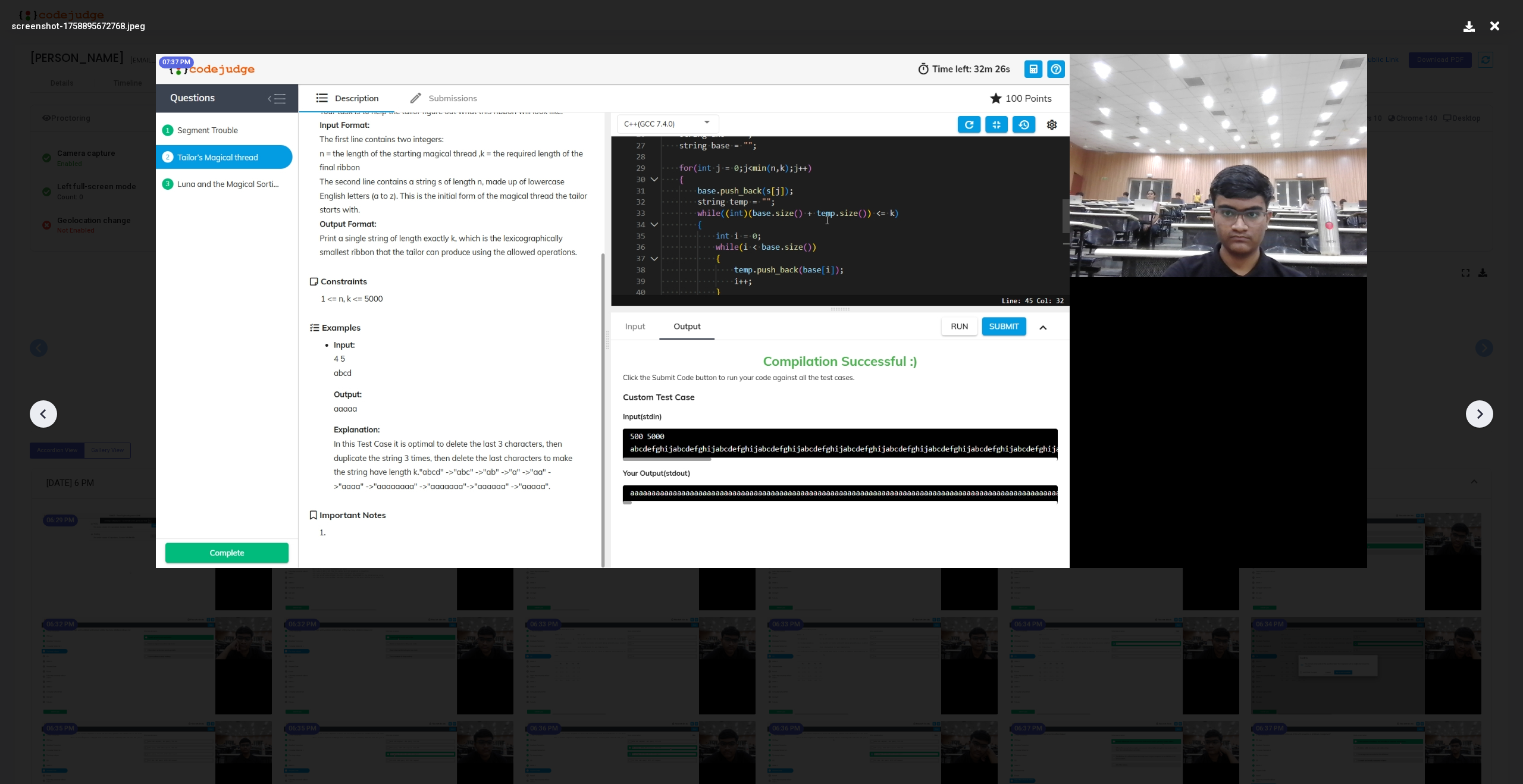
click at [1479, 412] on icon at bounding box center [1479, 413] width 18 height 18
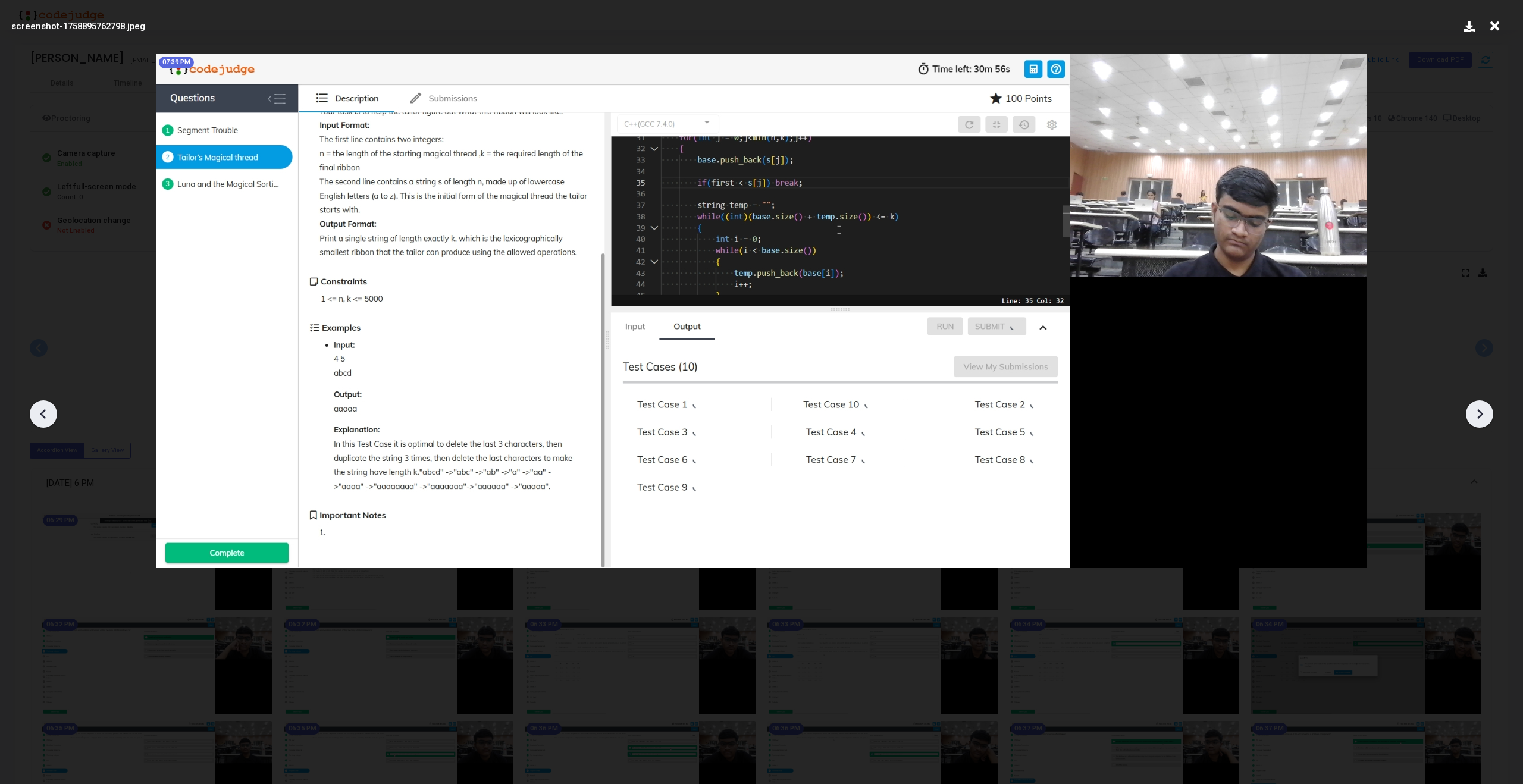
click at [1479, 412] on icon at bounding box center [1479, 413] width 18 height 18
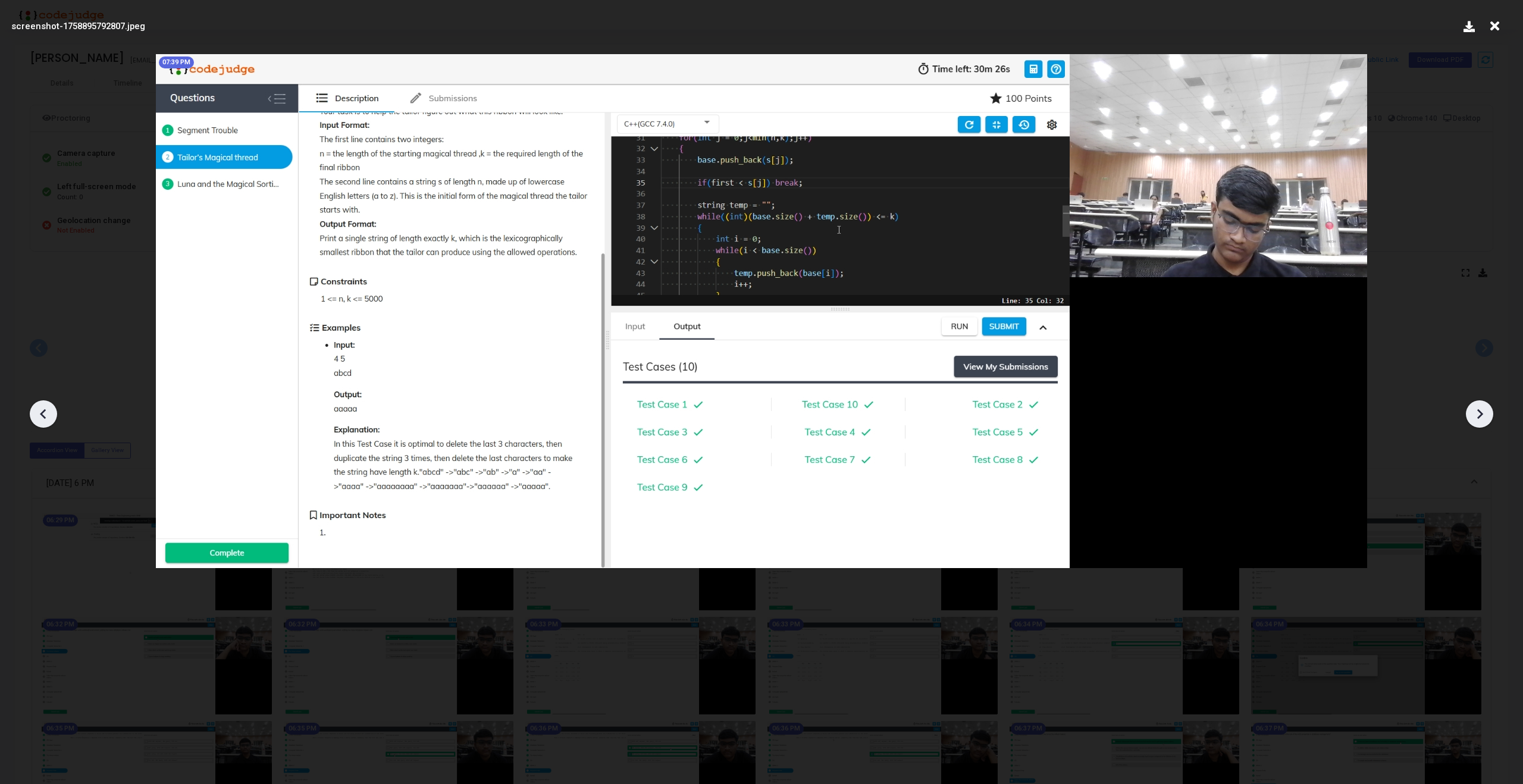
click at [1479, 412] on icon at bounding box center [1479, 413] width 18 height 18
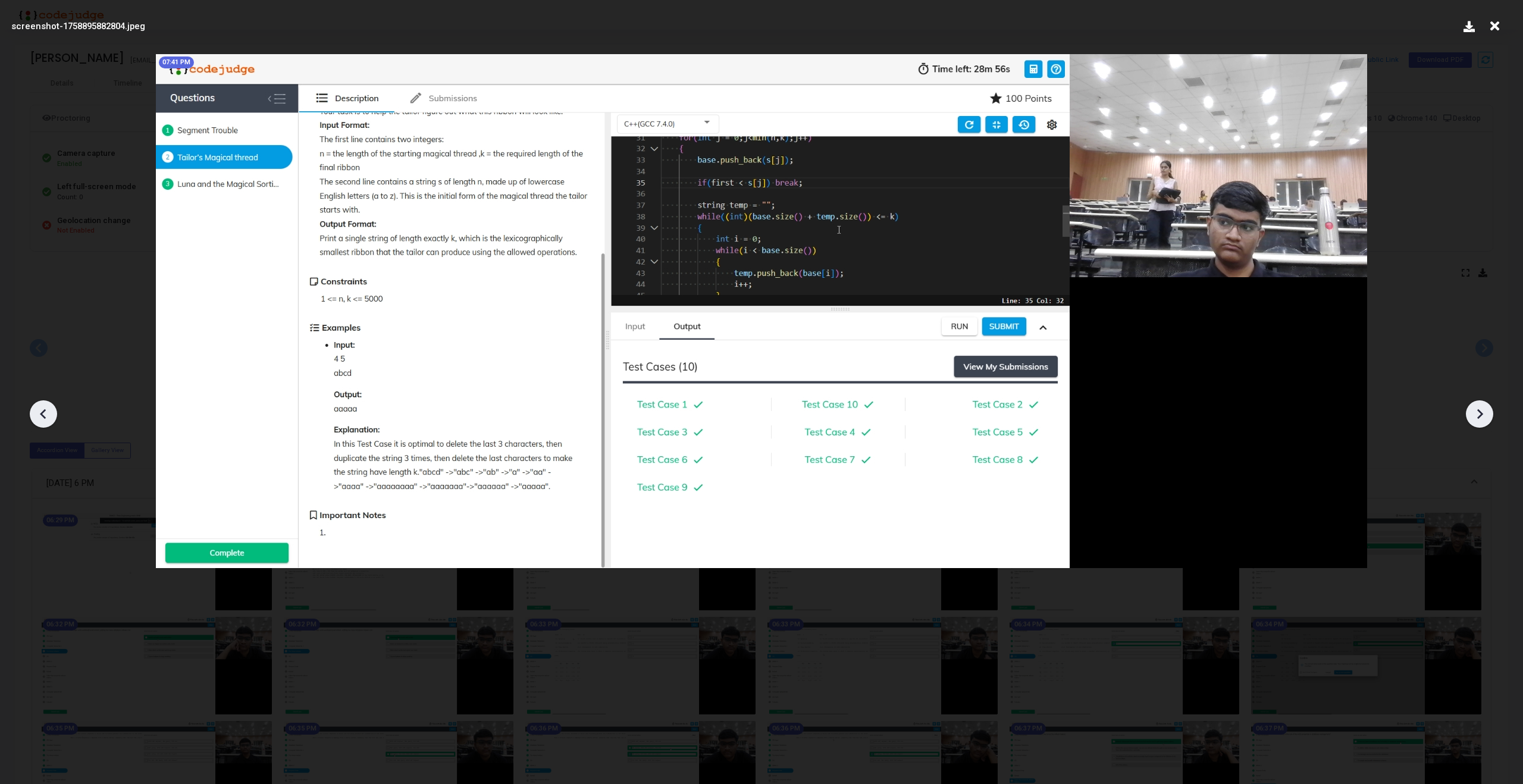
click at [1479, 412] on icon at bounding box center [1479, 413] width 18 height 18
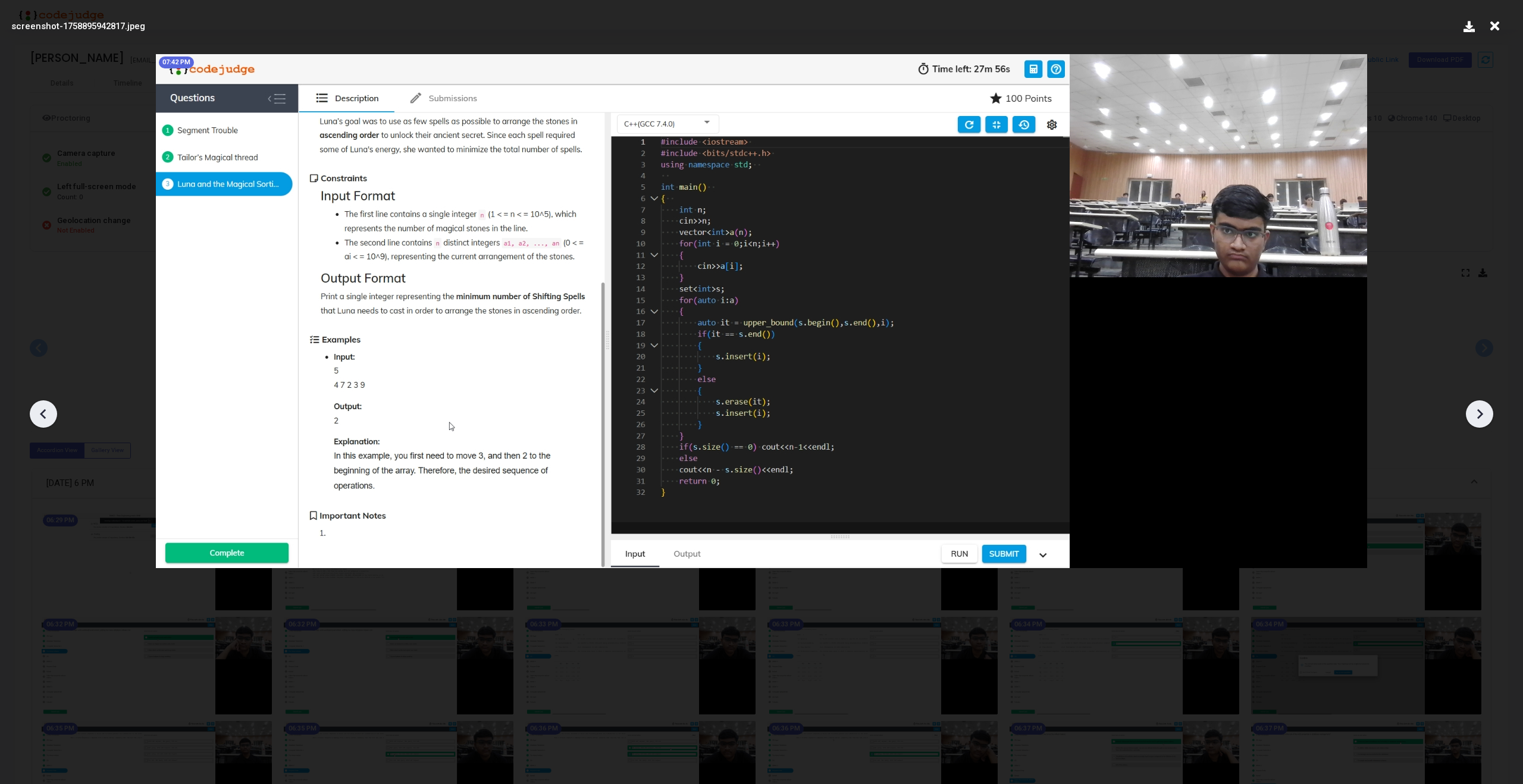
click at [1479, 412] on icon at bounding box center [1479, 413] width 18 height 18
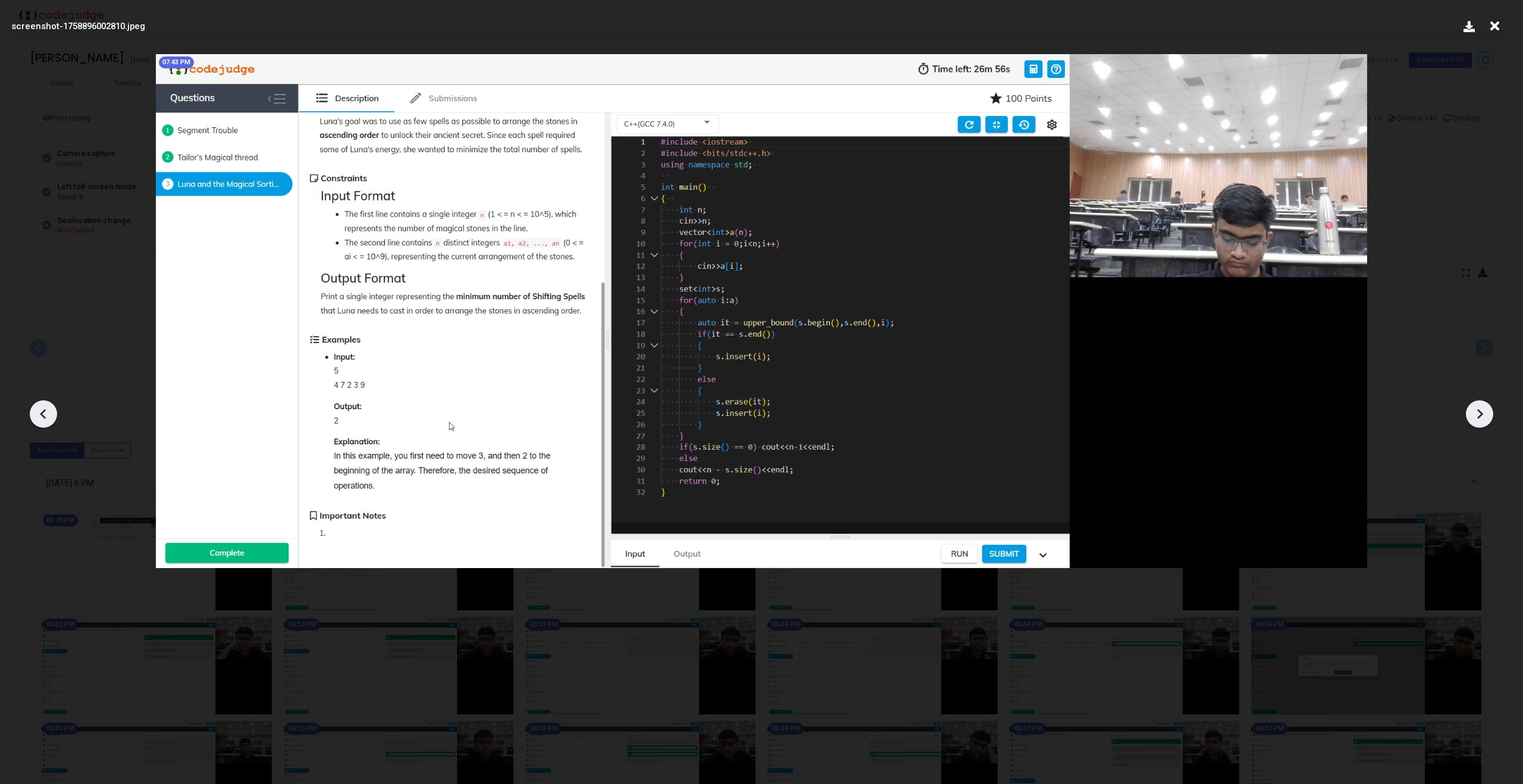
click at [1479, 412] on icon at bounding box center [1479, 413] width 18 height 18
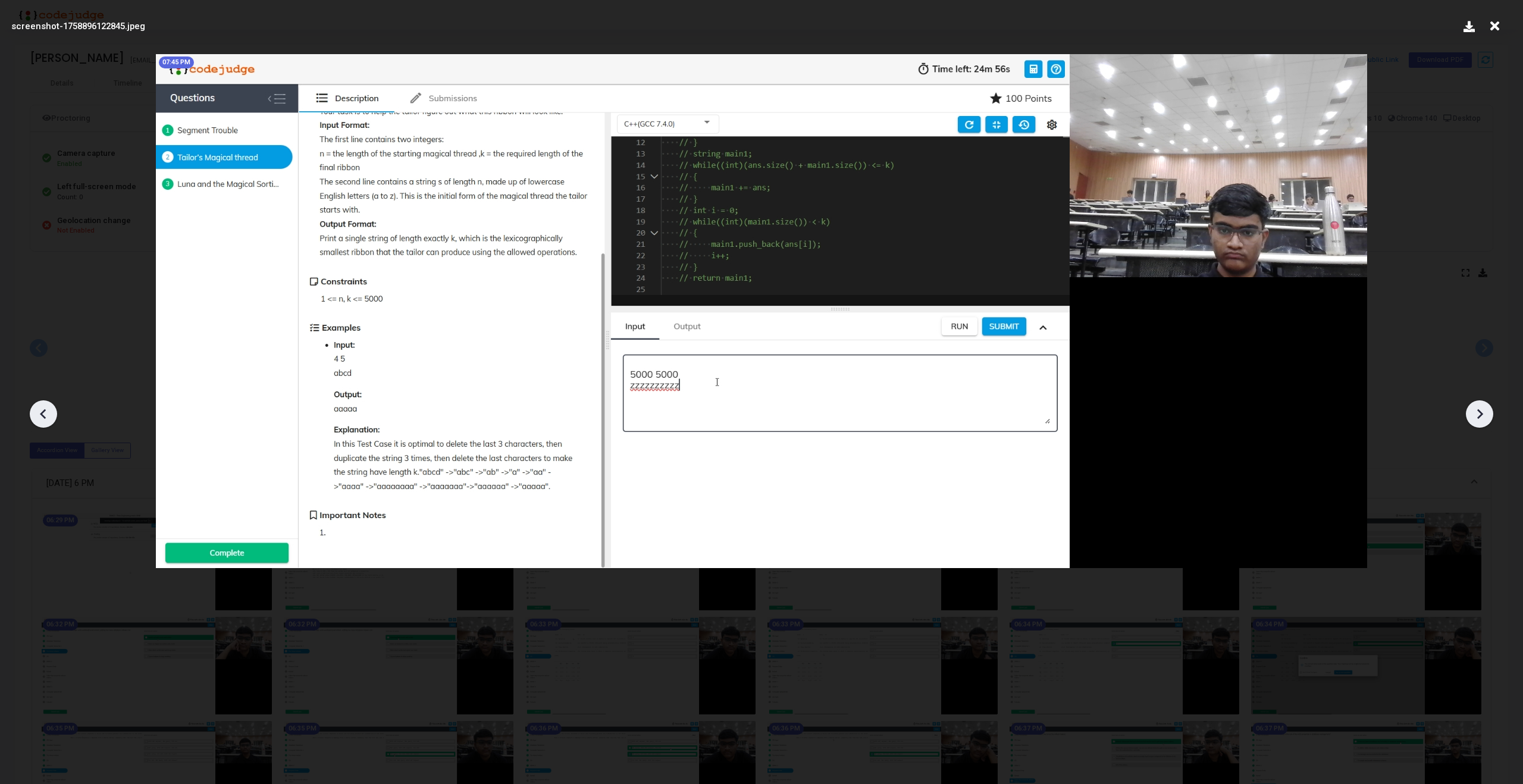
click at [1479, 412] on icon at bounding box center [1479, 413] width 18 height 18
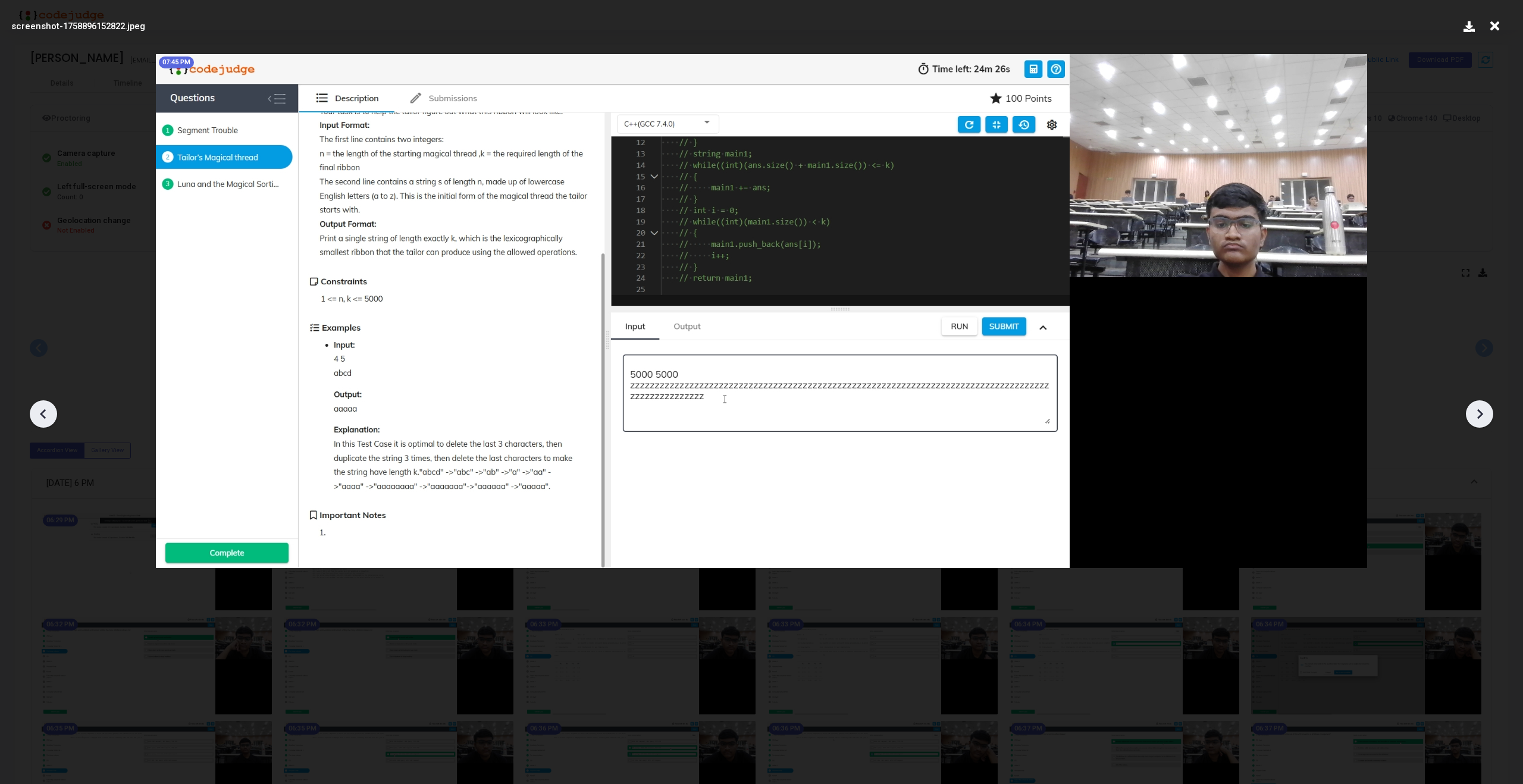
click at [1479, 412] on icon at bounding box center [1479, 413] width 18 height 18
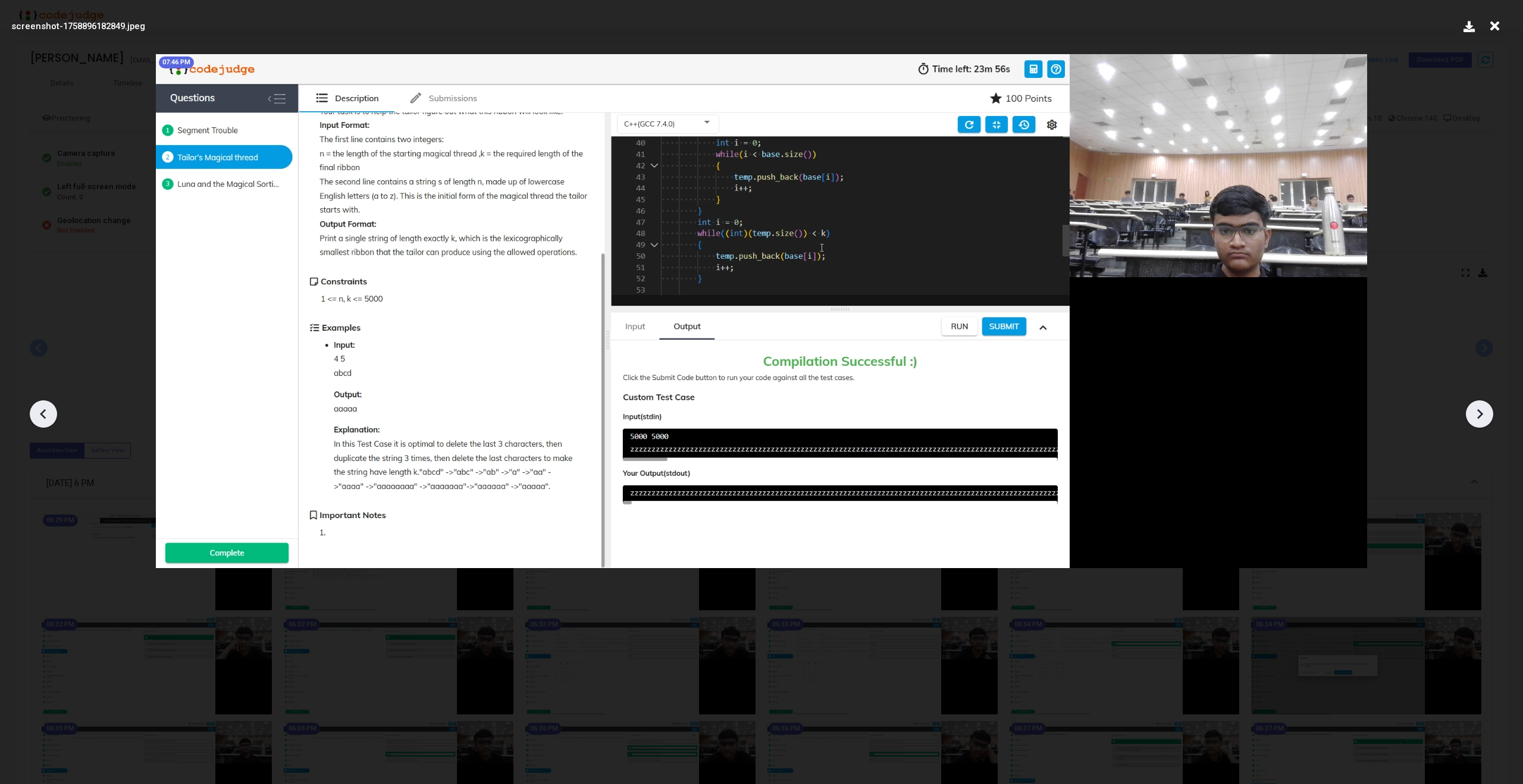
click at [1479, 412] on icon at bounding box center [1479, 413] width 18 height 18
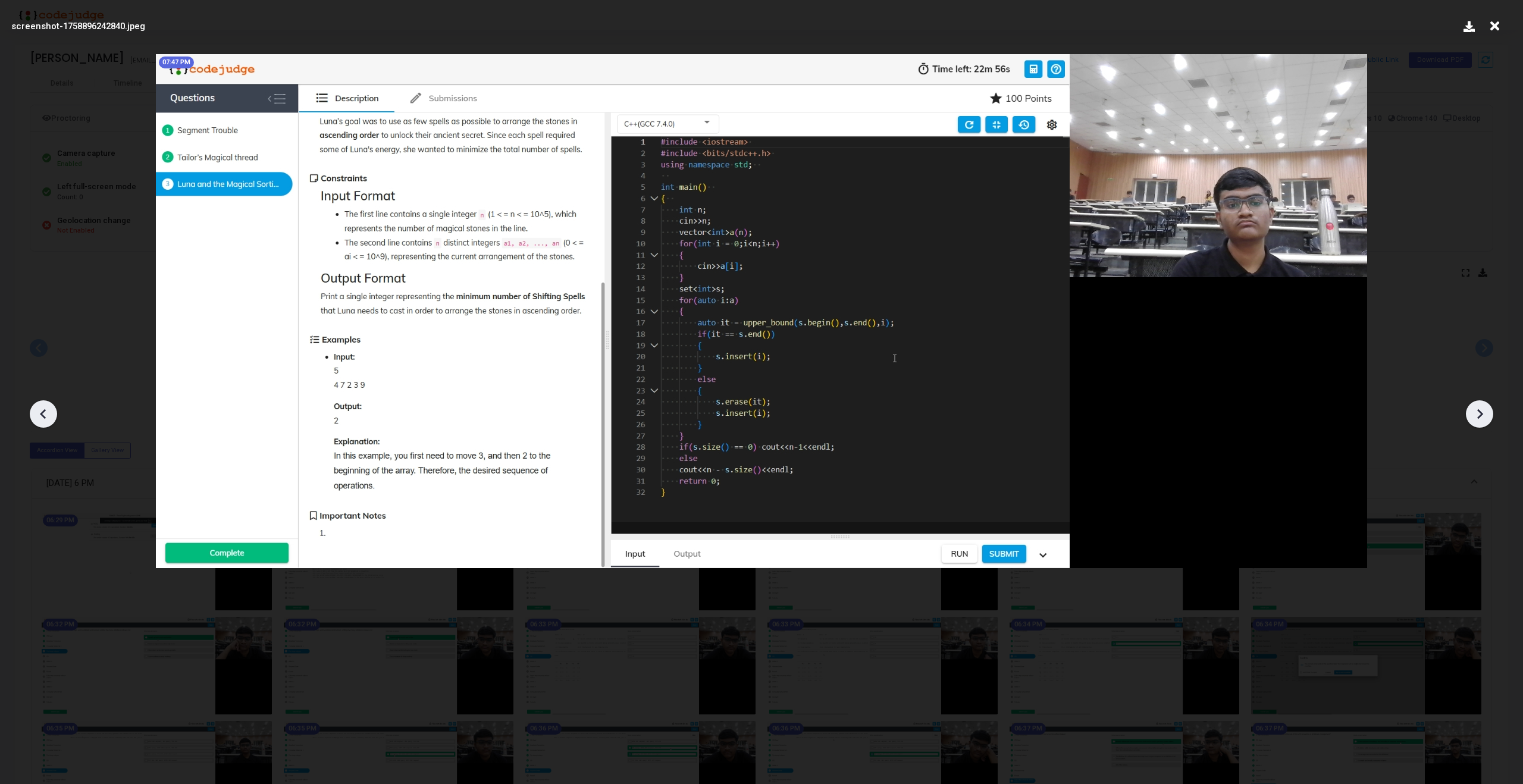
click at [1479, 412] on icon at bounding box center [1479, 413] width 18 height 18
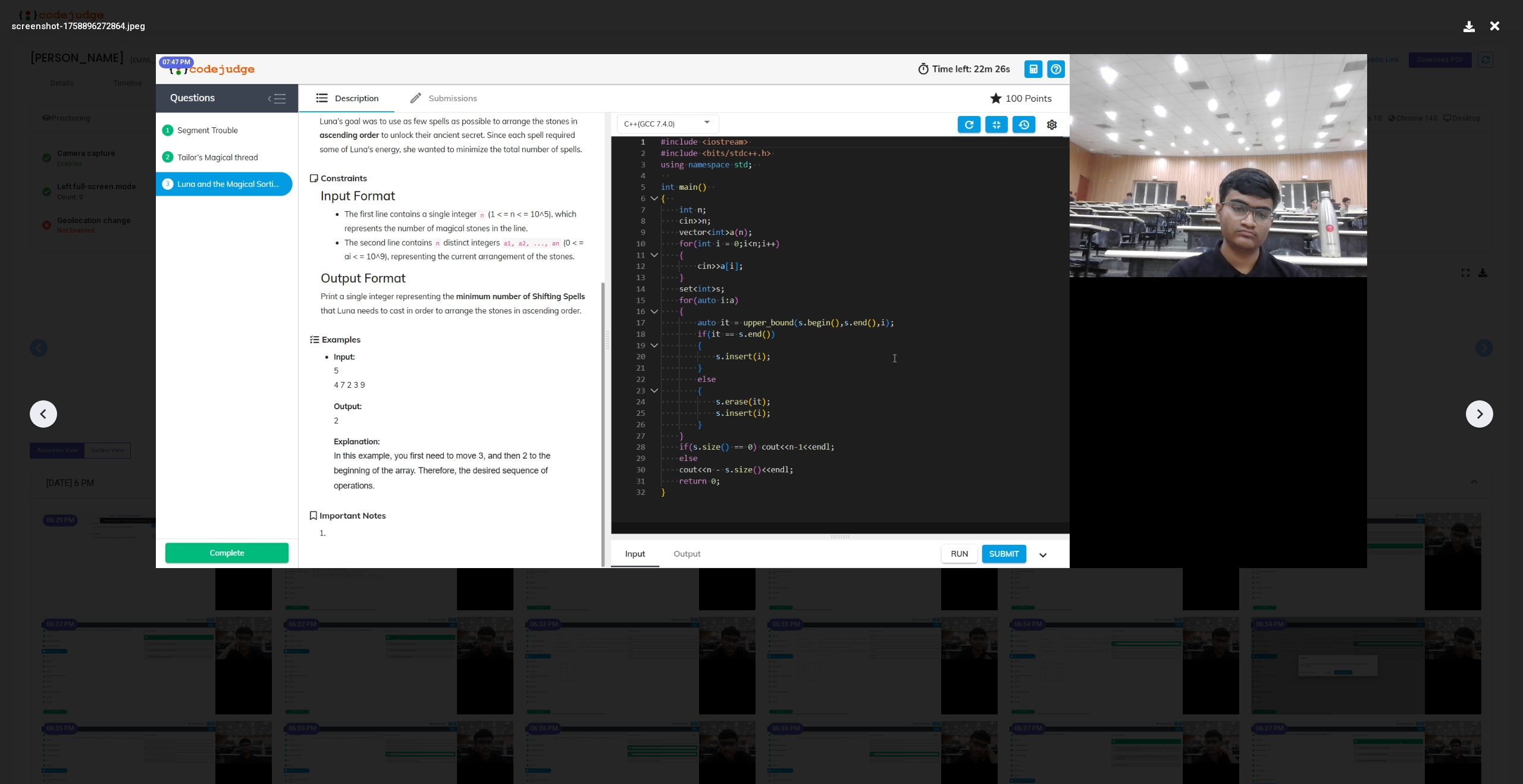
click at [1479, 412] on icon at bounding box center [1479, 413] width 18 height 18
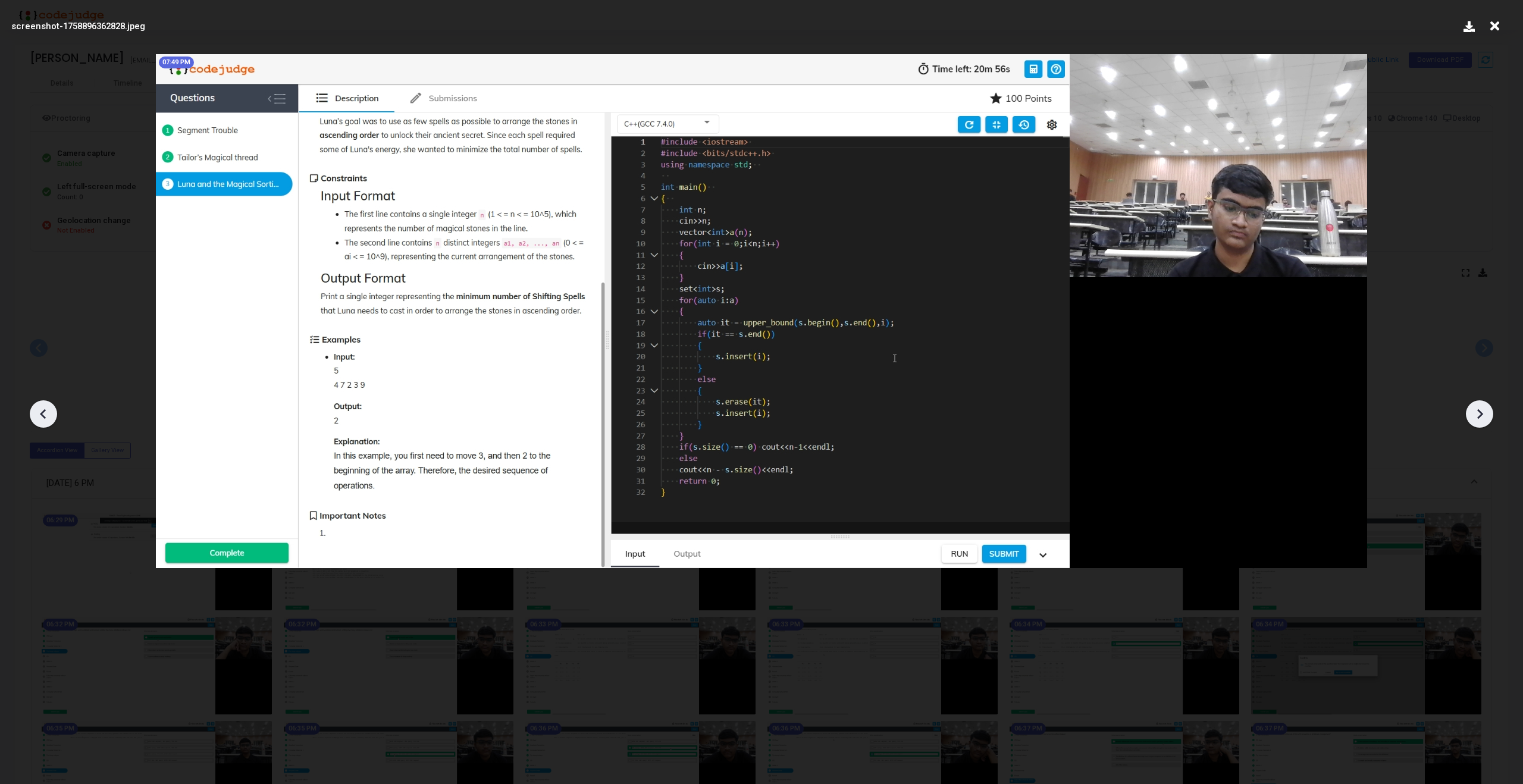
click at [1479, 412] on icon at bounding box center [1479, 413] width 18 height 18
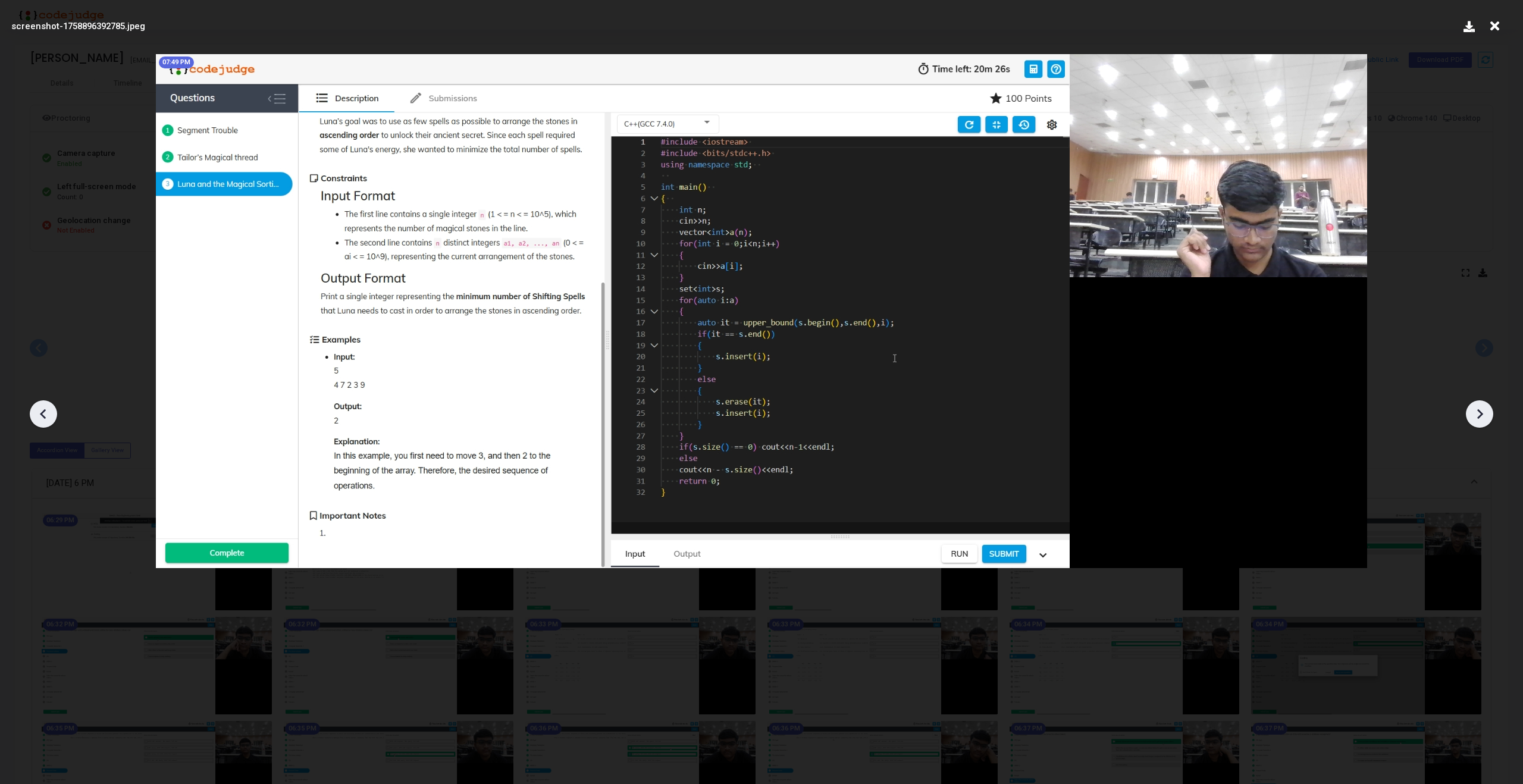
click at [1479, 412] on icon at bounding box center [1479, 413] width 18 height 18
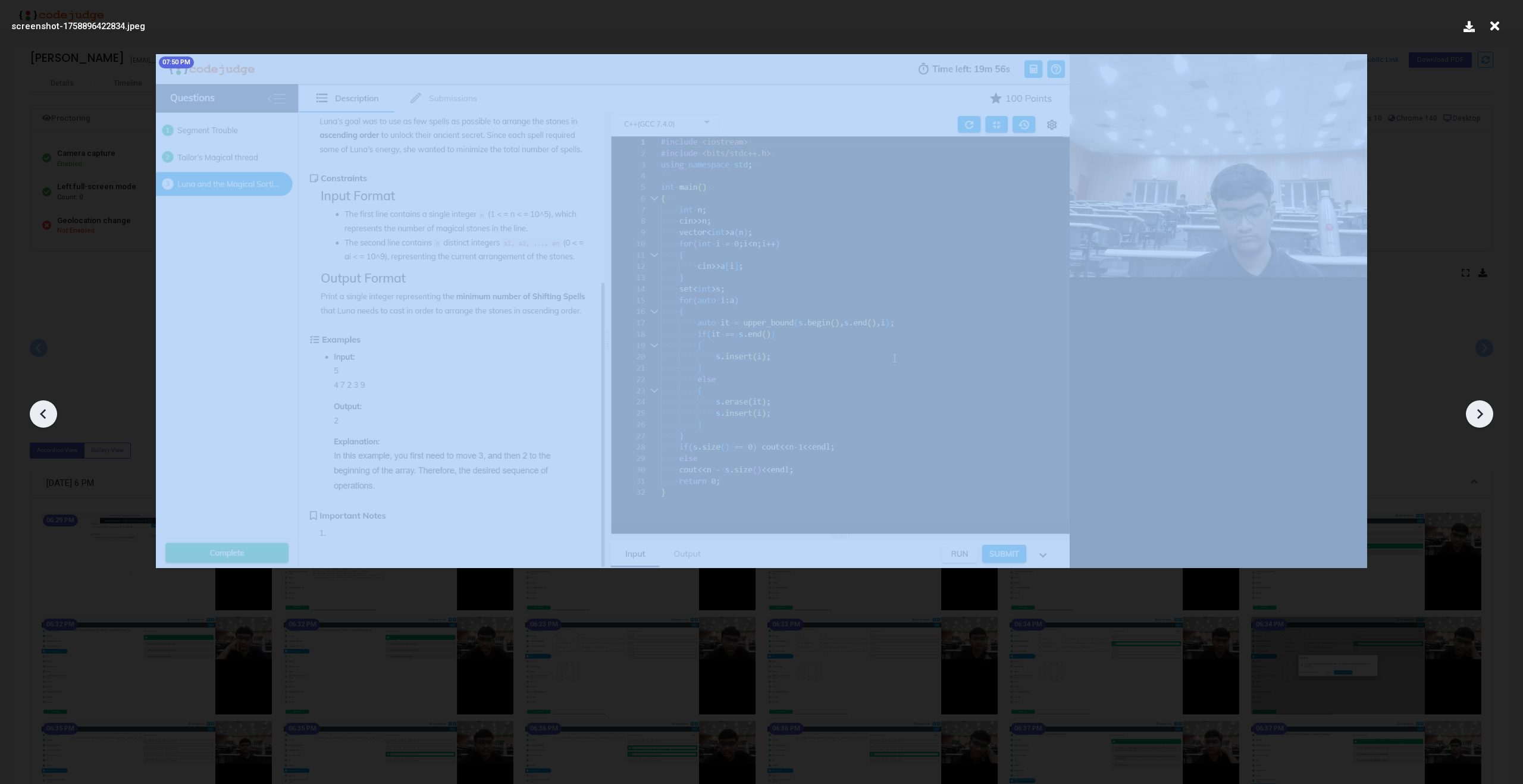
click at [1479, 412] on icon at bounding box center [1479, 413] width 18 height 18
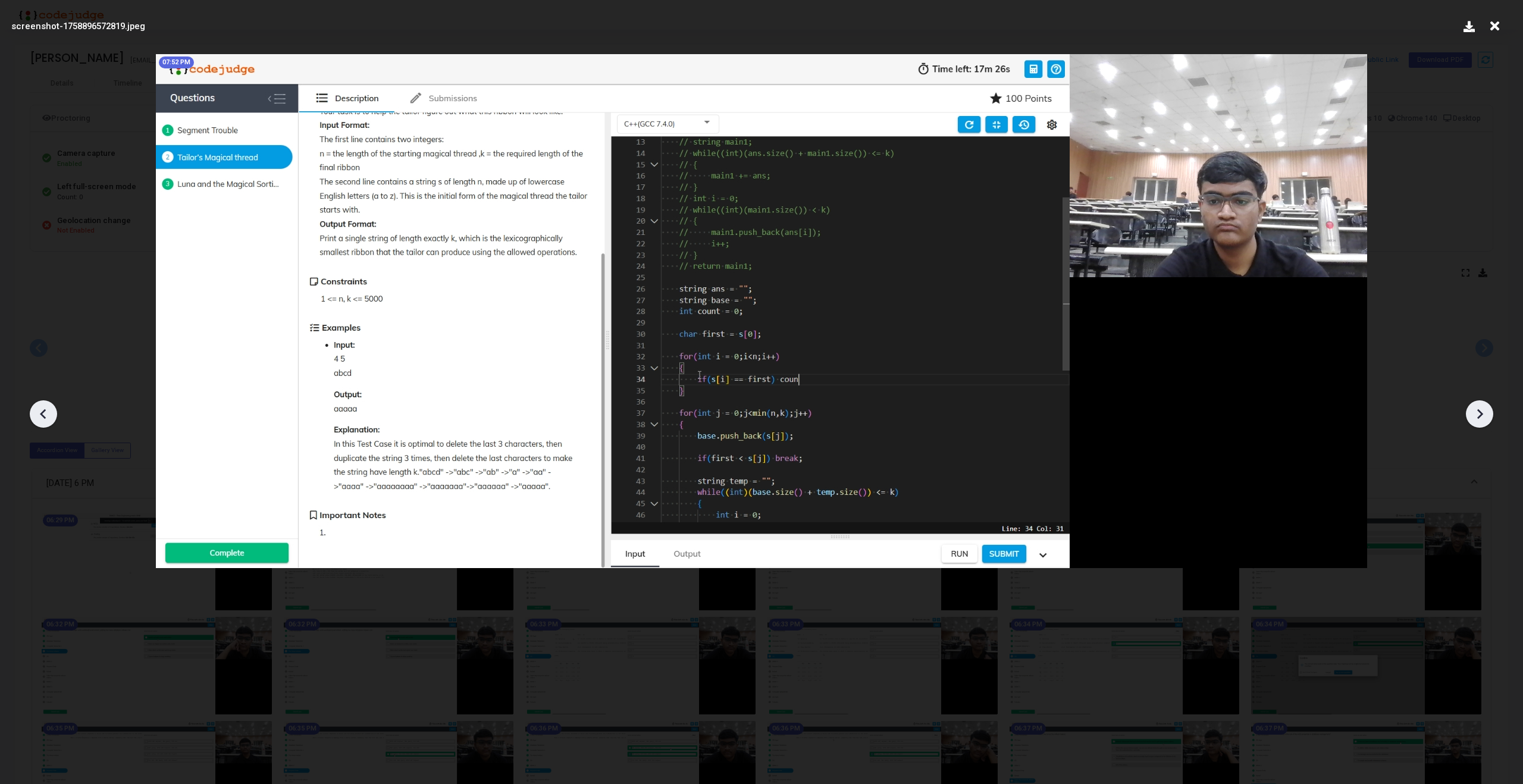
click at [1479, 412] on icon at bounding box center [1479, 413] width 18 height 18
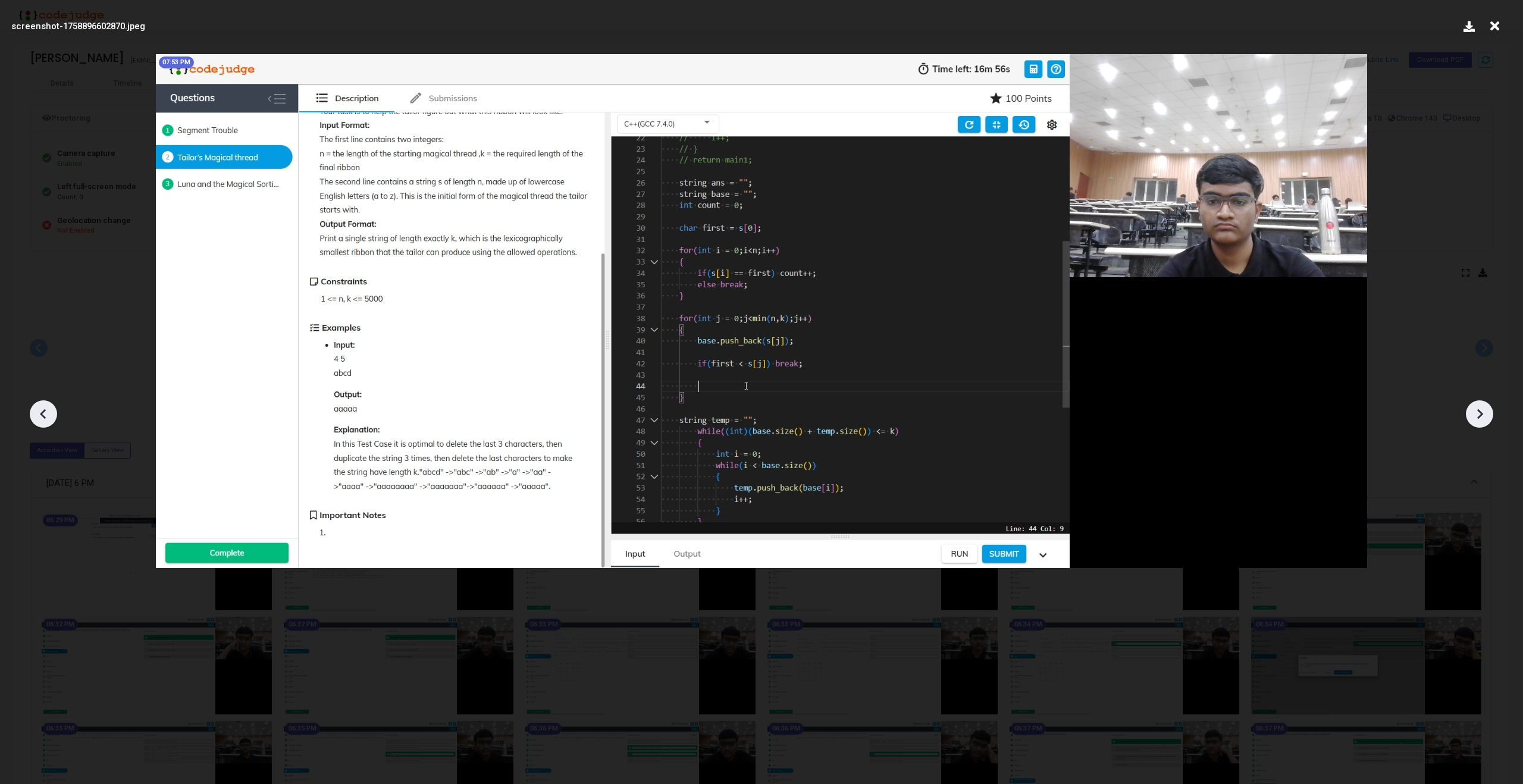
click at [1479, 412] on icon at bounding box center [1479, 413] width 18 height 18
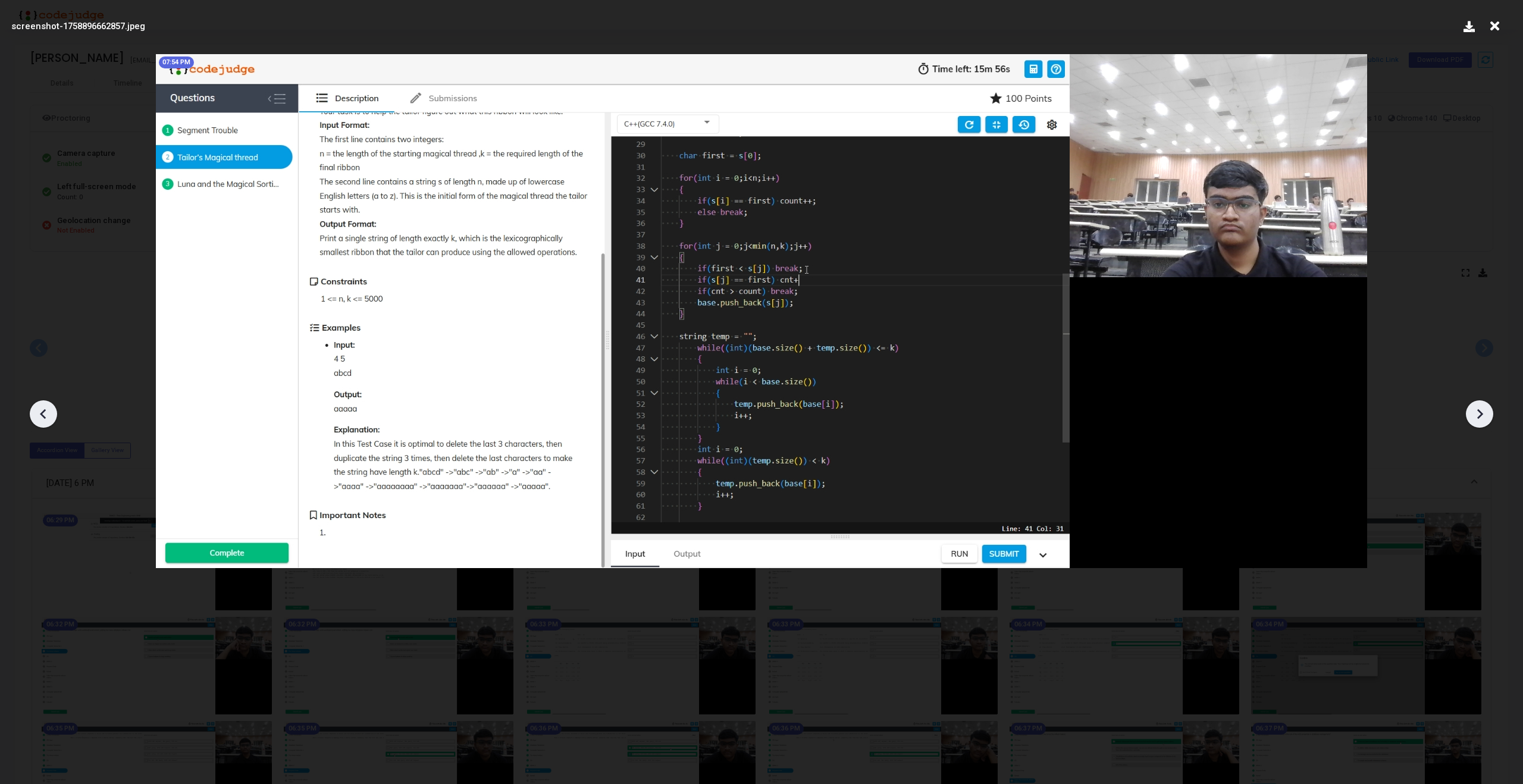
click at [1479, 412] on icon at bounding box center [1479, 413] width 18 height 18
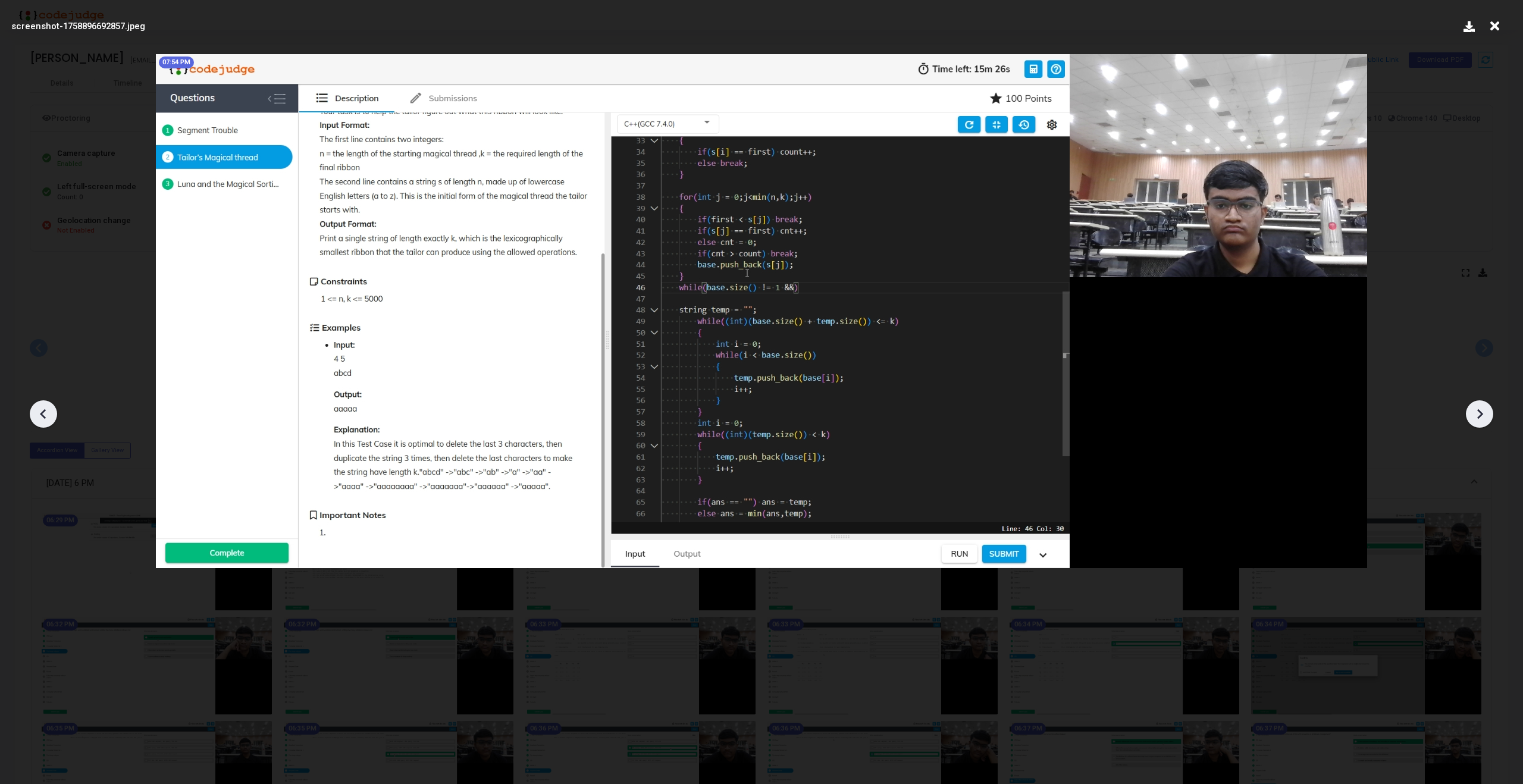
click at [1479, 412] on icon at bounding box center [1479, 413] width 18 height 18
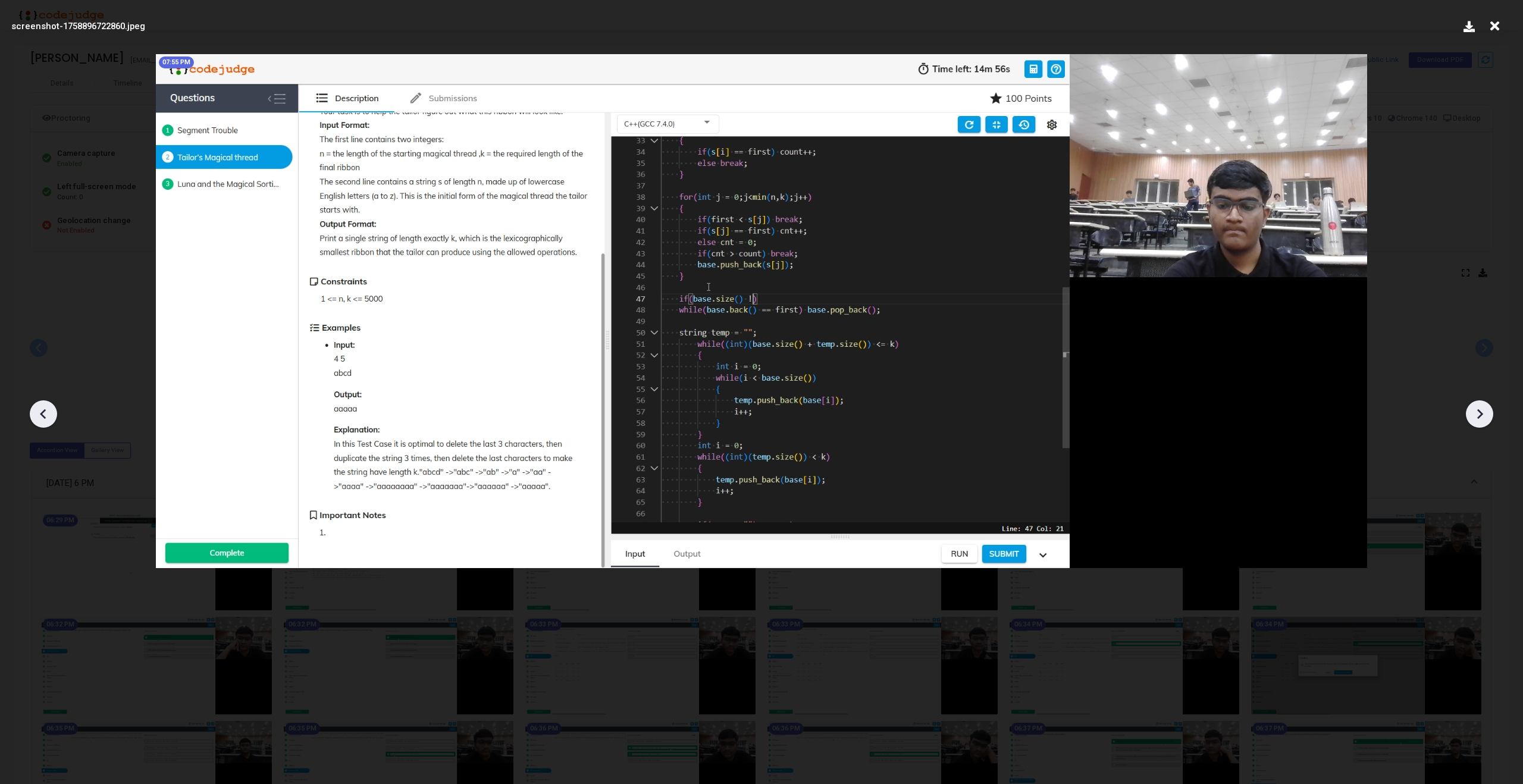
click at [1479, 412] on icon at bounding box center [1479, 413] width 18 height 18
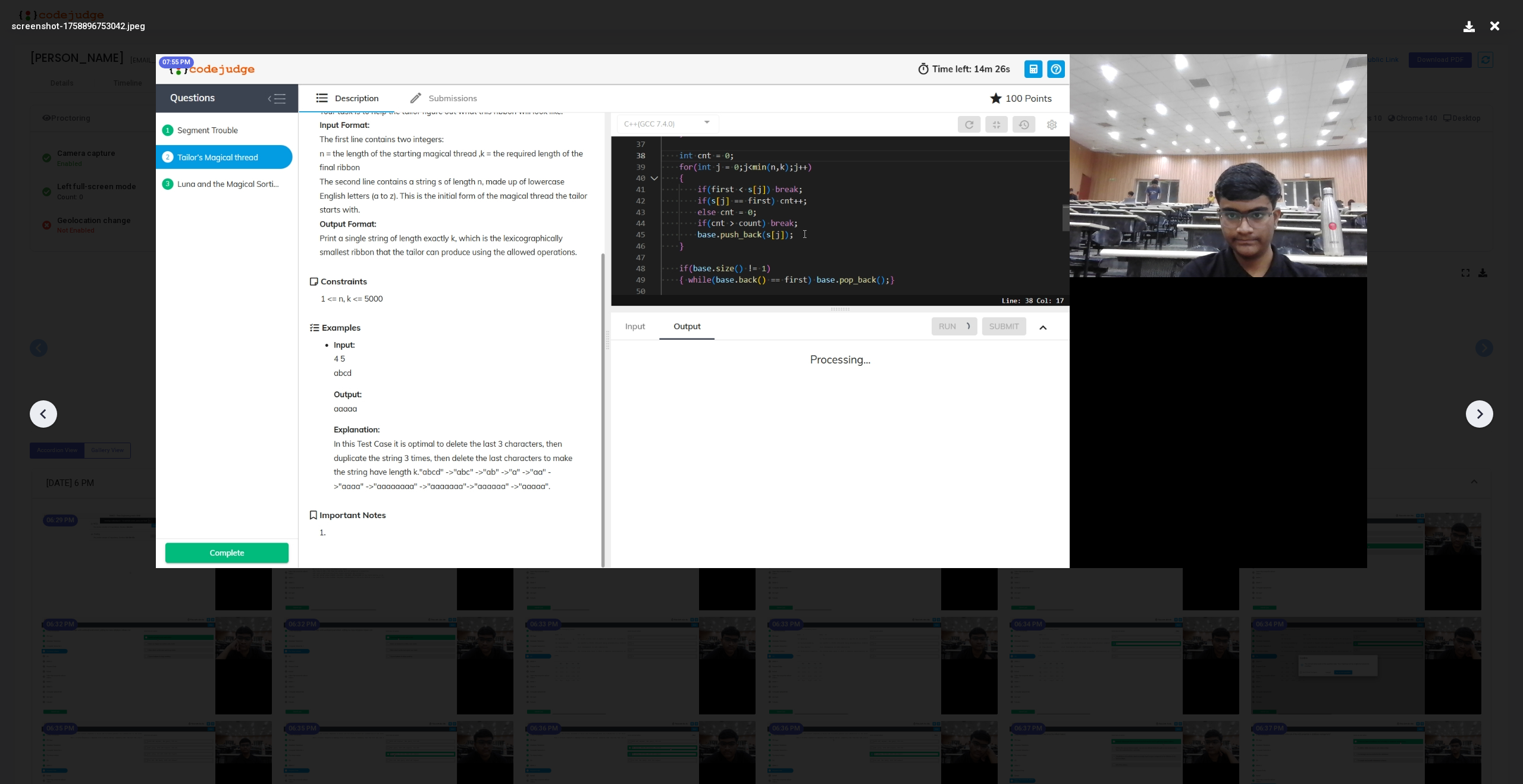
click at [1479, 412] on icon at bounding box center [1479, 413] width 18 height 18
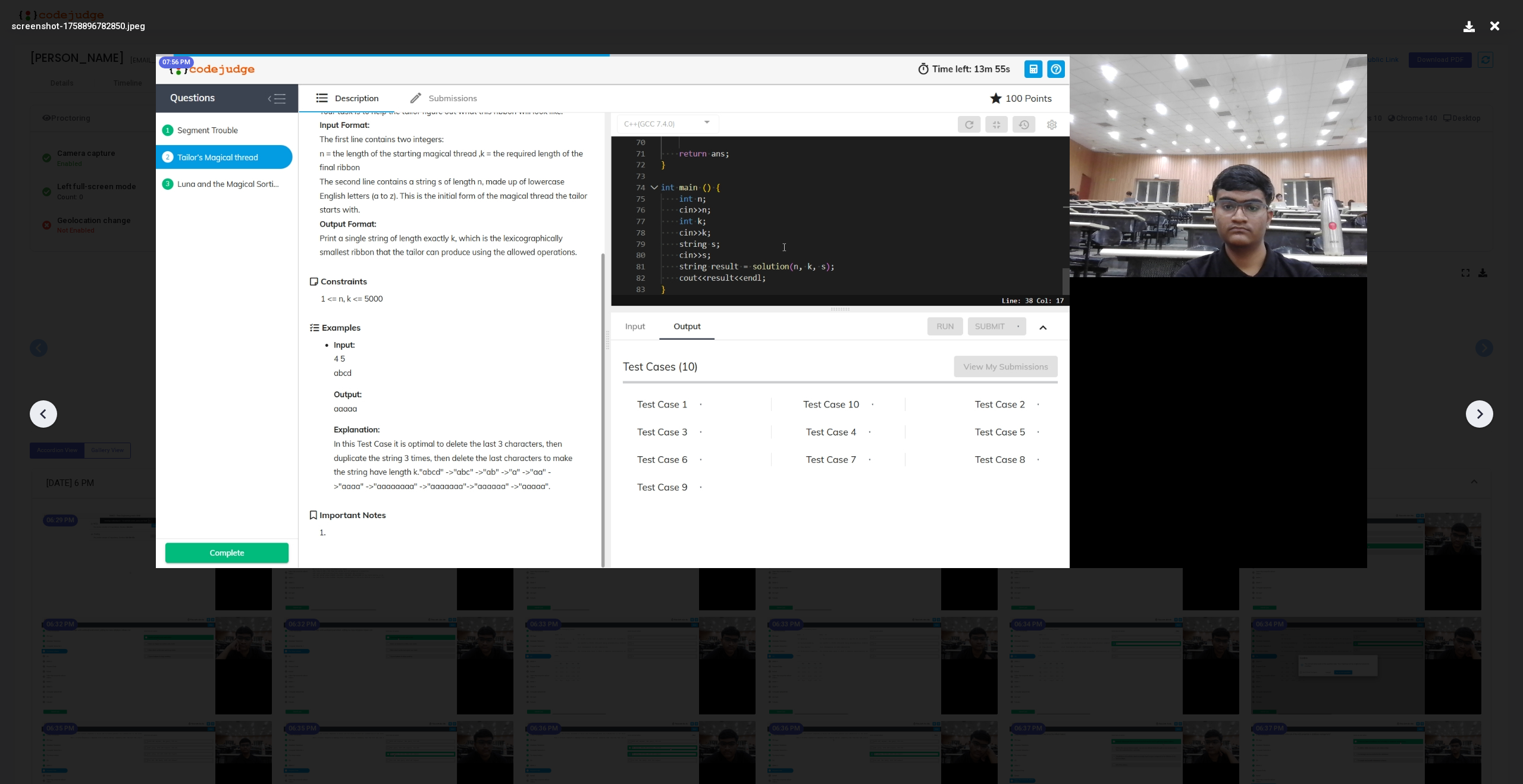
click at [1479, 412] on icon at bounding box center [1479, 413] width 18 height 18
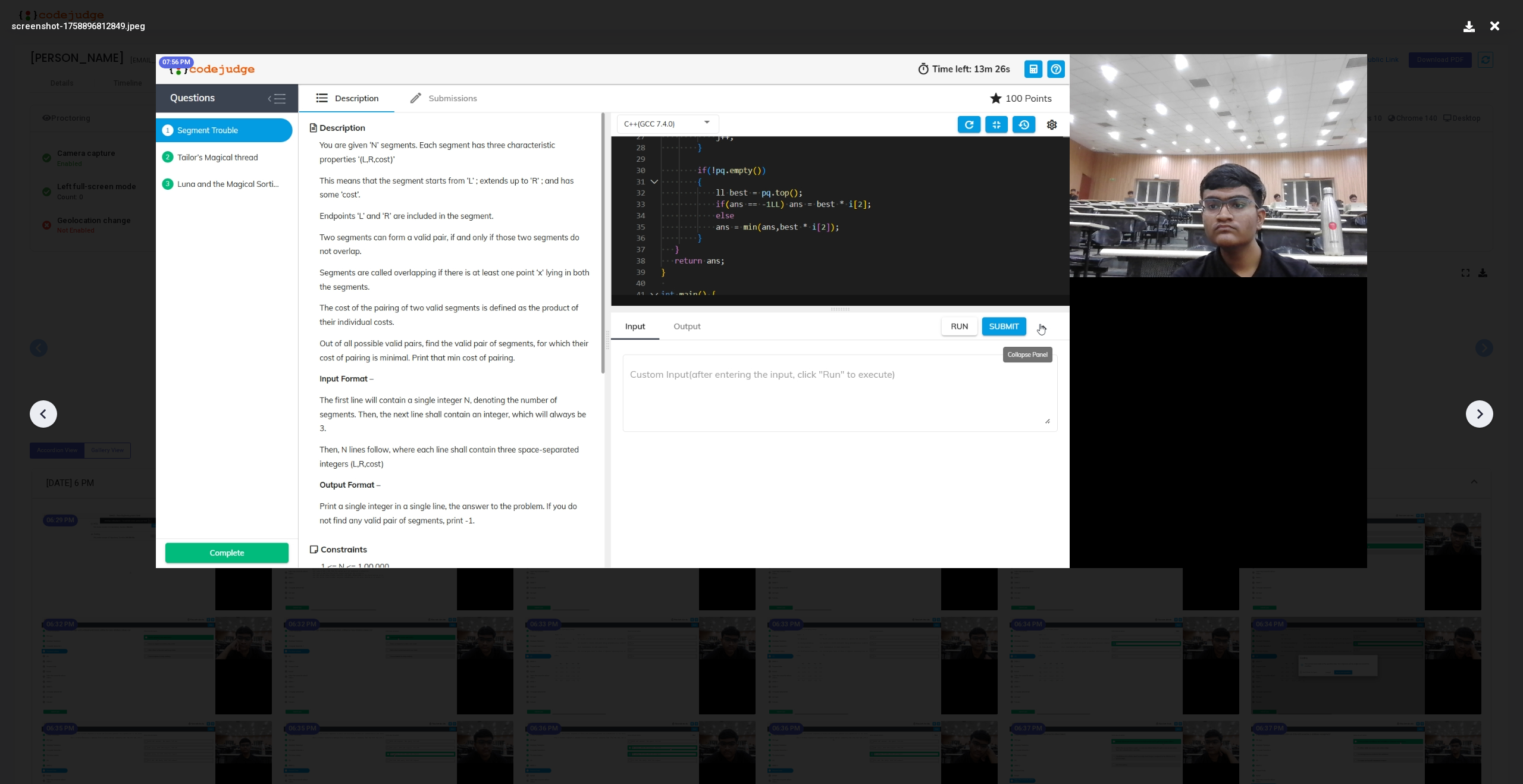
click at [1479, 412] on icon at bounding box center [1479, 413] width 18 height 18
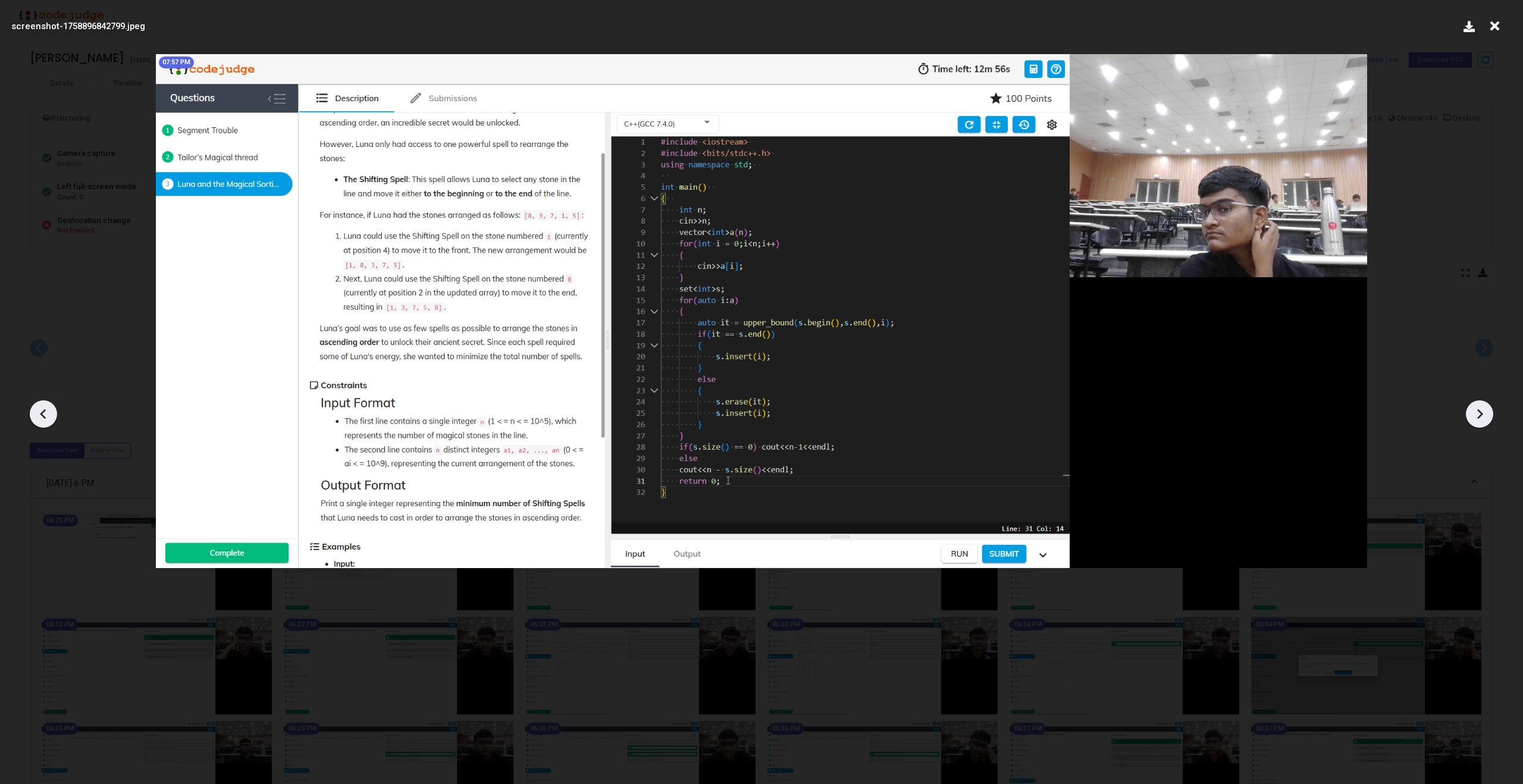
click at [1479, 412] on icon at bounding box center [1479, 413] width 18 height 18
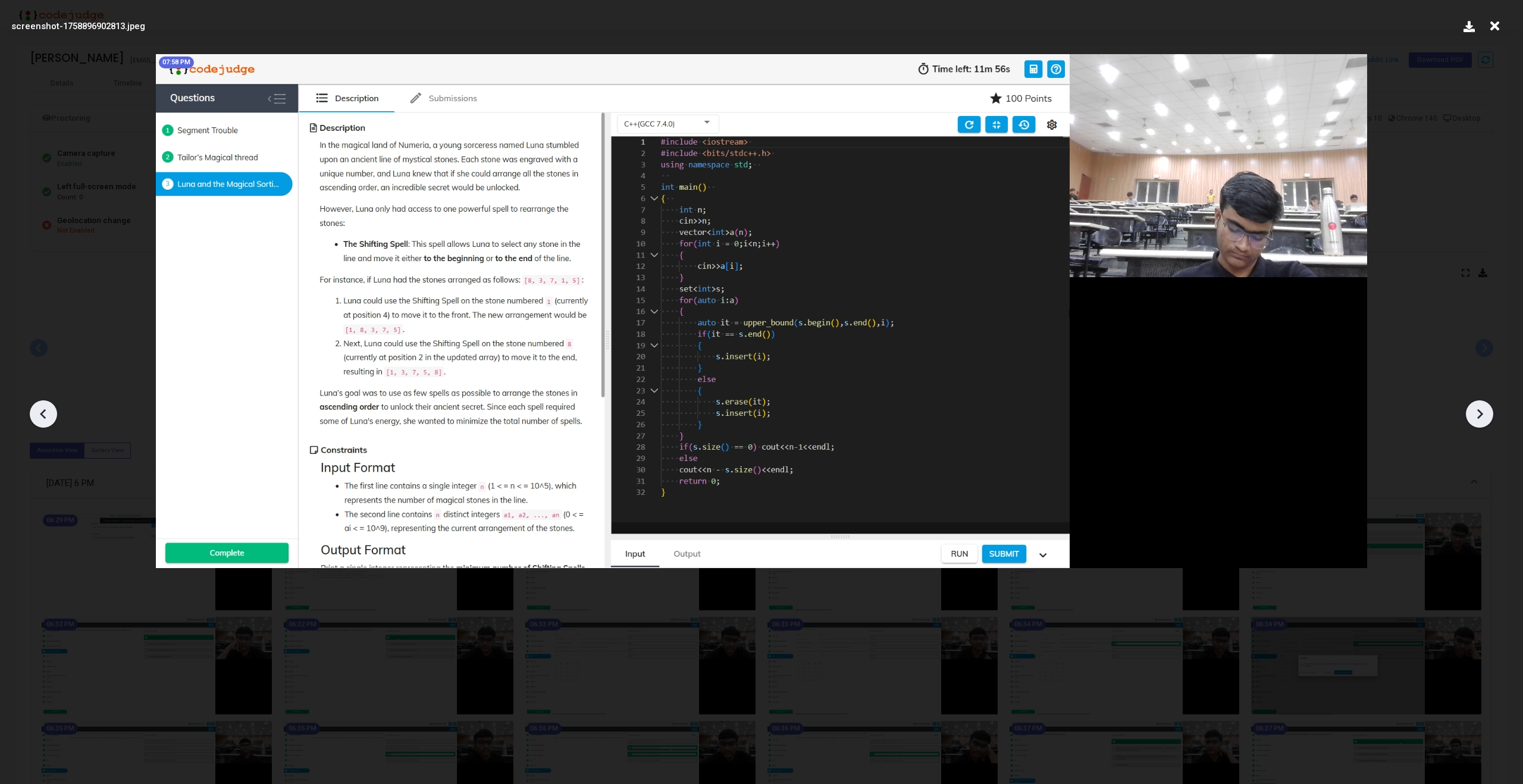
click at [1479, 412] on icon at bounding box center [1479, 413] width 18 height 18
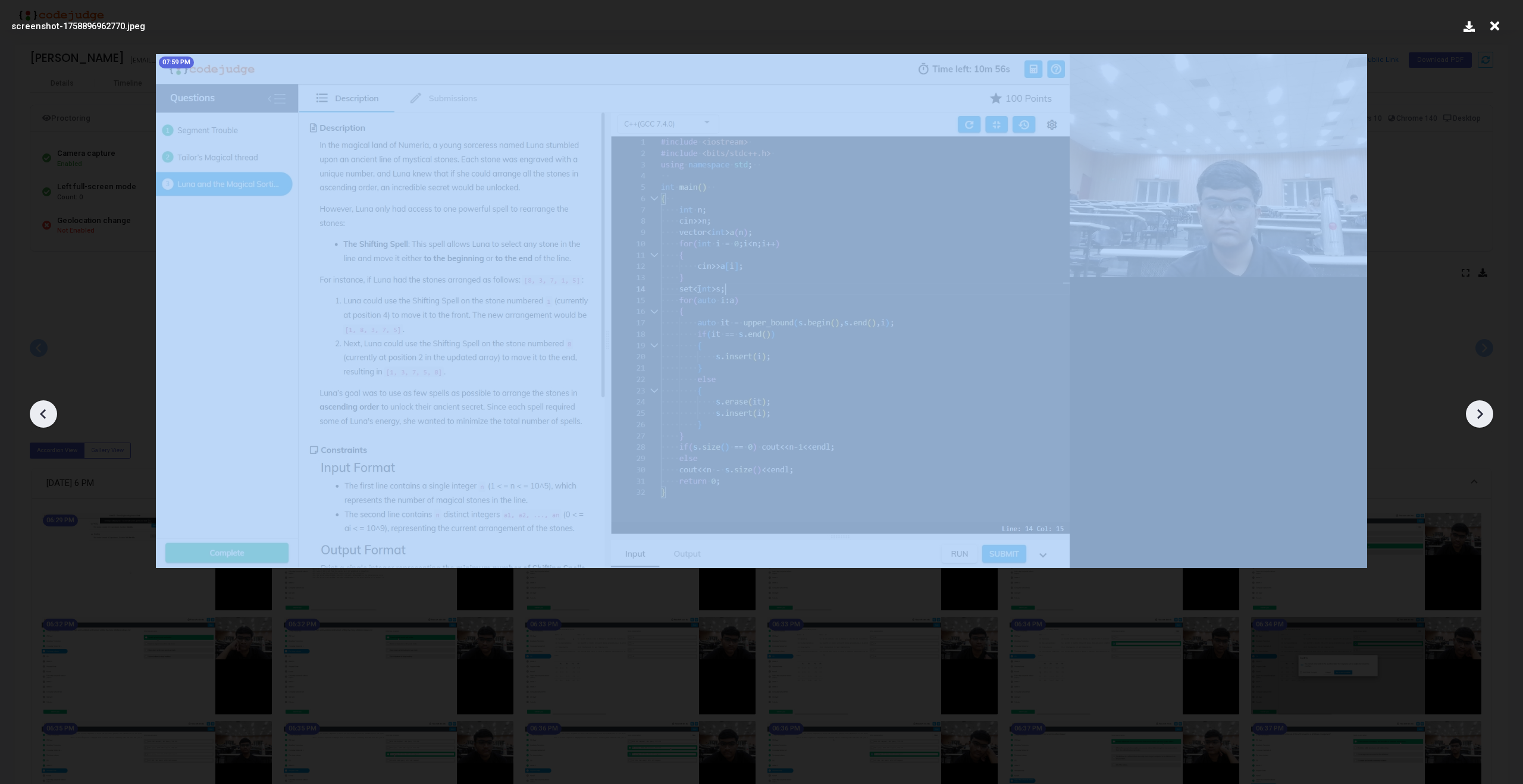
click at [1479, 412] on icon at bounding box center [1479, 413] width 18 height 18
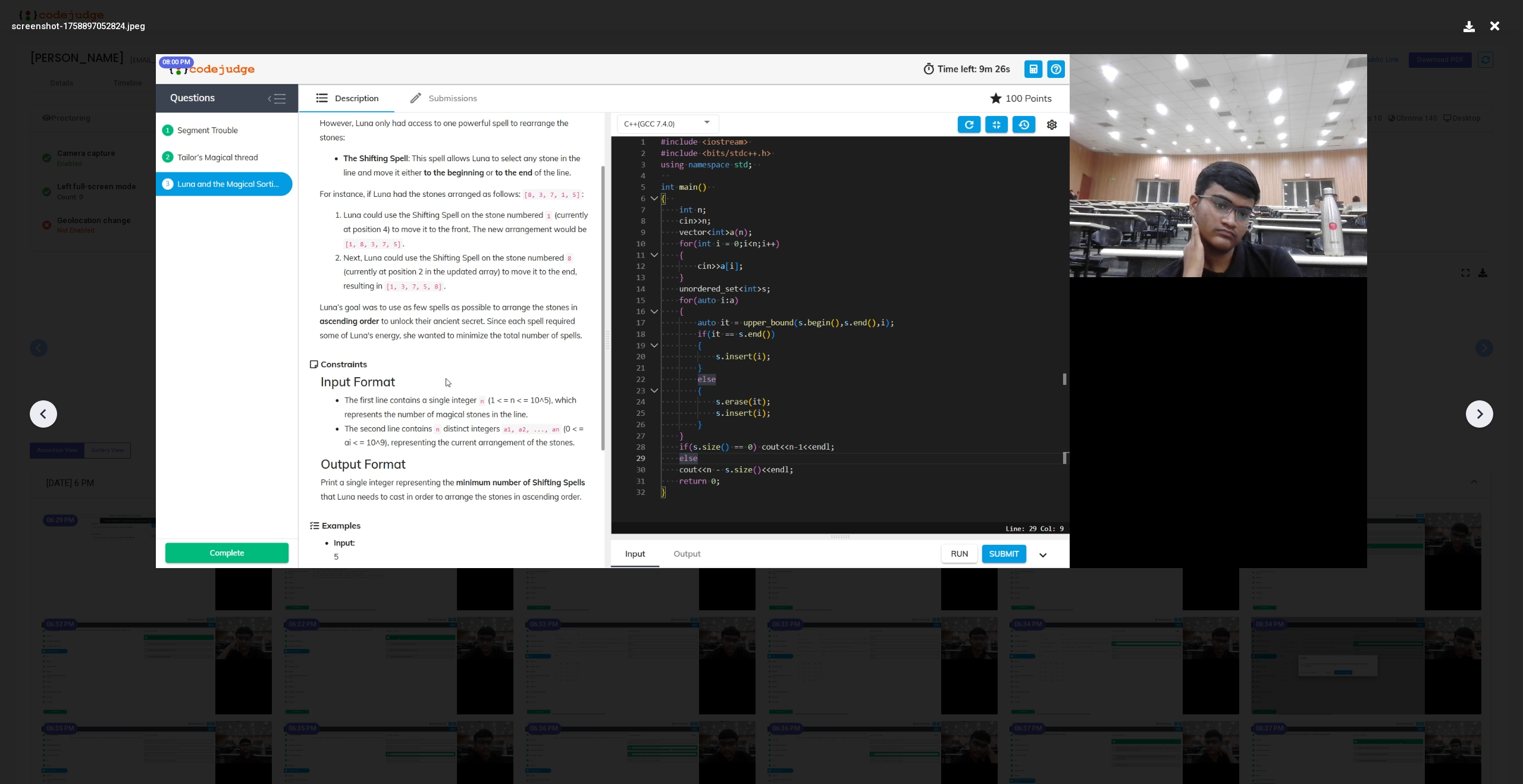
click at [43, 417] on icon at bounding box center [43, 414] width 6 height 10
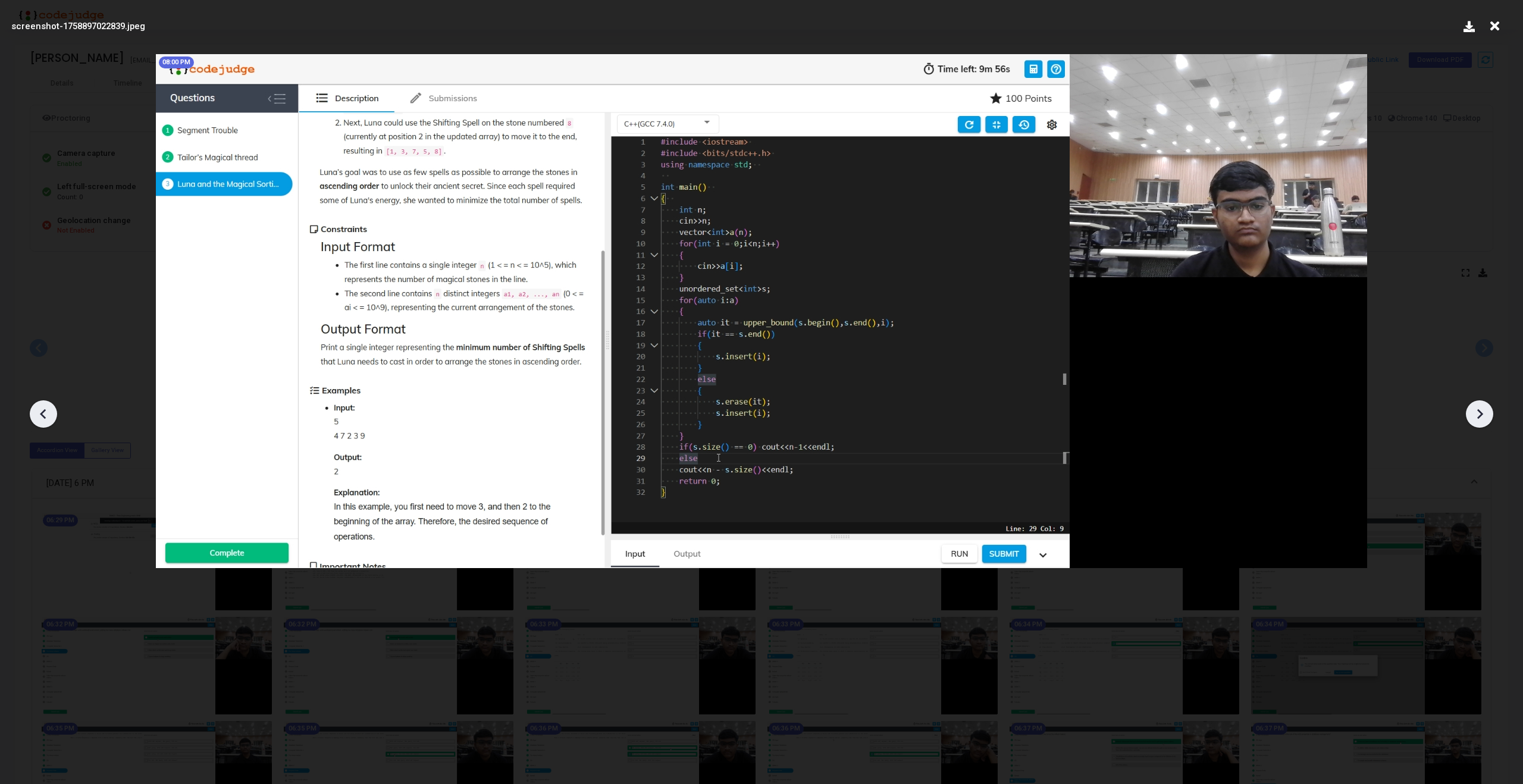
click at [43, 417] on icon at bounding box center [43, 414] width 6 height 10
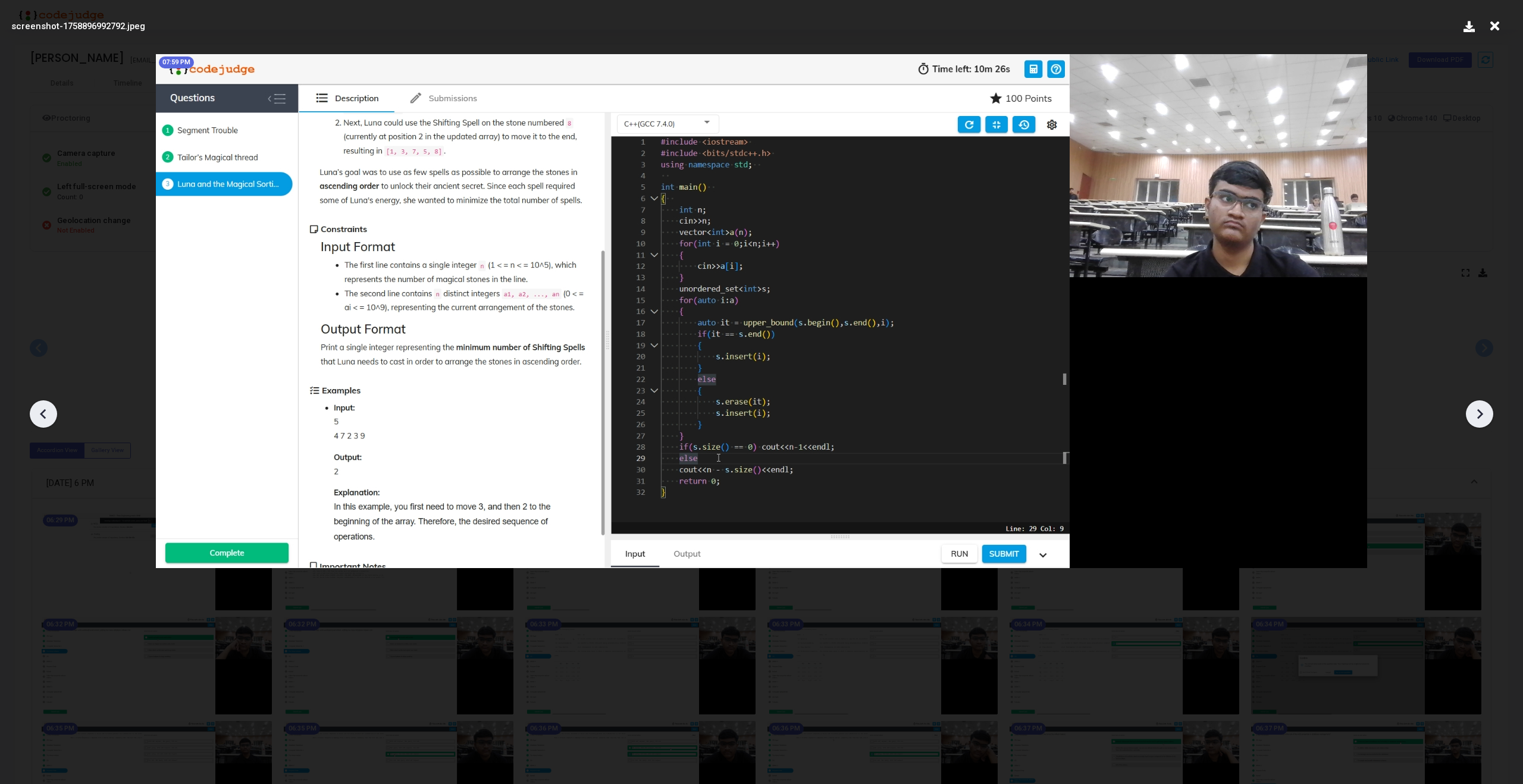
click at [43, 417] on icon at bounding box center [43, 414] width 6 height 10
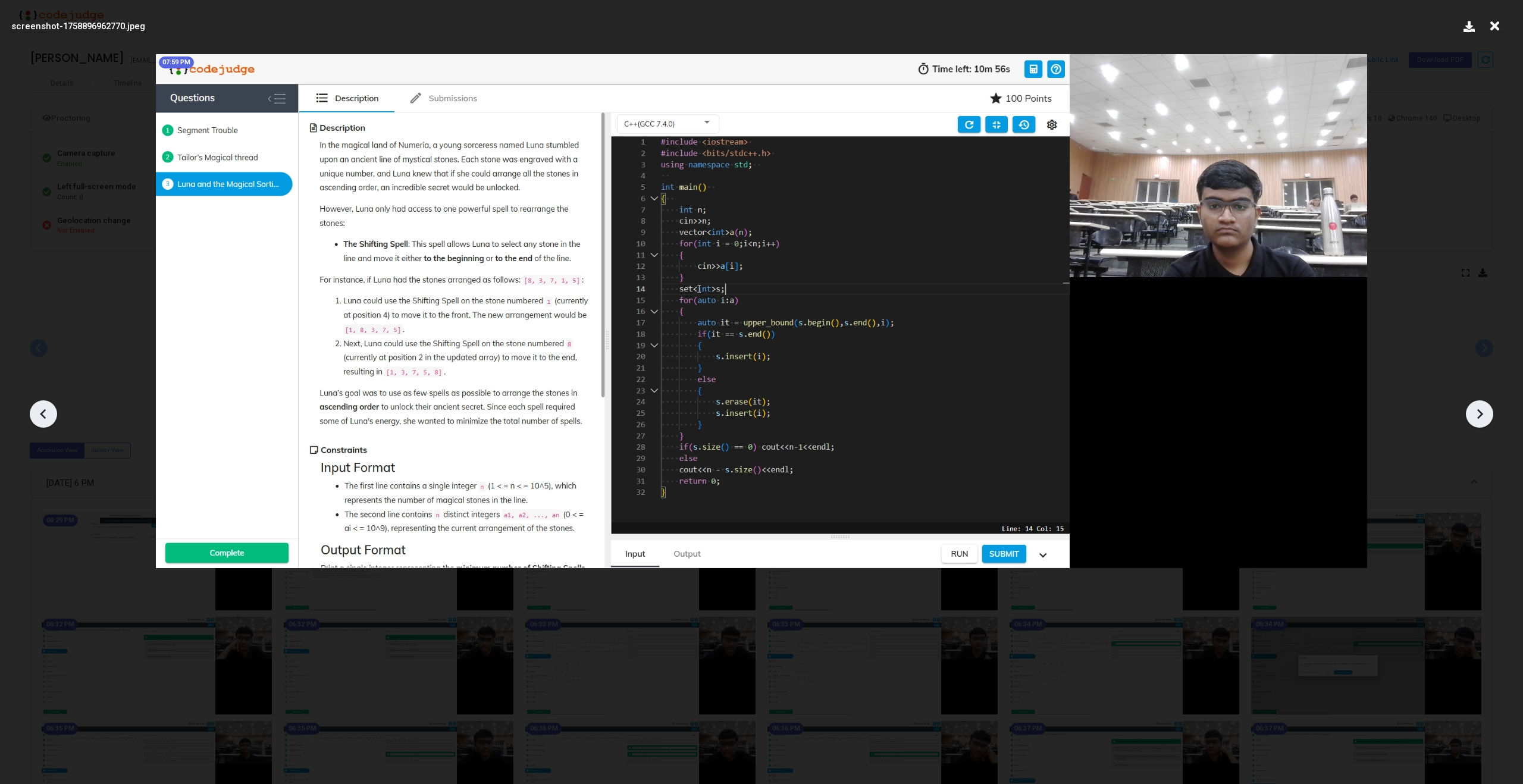
click at [43, 417] on icon at bounding box center [43, 414] width 6 height 10
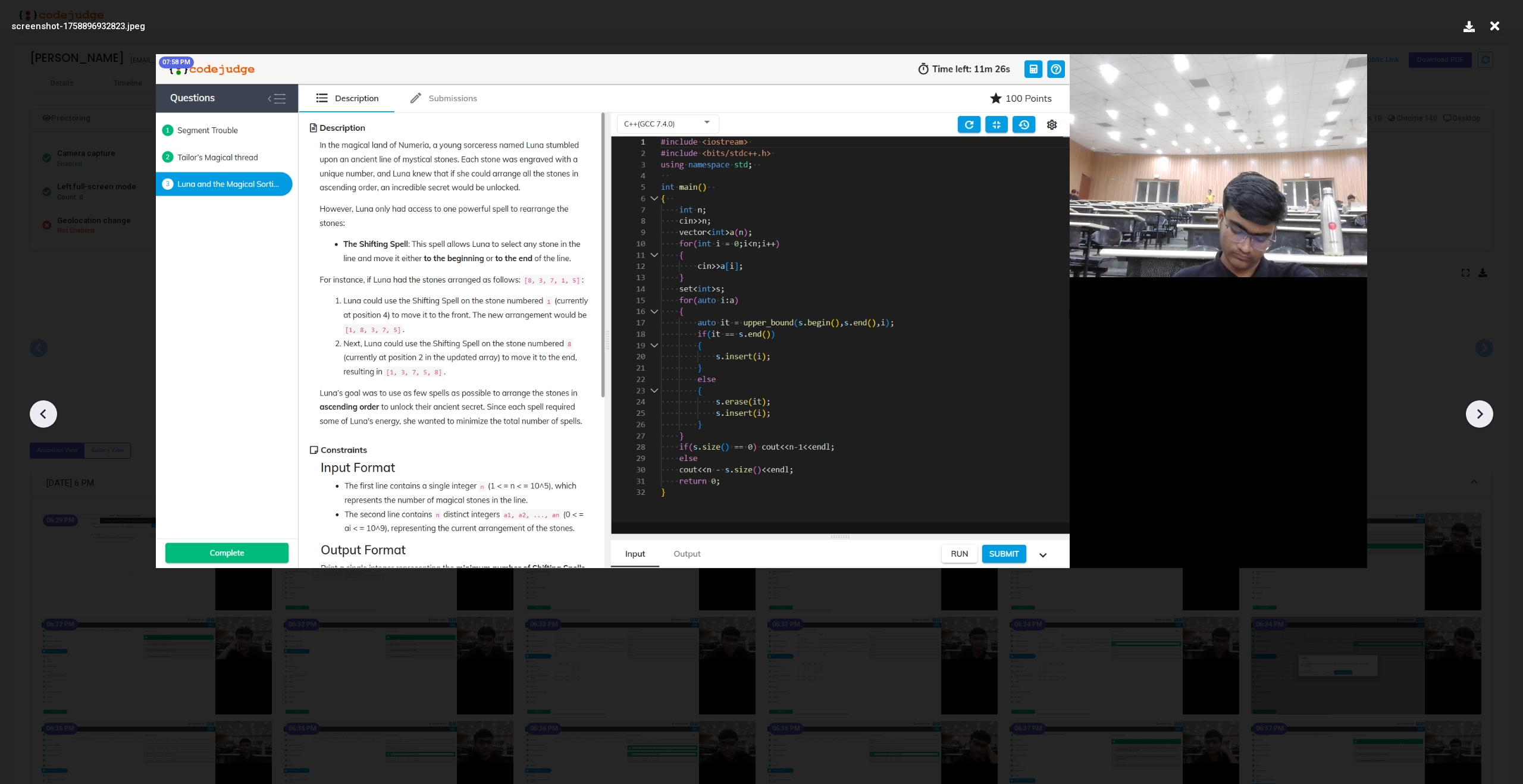
click at [43, 417] on icon at bounding box center [43, 414] width 6 height 10
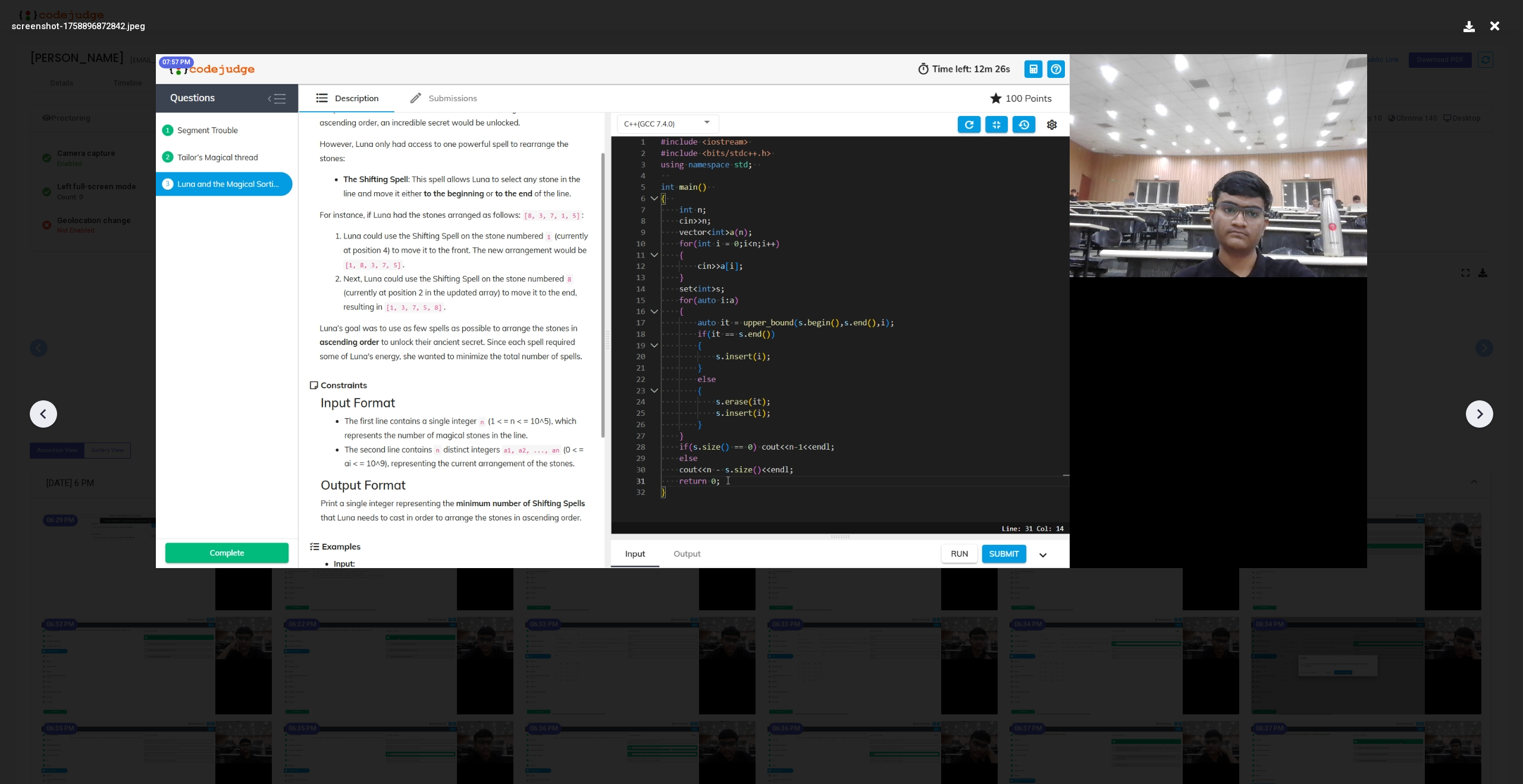
click at [43, 417] on icon at bounding box center [43, 414] width 6 height 10
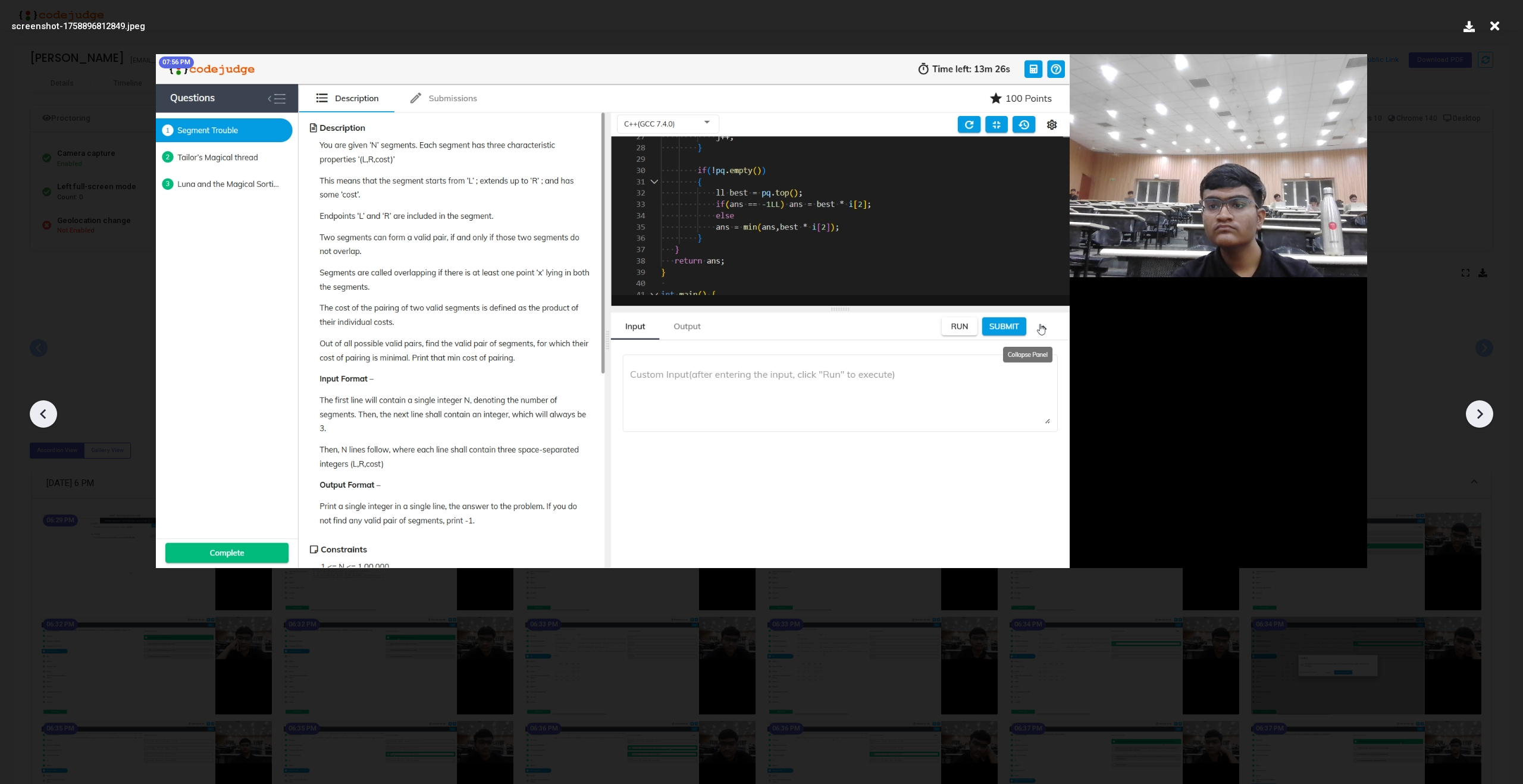
click at [43, 417] on icon at bounding box center [43, 414] width 6 height 10
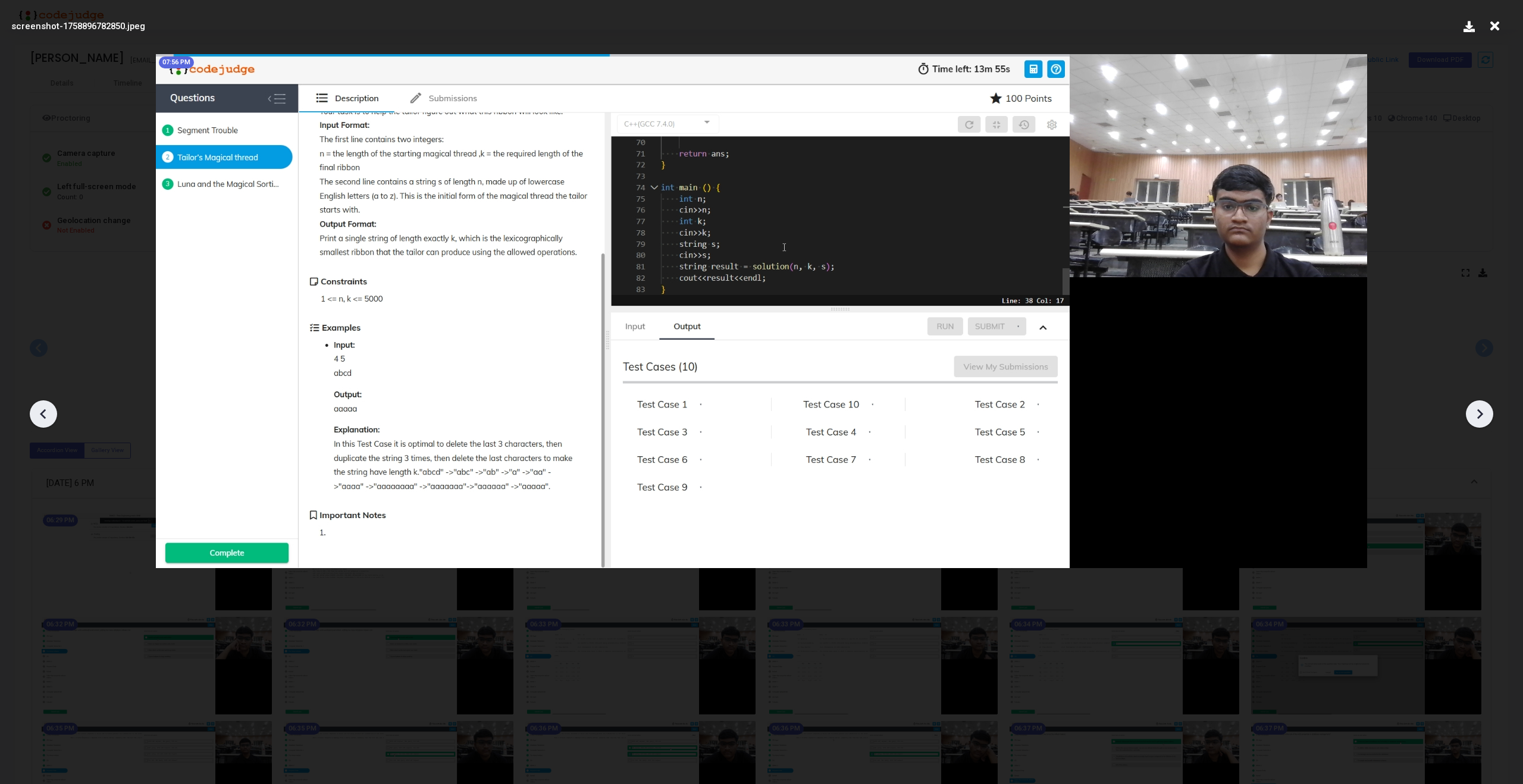
click at [43, 417] on icon at bounding box center [43, 414] width 6 height 10
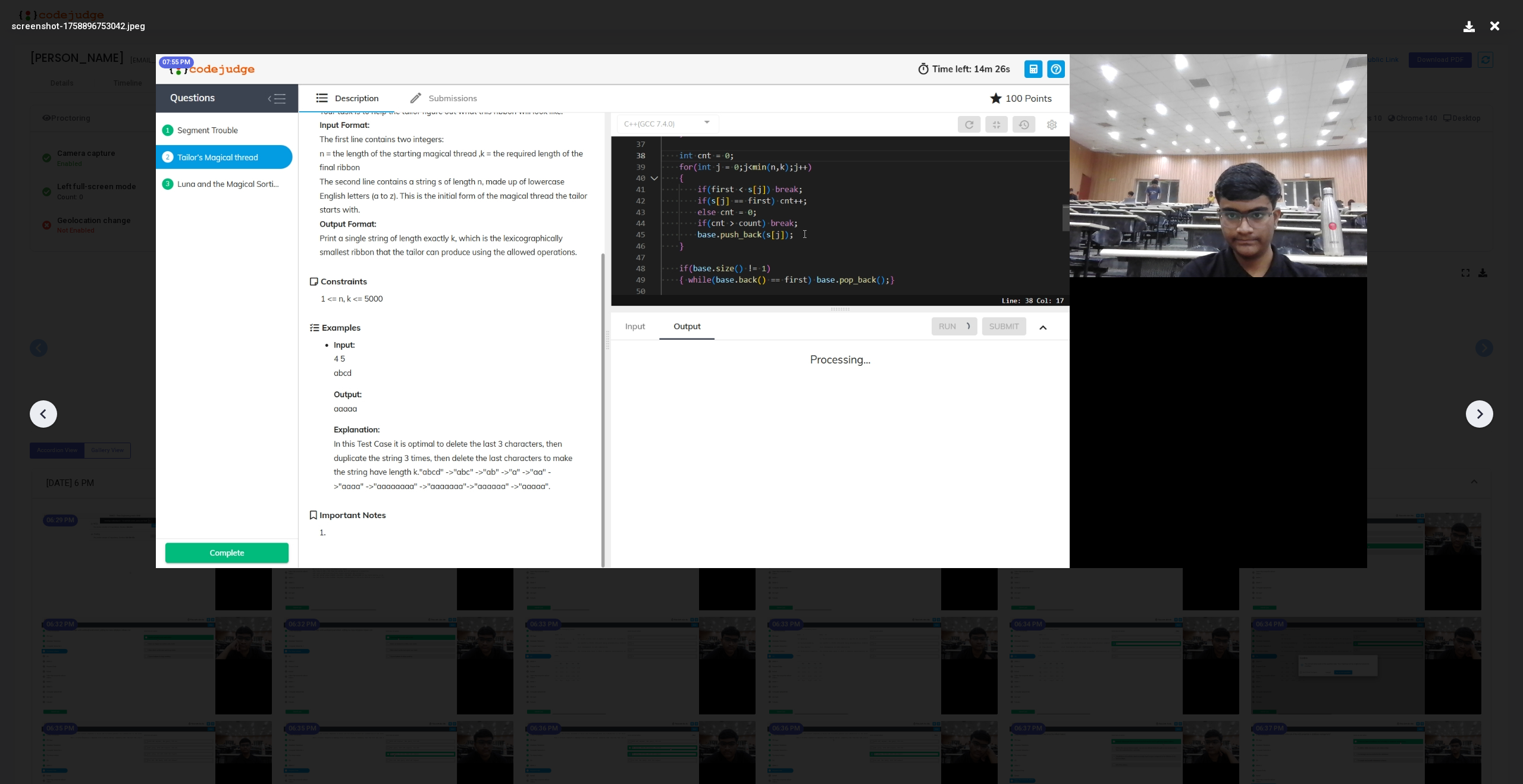
click at [43, 417] on icon at bounding box center [43, 414] width 6 height 10
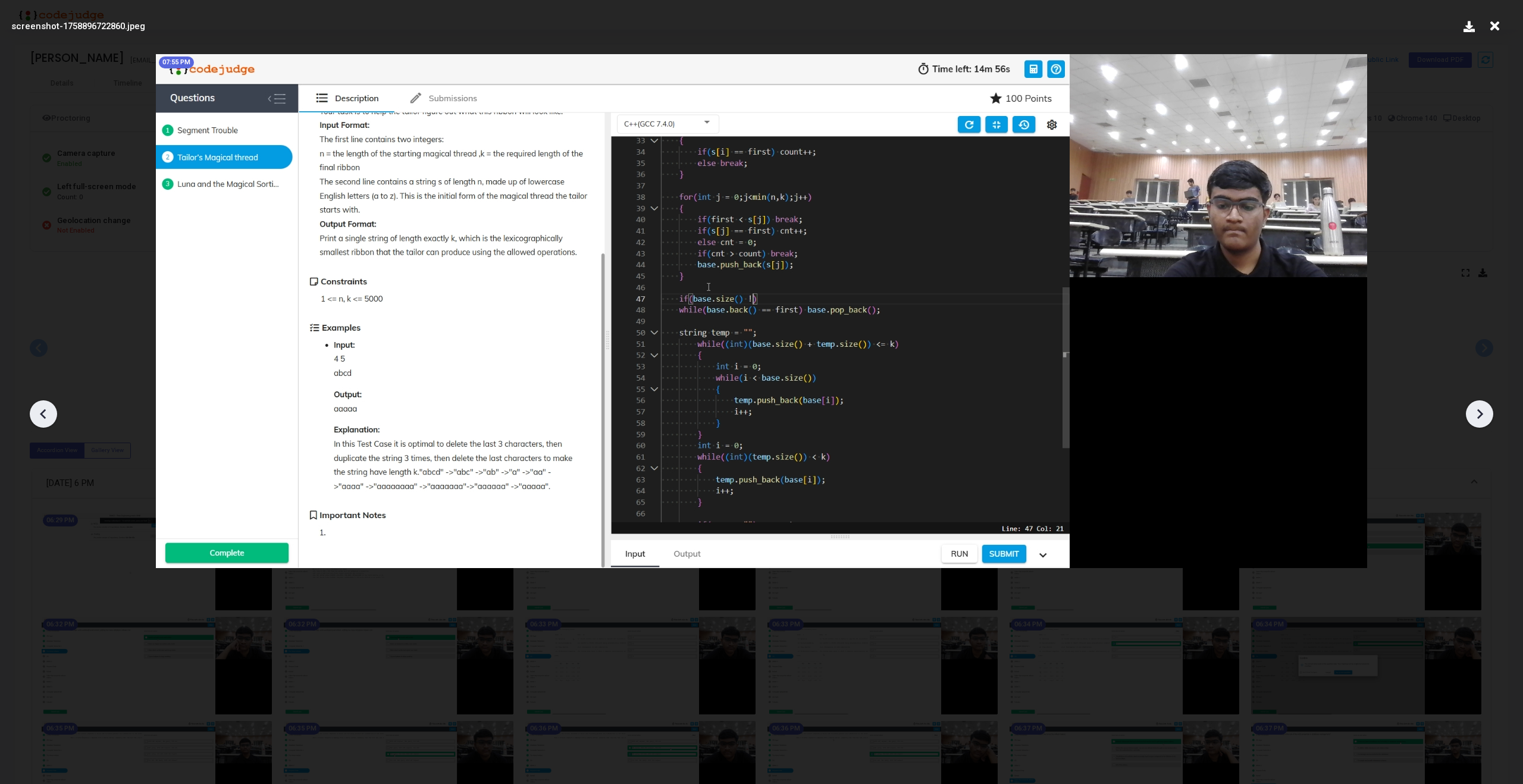
click at [43, 417] on icon at bounding box center [43, 414] width 6 height 10
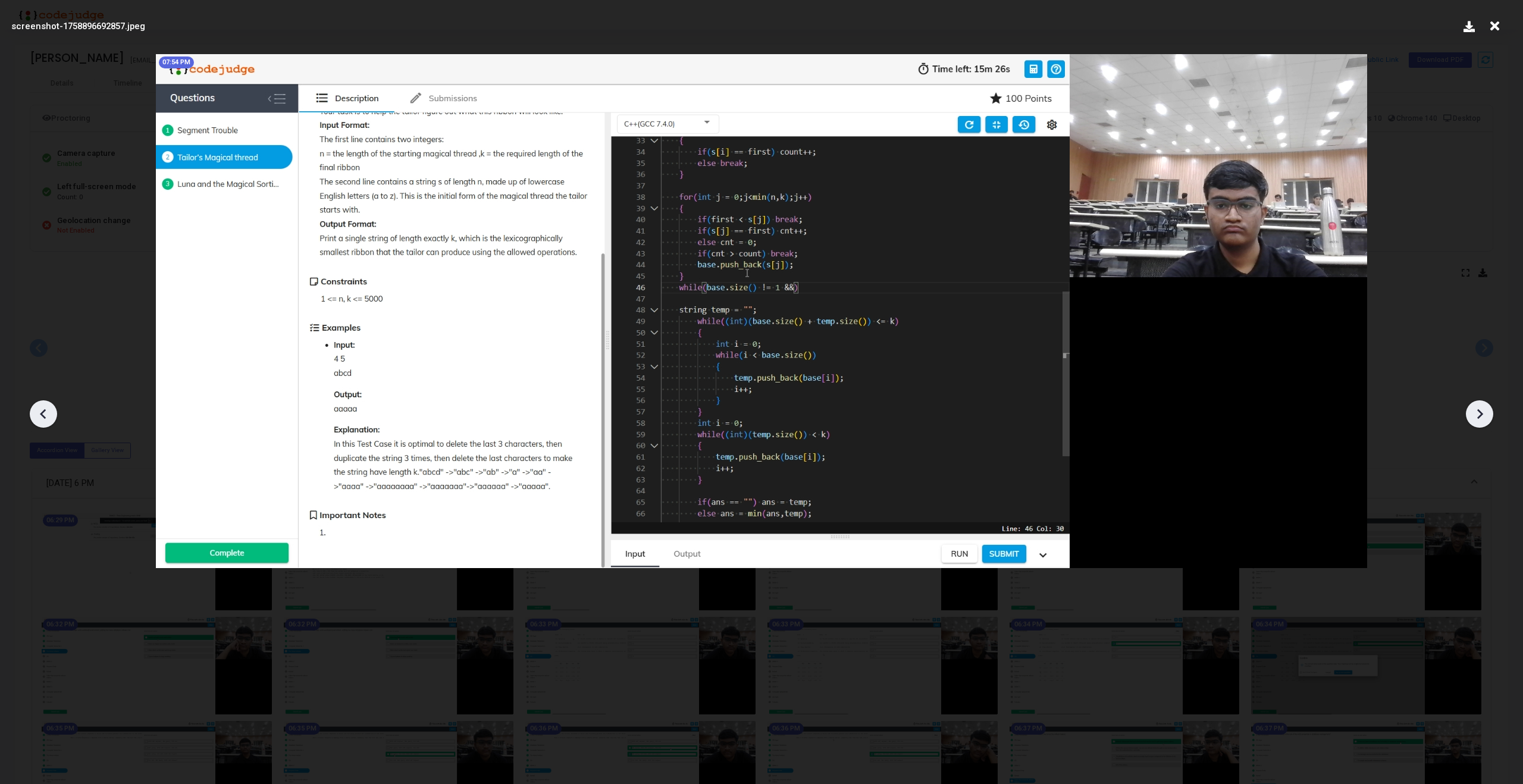
click at [43, 417] on icon at bounding box center [43, 414] width 6 height 10
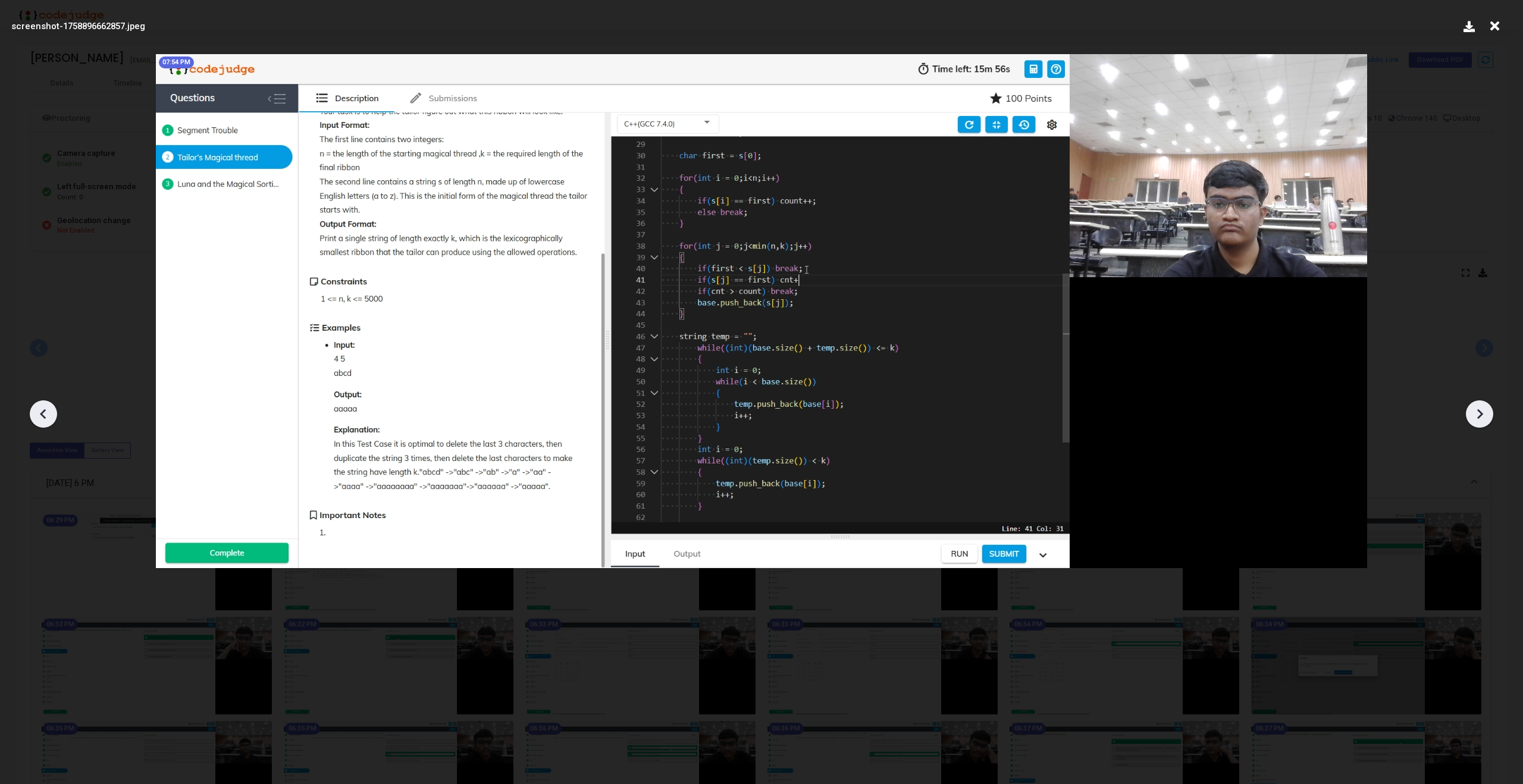
click at [41, 415] on icon at bounding box center [43, 414] width 6 height 10
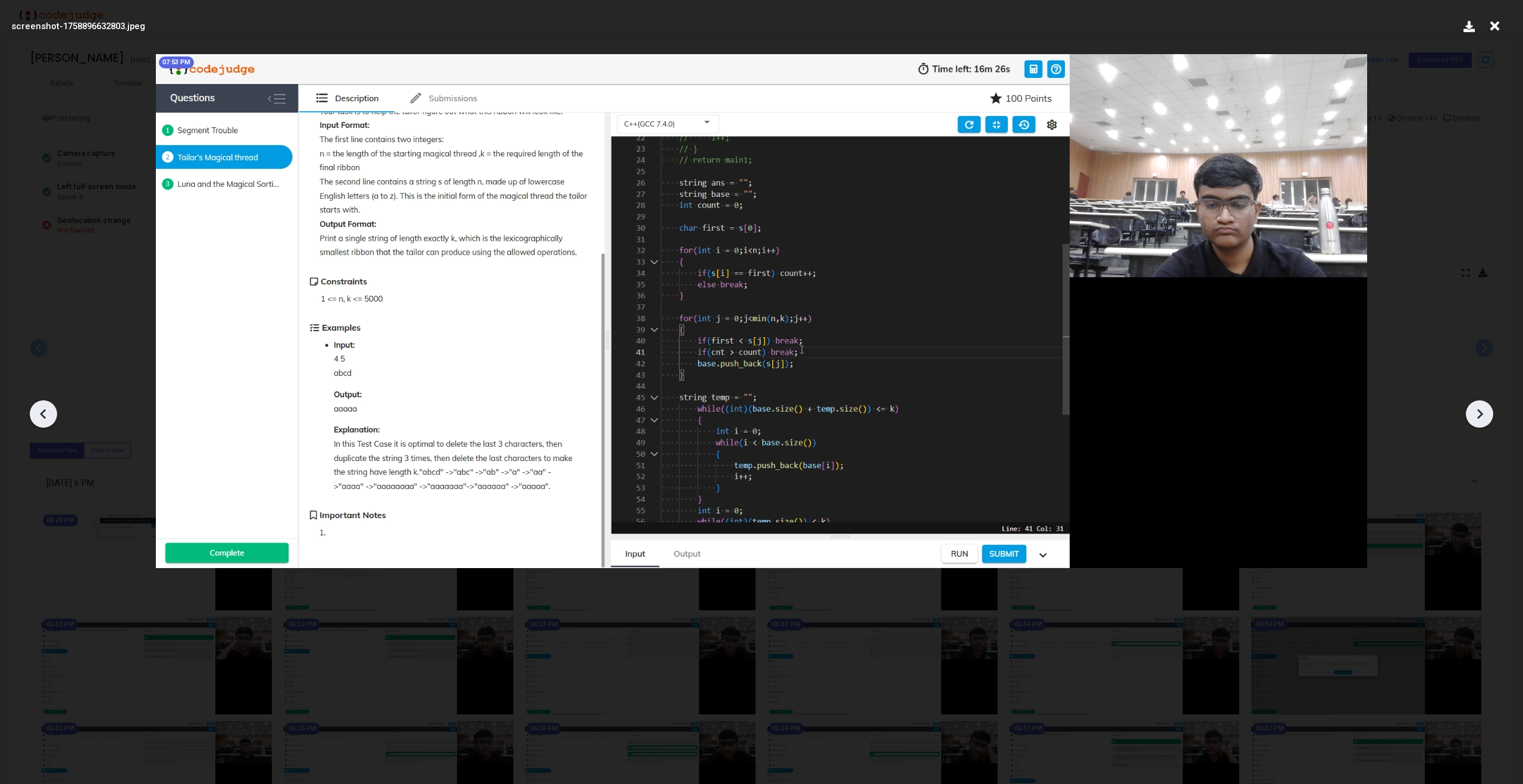
click at [41, 415] on icon at bounding box center [43, 414] width 6 height 10
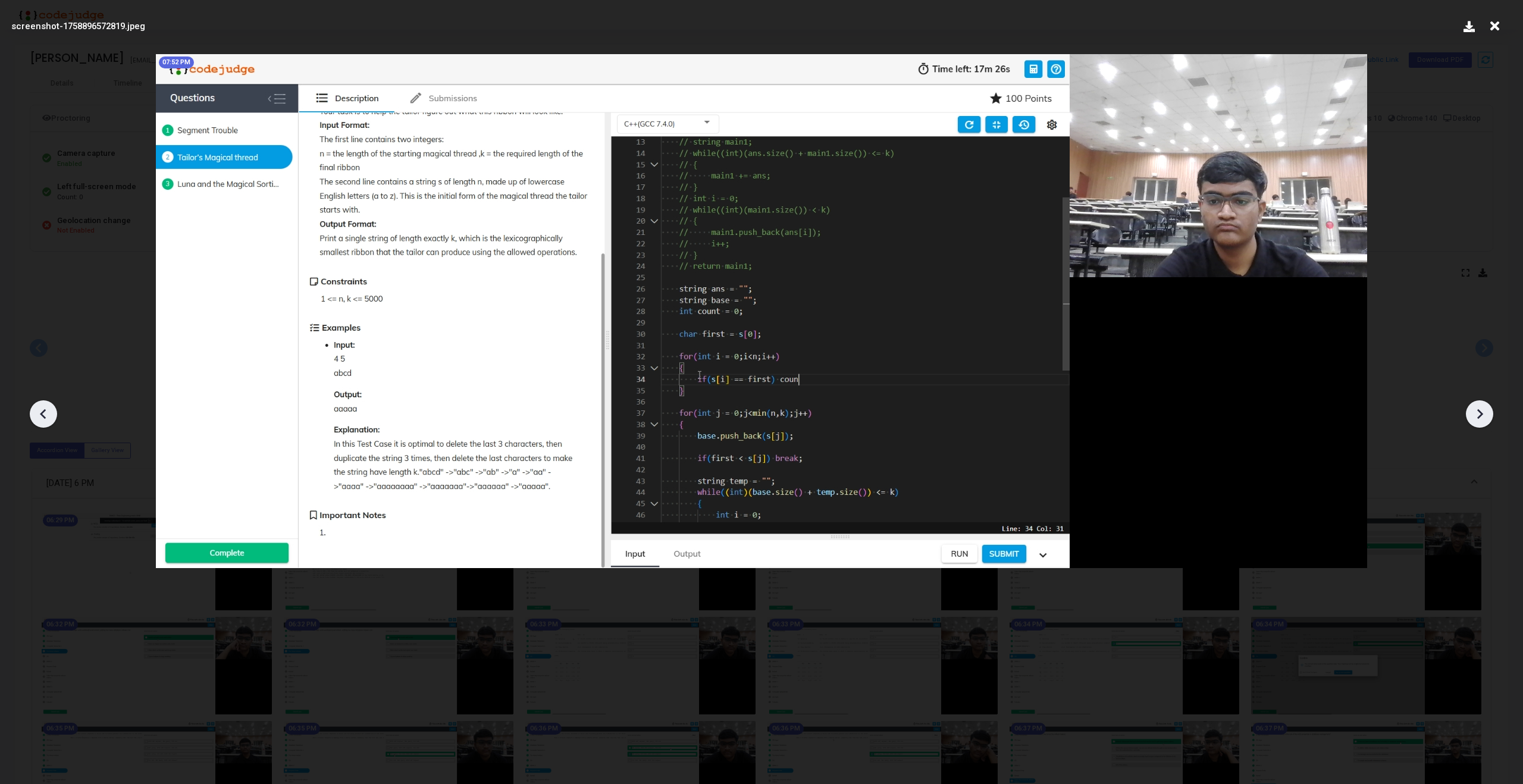
click at [41, 415] on icon at bounding box center [43, 414] width 6 height 10
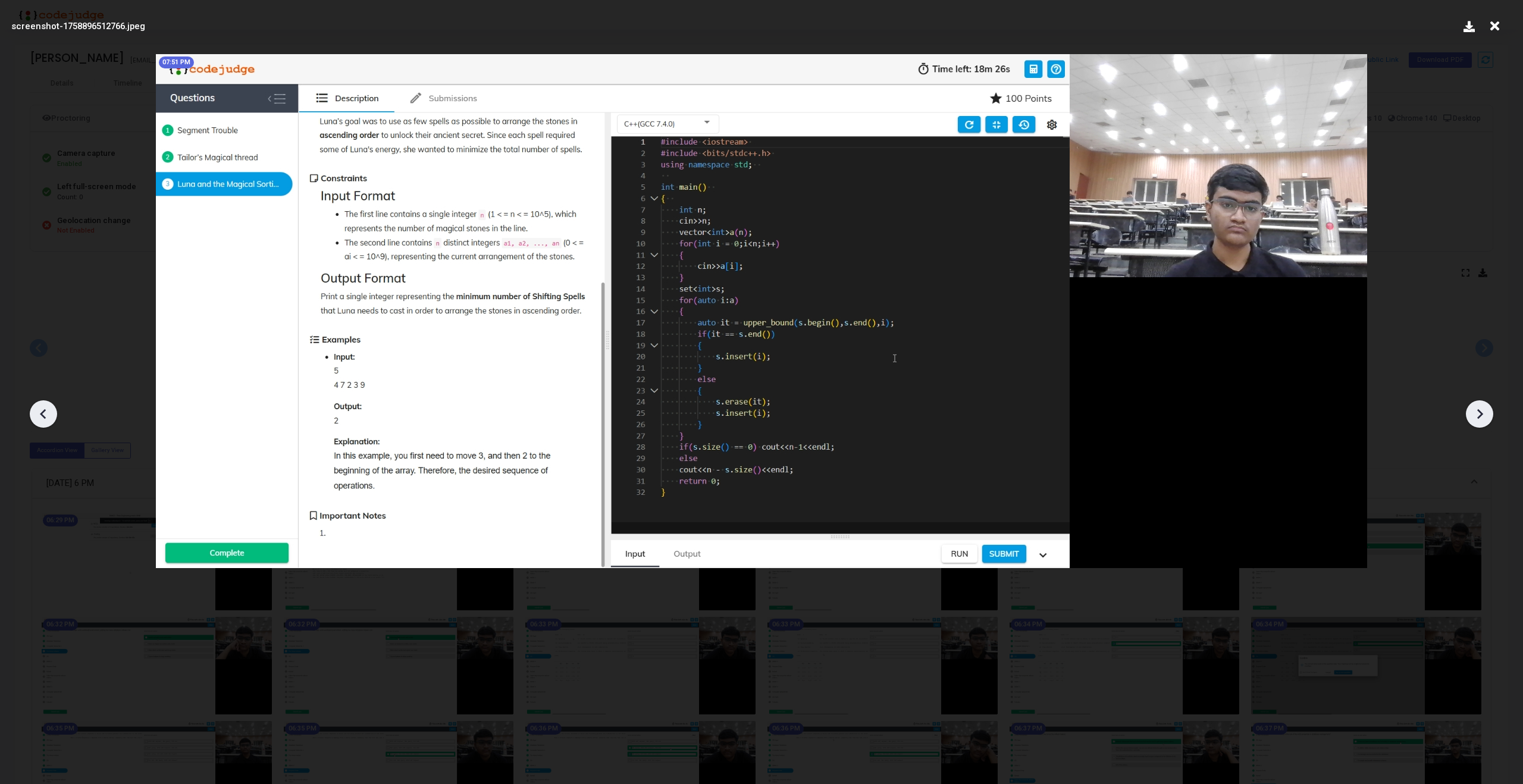
click at [41, 415] on icon at bounding box center [43, 414] width 6 height 10
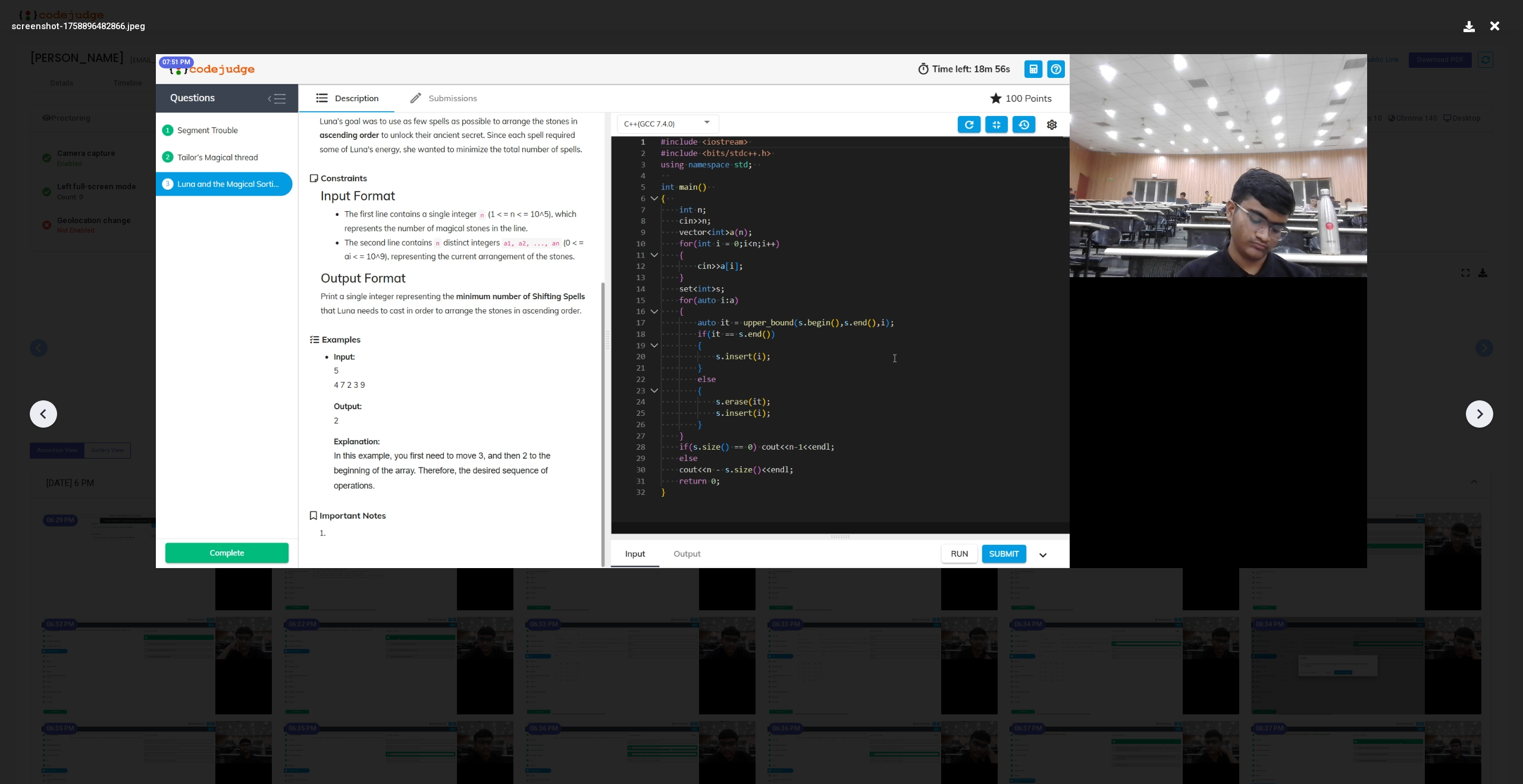
click at [41, 415] on icon at bounding box center [43, 414] width 6 height 10
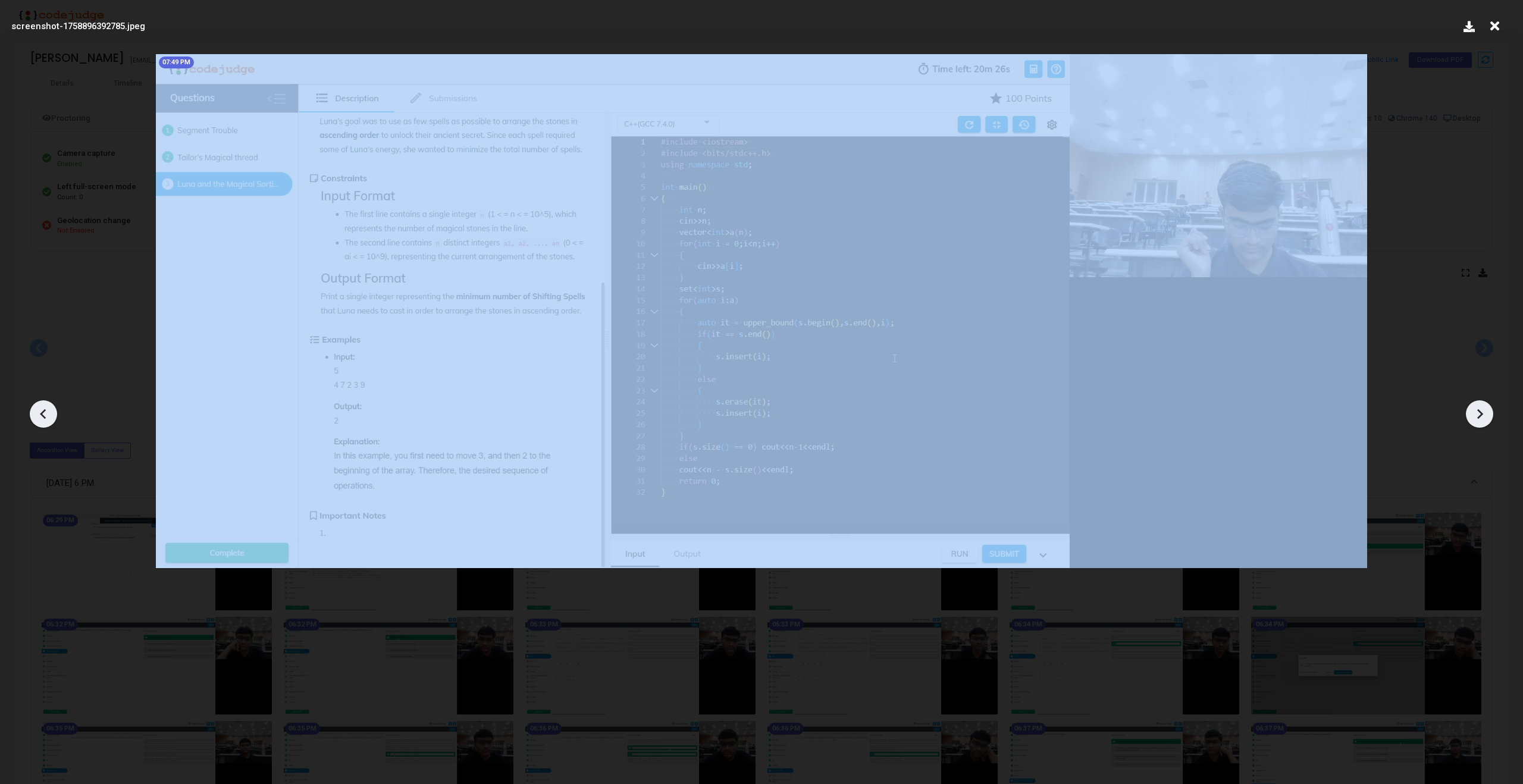
click at [41, 415] on icon at bounding box center [43, 414] width 6 height 10
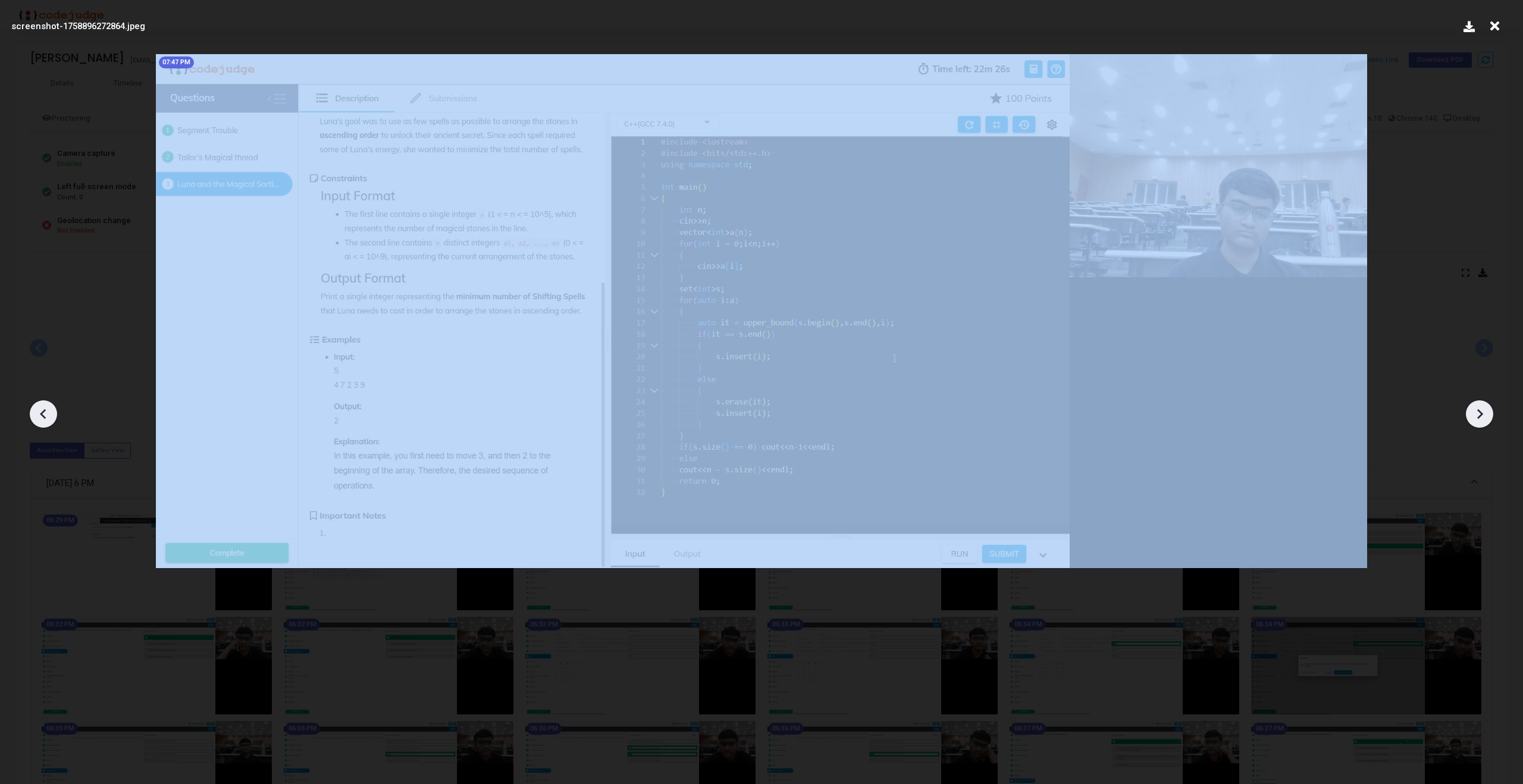
click at [41, 415] on icon at bounding box center [43, 414] width 6 height 10
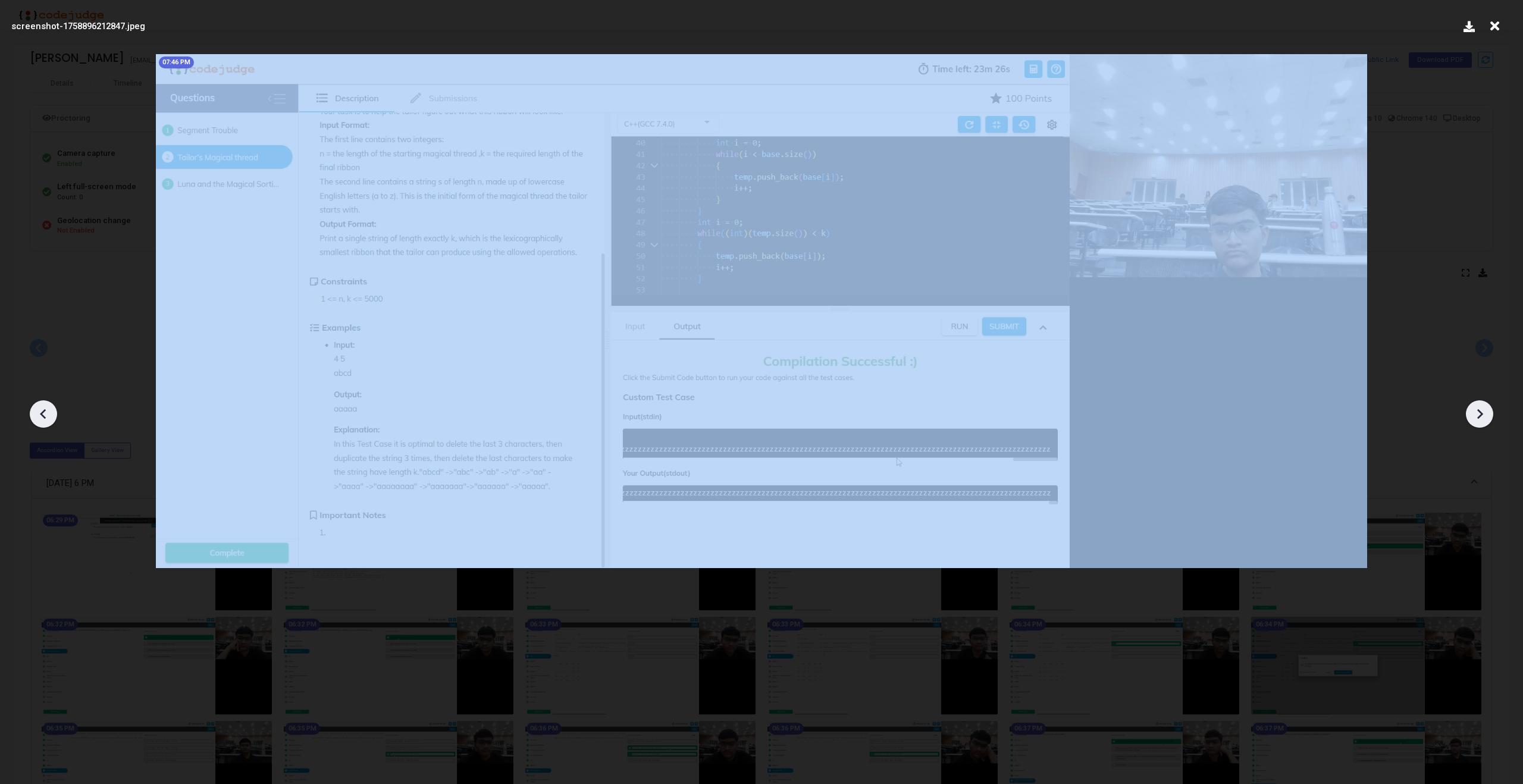
click at [41, 415] on icon at bounding box center [43, 414] width 6 height 10
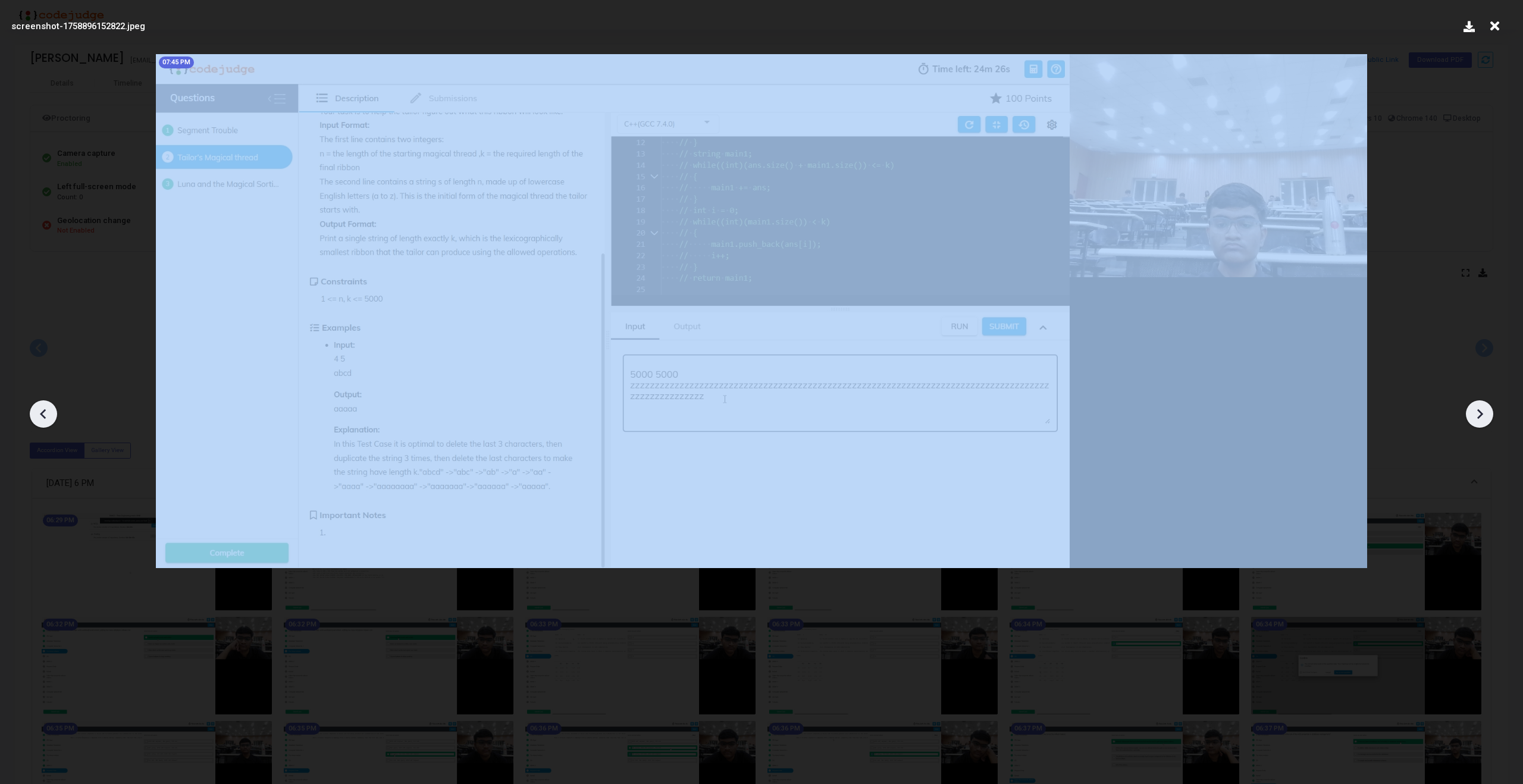
click at [1477, 410] on icon at bounding box center [1480, 414] width 6 height 10
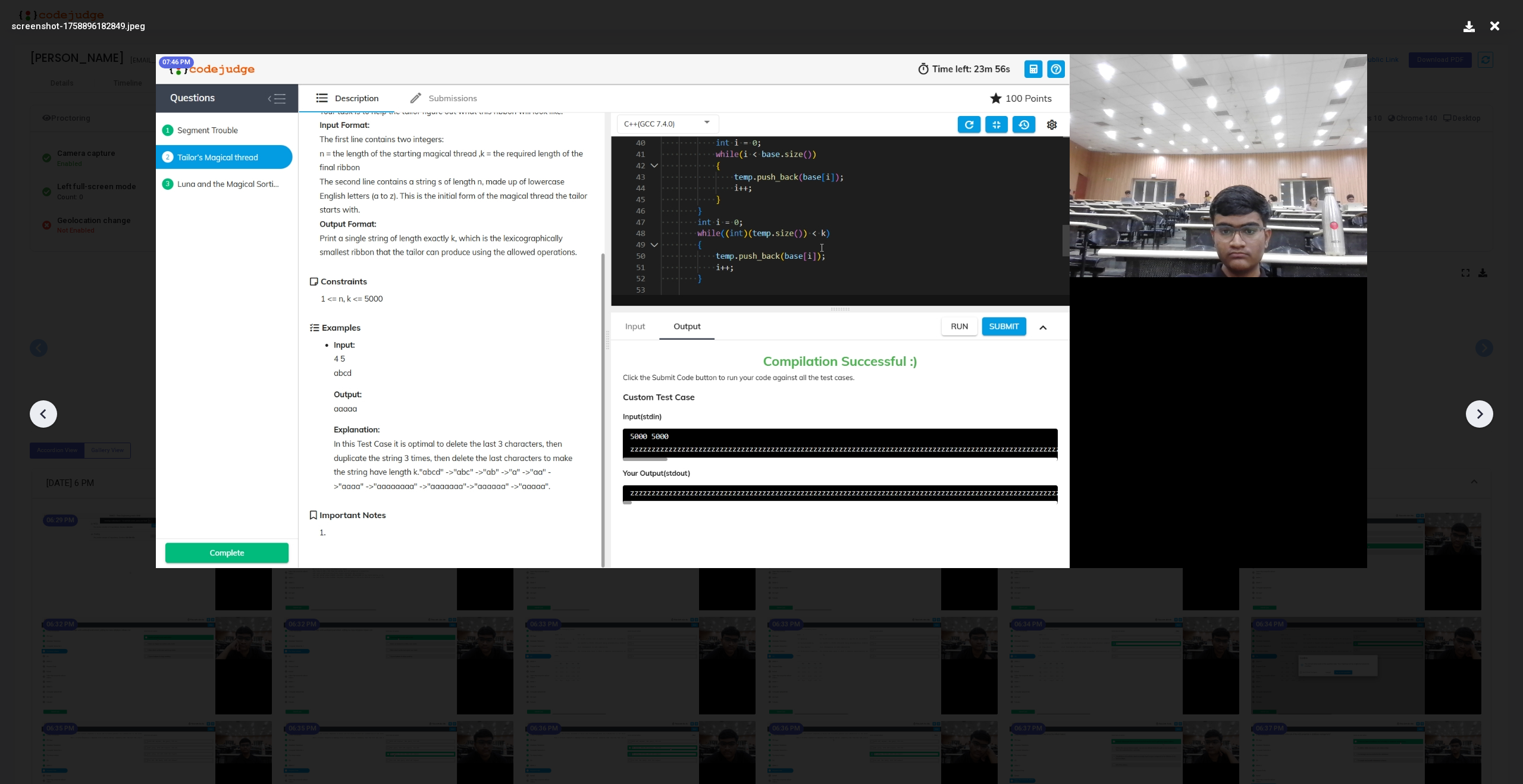
click at [1477, 410] on icon at bounding box center [1480, 414] width 6 height 10
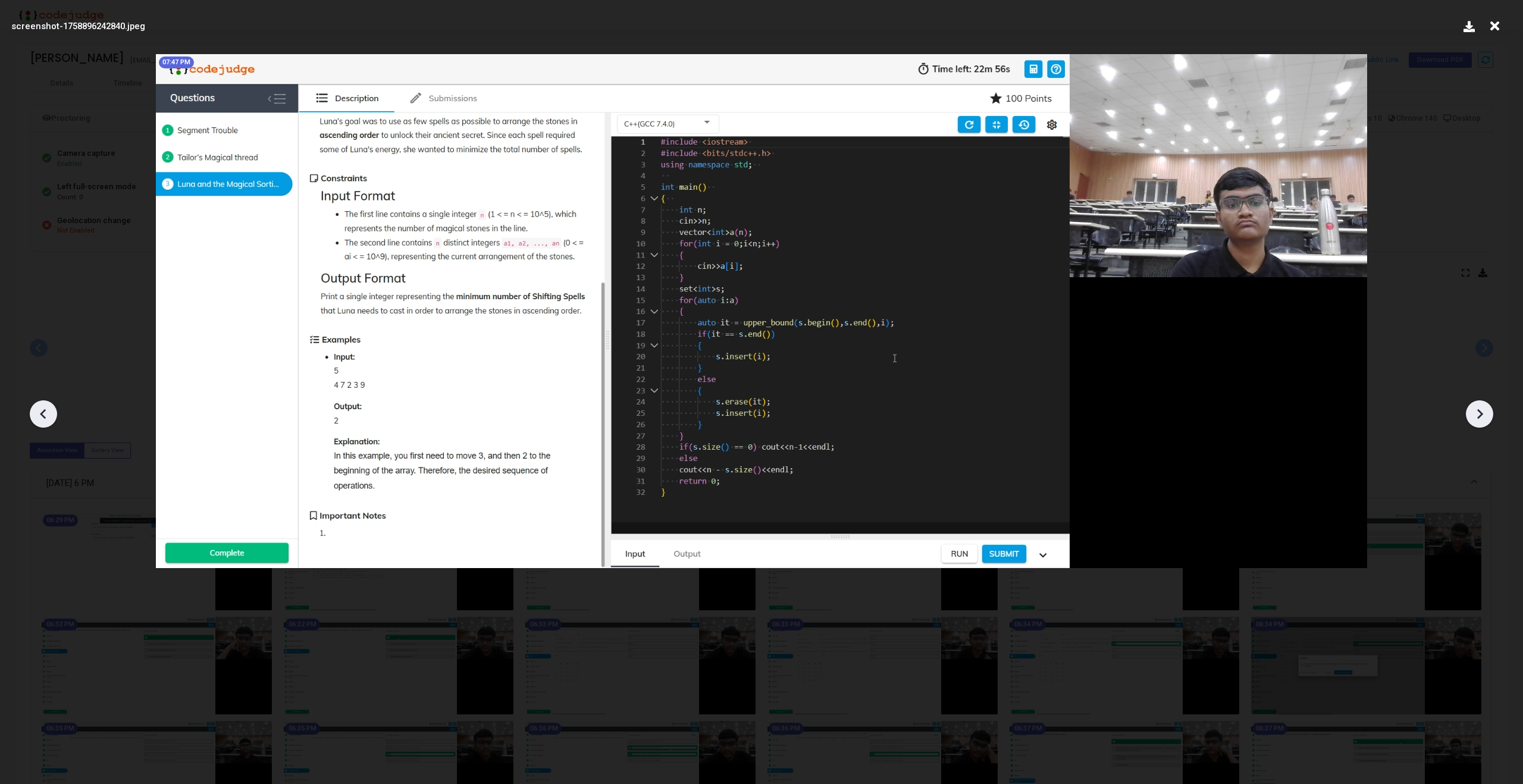
click at [1477, 410] on icon at bounding box center [1480, 414] width 6 height 10
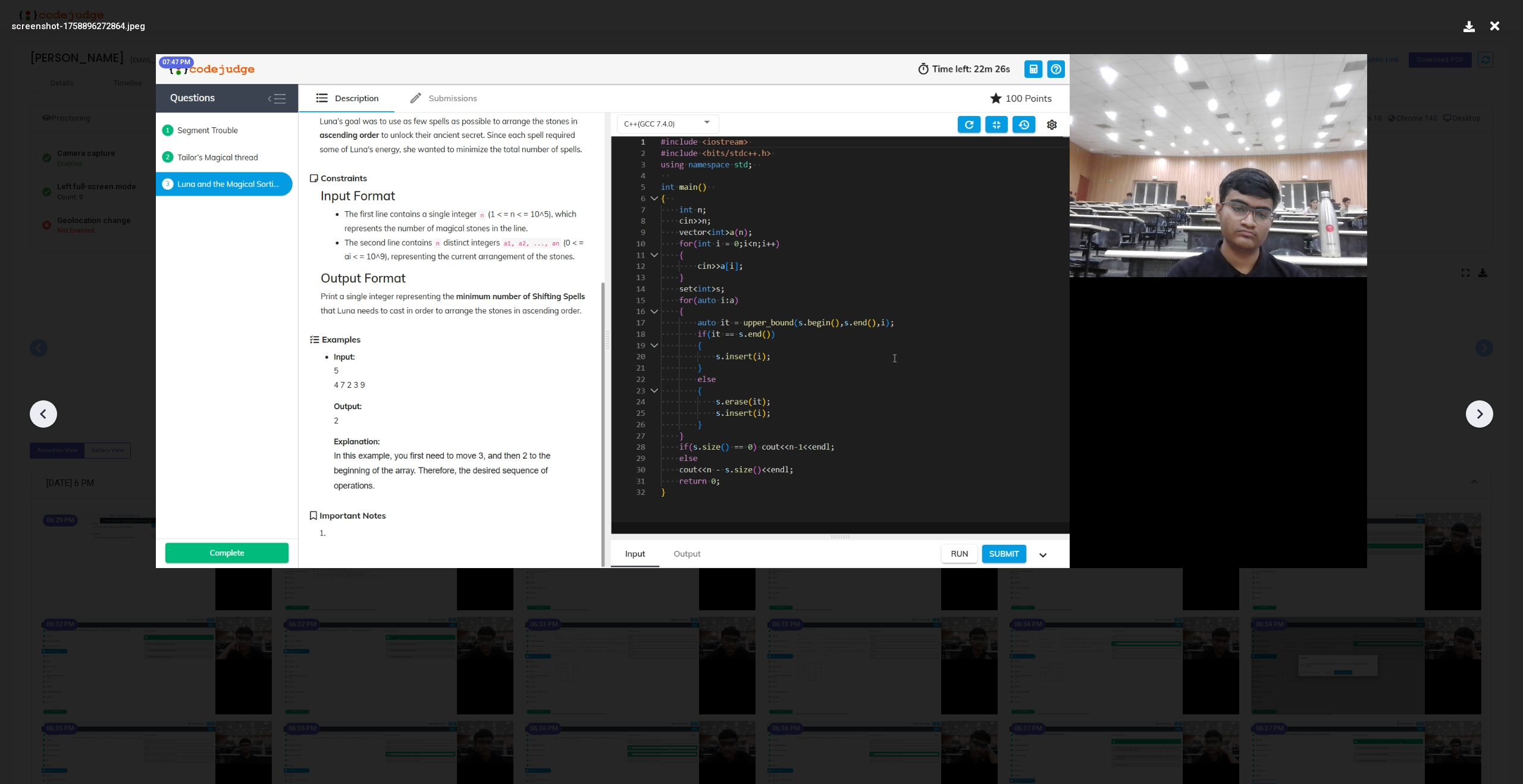
click at [1477, 410] on icon at bounding box center [1480, 414] width 6 height 10
click at [1495, 25] on icon at bounding box center [1495, 26] width 19 height 23
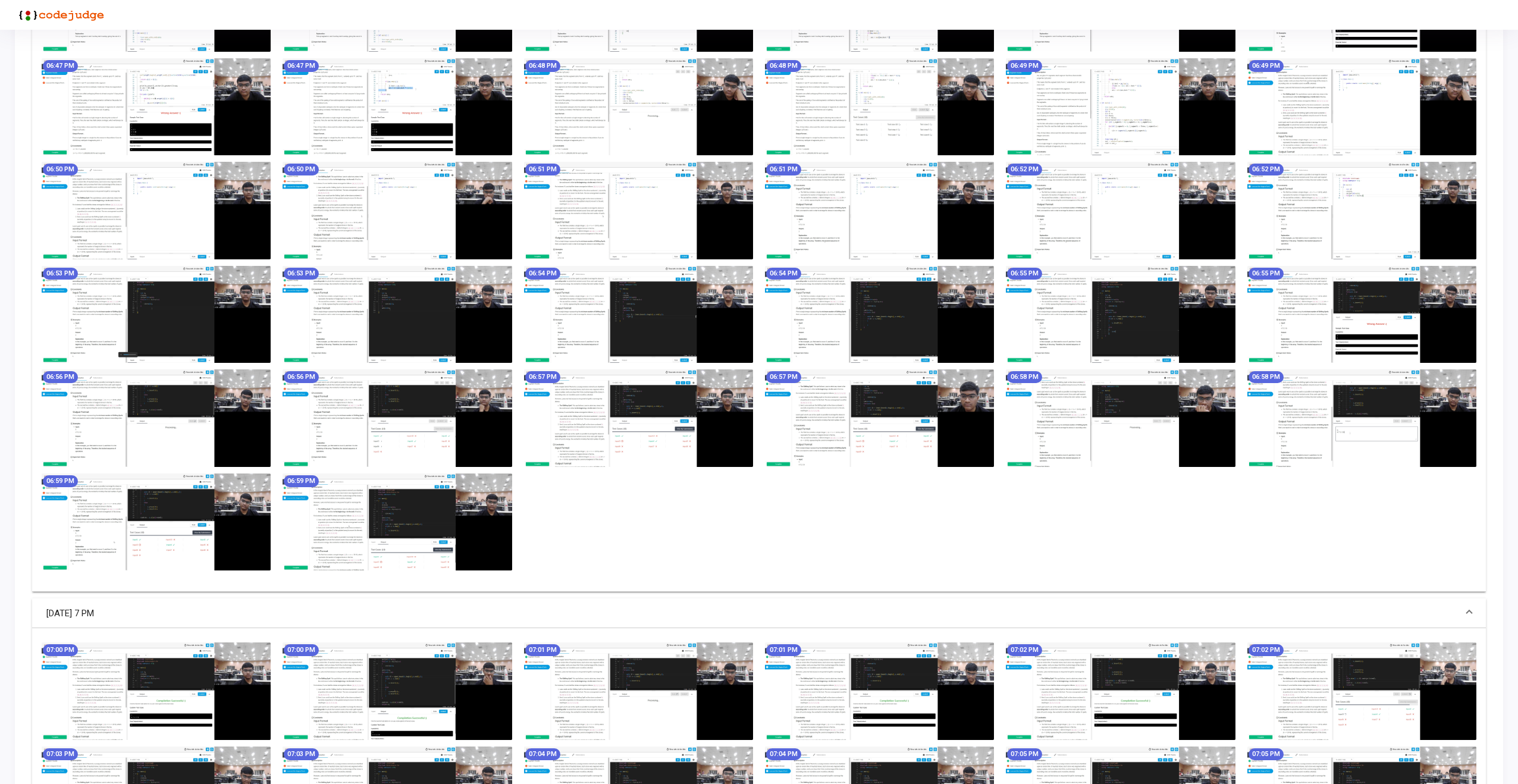
scroll to position [1148, 0]
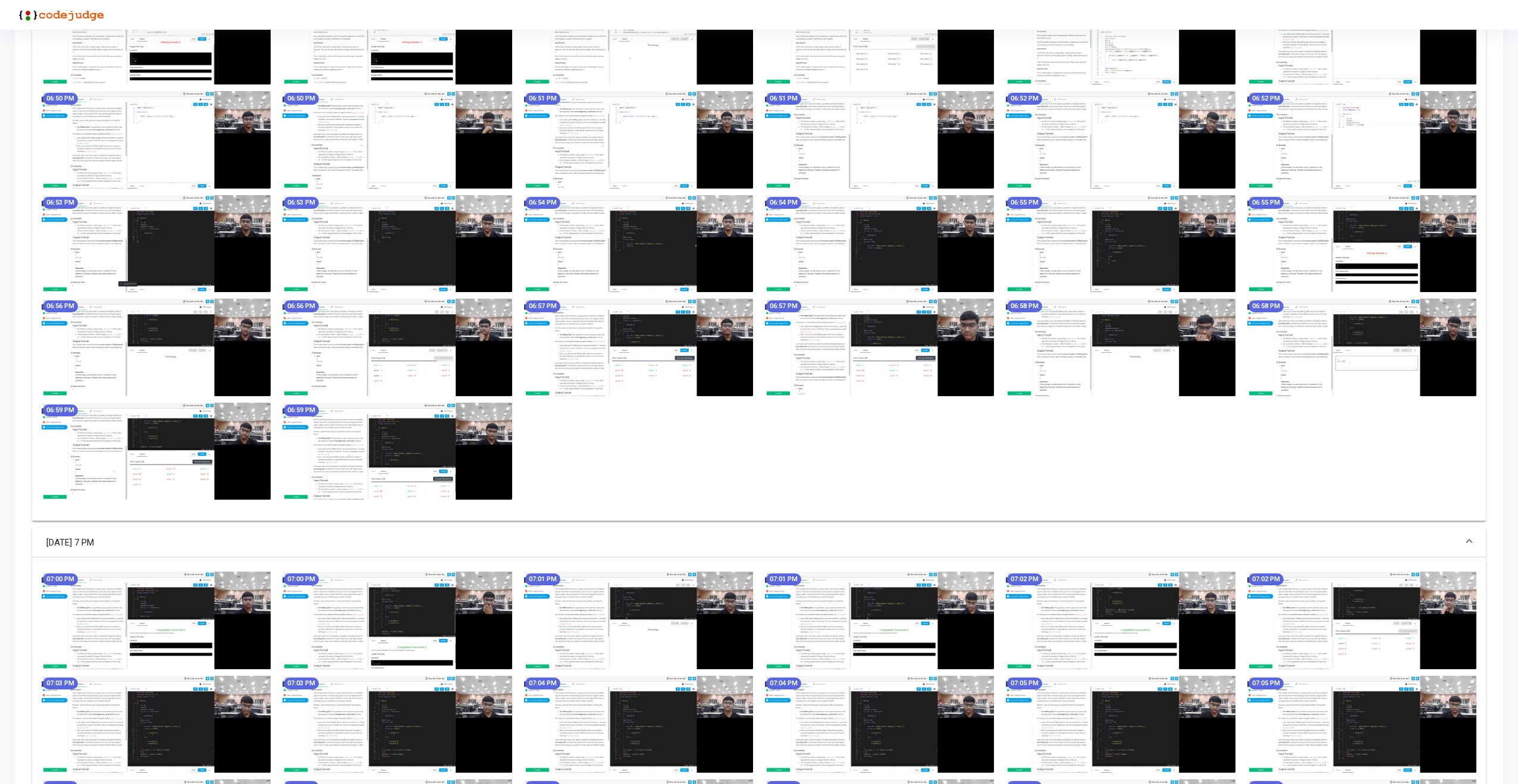
click at [477, 439] on img at bounding box center [397, 452] width 229 height 98
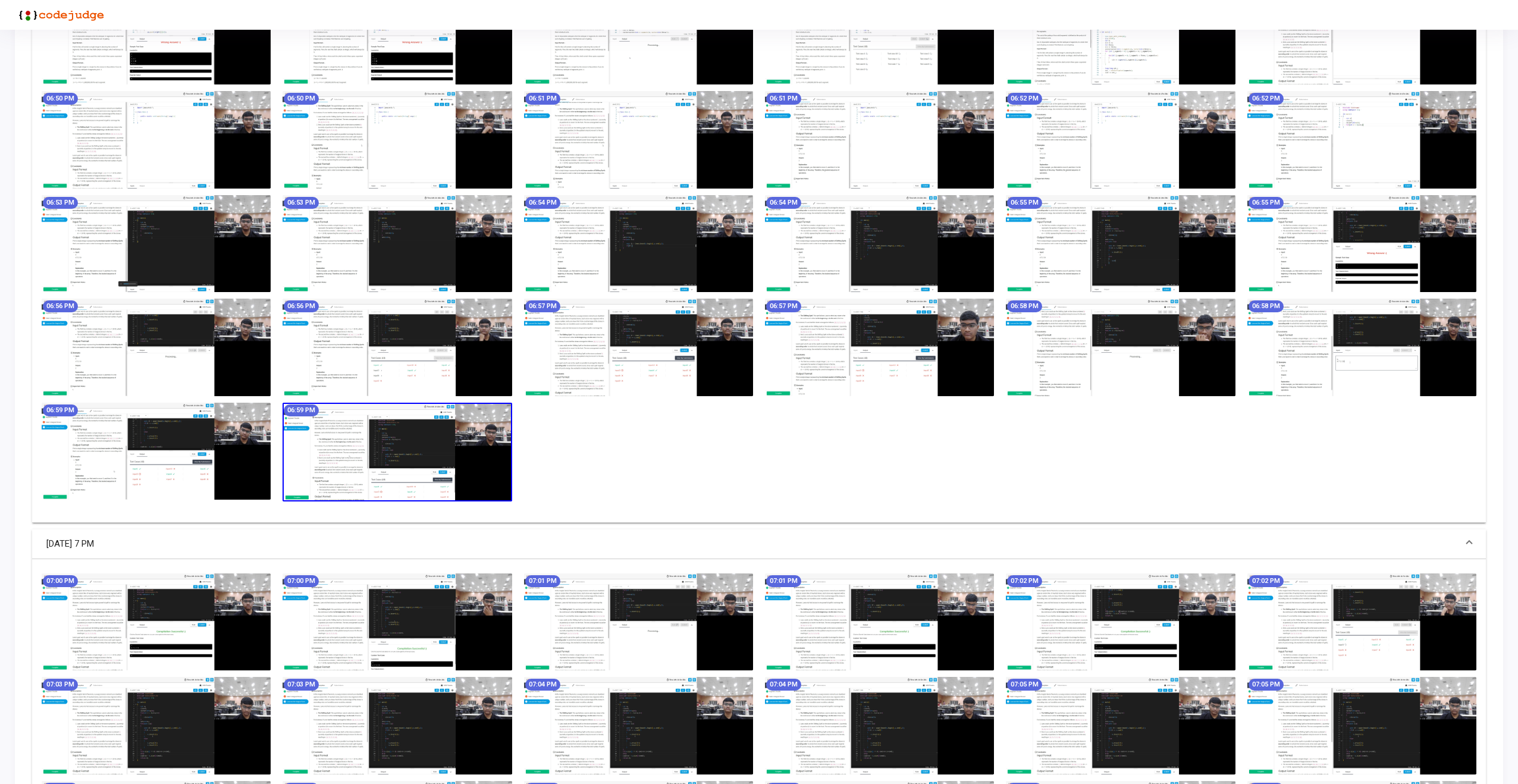
click at [405, 452] on img at bounding box center [397, 452] width 229 height 99
click at [385, 457] on img at bounding box center [397, 452] width 229 height 99
click at [490, 444] on img at bounding box center [397, 452] width 229 height 99
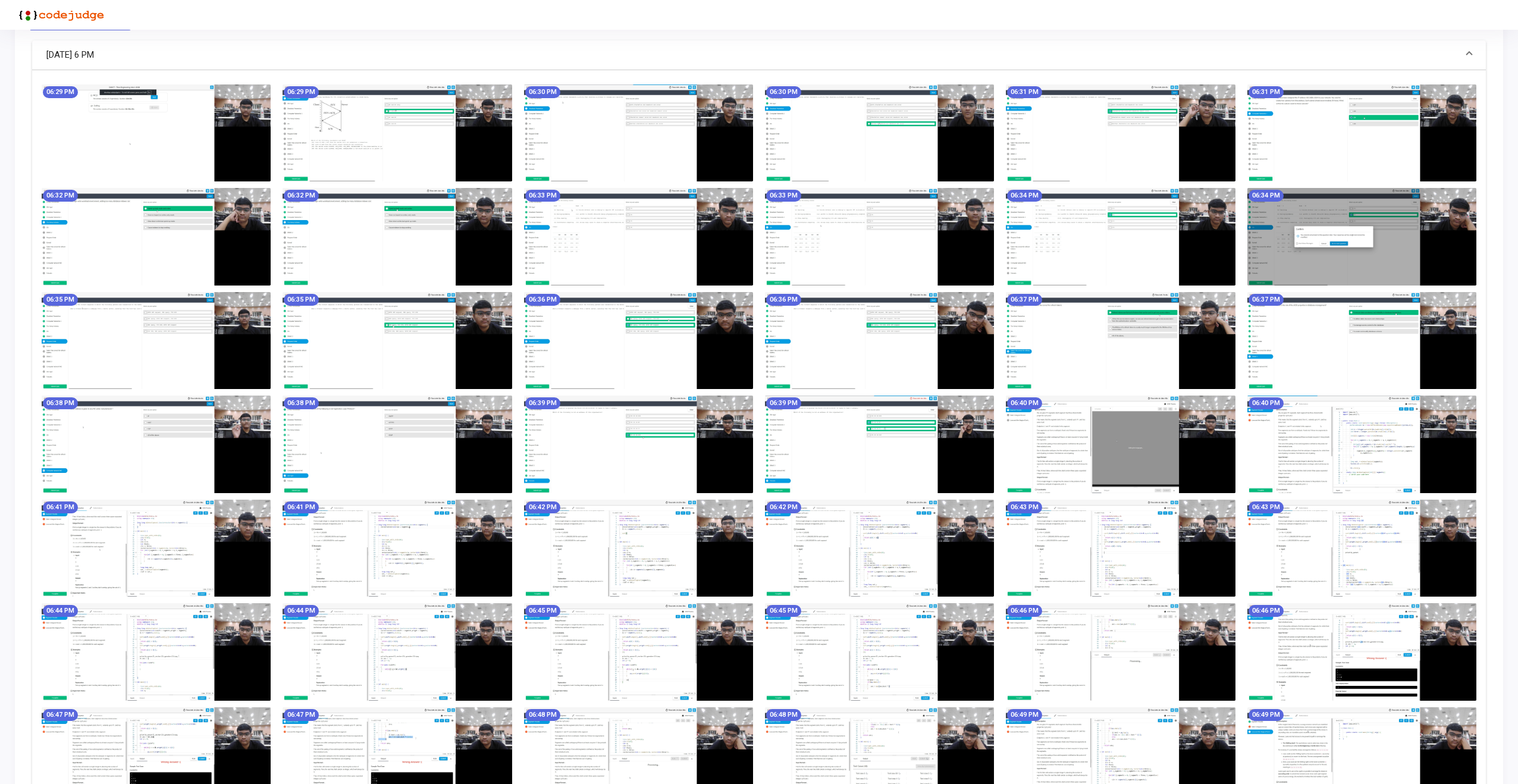
scroll to position [0, 0]
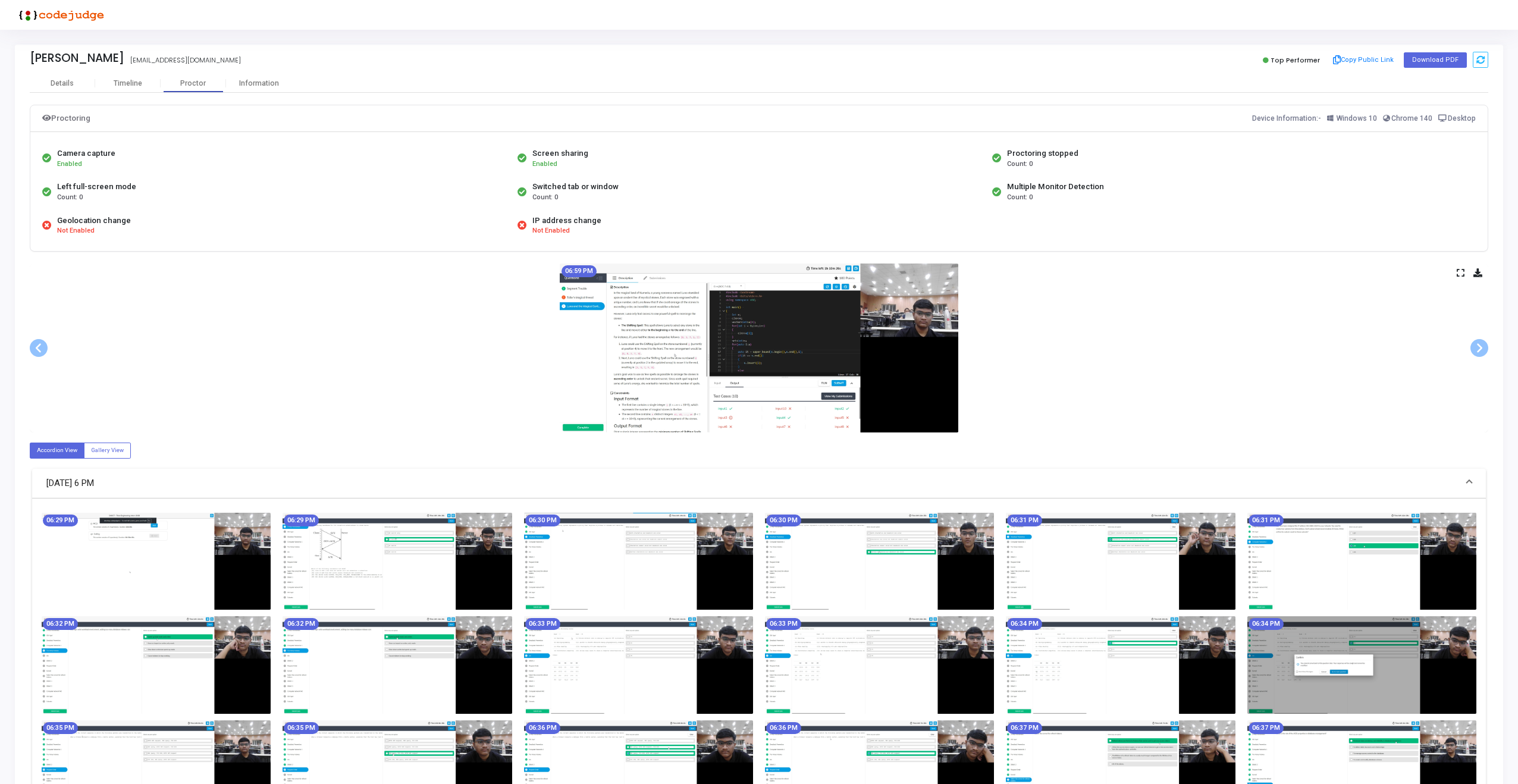
click at [1459, 269] on icon at bounding box center [1461, 272] width 8 height 7
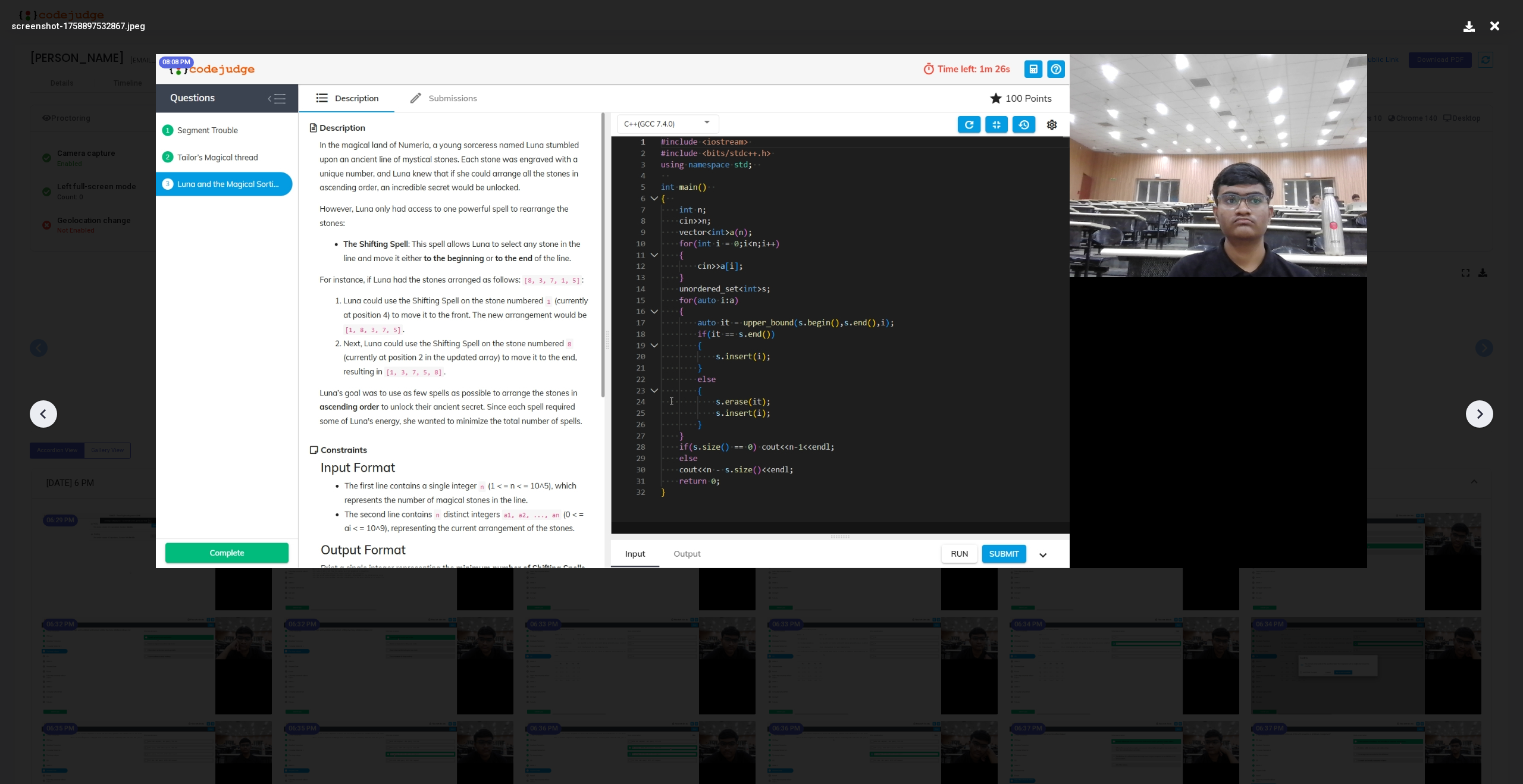
click at [1493, 28] on icon at bounding box center [1495, 26] width 19 height 23
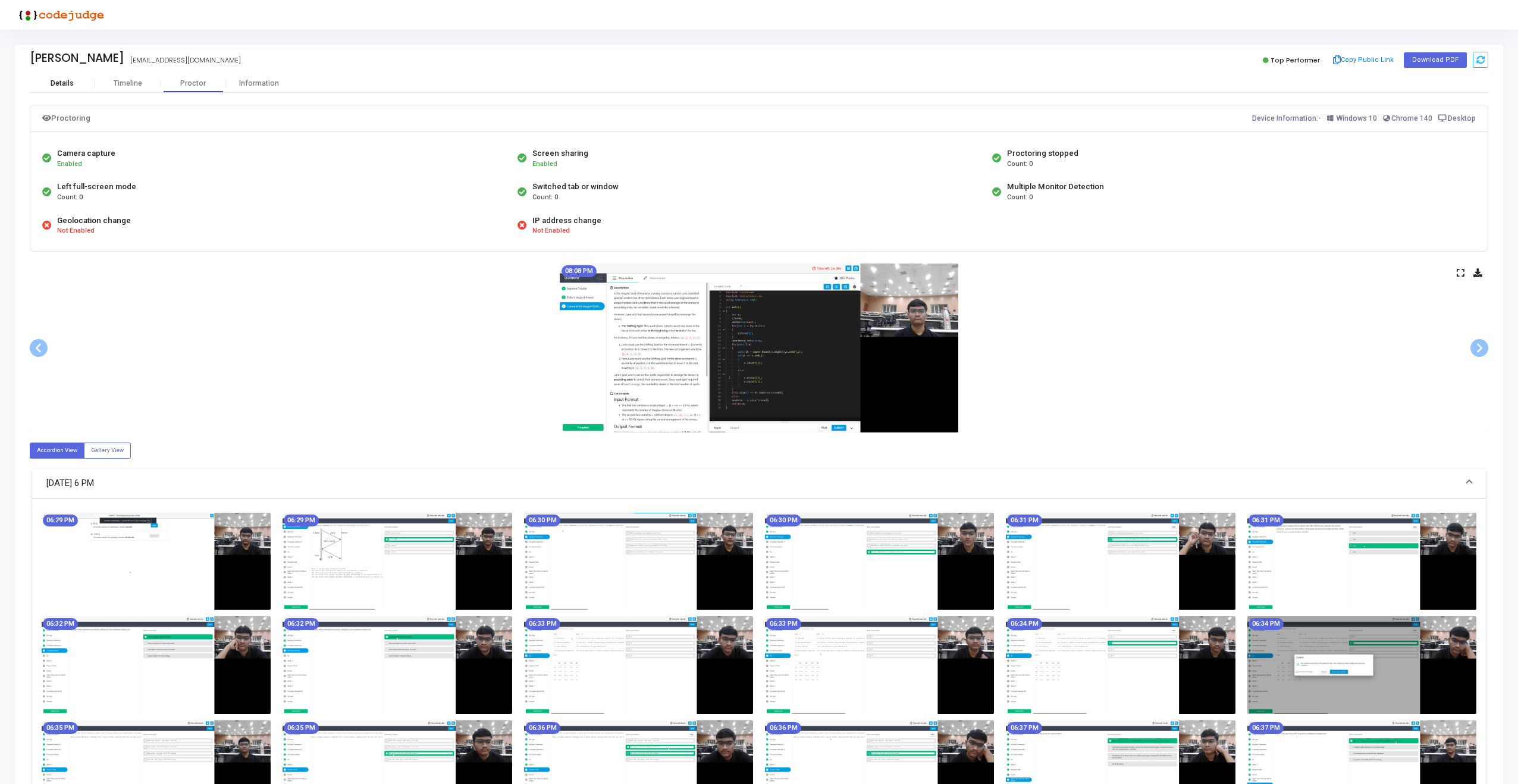
click at [62, 82] on div "Details" at bounding box center [62, 83] width 23 height 9
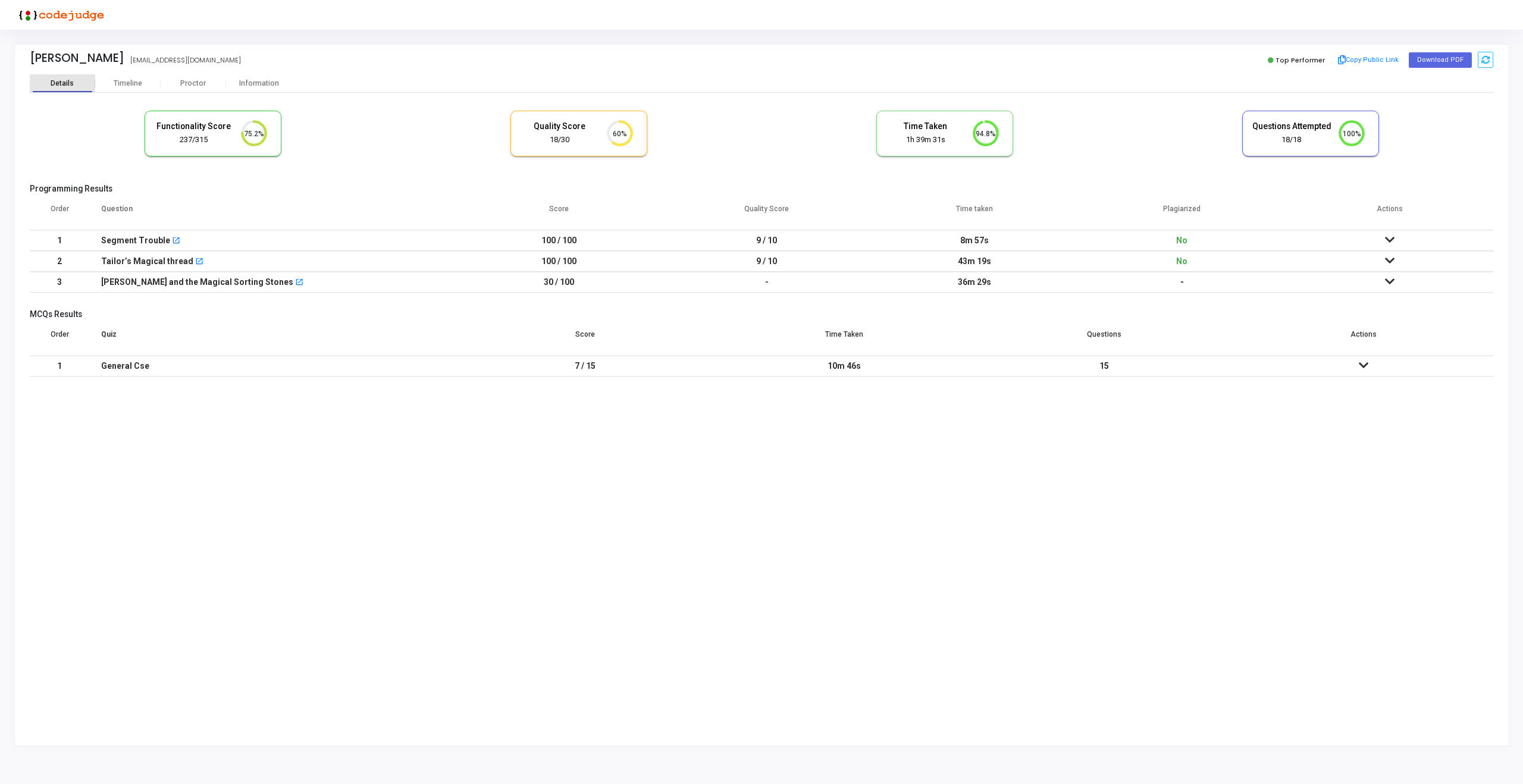
scroll to position [25, 30]
click at [185, 86] on div "Proctor" at bounding box center [193, 83] width 66 height 9
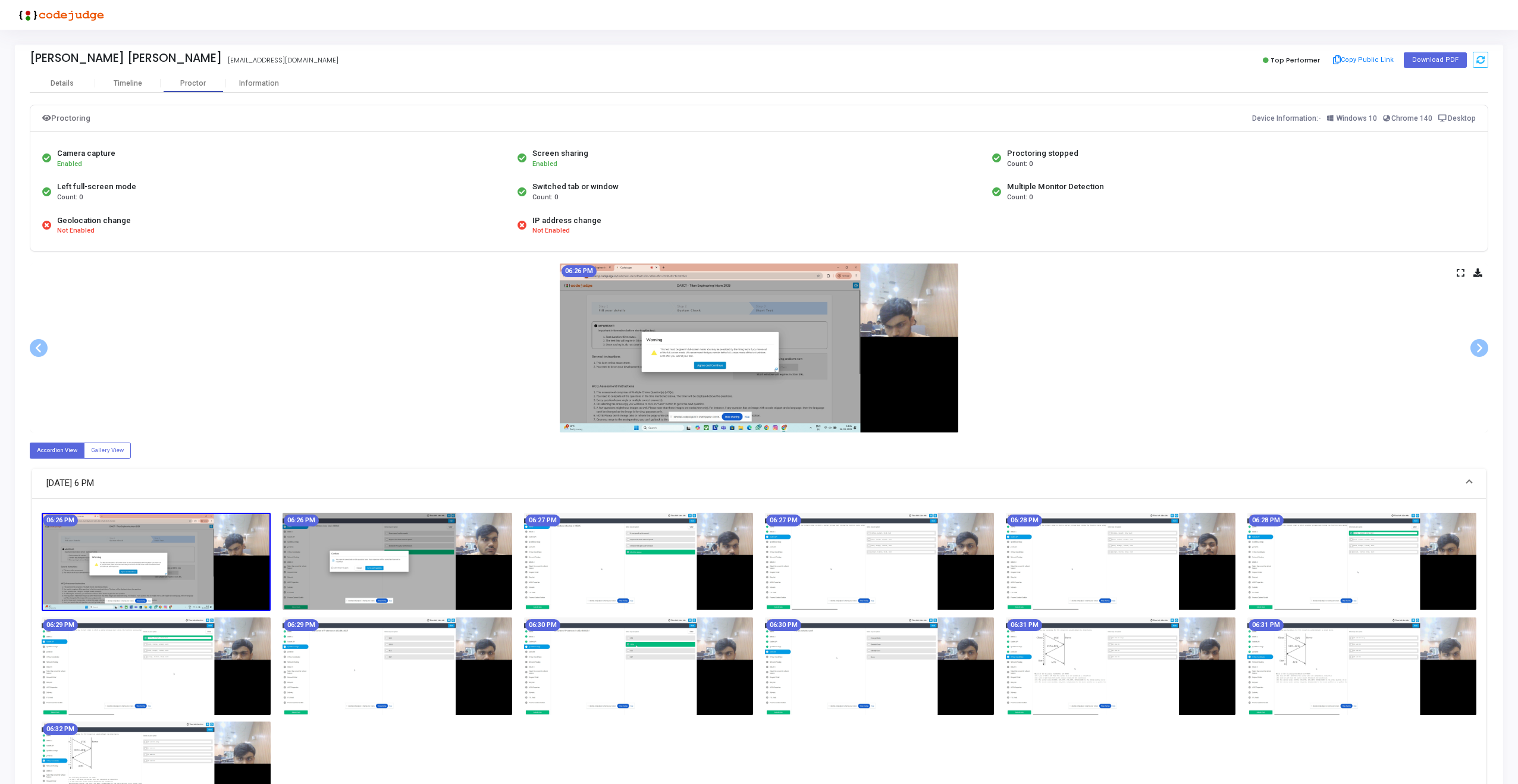
click at [1460, 274] on icon at bounding box center [1461, 272] width 8 height 7
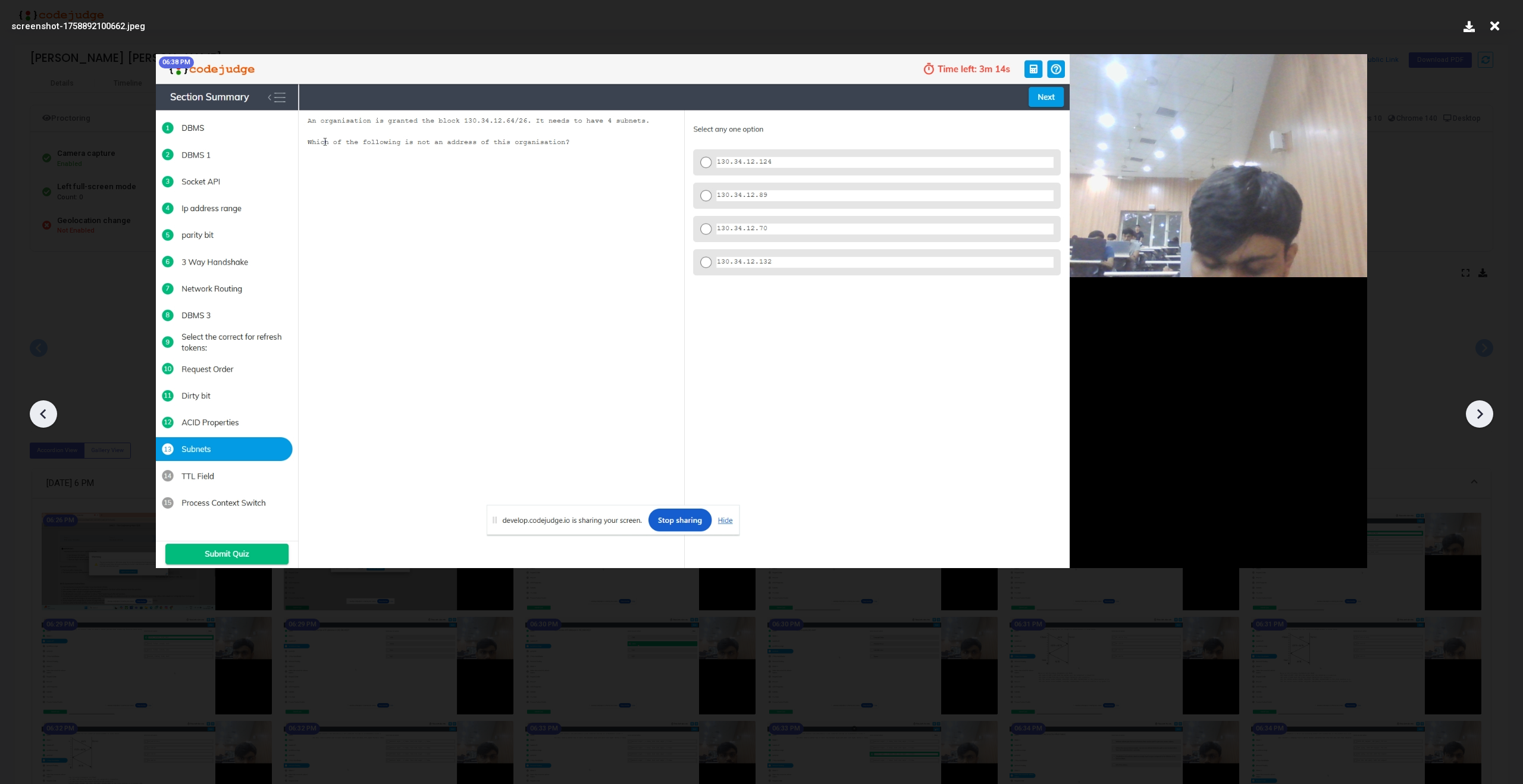
click at [1490, 402] on div at bounding box center [762, 410] width 1523 height 748
click at [1482, 413] on icon at bounding box center [1480, 414] width 6 height 10
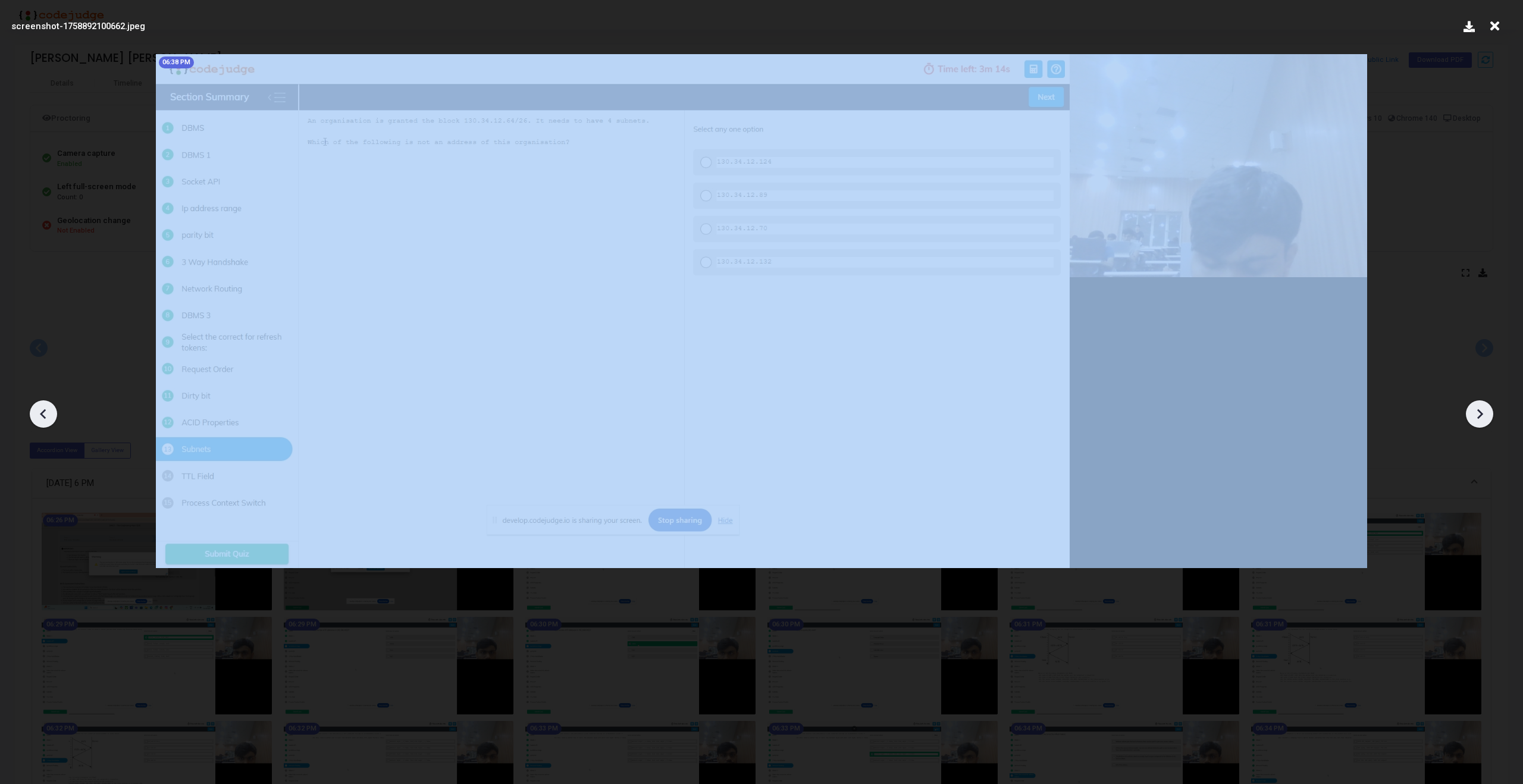
click at [1482, 413] on icon at bounding box center [1480, 414] width 6 height 10
click at [1495, 18] on icon at bounding box center [1495, 26] width 19 height 23
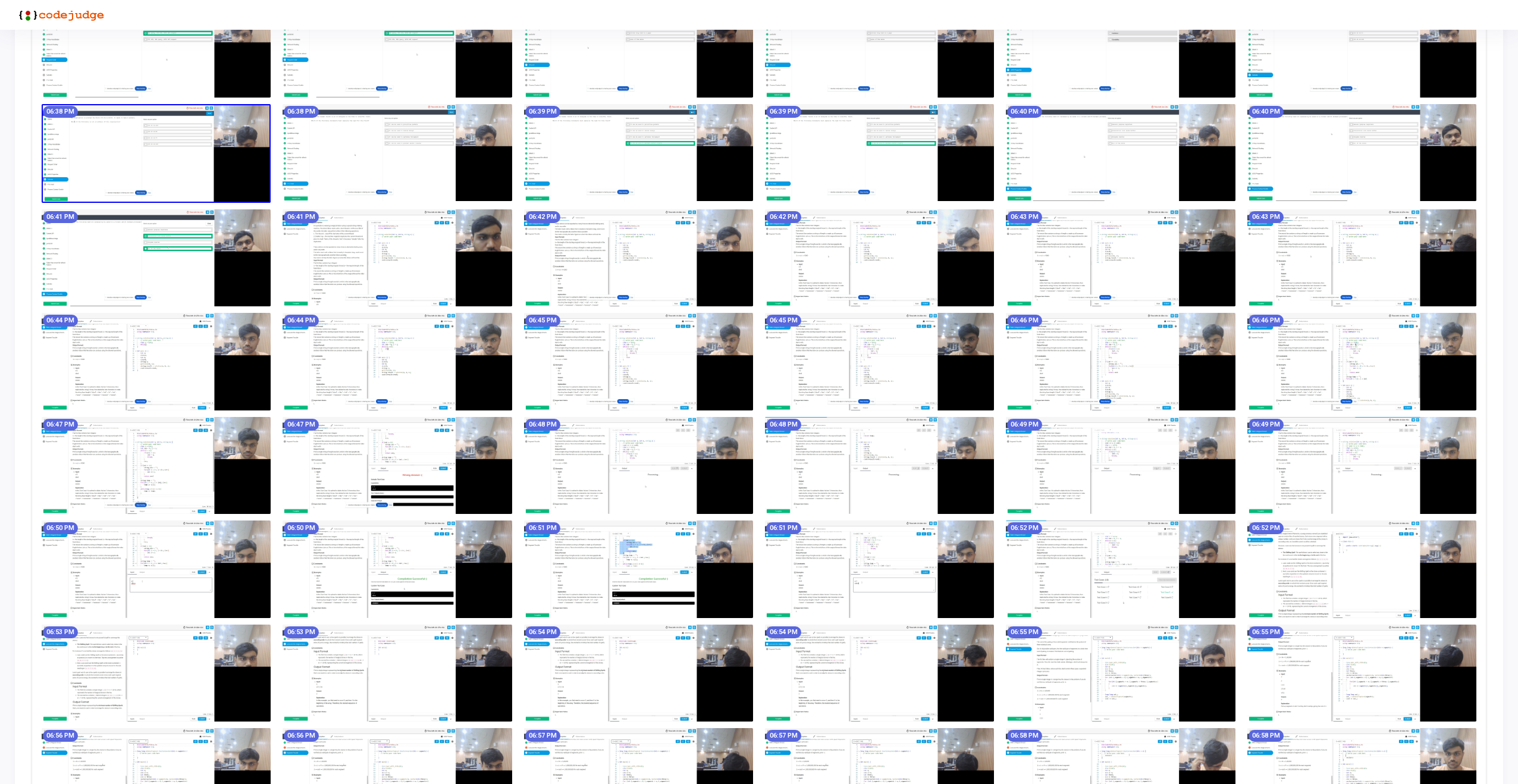
scroll to position [678, 0]
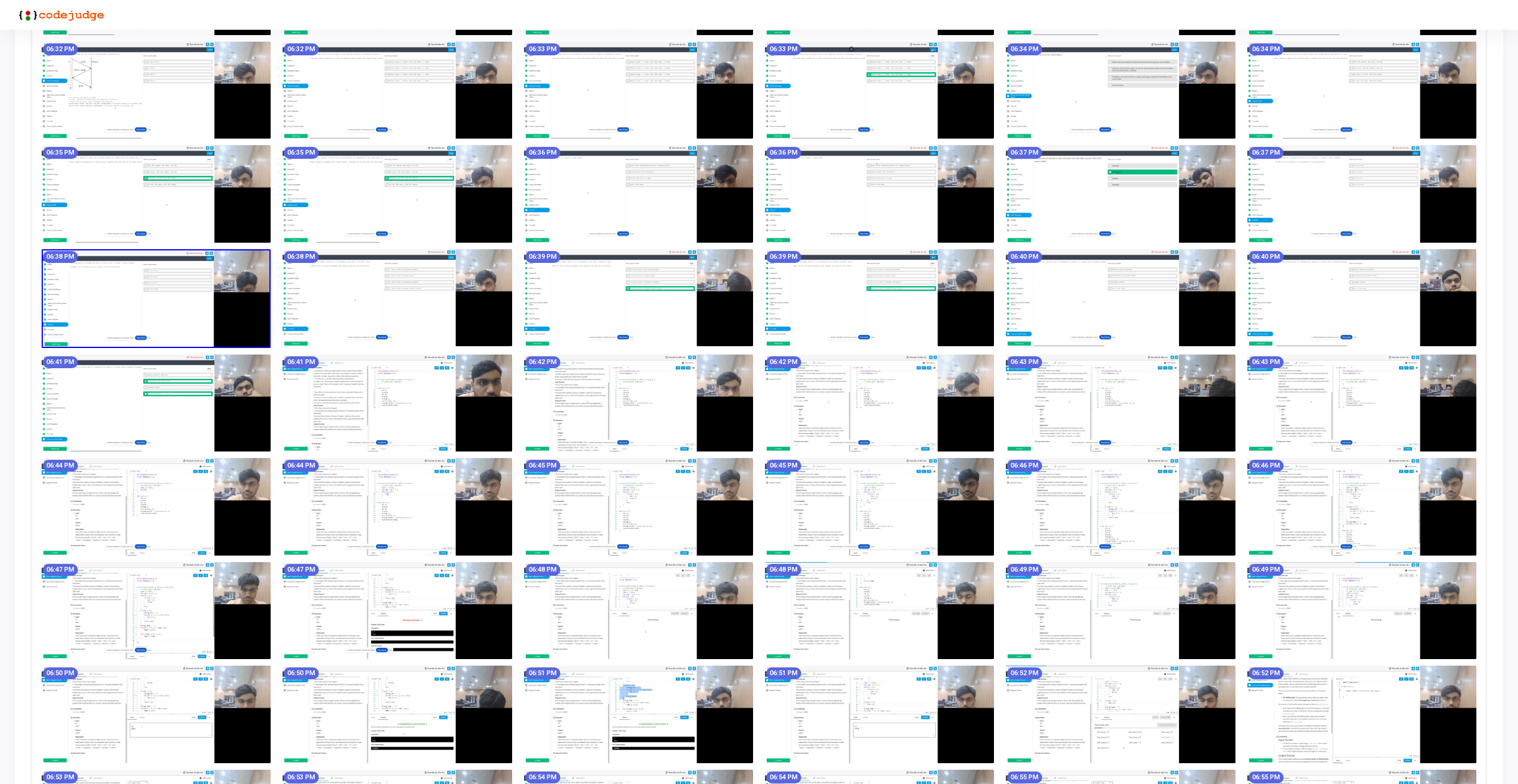
click at [378, 380] on img at bounding box center [397, 403] width 229 height 98
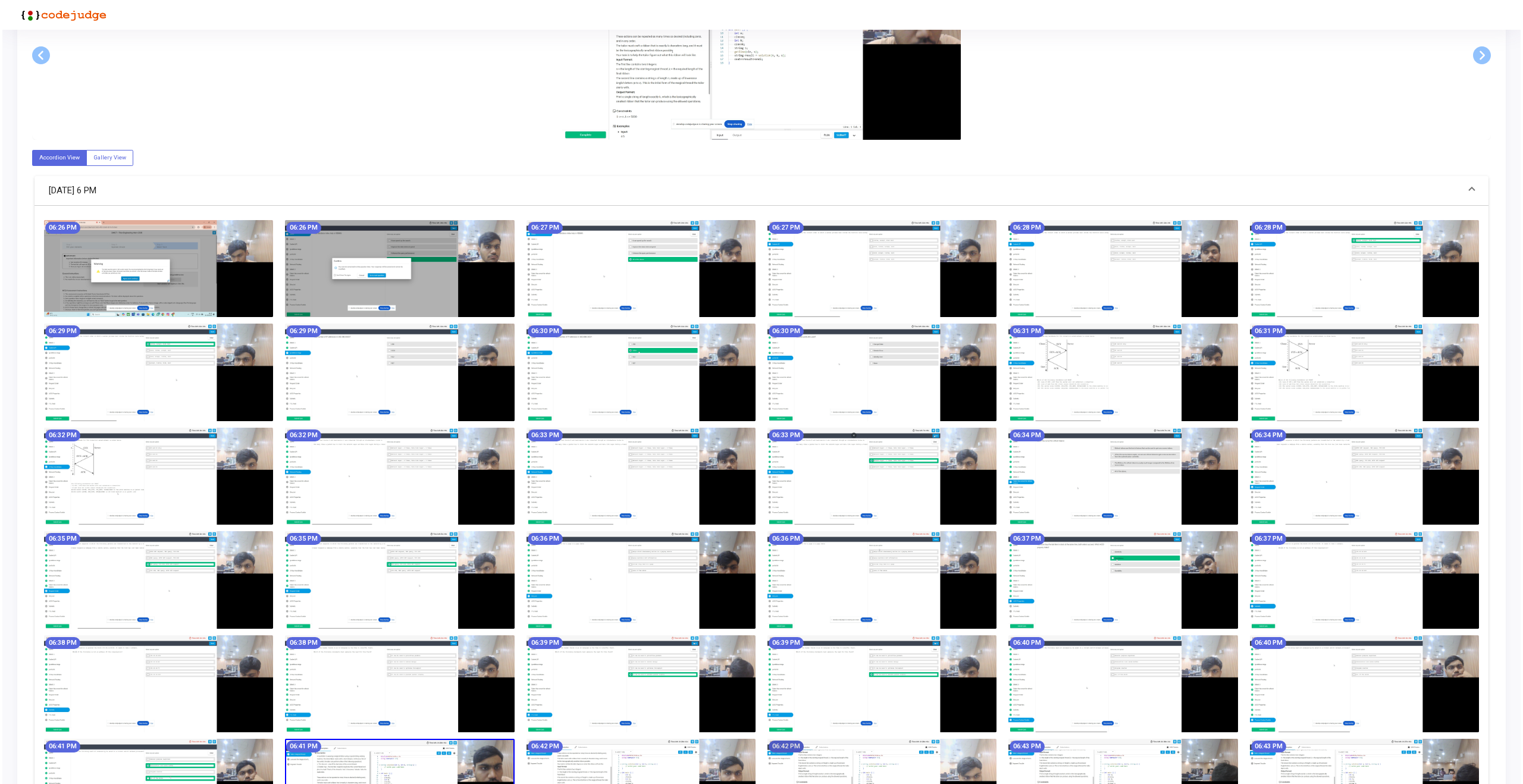
scroll to position [0, 0]
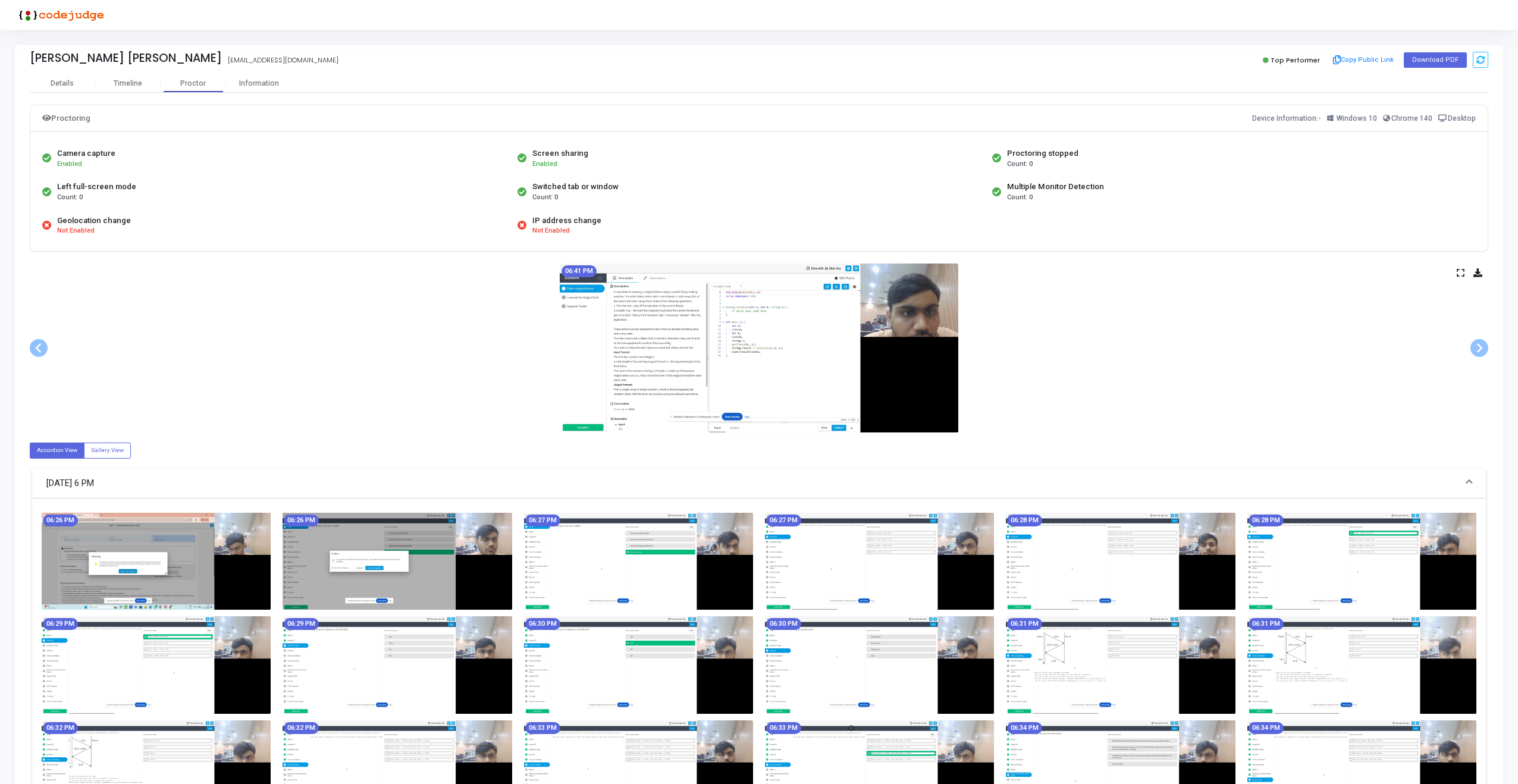
click at [1457, 269] on icon at bounding box center [1461, 272] width 8 height 7
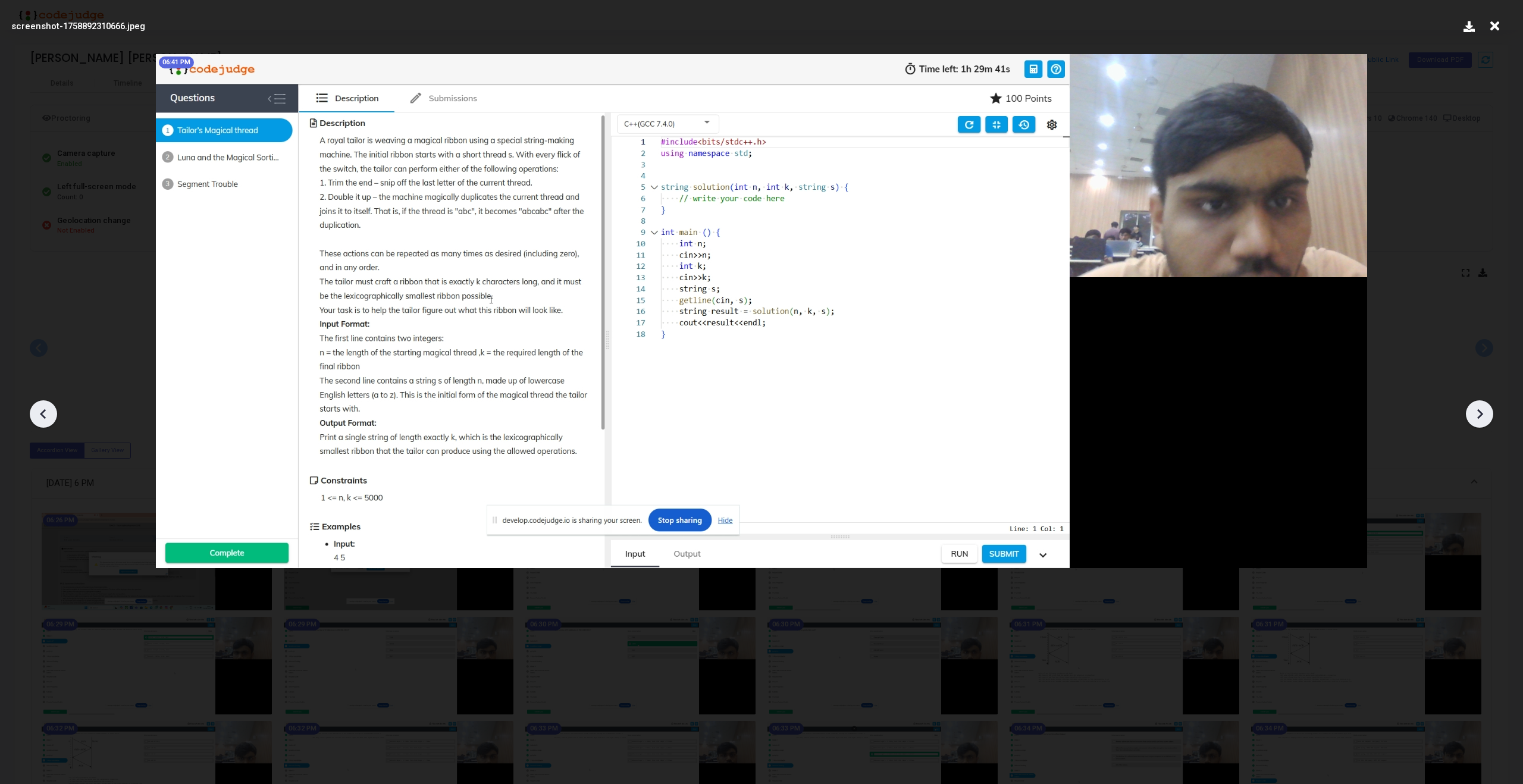
click at [1475, 418] on icon at bounding box center [1479, 413] width 18 height 18
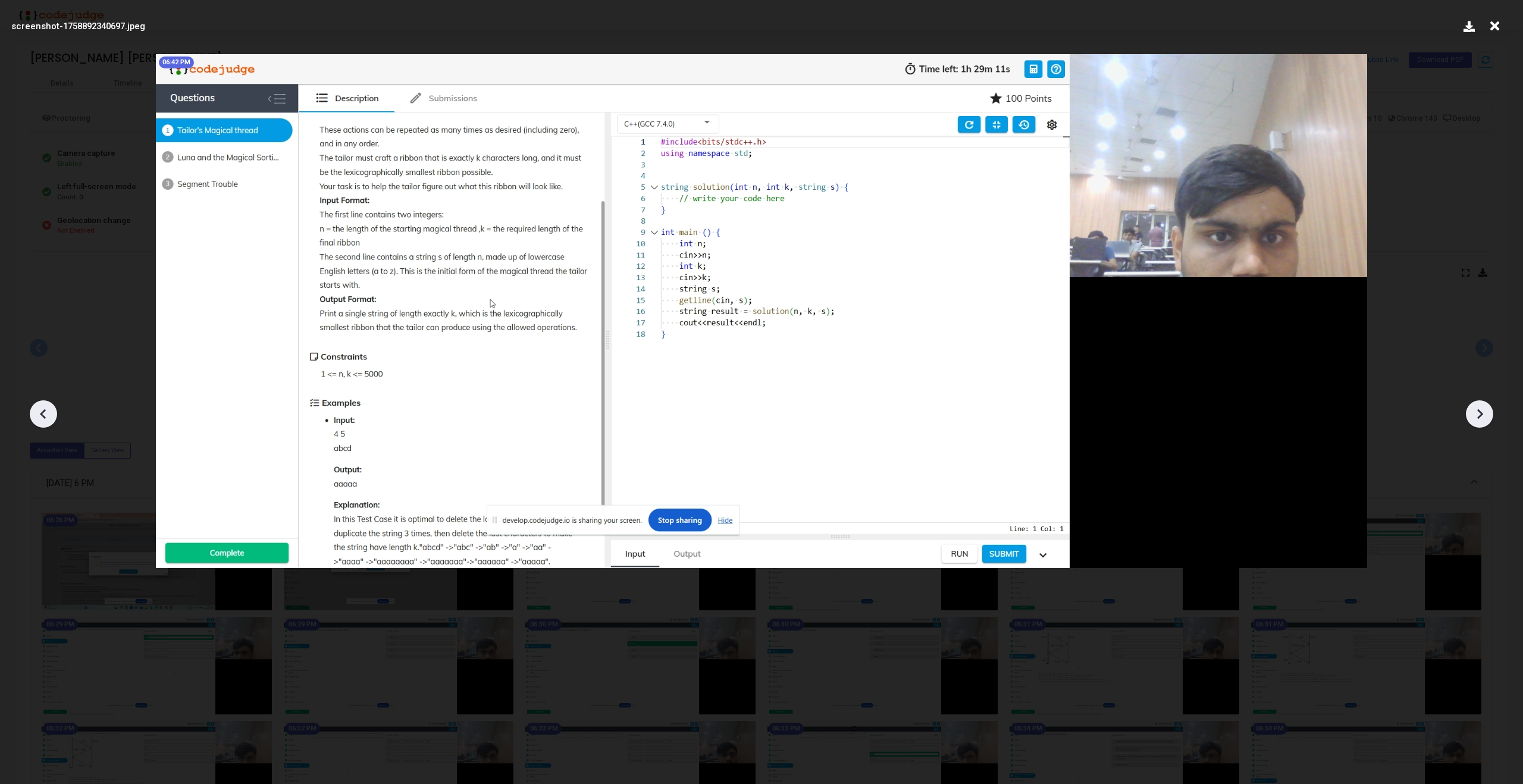
click at [1475, 418] on icon at bounding box center [1479, 413] width 18 height 18
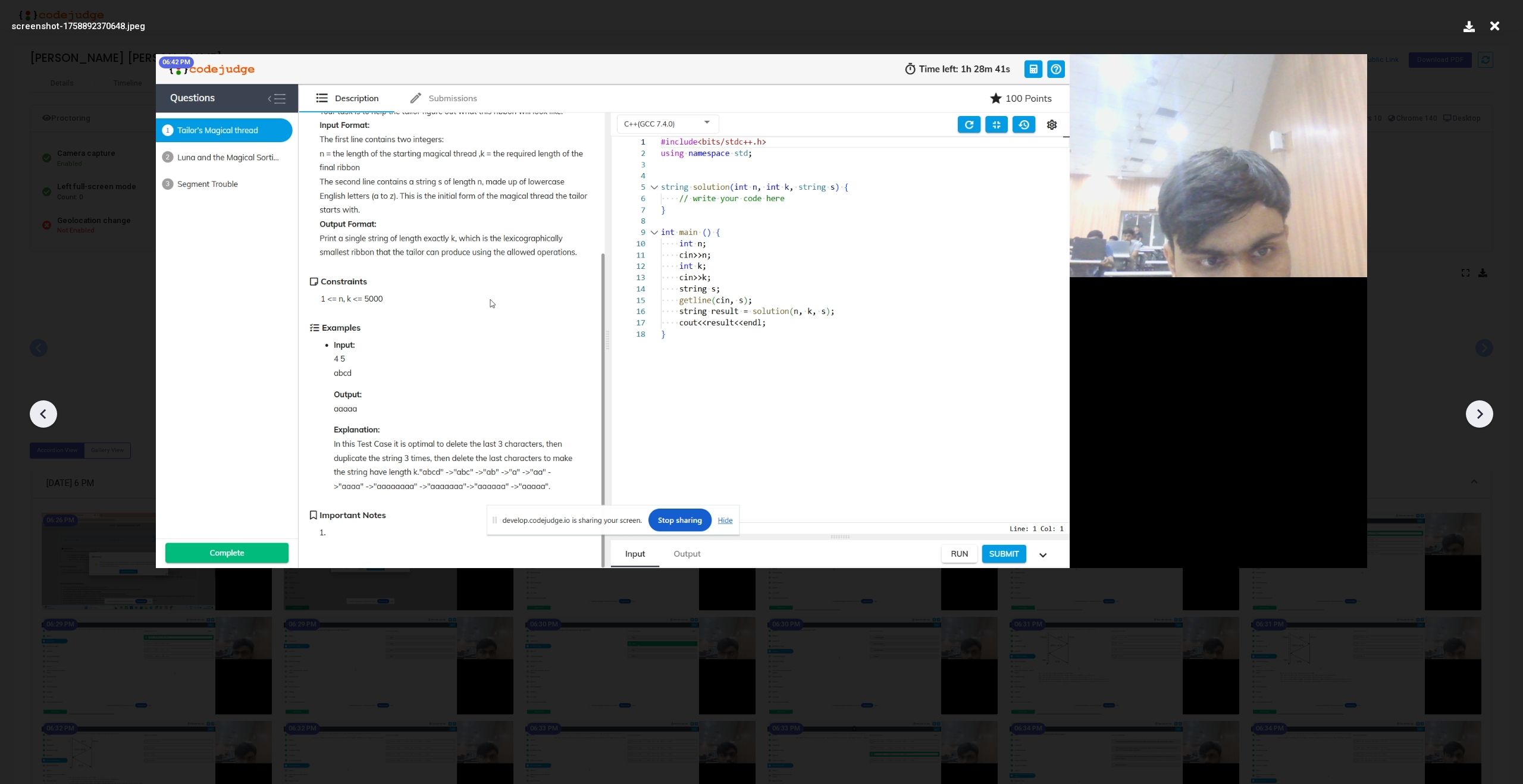
click at [1475, 418] on icon at bounding box center [1479, 413] width 18 height 18
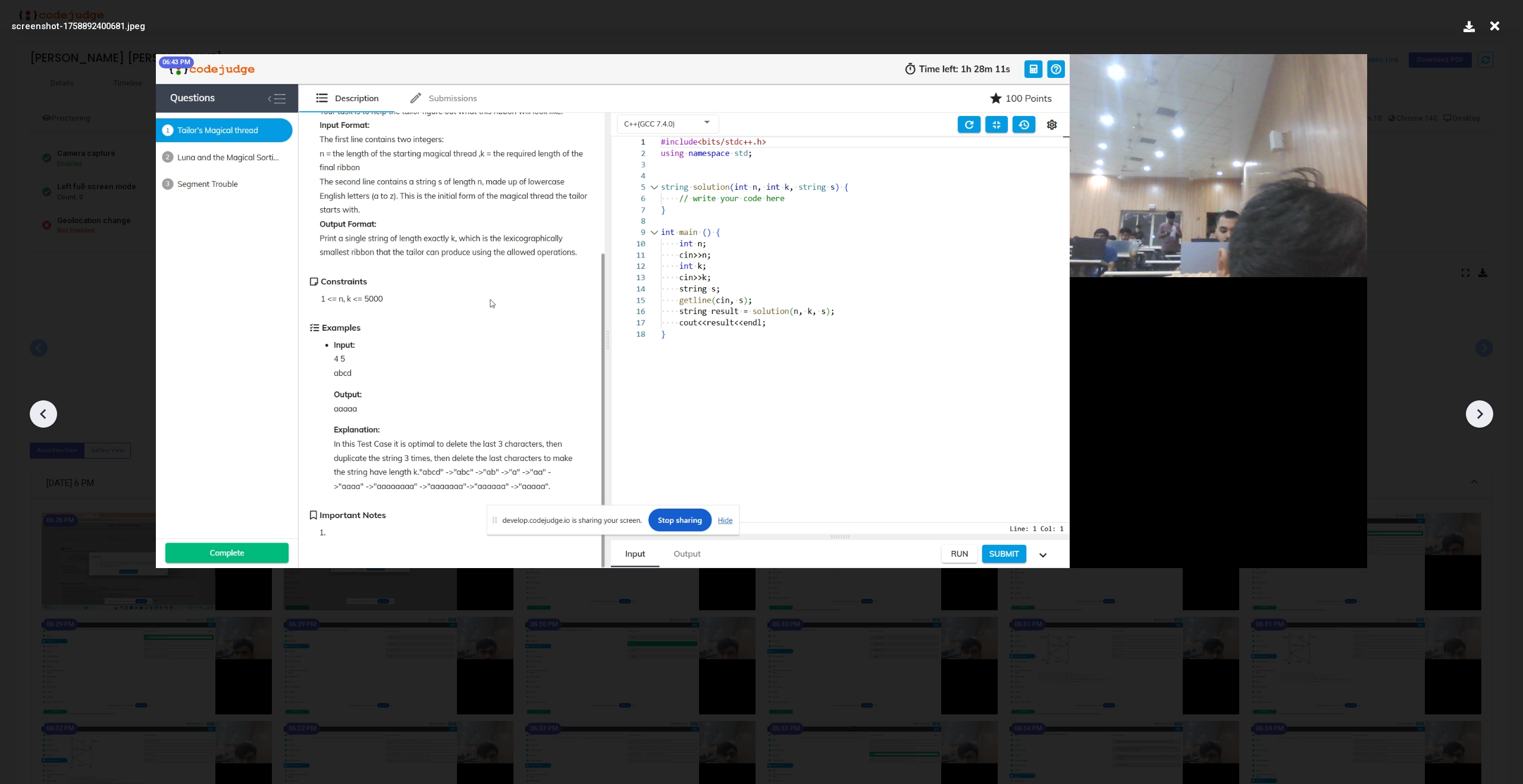
click at [1475, 418] on icon at bounding box center [1479, 413] width 18 height 18
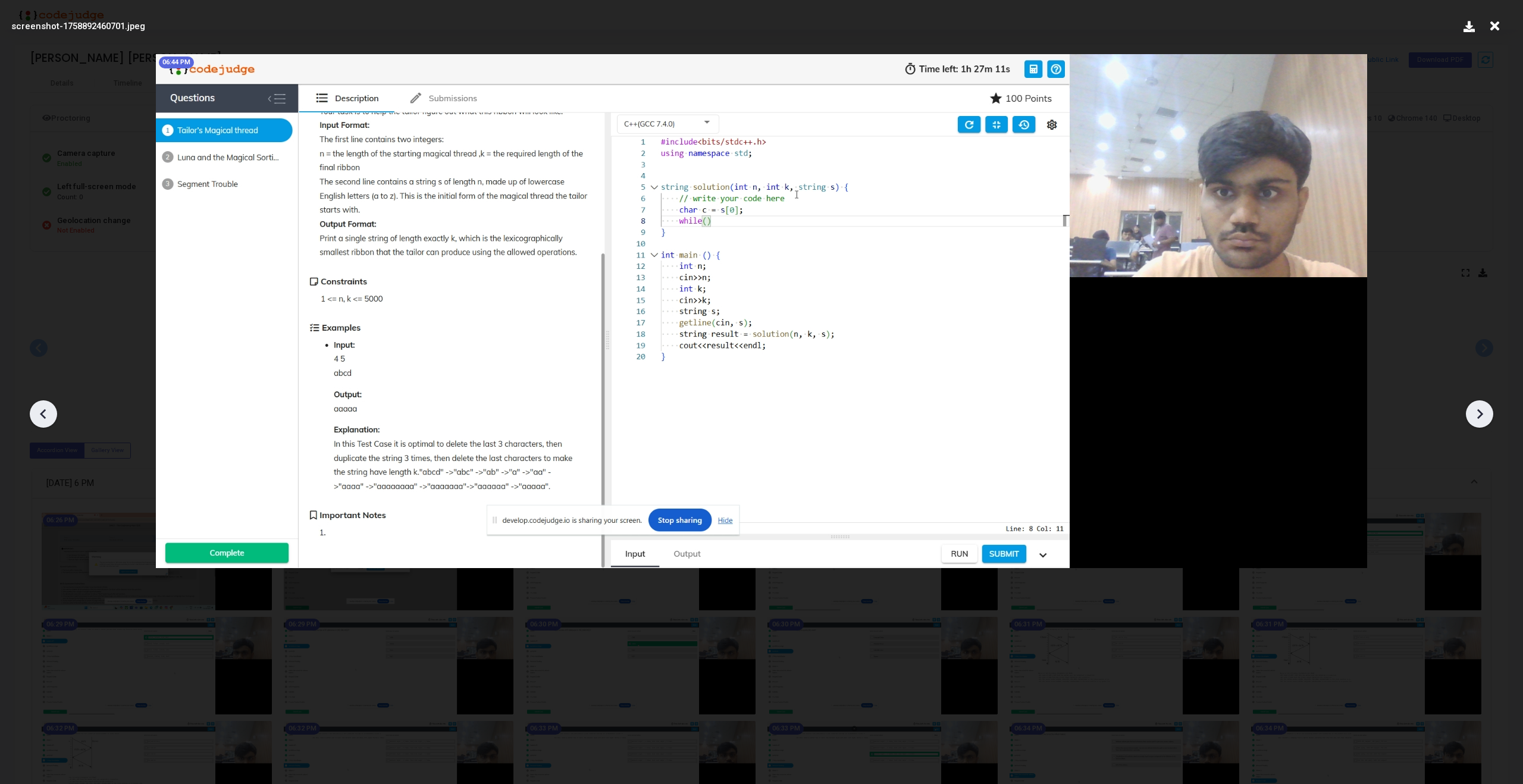
click at [1475, 418] on icon at bounding box center [1479, 413] width 18 height 18
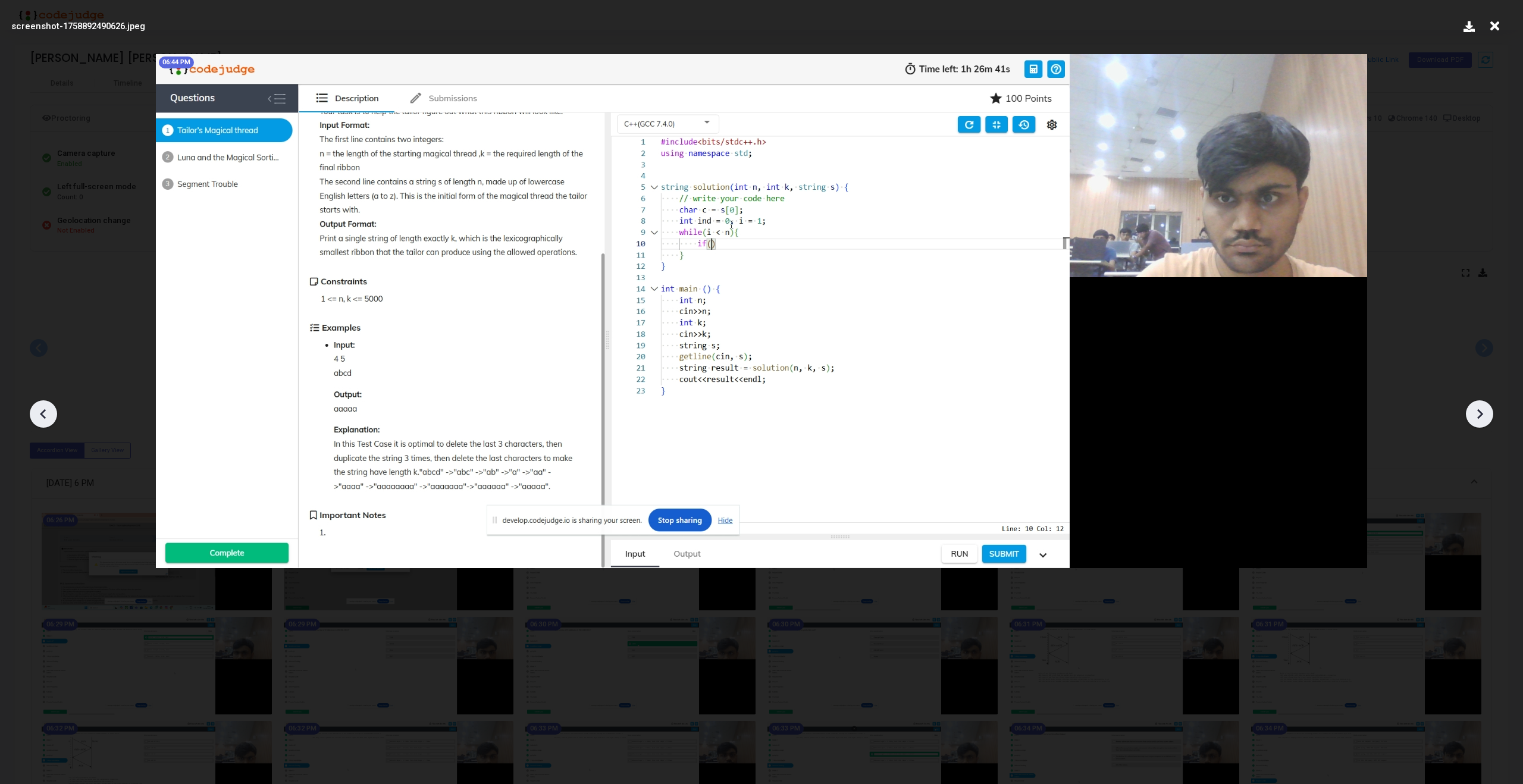
click at [1475, 418] on icon at bounding box center [1479, 413] width 18 height 18
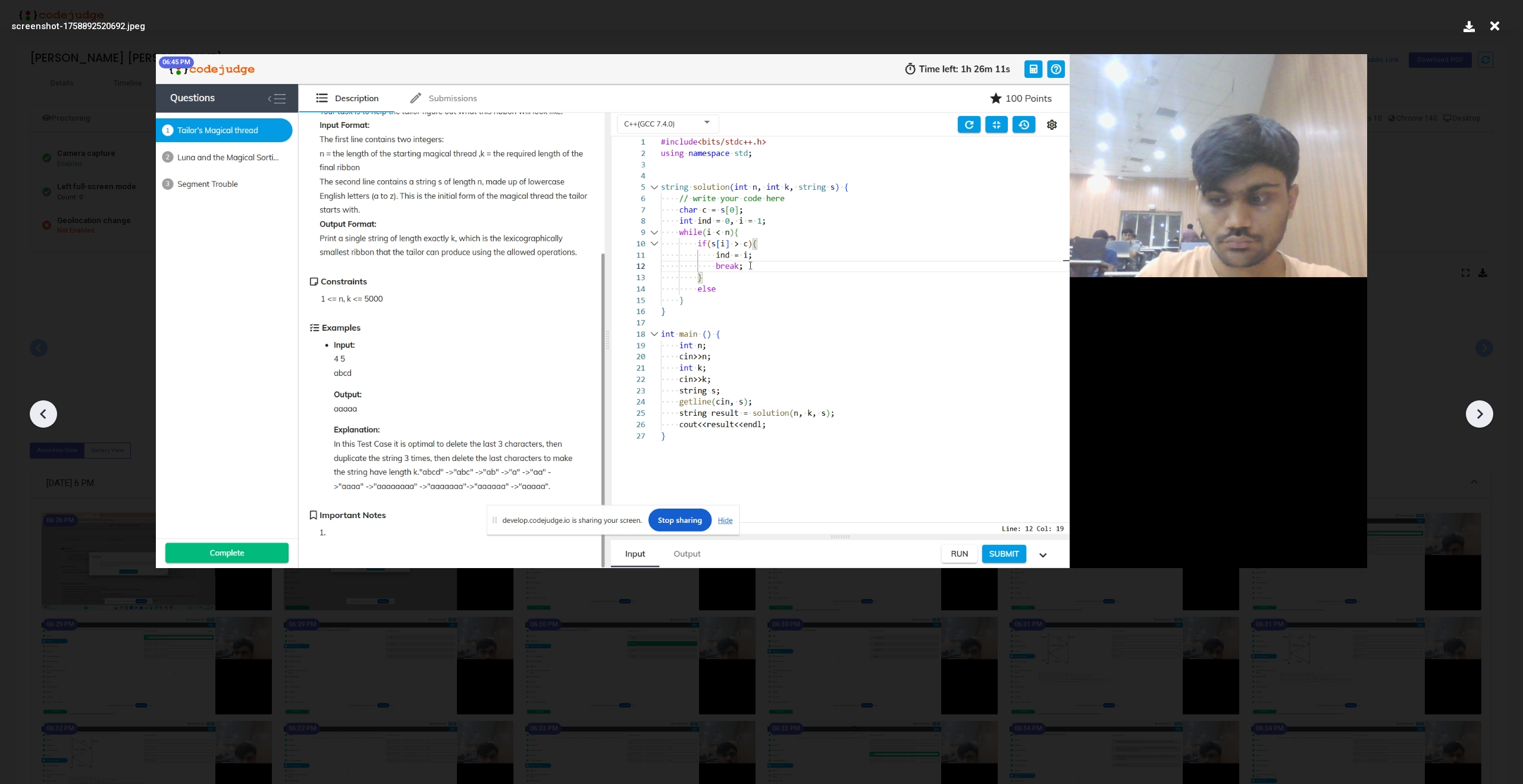
click at [1475, 418] on icon at bounding box center [1479, 413] width 18 height 18
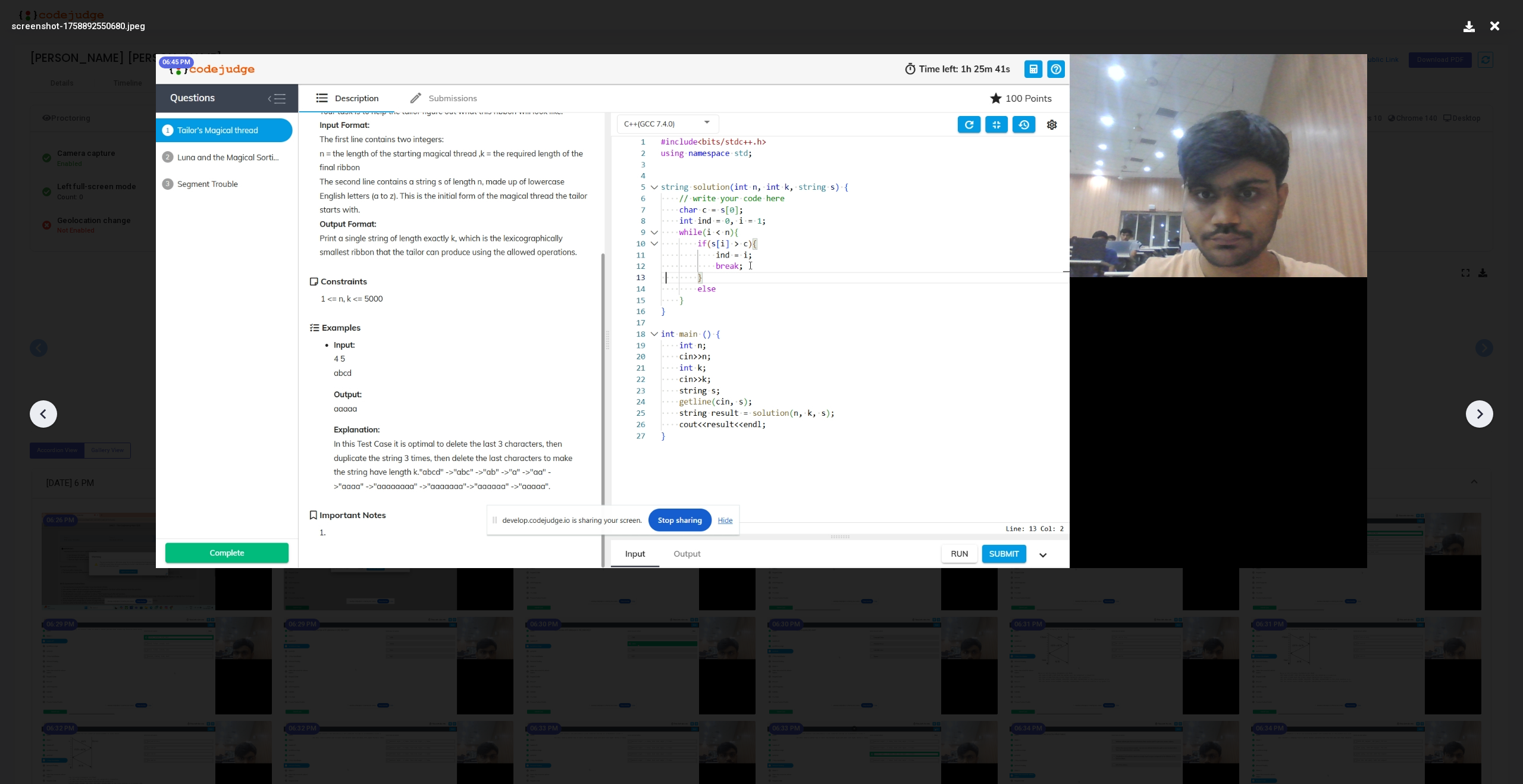
click at [1475, 418] on icon at bounding box center [1479, 413] width 18 height 18
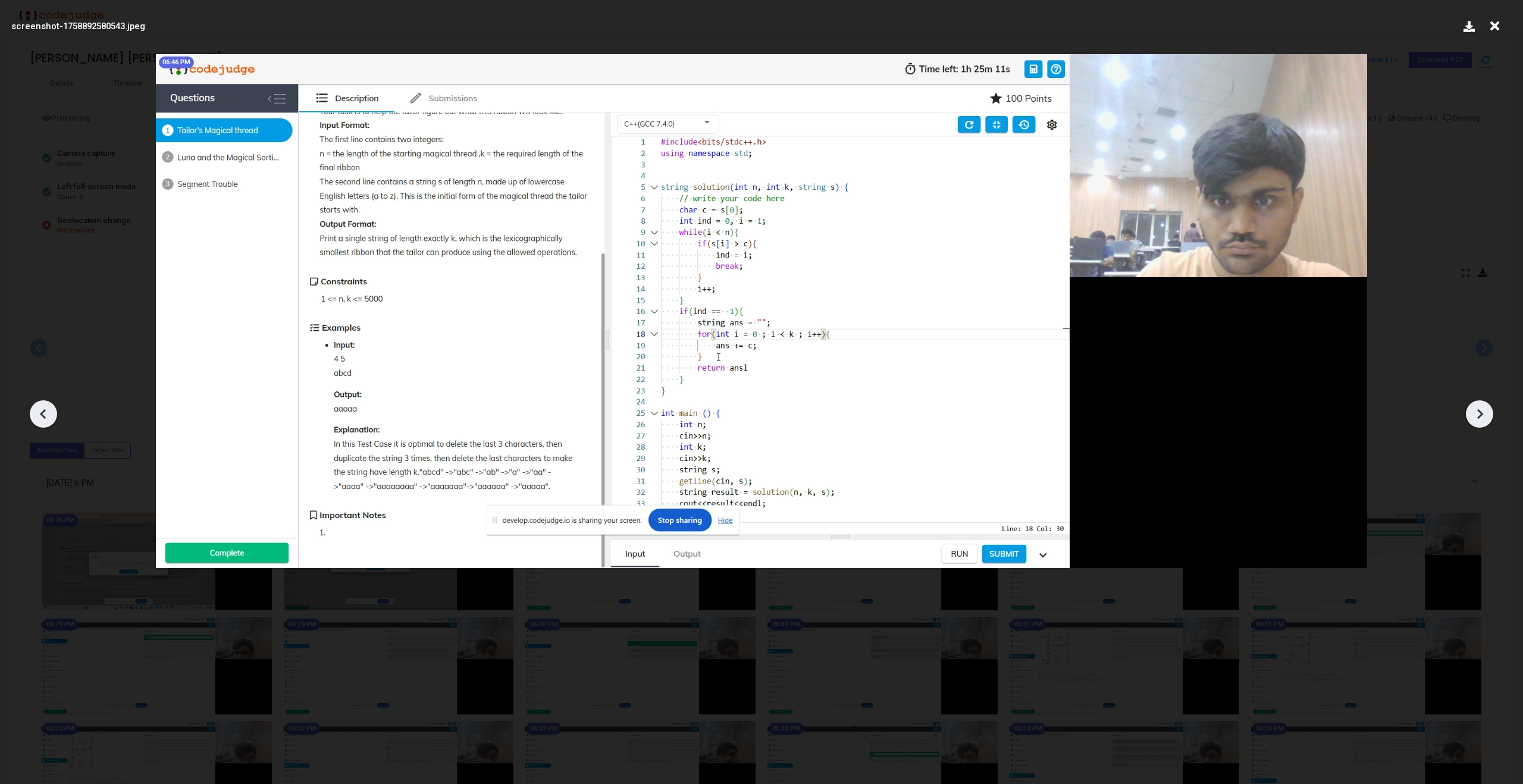
click at [1475, 418] on icon at bounding box center [1479, 413] width 18 height 18
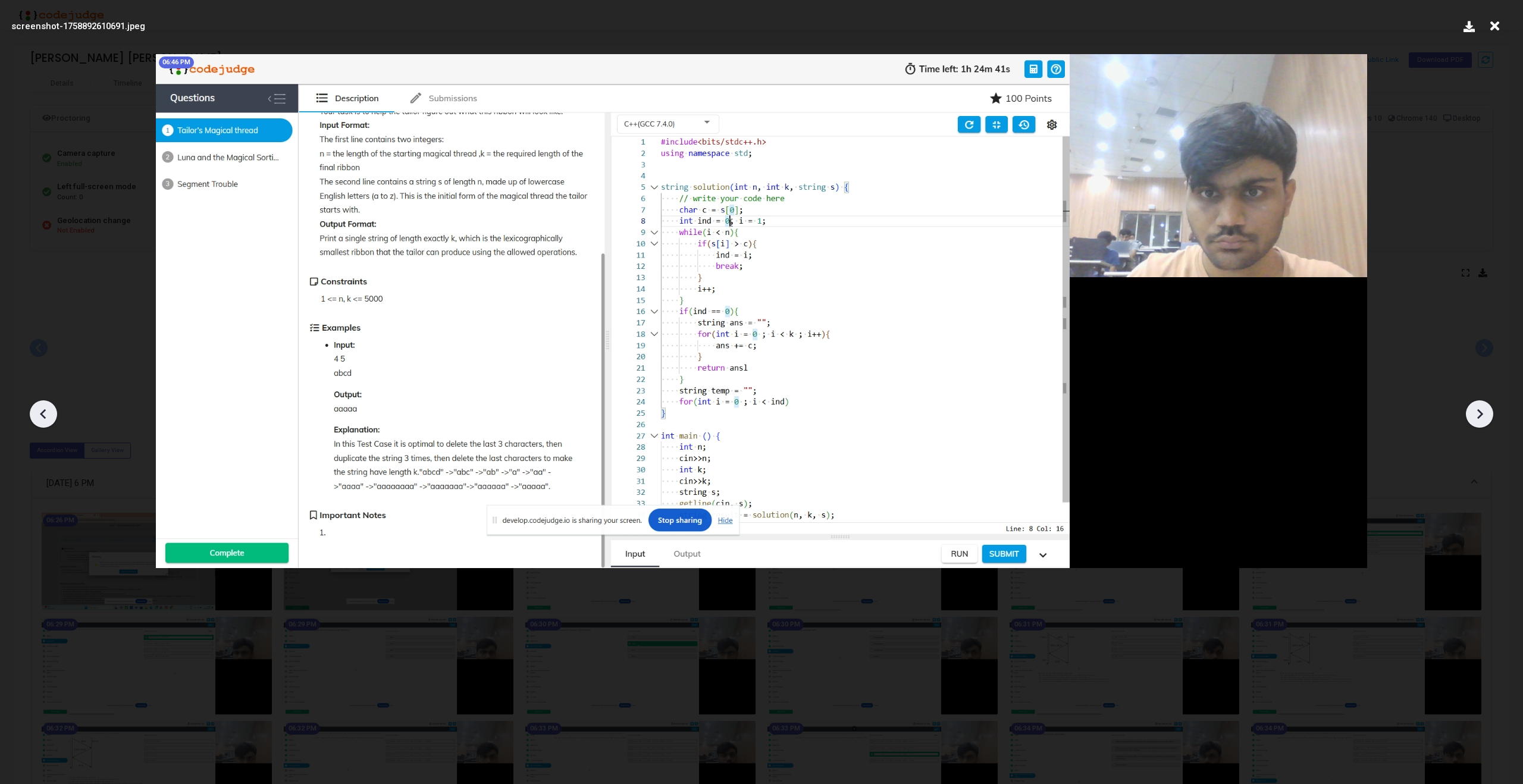
click at [1475, 418] on icon at bounding box center [1479, 413] width 18 height 18
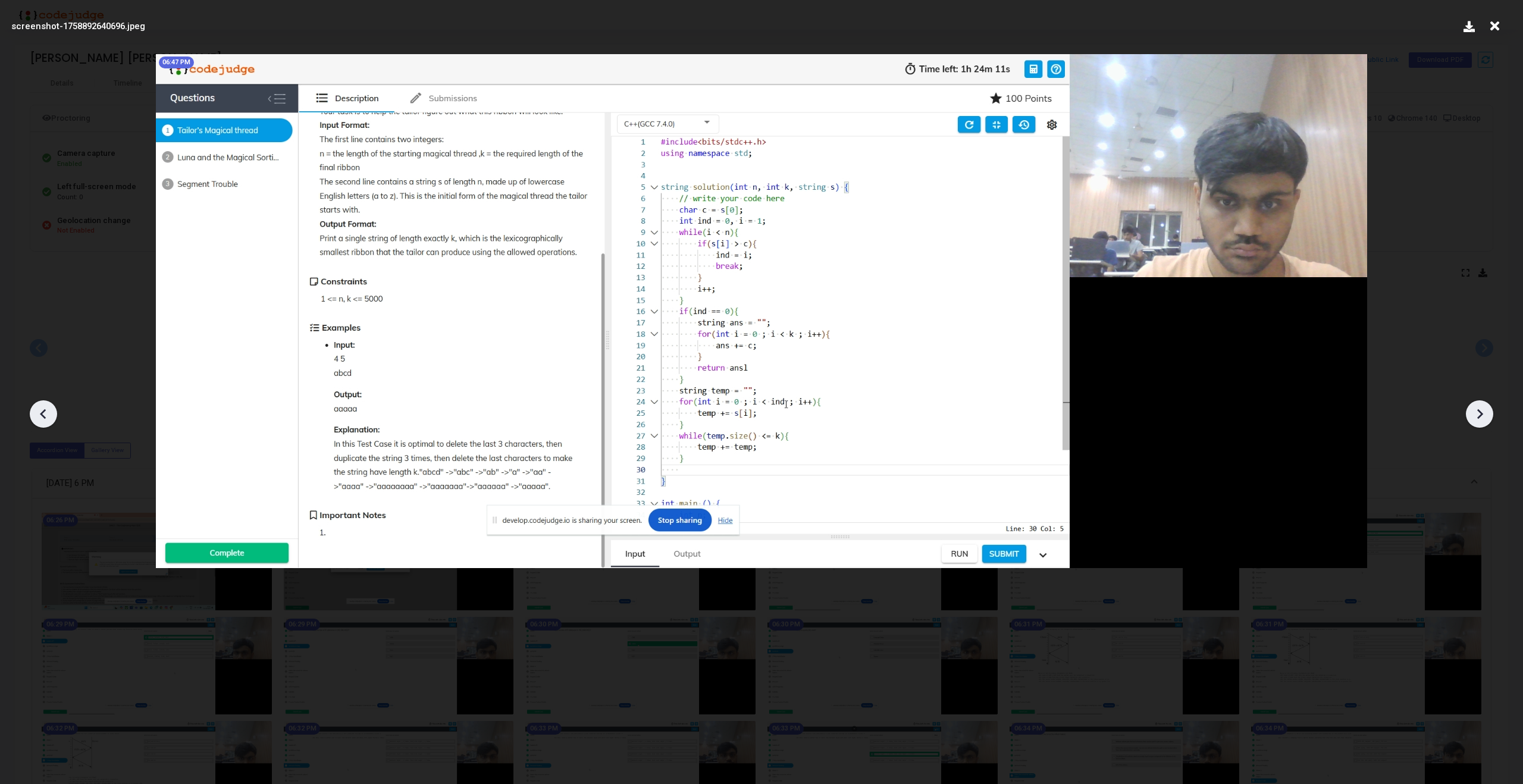
click at [1475, 418] on icon at bounding box center [1479, 413] width 18 height 18
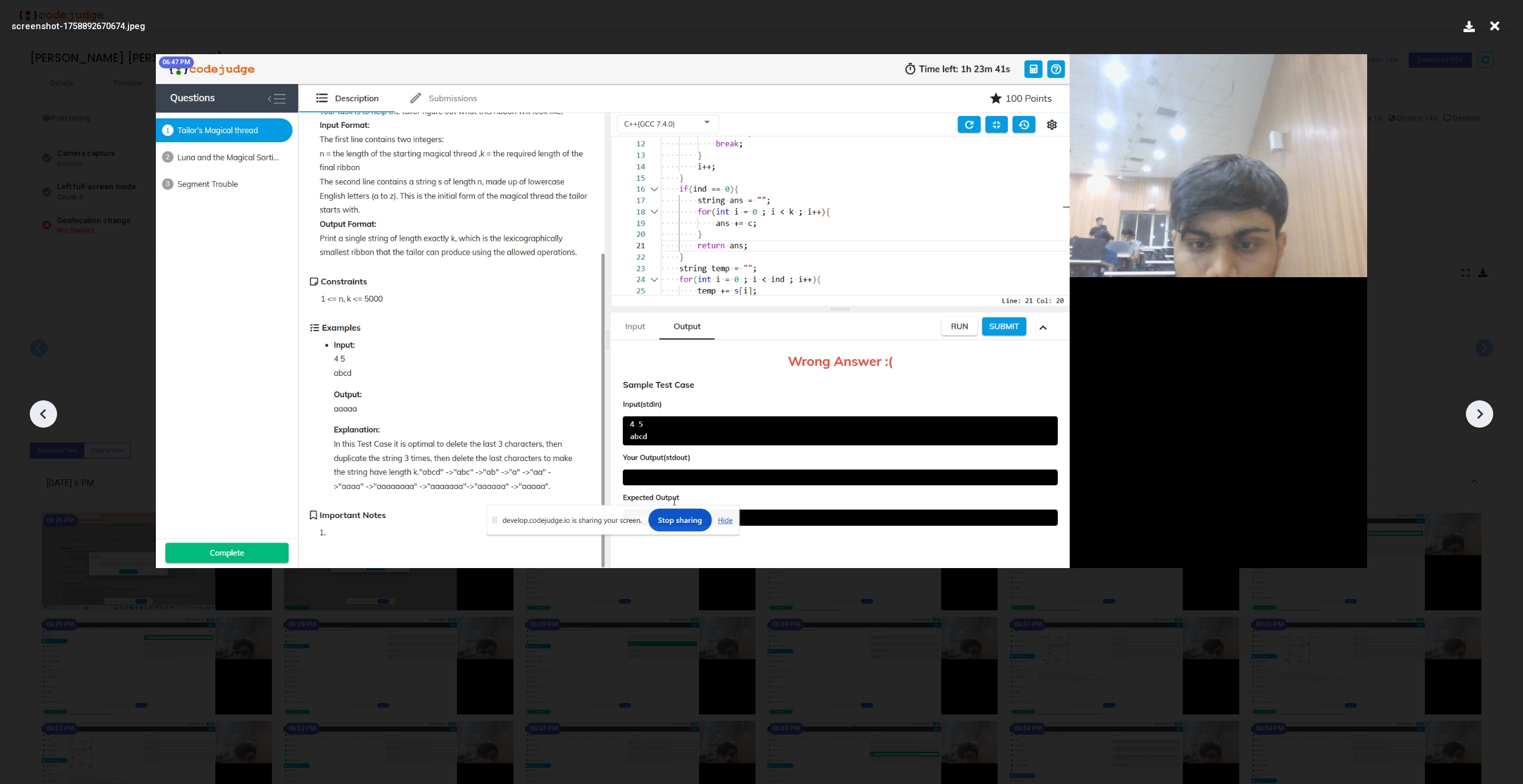
click at [1475, 418] on icon at bounding box center [1479, 413] width 18 height 18
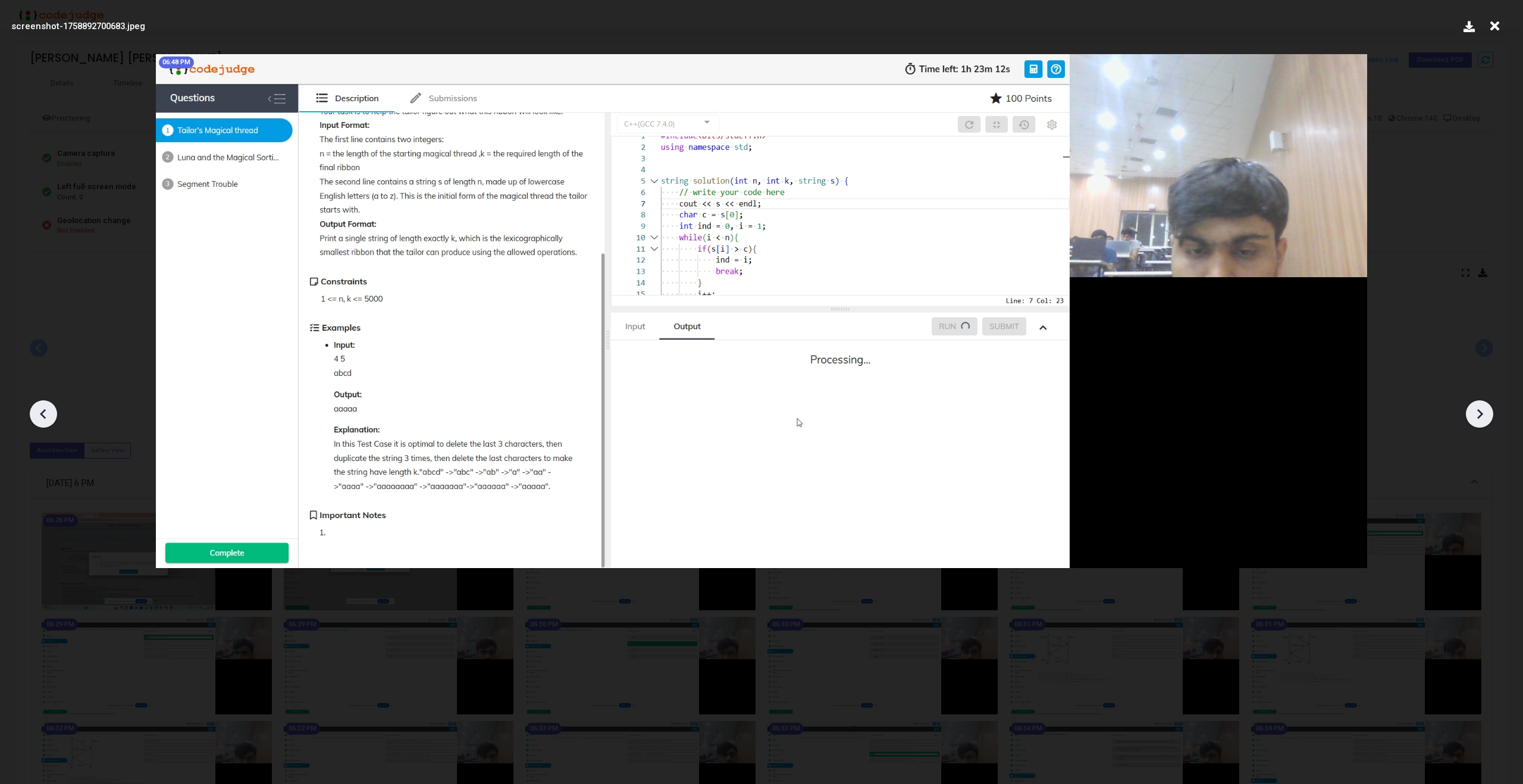
click at [1475, 418] on icon at bounding box center [1479, 413] width 18 height 18
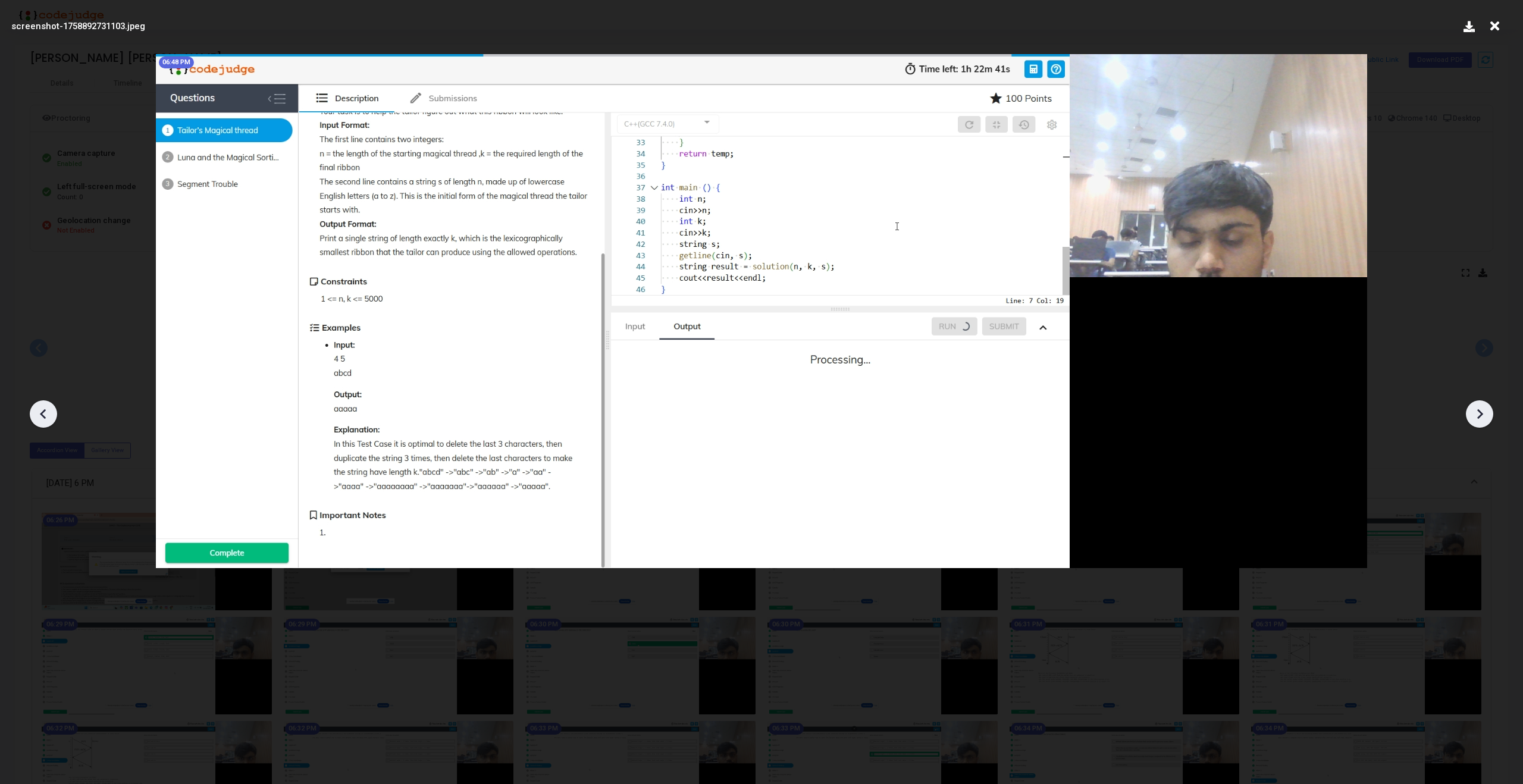
click at [1475, 418] on icon at bounding box center [1479, 413] width 18 height 18
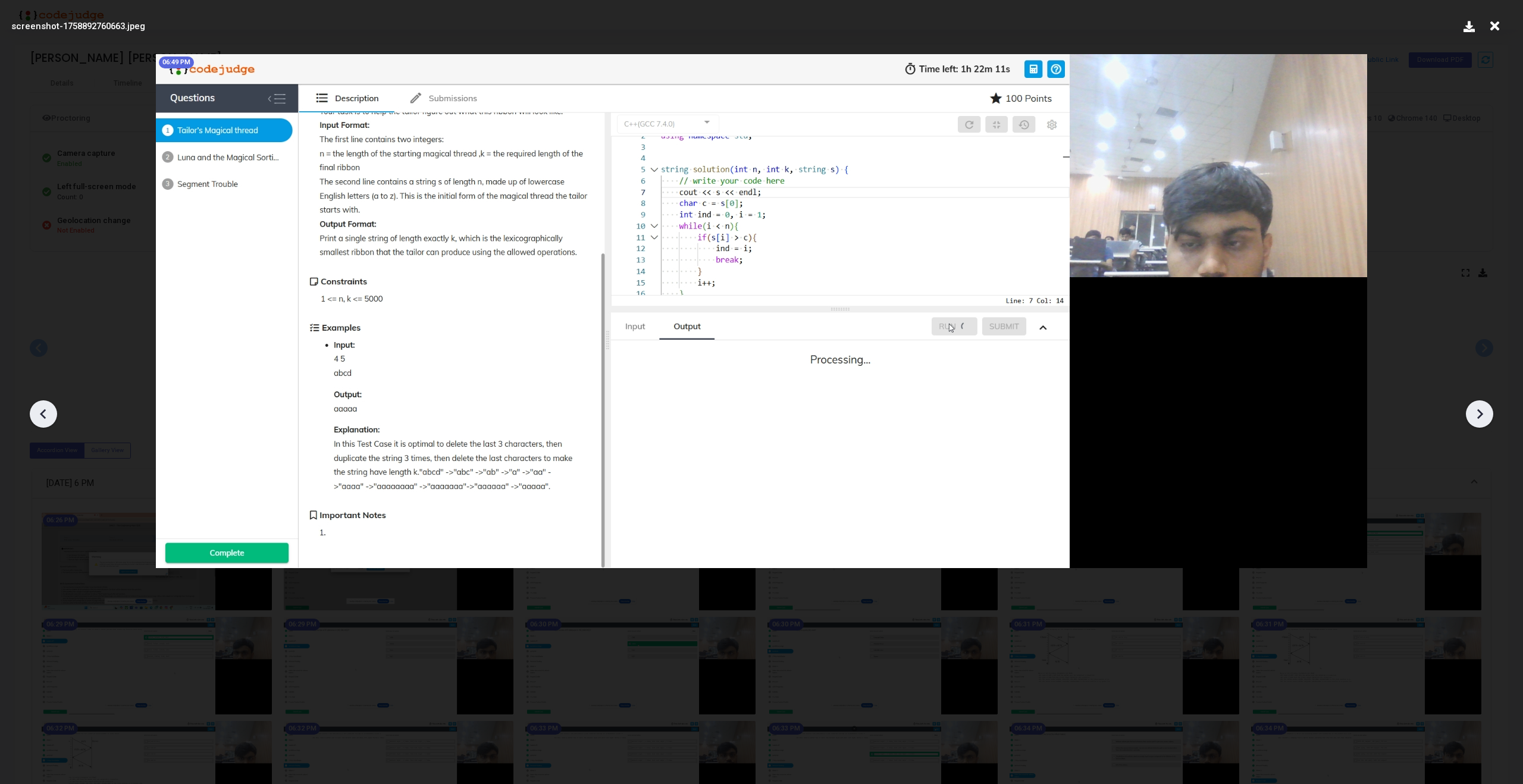
click at [1475, 418] on icon at bounding box center [1479, 413] width 18 height 18
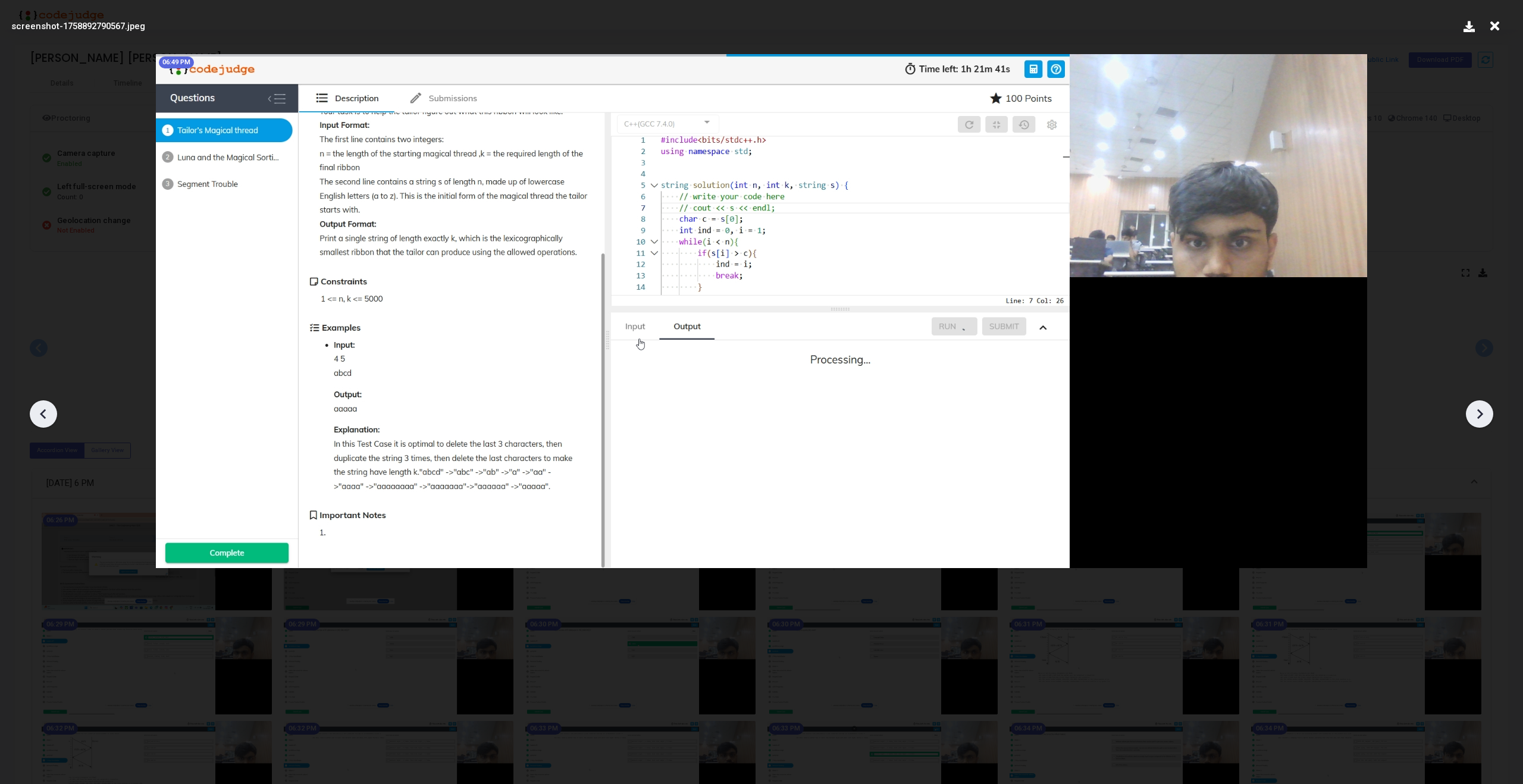
click at [1475, 418] on icon at bounding box center [1479, 413] width 18 height 18
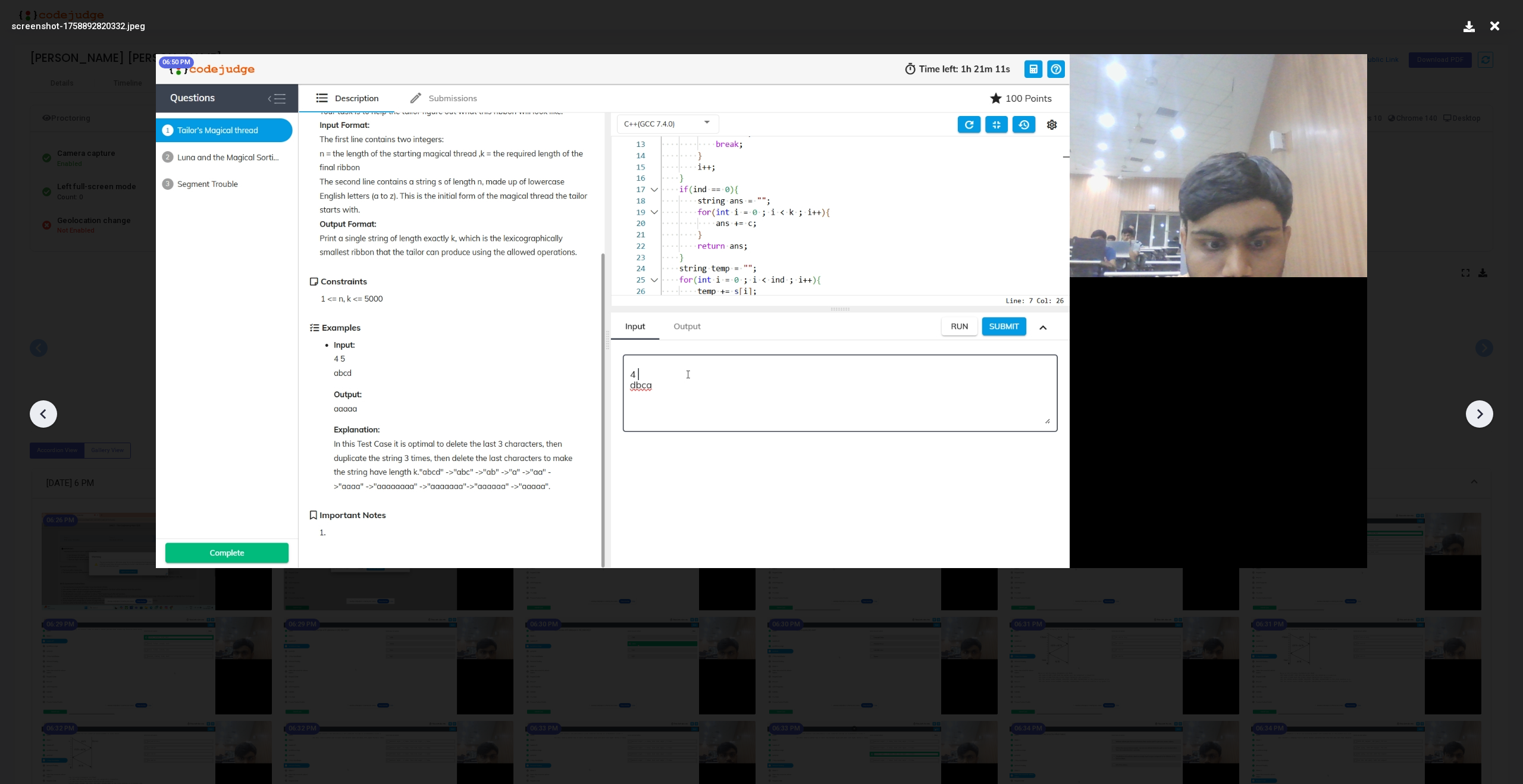
click at [1475, 418] on icon at bounding box center [1479, 413] width 18 height 18
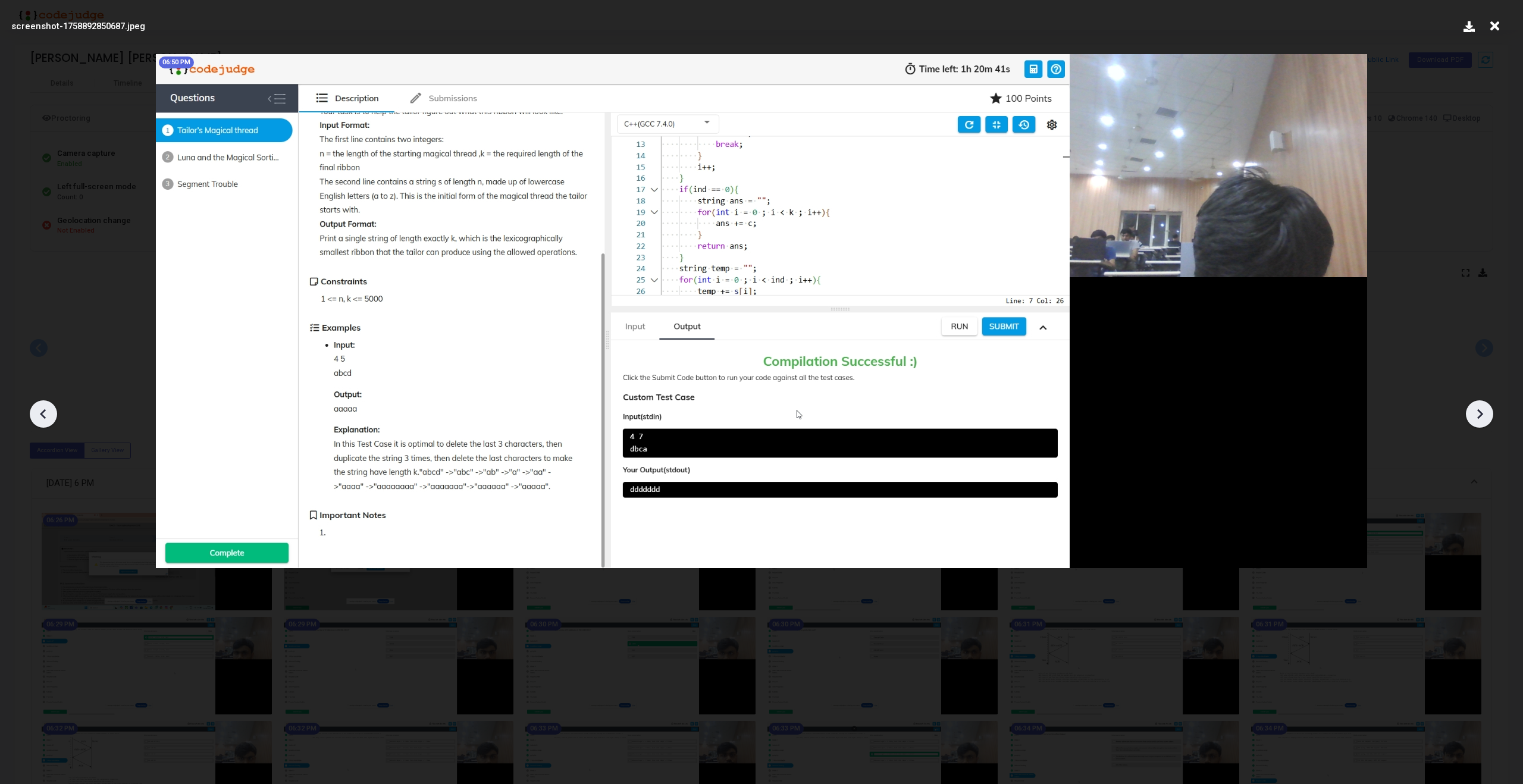
click at [1475, 418] on icon at bounding box center [1479, 413] width 18 height 18
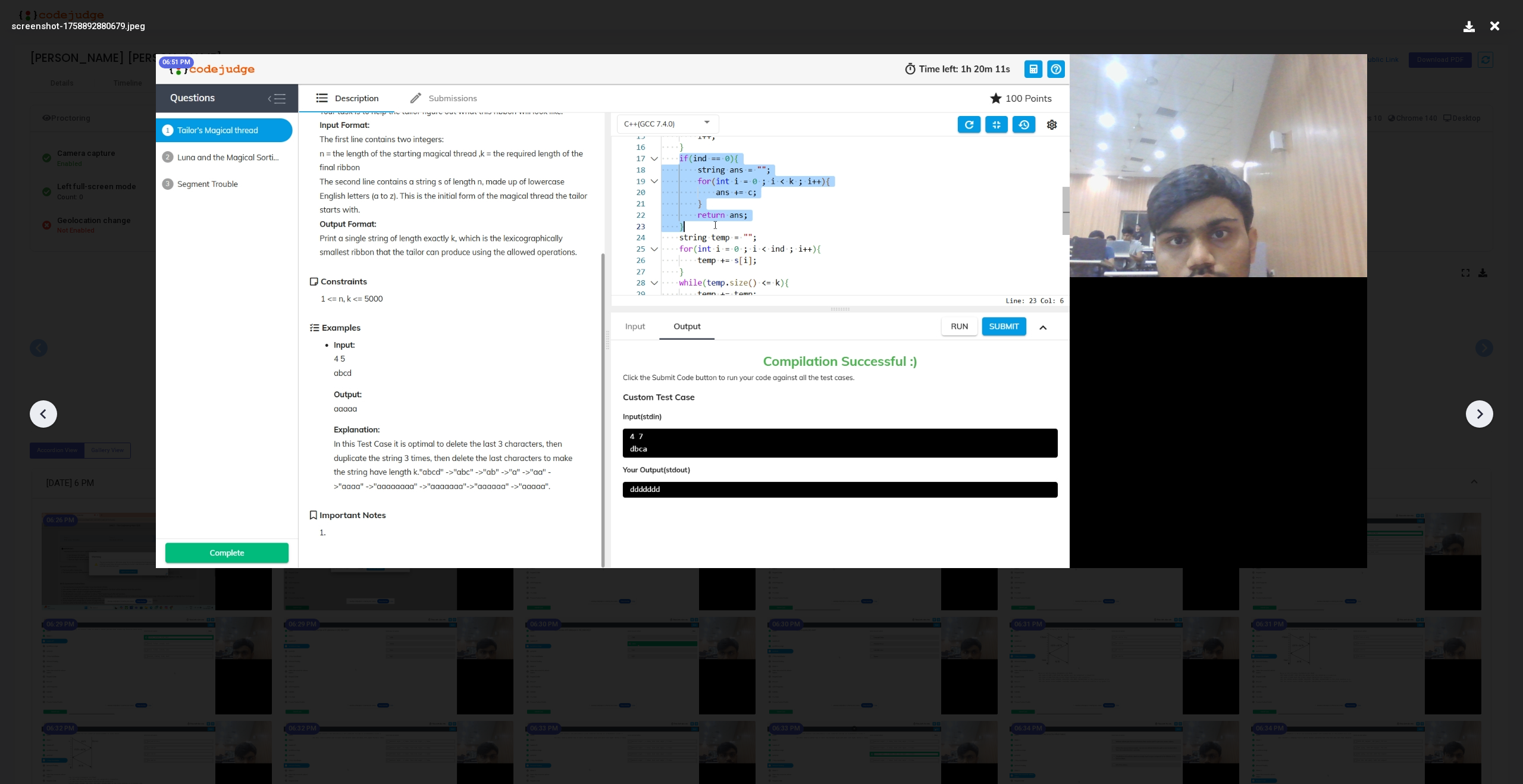
click at [1475, 418] on icon at bounding box center [1479, 413] width 18 height 18
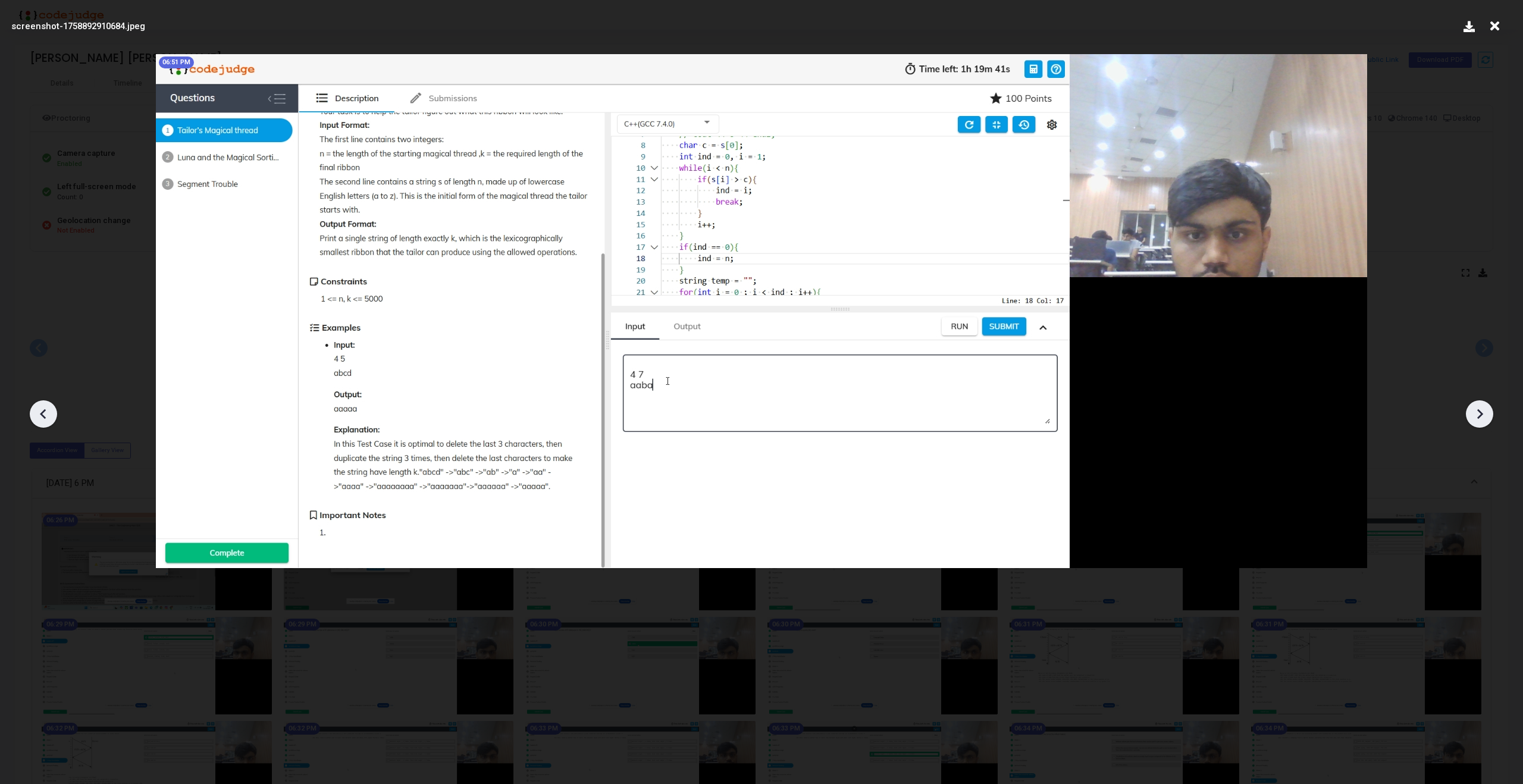
click at [54, 415] on div at bounding box center [43, 414] width 27 height 27
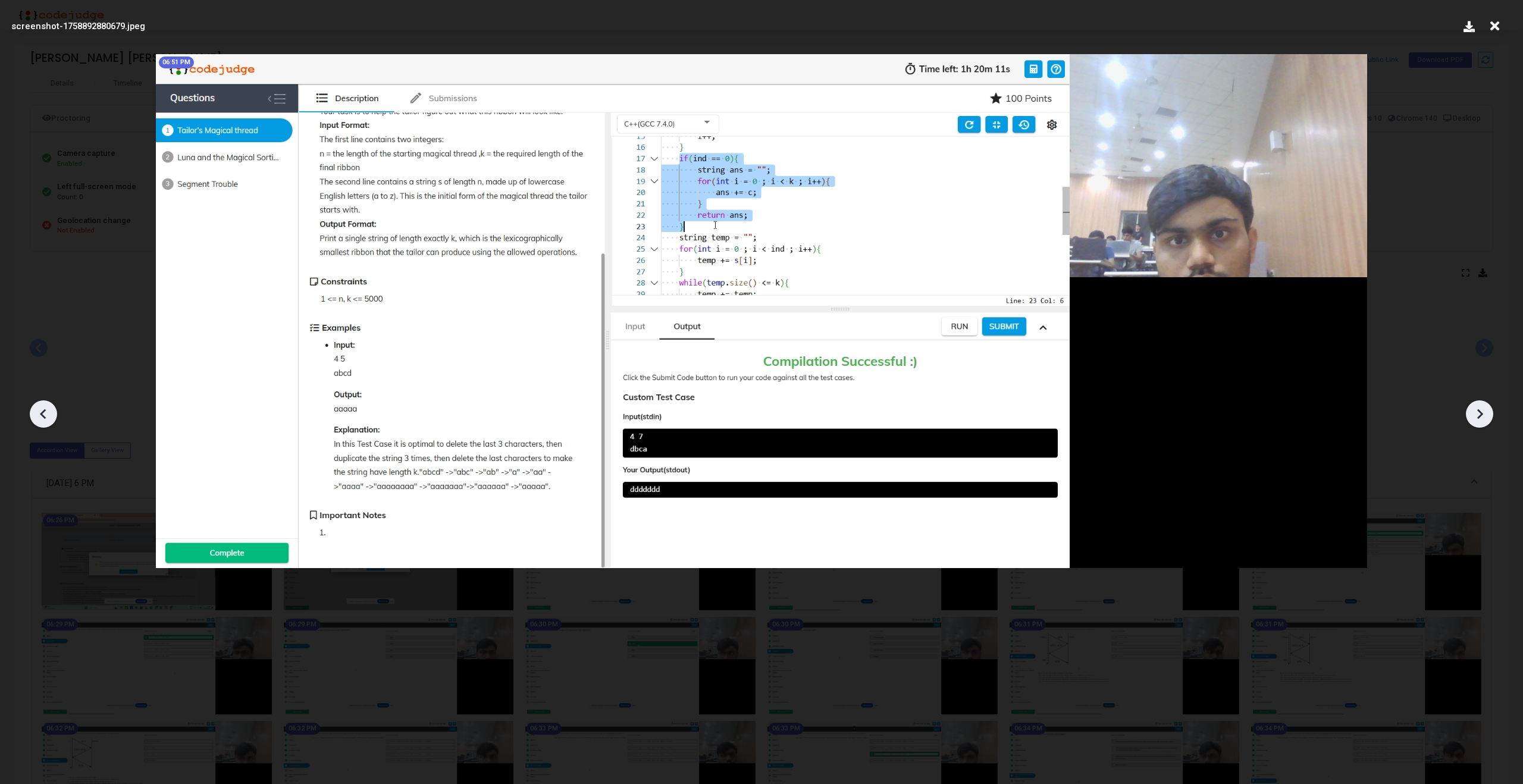
click at [1490, 415] on div at bounding box center [1480, 414] width 27 height 27
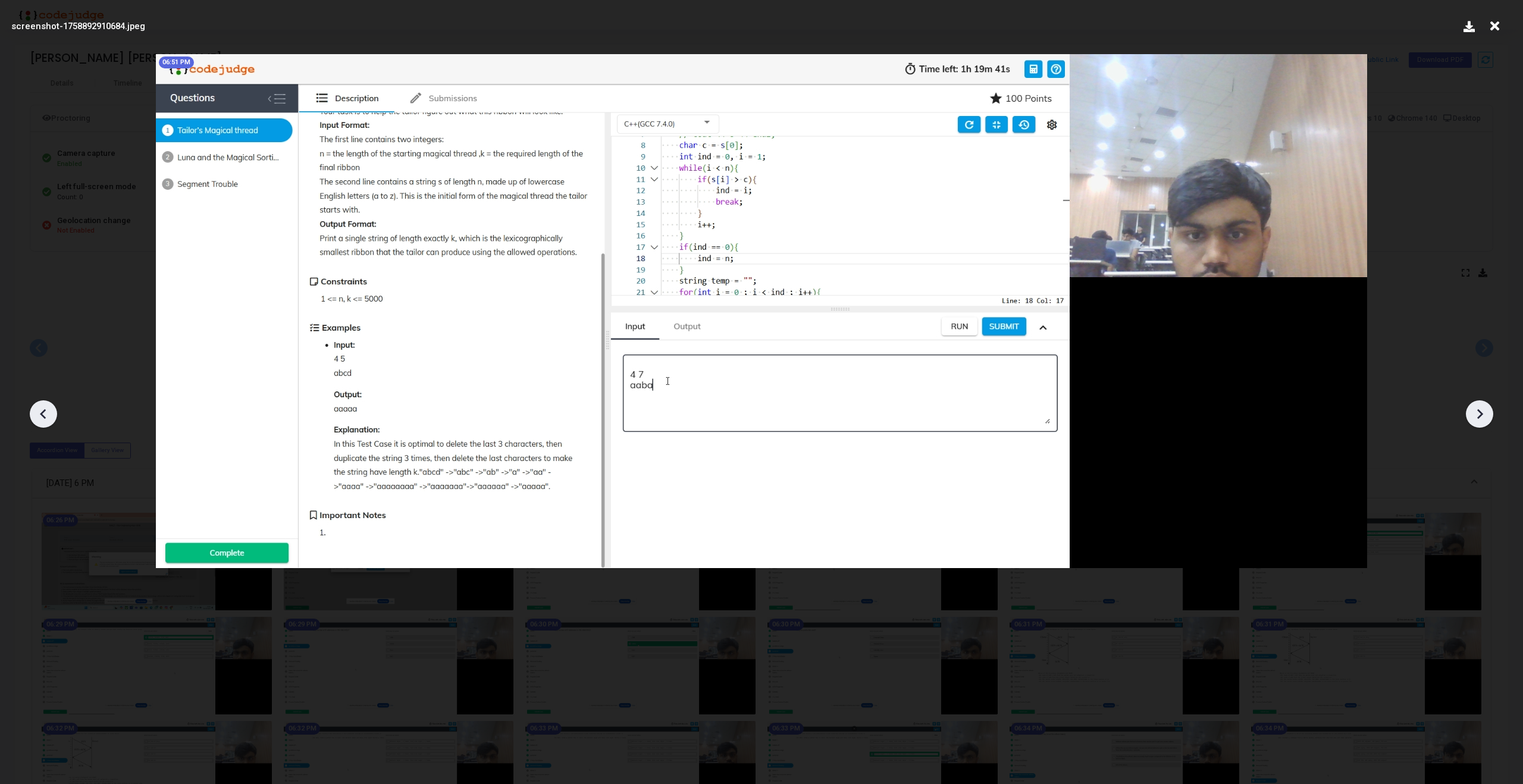
click at [1490, 415] on div at bounding box center [1480, 414] width 27 height 27
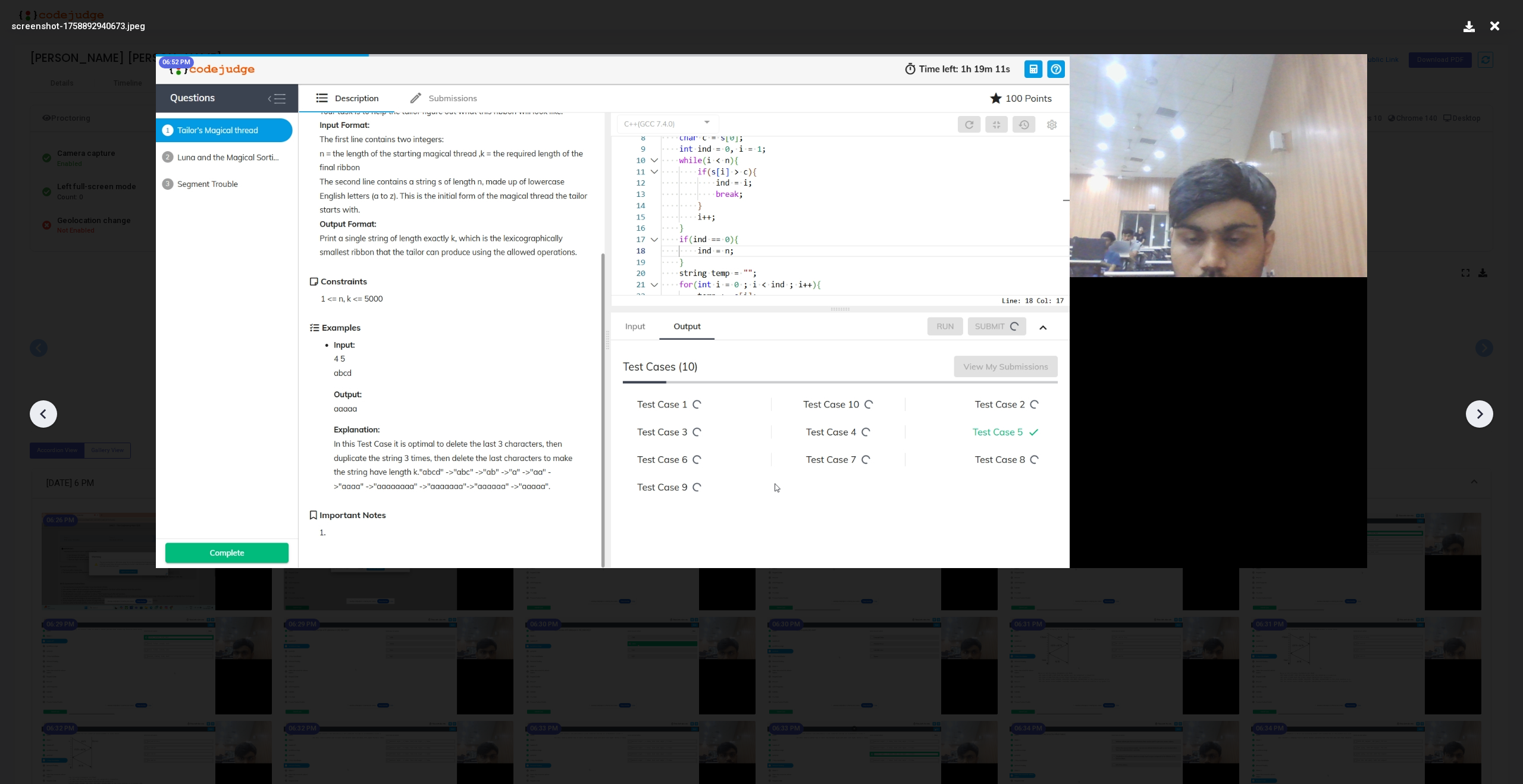
click at [1490, 415] on div at bounding box center [1480, 414] width 27 height 27
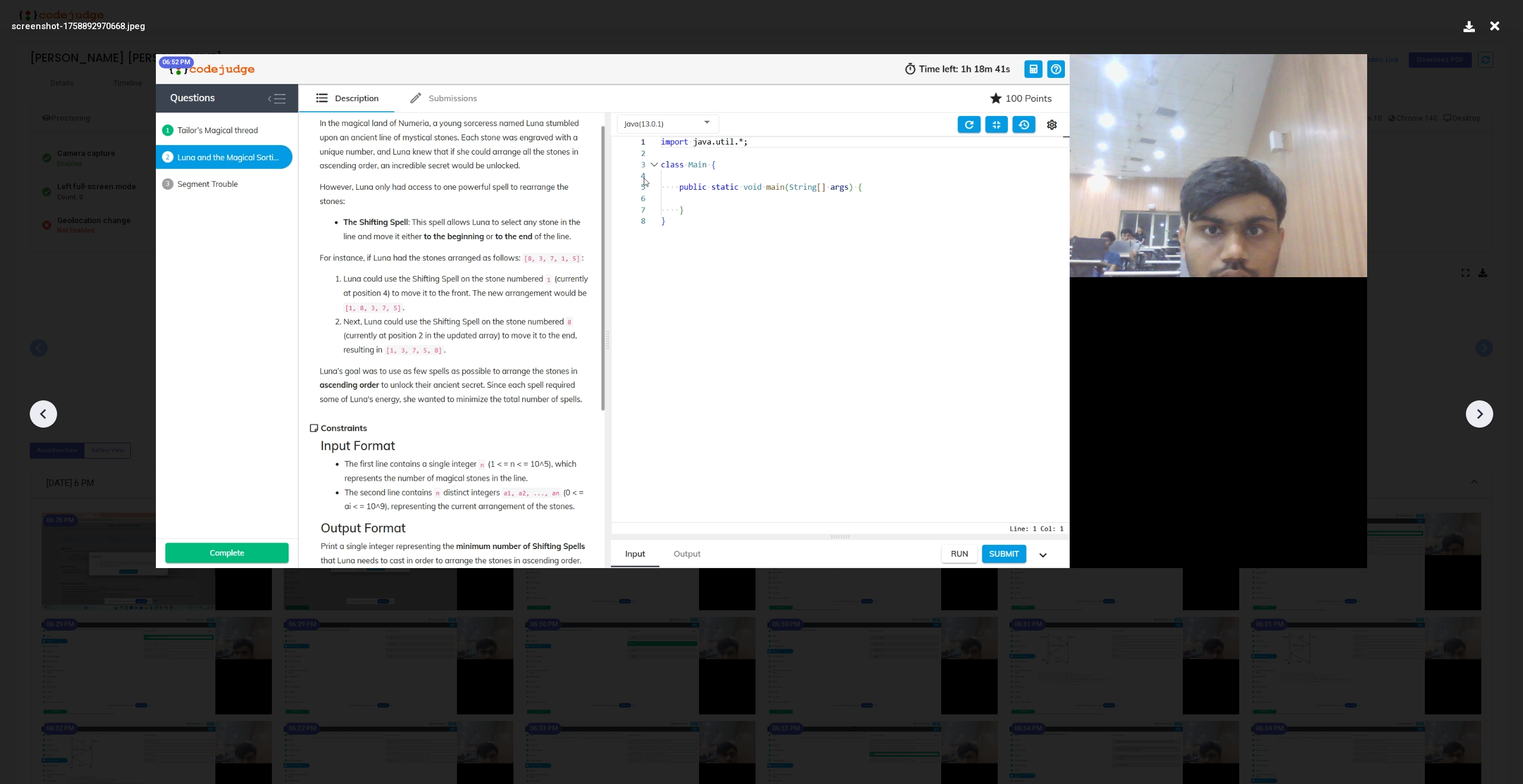
click at [1490, 415] on div at bounding box center [1480, 414] width 27 height 27
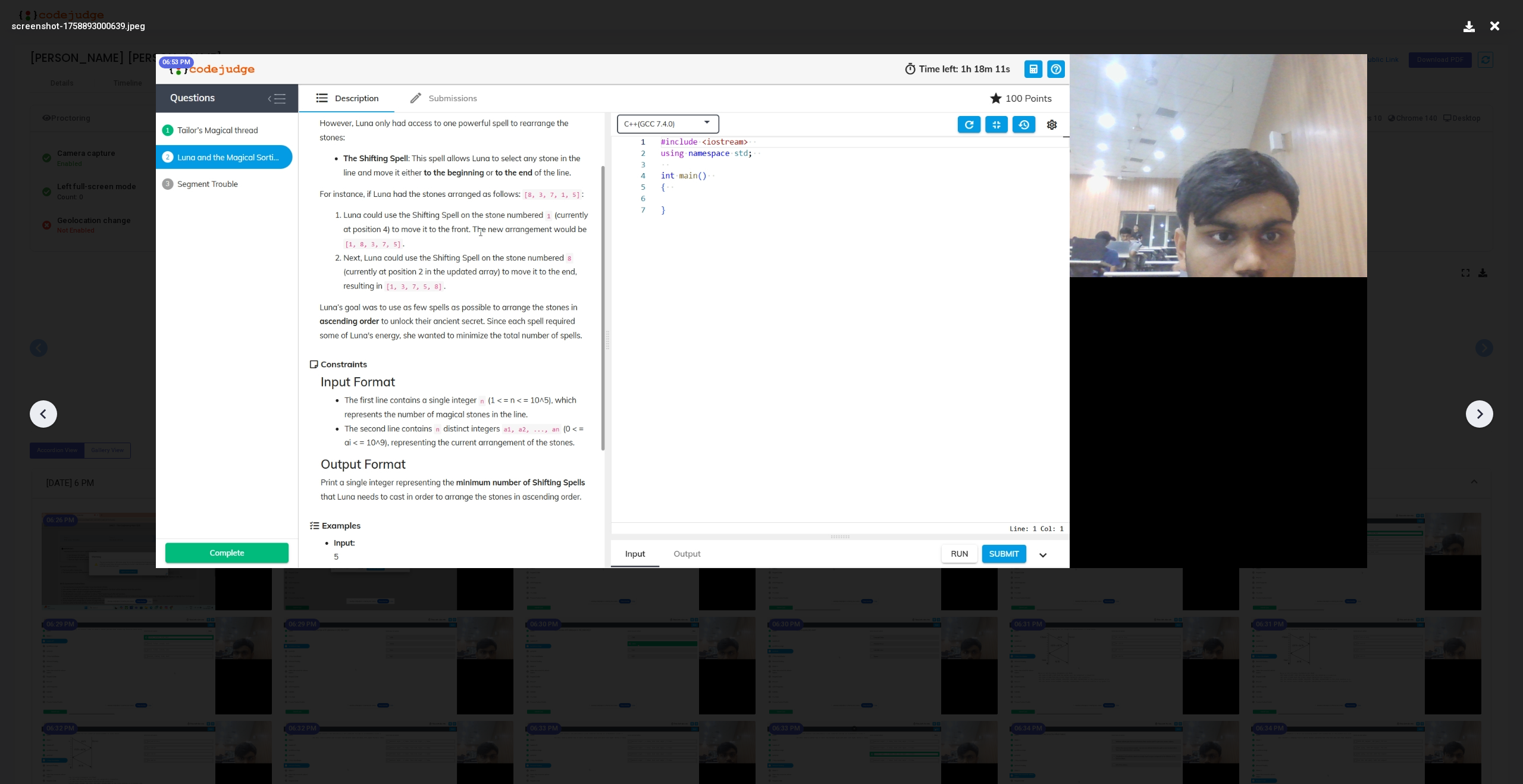
click at [1490, 415] on div at bounding box center [1480, 414] width 27 height 27
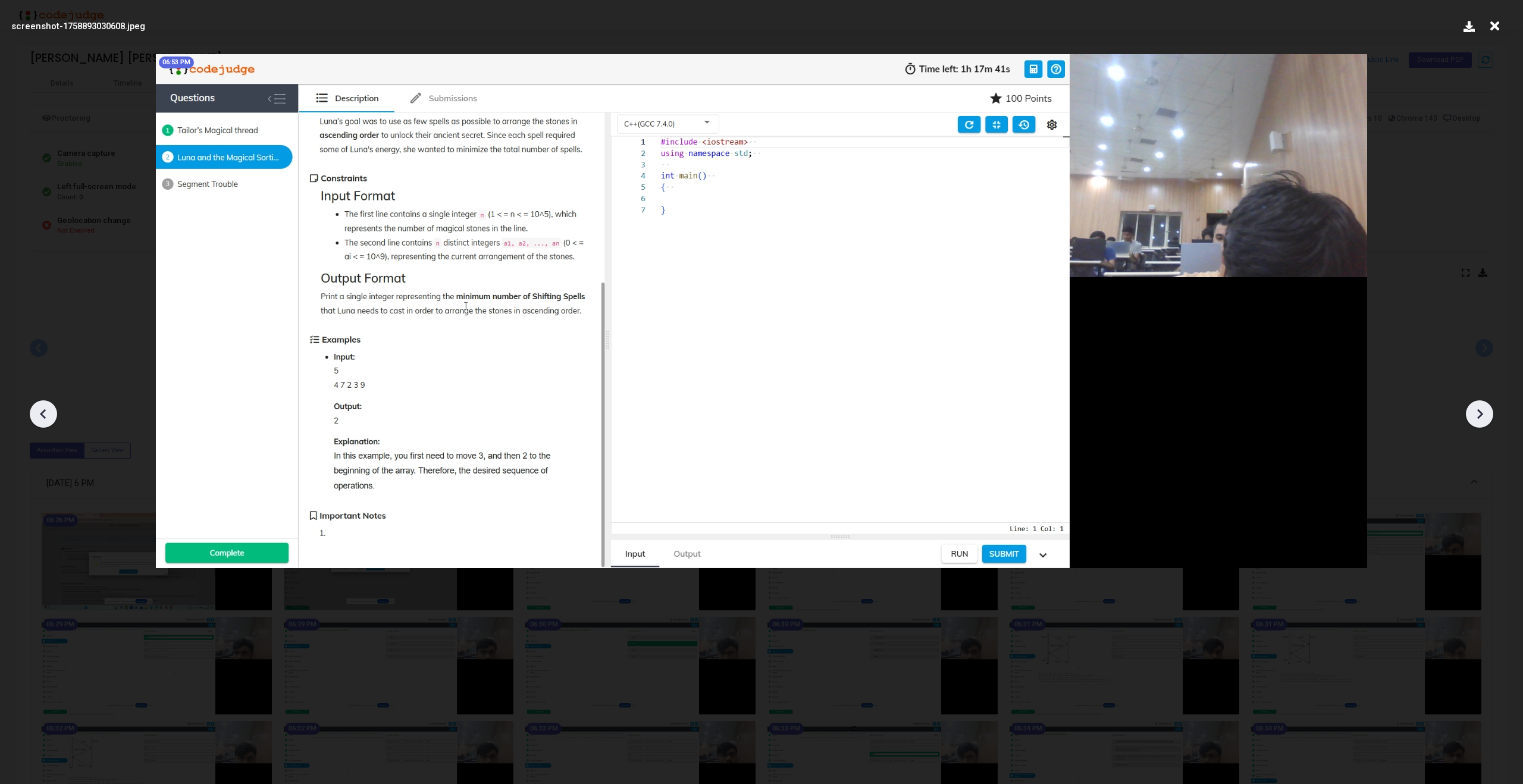
click at [1490, 415] on div at bounding box center [1480, 414] width 27 height 27
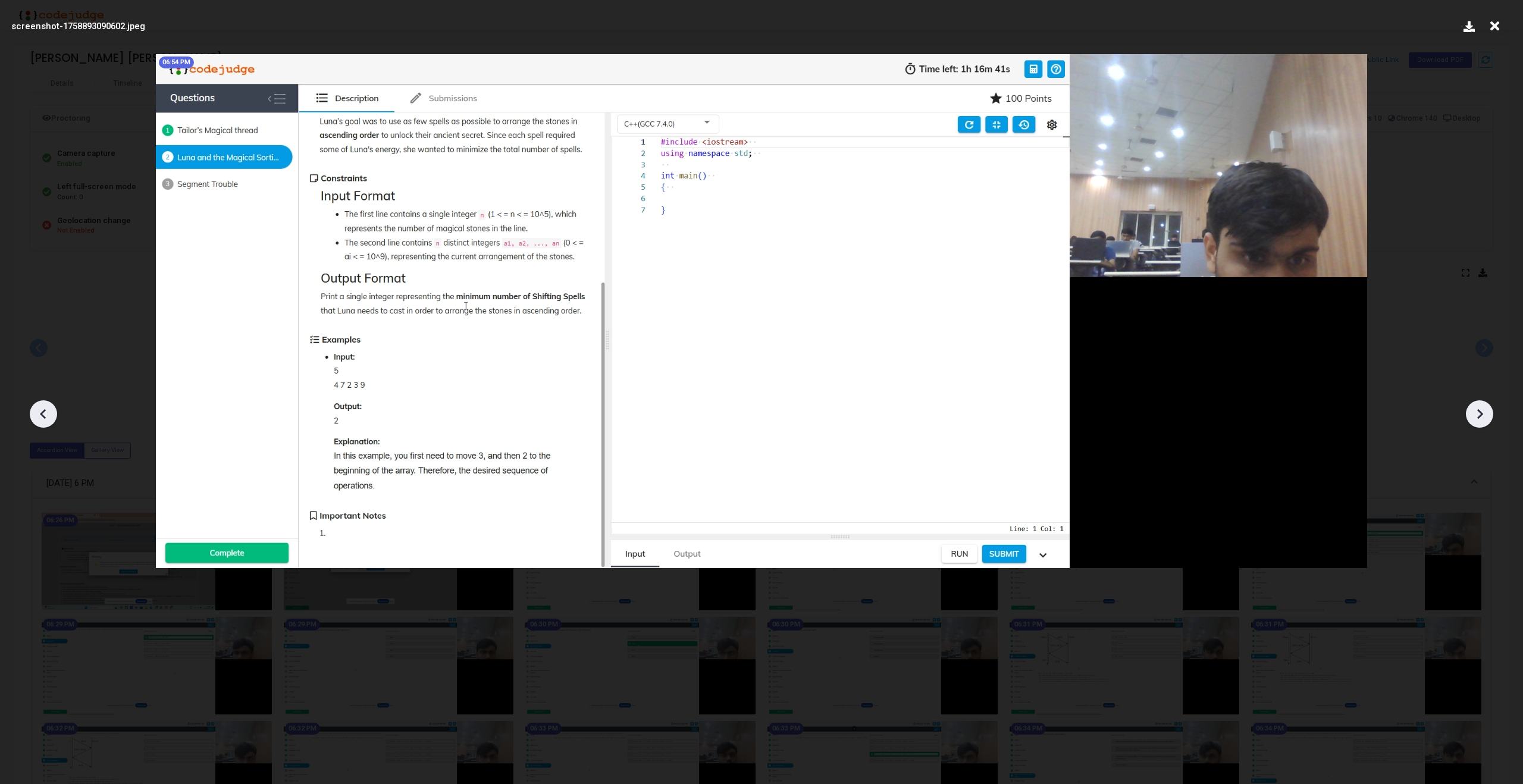
click at [1490, 415] on div at bounding box center [1480, 414] width 27 height 27
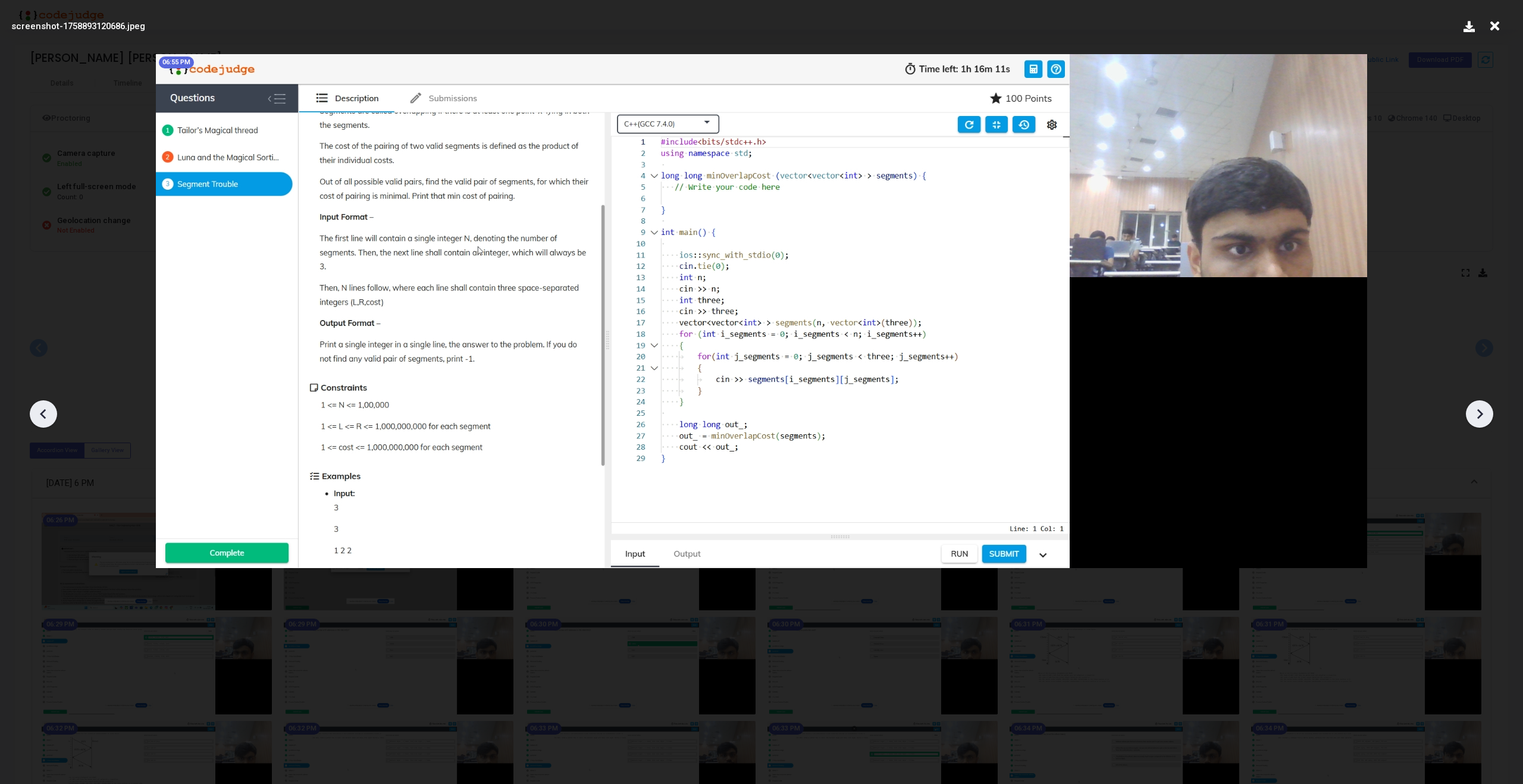
click at [1490, 415] on div at bounding box center [1480, 414] width 27 height 27
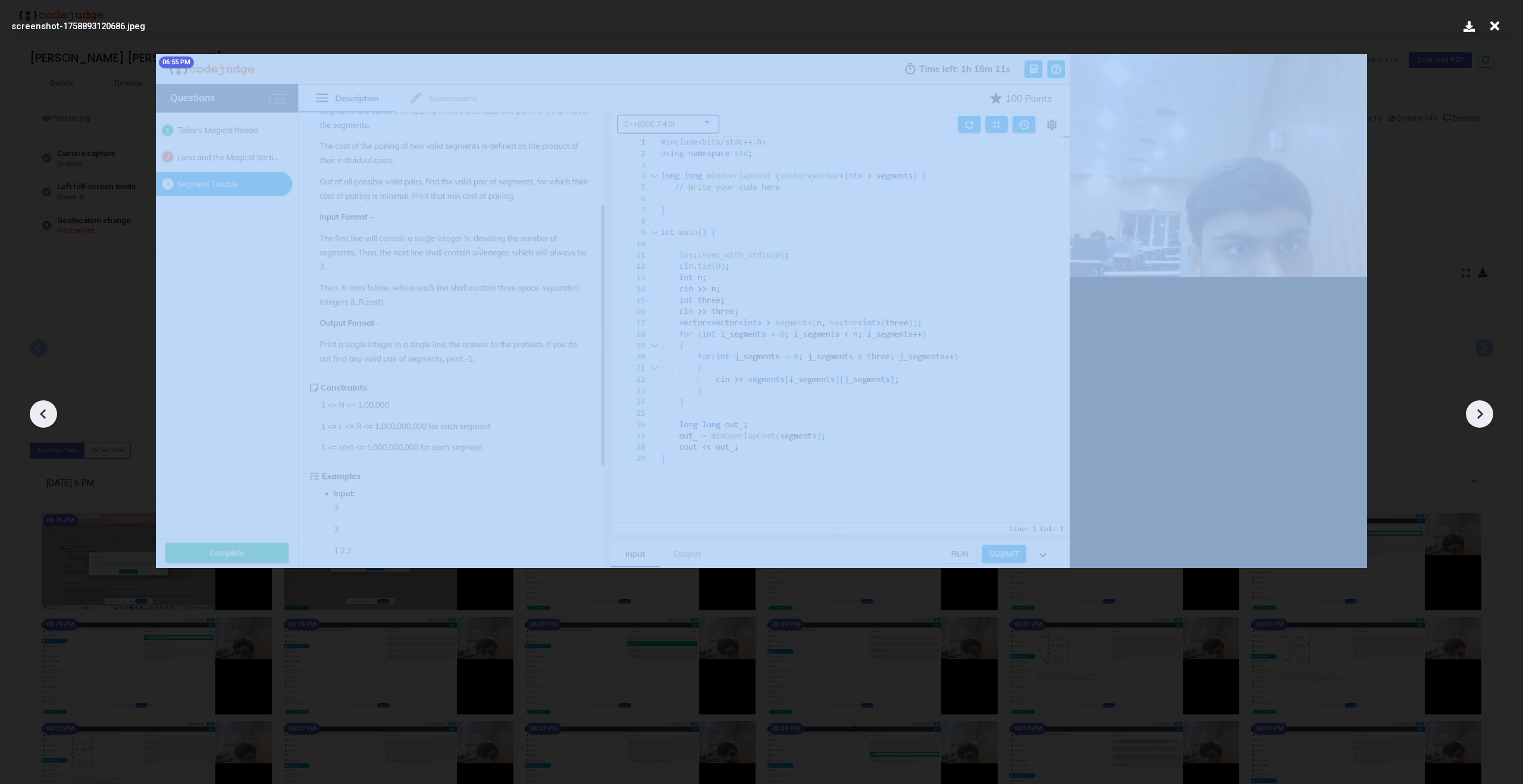
click at [1490, 415] on div at bounding box center [1480, 414] width 27 height 27
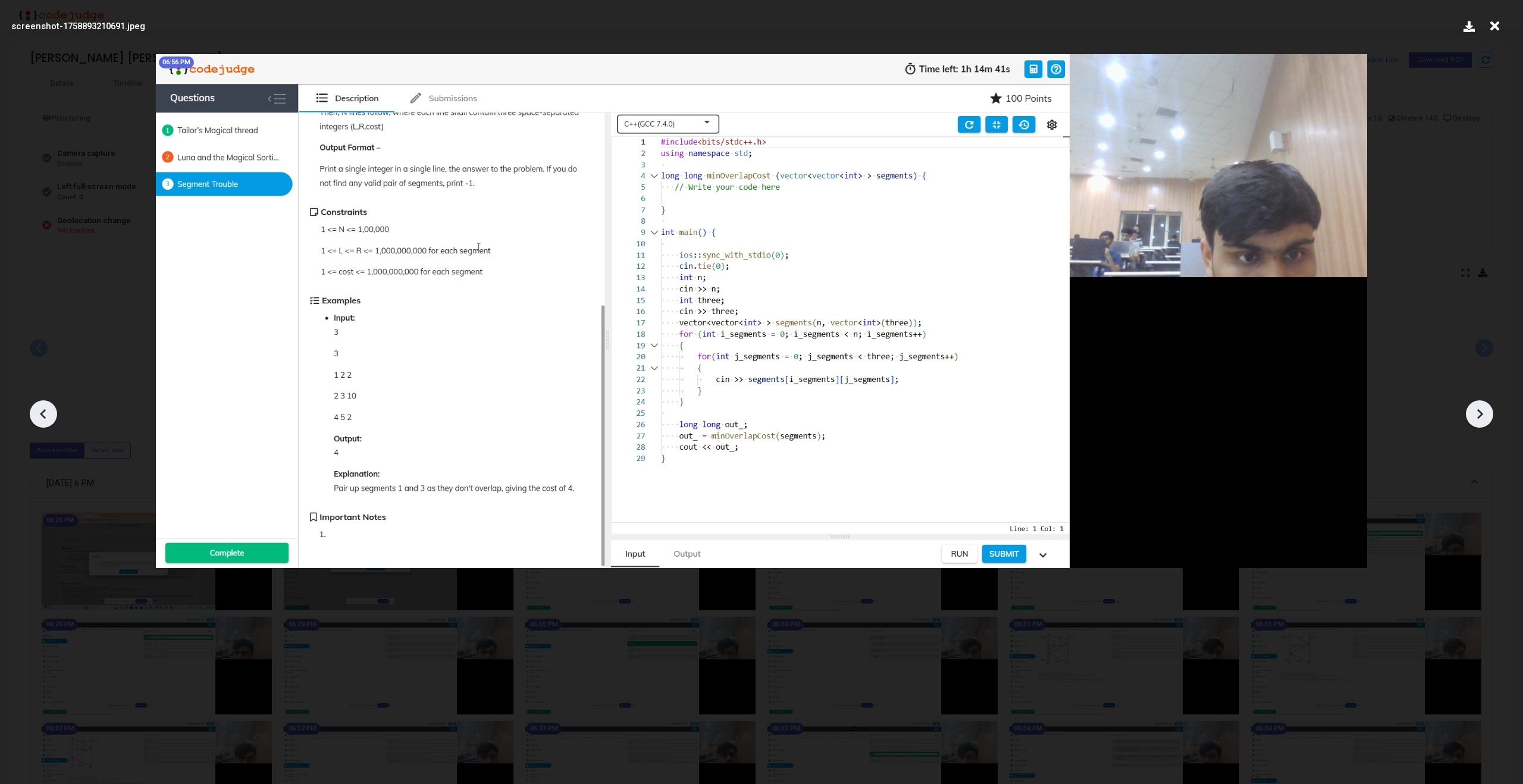
click at [1490, 415] on div at bounding box center [1480, 414] width 27 height 27
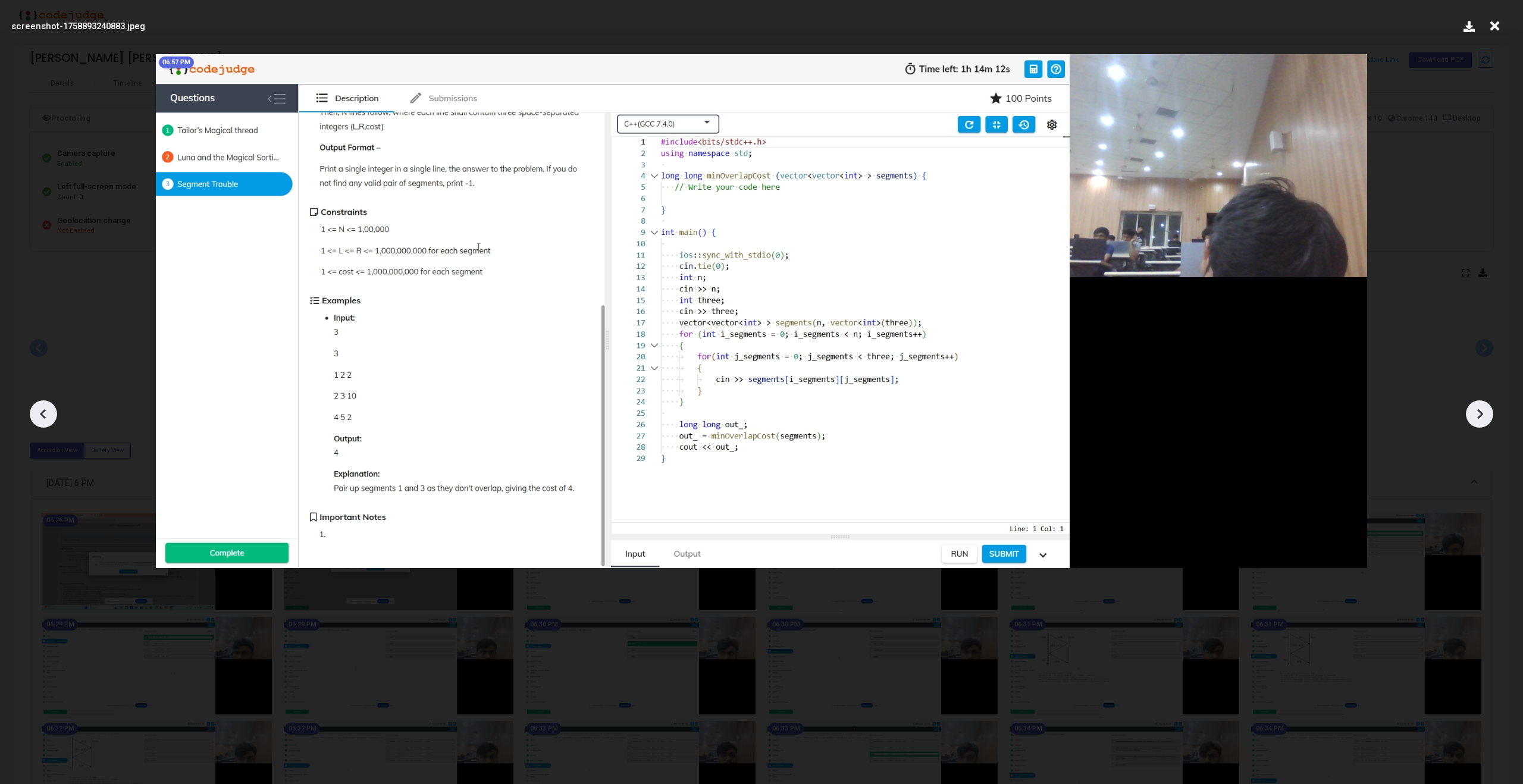
click at [1490, 415] on div at bounding box center [1480, 414] width 27 height 27
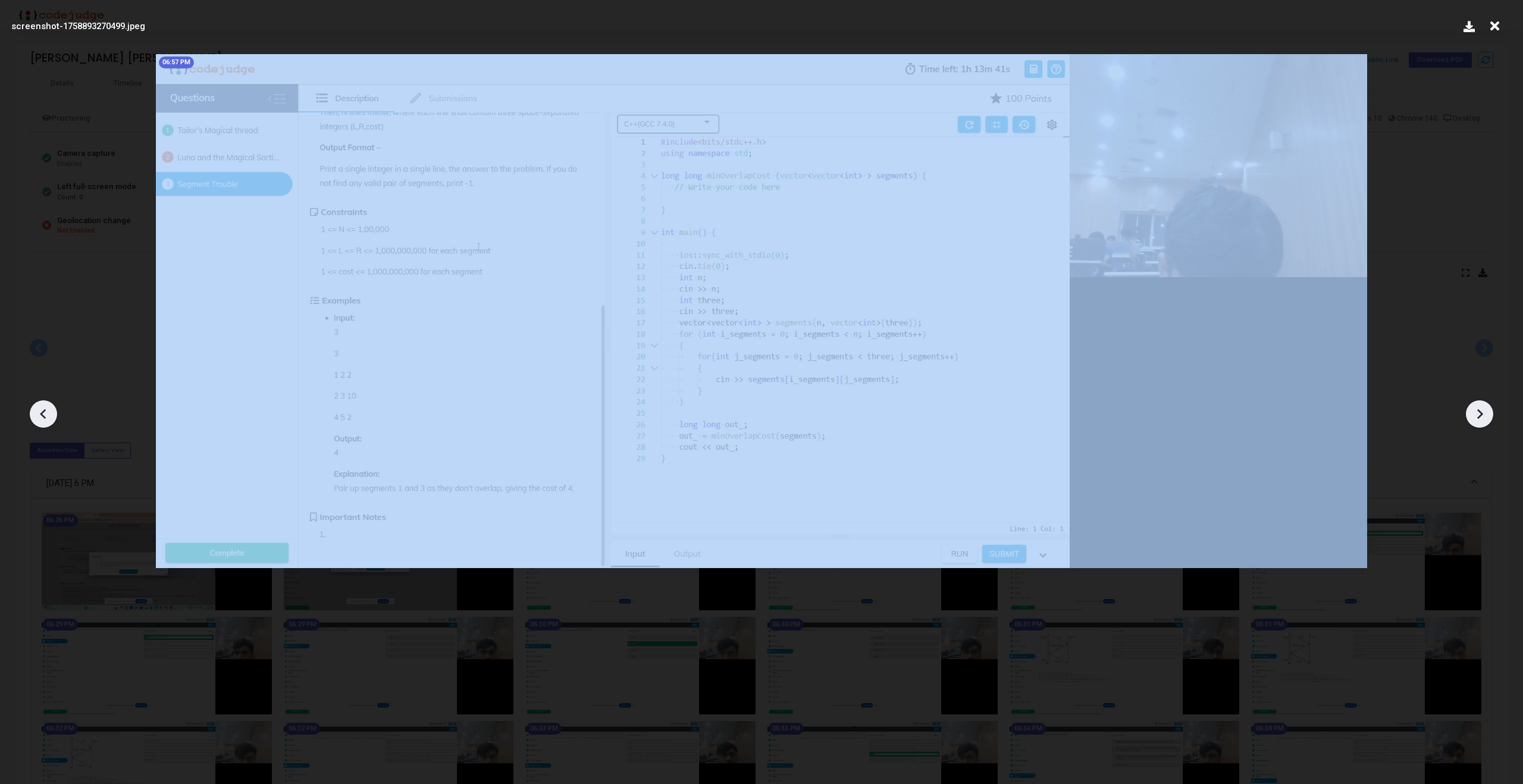
click at [1490, 415] on div at bounding box center [1480, 414] width 27 height 27
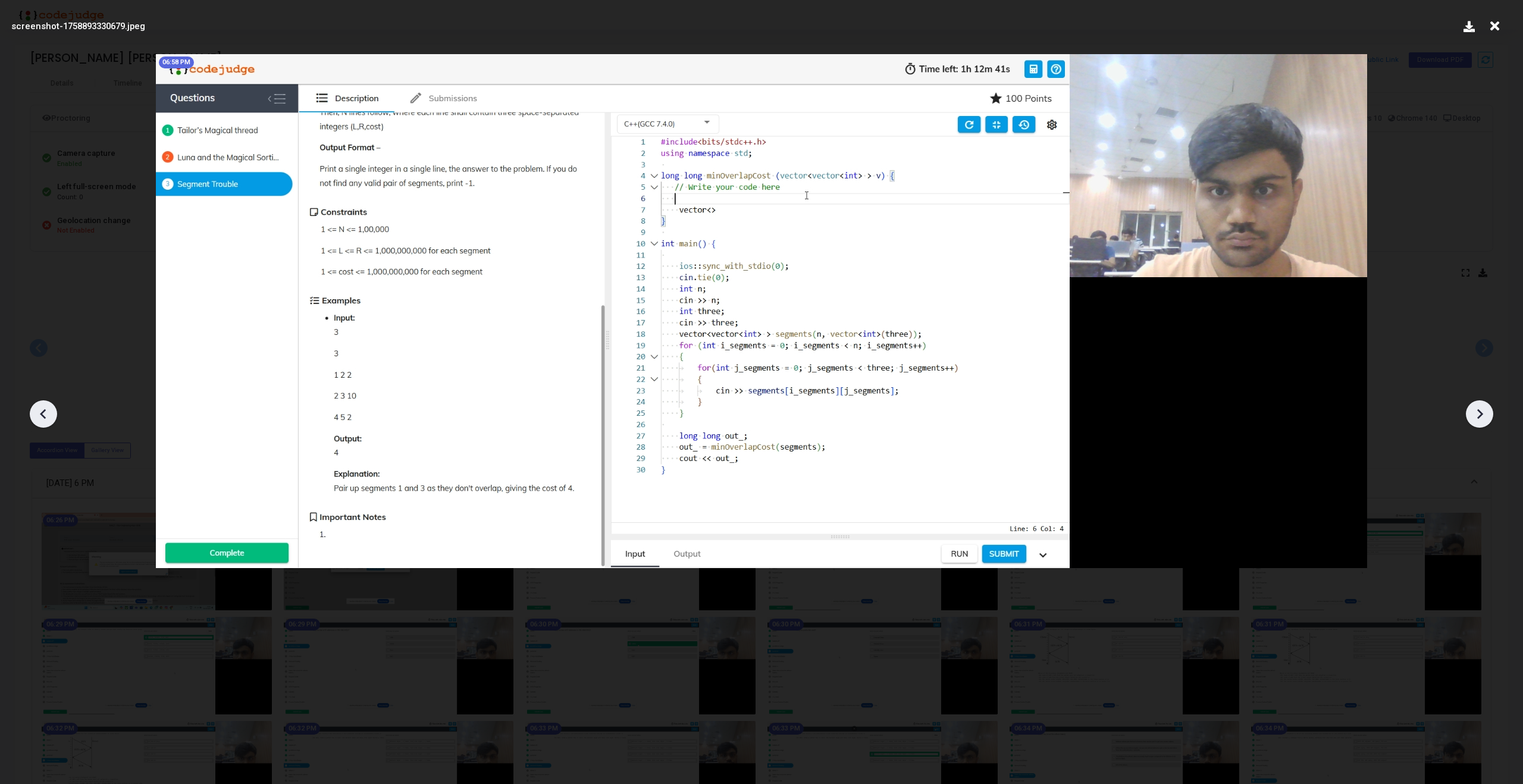
click at [1490, 415] on div at bounding box center [1480, 414] width 27 height 27
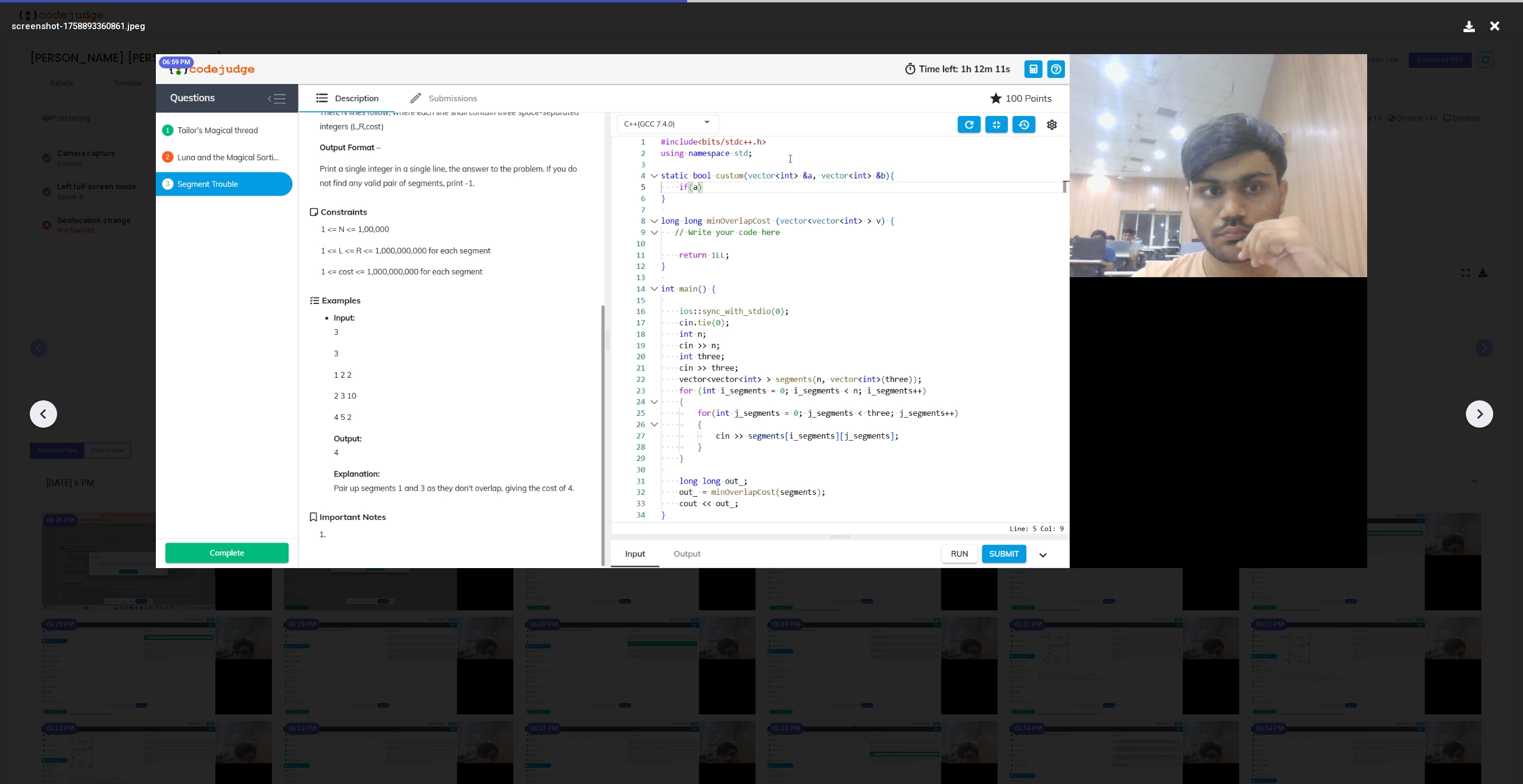
click at [1490, 415] on div at bounding box center [1480, 414] width 27 height 27
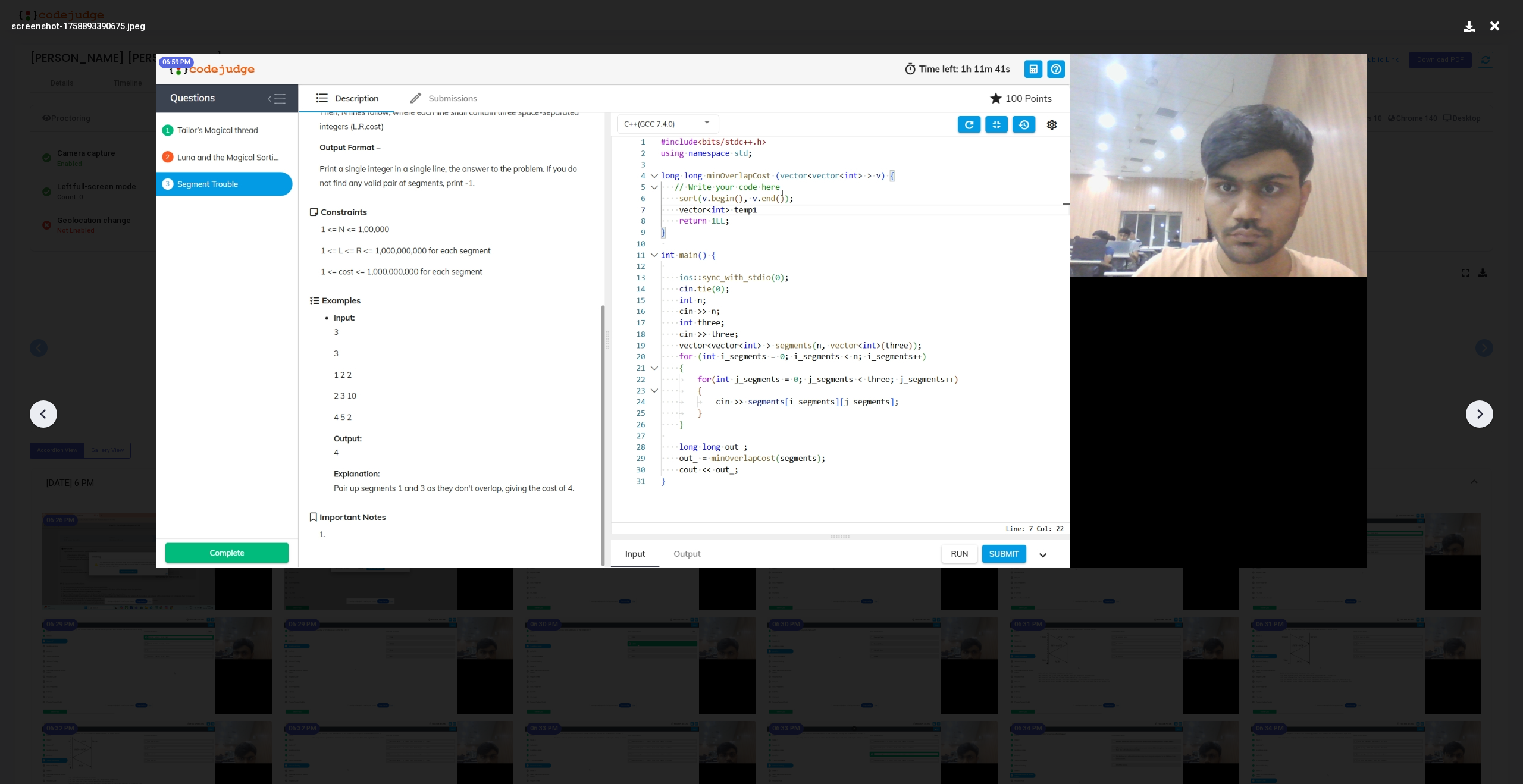
click at [1490, 415] on div at bounding box center [1480, 414] width 27 height 27
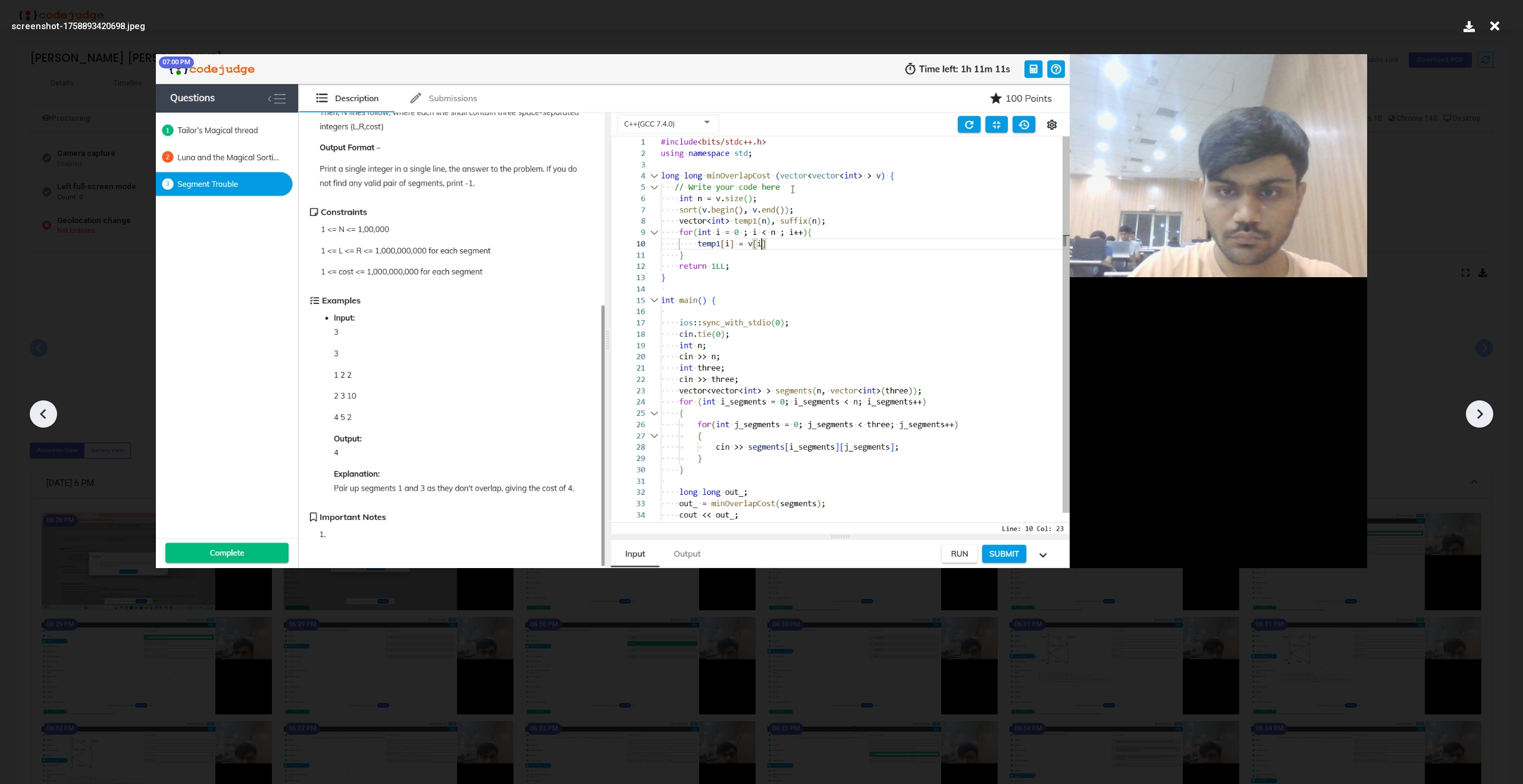
click at [1490, 415] on div at bounding box center [1480, 414] width 27 height 27
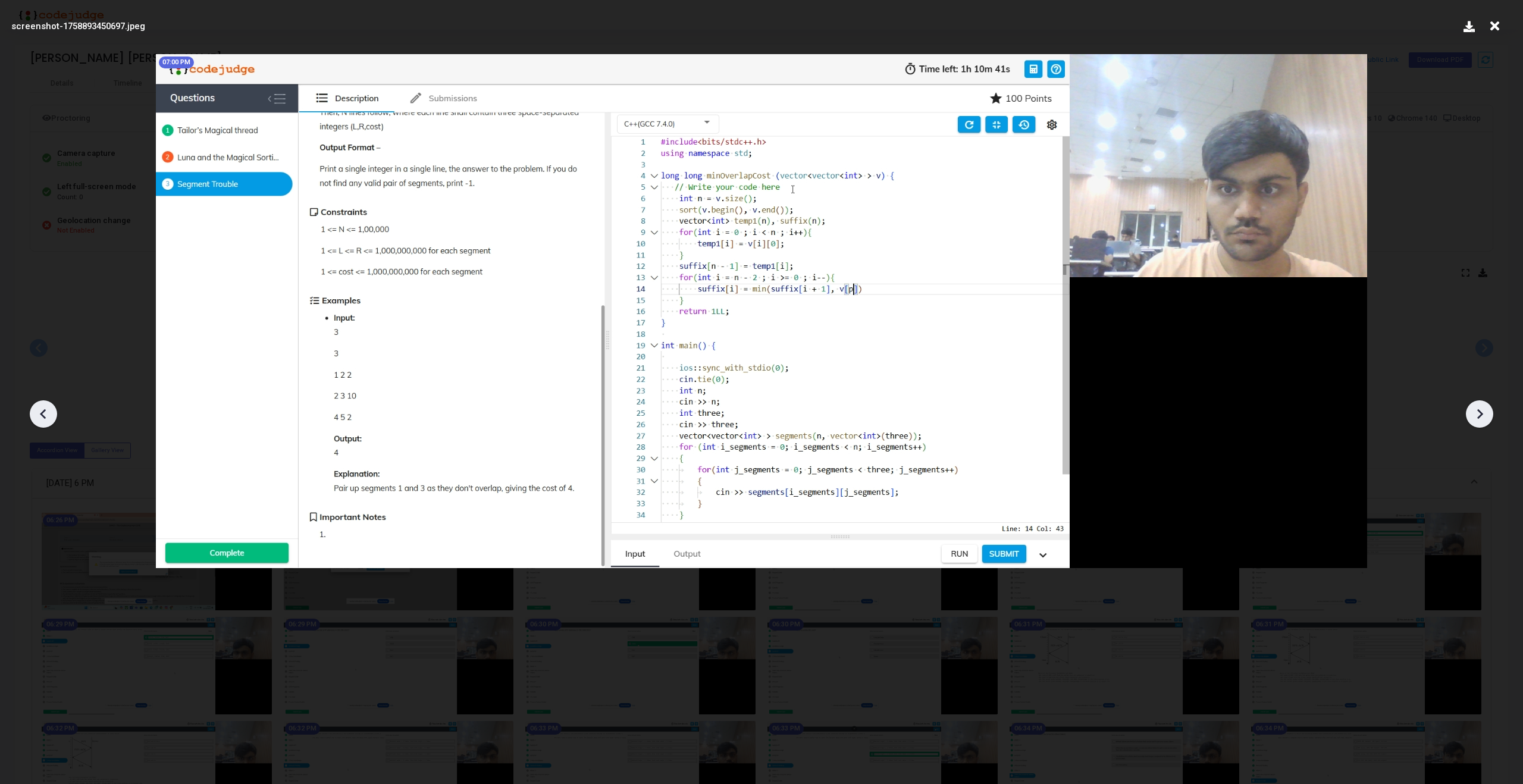
click at [1490, 415] on div at bounding box center [1480, 414] width 27 height 27
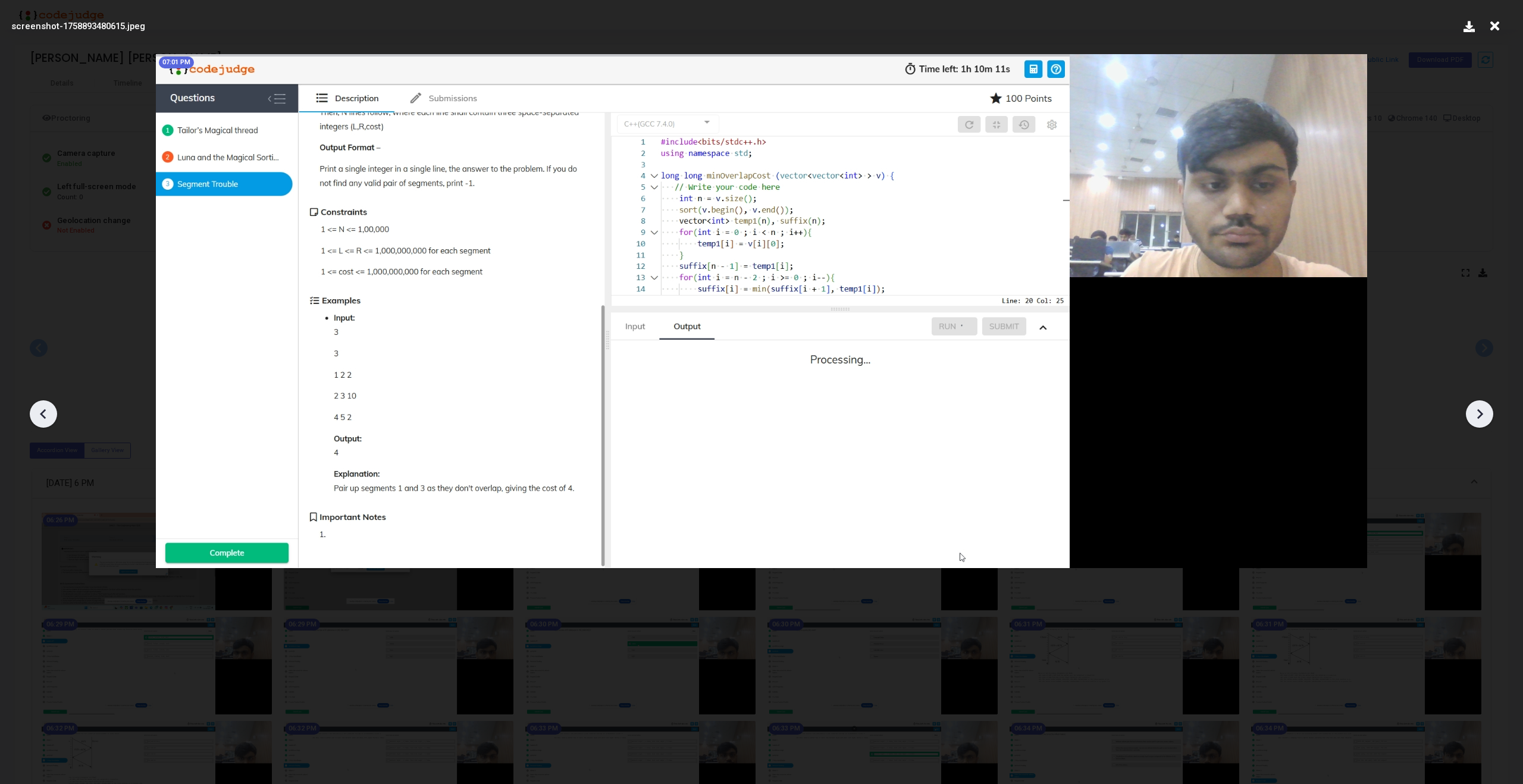
click at [1490, 415] on div at bounding box center [1480, 414] width 27 height 27
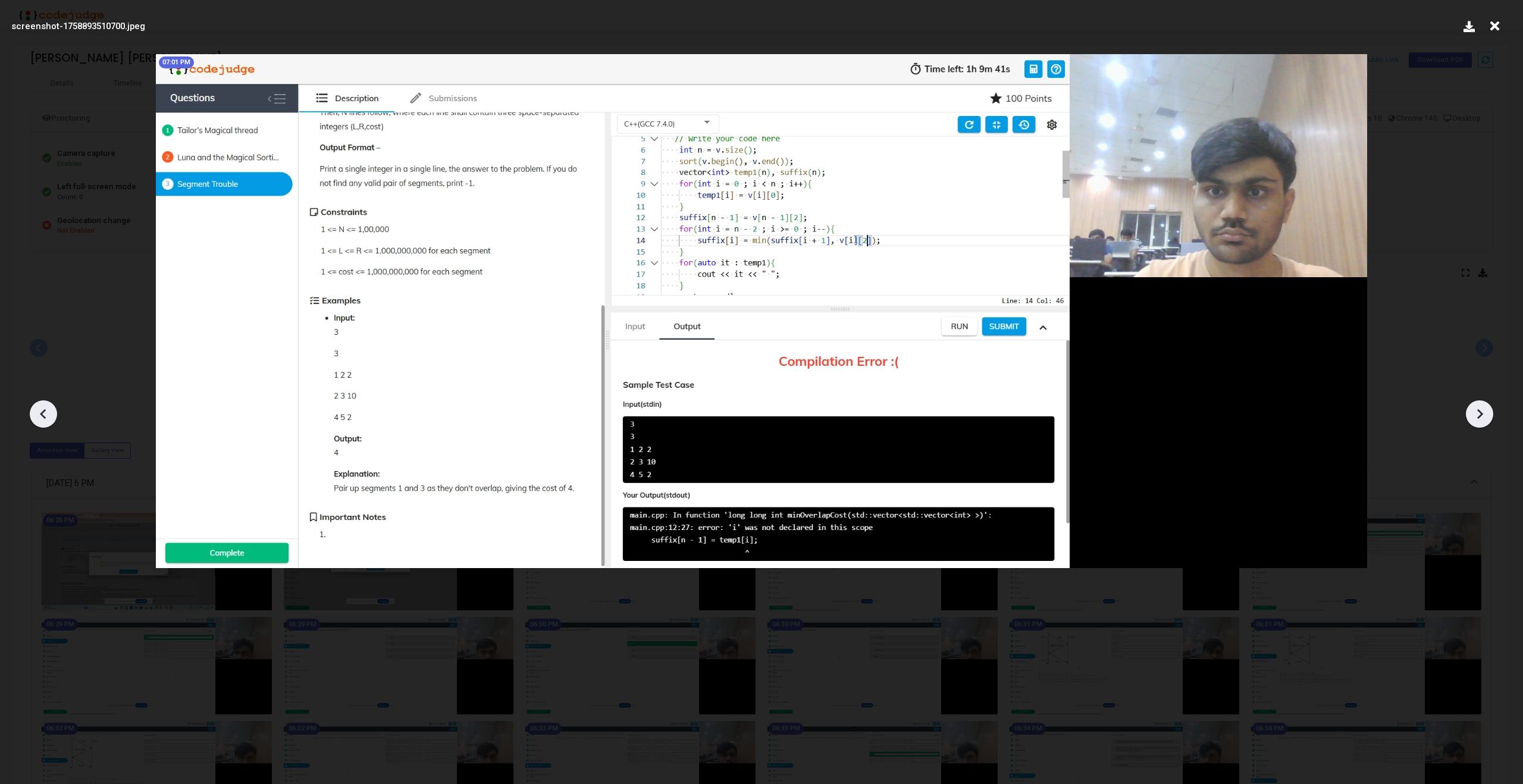
click at [1490, 415] on div at bounding box center [1480, 414] width 27 height 27
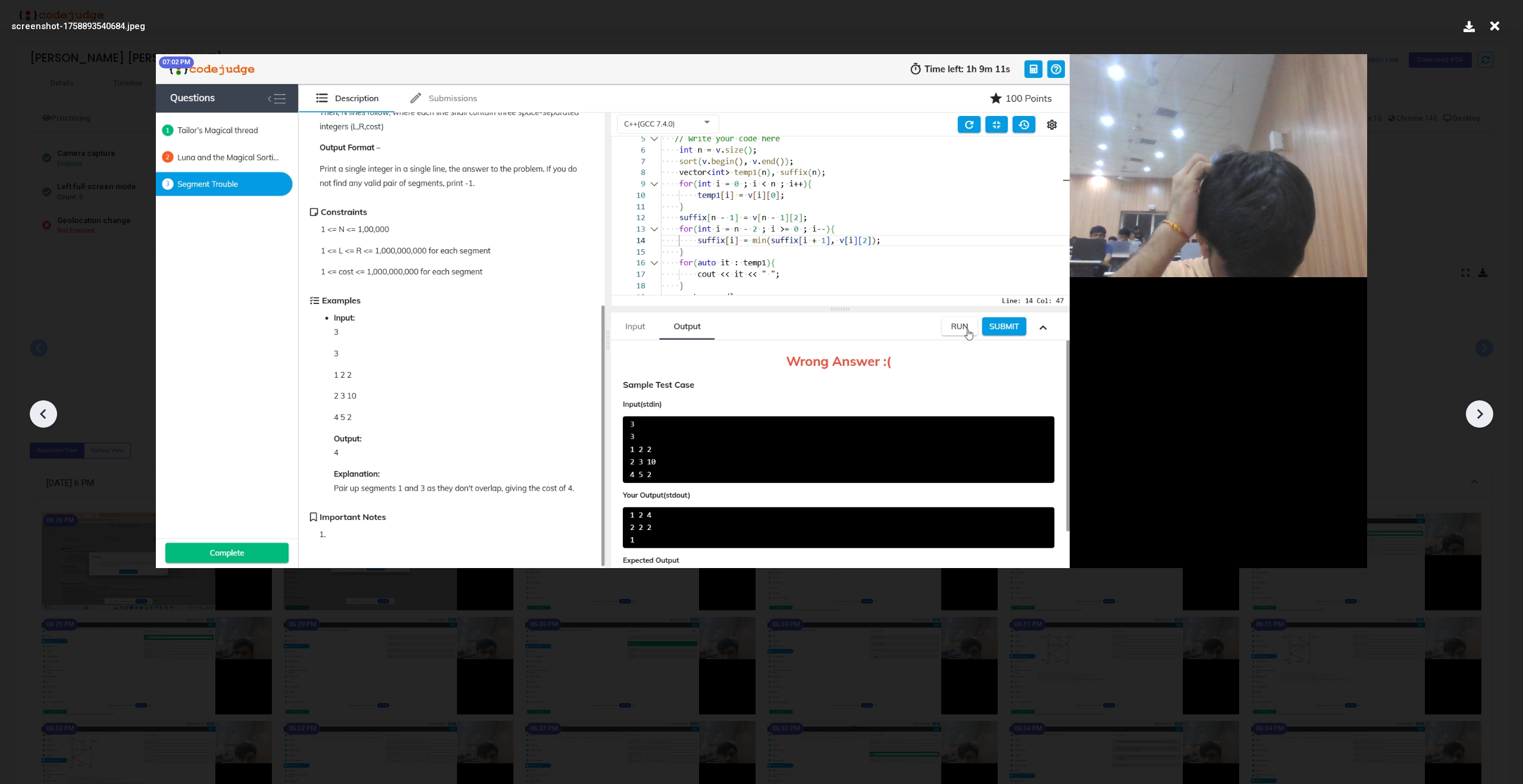
click at [1490, 415] on div at bounding box center [1480, 414] width 27 height 27
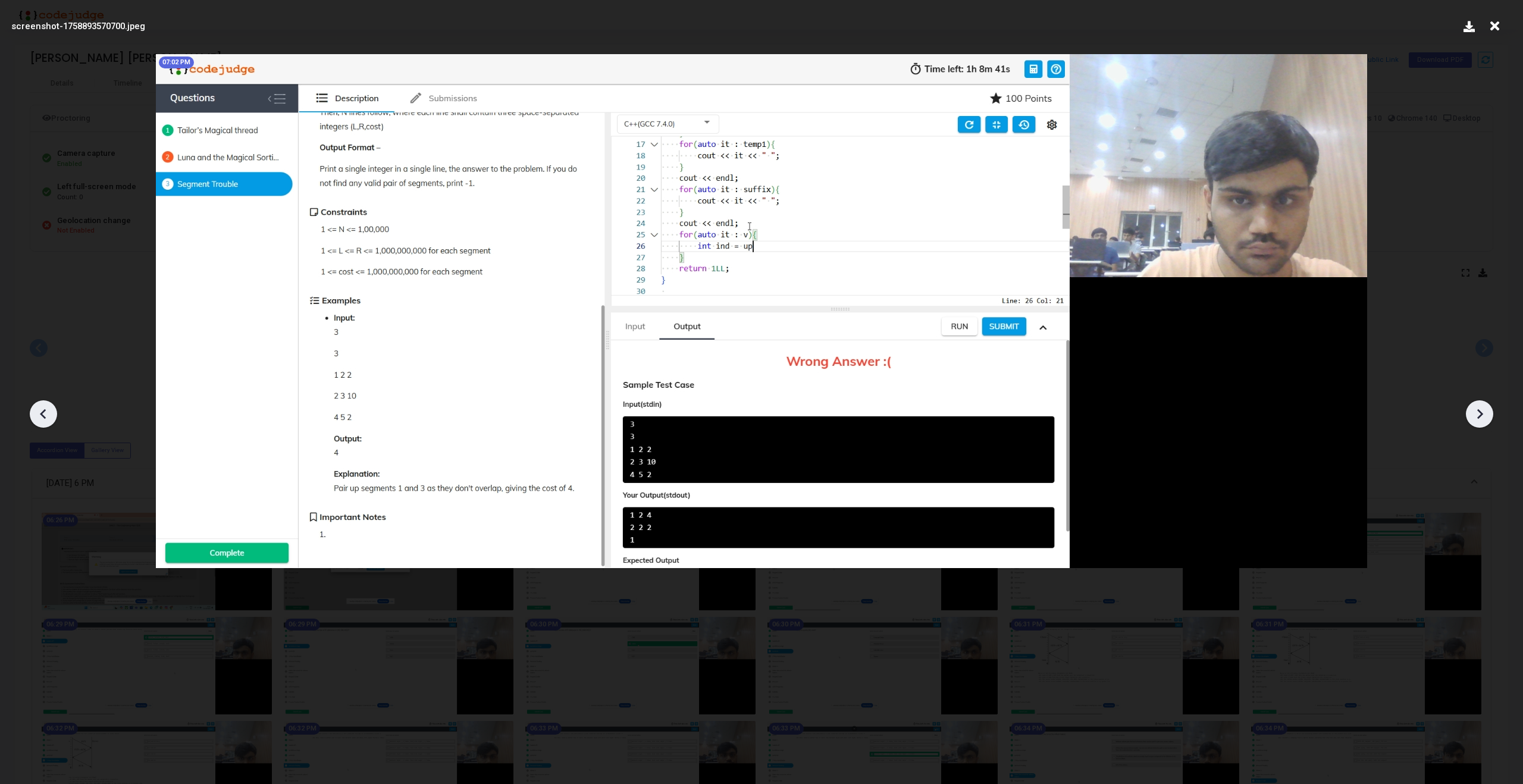
click at [1490, 415] on div at bounding box center [1480, 414] width 27 height 27
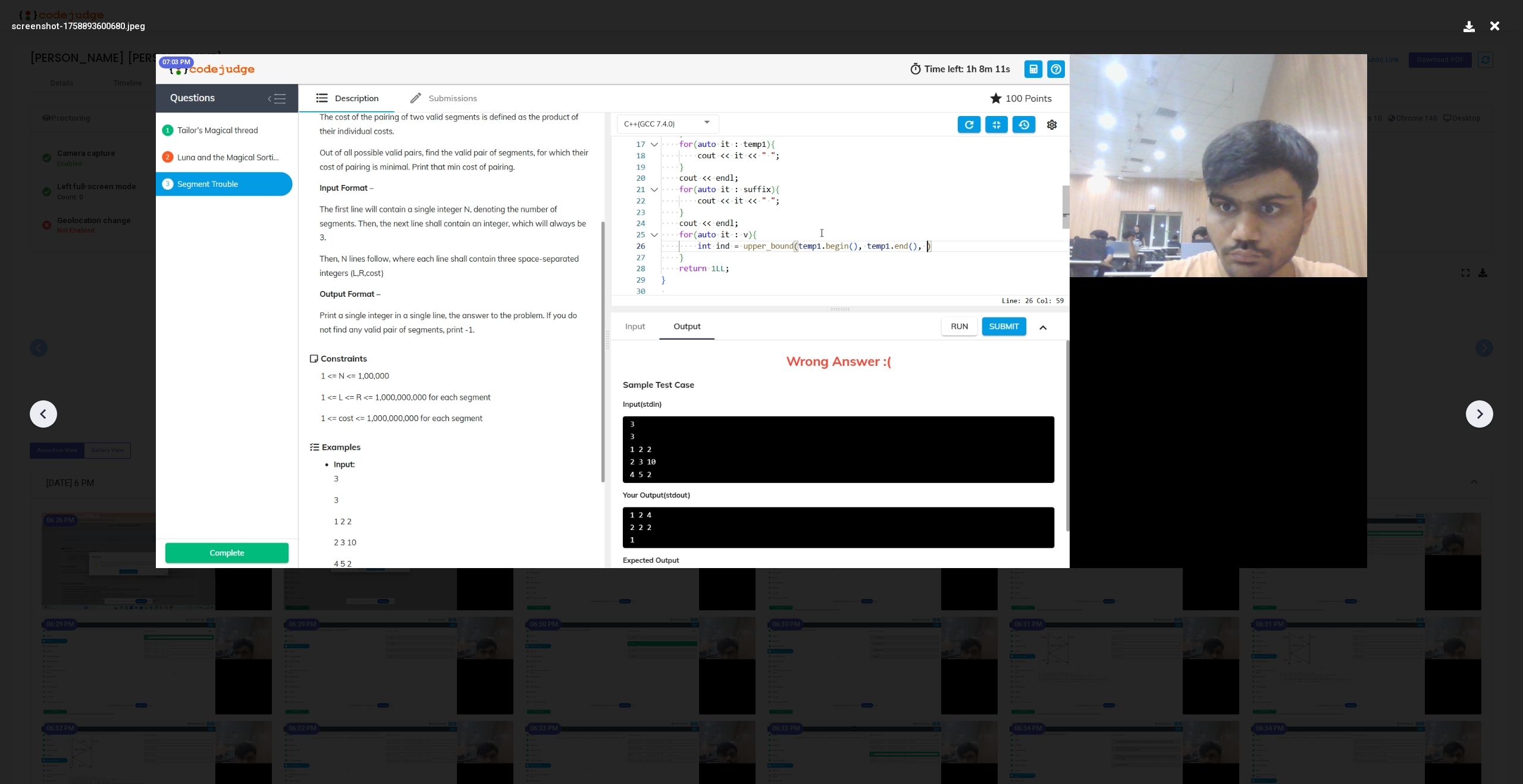
click at [1490, 415] on div at bounding box center [1480, 414] width 27 height 27
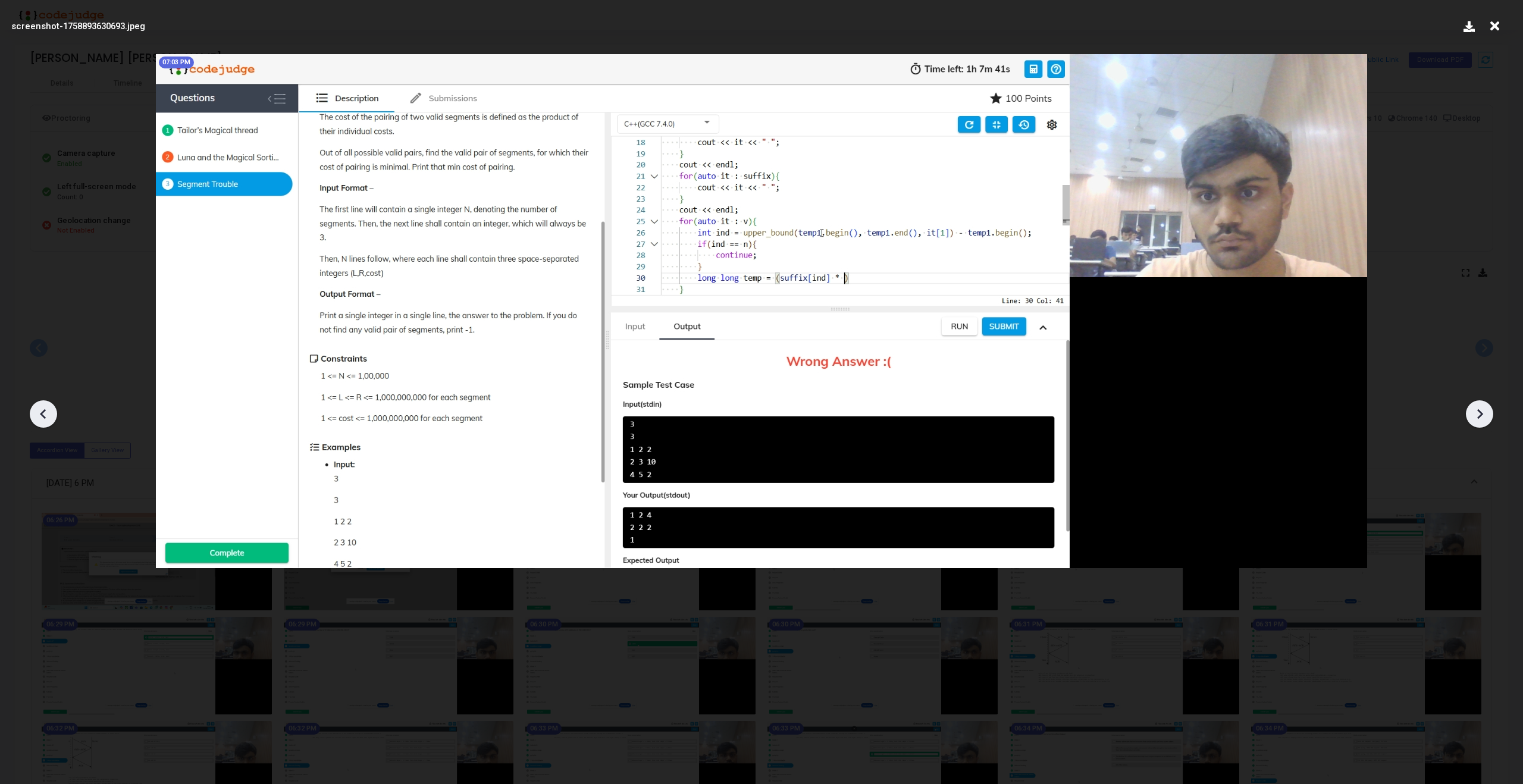
click at [1490, 415] on div at bounding box center [1480, 414] width 27 height 27
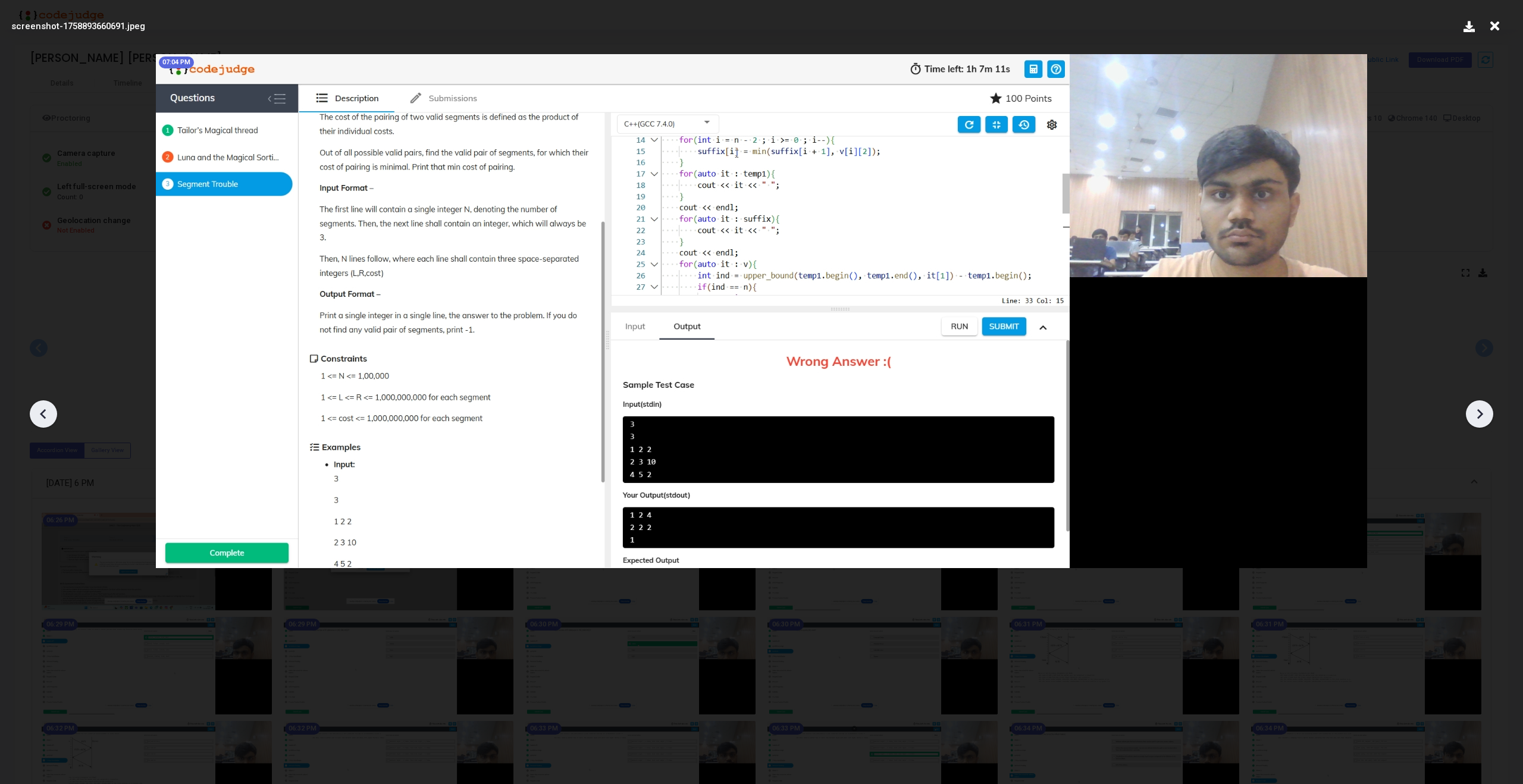
click at [1490, 415] on div at bounding box center [1480, 414] width 27 height 27
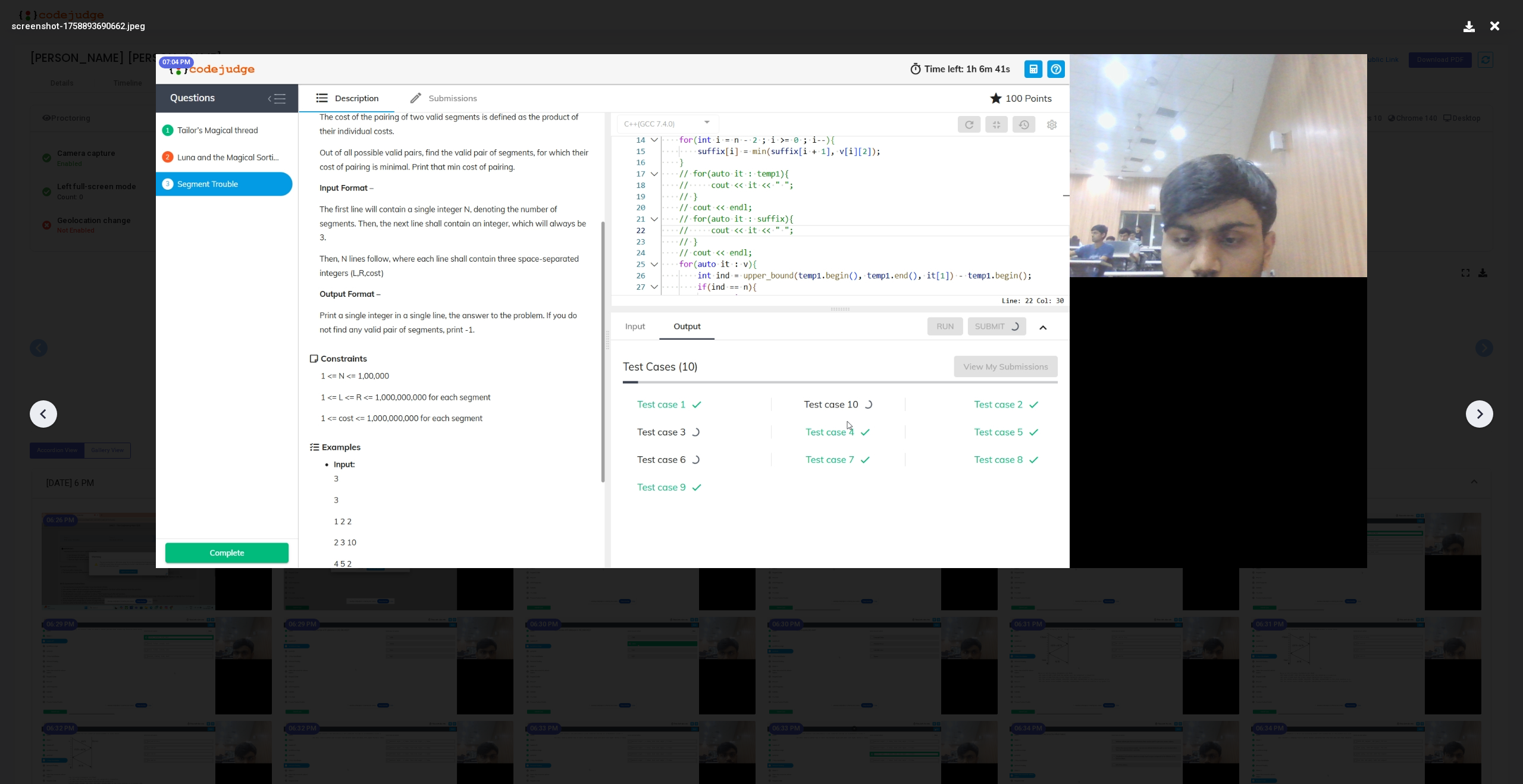
click at [1490, 415] on div at bounding box center [1480, 414] width 27 height 27
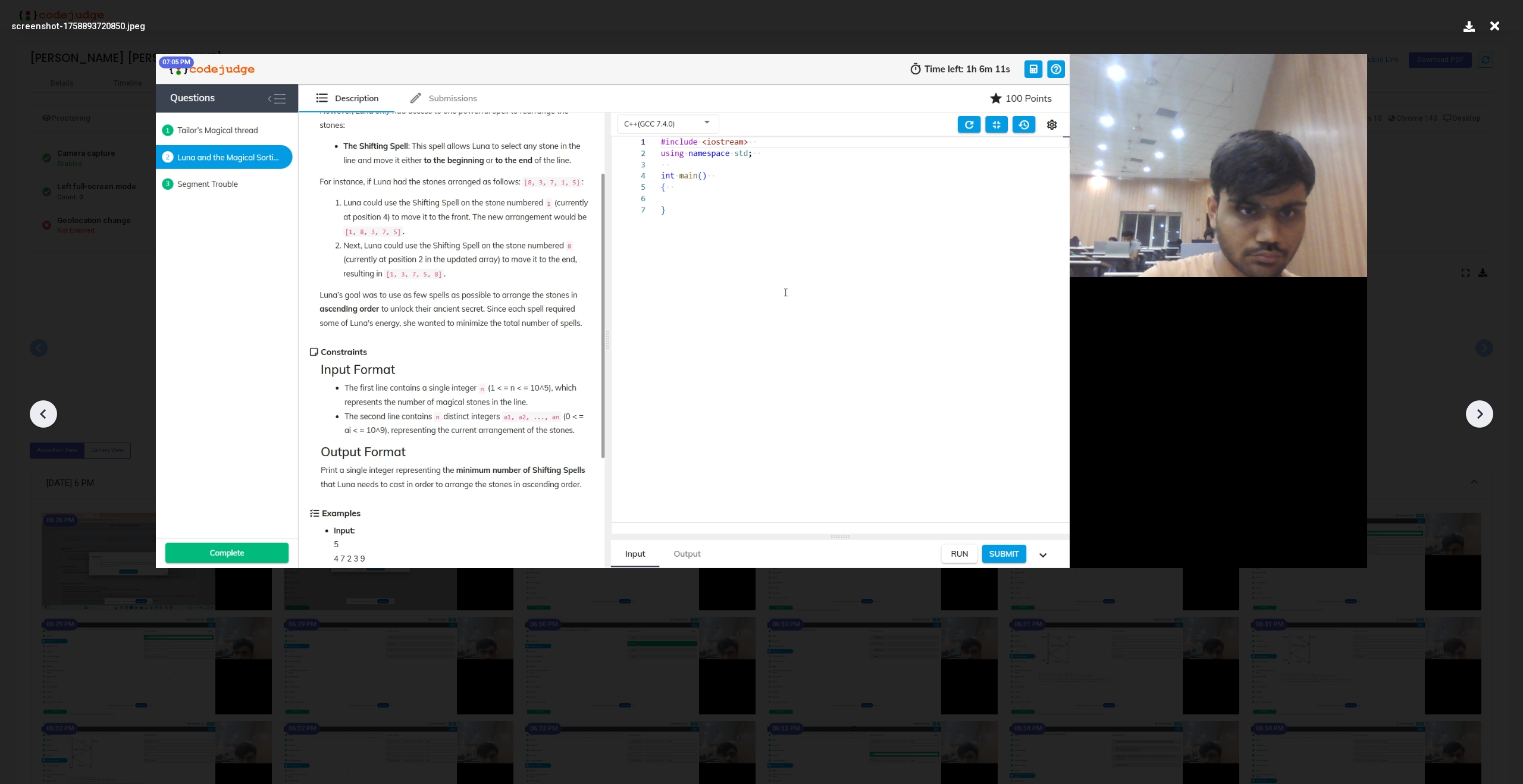
click at [49, 423] on div at bounding box center [43, 414] width 27 height 27
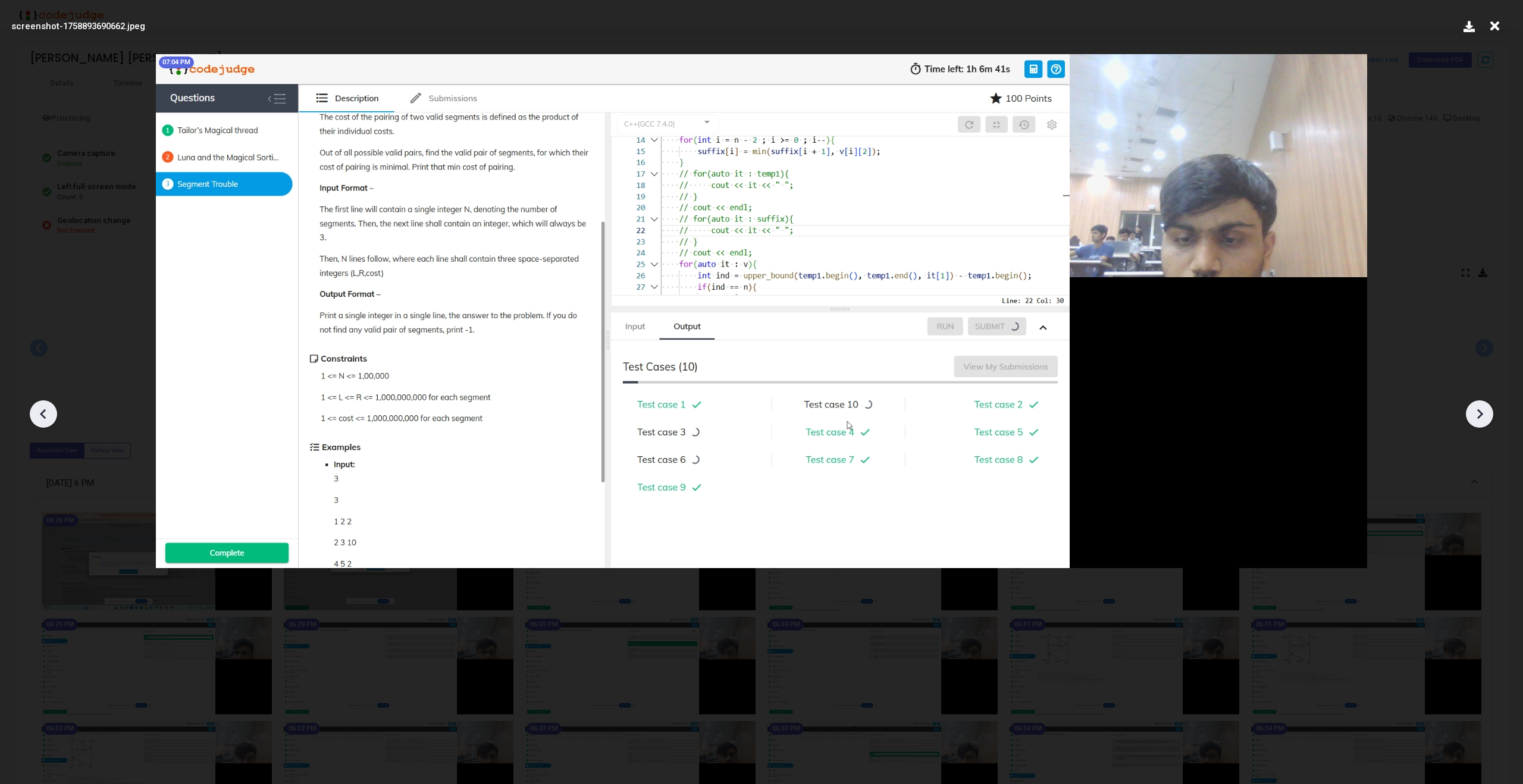
click at [49, 423] on div at bounding box center [43, 414] width 27 height 27
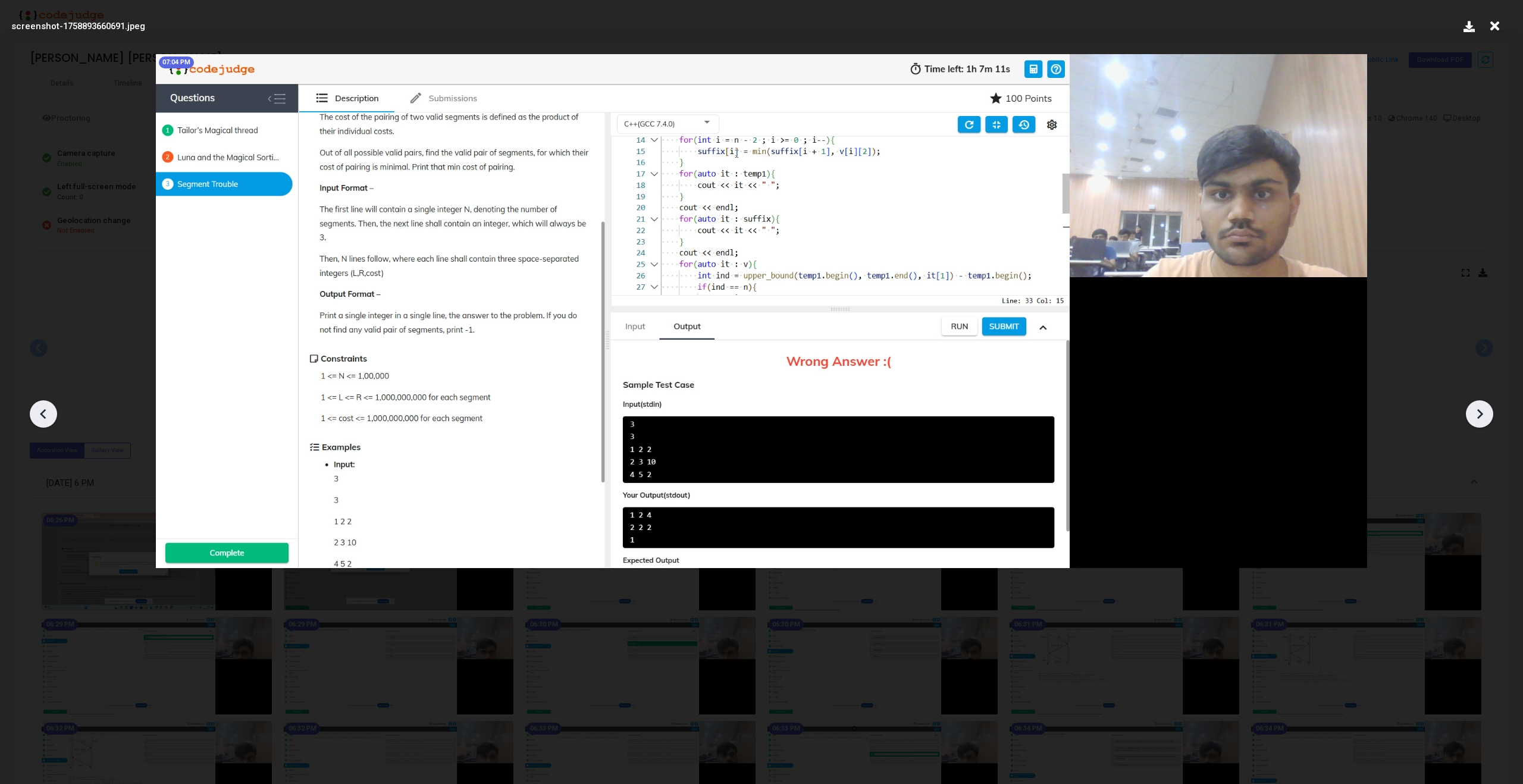
click at [49, 423] on div at bounding box center [43, 414] width 27 height 27
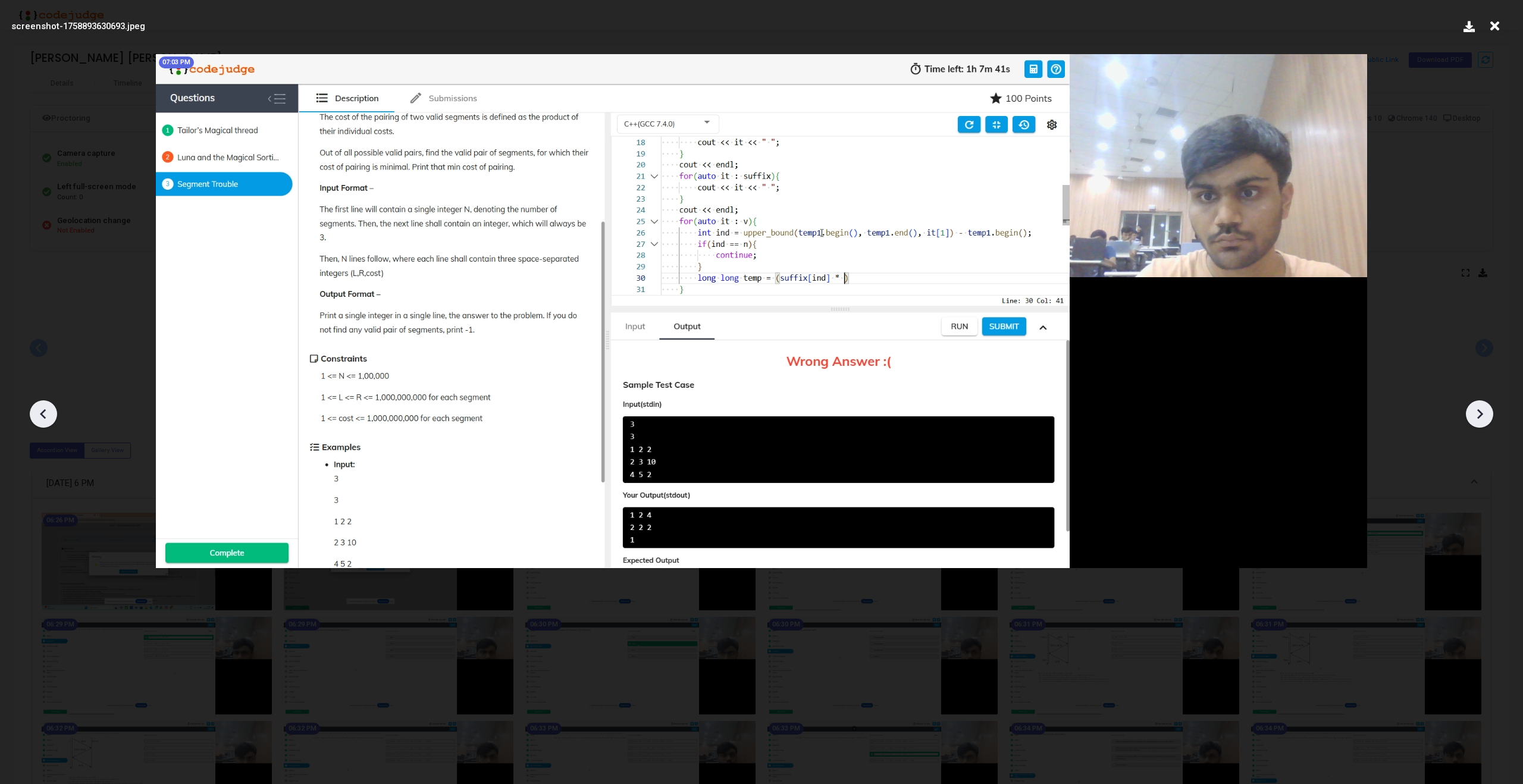
click at [49, 423] on div at bounding box center [43, 414] width 27 height 27
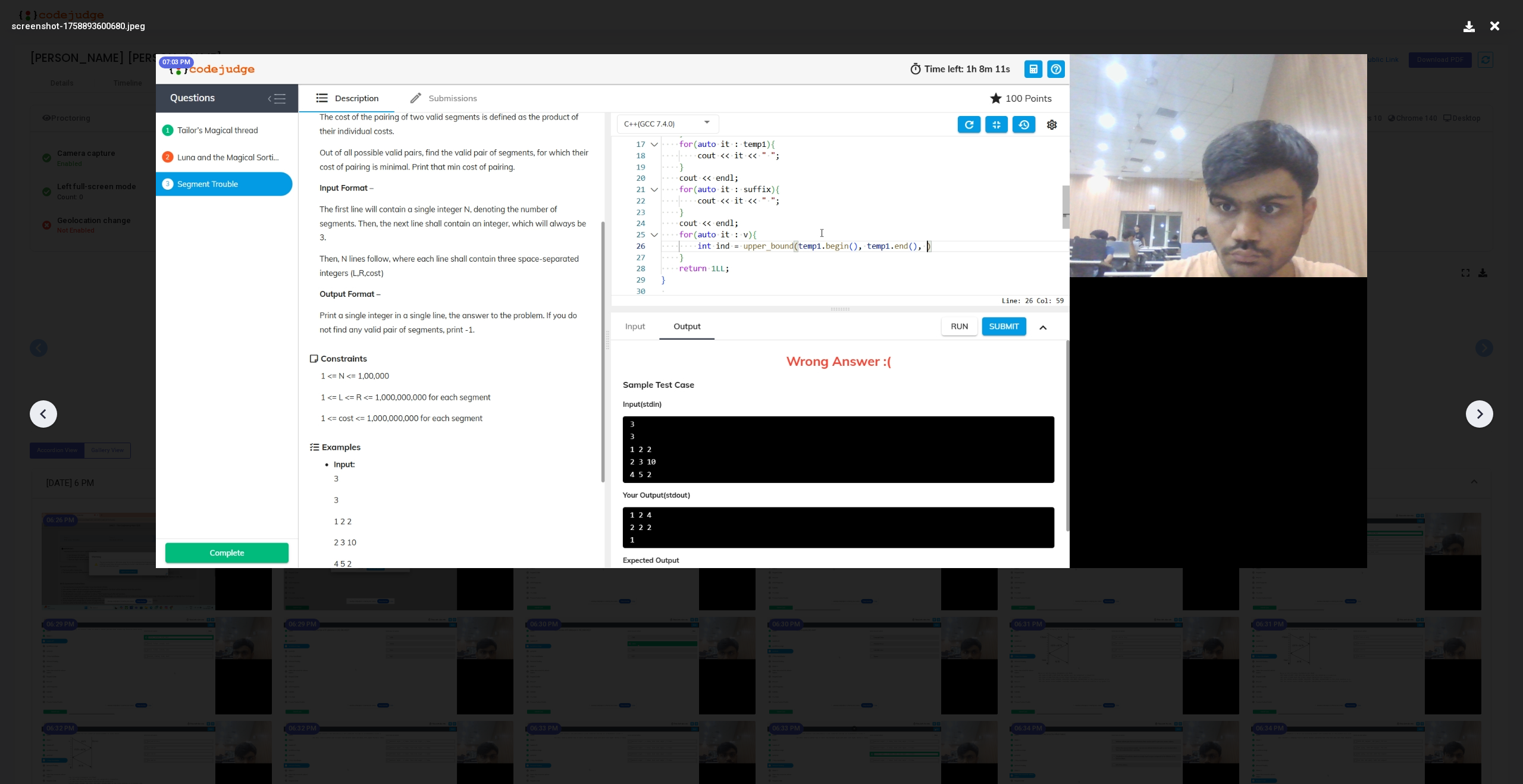
click at [49, 423] on div at bounding box center [43, 414] width 27 height 27
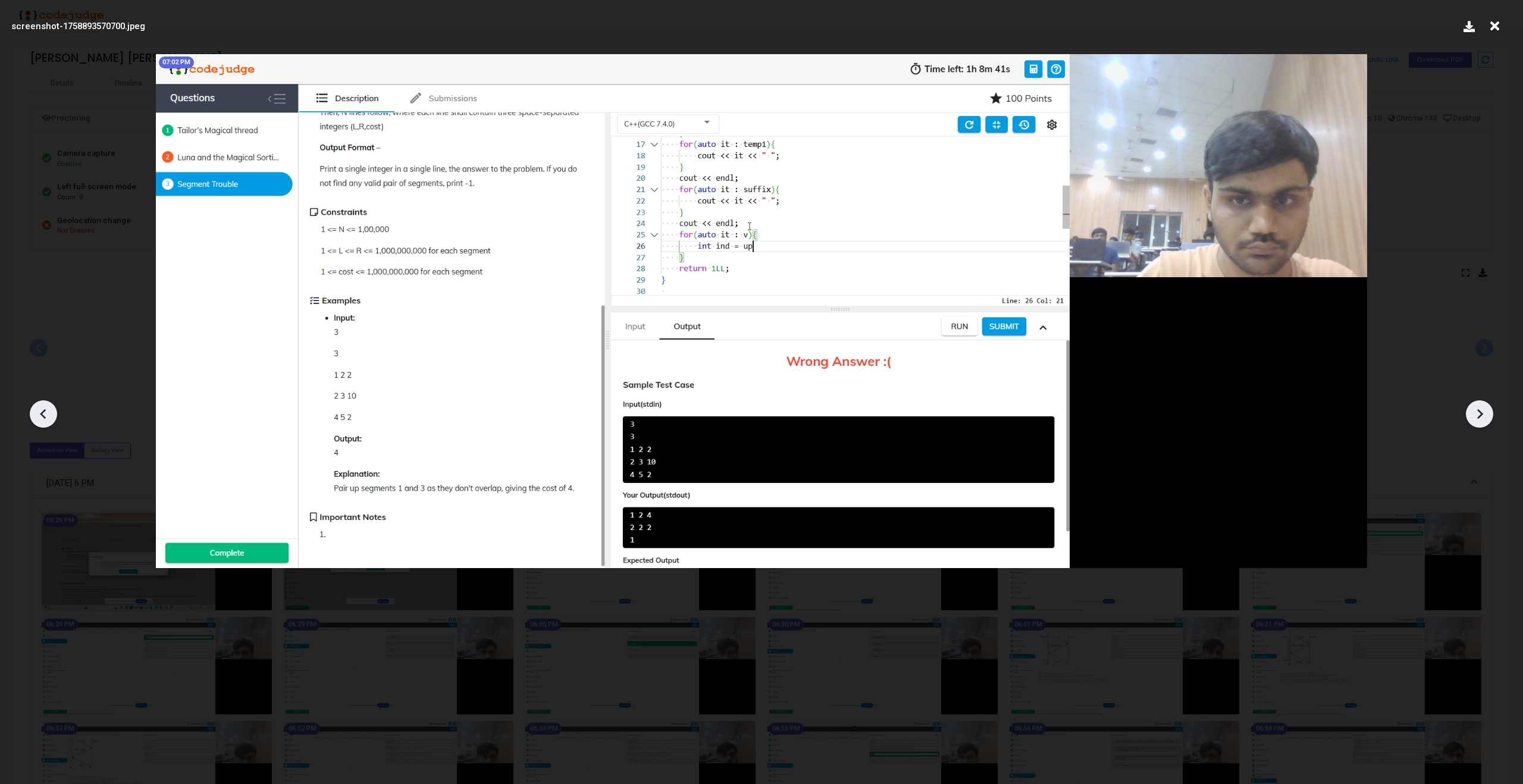
click at [49, 423] on div at bounding box center [43, 414] width 27 height 27
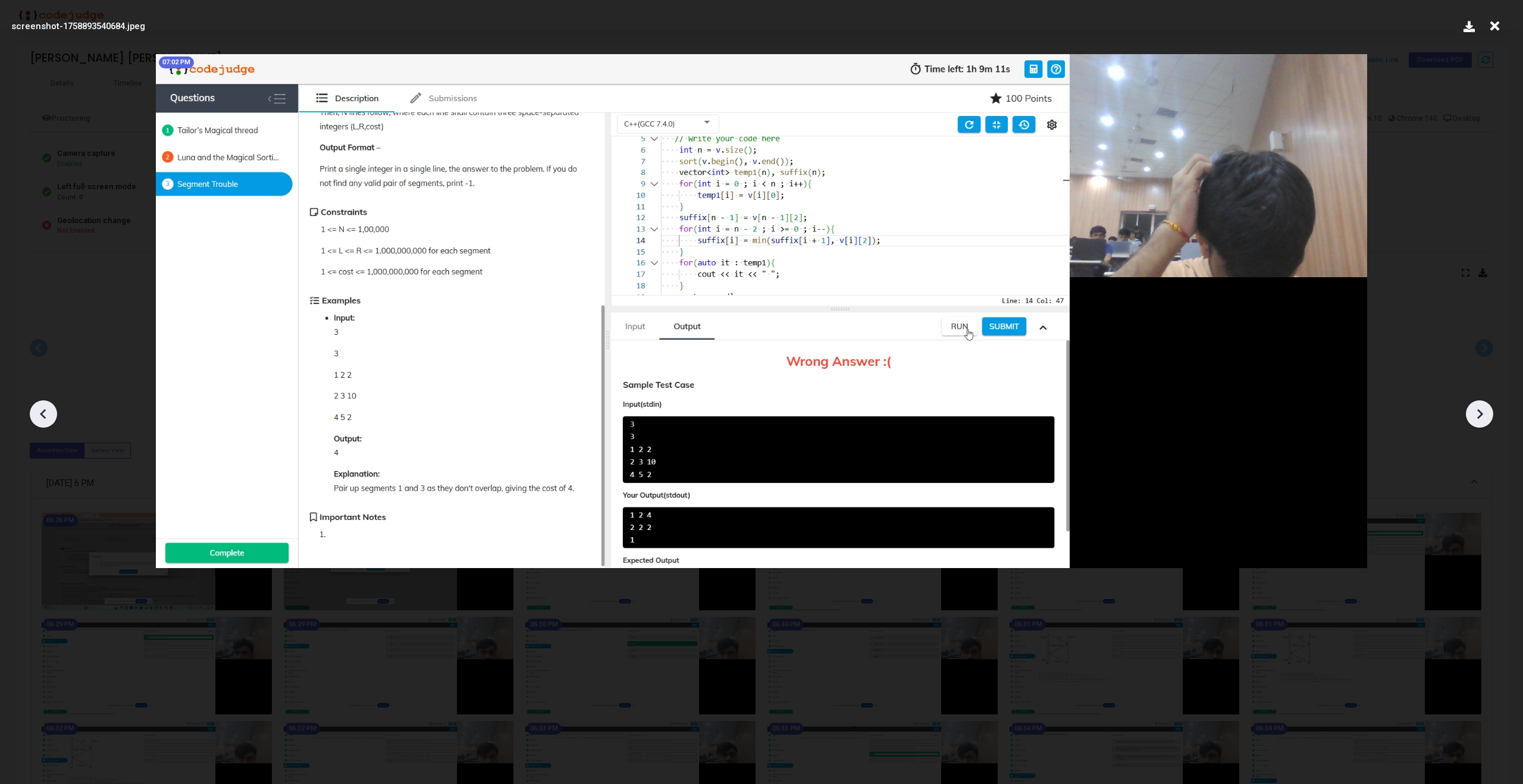
click at [1482, 418] on icon at bounding box center [1479, 413] width 18 height 18
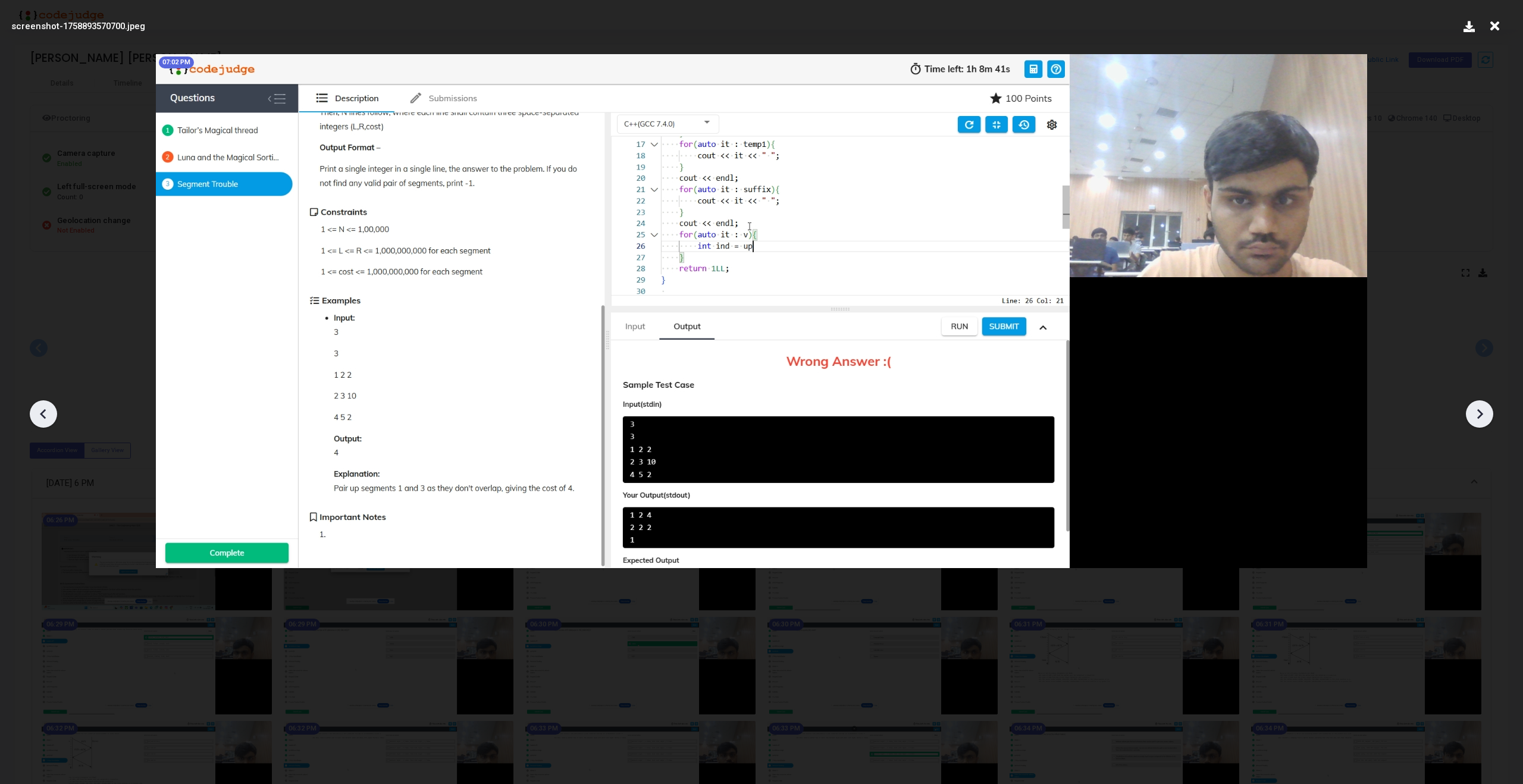
click at [1482, 418] on icon at bounding box center [1479, 413] width 18 height 18
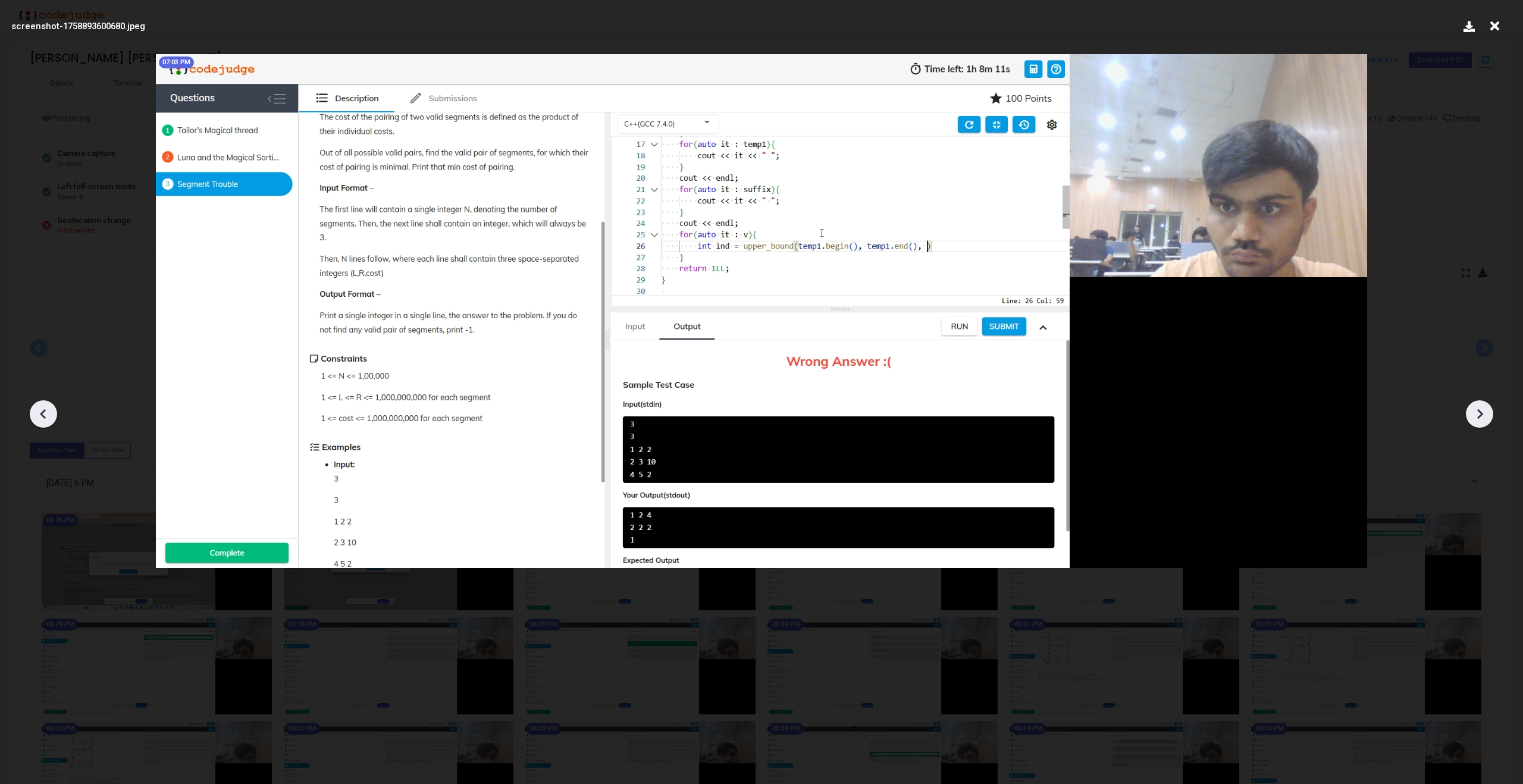
click at [1482, 418] on icon at bounding box center [1479, 413] width 18 height 18
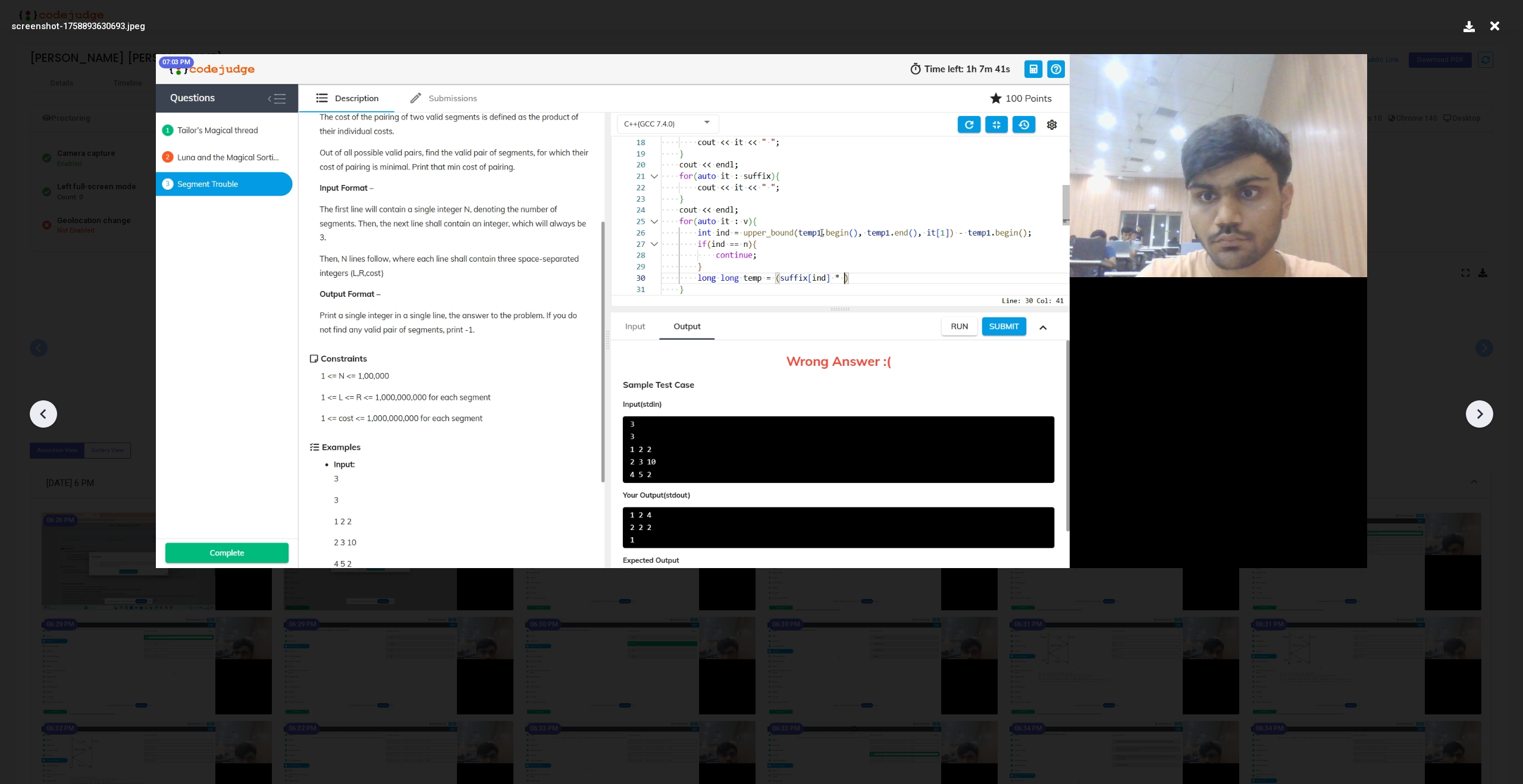
click at [1482, 418] on icon at bounding box center [1479, 413] width 18 height 18
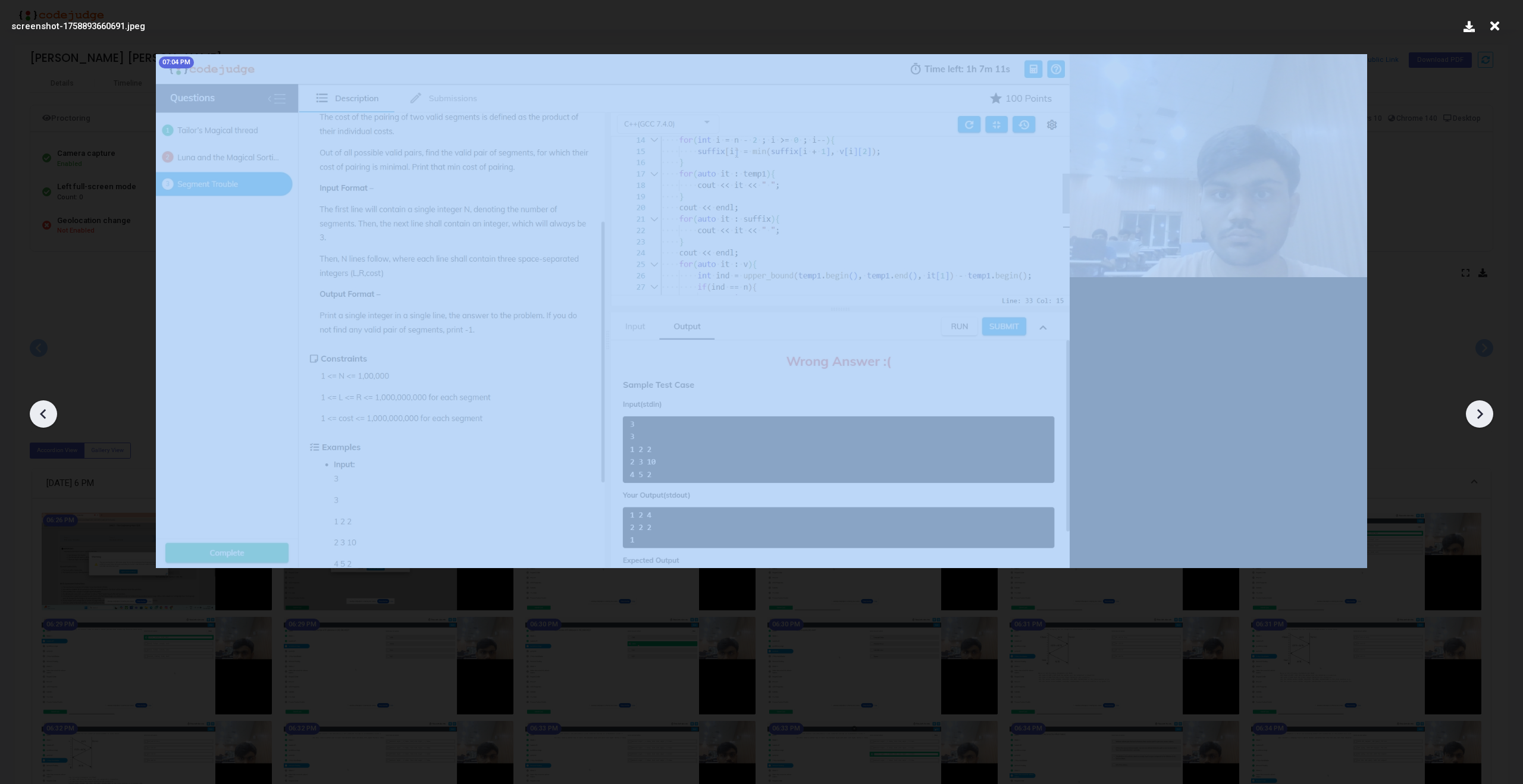
click at [1482, 418] on icon at bounding box center [1479, 413] width 18 height 18
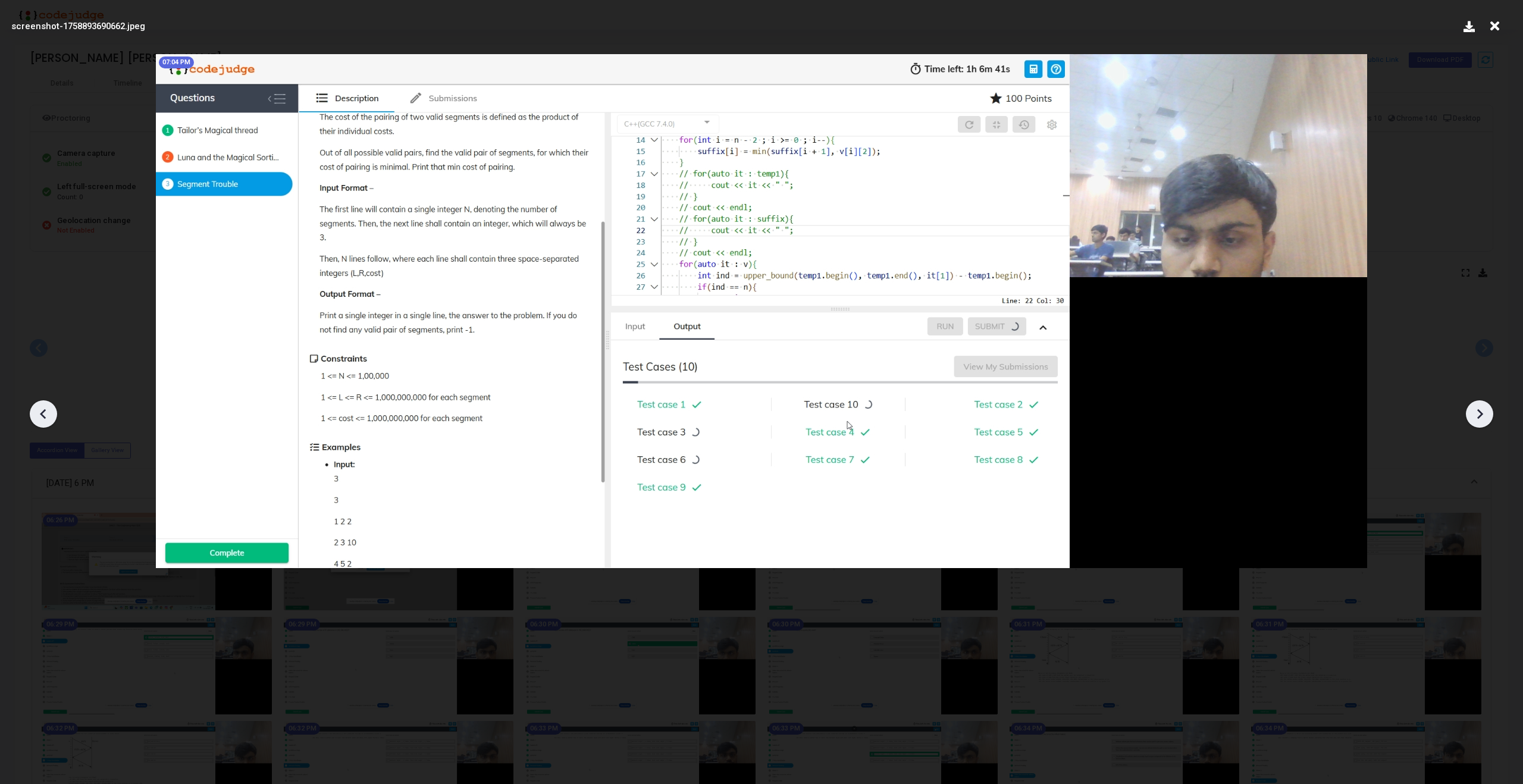
click at [1482, 418] on icon at bounding box center [1479, 413] width 18 height 18
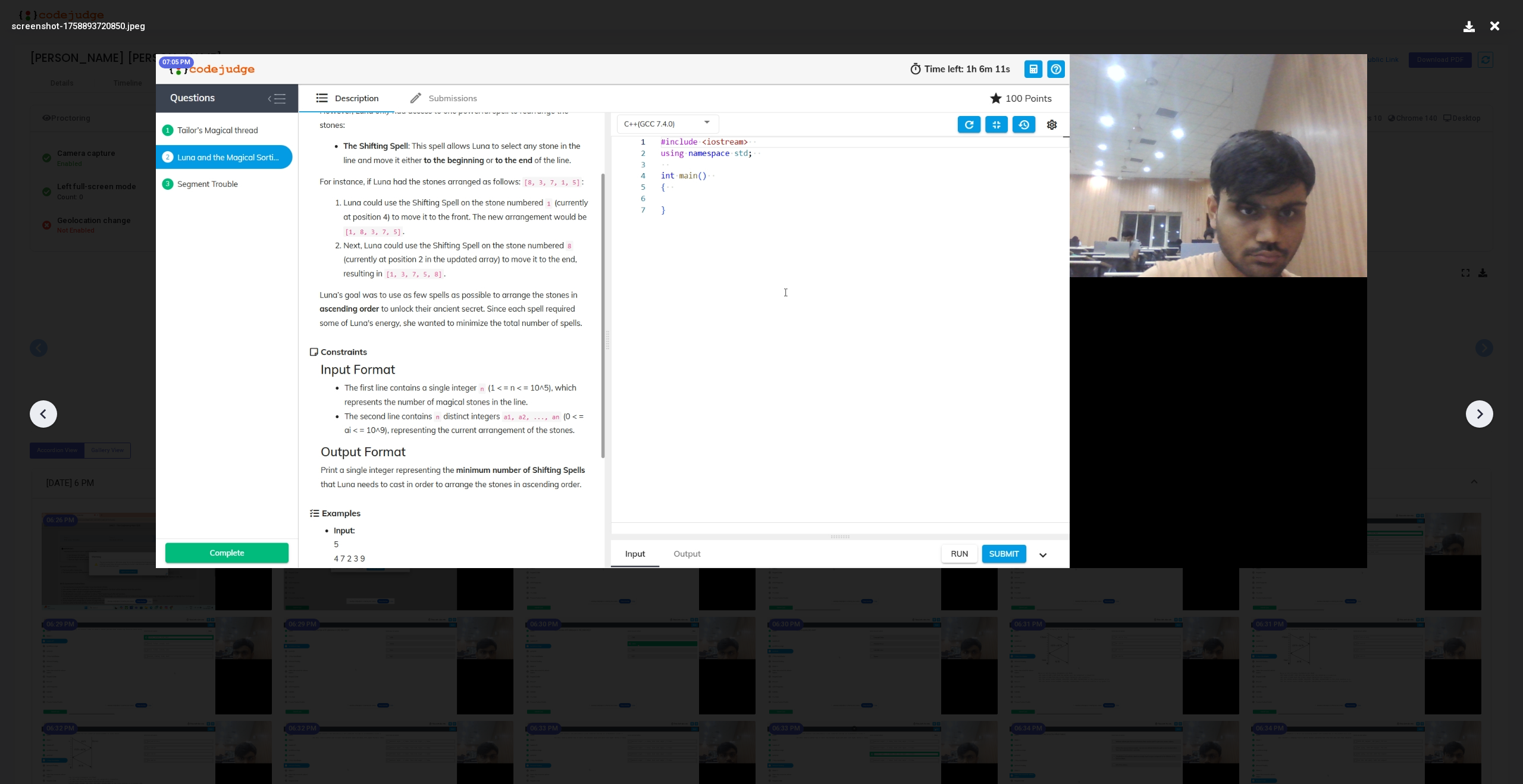
click at [1482, 418] on icon at bounding box center [1479, 413] width 18 height 18
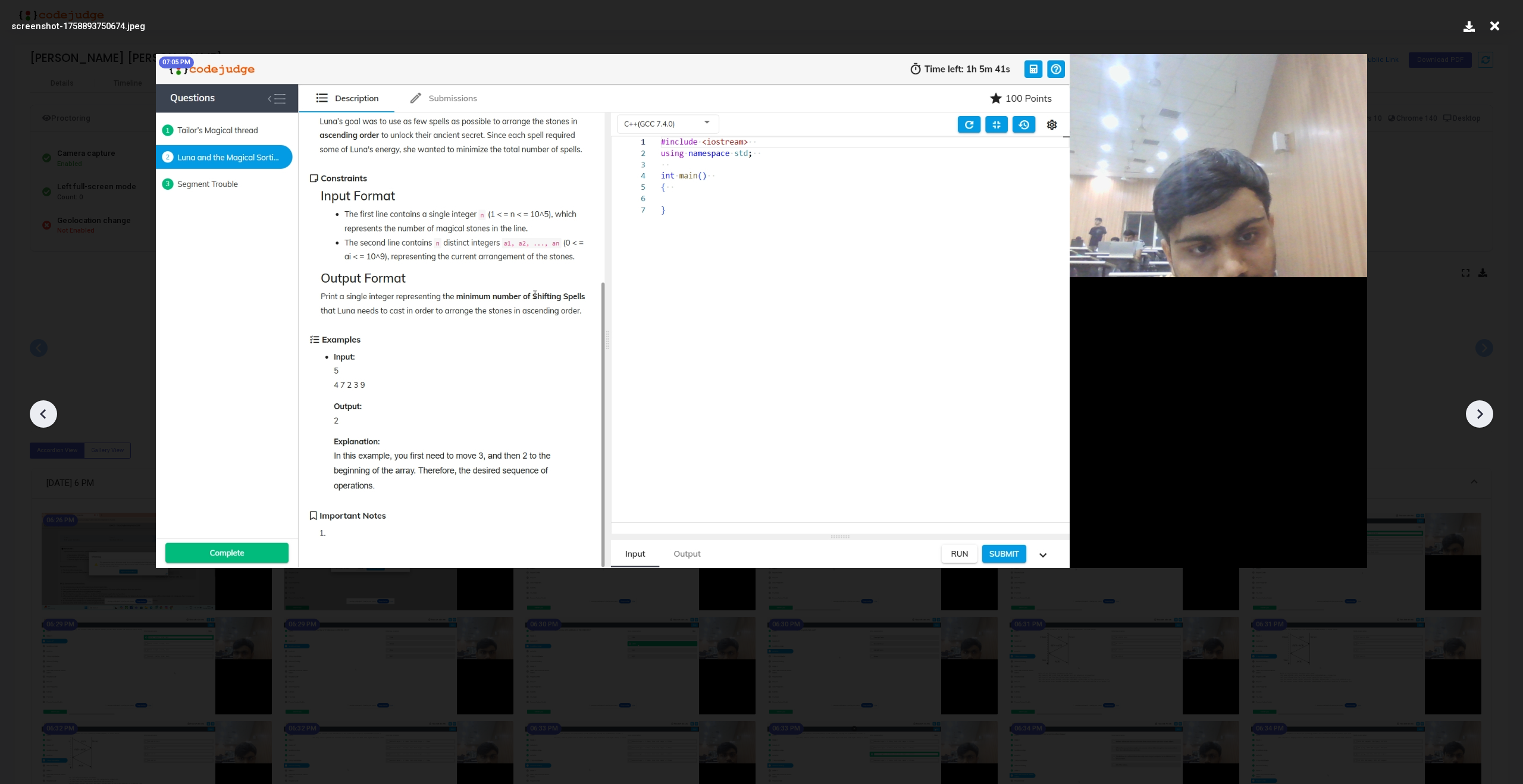
click at [1482, 418] on icon at bounding box center [1479, 413] width 18 height 18
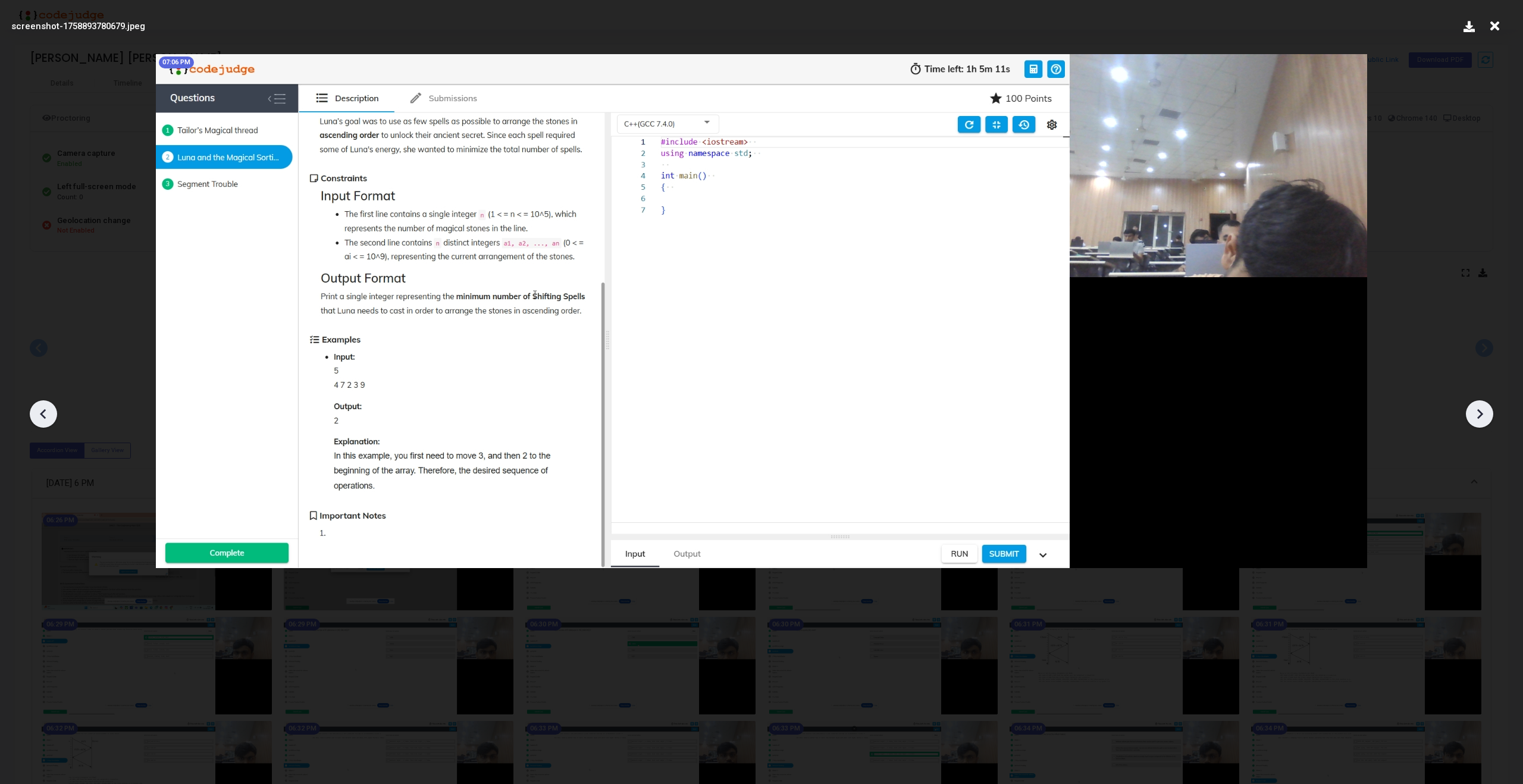
click at [1482, 418] on icon at bounding box center [1479, 413] width 18 height 18
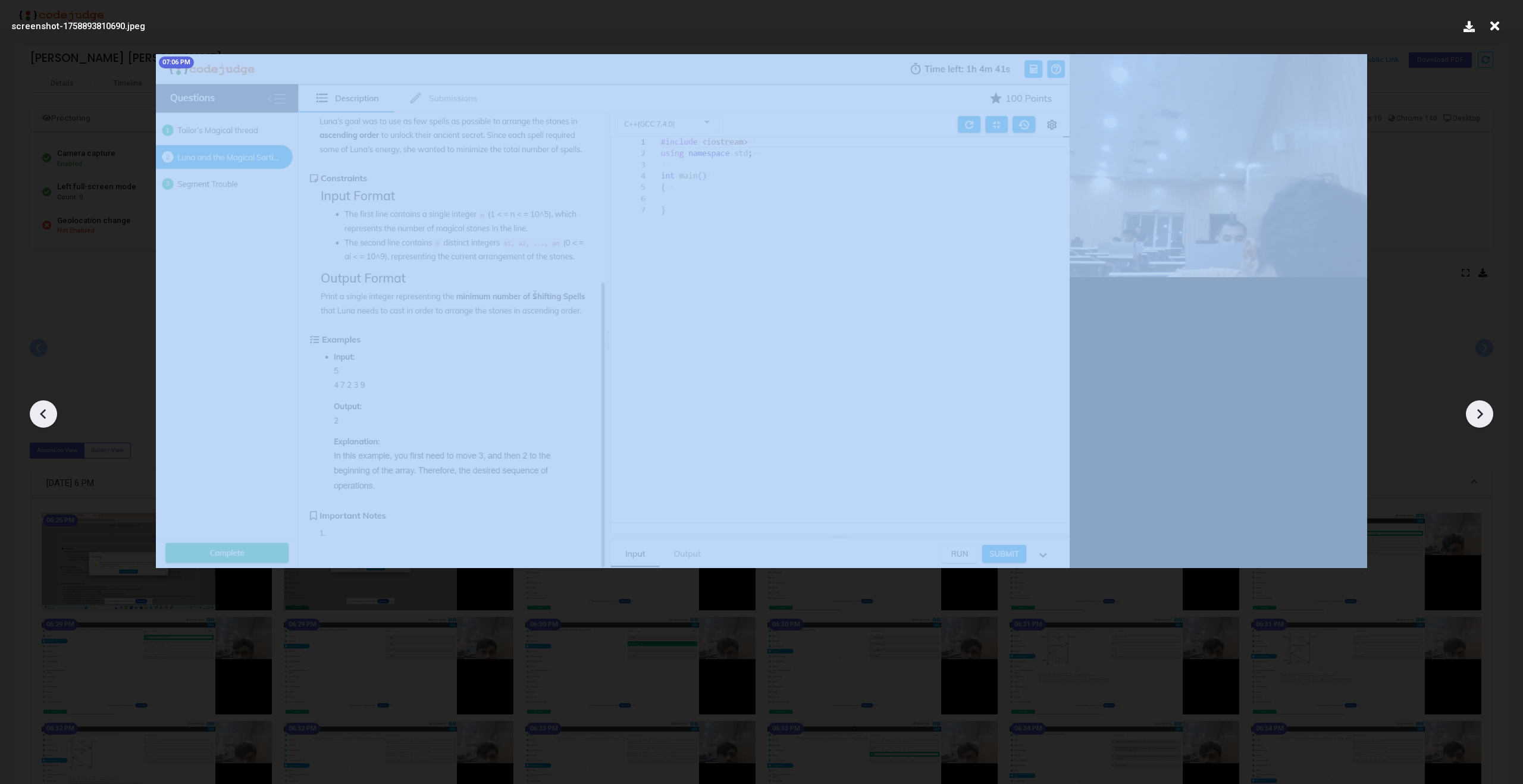
click at [1482, 418] on icon at bounding box center [1479, 413] width 18 height 18
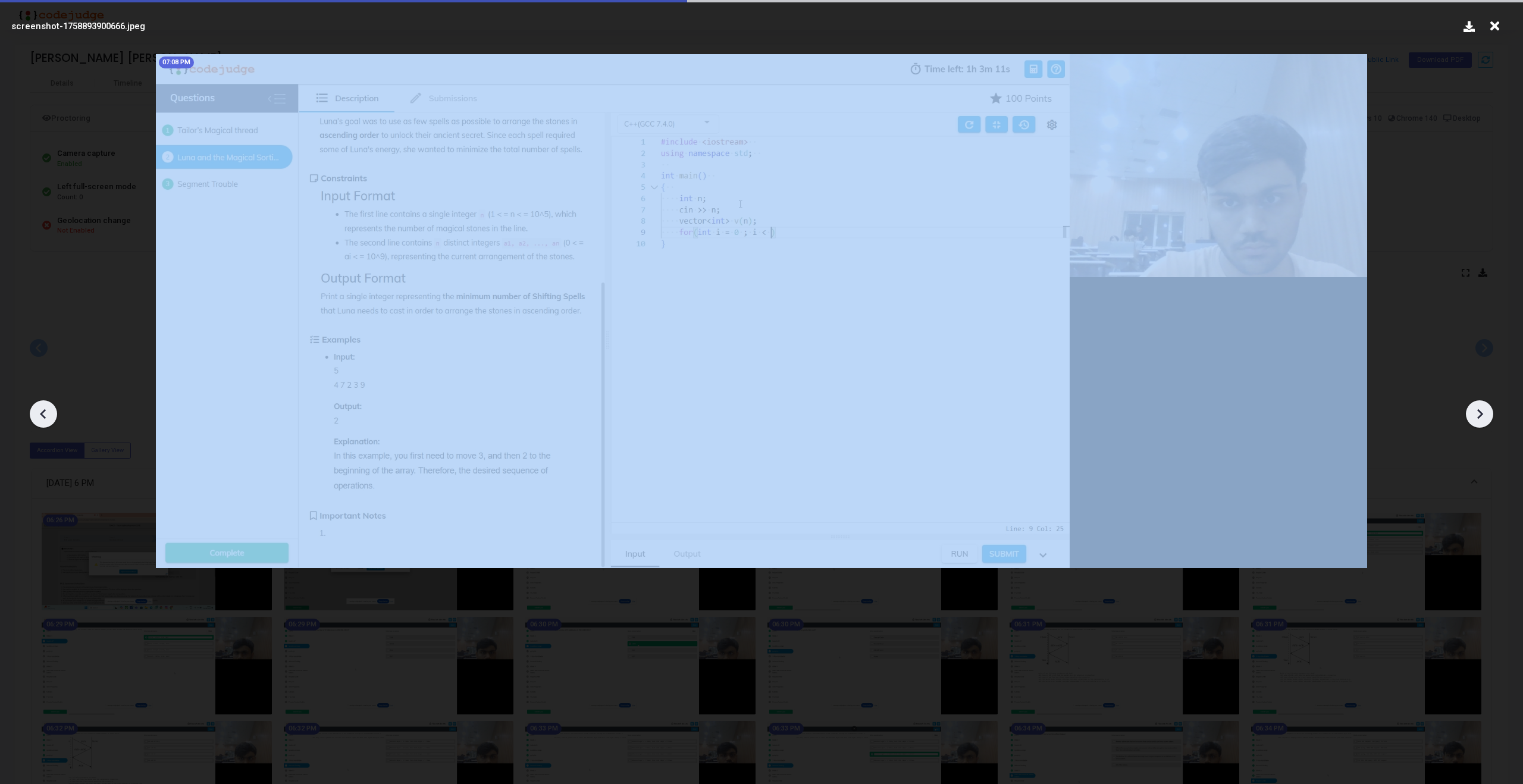
click at [1482, 418] on icon at bounding box center [1479, 413] width 18 height 18
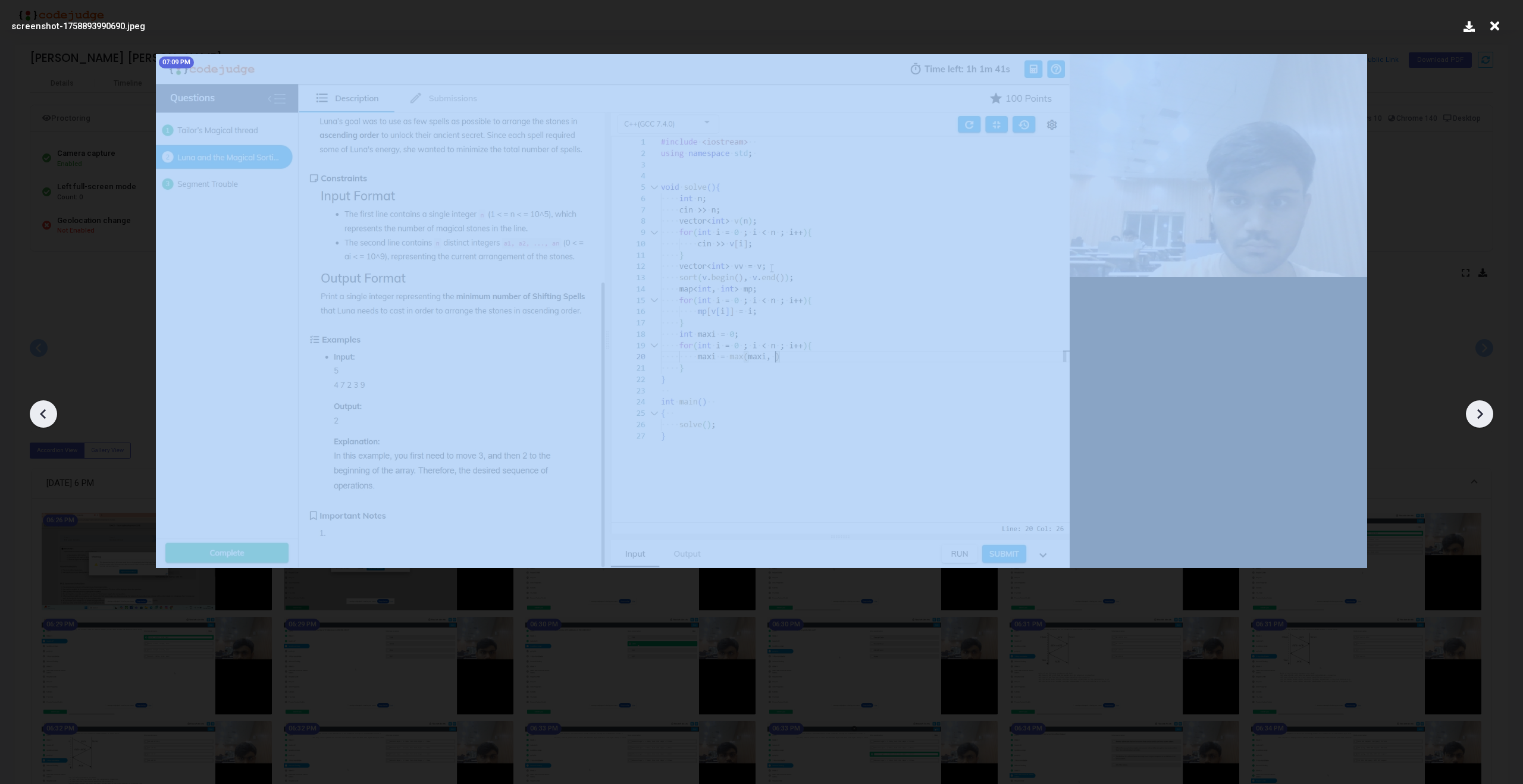
click at [1482, 418] on icon at bounding box center [1479, 413] width 18 height 18
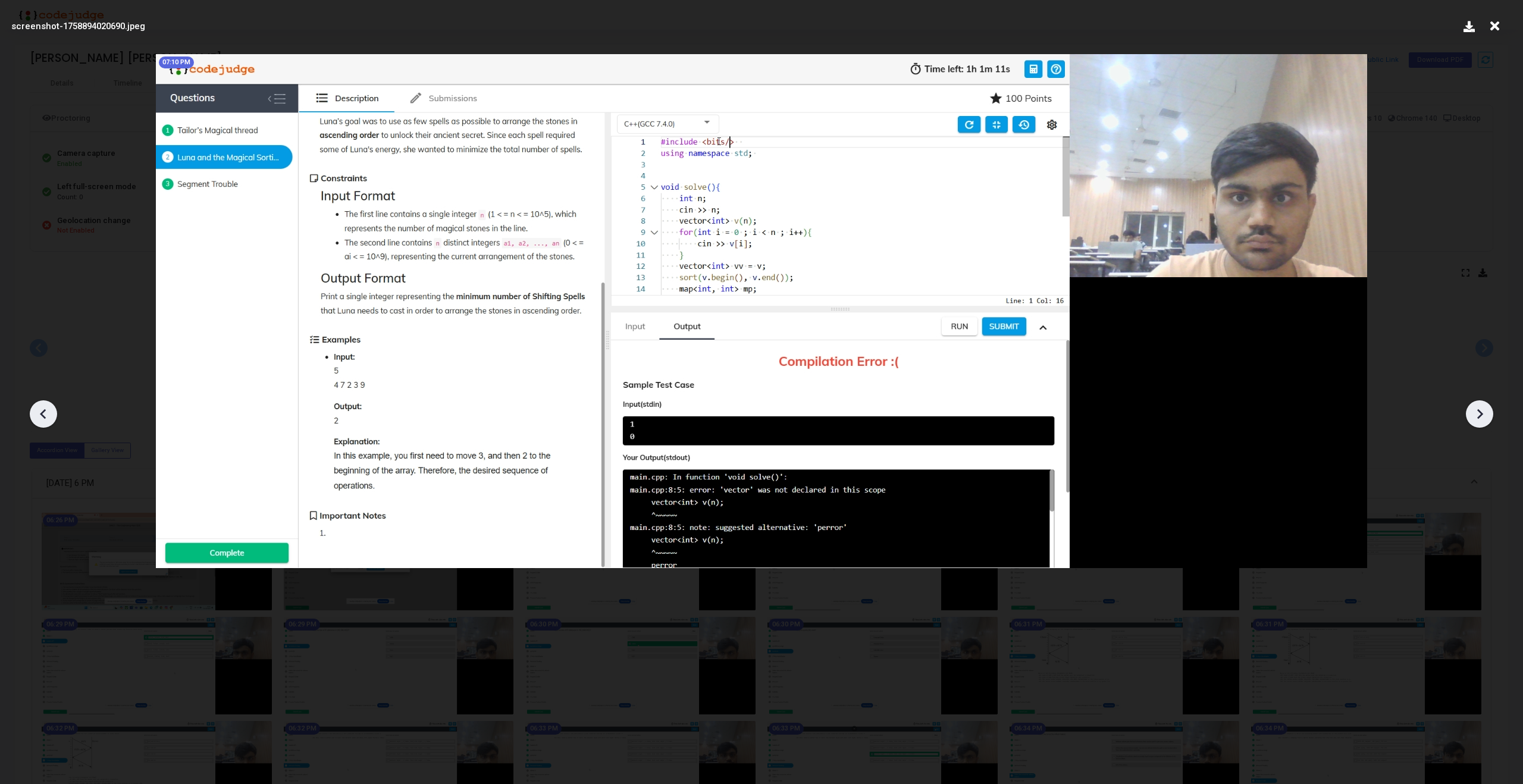
click at [1482, 418] on icon at bounding box center [1479, 413] width 18 height 18
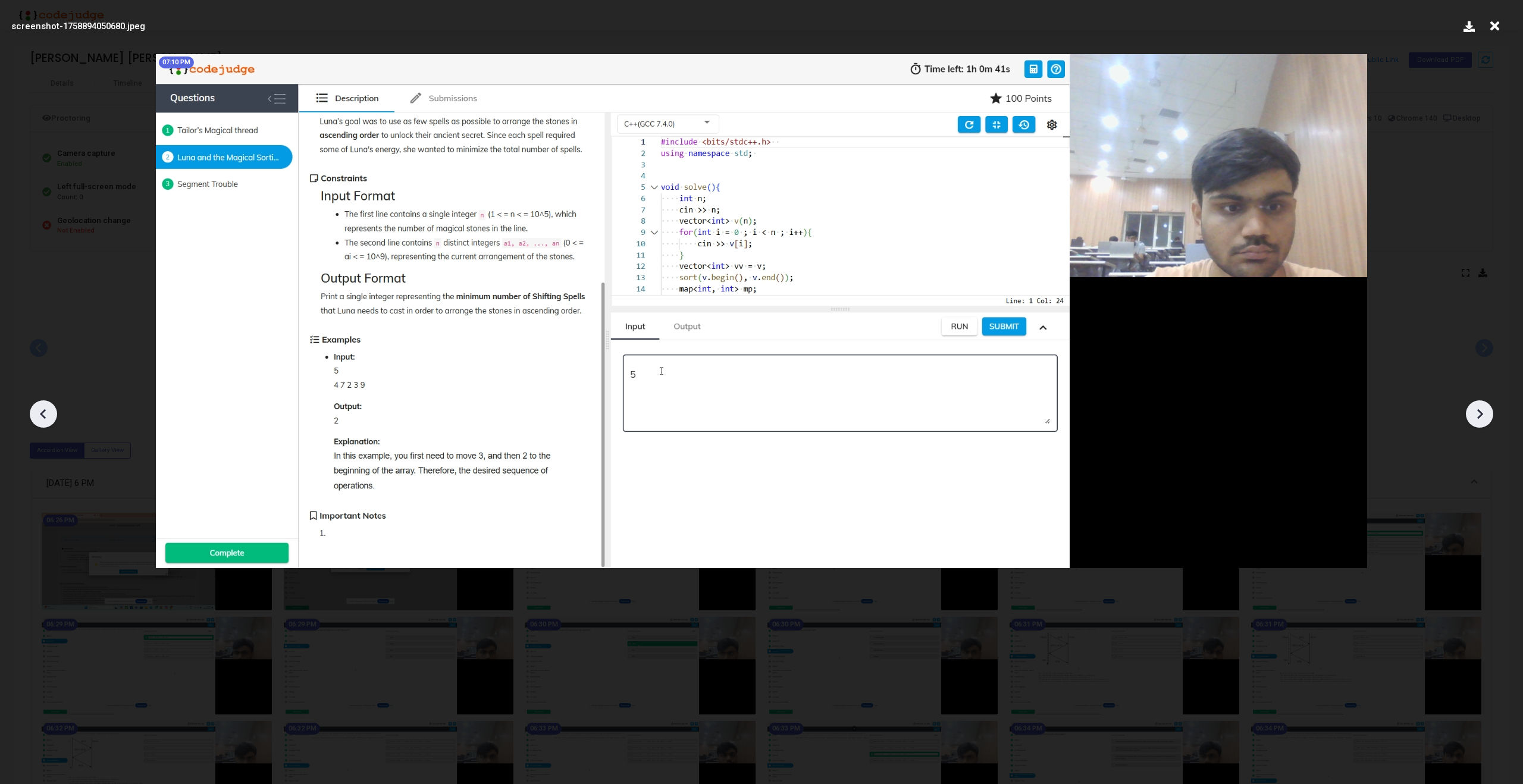
click at [1482, 418] on icon at bounding box center [1479, 413] width 18 height 18
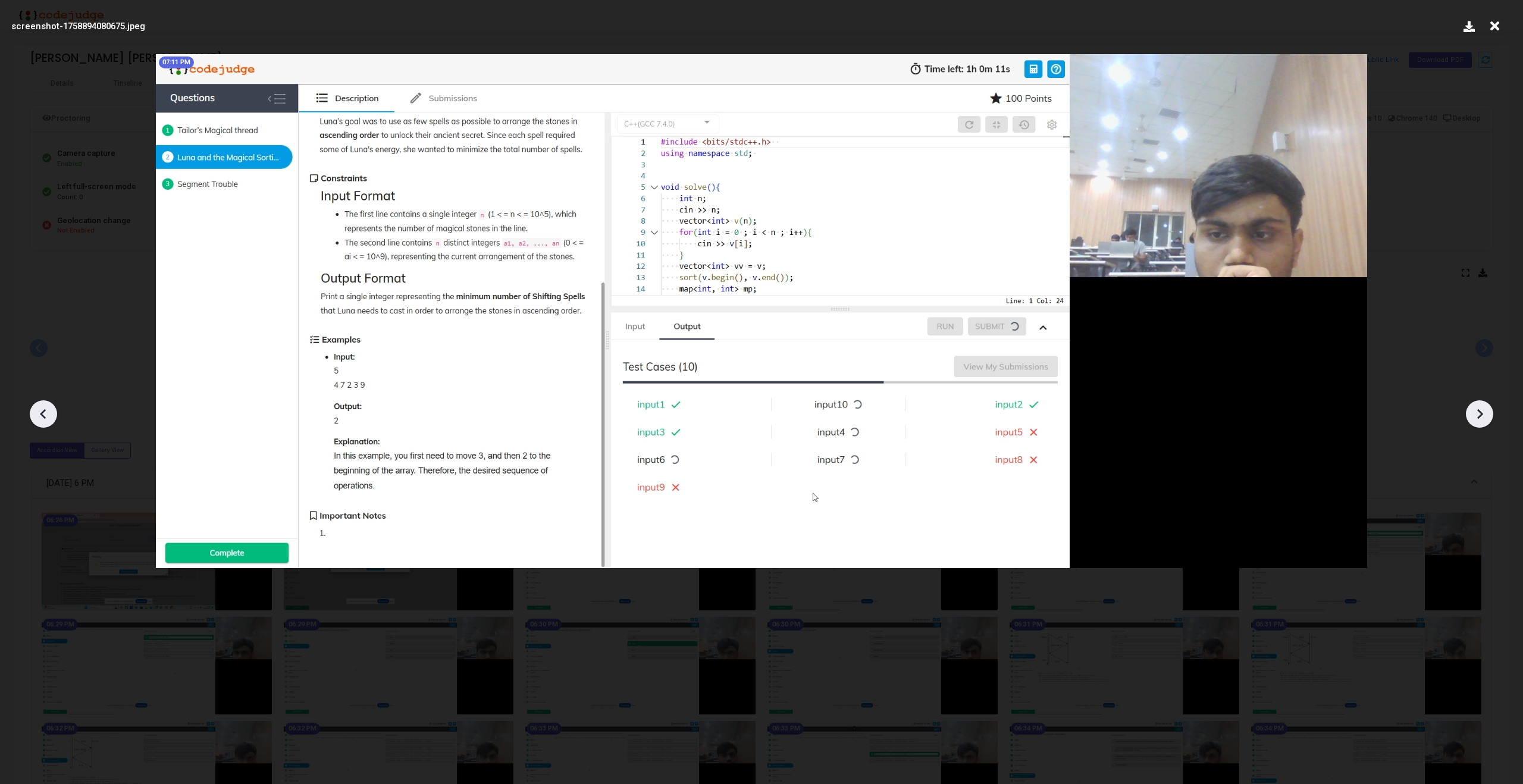
click at [1482, 418] on icon at bounding box center [1479, 413] width 18 height 18
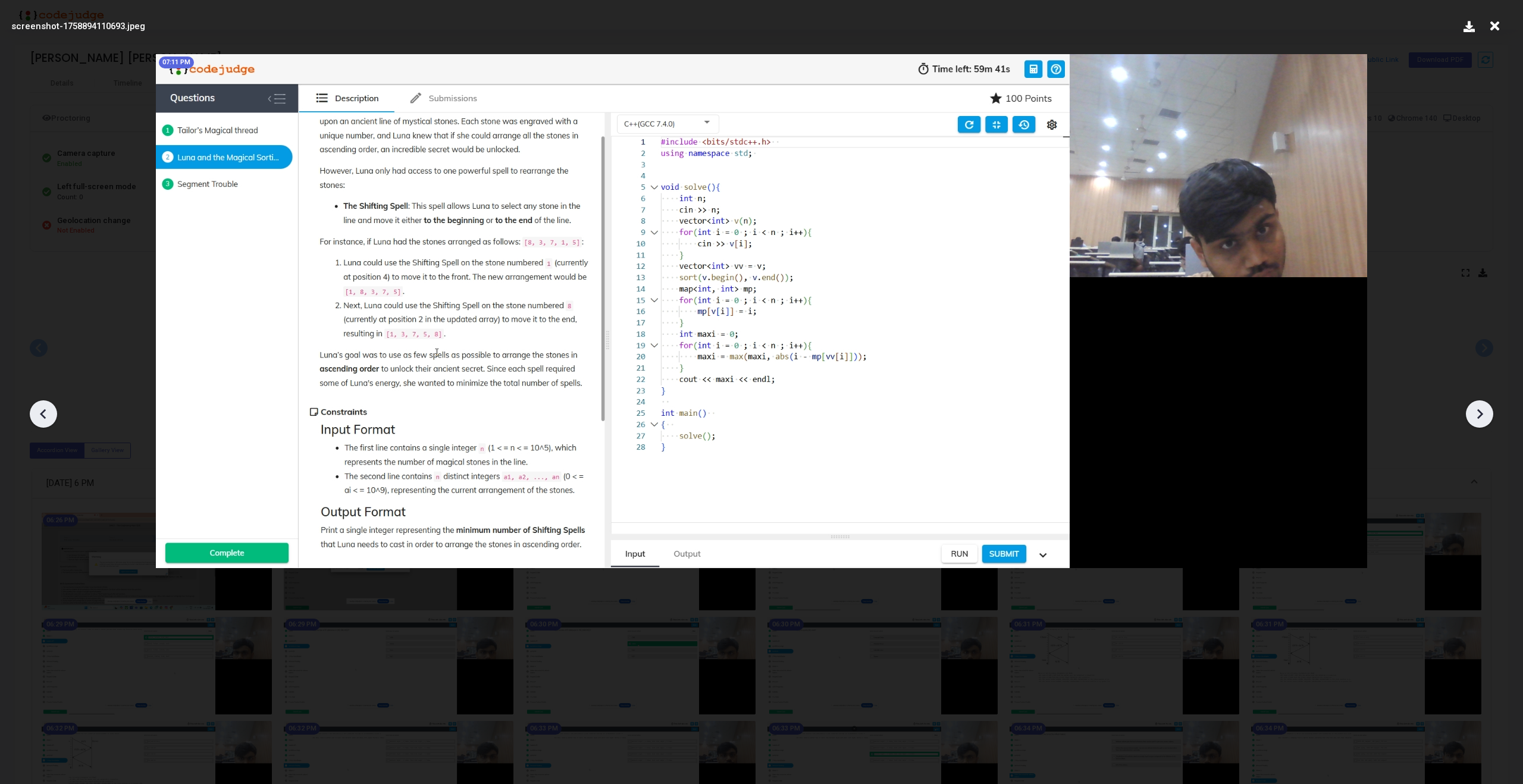
click at [1482, 418] on icon at bounding box center [1479, 413] width 18 height 18
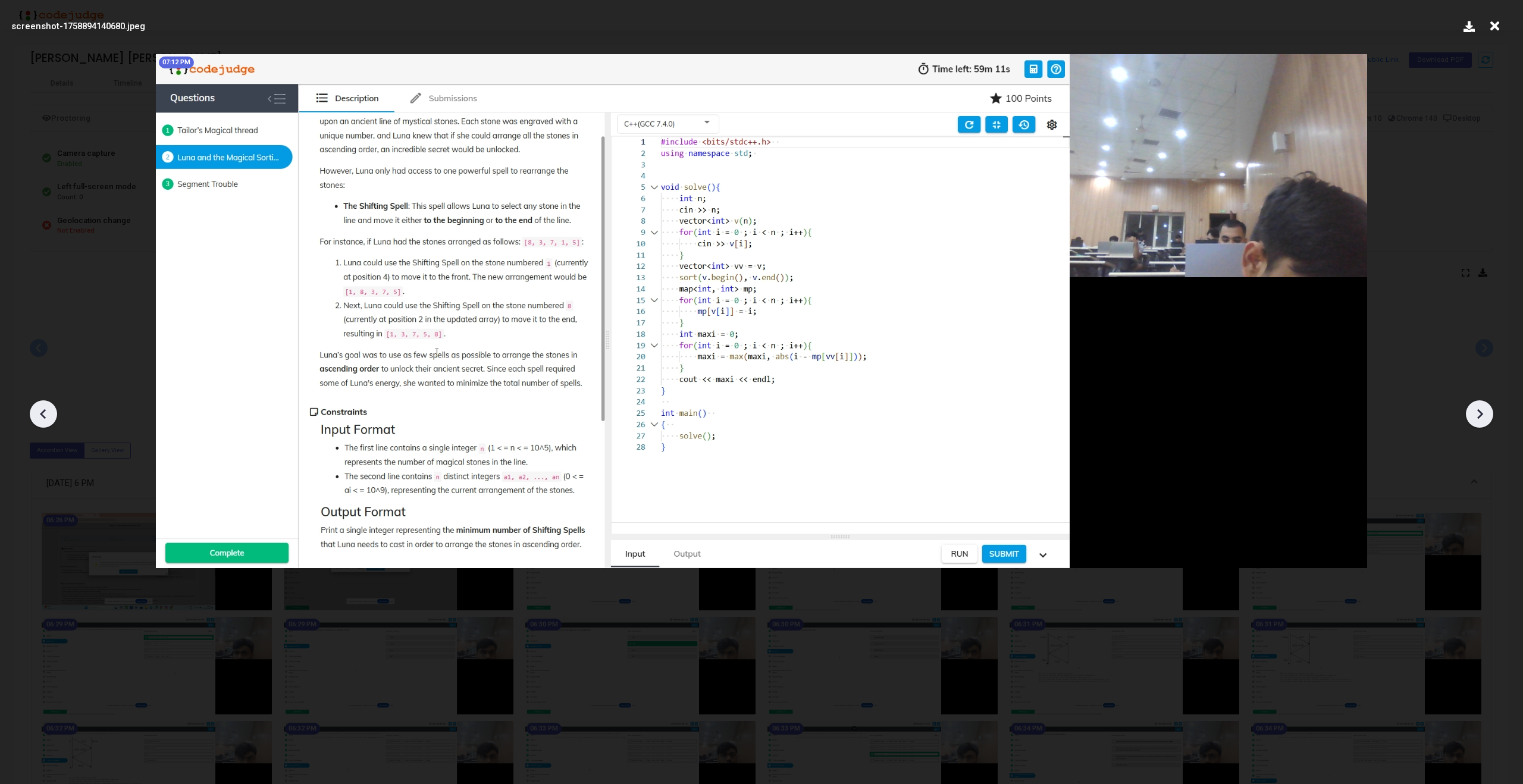
click at [1482, 418] on icon at bounding box center [1479, 413] width 18 height 18
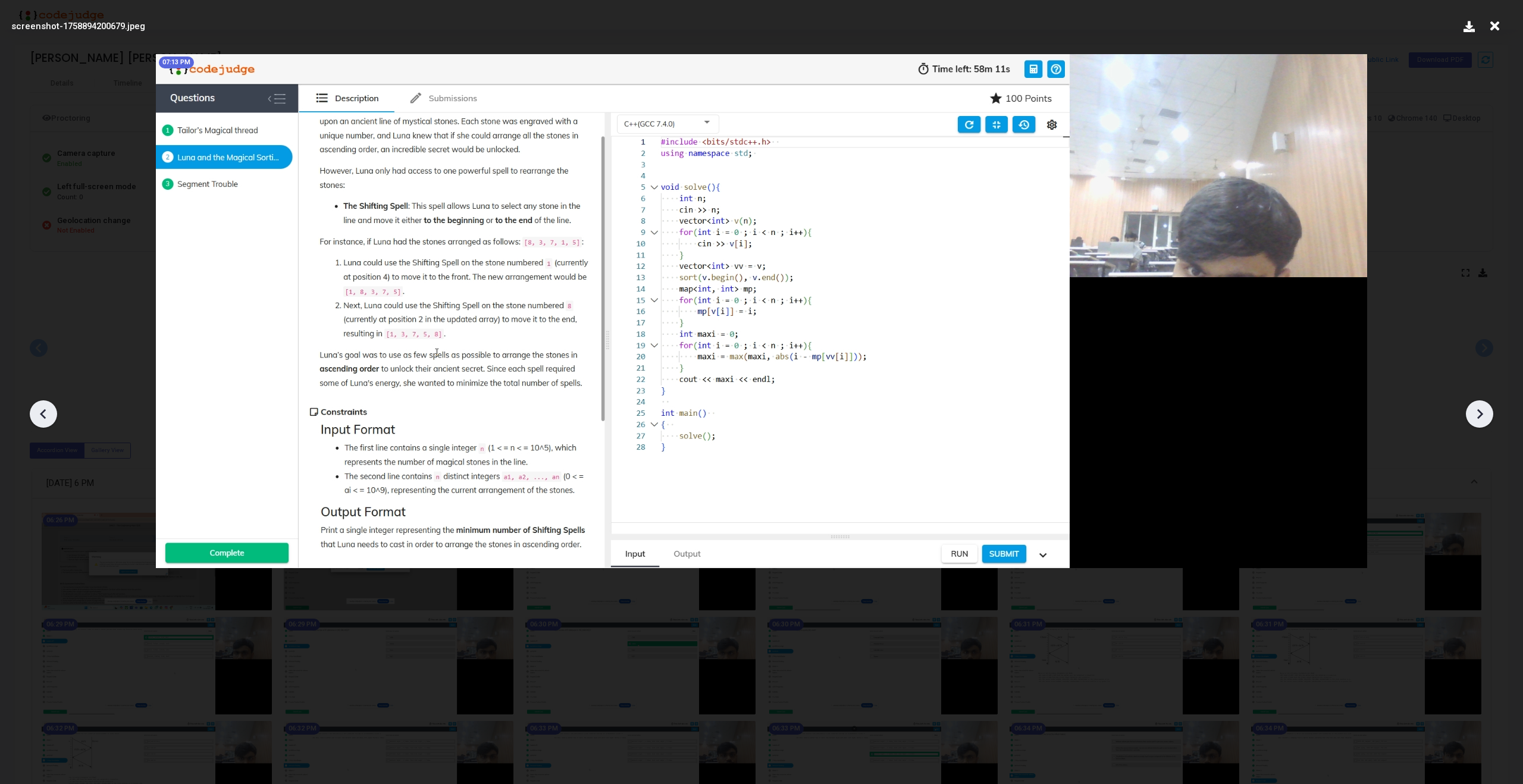
click at [1482, 418] on icon at bounding box center [1479, 413] width 18 height 18
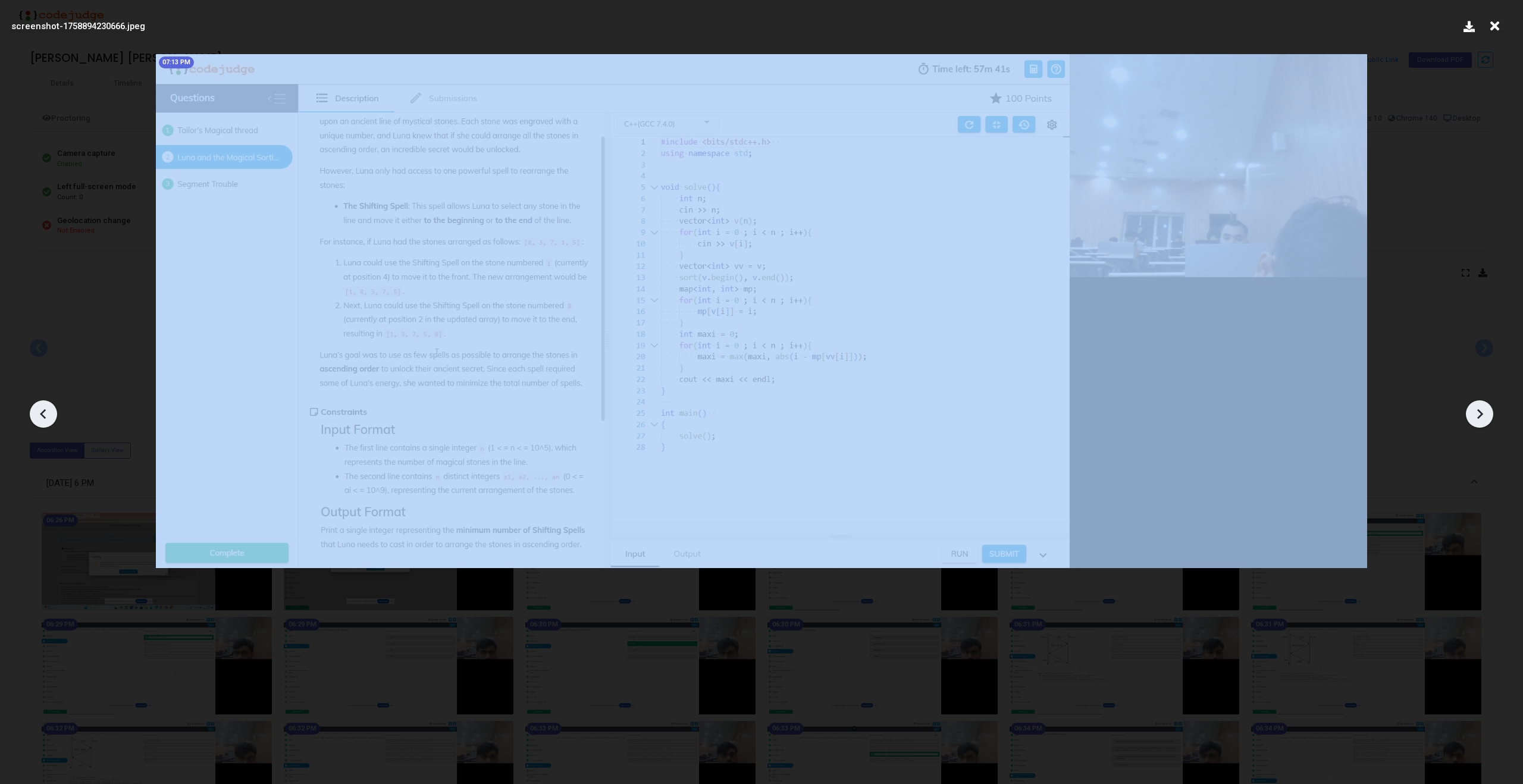
click at [1482, 418] on icon at bounding box center [1479, 413] width 18 height 18
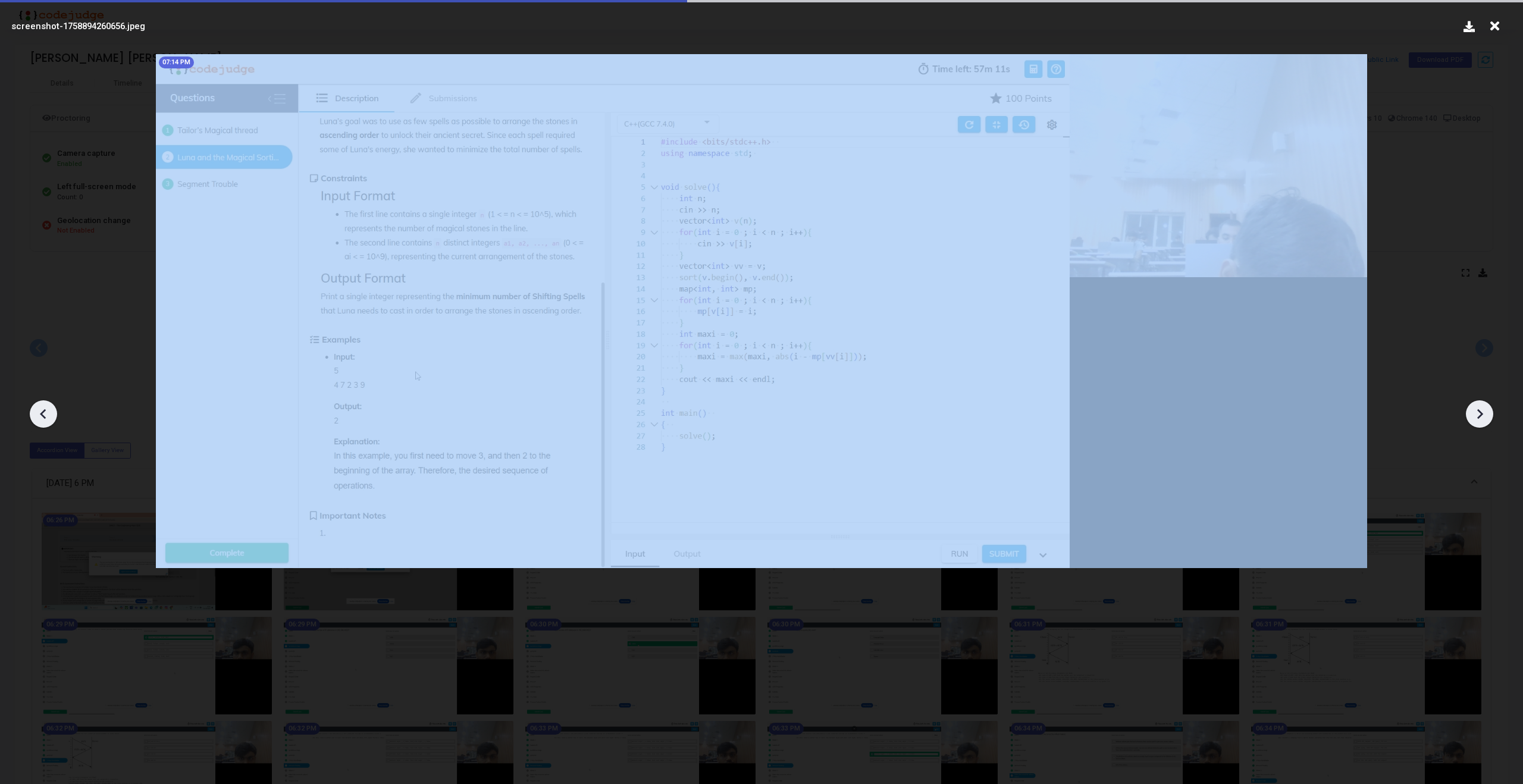
click at [1482, 418] on icon at bounding box center [1479, 413] width 18 height 18
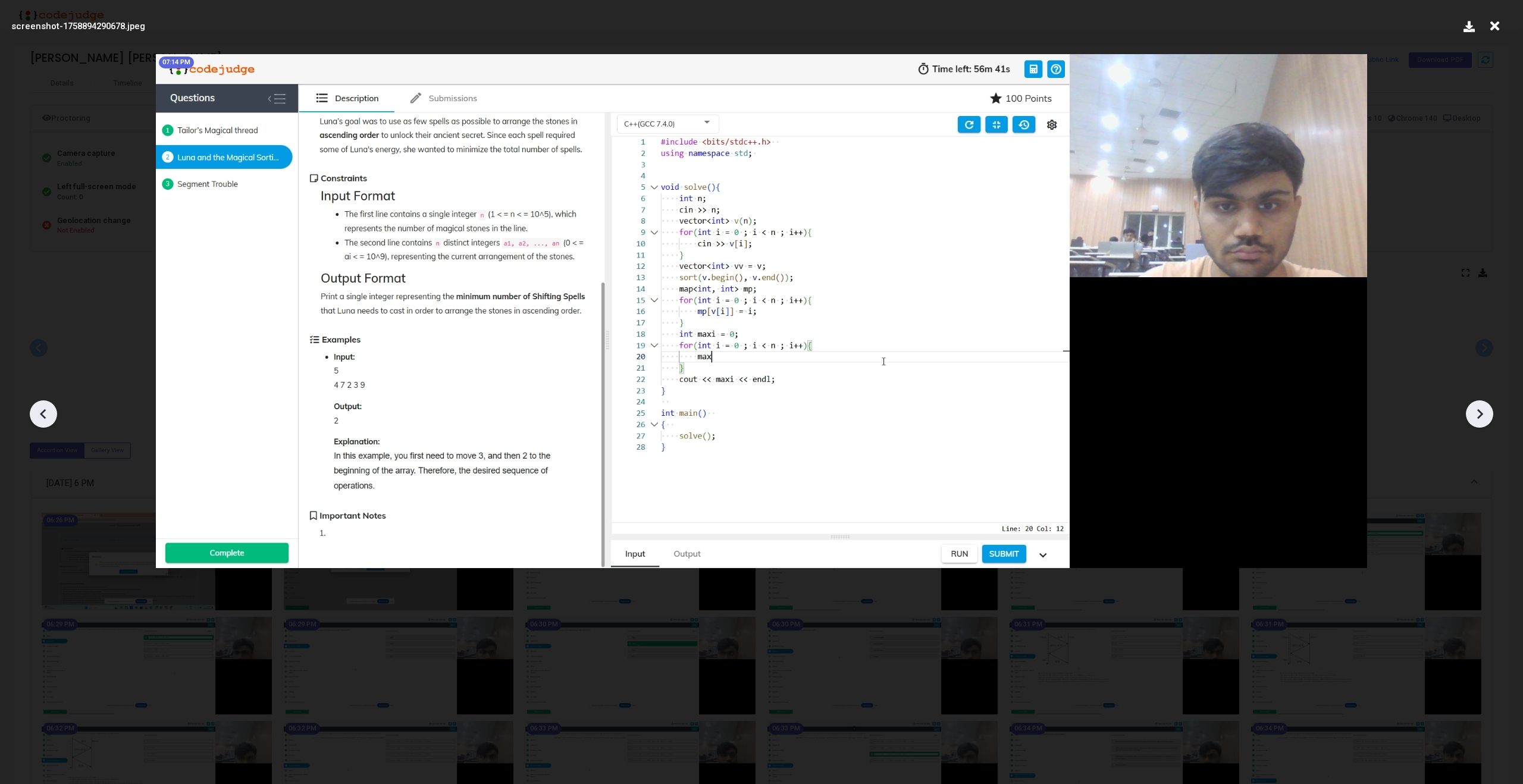
click at [1482, 418] on icon at bounding box center [1479, 413] width 18 height 18
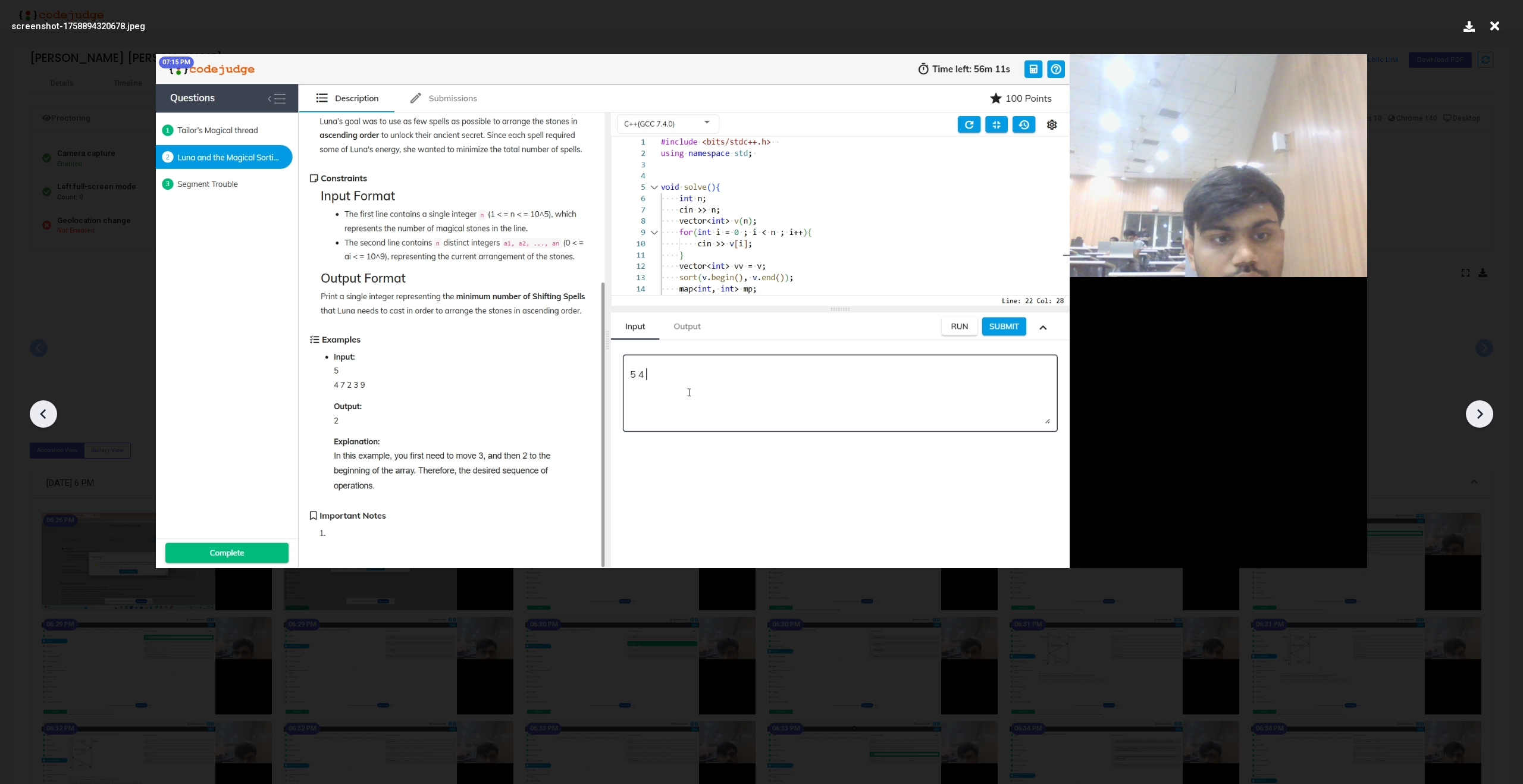
click at [1482, 418] on icon at bounding box center [1479, 413] width 18 height 18
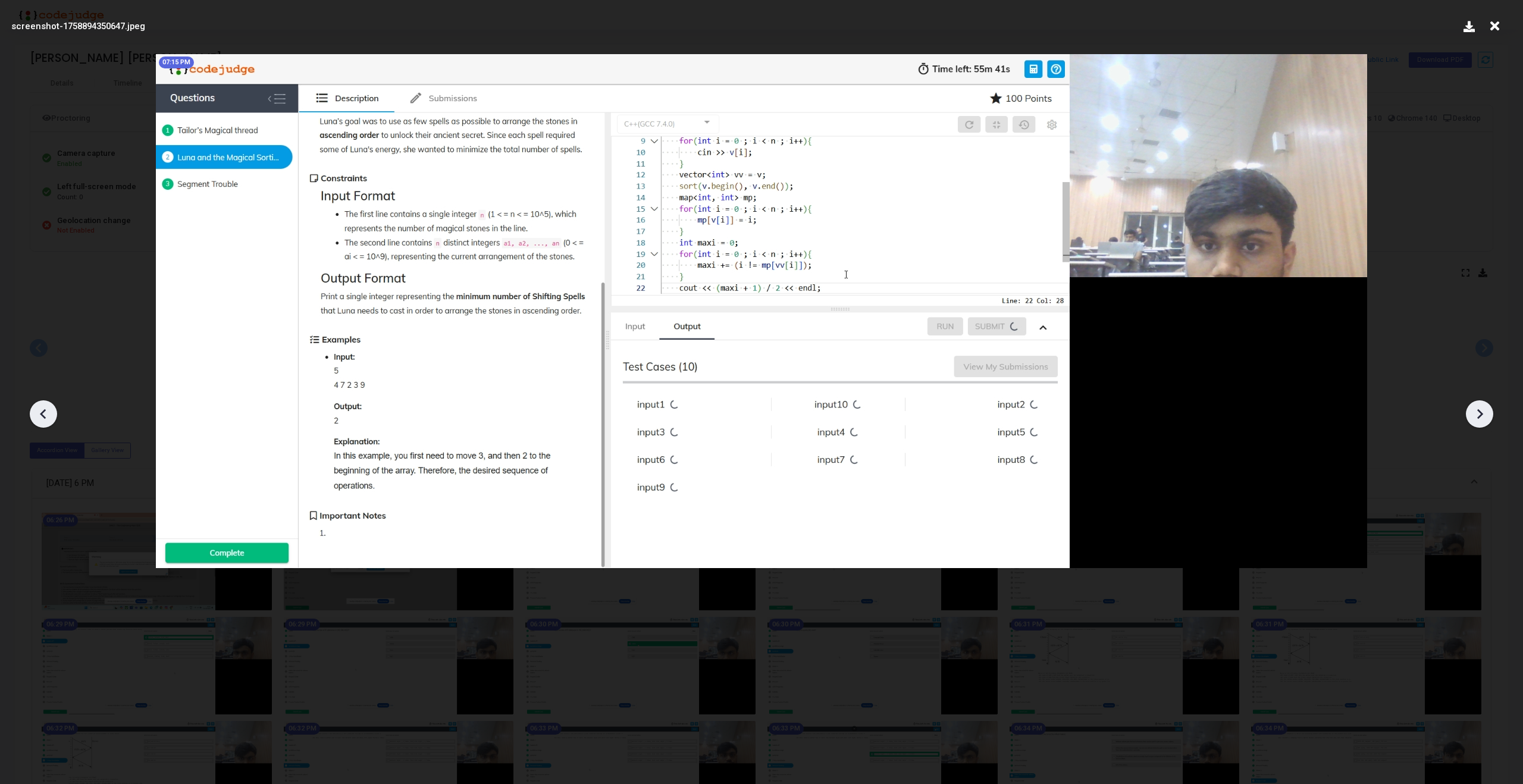
click at [1482, 418] on icon at bounding box center [1479, 413] width 18 height 18
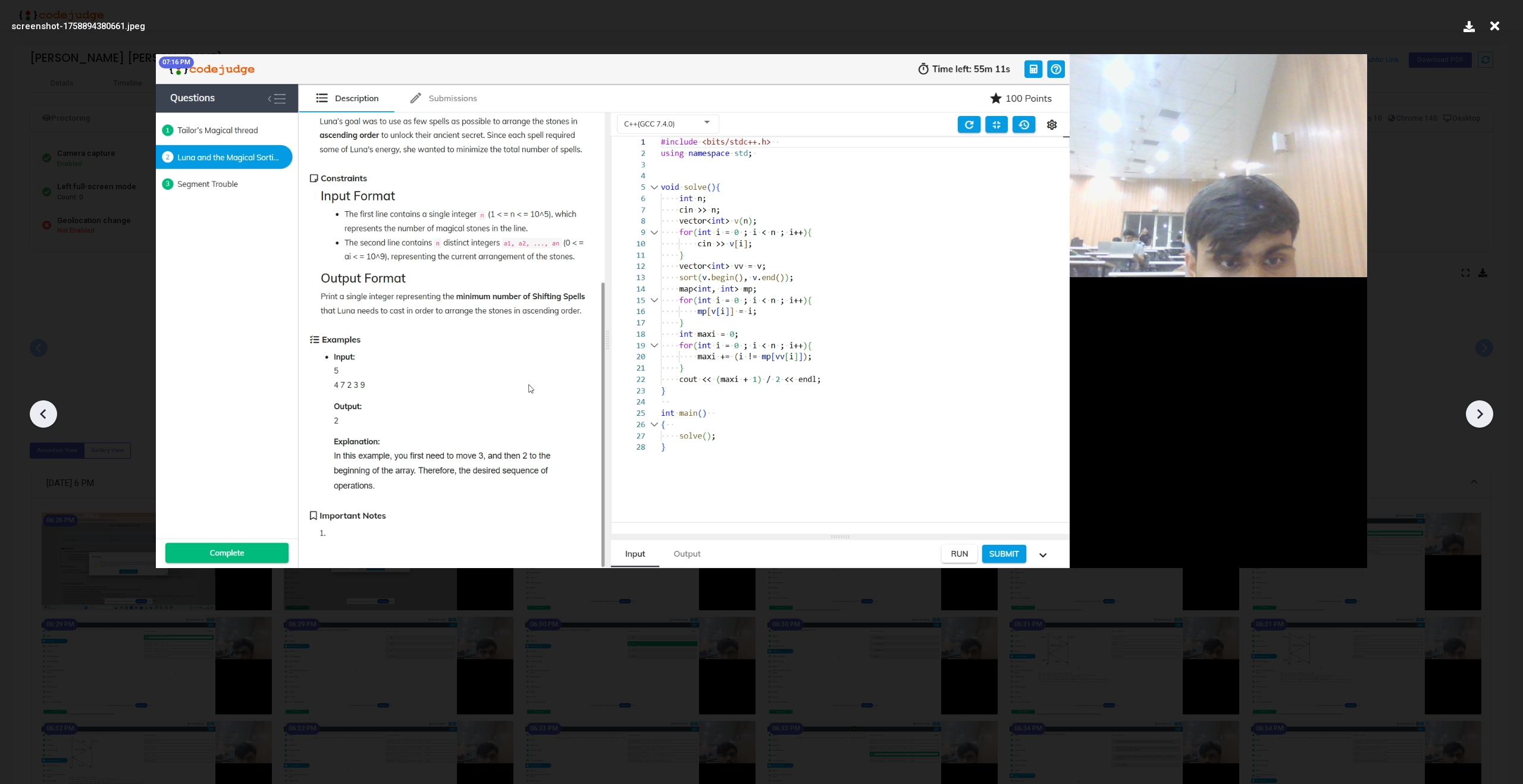
click at [1482, 418] on icon at bounding box center [1479, 413] width 18 height 18
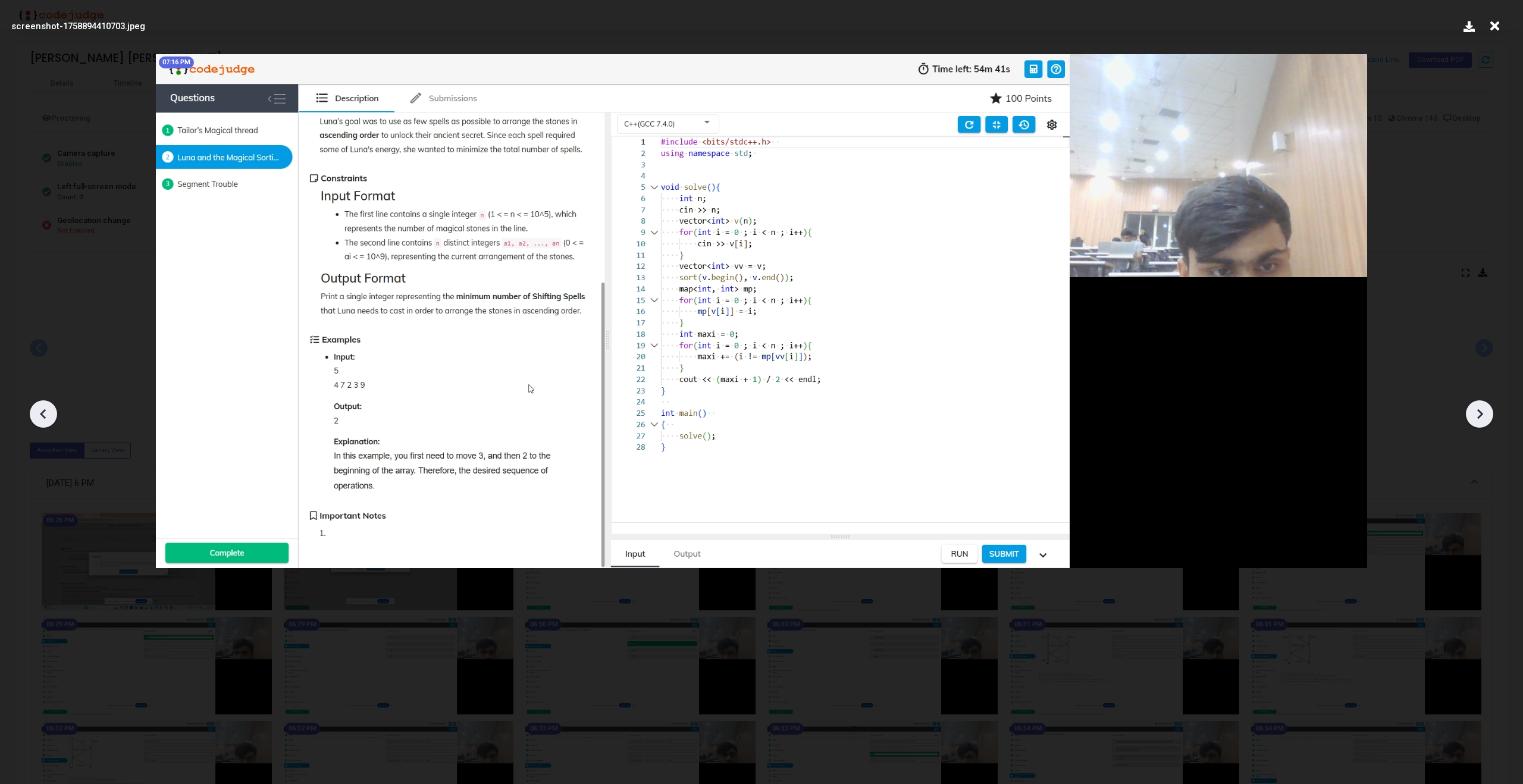
click at [1482, 418] on icon at bounding box center [1479, 413] width 18 height 18
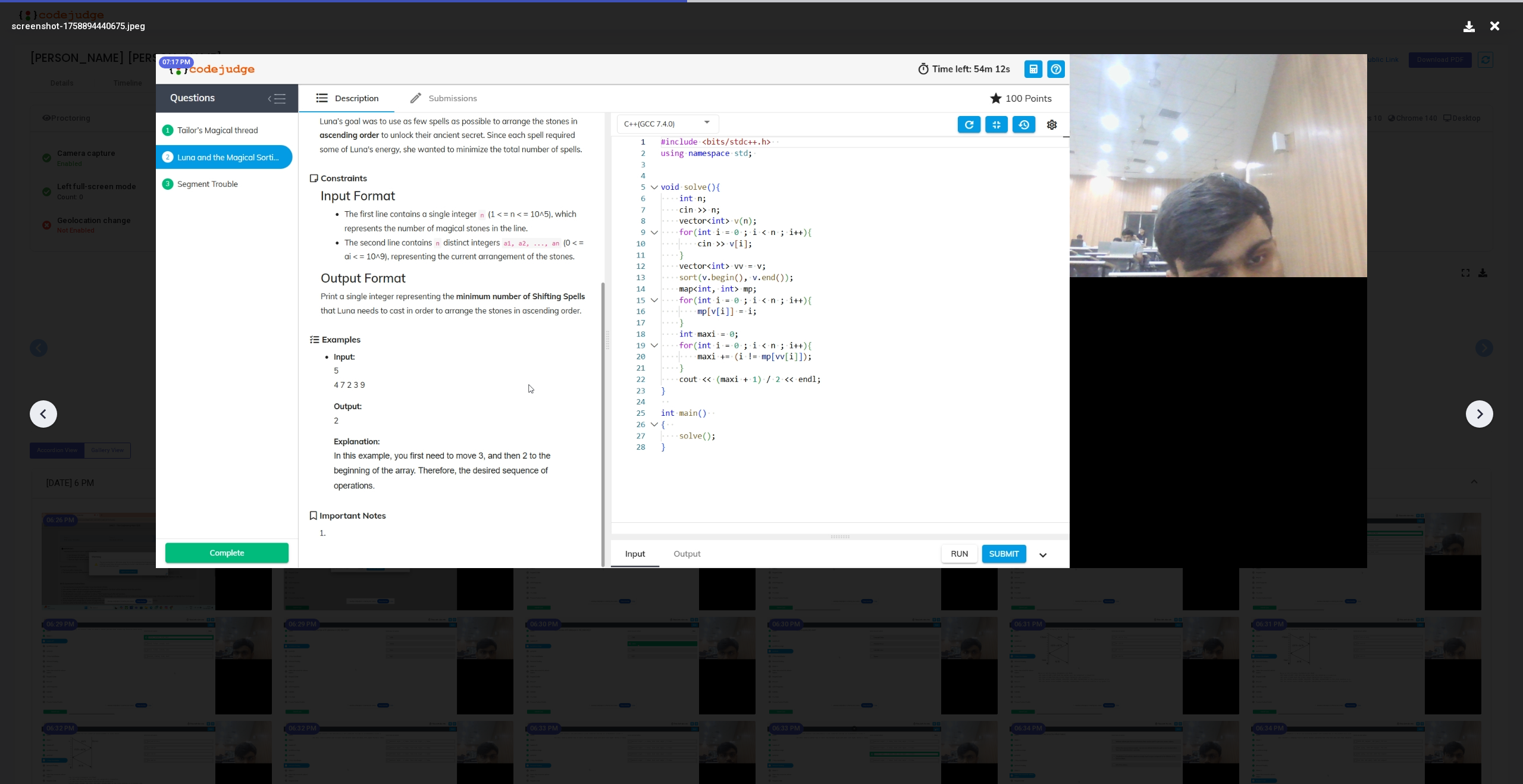
click at [1482, 418] on icon at bounding box center [1479, 413] width 18 height 18
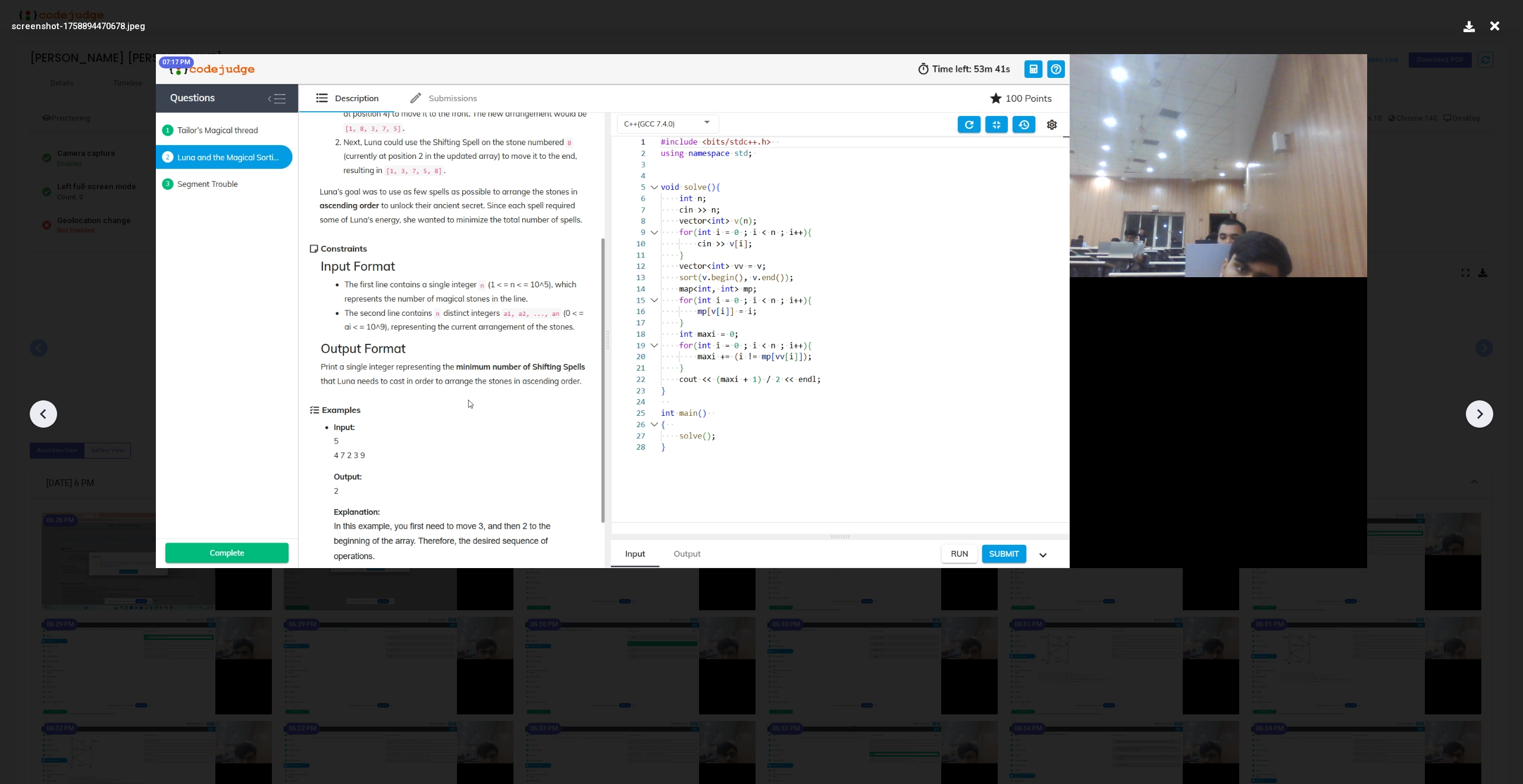
click at [1482, 418] on icon at bounding box center [1479, 413] width 18 height 18
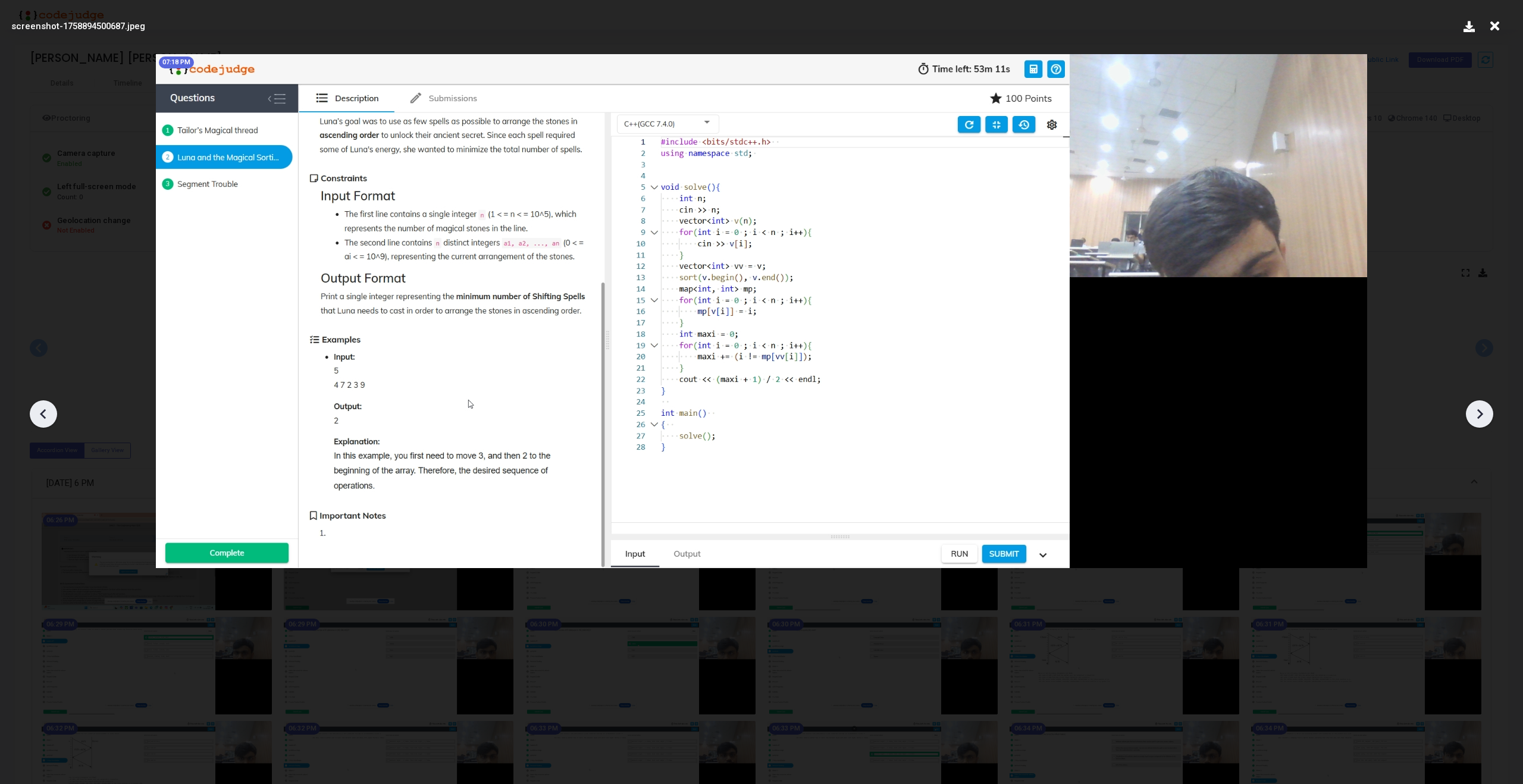
click at [1482, 418] on icon at bounding box center [1479, 413] width 18 height 18
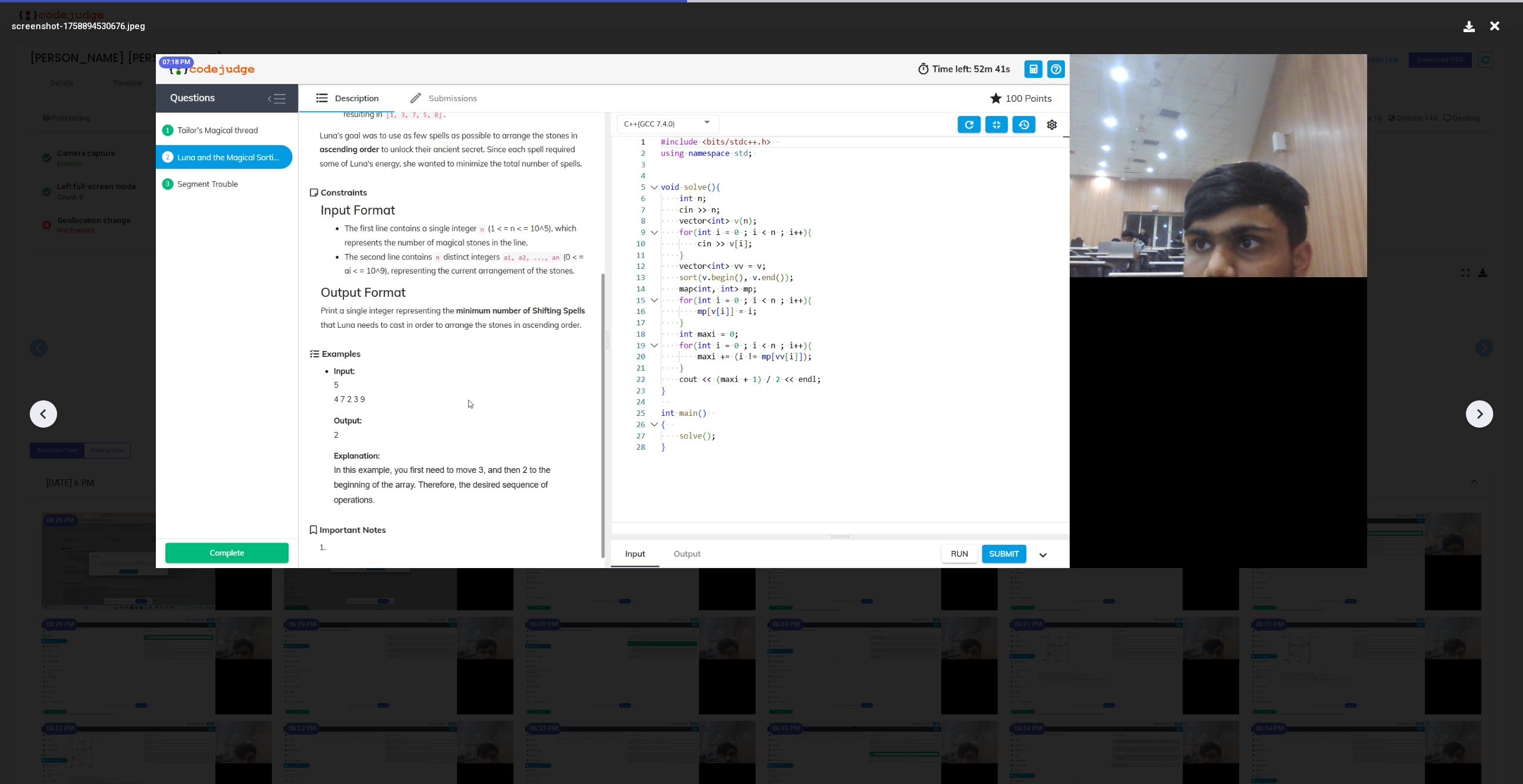
click at [1482, 418] on icon at bounding box center [1479, 413] width 18 height 18
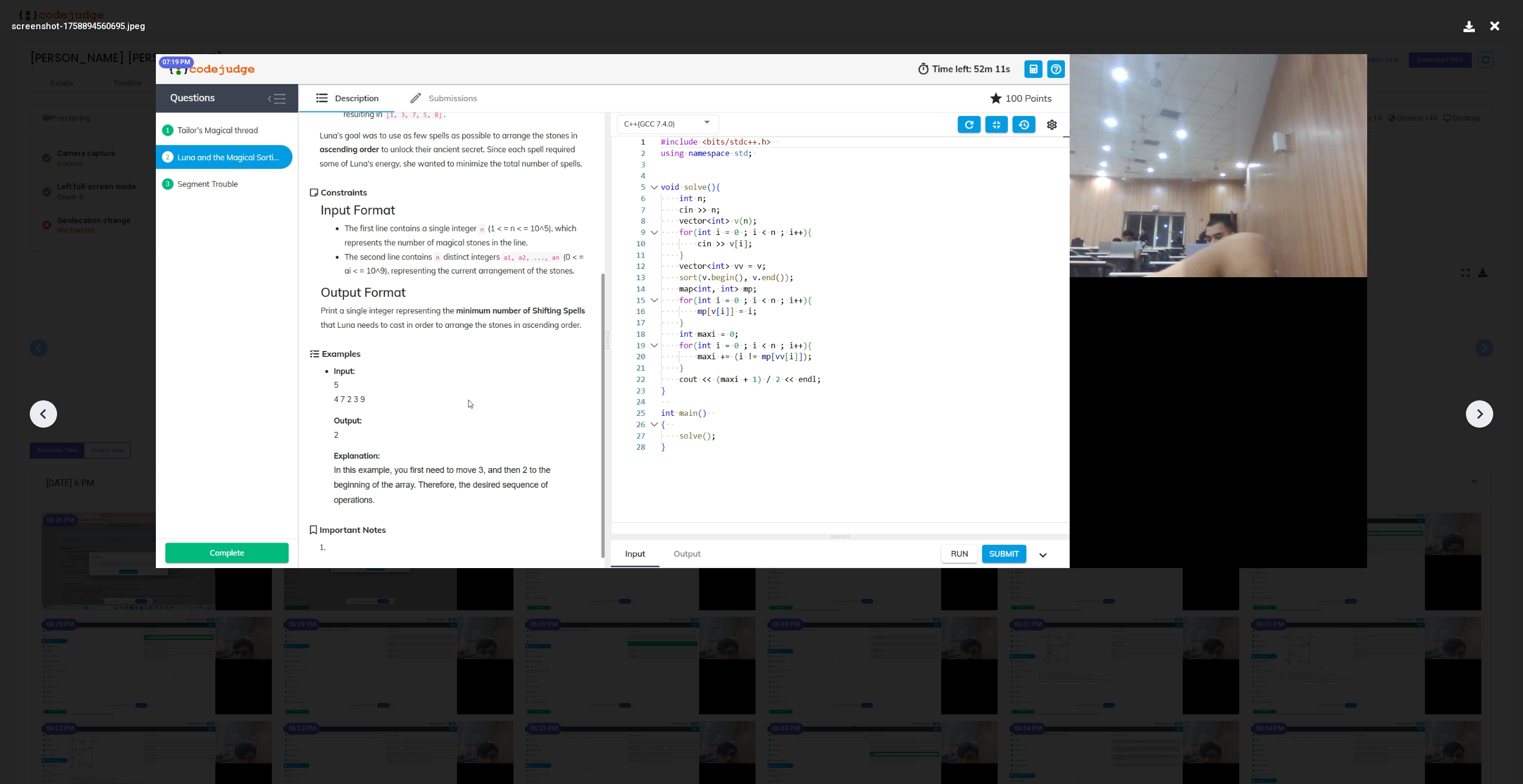
click at [1482, 418] on icon at bounding box center [1479, 413] width 18 height 18
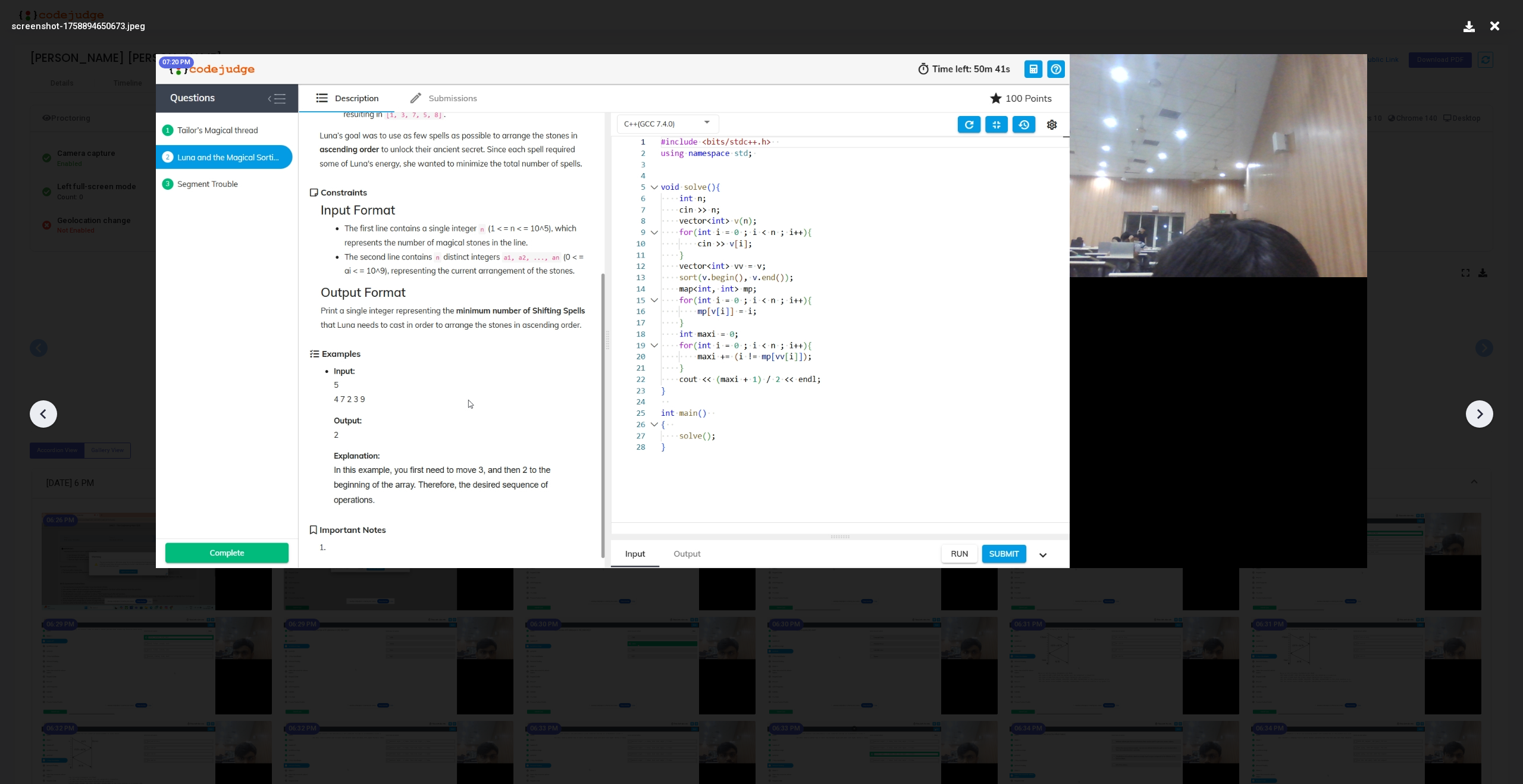
click at [1482, 418] on icon at bounding box center [1479, 413] width 18 height 18
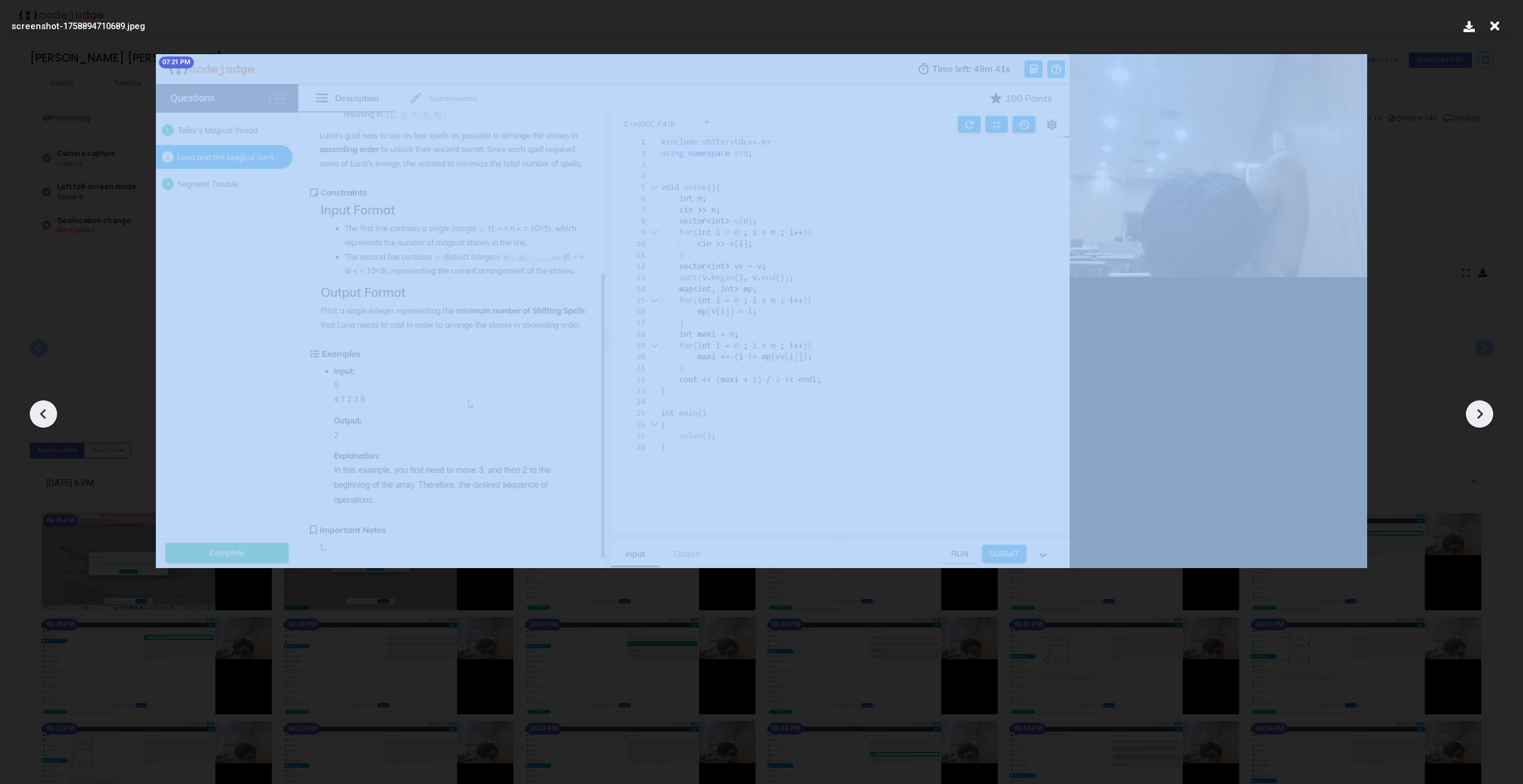
click at [1482, 418] on icon at bounding box center [1479, 413] width 18 height 18
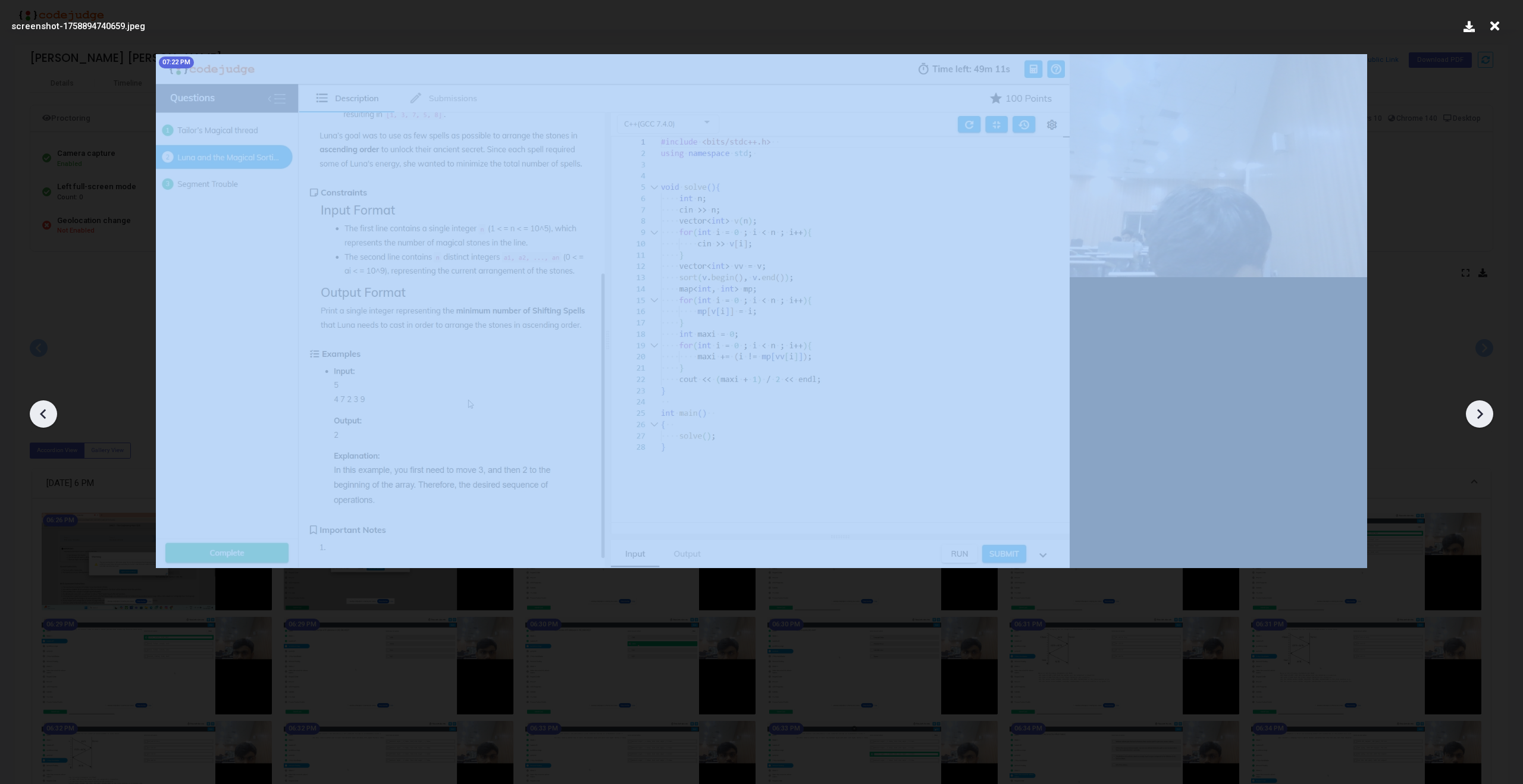
click at [1482, 418] on icon at bounding box center [1479, 413] width 18 height 18
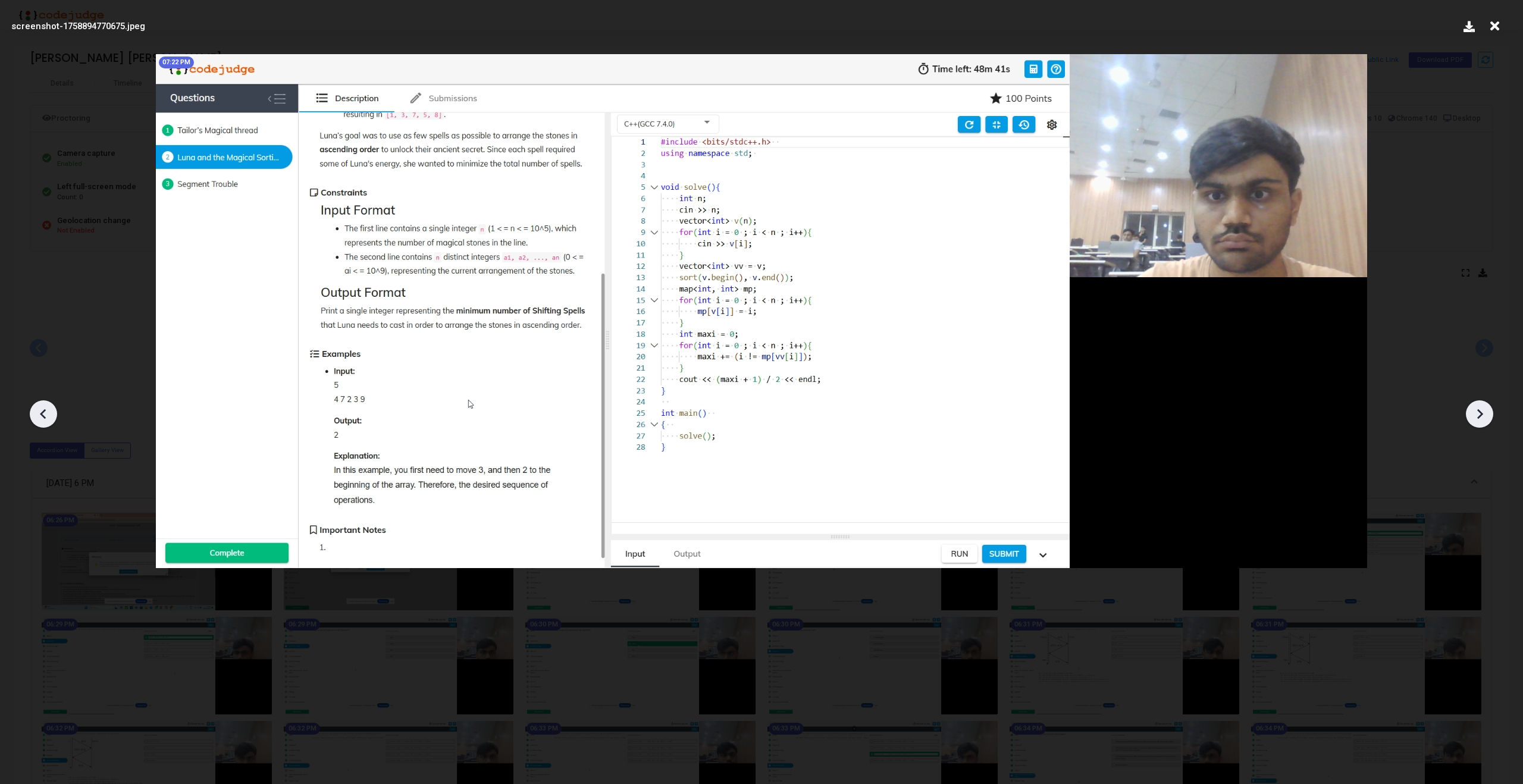
click at [1482, 418] on icon at bounding box center [1479, 413] width 18 height 18
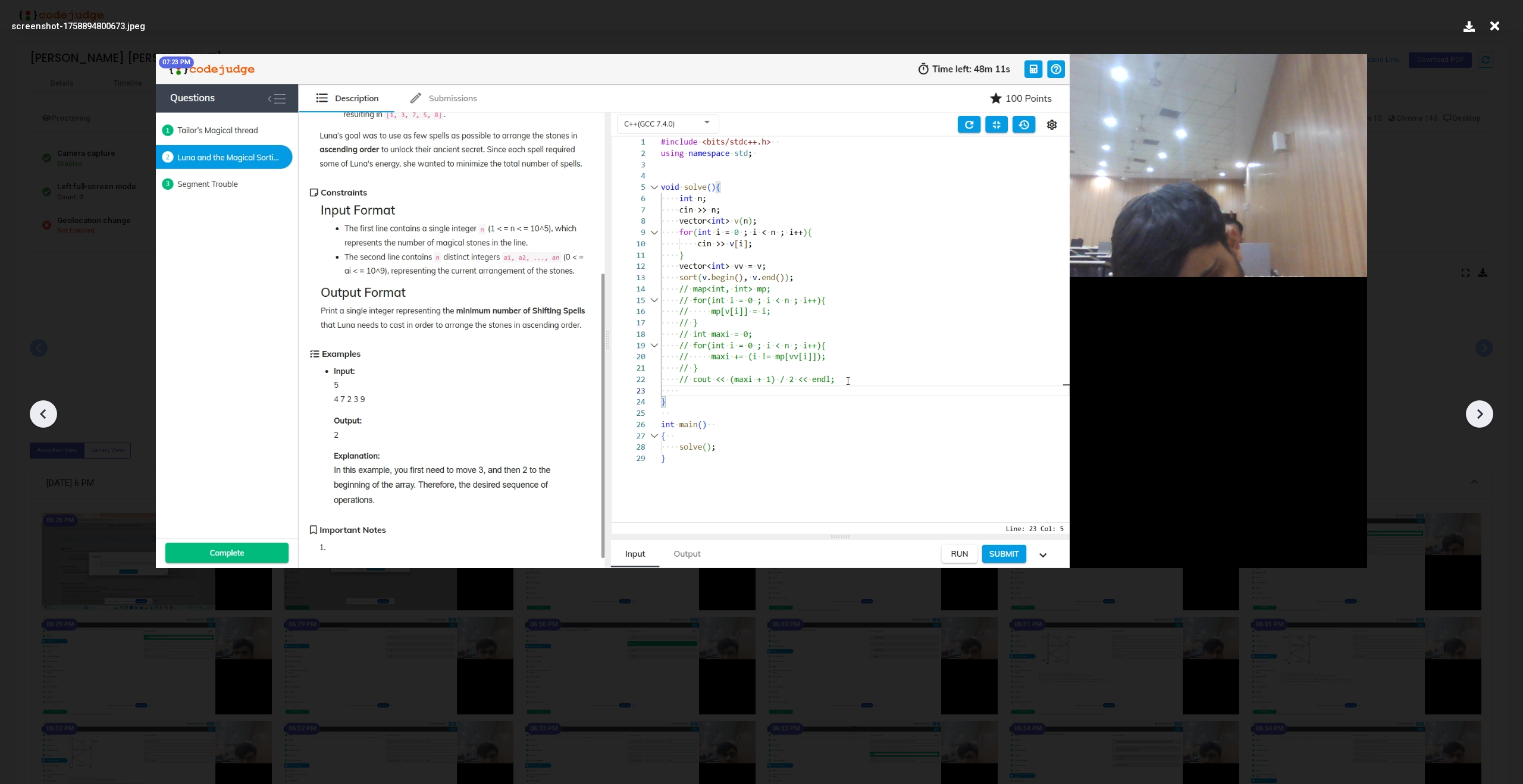
click at [1482, 418] on icon at bounding box center [1479, 413] width 18 height 18
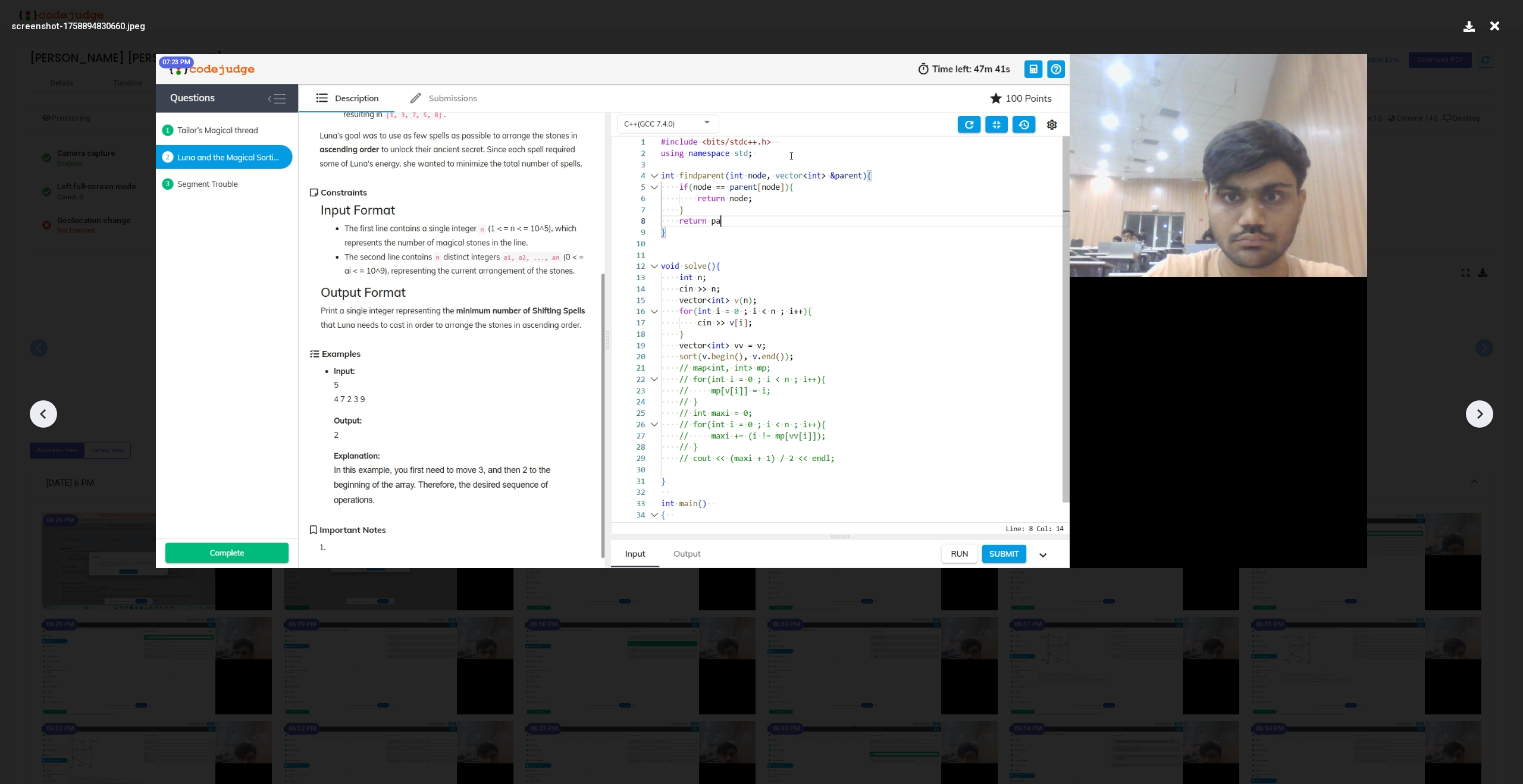
click at [1482, 418] on icon at bounding box center [1479, 413] width 18 height 18
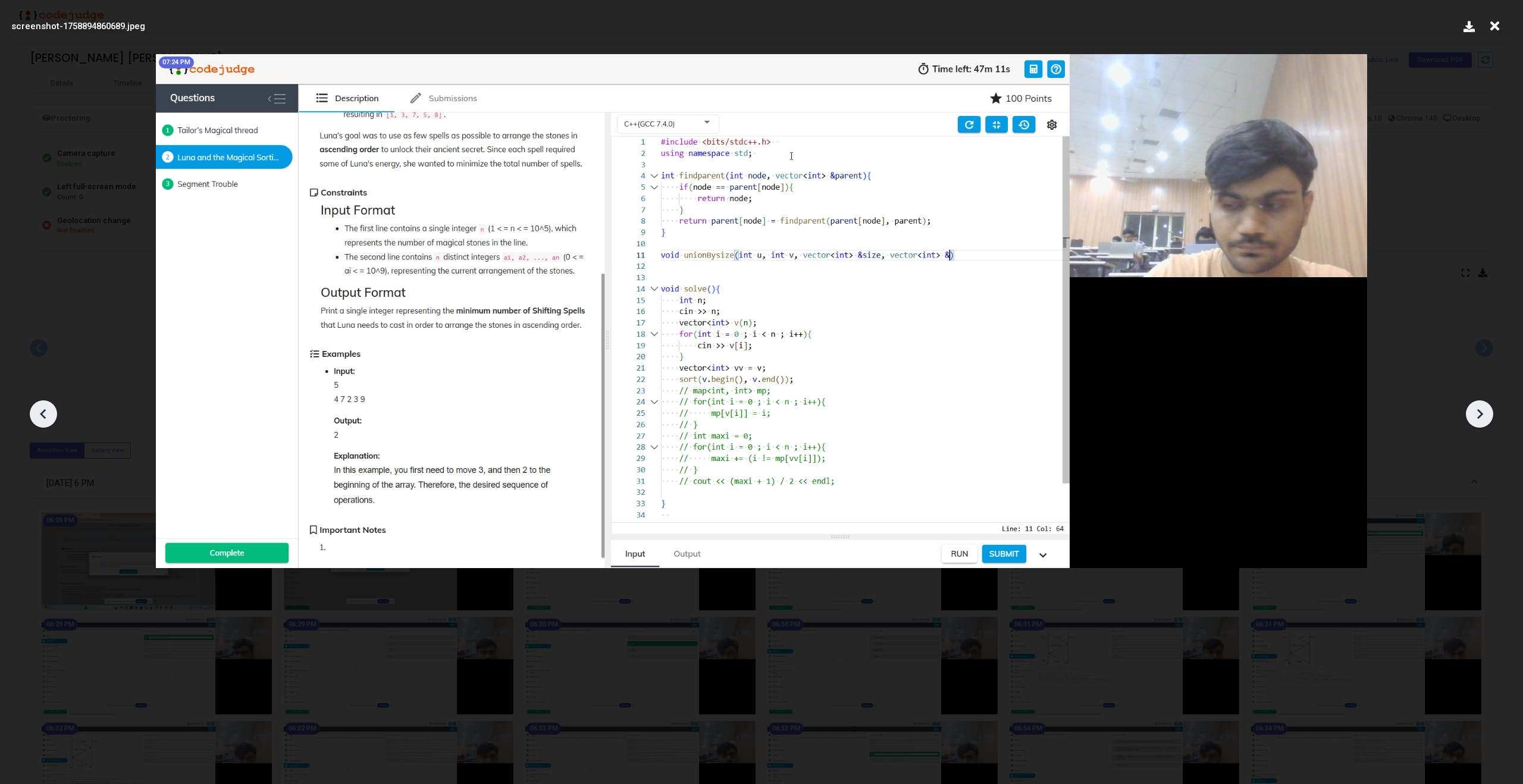
click at [1482, 418] on icon at bounding box center [1479, 413] width 18 height 18
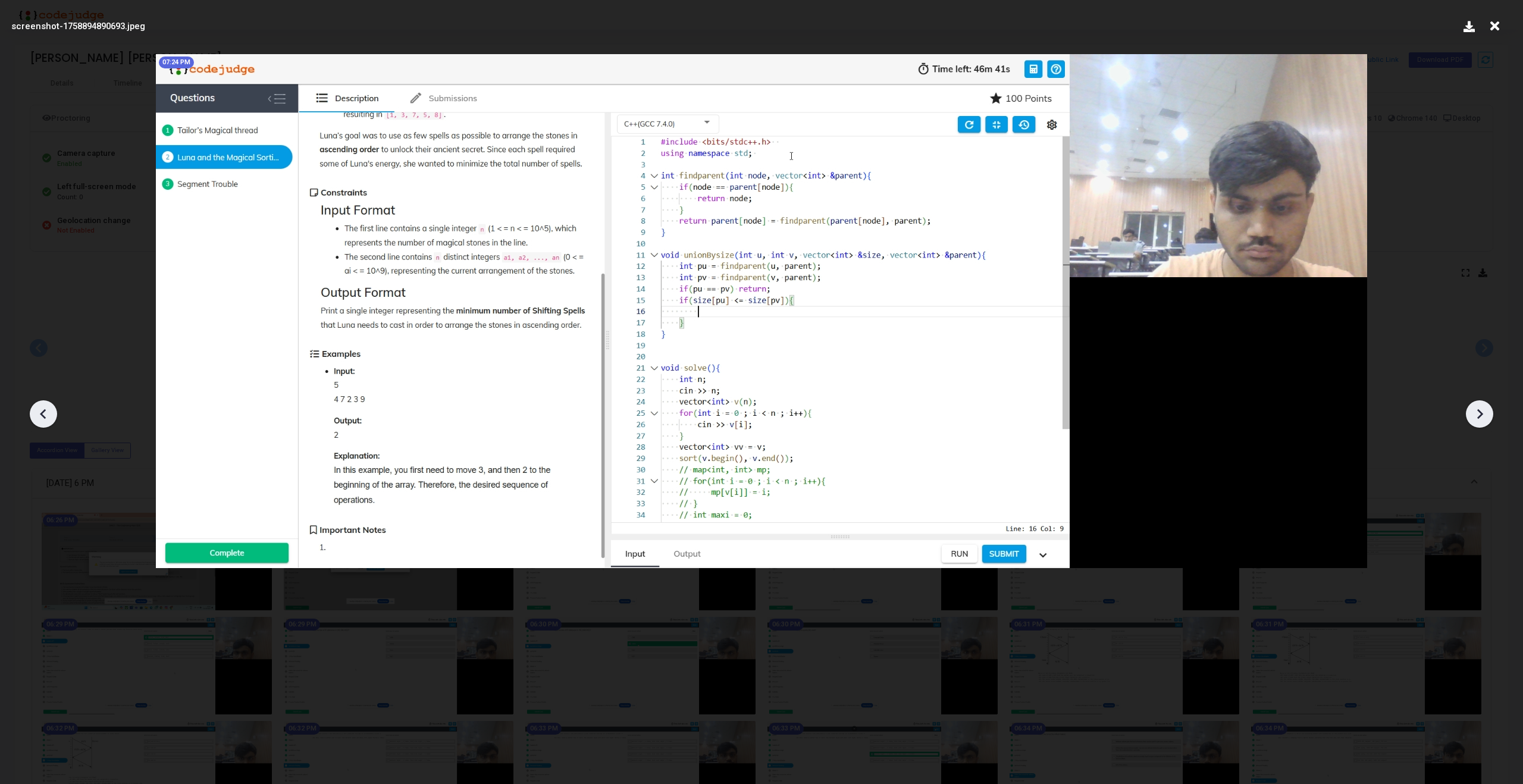
click at [1482, 418] on icon at bounding box center [1479, 413] width 18 height 18
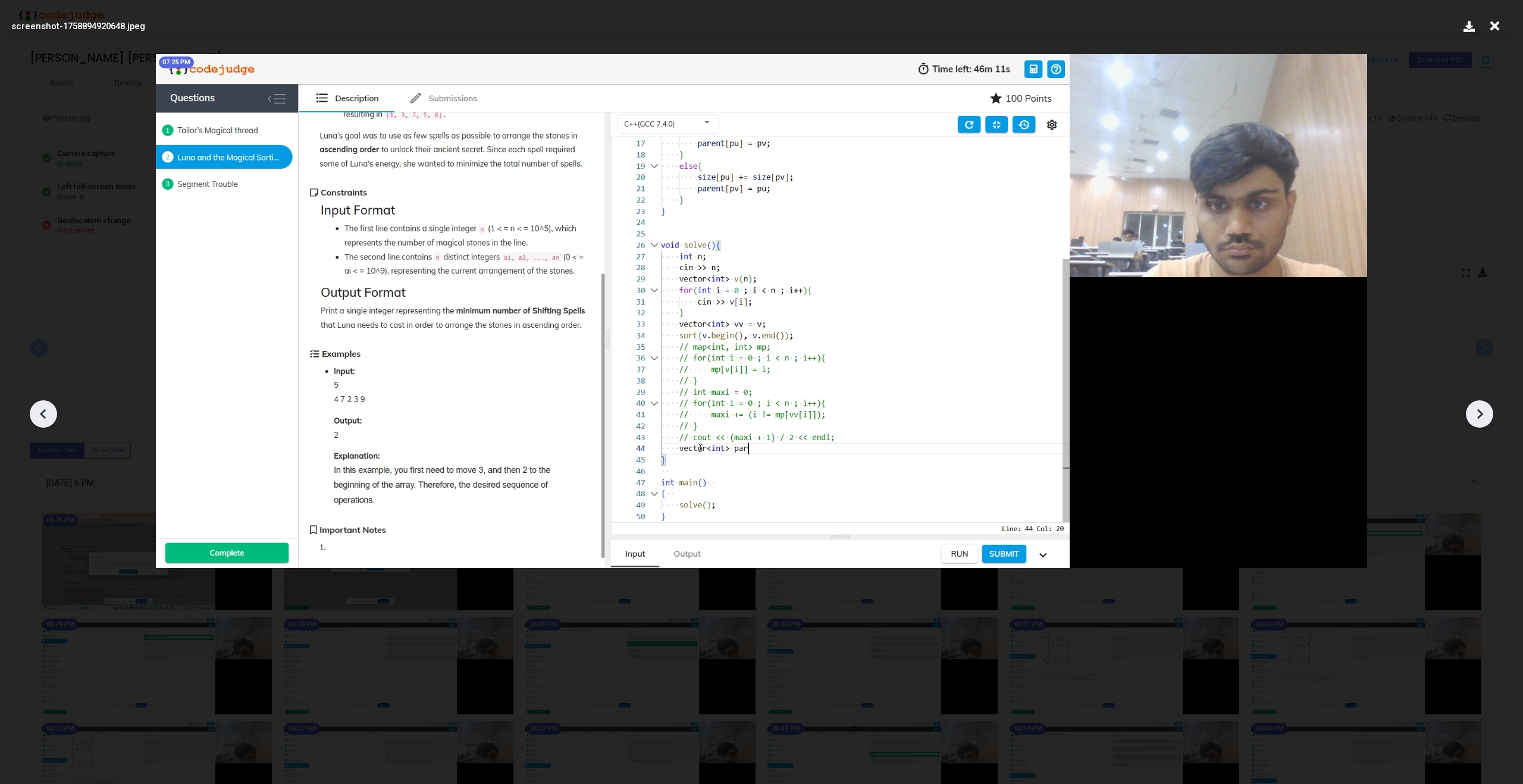
click at [38, 418] on icon at bounding box center [43, 413] width 18 height 18
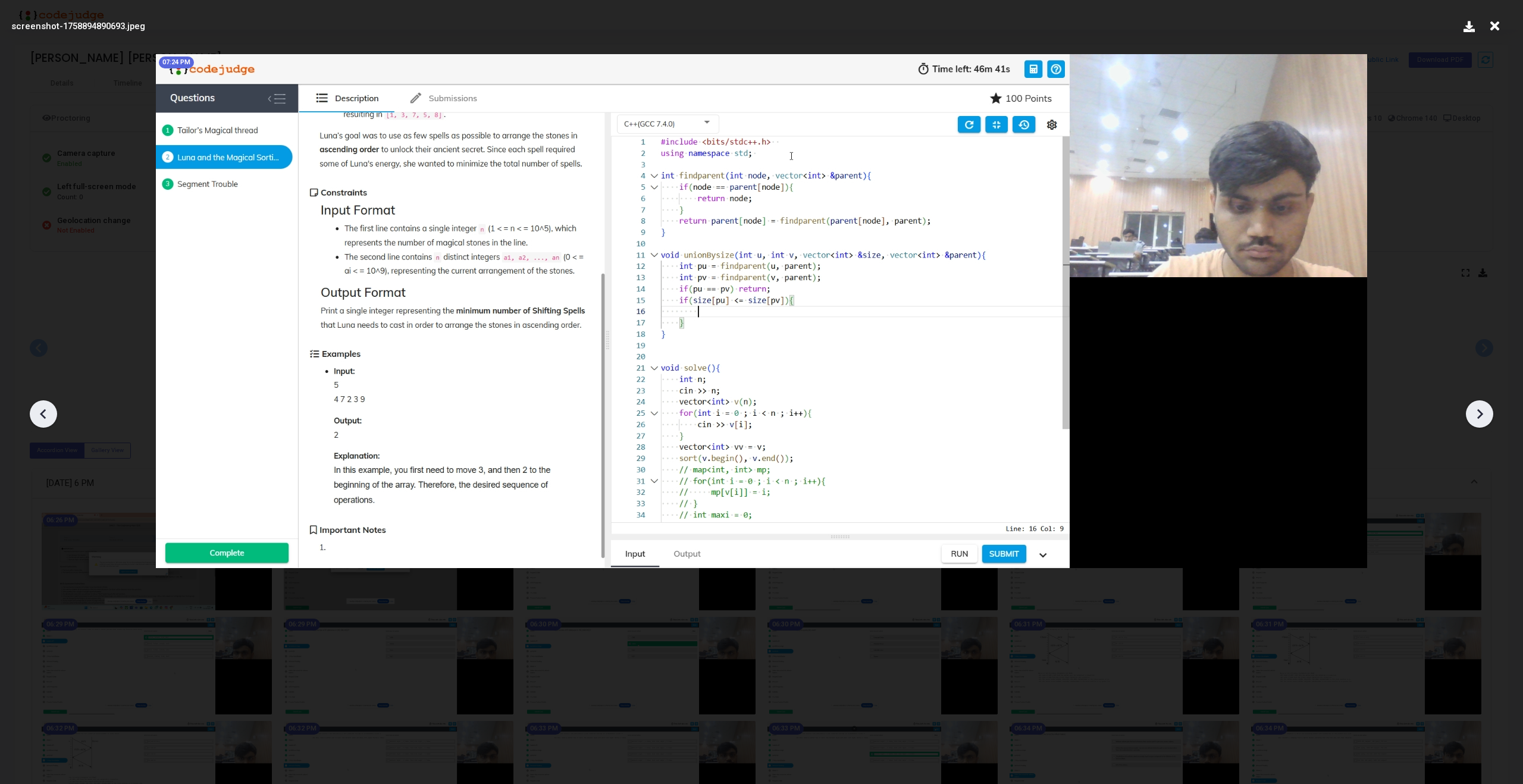
click at [1479, 405] on icon at bounding box center [1479, 413] width 18 height 18
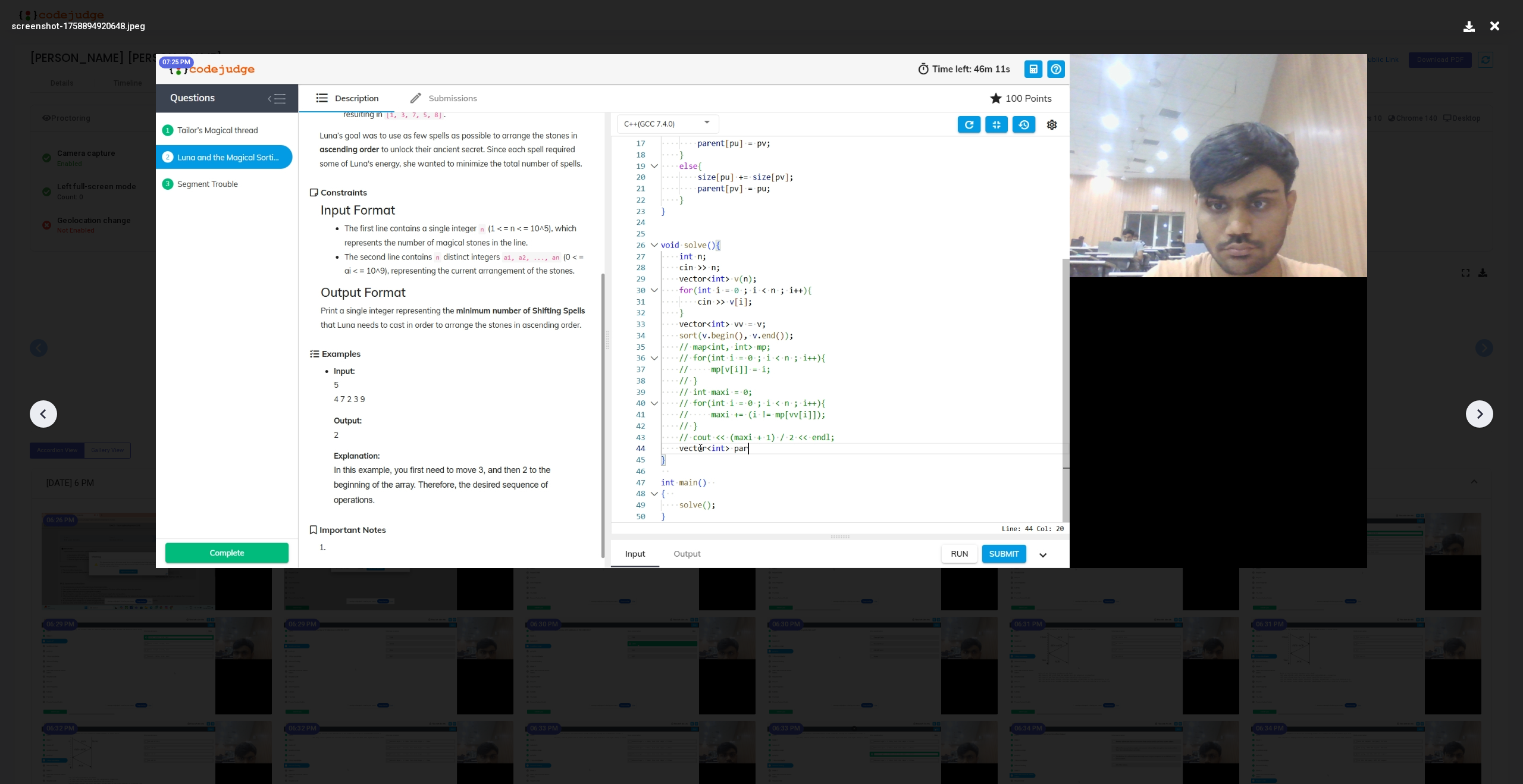
click at [1479, 405] on icon at bounding box center [1479, 413] width 18 height 18
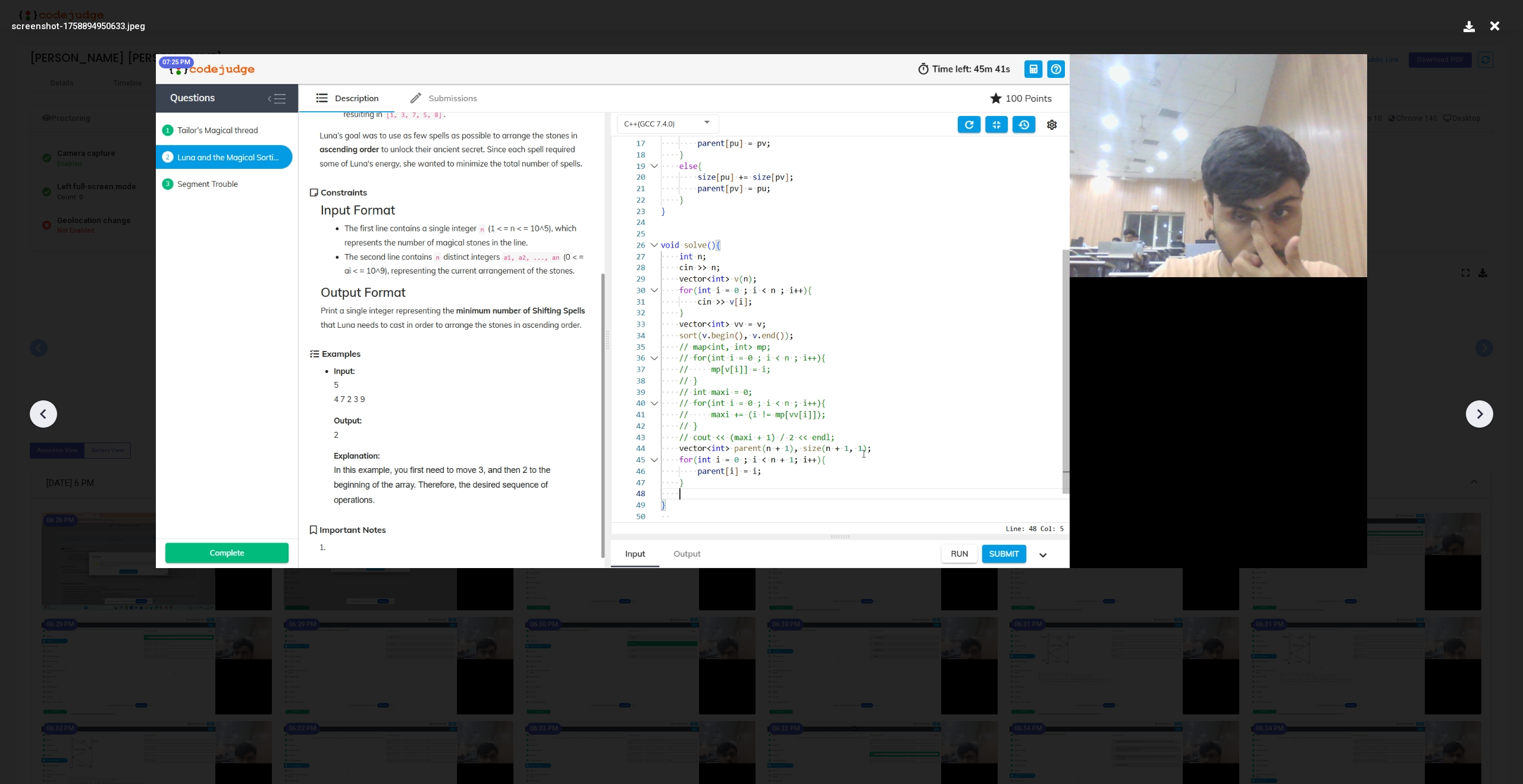
click at [1479, 405] on icon at bounding box center [1479, 413] width 18 height 18
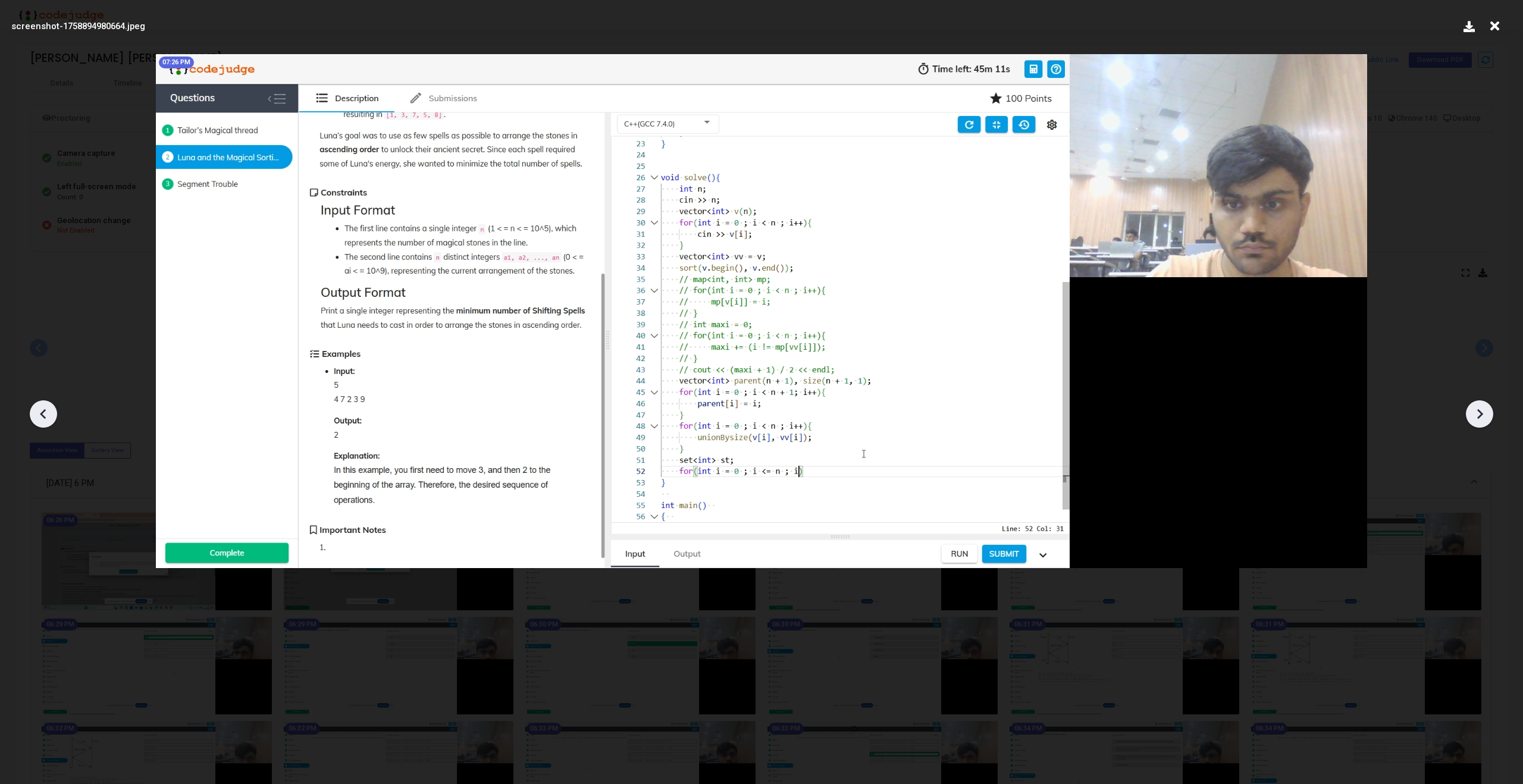
click at [1479, 405] on icon at bounding box center [1479, 413] width 18 height 18
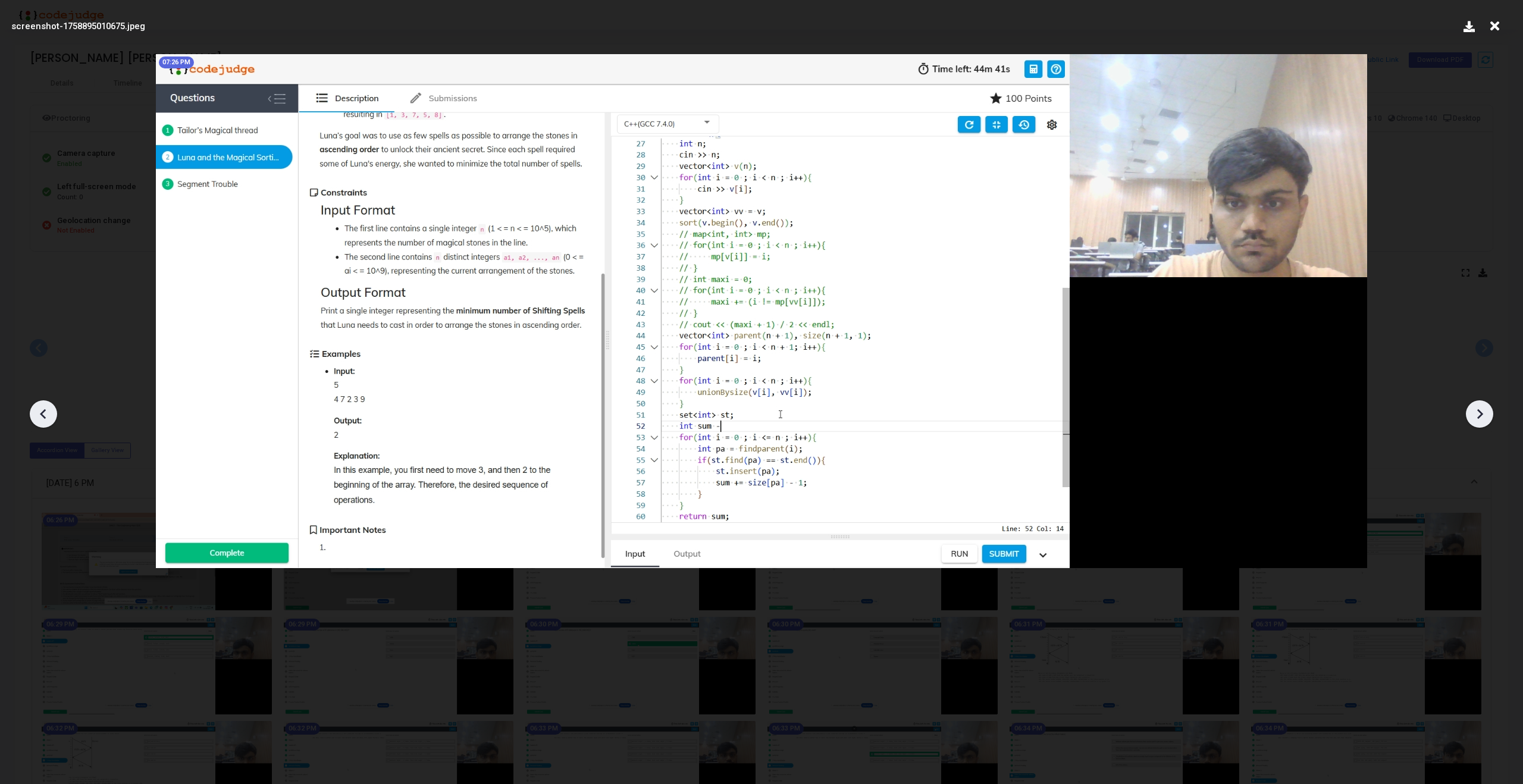
click at [1479, 405] on icon at bounding box center [1479, 413] width 18 height 18
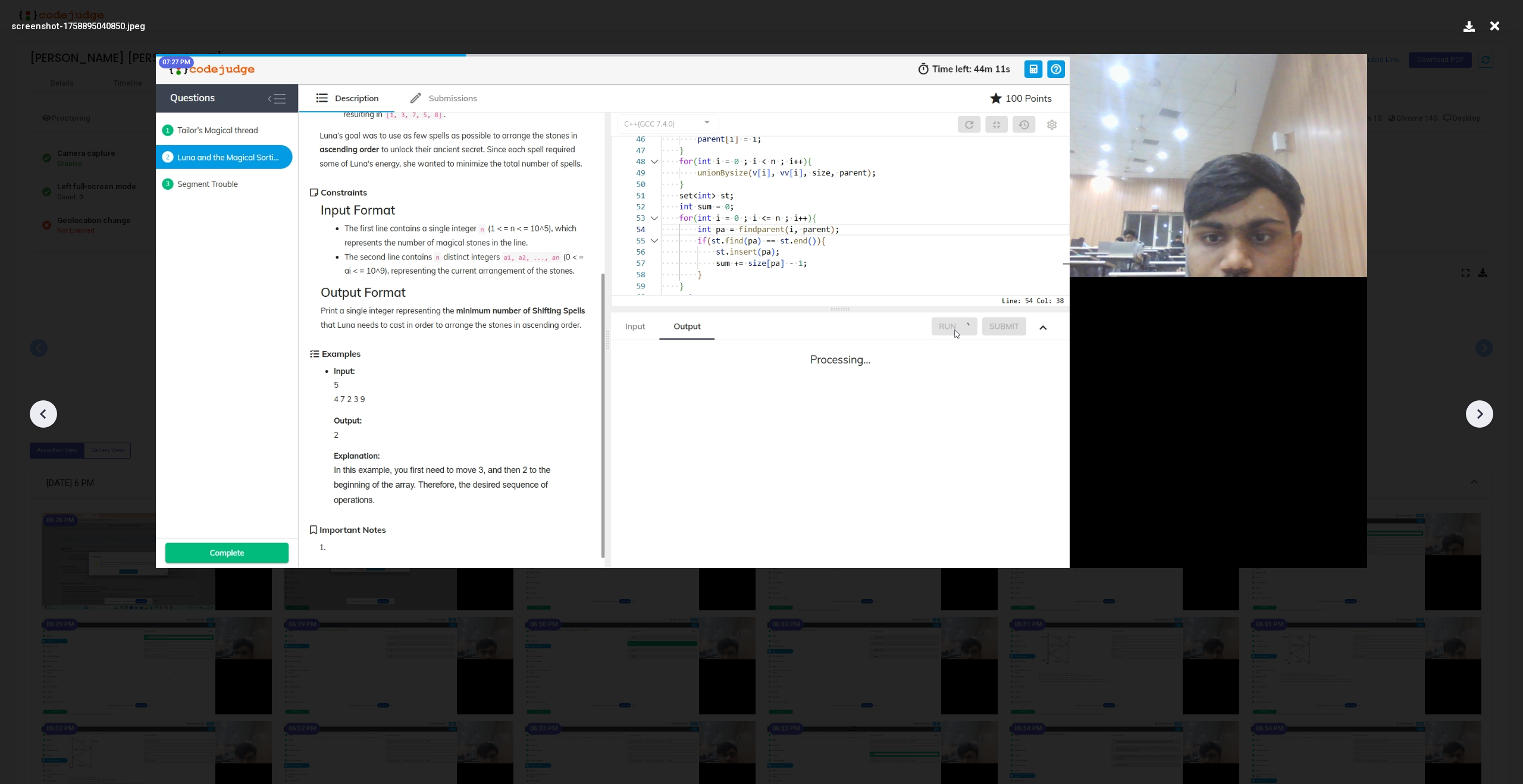
click at [1479, 405] on icon at bounding box center [1479, 413] width 18 height 18
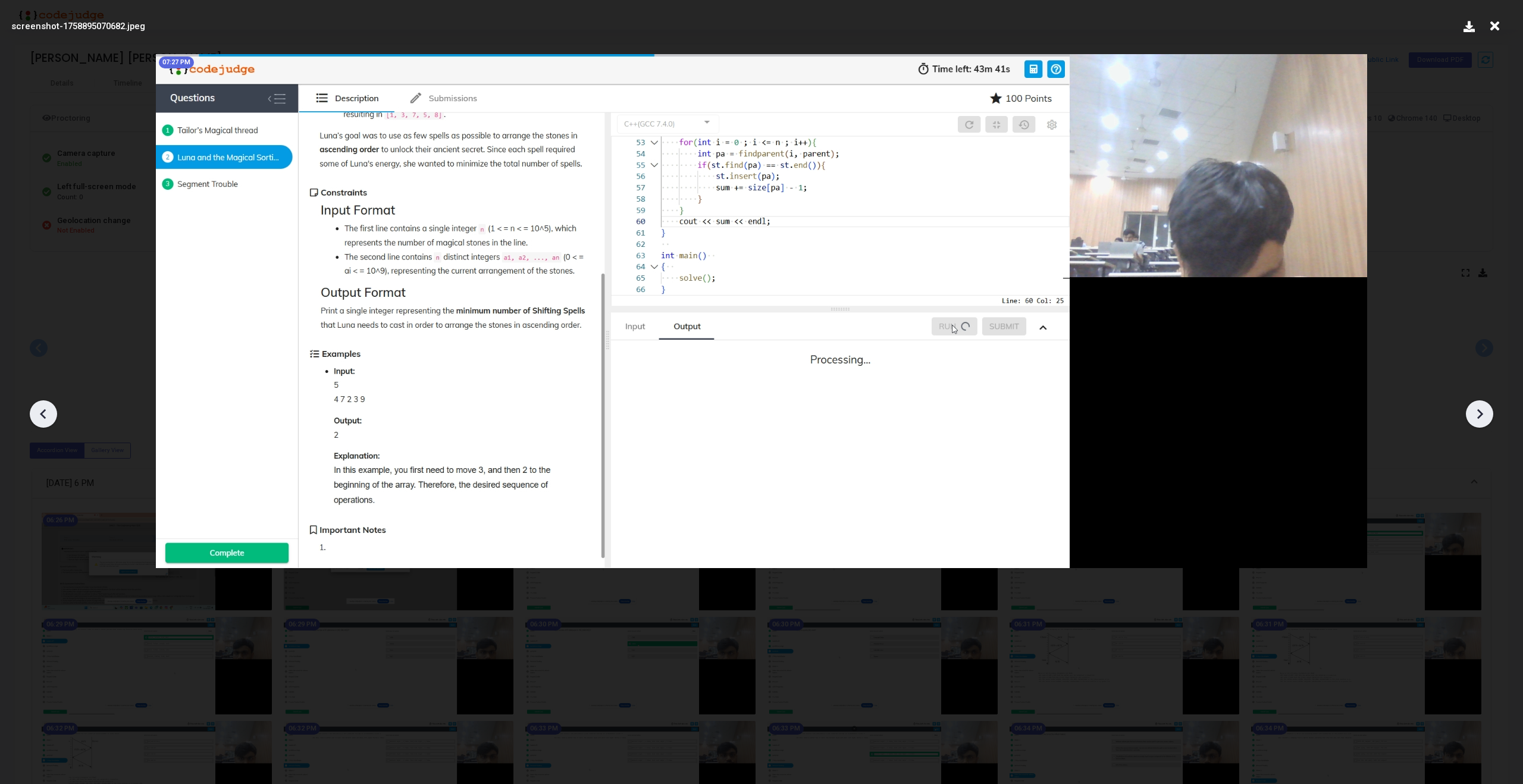
click at [1479, 405] on icon at bounding box center [1479, 413] width 18 height 18
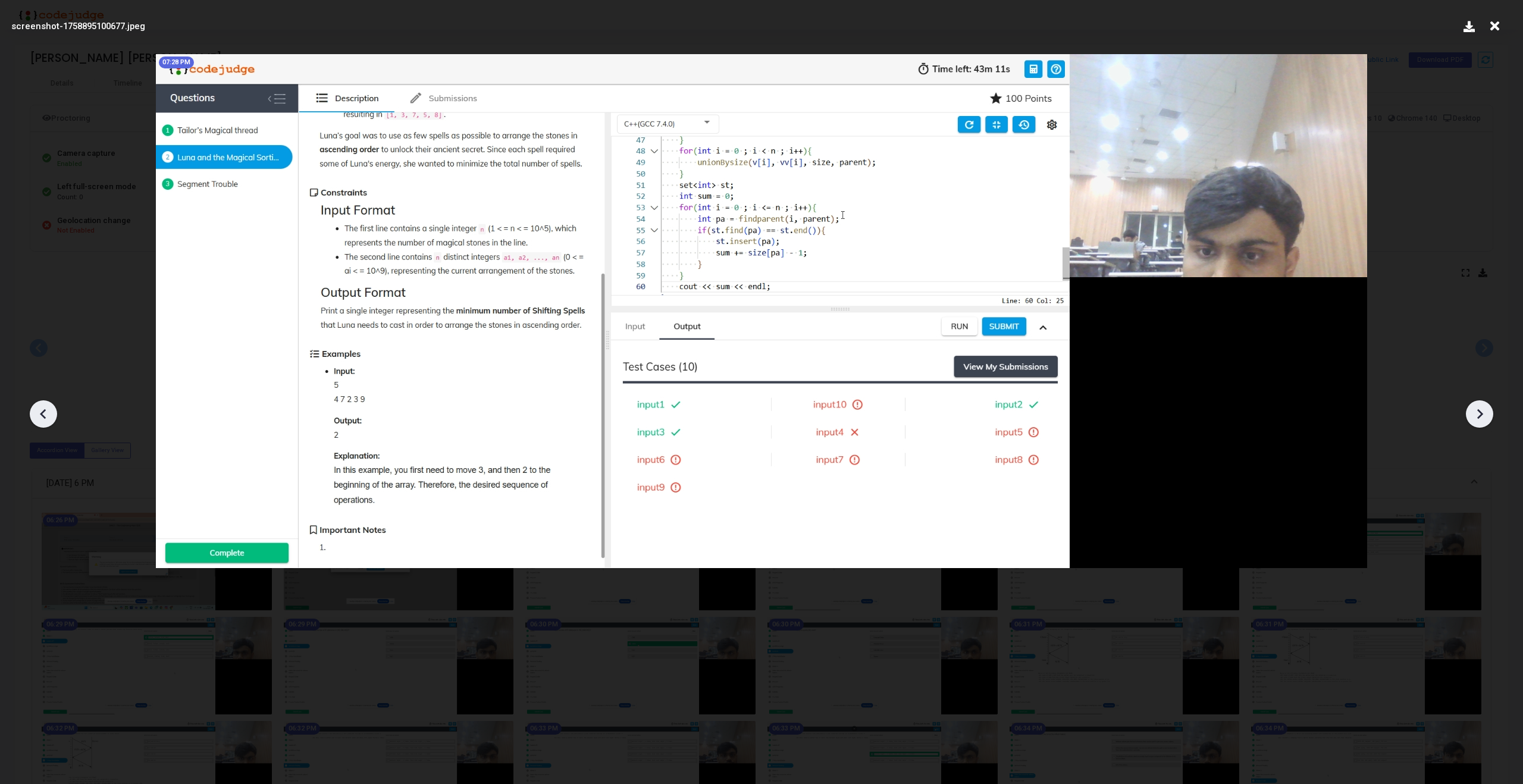
click at [1479, 405] on icon at bounding box center [1479, 413] width 18 height 18
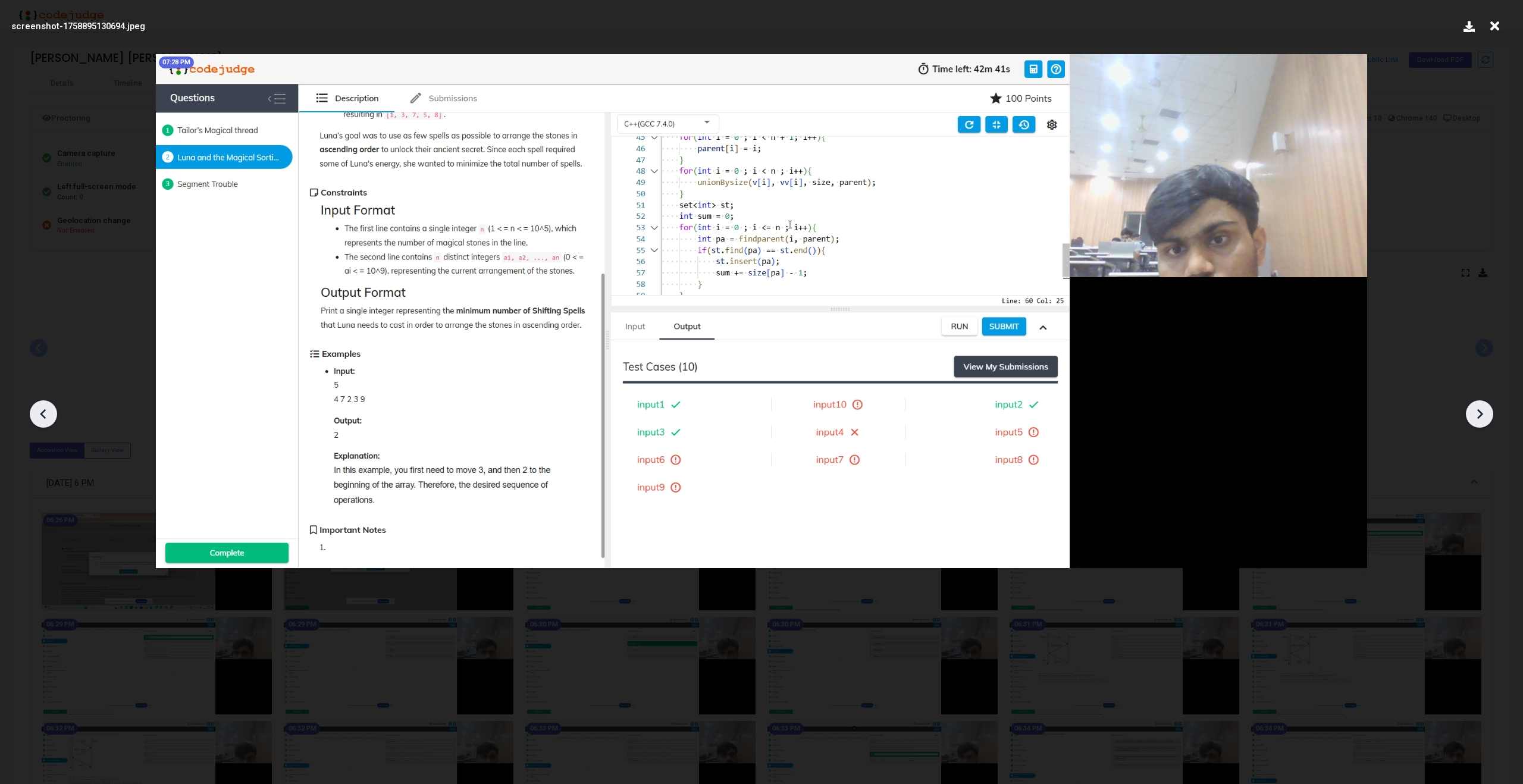
click at [1479, 405] on icon at bounding box center [1479, 413] width 18 height 18
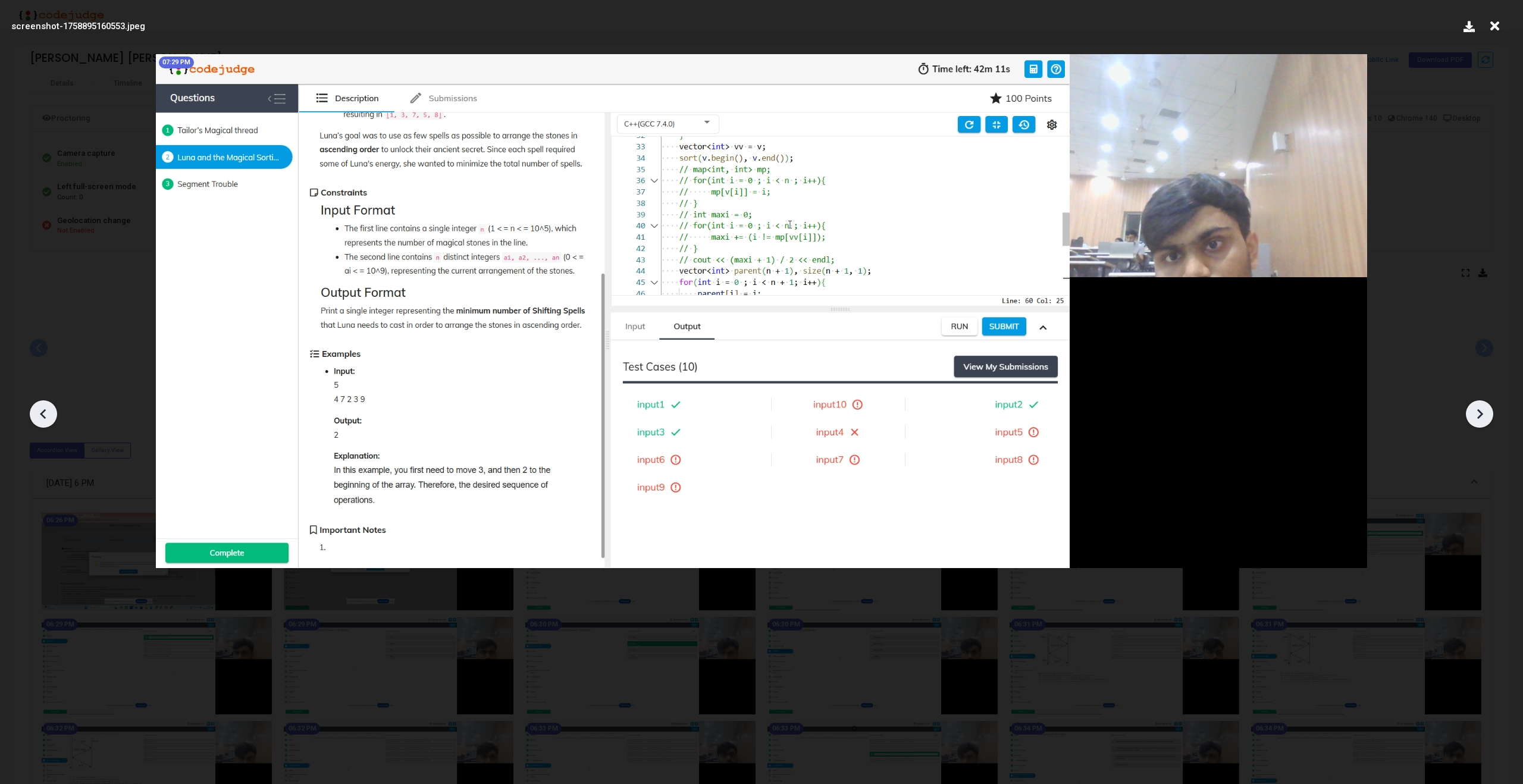
click at [1479, 405] on icon at bounding box center [1479, 413] width 18 height 18
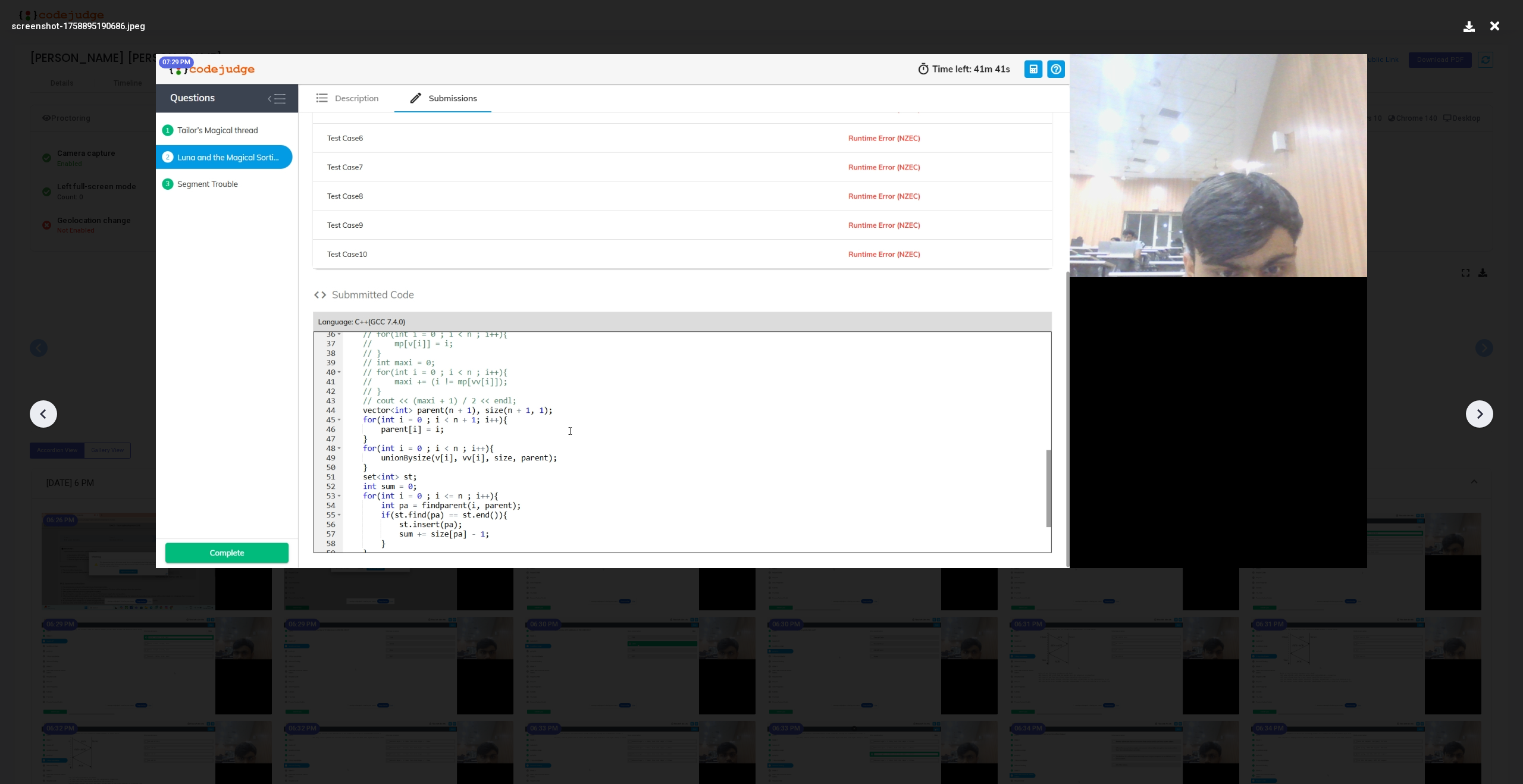
click at [1479, 405] on icon at bounding box center [1479, 413] width 18 height 18
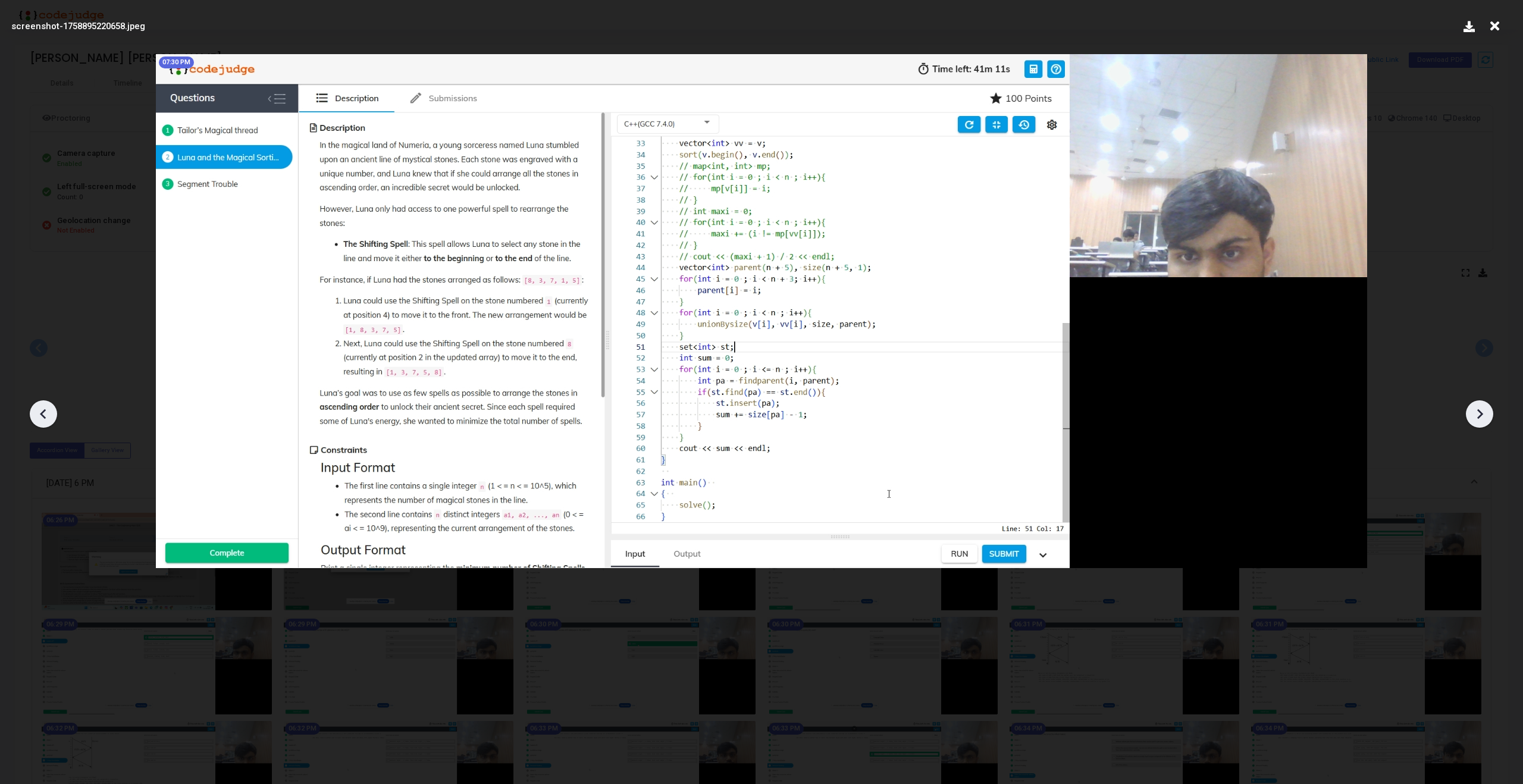
click at [1479, 405] on icon at bounding box center [1479, 413] width 18 height 18
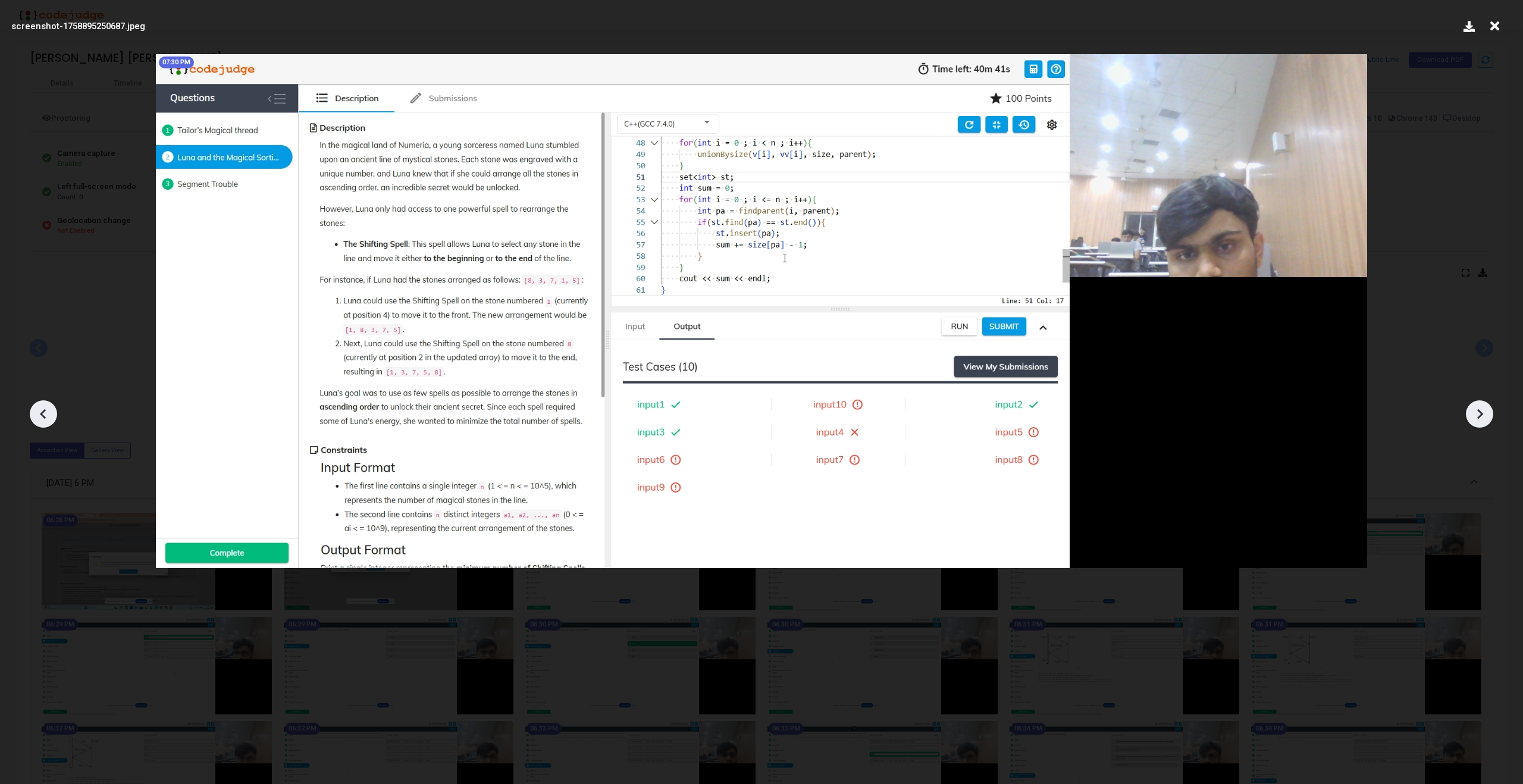
click at [1479, 405] on icon at bounding box center [1479, 413] width 18 height 18
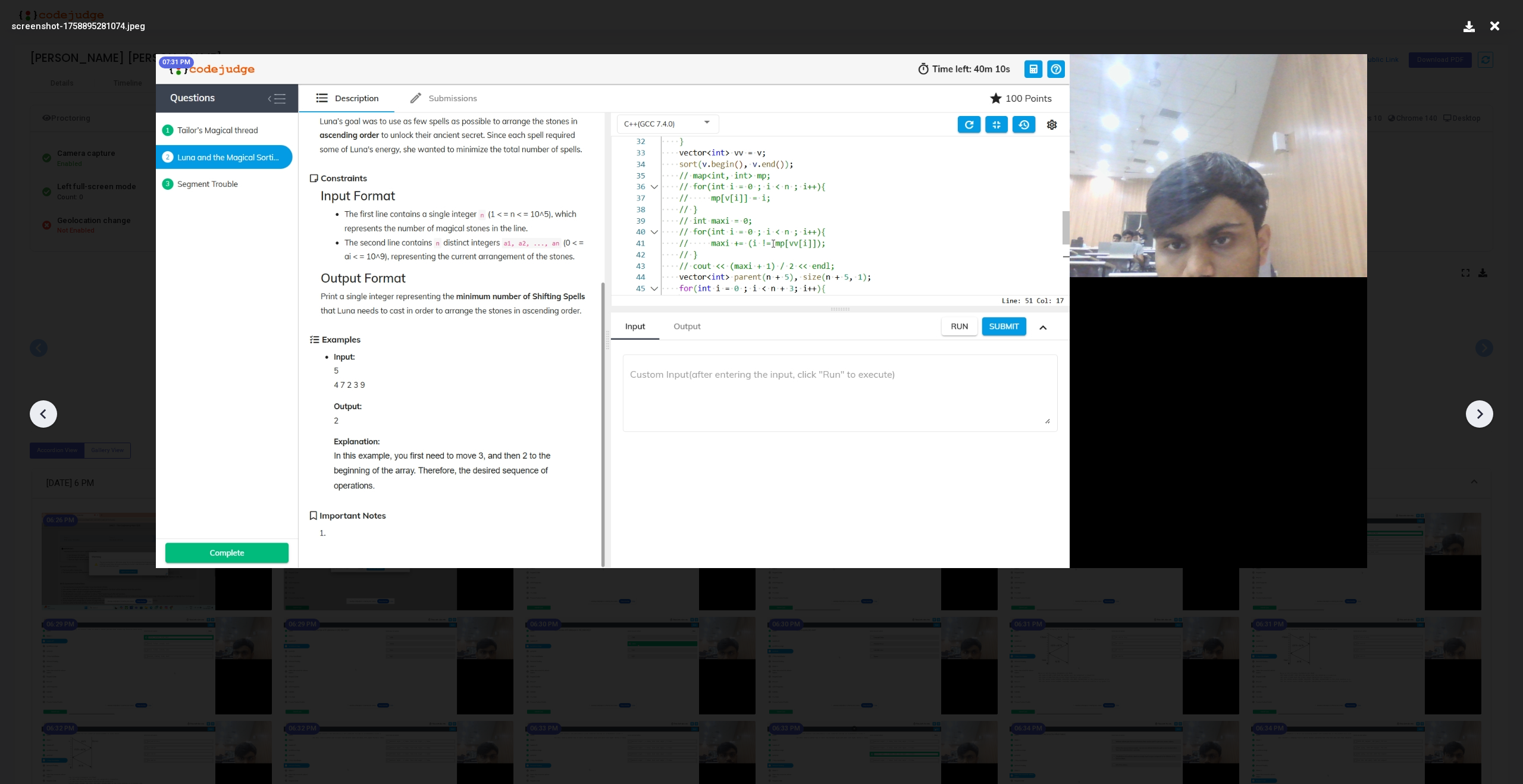
click at [1479, 405] on icon at bounding box center [1479, 413] width 18 height 18
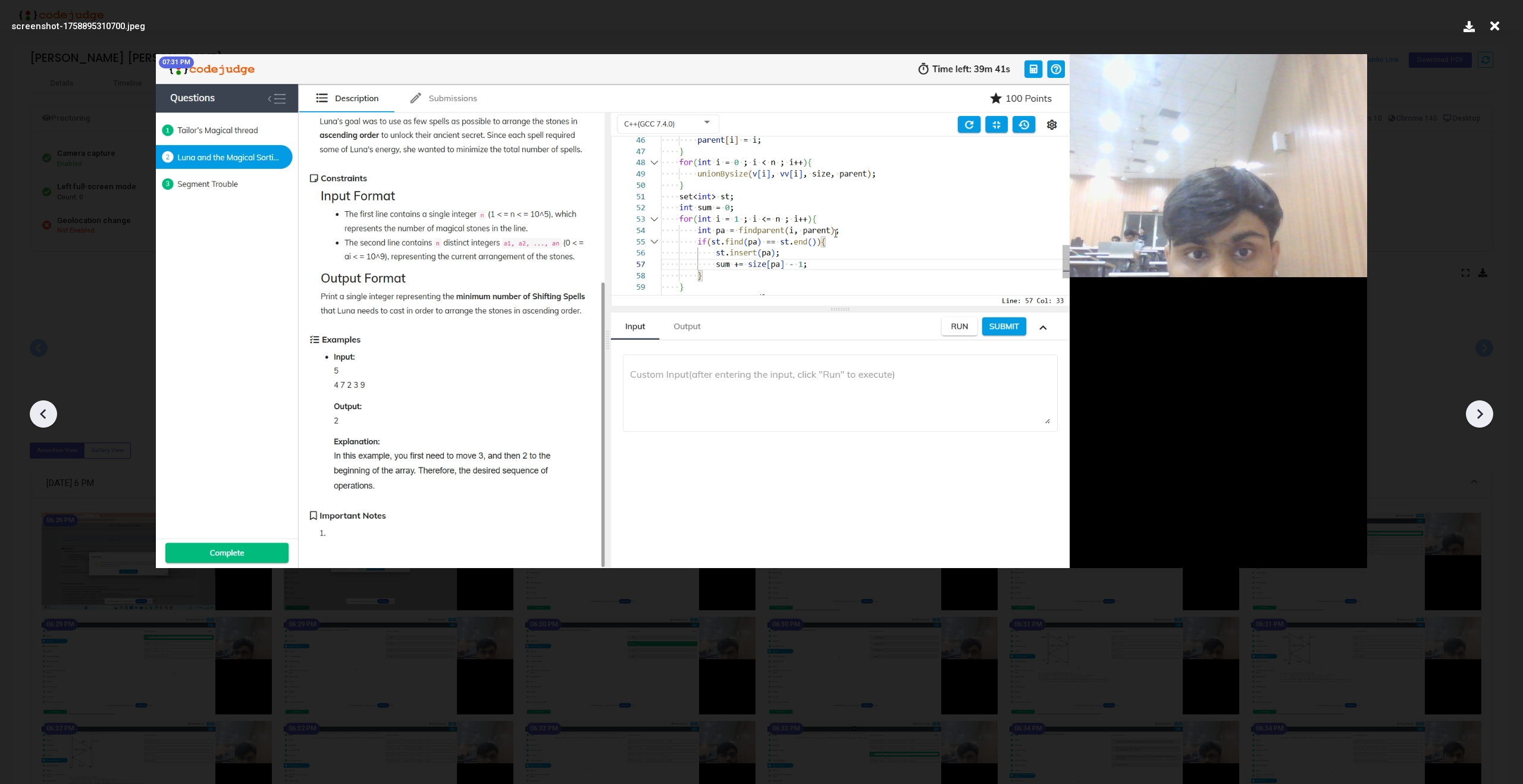
click at [1479, 405] on icon at bounding box center [1479, 413] width 18 height 18
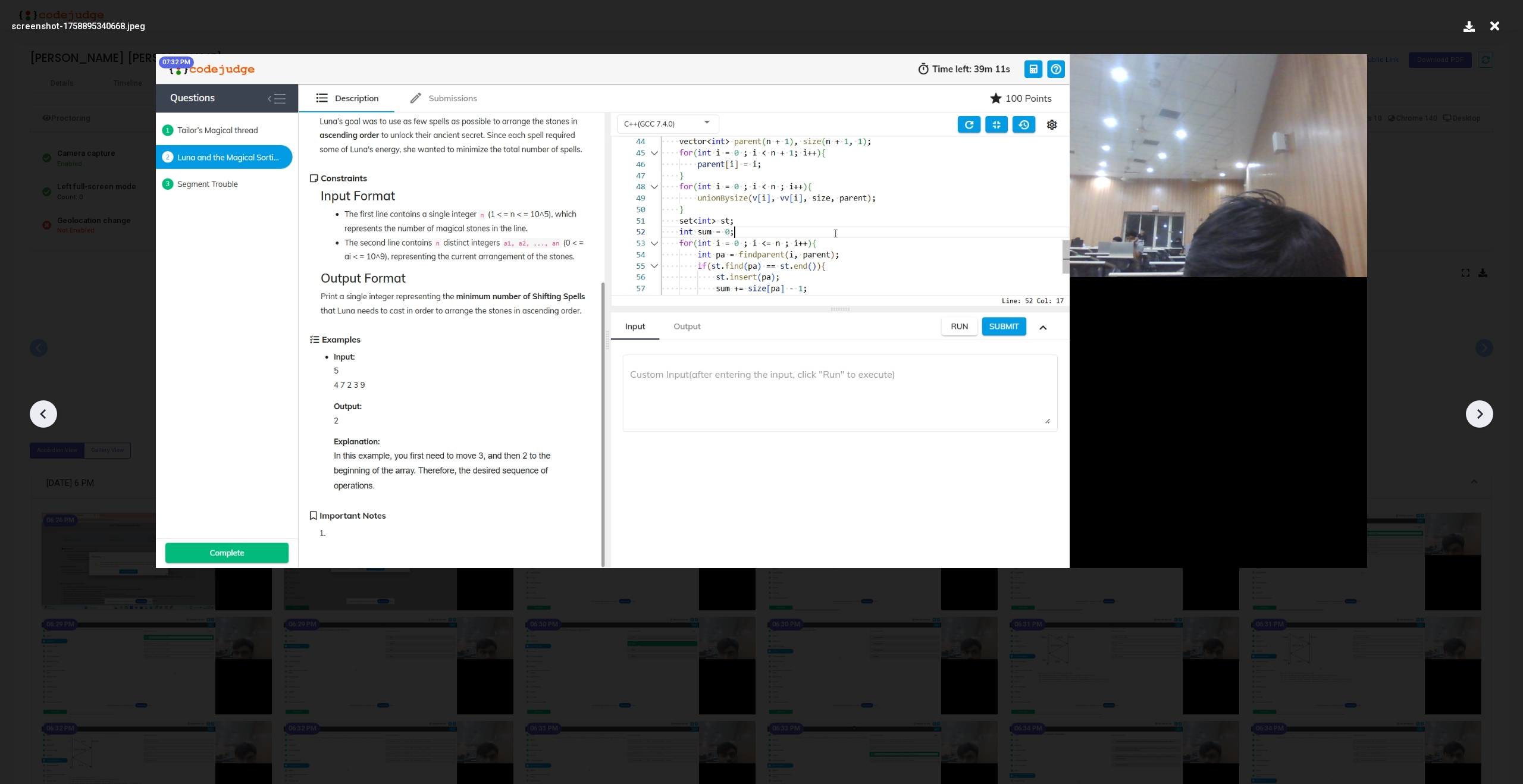
click at [1479, 405] on icon at bounding box center [1479, 413] width 18 height 18
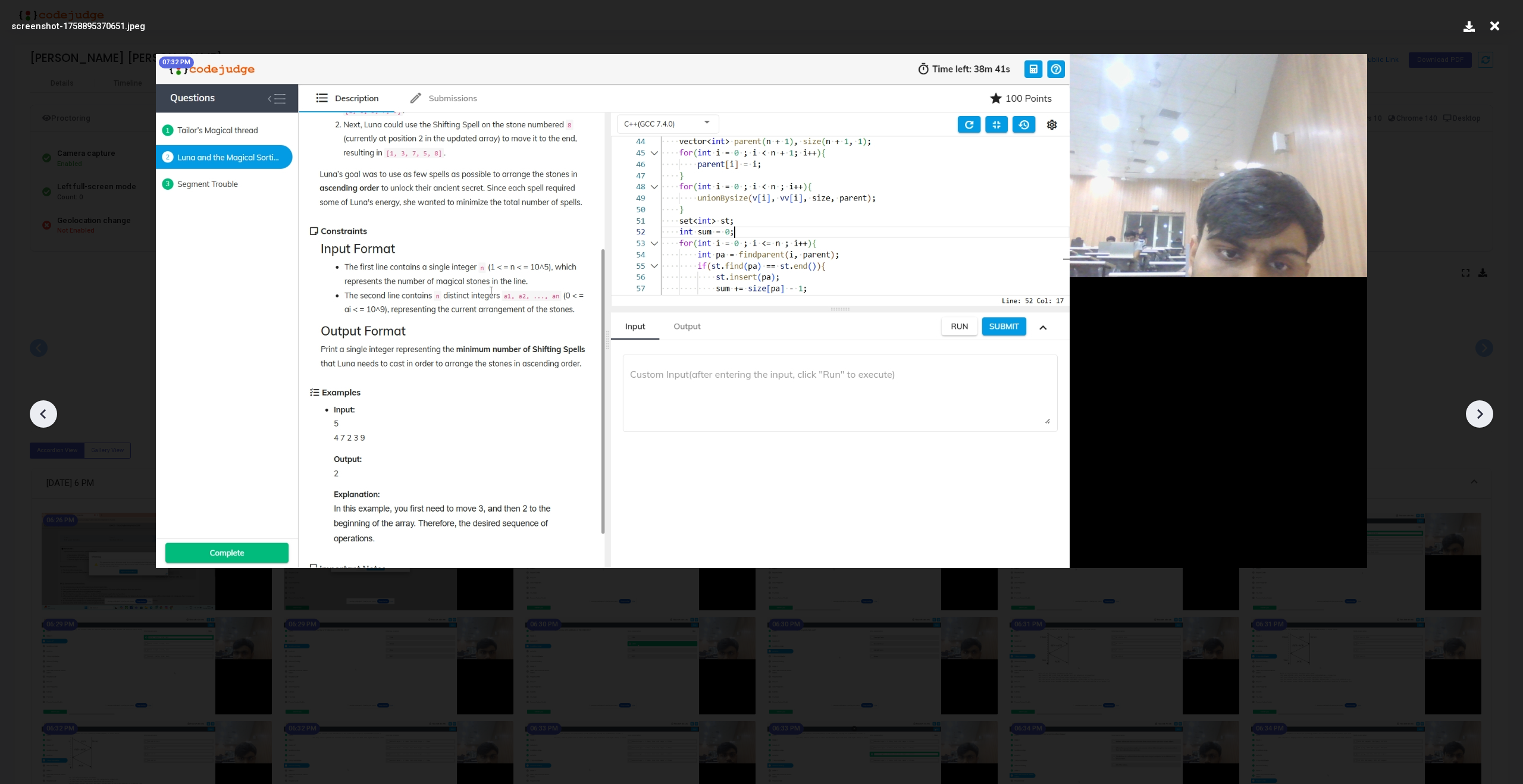
click at [1479, 405] on icon at bounding box center [1479, 413] width 18 height 18
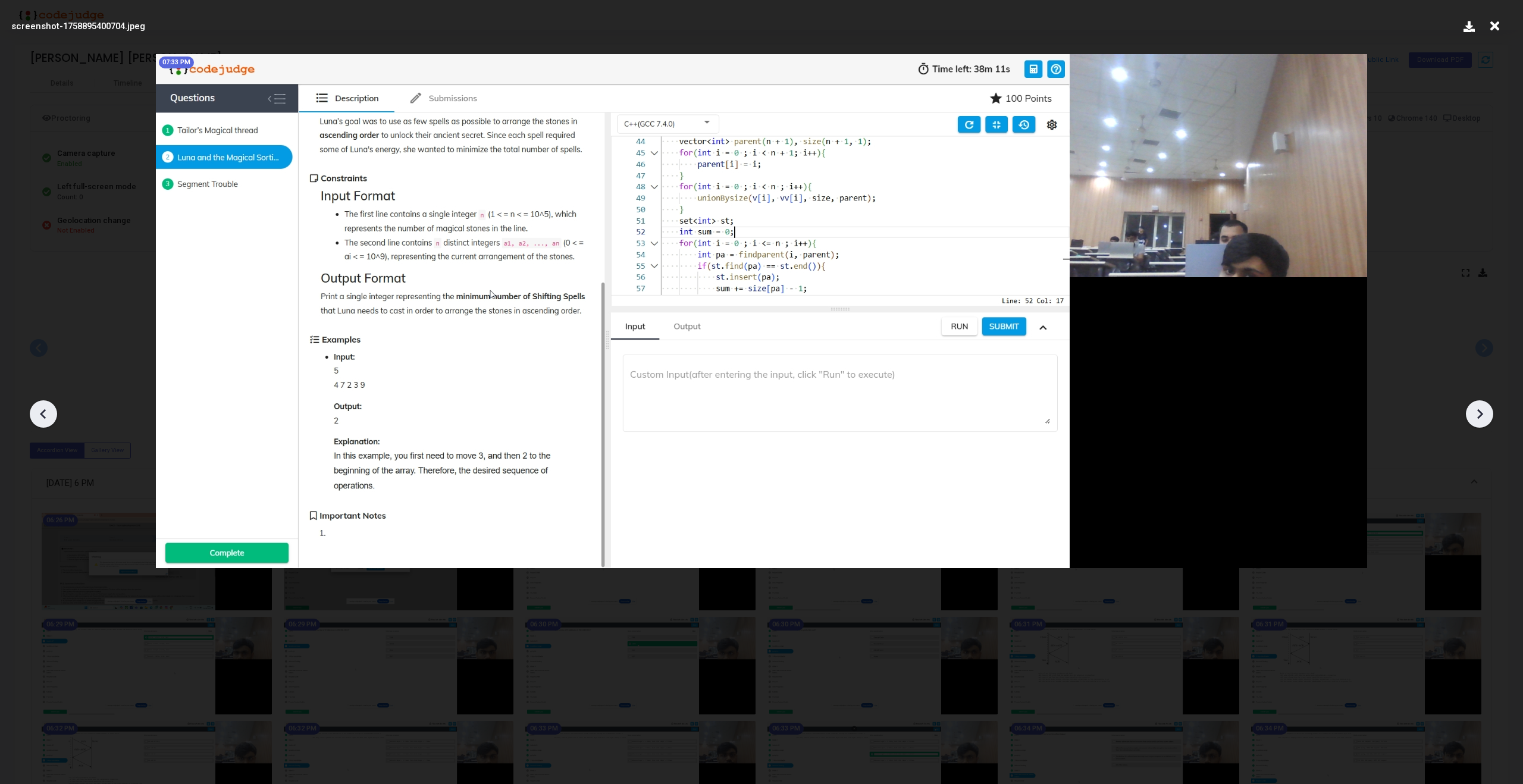
click at [1479, 405] on icon at bounding box center [1479, 413] width 18 height 18
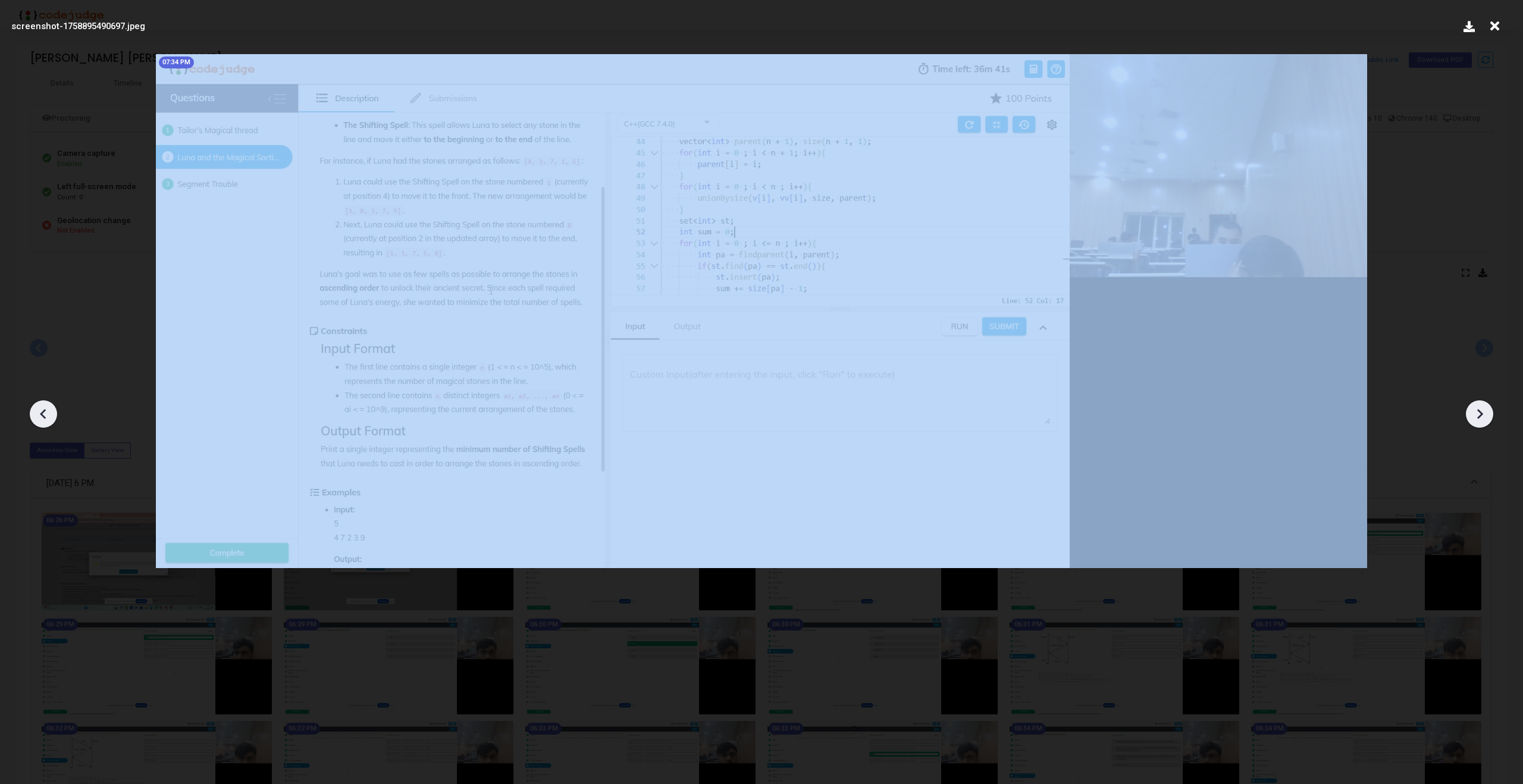
click at [1479, 405] on icon at bounding box center [1479, 413] width 18 height 18
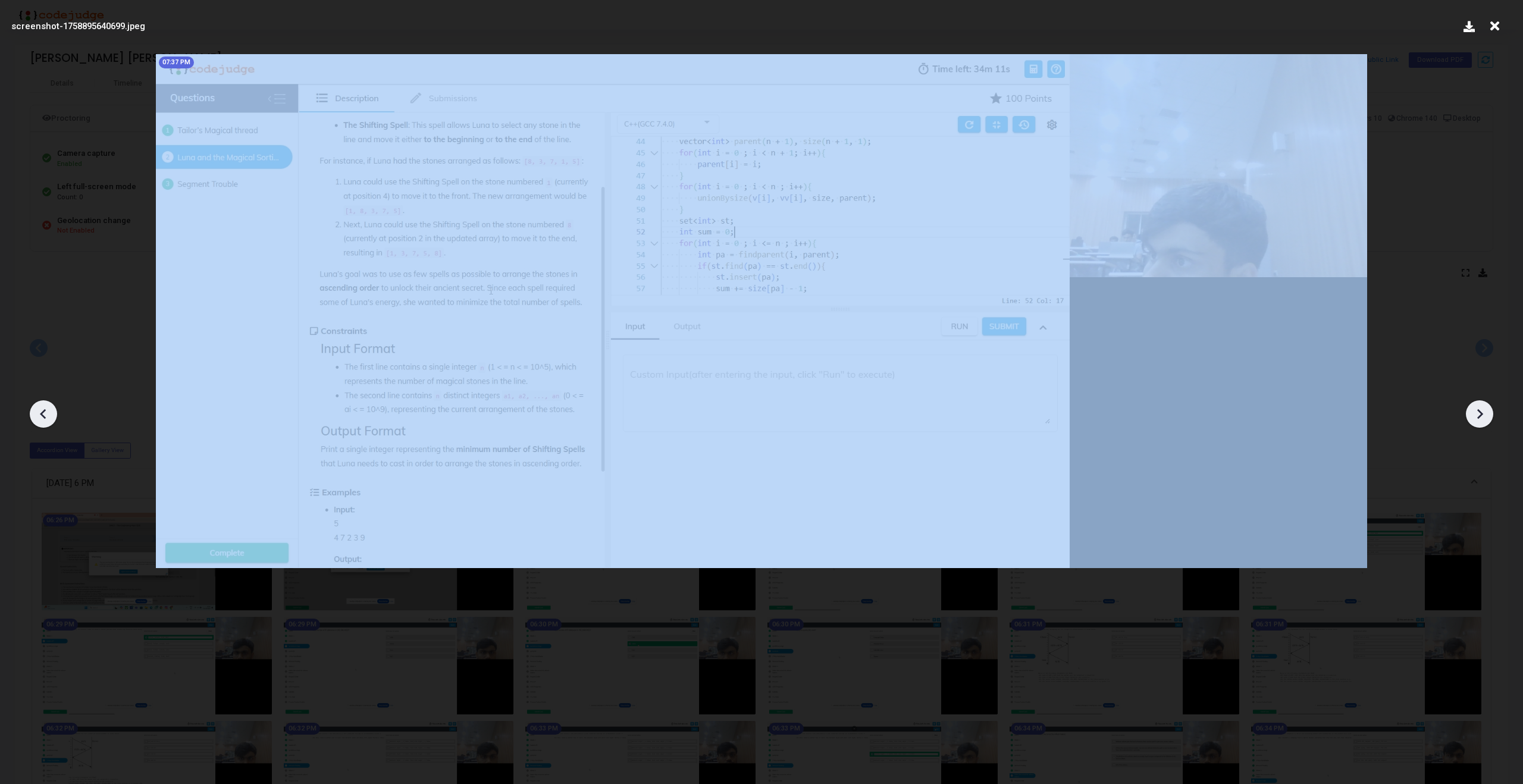
click at [1479, 405] on icon at bounding box center [1479, 413] width 18 height 18
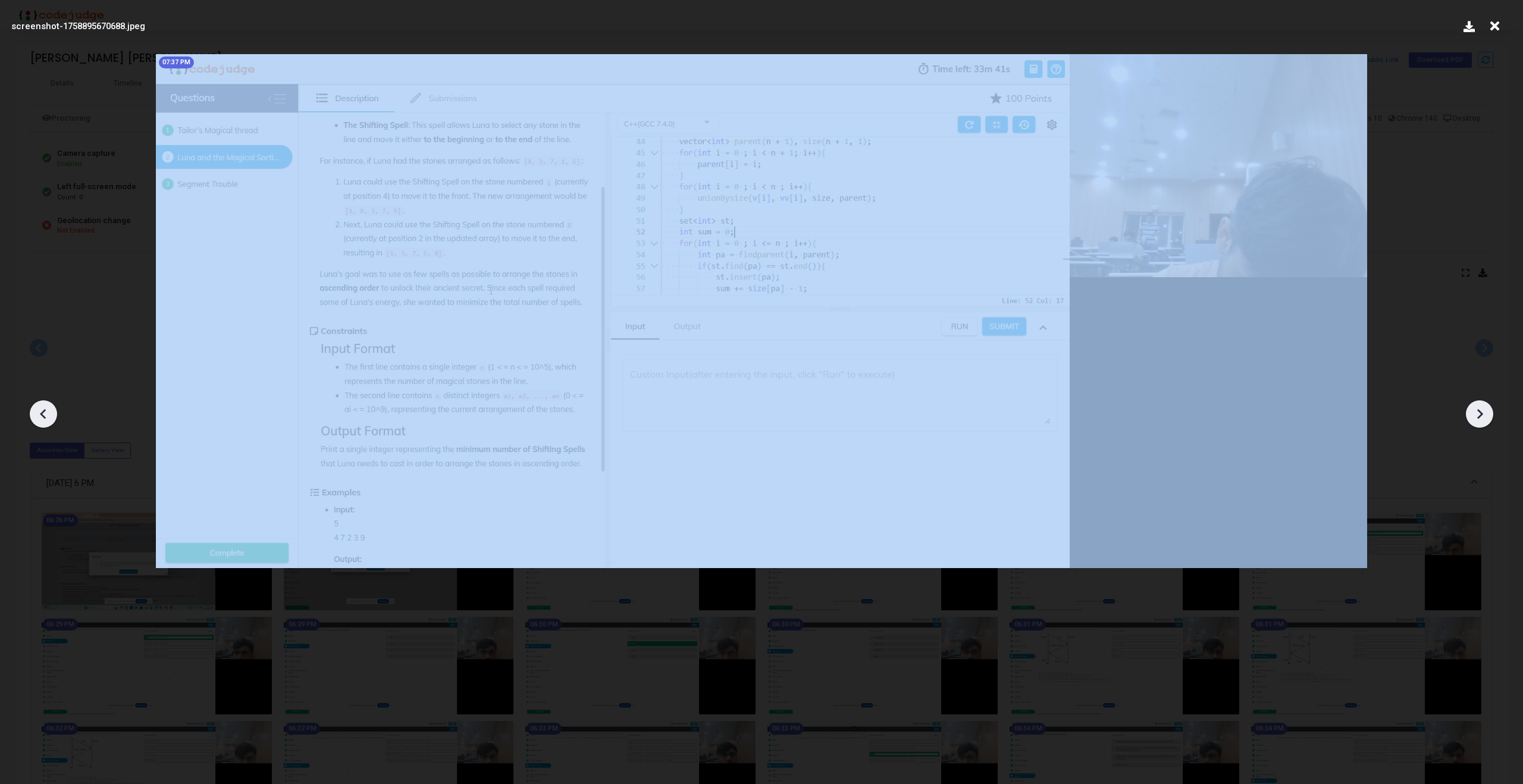
click at [1479, 405] on icon at bounding box center [1479, 413] width 18 height 18
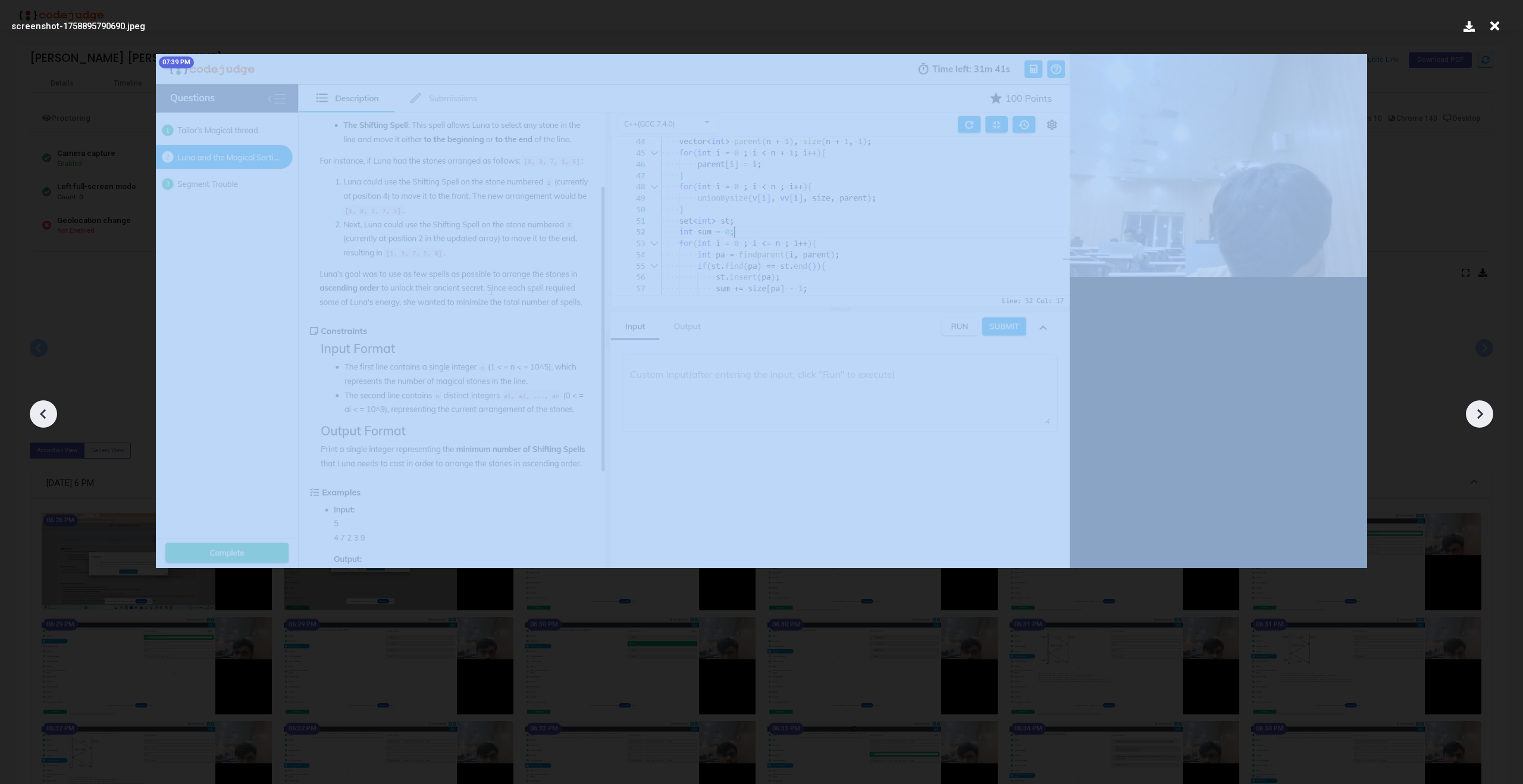
click at [1479, 405] on icon at bounding box center [1479, 413] width 18 height 18
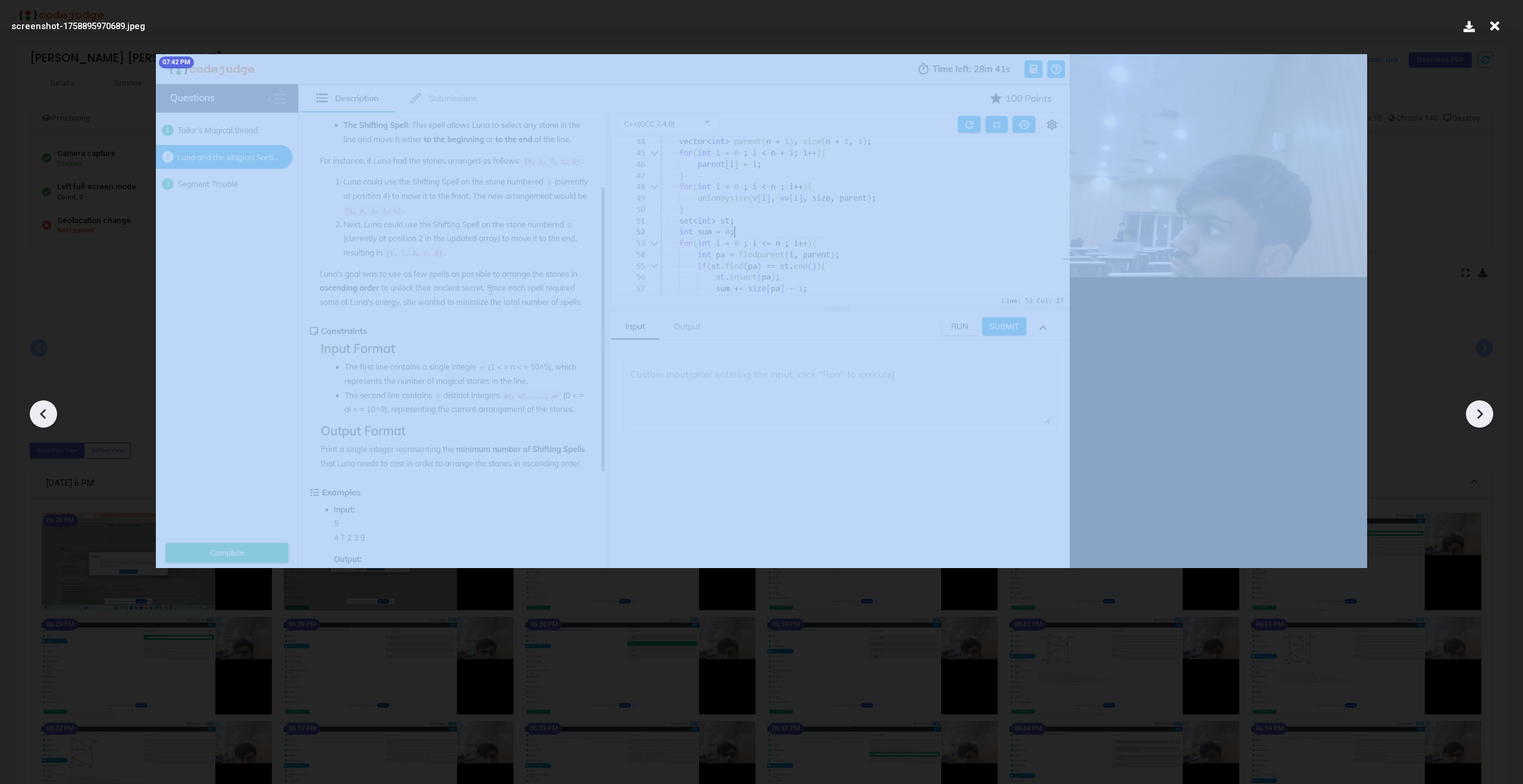
click at [1479, 405] on icon at bounding box center [1479, 413] width 18 height 18
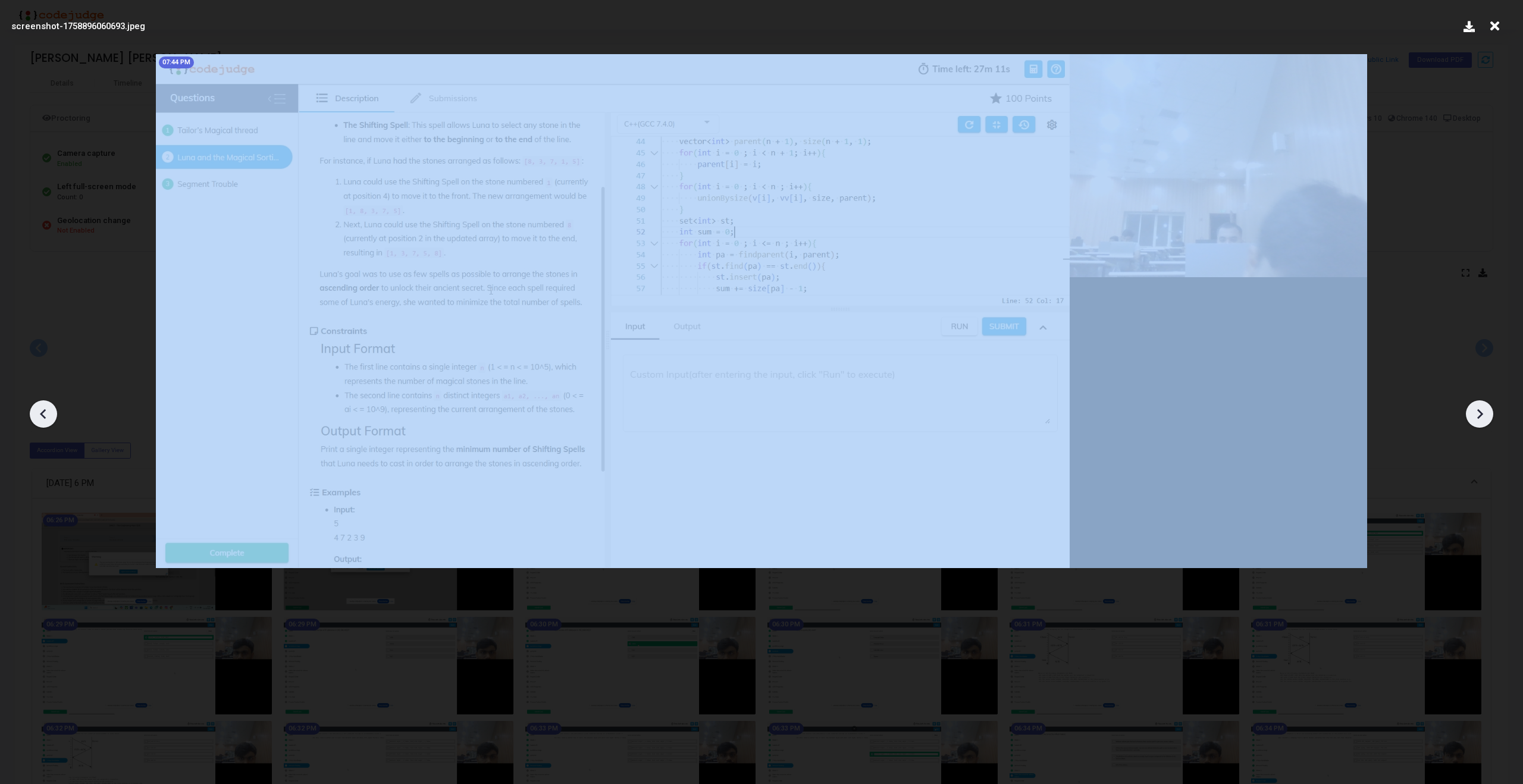
click at [1479, 405] on icon at bounding box center [1479, 413] width 18 height 18
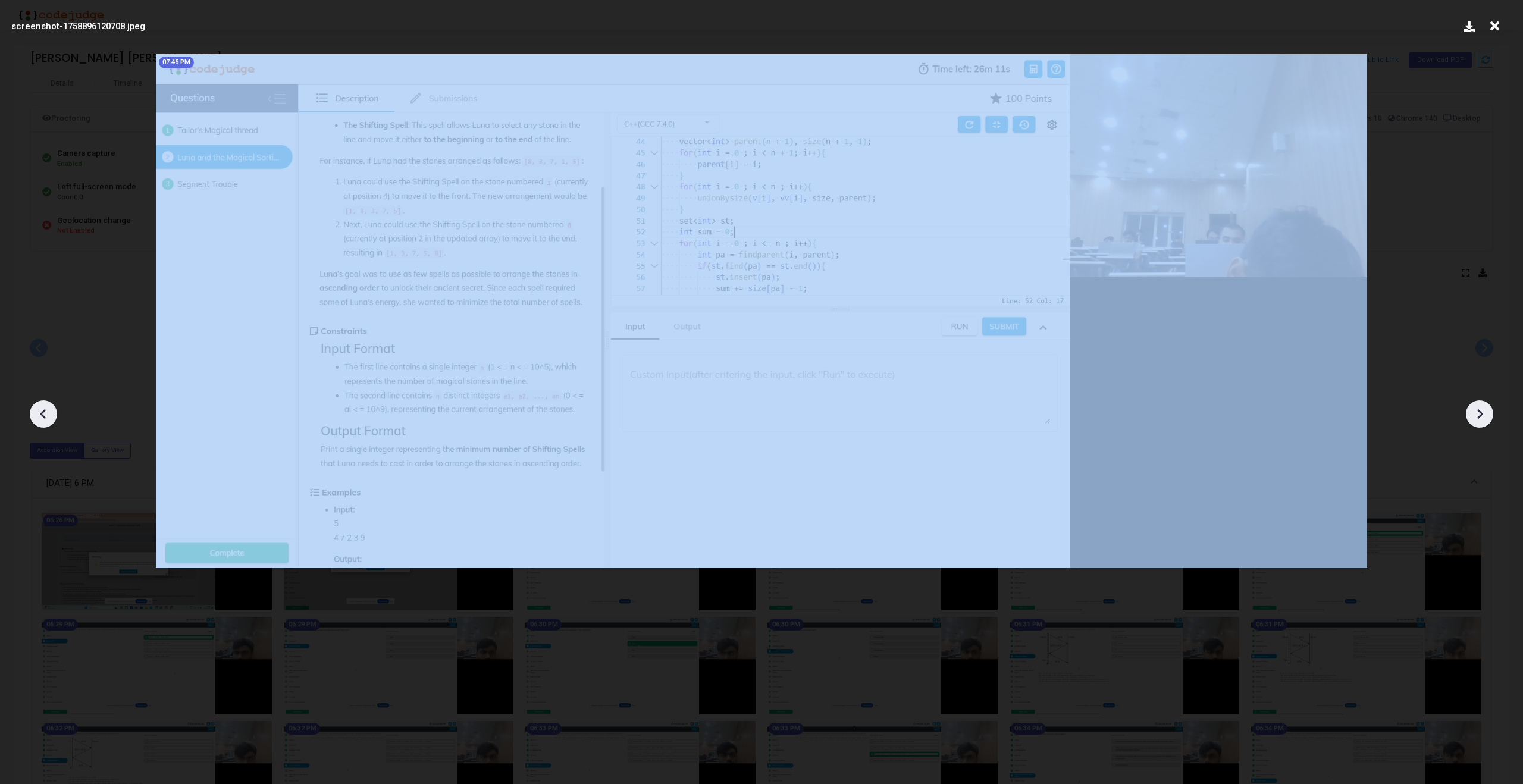
click at [1478, 404] on div at bounding box center [1480, 414] width 27 height 27
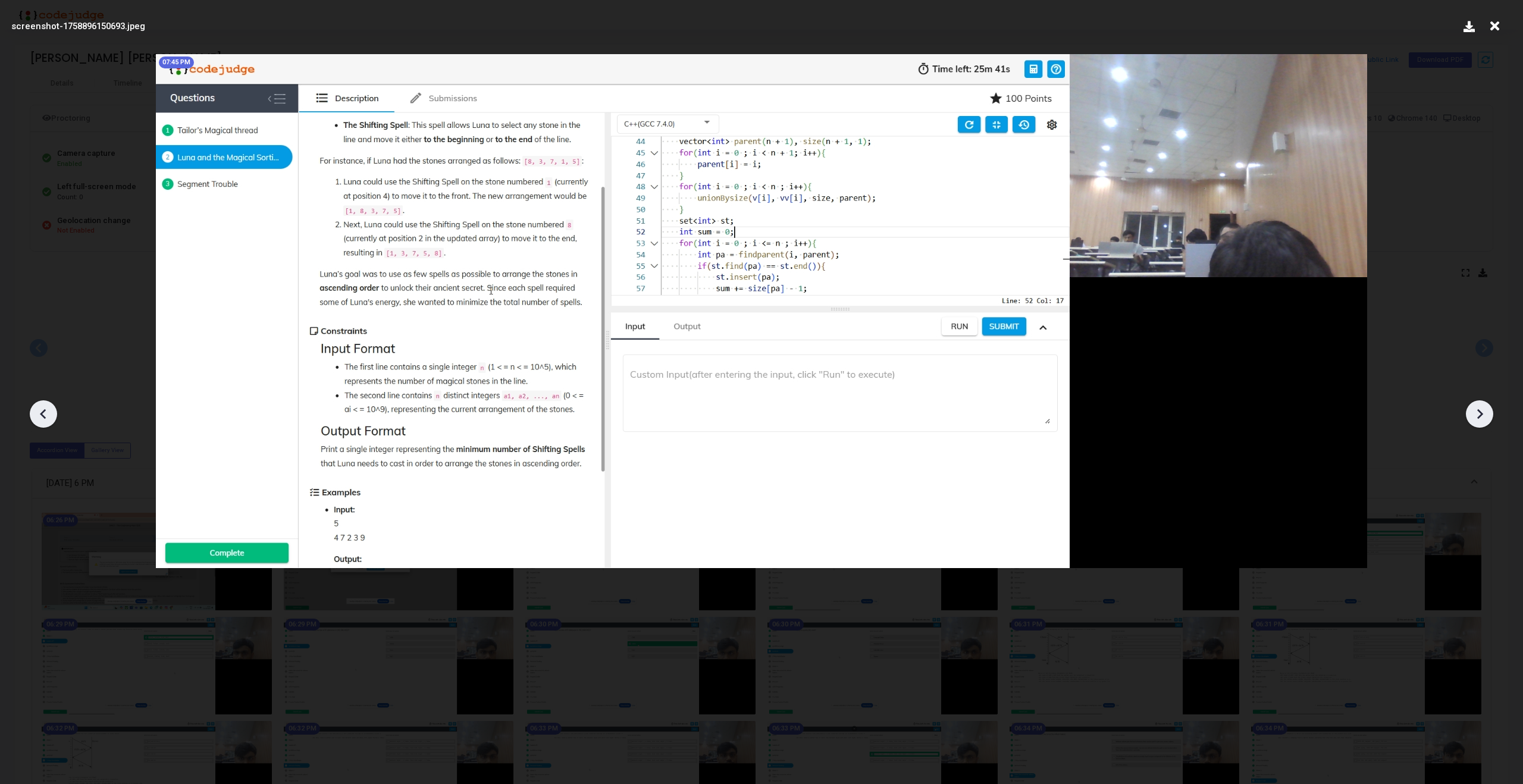
click at [1478, 404] on div at bounding box center [1480, 414] width 27 height 27
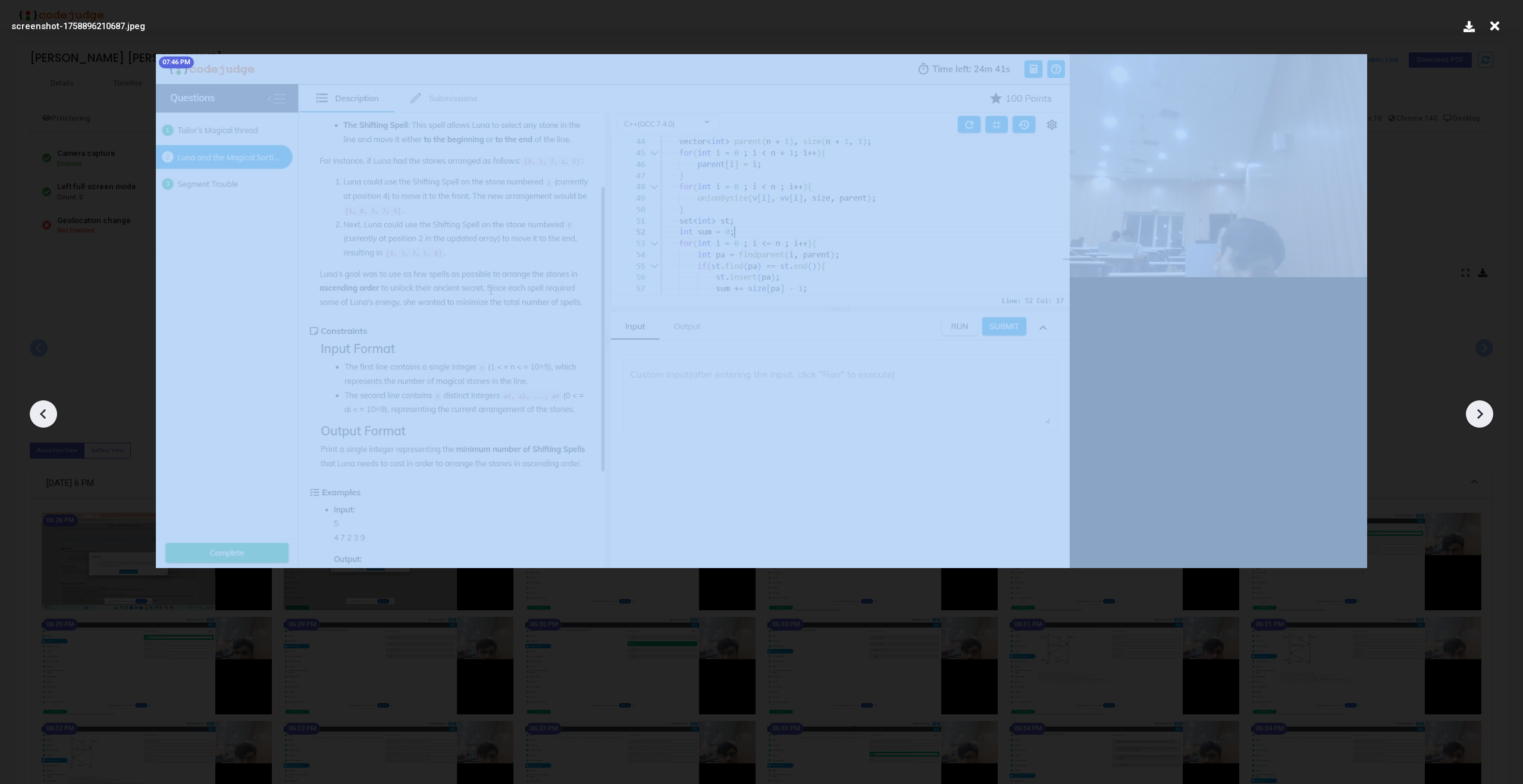
click at [1478, 404] on div at bounding box center [1480, 414] width 27 height 27
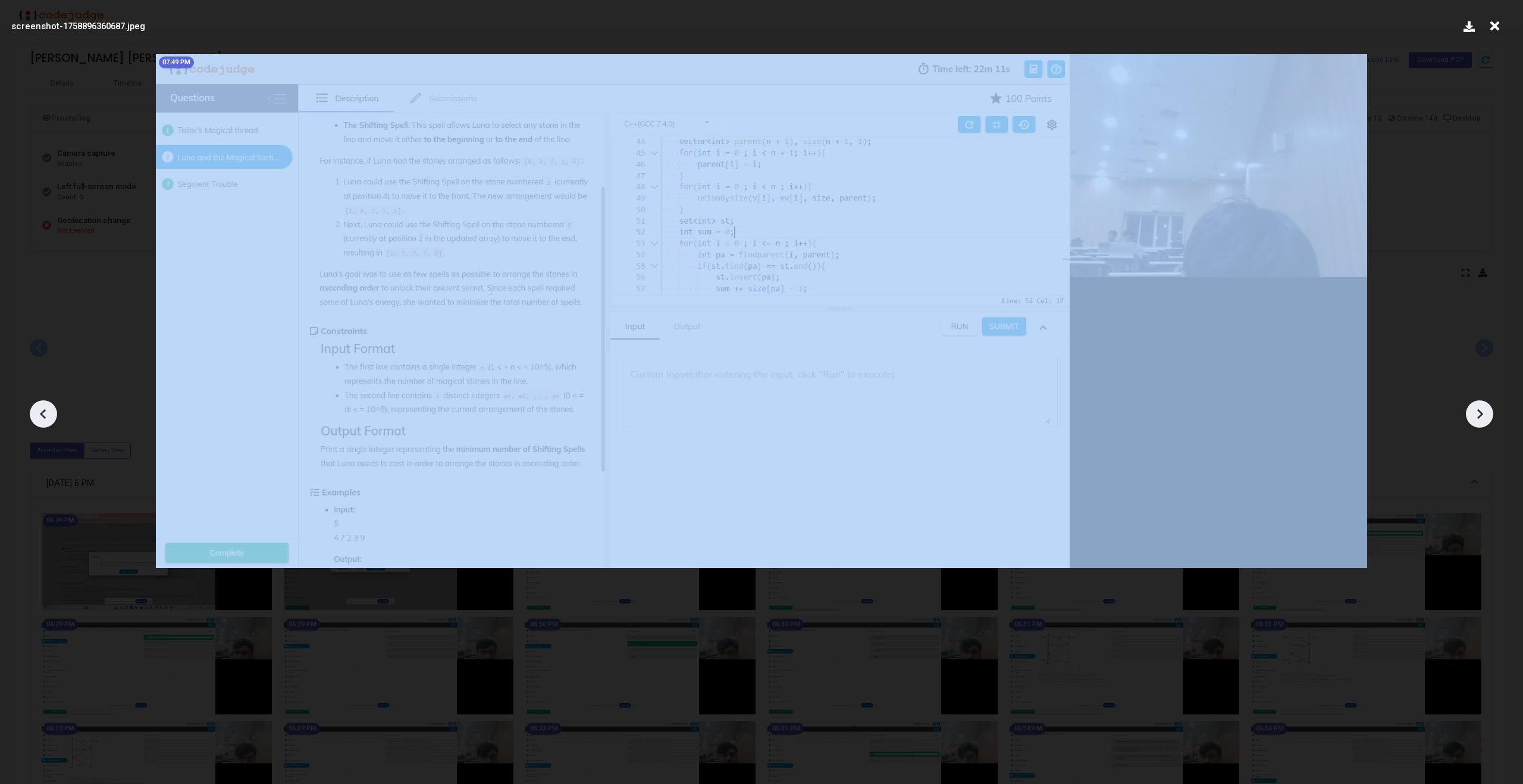
click at [1478, 404] on div at bounding box center [1480, 414] width 27 height 27
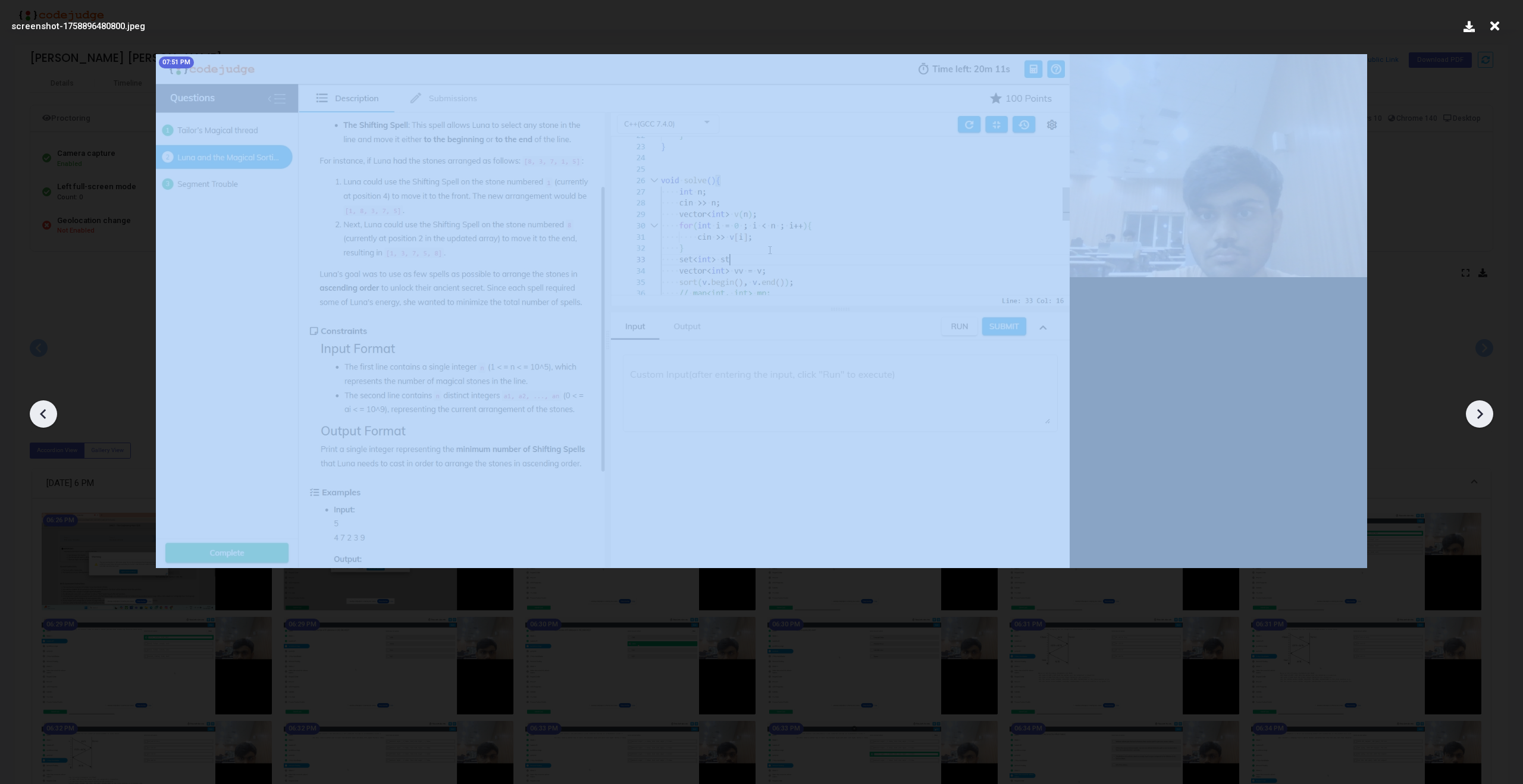
click at [1478, 404] on div at bounding box center [1480, 414] width 27 height 27
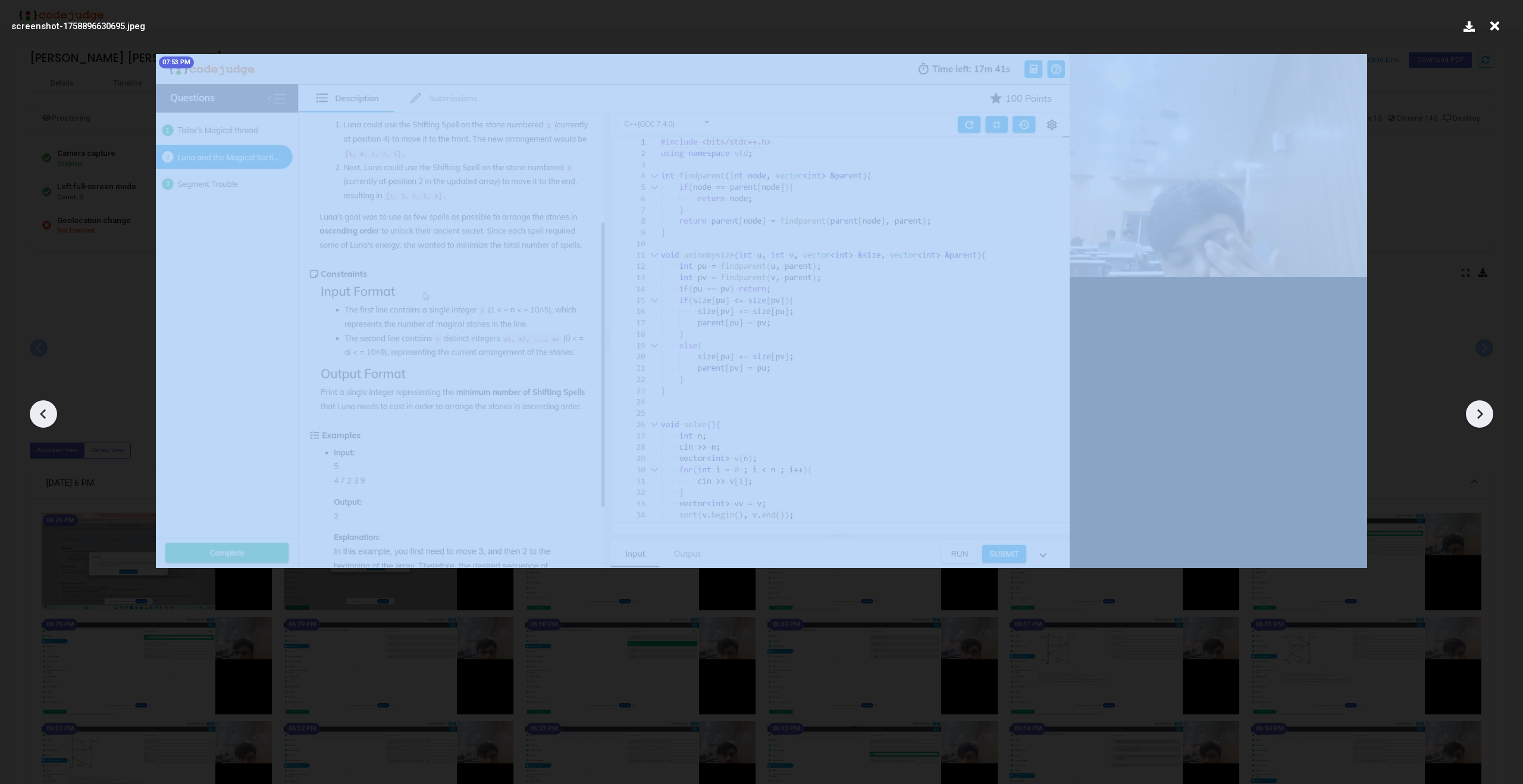
click at [1478, 404] on div at bounding box center [1480, 414] width 27 height 27
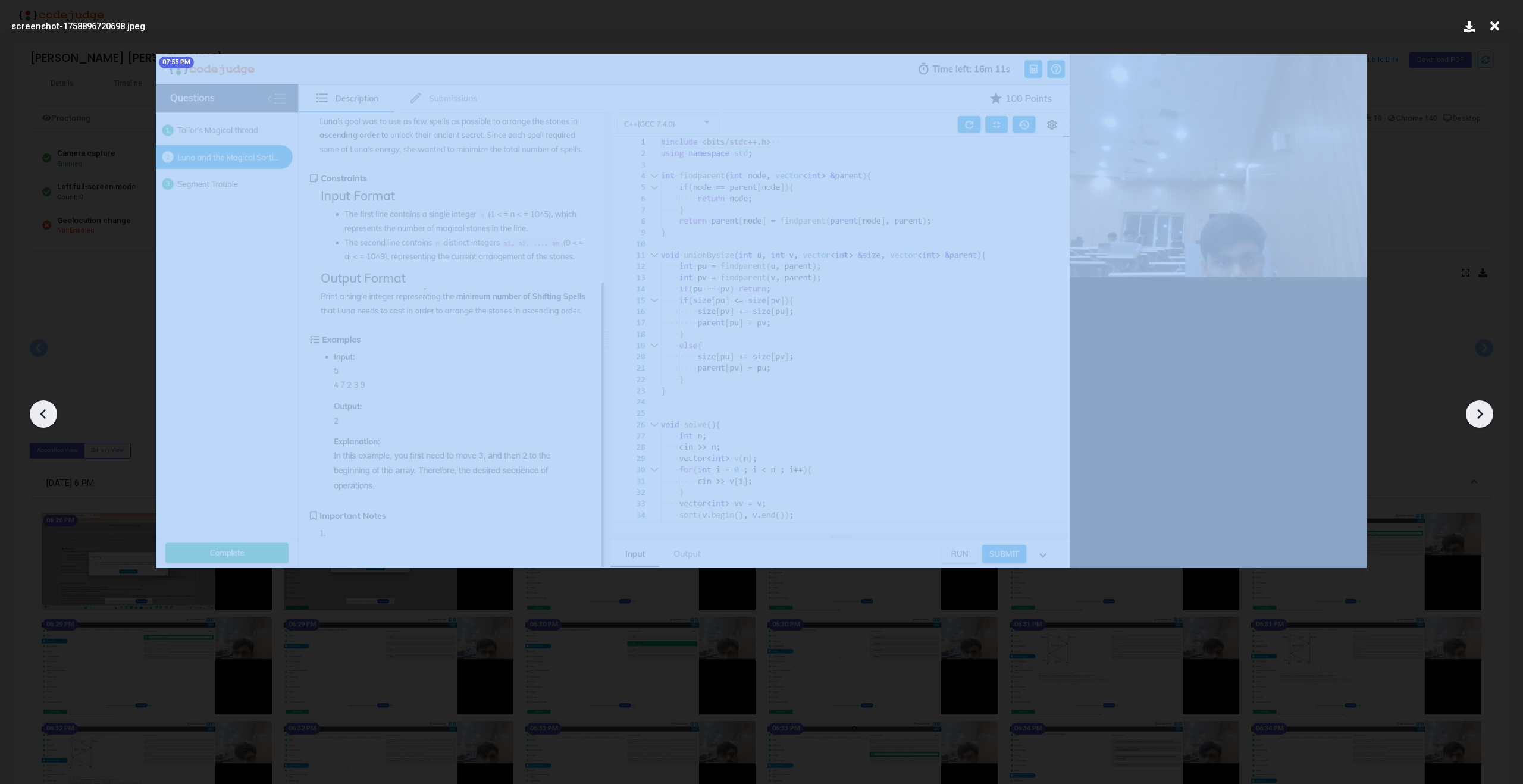
click at [1478, 404] on div at bounding box center [1480, 414] width 27 height 27
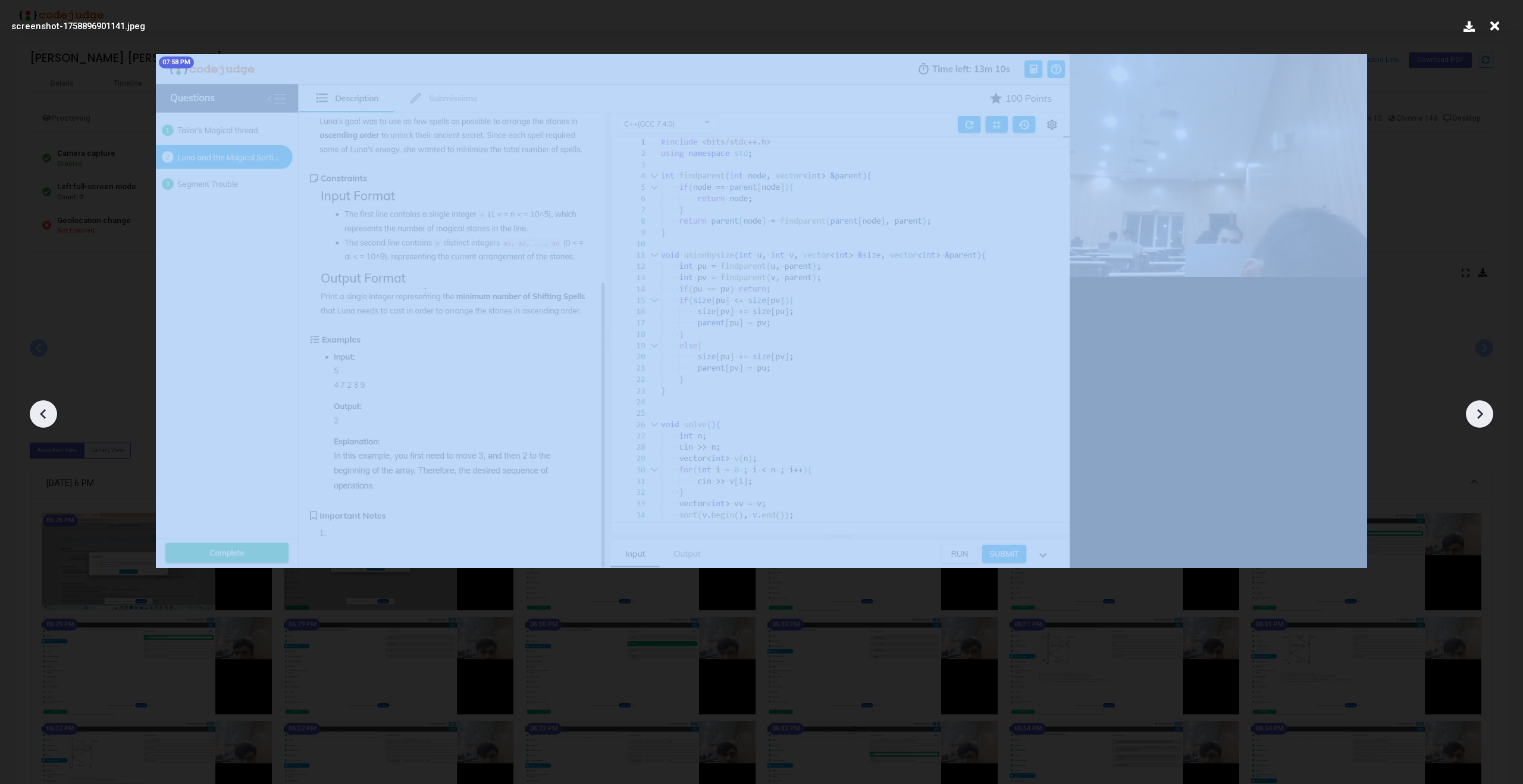
click at [1478, 404] on div at bounding box center [1480, 414] width 27 height 27
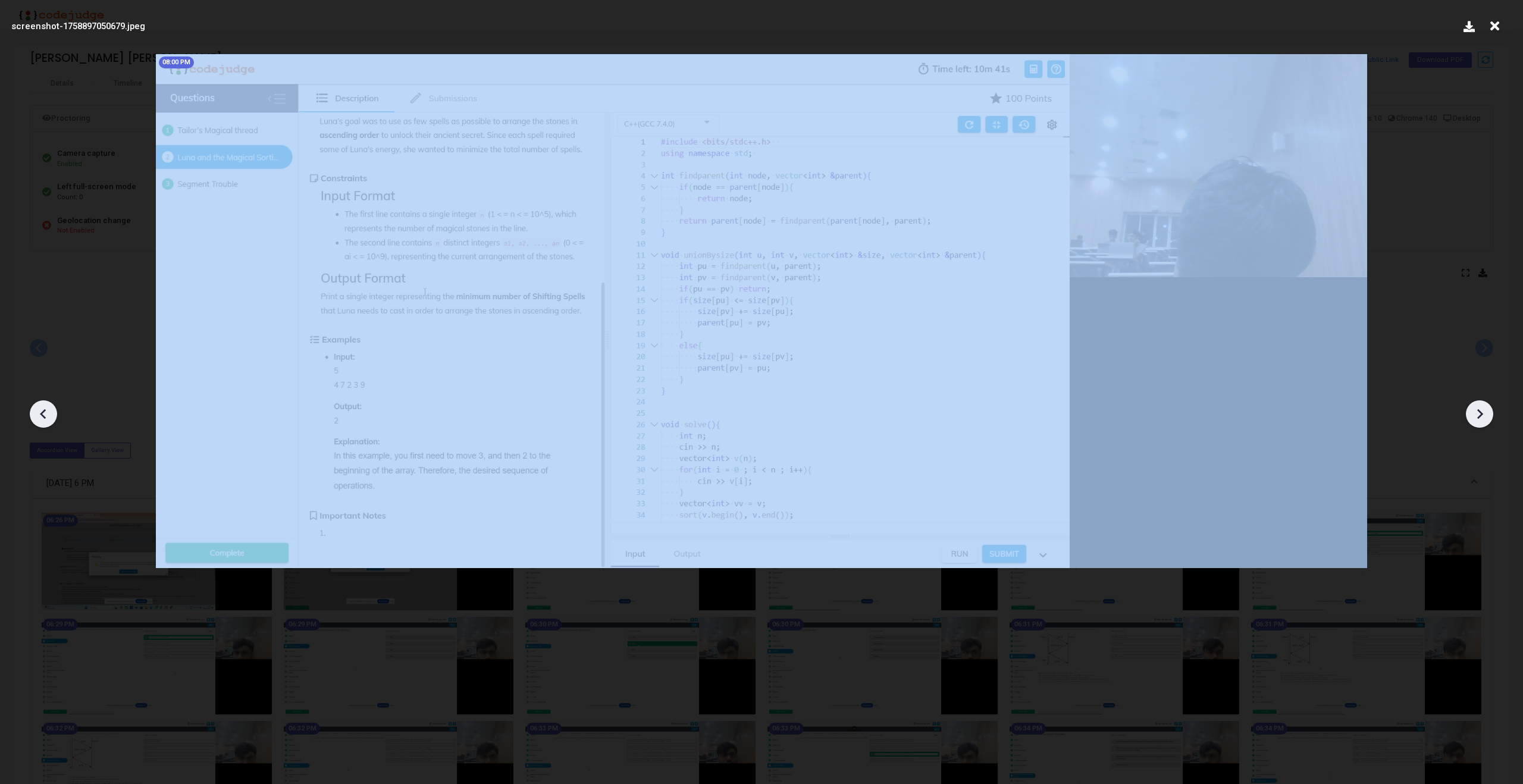
click at [1478, 404] on div at bounding box center [1480, 414] width 27 height 27
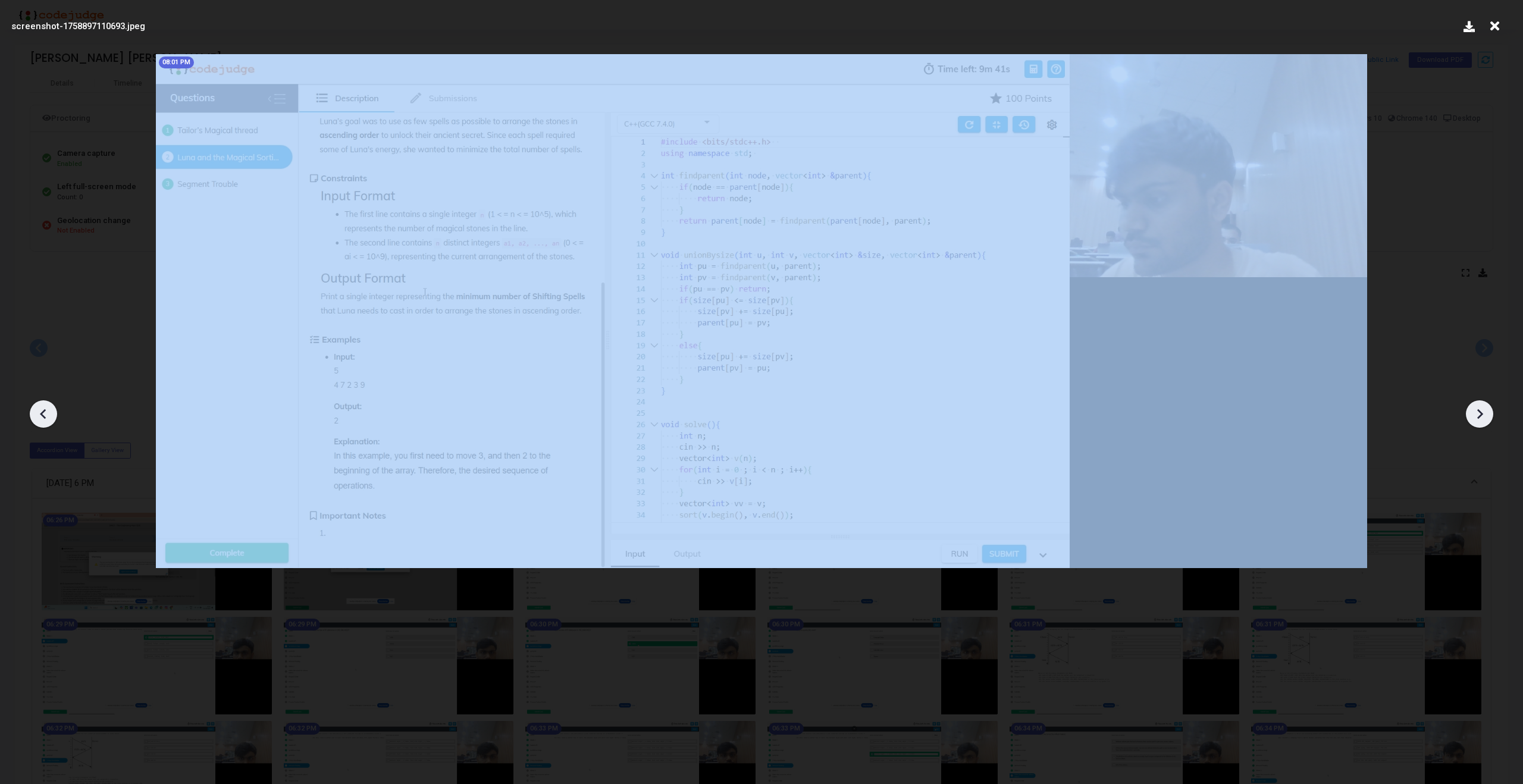
click at [1478, 404] on div at bounding box center [1480, 414] width 27 height 27
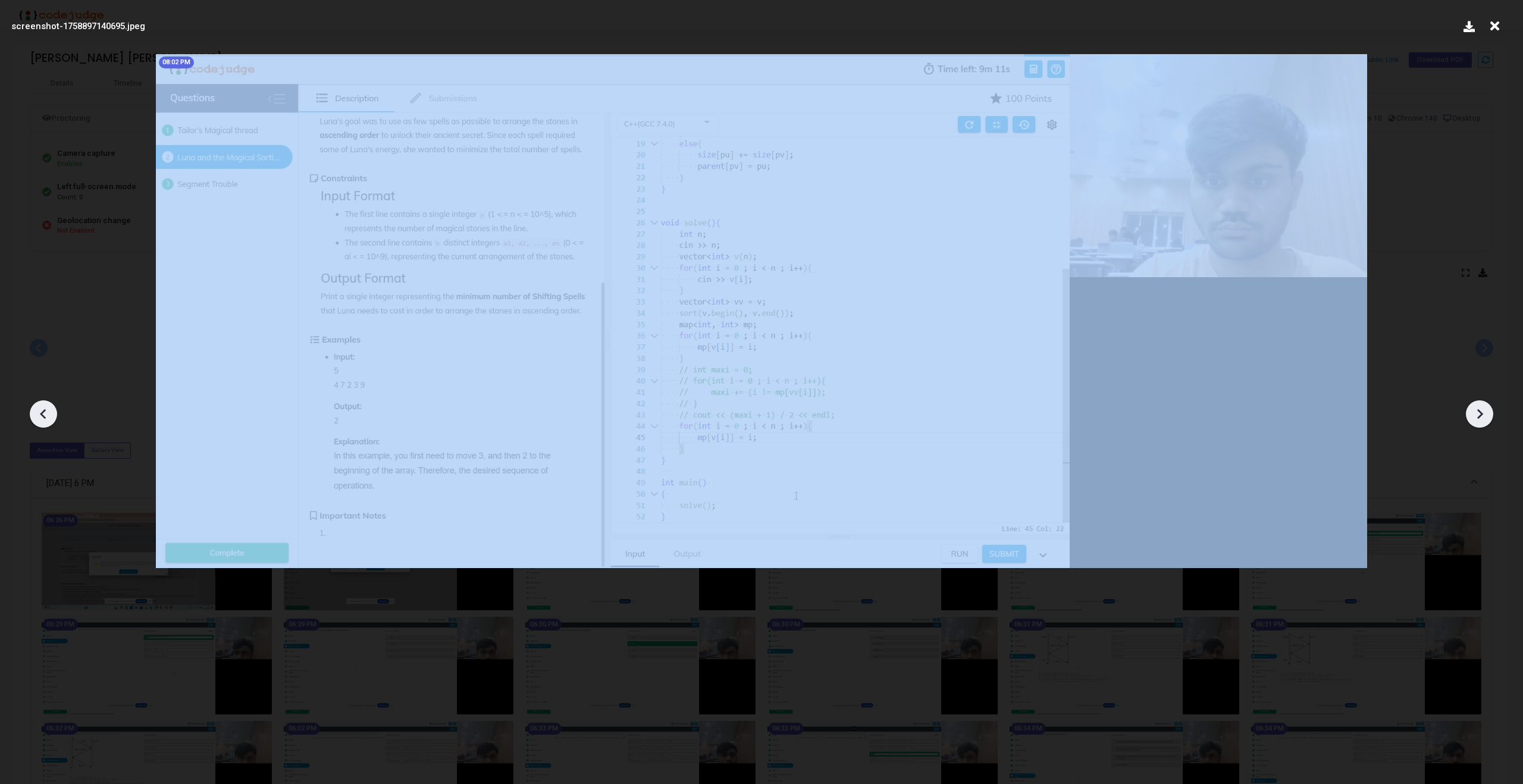
click at [1478, 404] on div at bounding box center [1480, 414] width 27 height 27
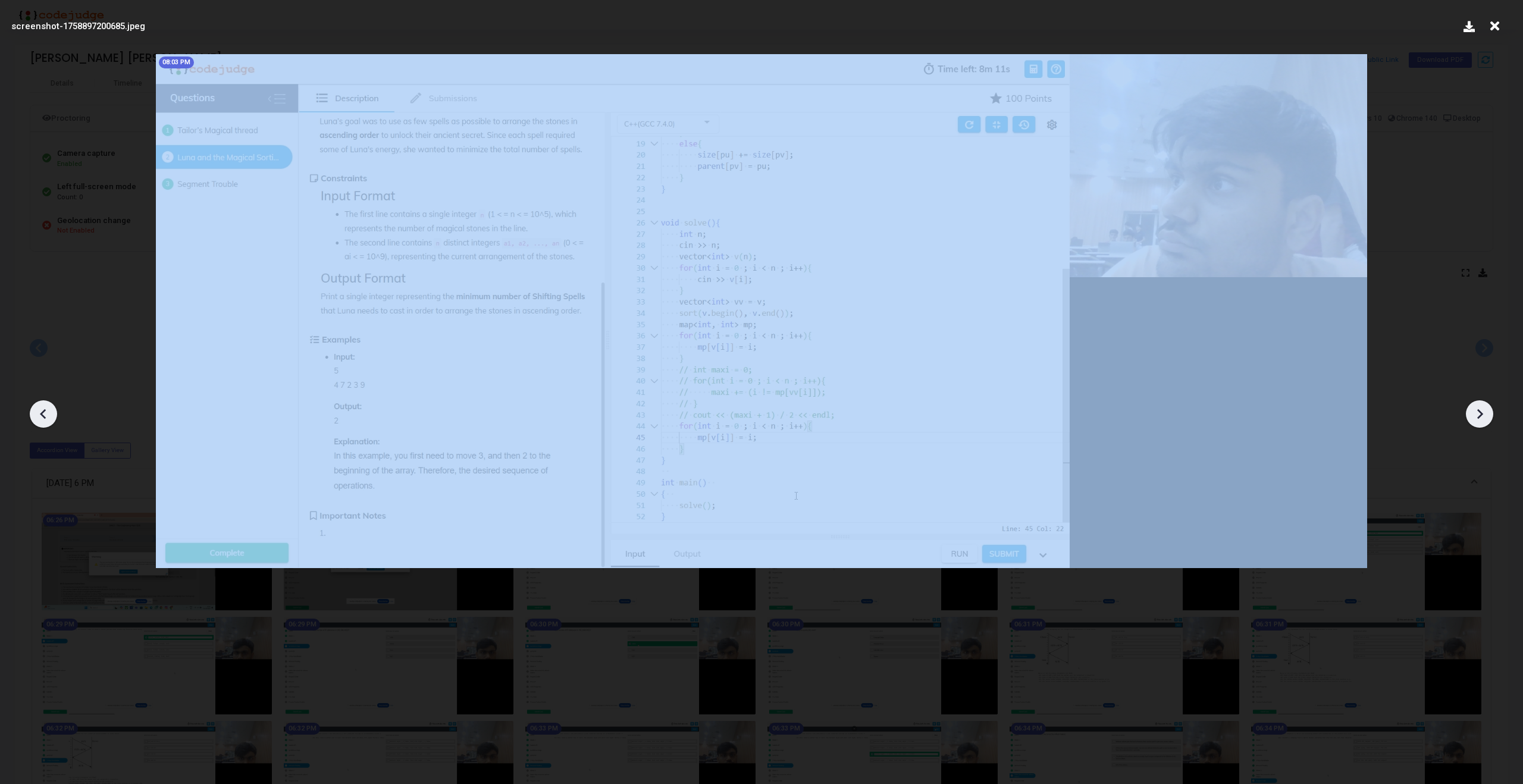
click at [1478, 404] on div at bounding box center [1480, 414] width 27 height 27
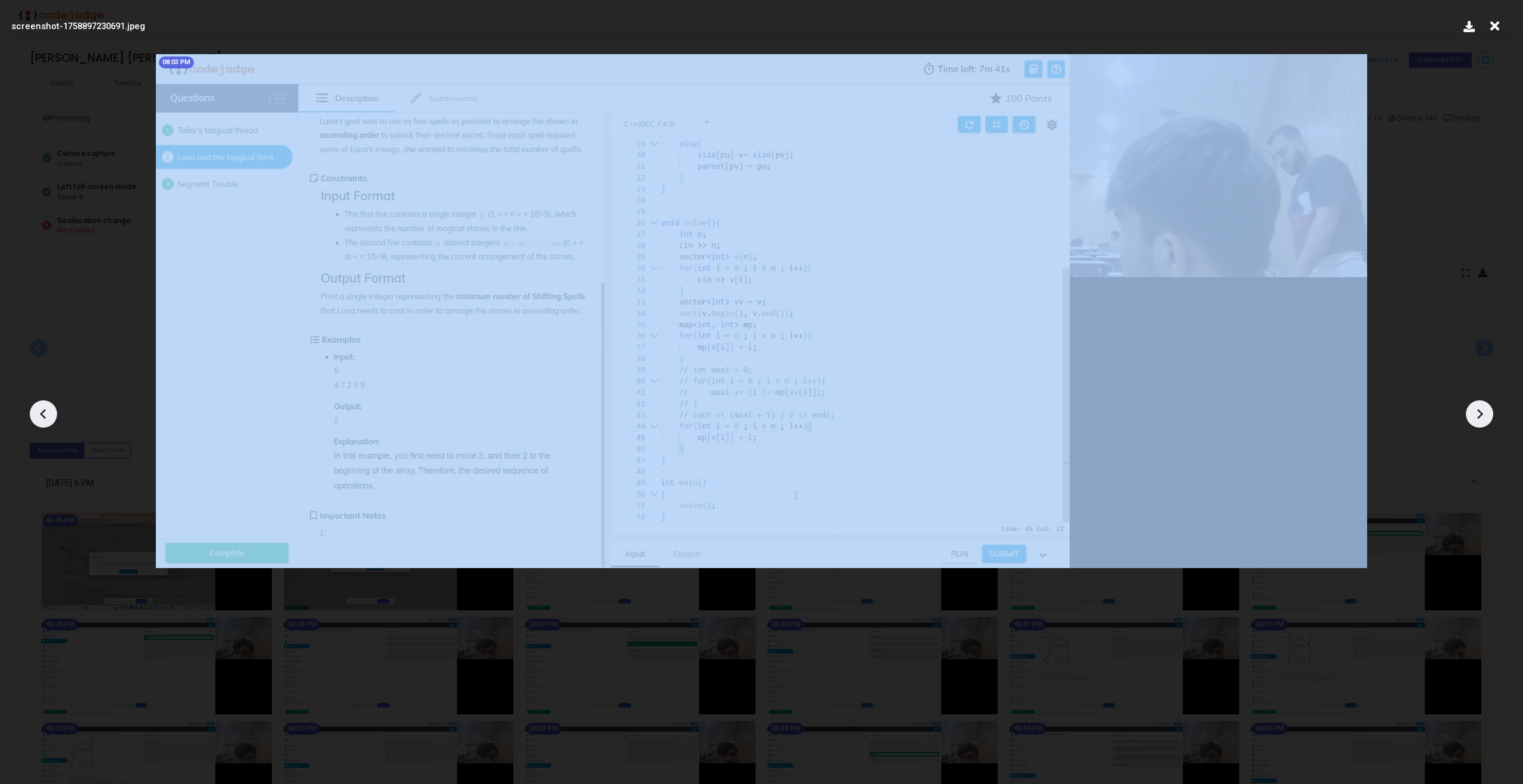
click at [1478, 404] on div at bounding box center [1480, 414] width 27 height 27
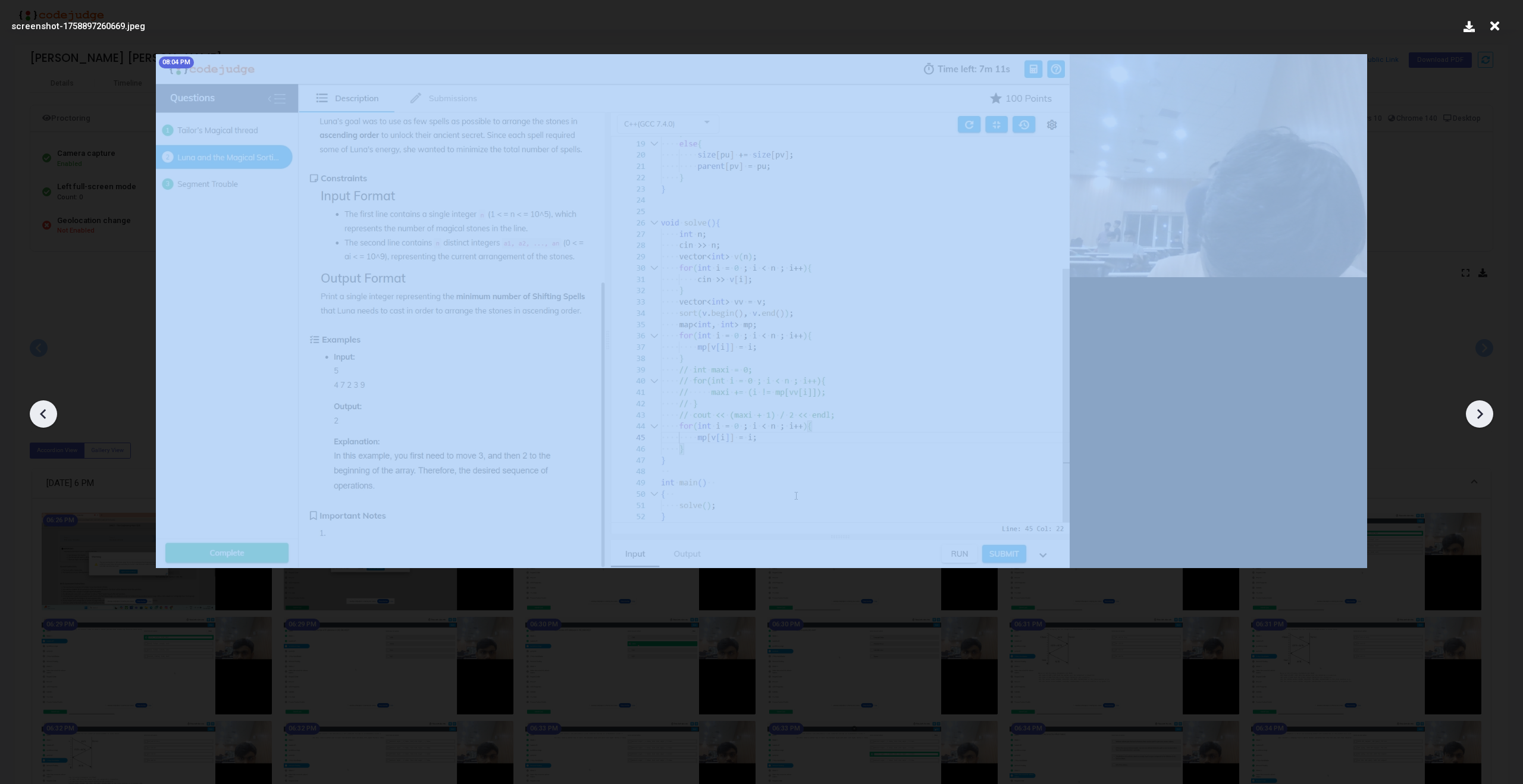
click at [1478, 404] on div at bounding box center [1480, 414] width 27 height 27
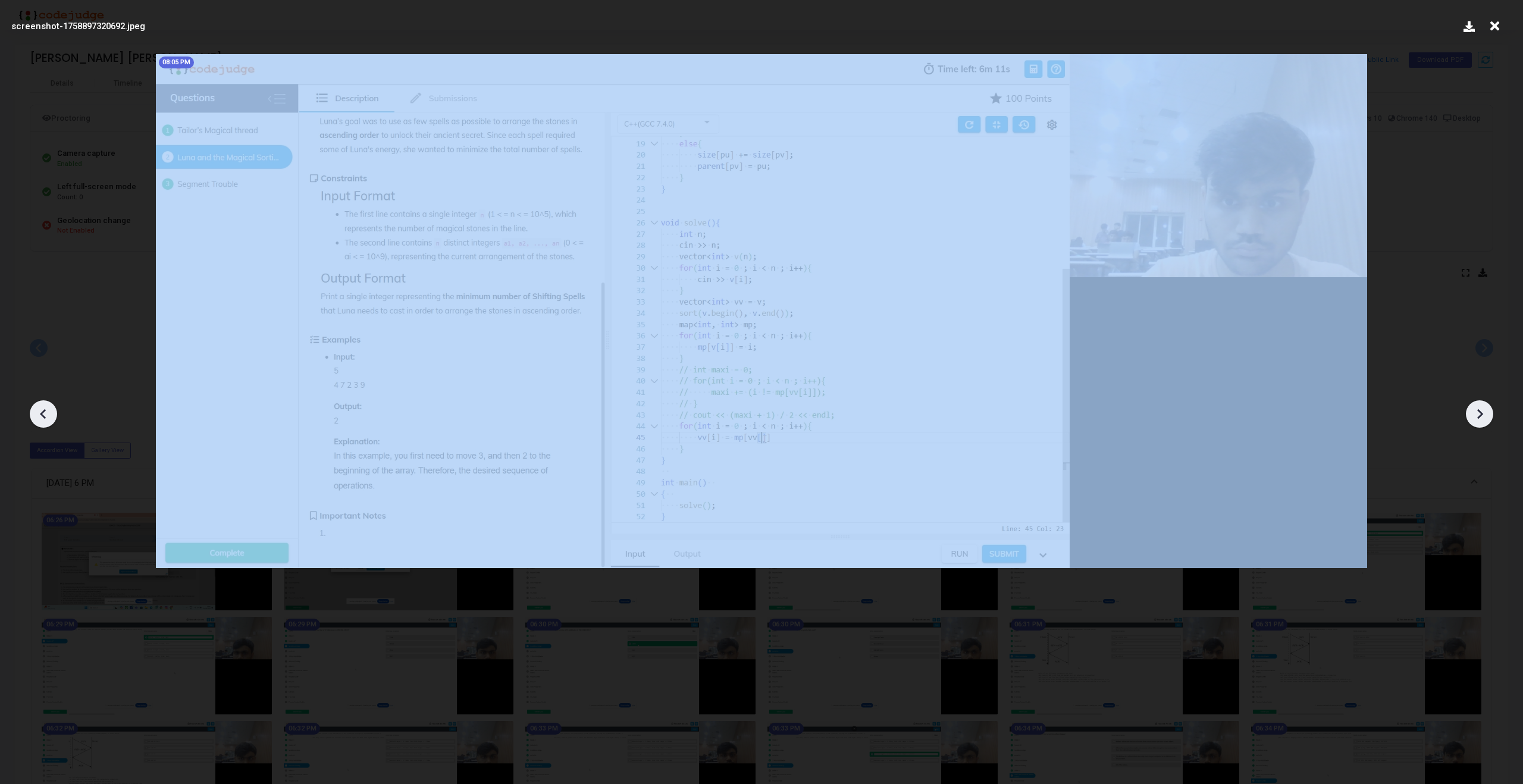
click at [1478, 404] on div at bounding box center [1480, 414] width 27 height 27
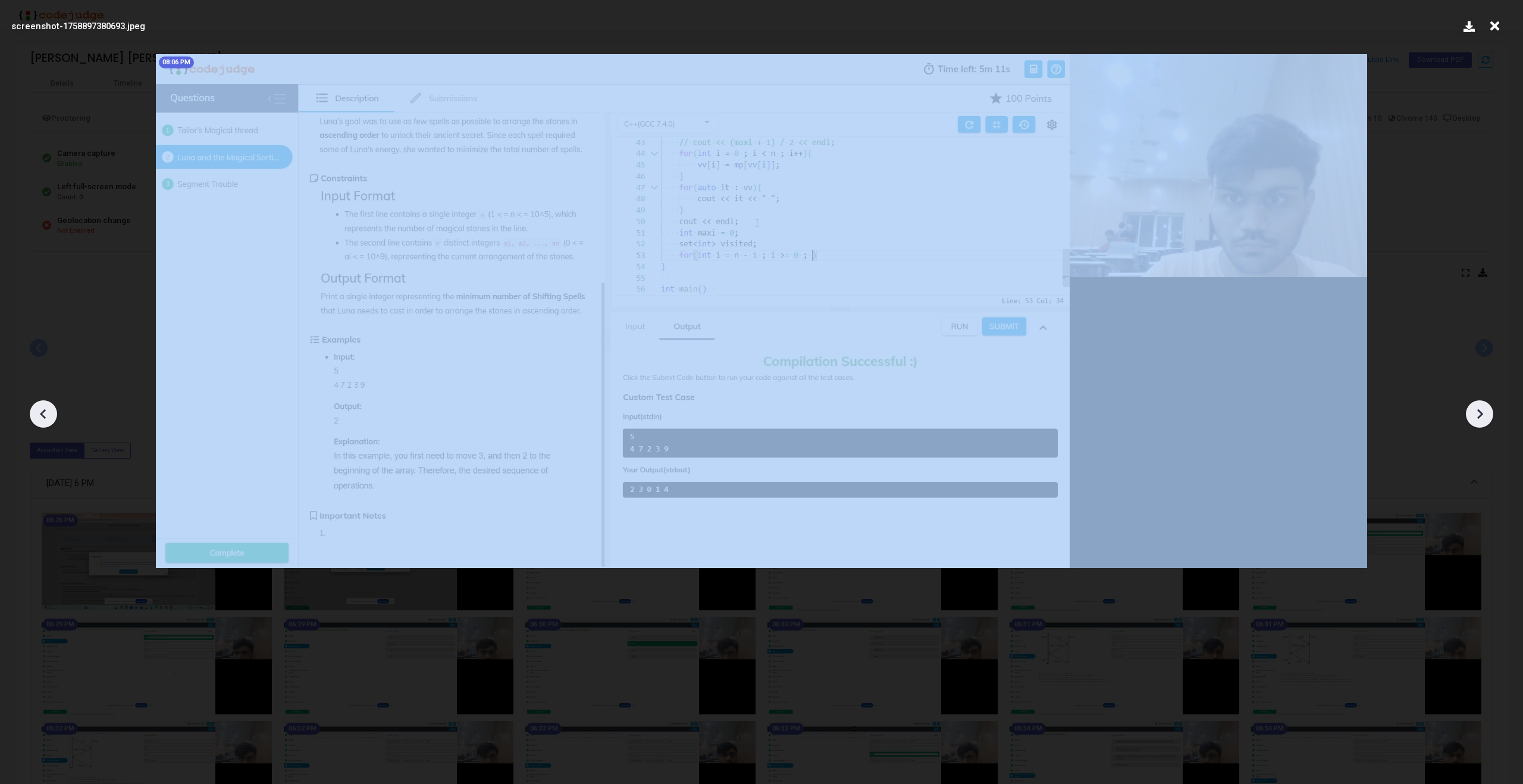
click at [1478, 404] on div at bounding box center [1480, 414] width 27 height 27
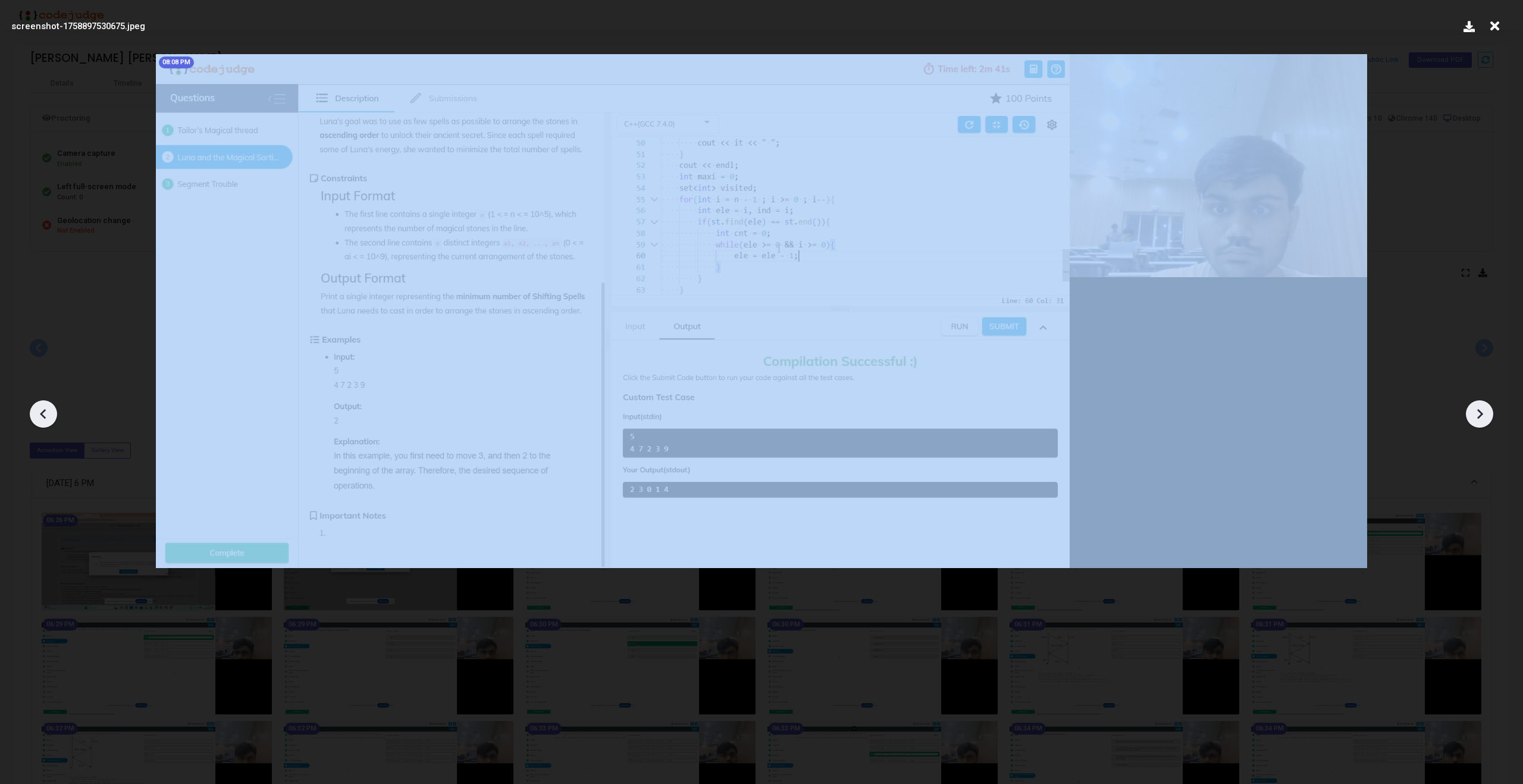
click at [1478, 404] on div at bounding box center [1480, 414] width 27 height 27
click at [1478, 416] on icon at bounding box center [1480, 414] width 6 height 10
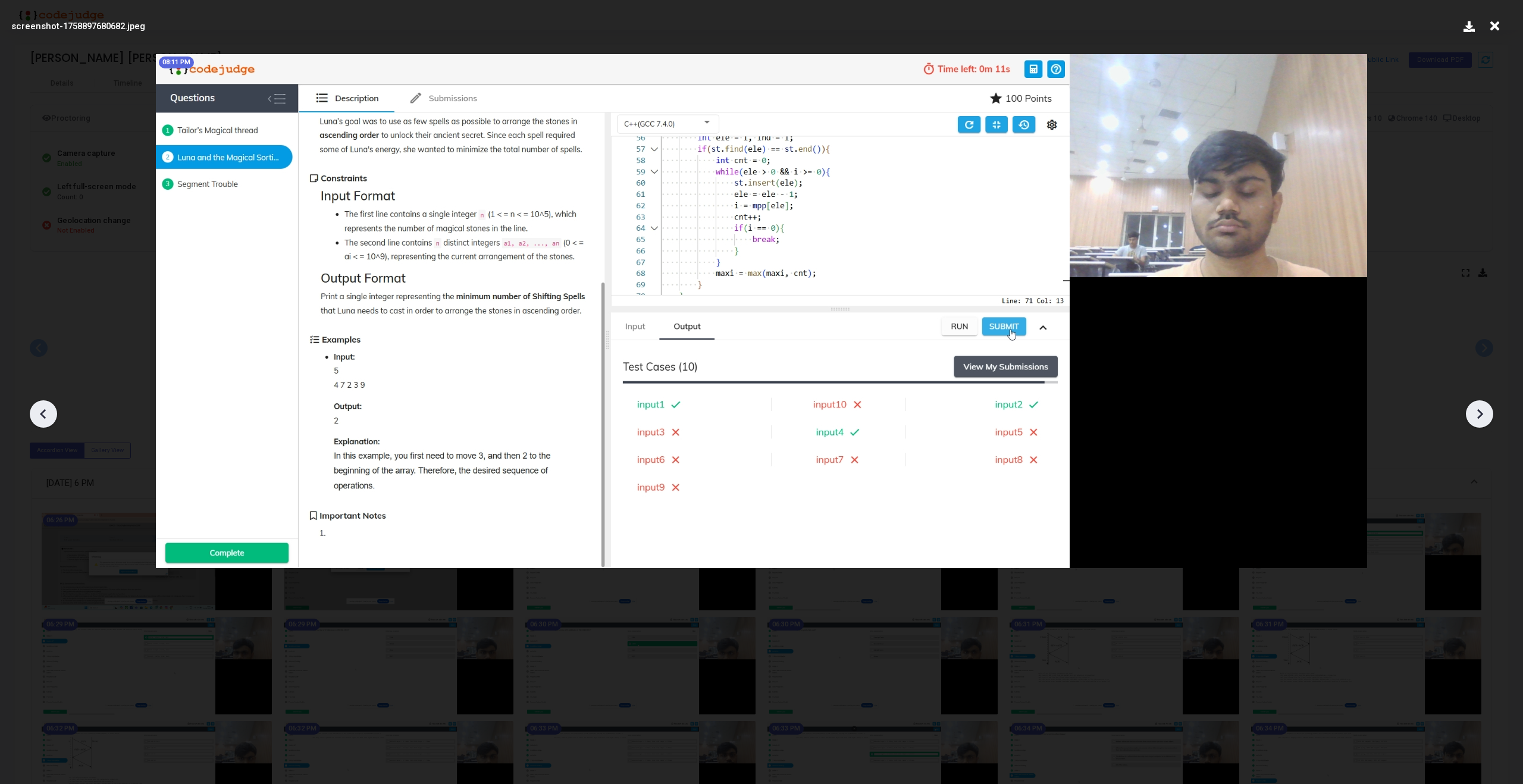
click at [1478, 416] on icon at bounding box center [1480, 414] width 6 height 10
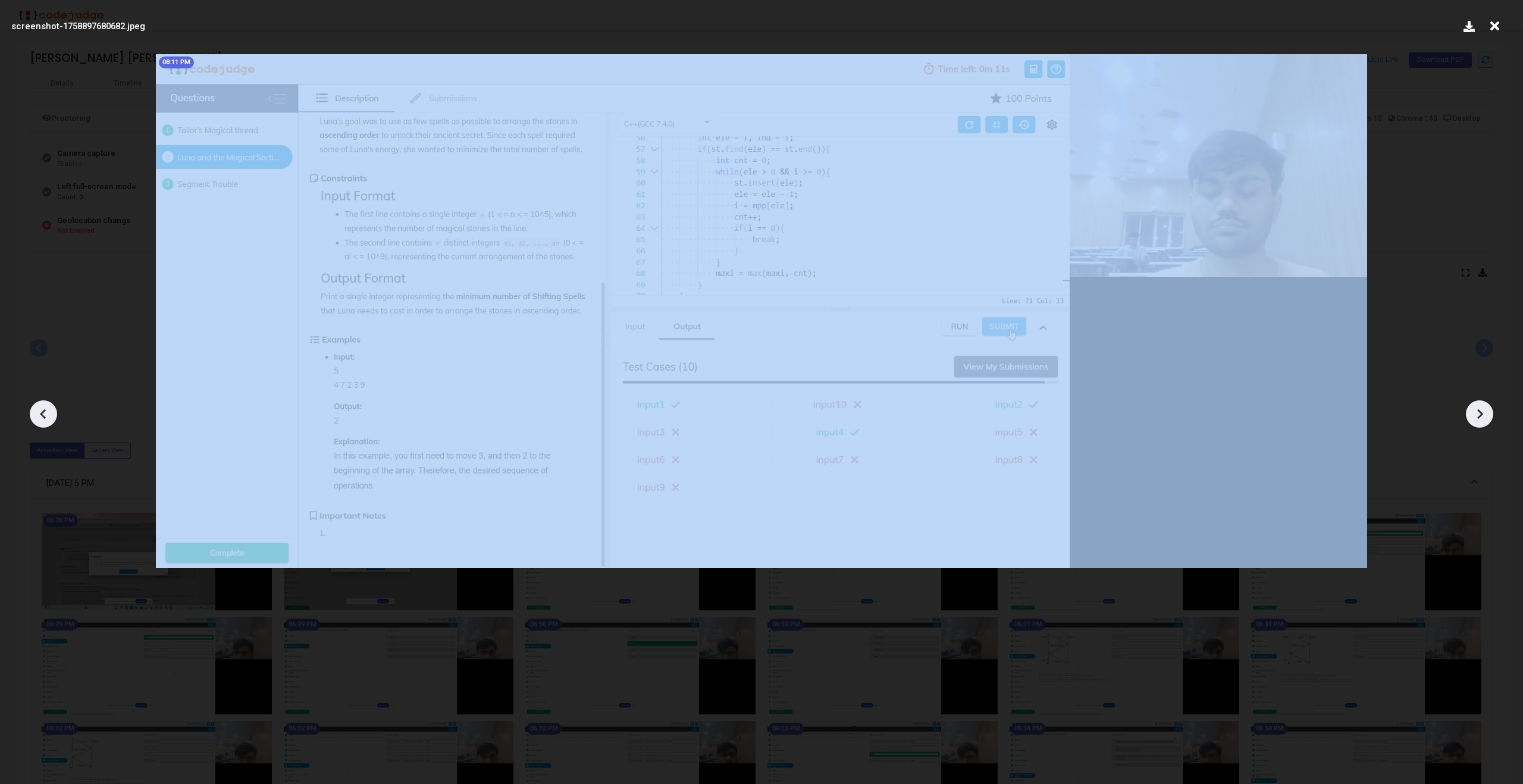
click at [1478, 416] on icon at bounding box center [1480, 414] width 6 height 10
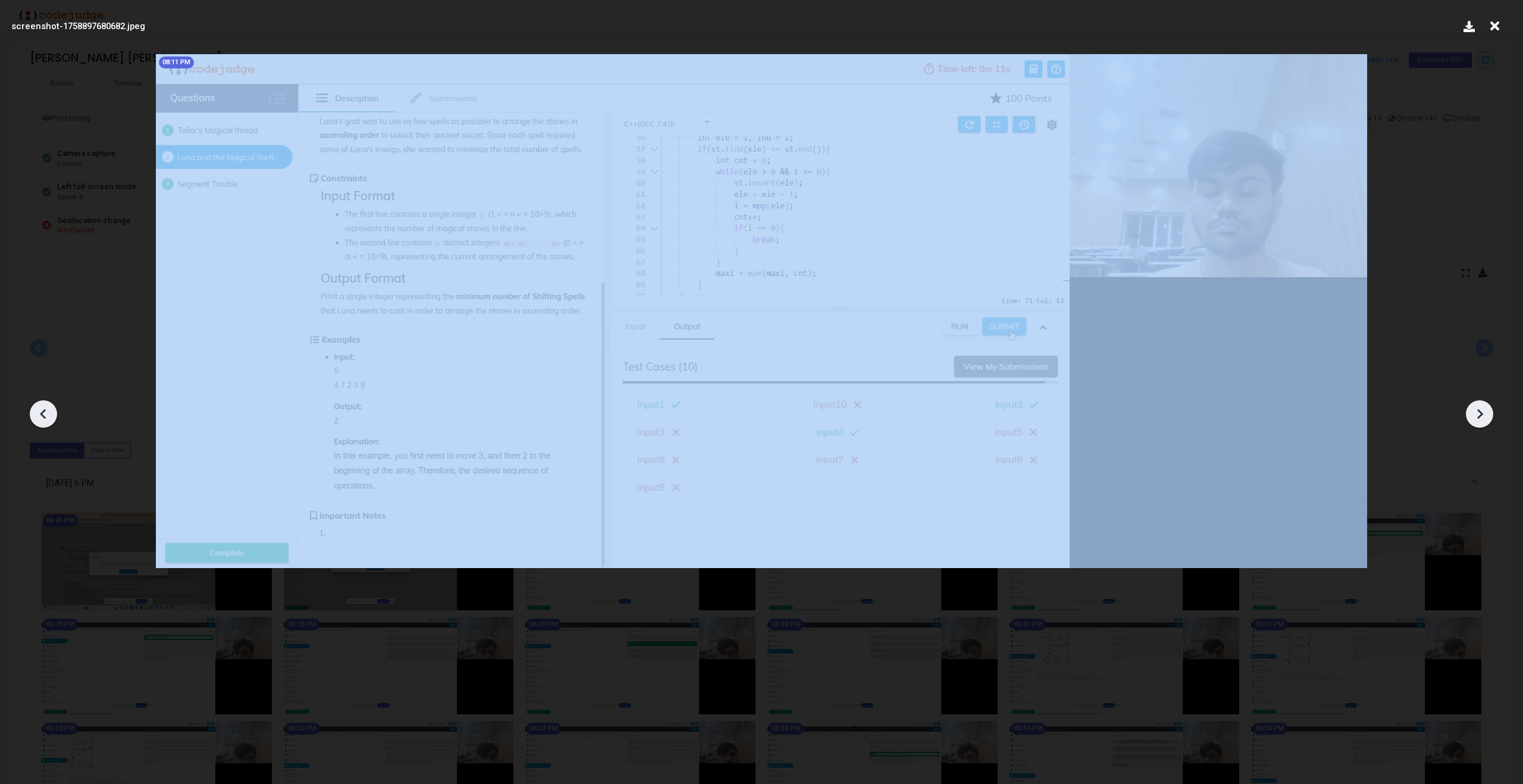
click at [1478, 416] on icon at bounding box center [1480, 414] width 6 height 10
click at [1478, 415] on icon at bounding box center [1479, 413] width 18 height 18
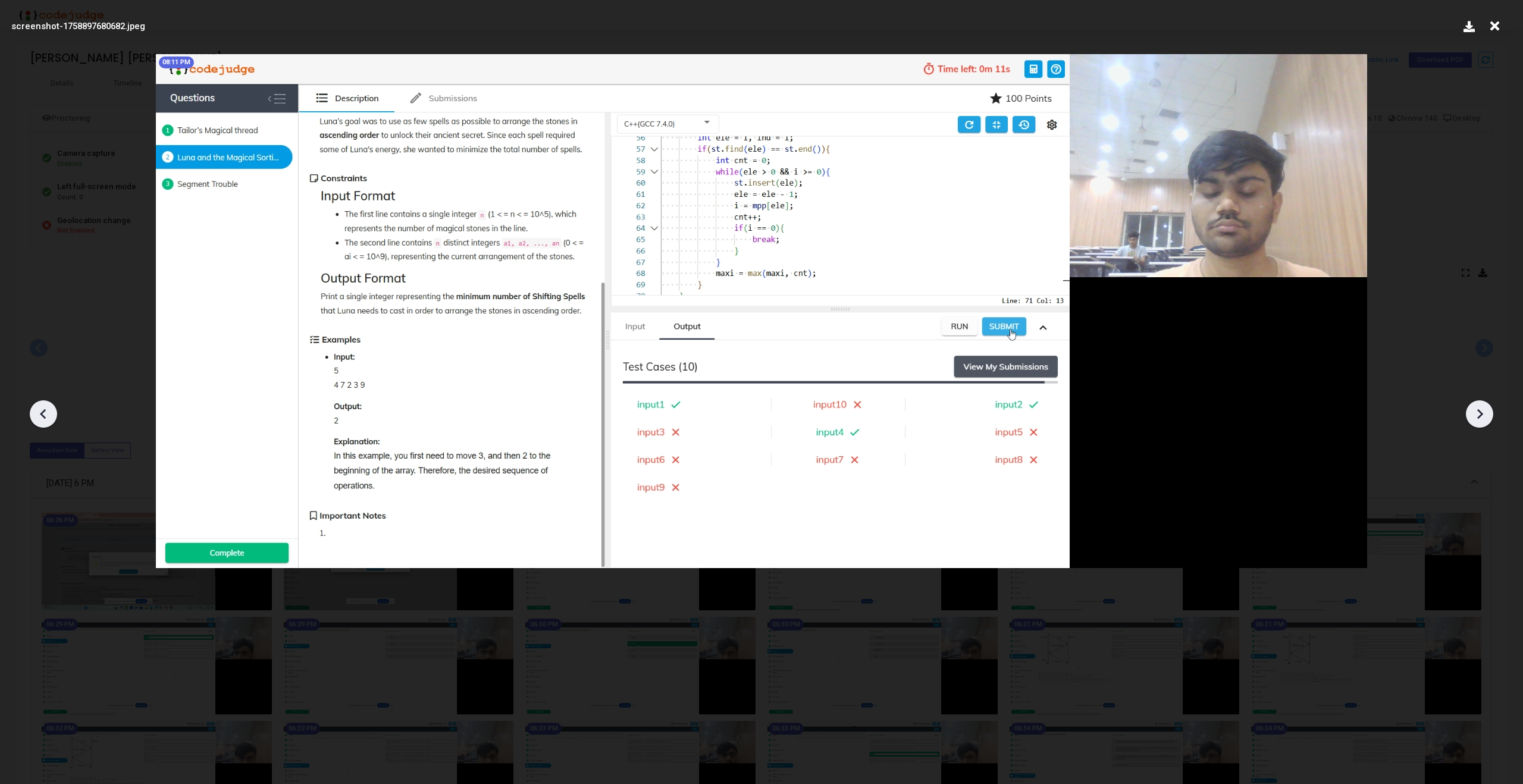
click at [1478, 415] on icon at bounding box center [1479, 413] width 18 height 18
